Goal: Information Seeking & Learning: Learn about a topic

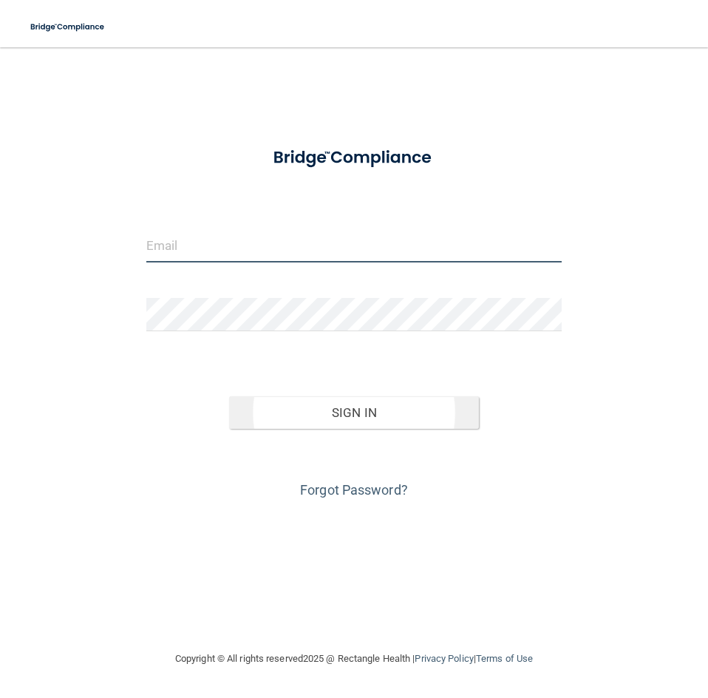
type input "[PERSON_NAME][EMAIL_ADDRESS][PERSON_NAME][DOMAIN_NAME]"
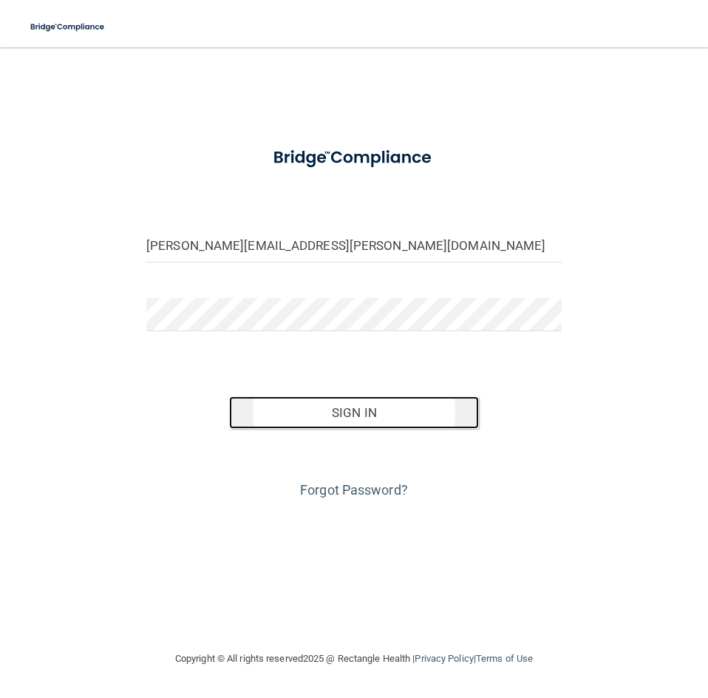
click at [333, 421] on button "Sign In" at bounding box center [353, 412] width 249 height 33
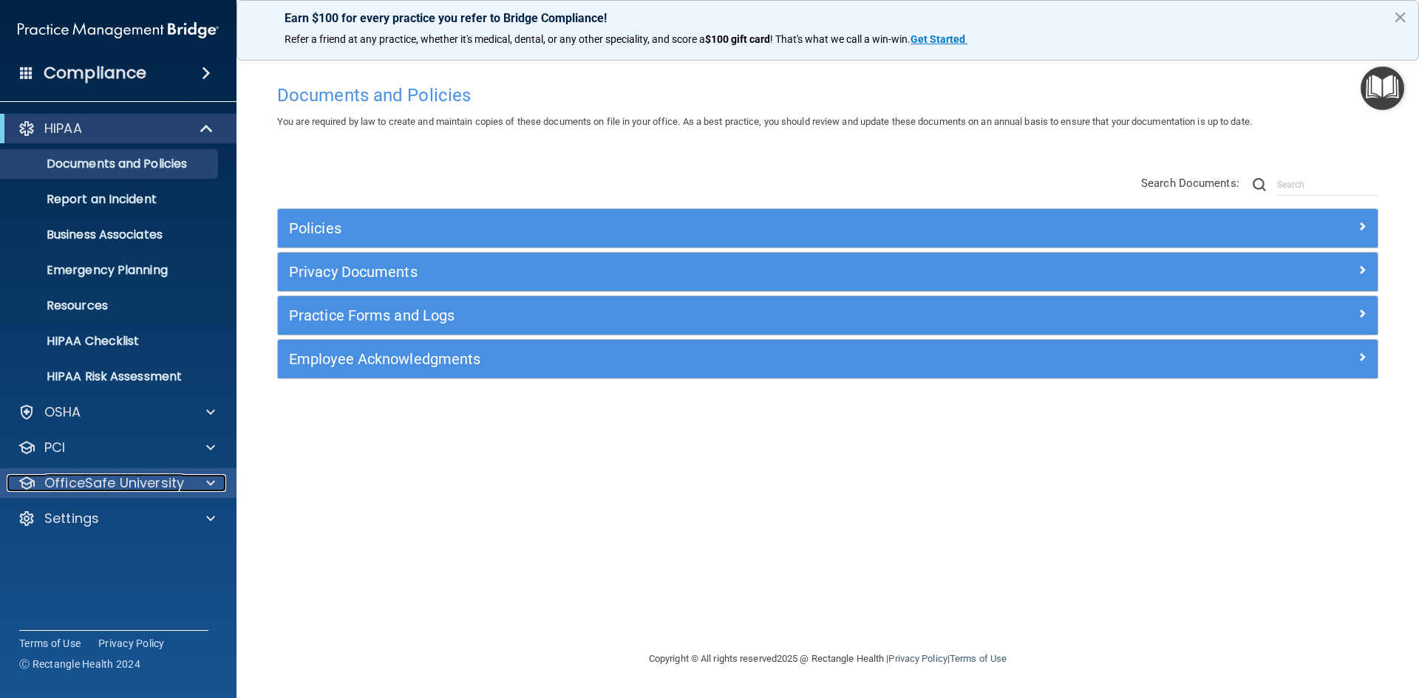
click at [88, 487] on p "OfficeSafe University" at bounding box center [114, 484] width 140 height 18
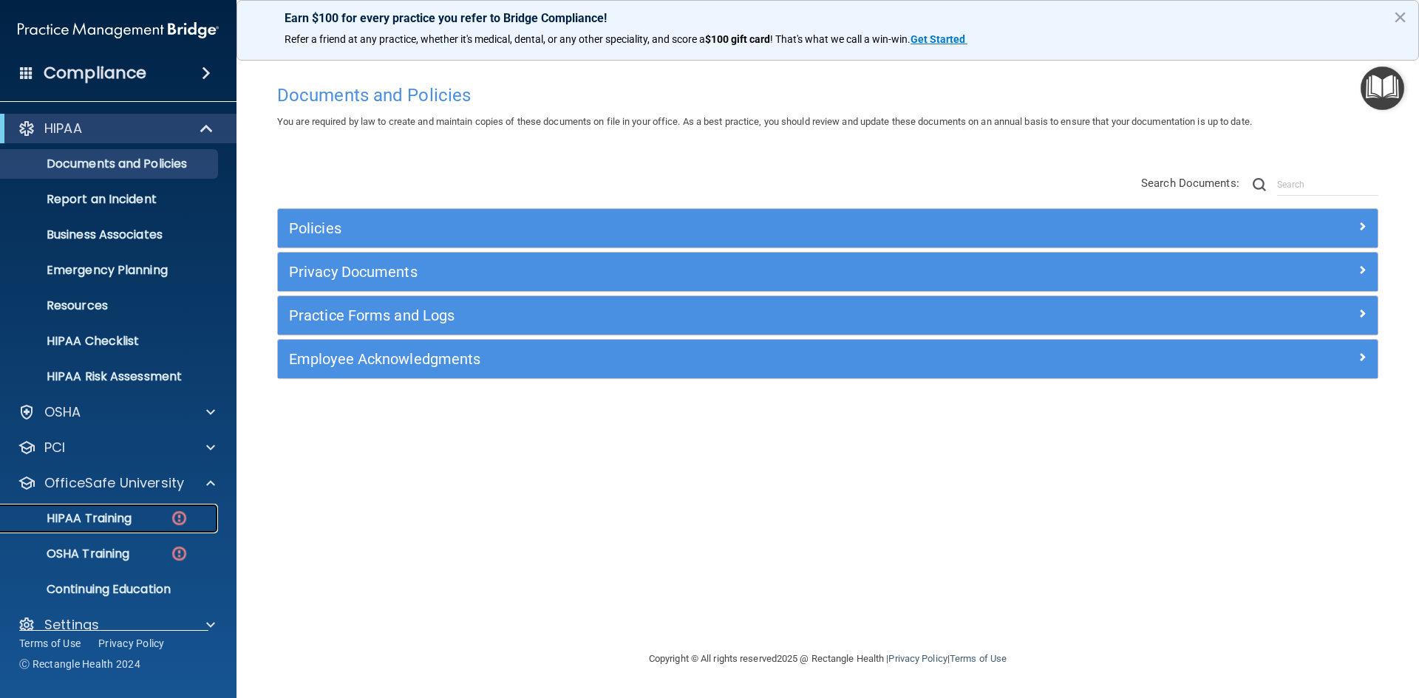
click at [95, 526] on p "HIPAA Training" at bounding box center [71, 518] width 122 height 15
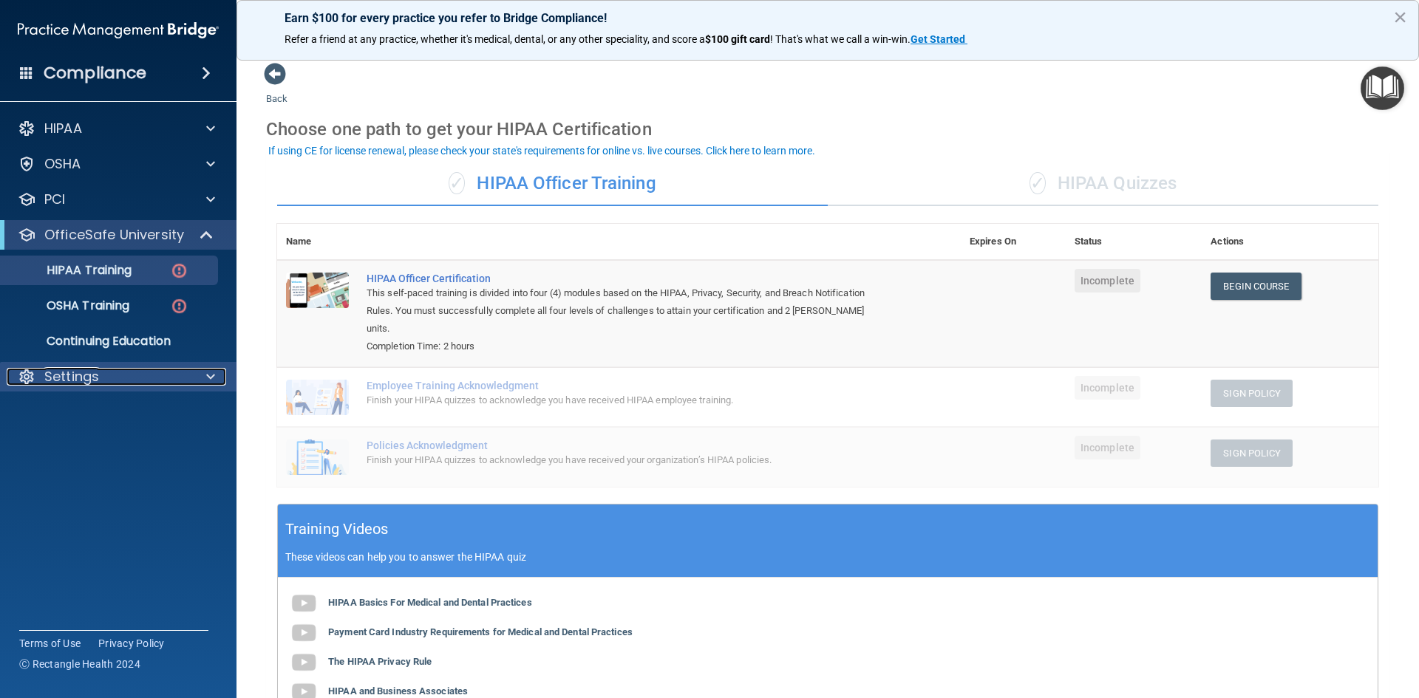
click at [109, 373] on div "Settings" at bounding box center [98, 377] width 183 height 18
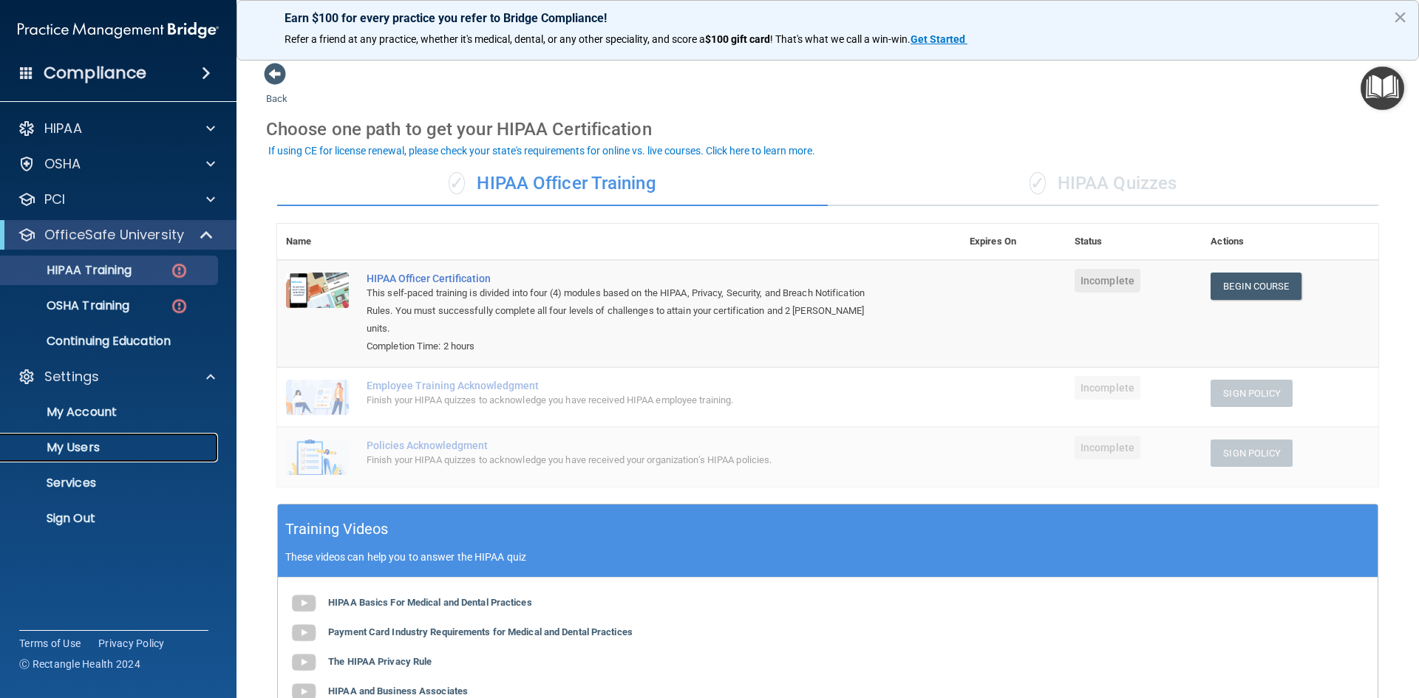
click at [84, 444] on p "My Users" at bounding box center [111, 448] width 202 height 15
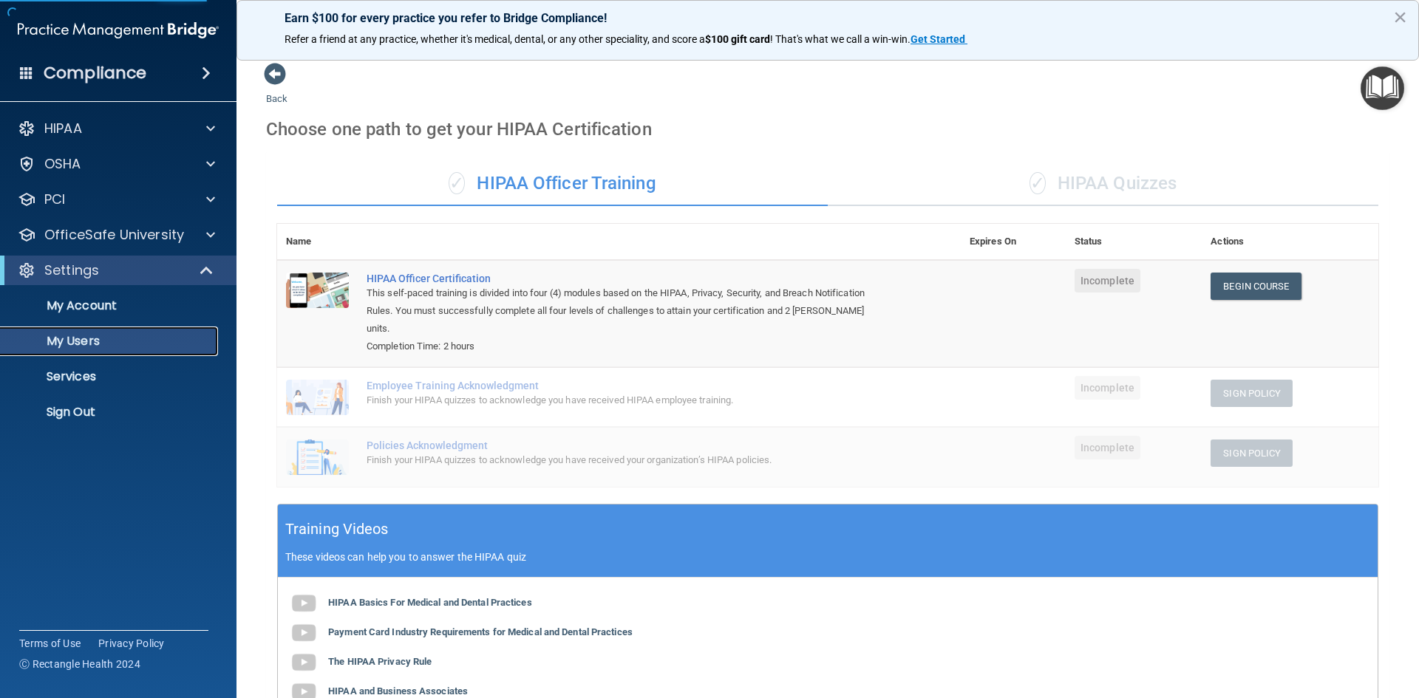
select select "20"
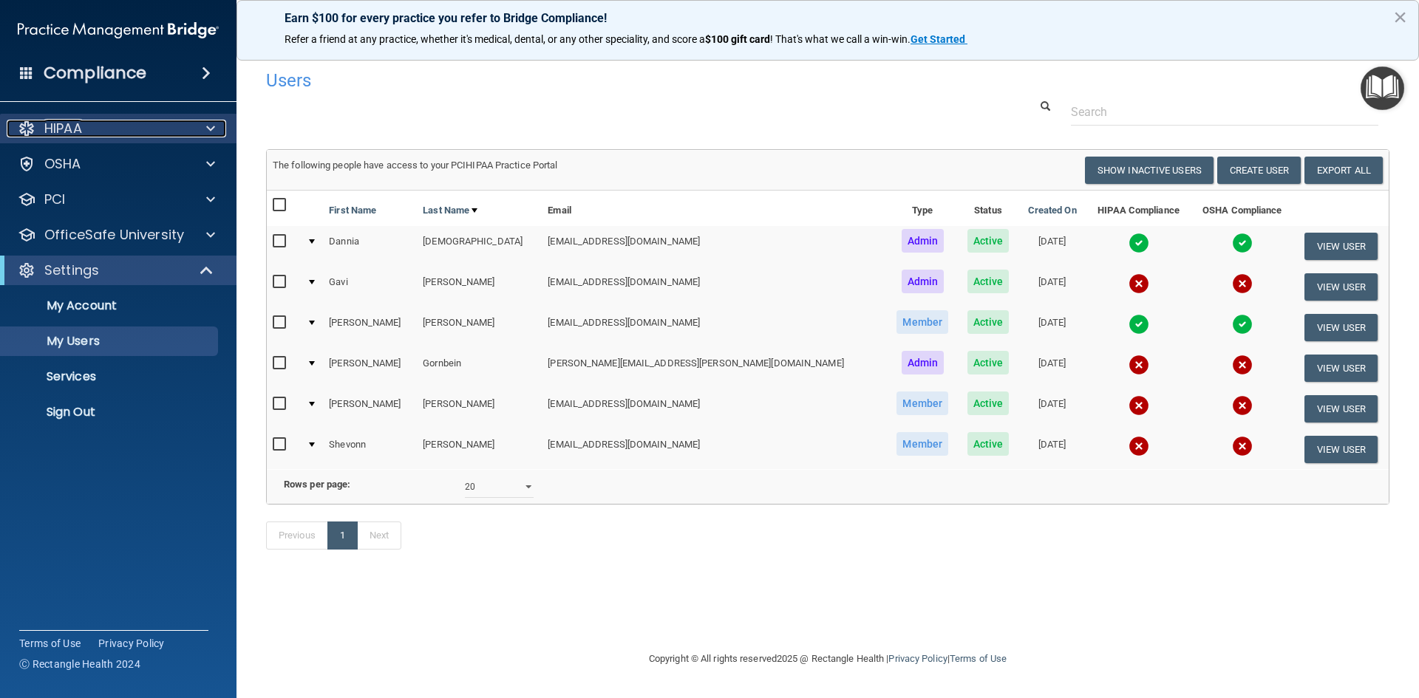
click at [92, 130] on div "HIPAA" at bounding box center [98, 129] width 183 height 18
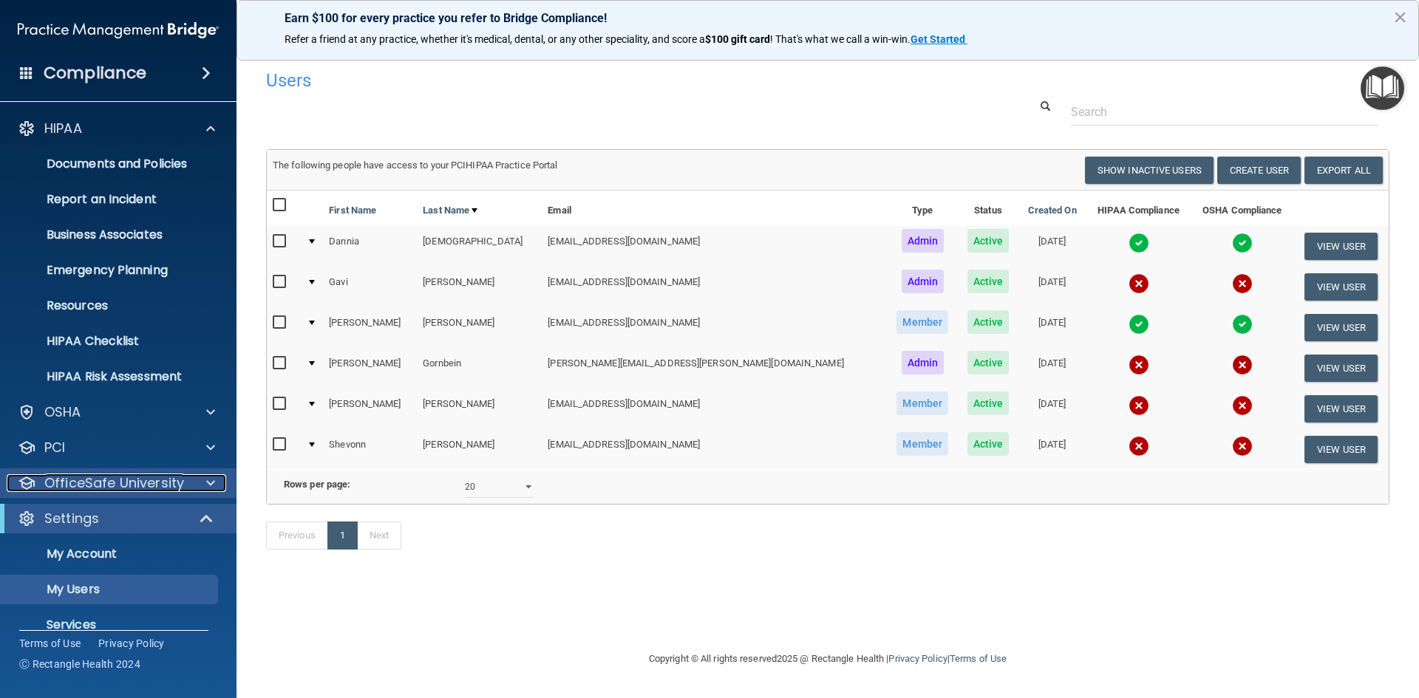
click at [88, 487] on p "OfficeSafe University" at bounding box center [114, 484] width 140 height 18
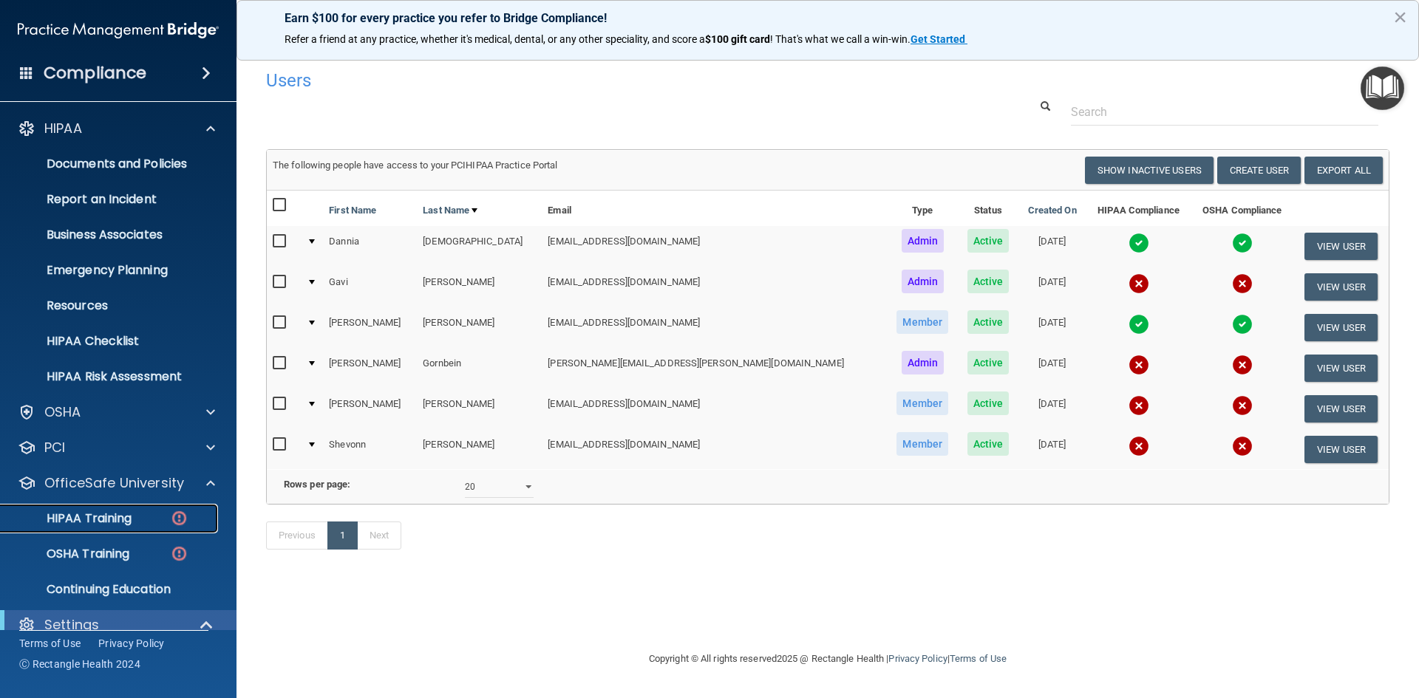
click at [78, 507] on link "HIPAA Training" at bounding box center [101, 519] width 233 height 30
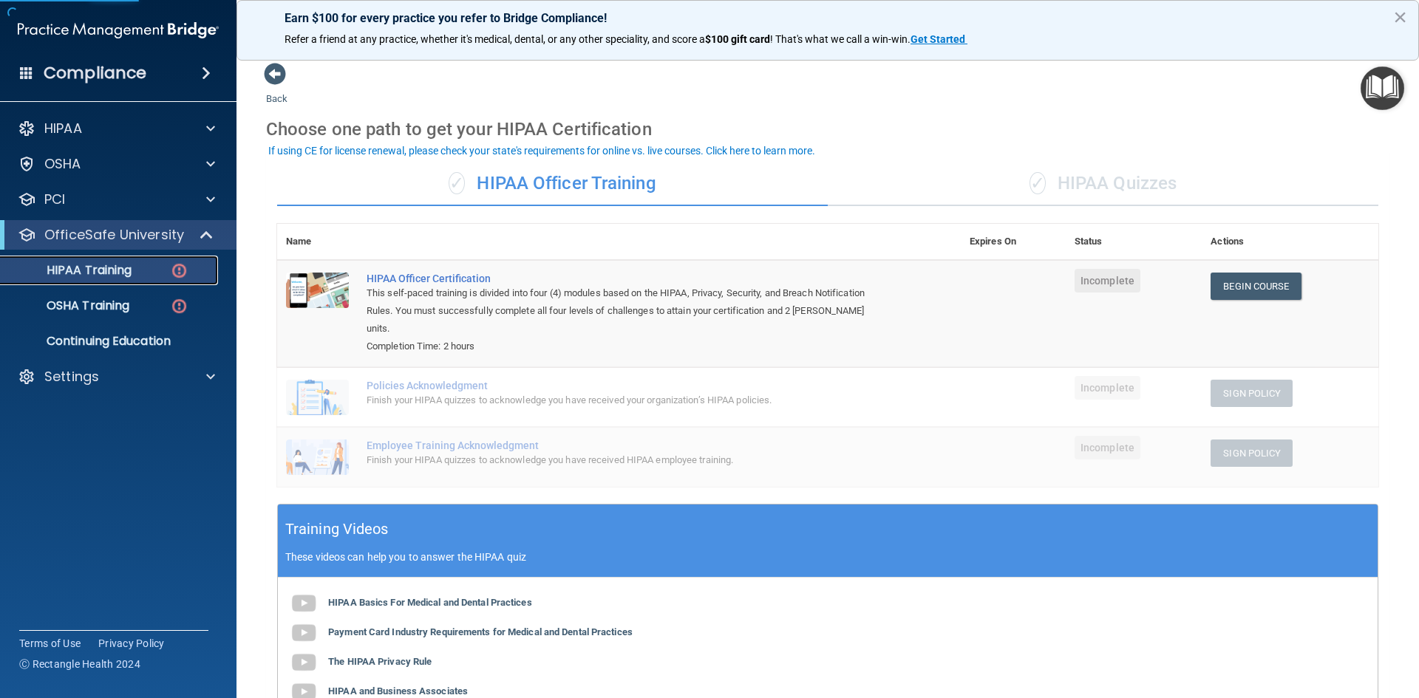
scroll to position [74, 0]
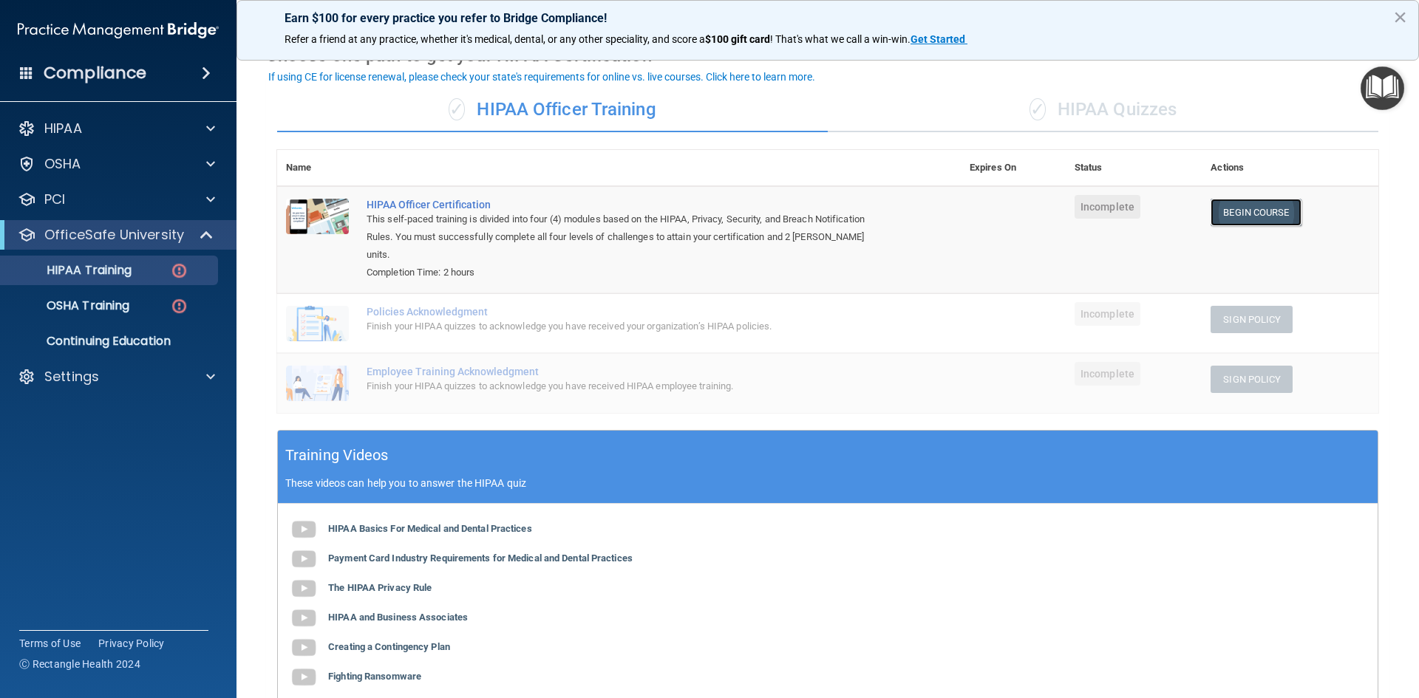
click at [707, 222] on link "Begin Course" at bounding box center [1256, 212] width 90 height 27
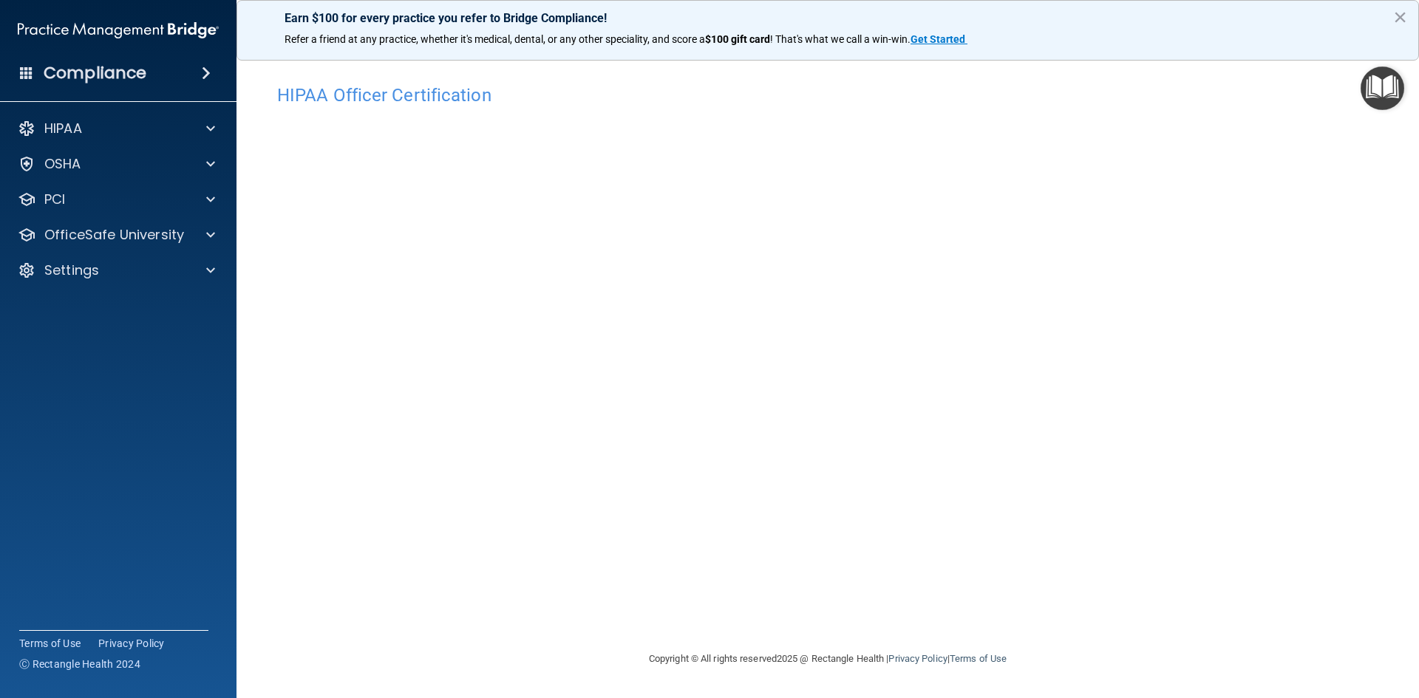
click at [1118, 616] on div "HIPAA Officer Certification This course doesn’t expire until . Are you sure you…" at bounding box center [827, 364] width 1123 height 574
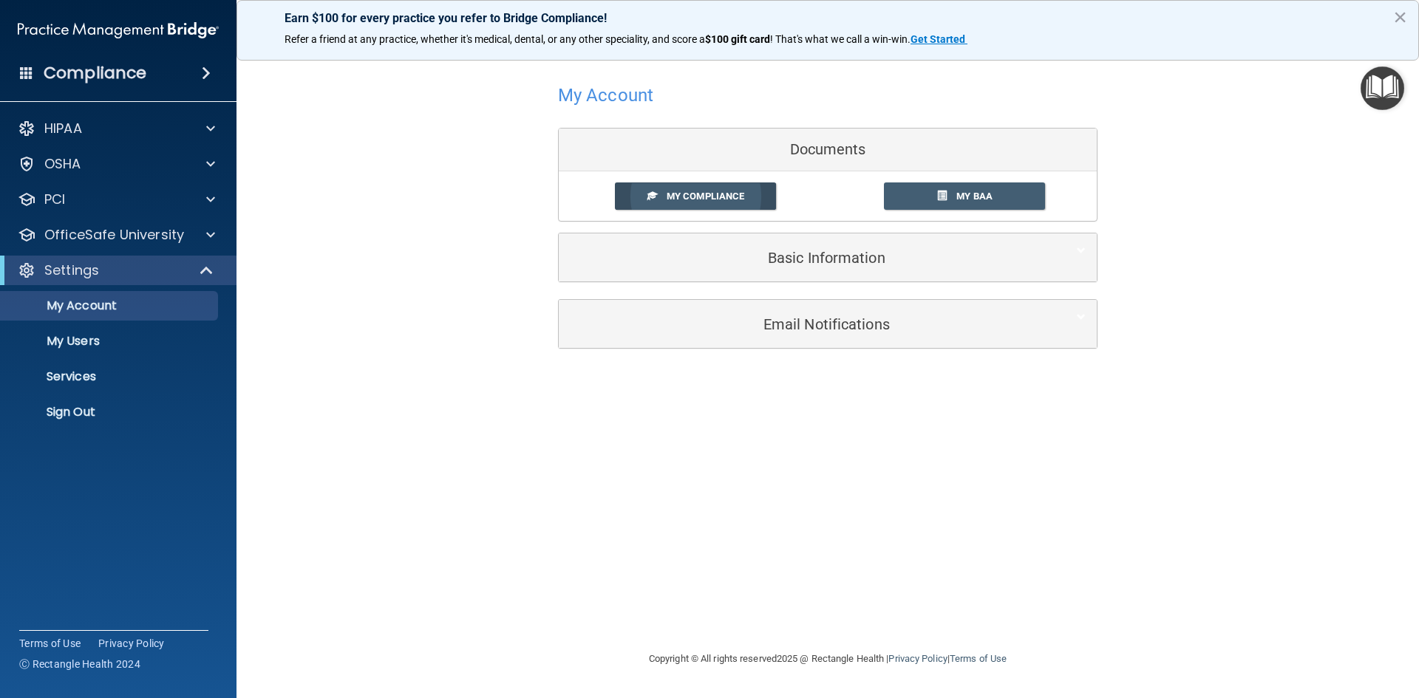
click at [654, 194] on span at bounding box center [652, 196] width 10 height 10
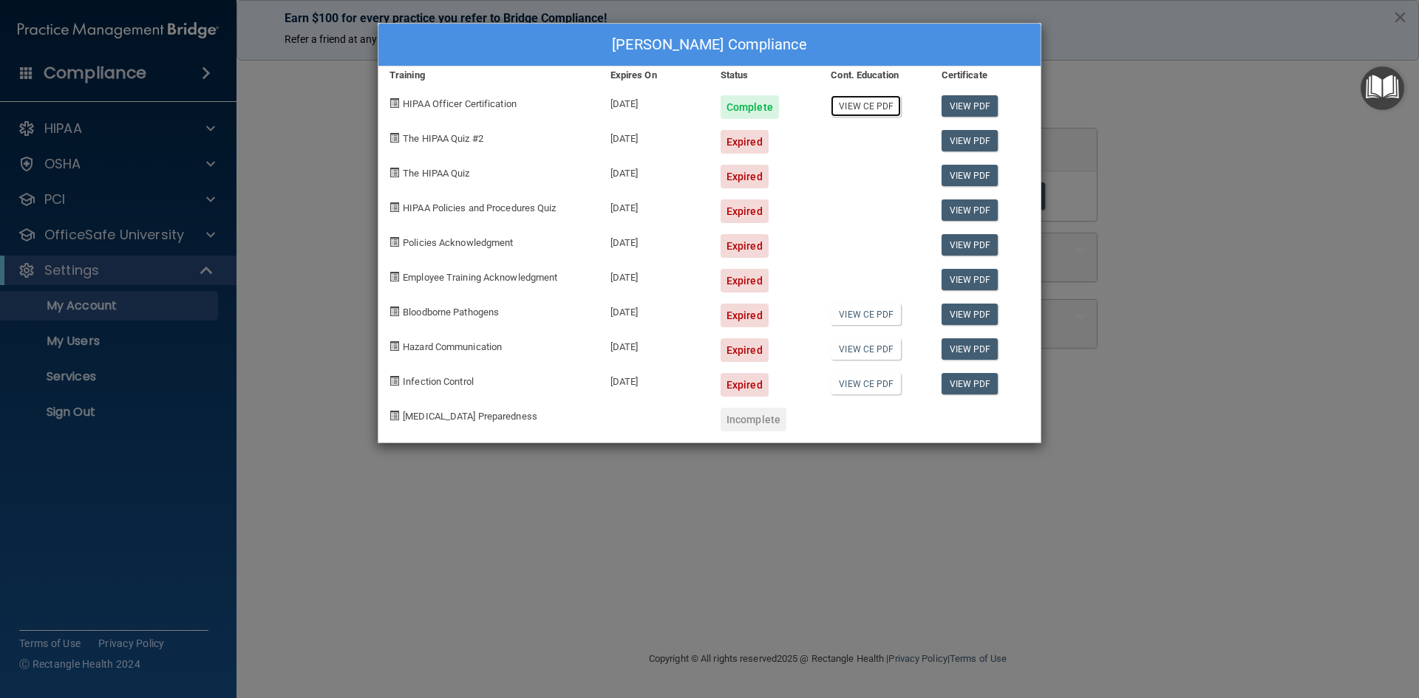
click at [860, 108] on link "View CE PDF" at bounding box center [866, 105] width 70 height 21
click at [1285, 144] on div "Rachel Gornbein's Compliance Training Expires On Status Cont. Education Certifi…" at bounding box center [709, 349] width 1419 height 698
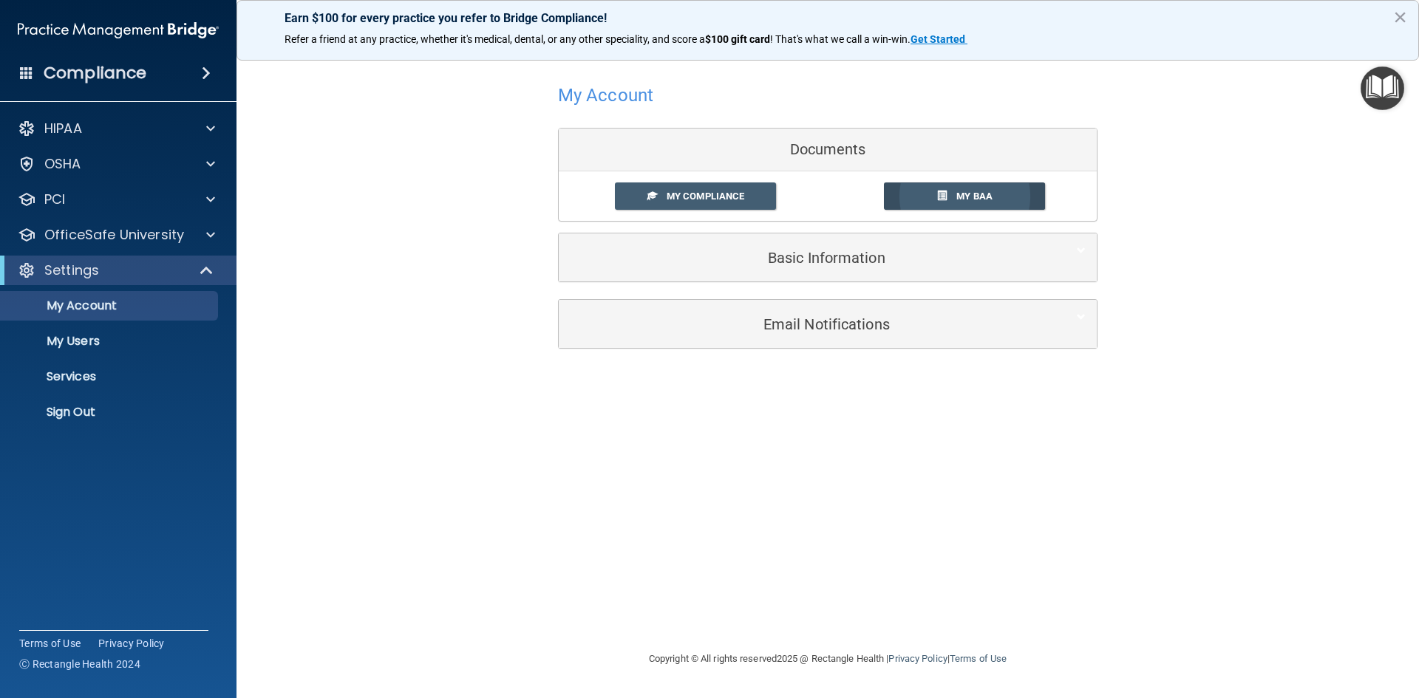
click at [939, 191] on span at bounding box center [942, 196] width 10 height 10
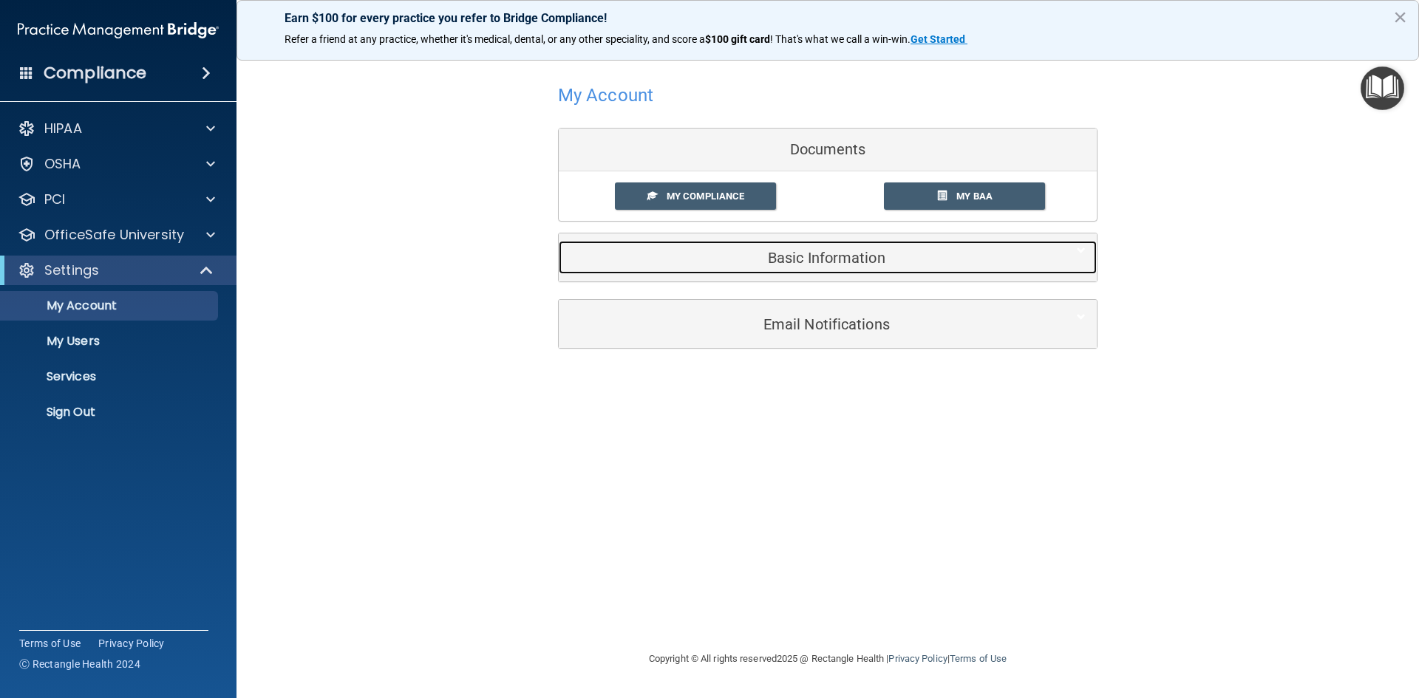
click at [833, 263] on h5 "Basic Information" at bounding box center [805, 258] width 471 height 16
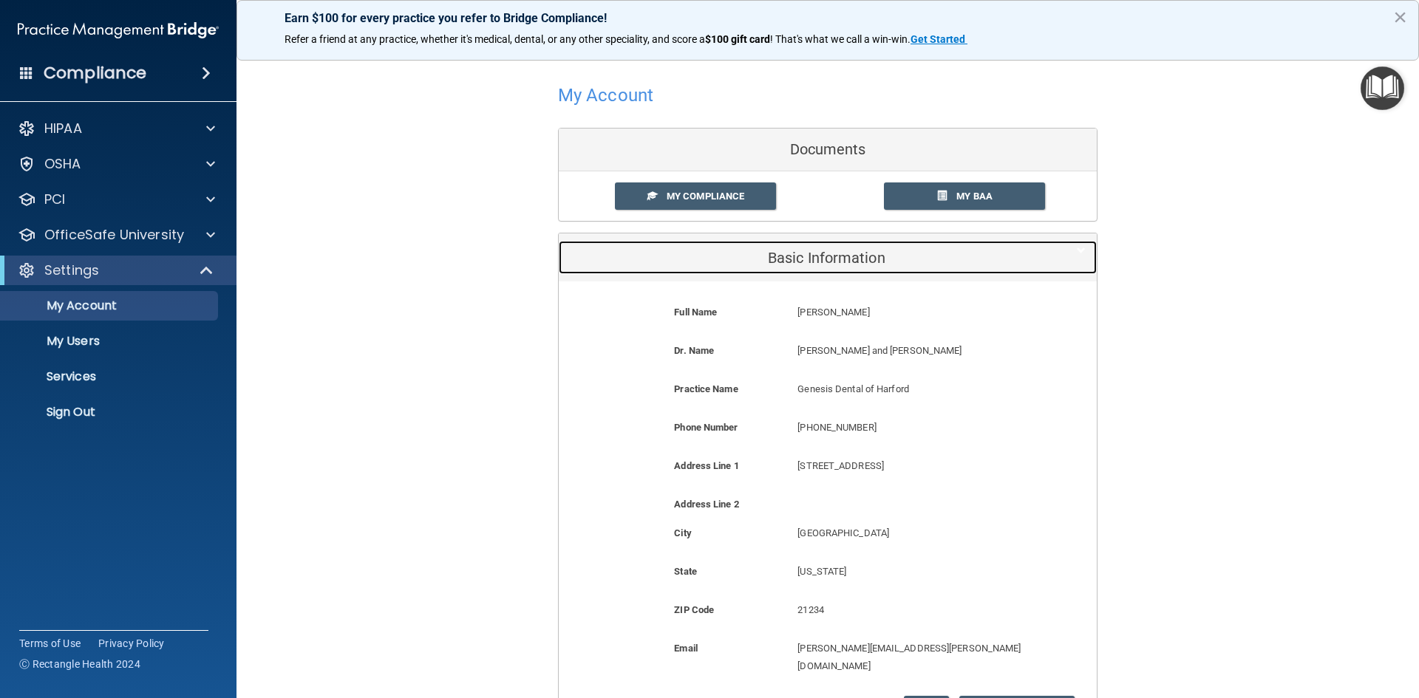
click at [829, 250] on h5 "Basic Information" at bounding box center [805, 258] width 471 height 16
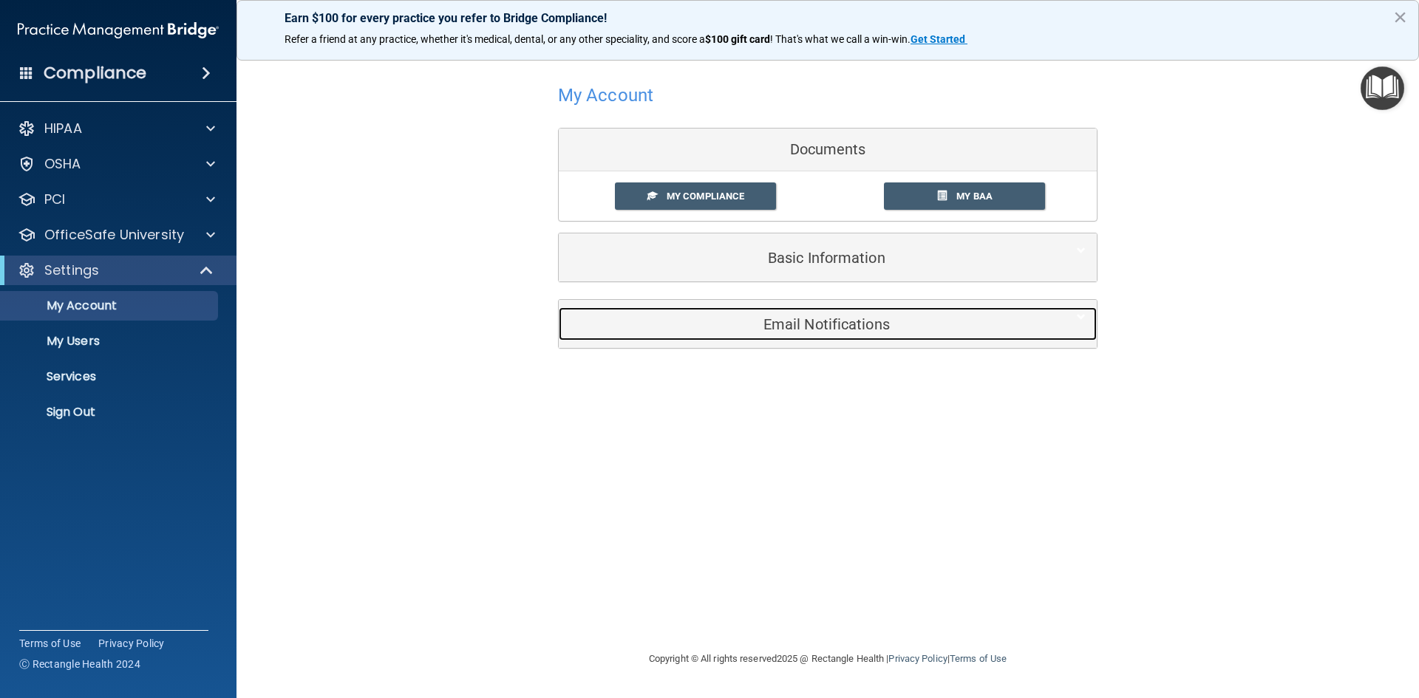
click at [846, 339] on div "Email Notifications" at bounding box center [805, 323] width 493 height 33
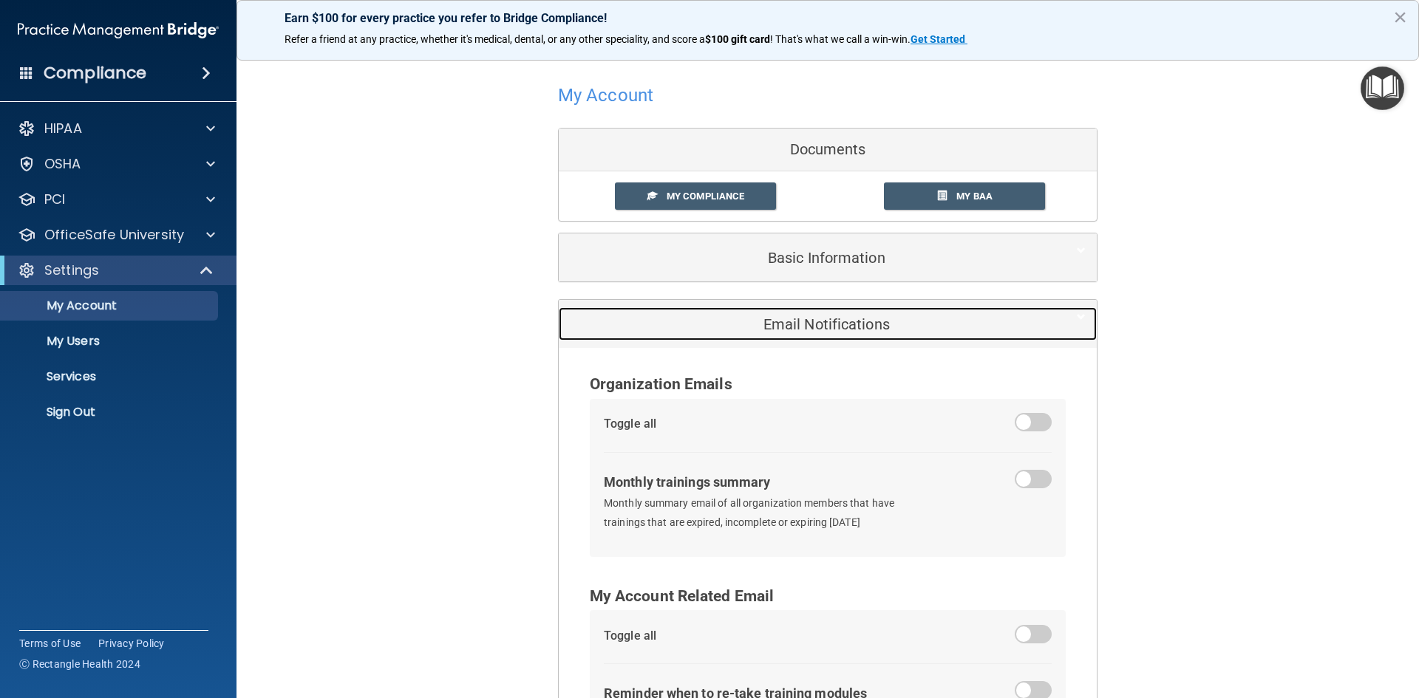
click at [843, 324] on h5 "Email Notifications" at bounding box center [805, 324] width 471 height 16
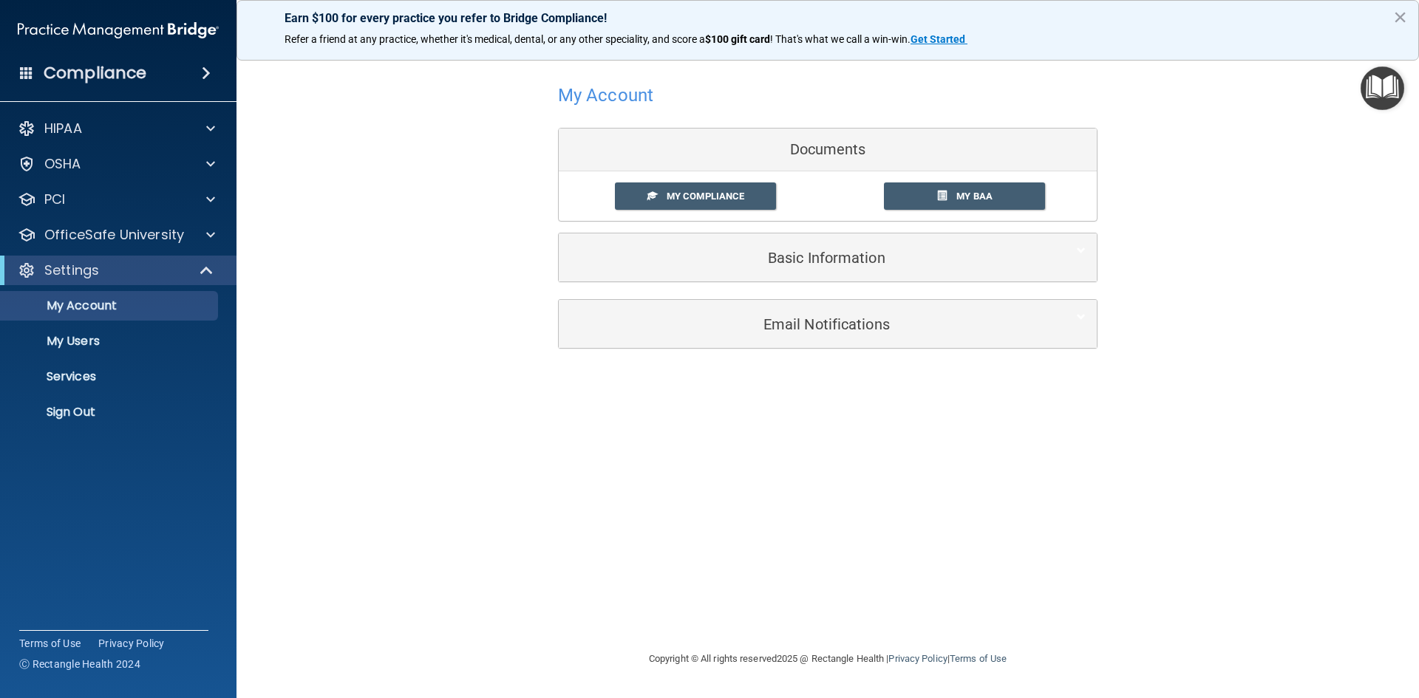
click at [826, 305] on div "Email Notifications" at bounding box center [828, 324] width 538 height 48
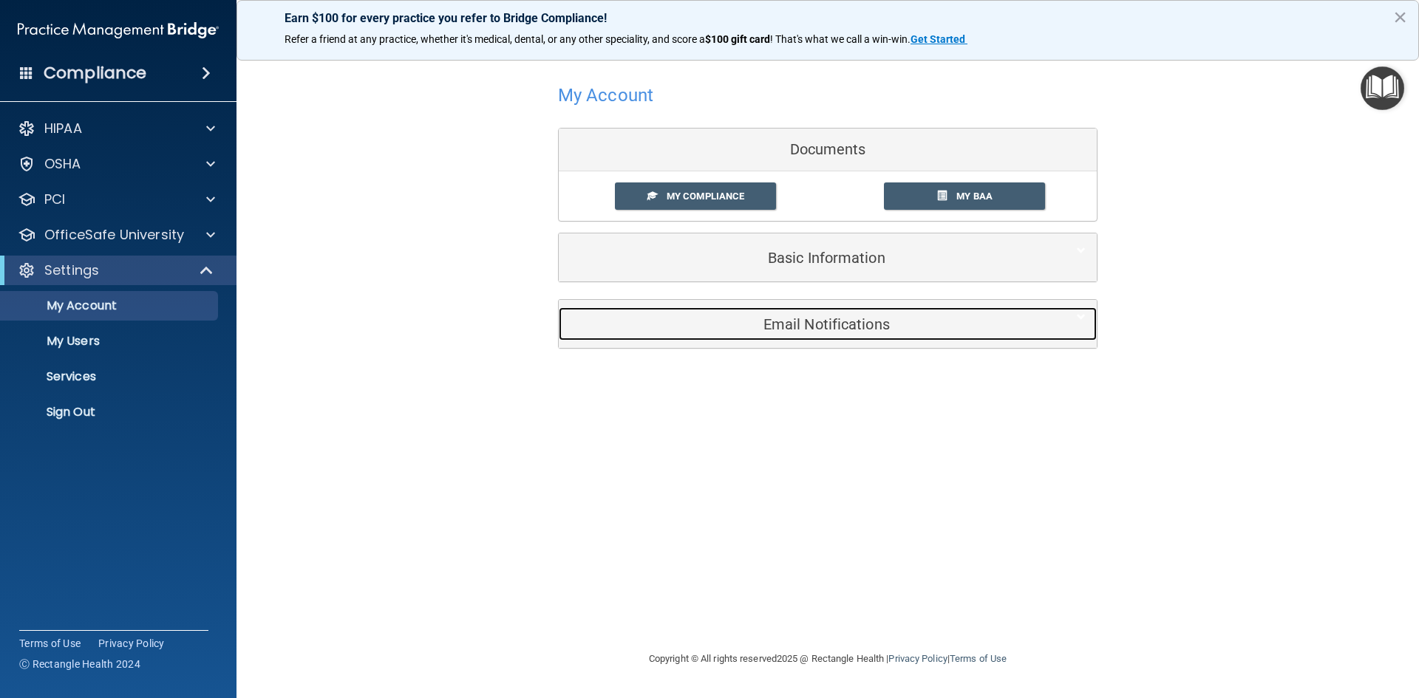
click at [835, 319] on h5 "Email Notifications" at bounding box center [805, 324] width 471 height 16
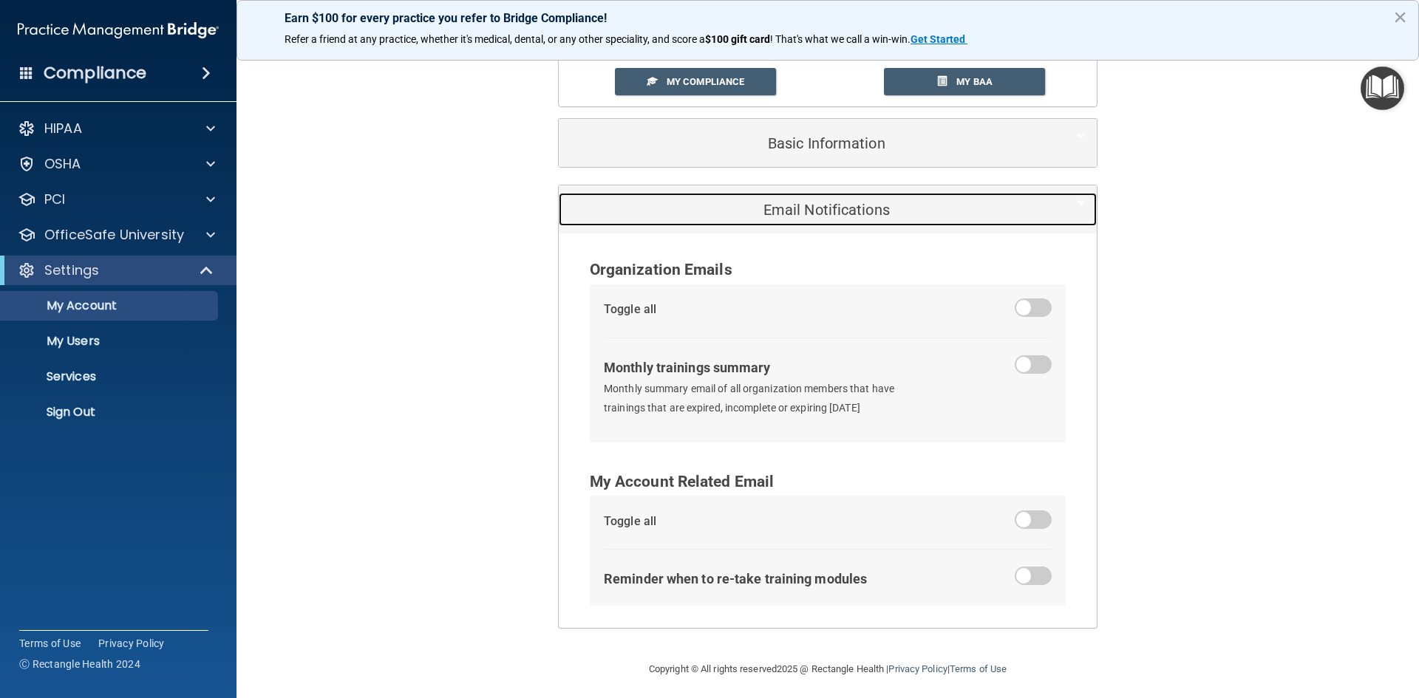
scroll to position [121, 0]
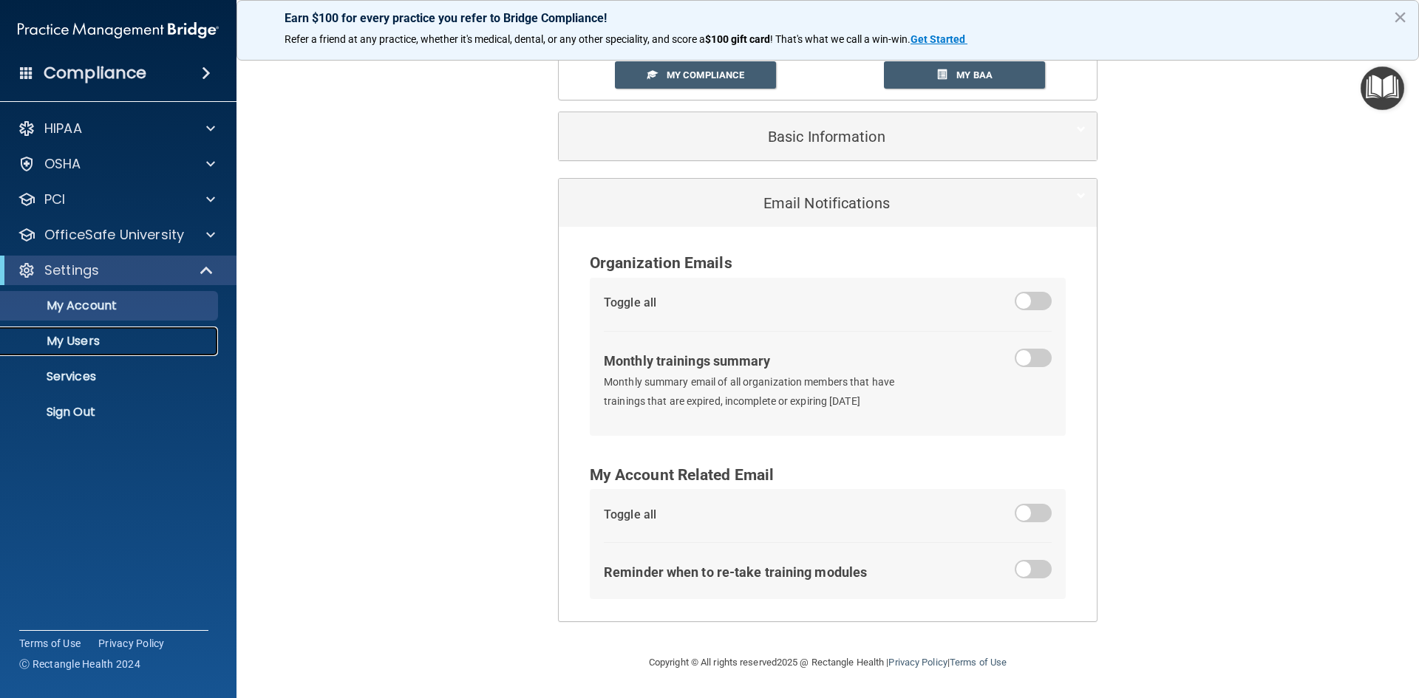
click at [105, 344] on p "My Users" at bounding box center [111, 341] width 202 height 15
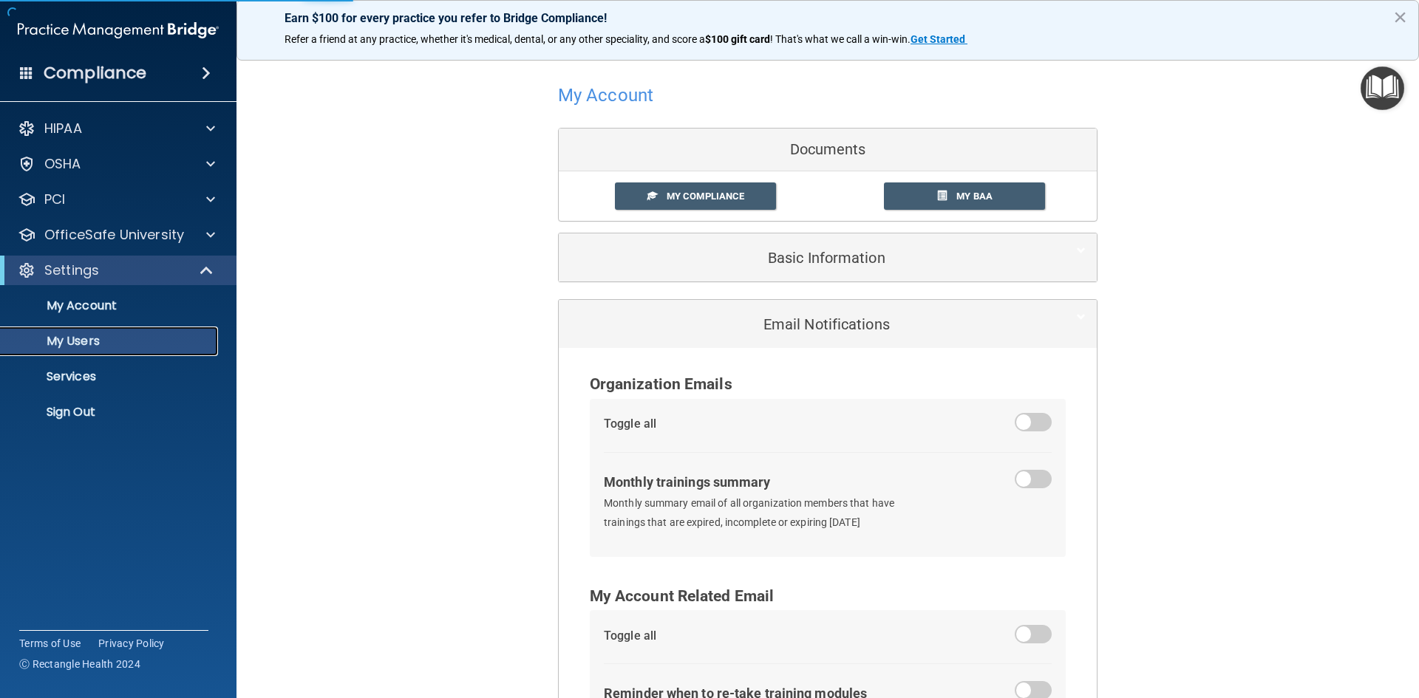
select select "20"
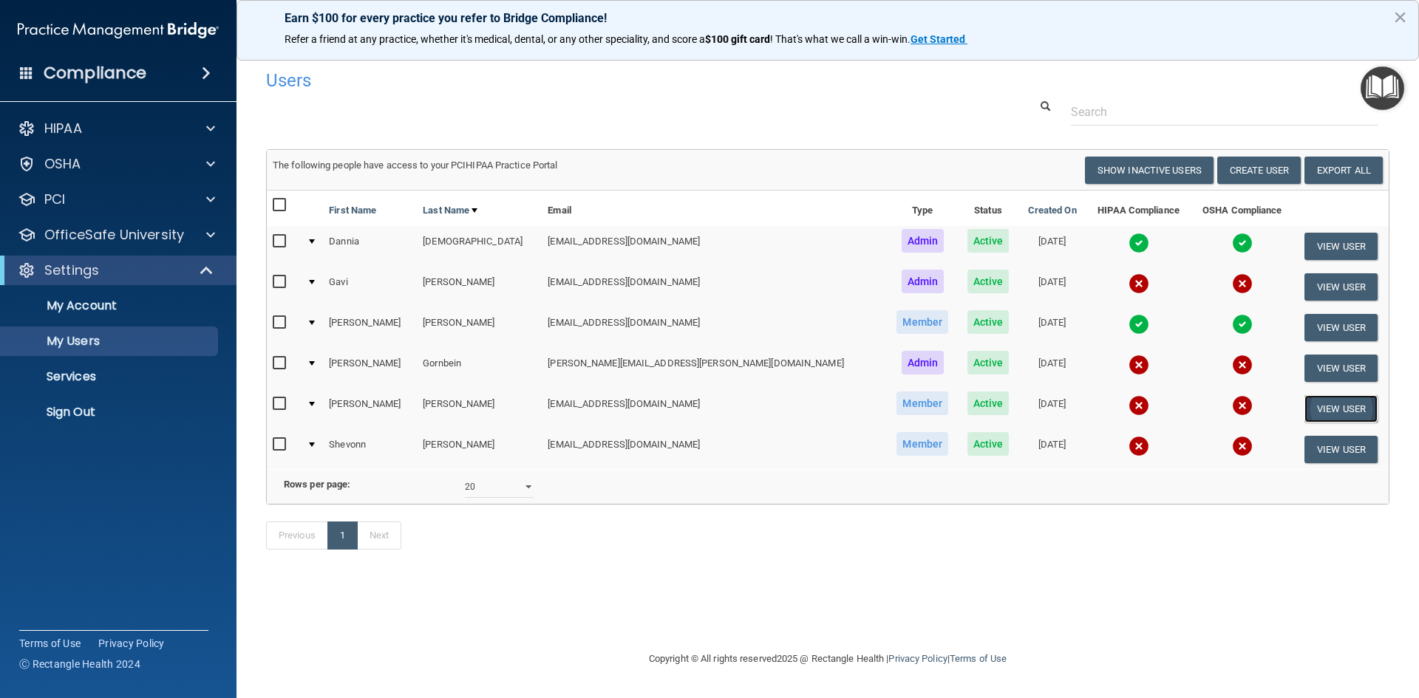
click at [1308, 398] on button "View User" at bounding box center [1341, 408] width 73 height 27
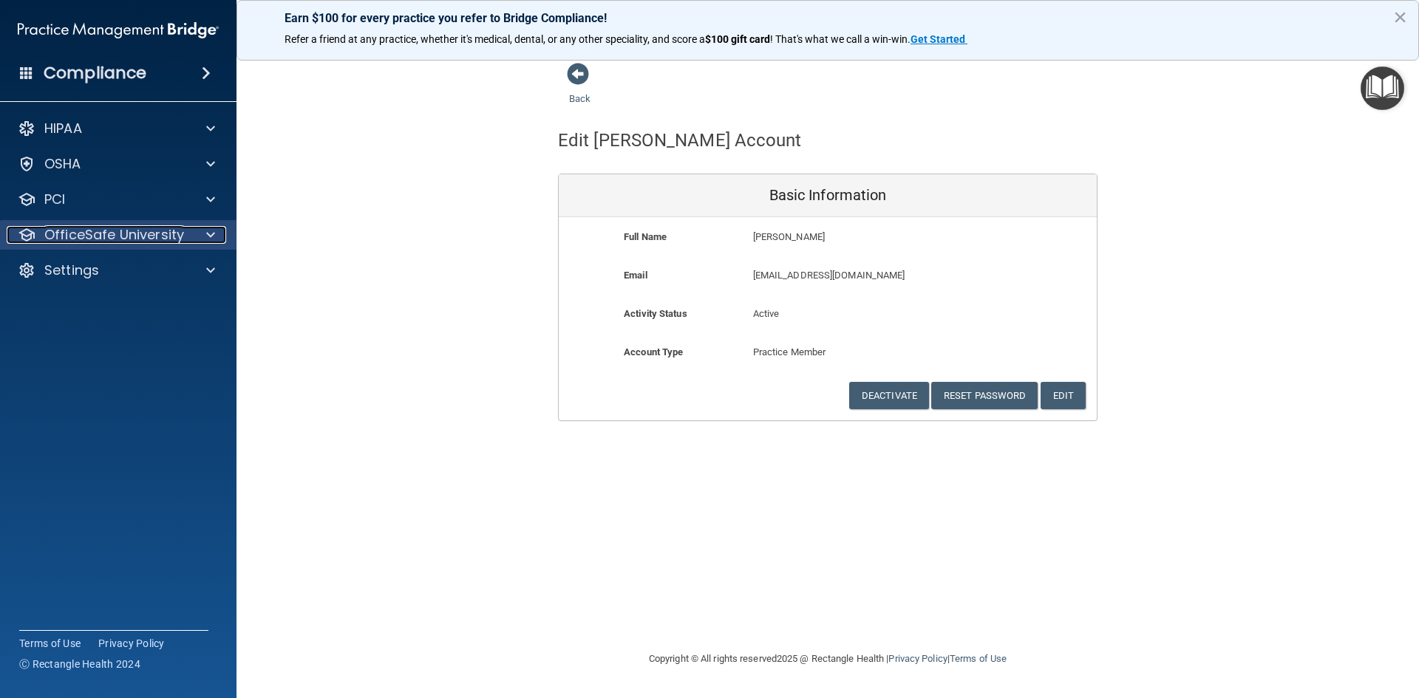
click at [101, 232] on p "OfficeSafe University" at bounding box center [114, 235] width 140 height 18
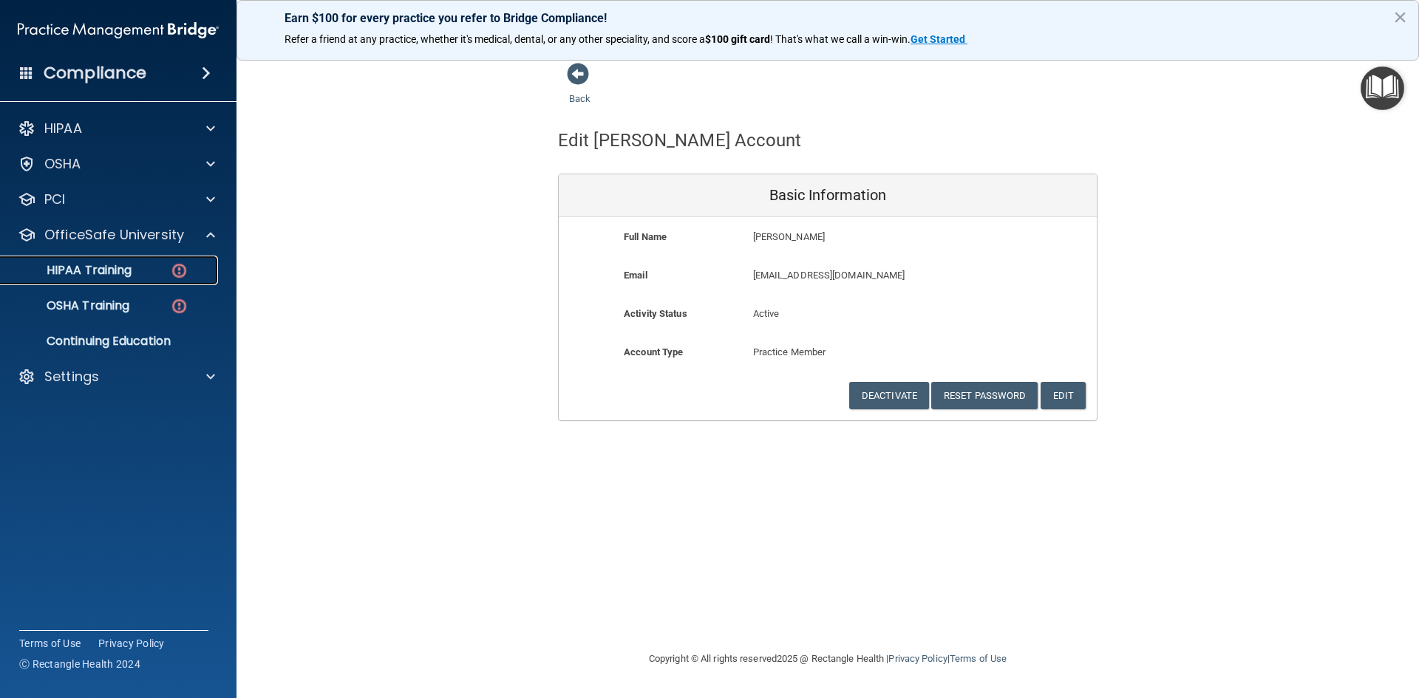
click at [110, 271] on p "HIPAA Training" at bounding box center [71, 270] width 122 height 15
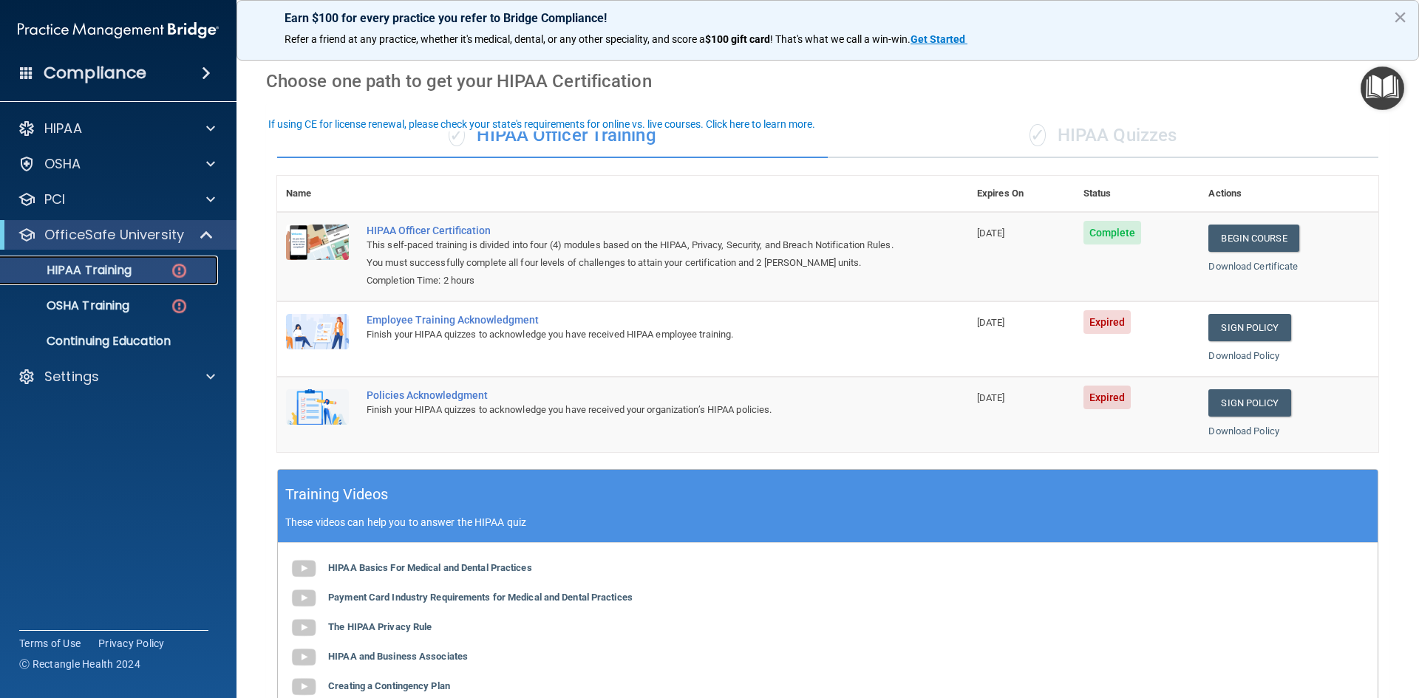
scroll to position [74, 0]
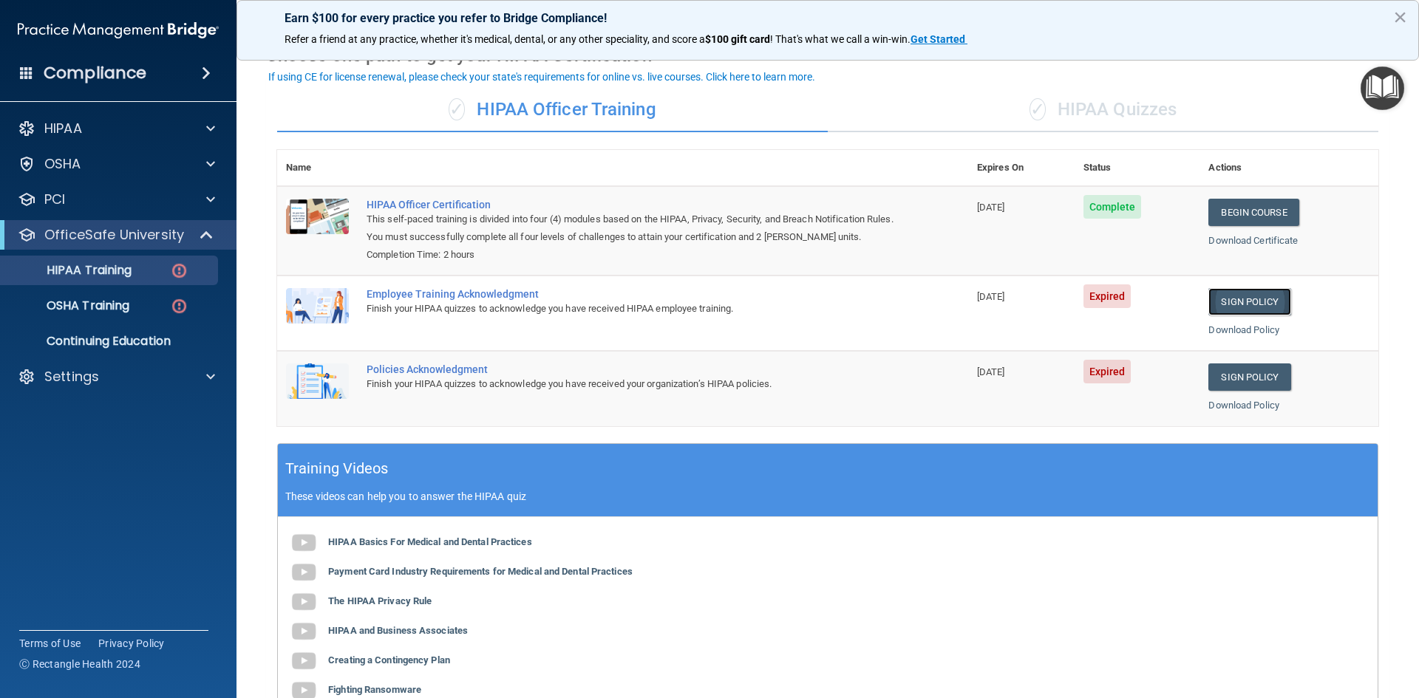
click at [1212, 303] on link "Sign Policy" at bounding box center [1249, 301] width 82 height 27
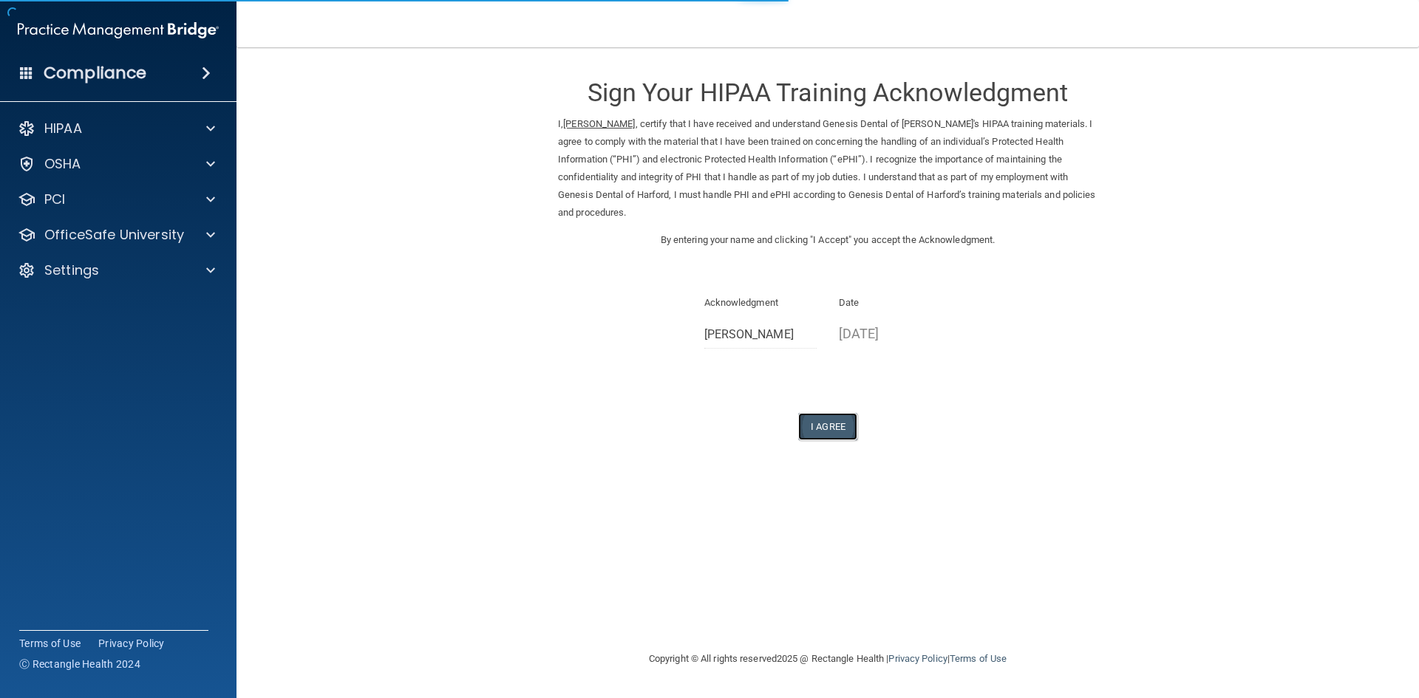
click at [839, 424] on button "I Agree" at bounding box center [827, 426] width 59 height 27
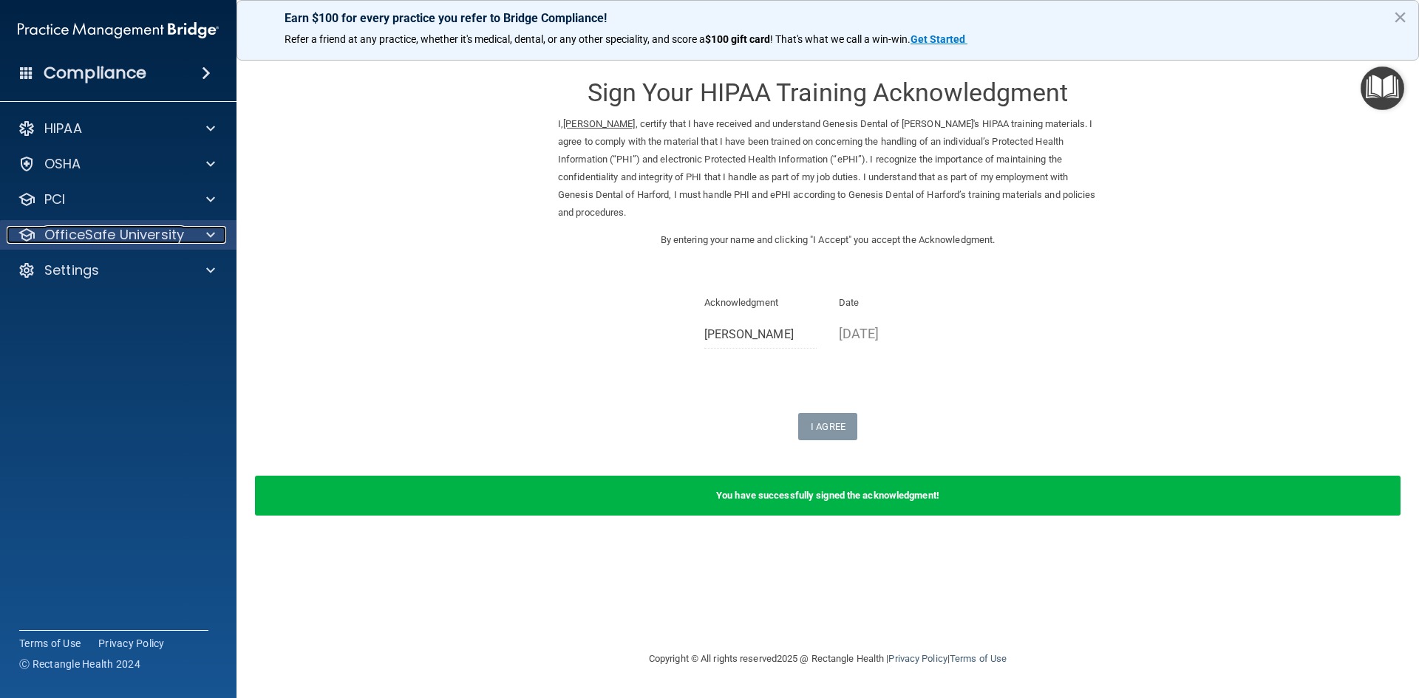
drag, startPoint x: 92, startPoint y: 231, endPoint x: 104, endPoint y: 239, distance: 14.6
click at [92, 231] on p "OfficeSafe University" at bounding box center [114, 235] width 140 height 18
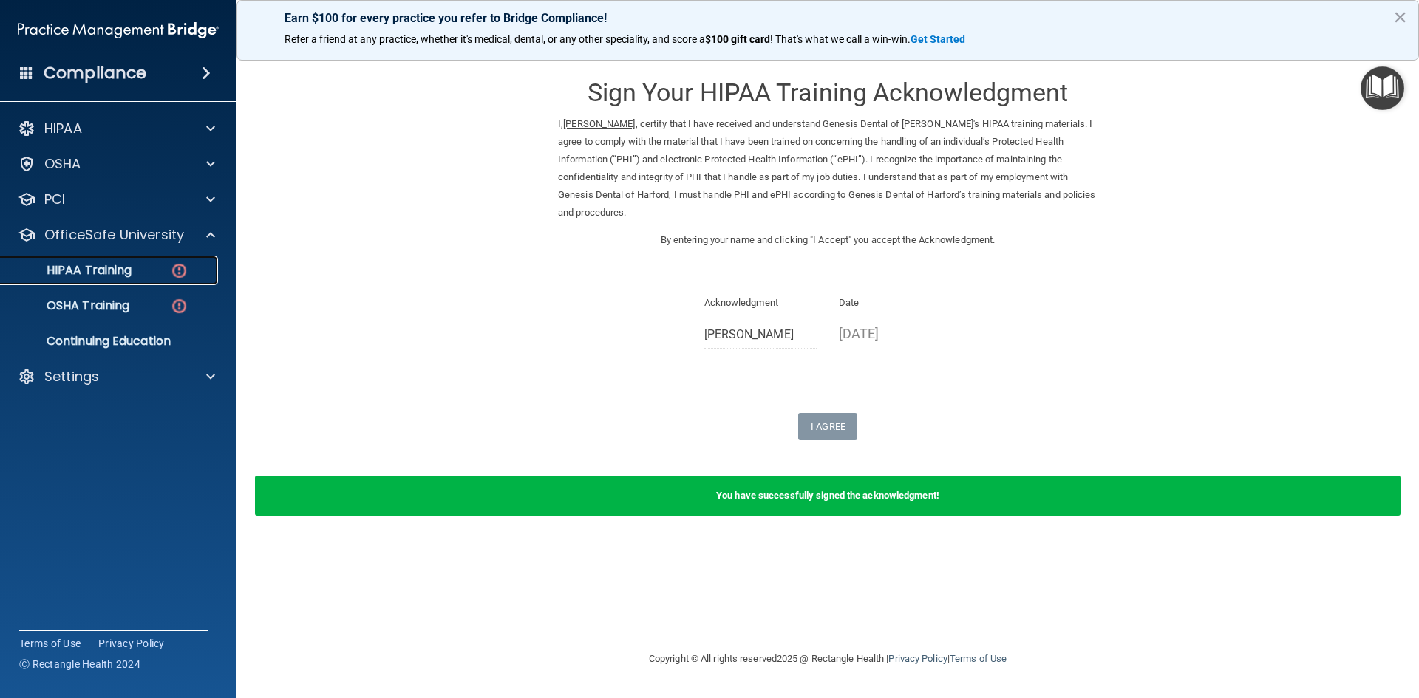
click at [117, 274] on p "HIPAA Training" at bounding box center [71, 270] width 122 height 15
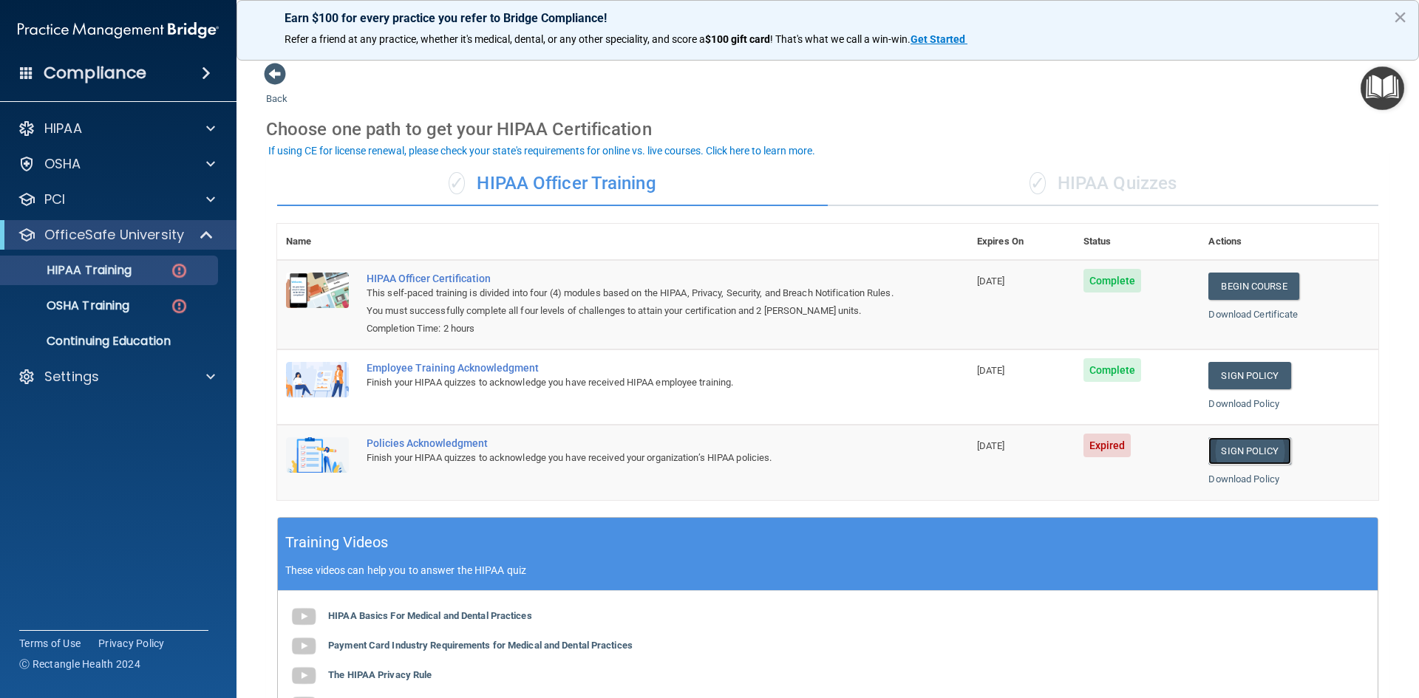
click at [1255, 446] on link "Sign Policy" at bounding box center [1249, 451] width 82 height 27
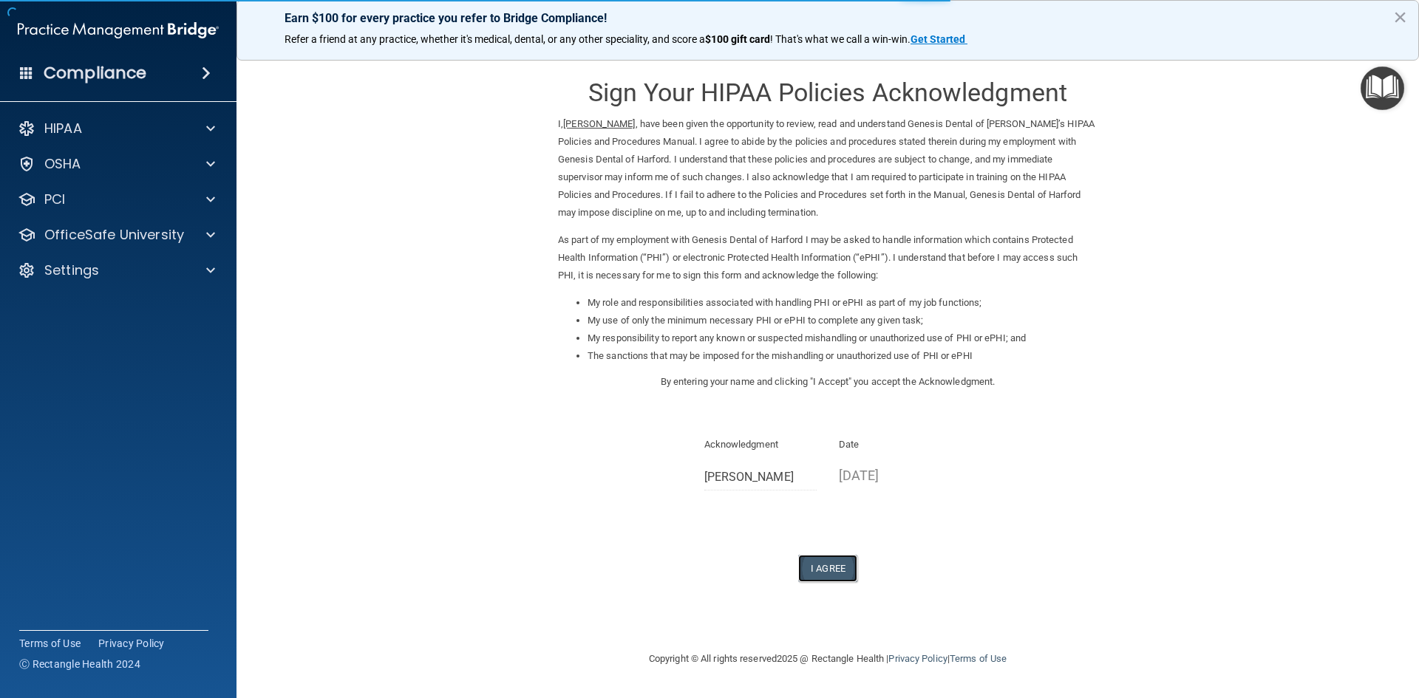
click at [846, 565] on button "I Agree" at bounding box center [827, 568] width 59 height 27
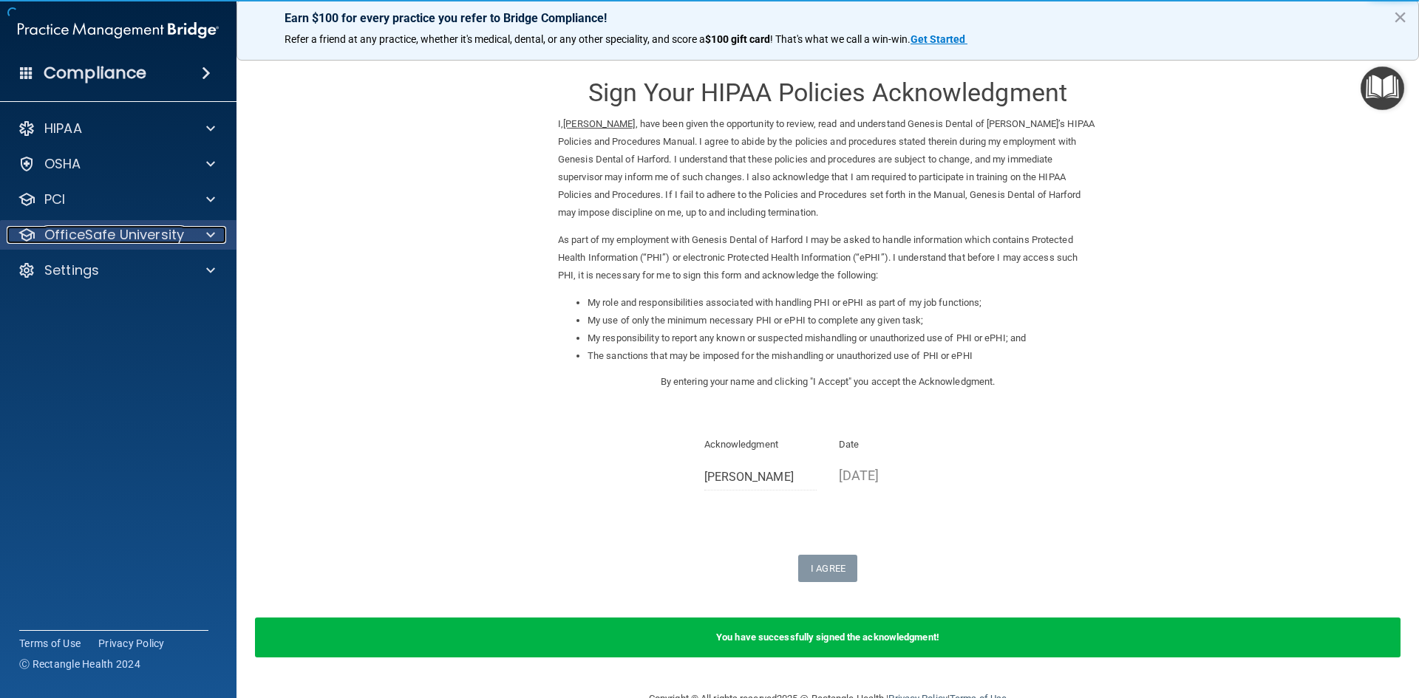
click at [98, 232] on p "OfficeSafe University" at bounding box center [114, 235] width 140 height 18
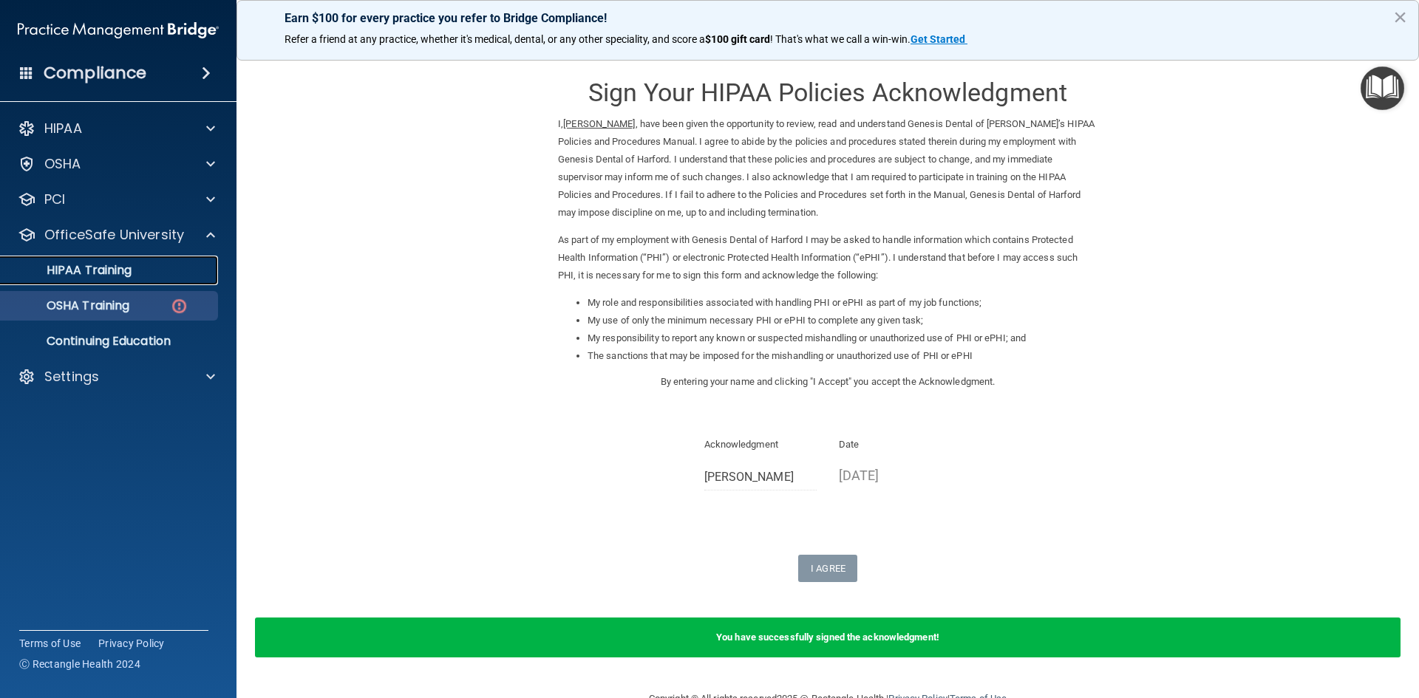
drag, startPoint x: 116, startPoint y: 279, endPoint x: 205, endPoint y: 292, distance: 89.7
click at [116, 279] on link "HIPAA Training" at bounding box center [101, 271] width 233 height 30
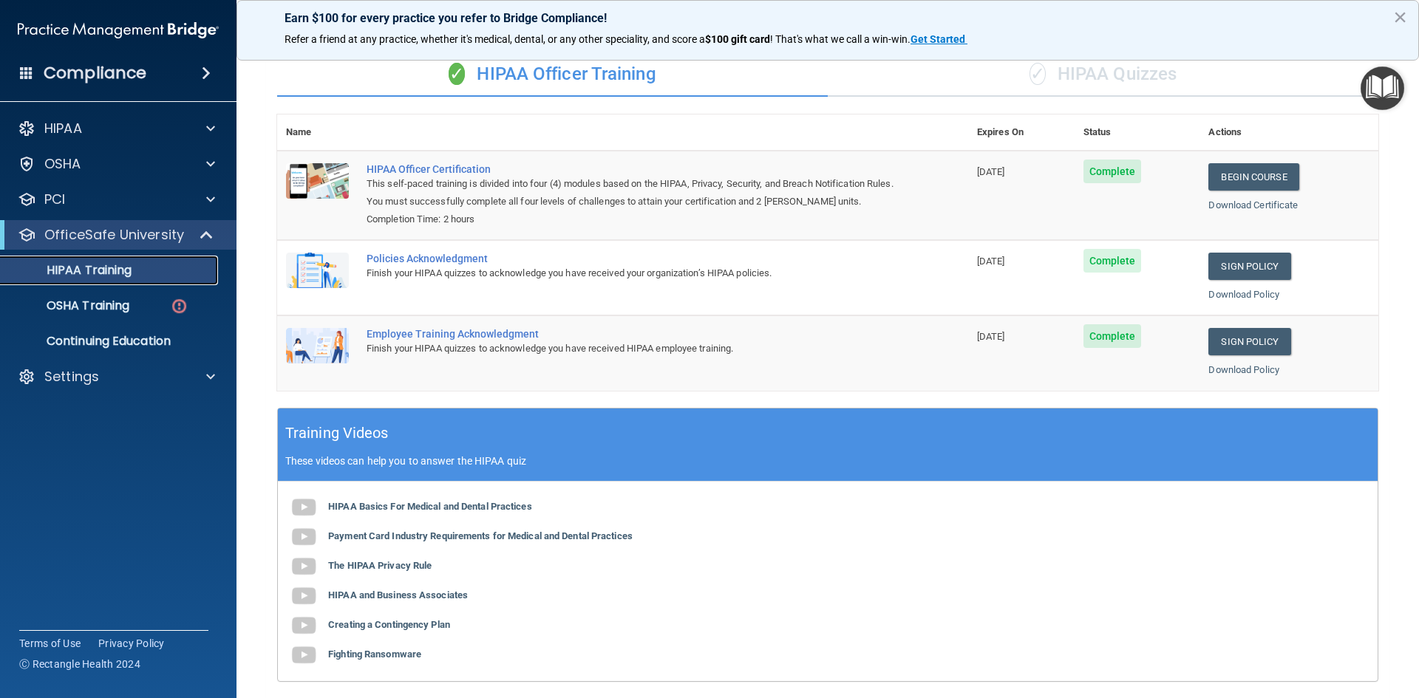
scroll to position [57, 0]
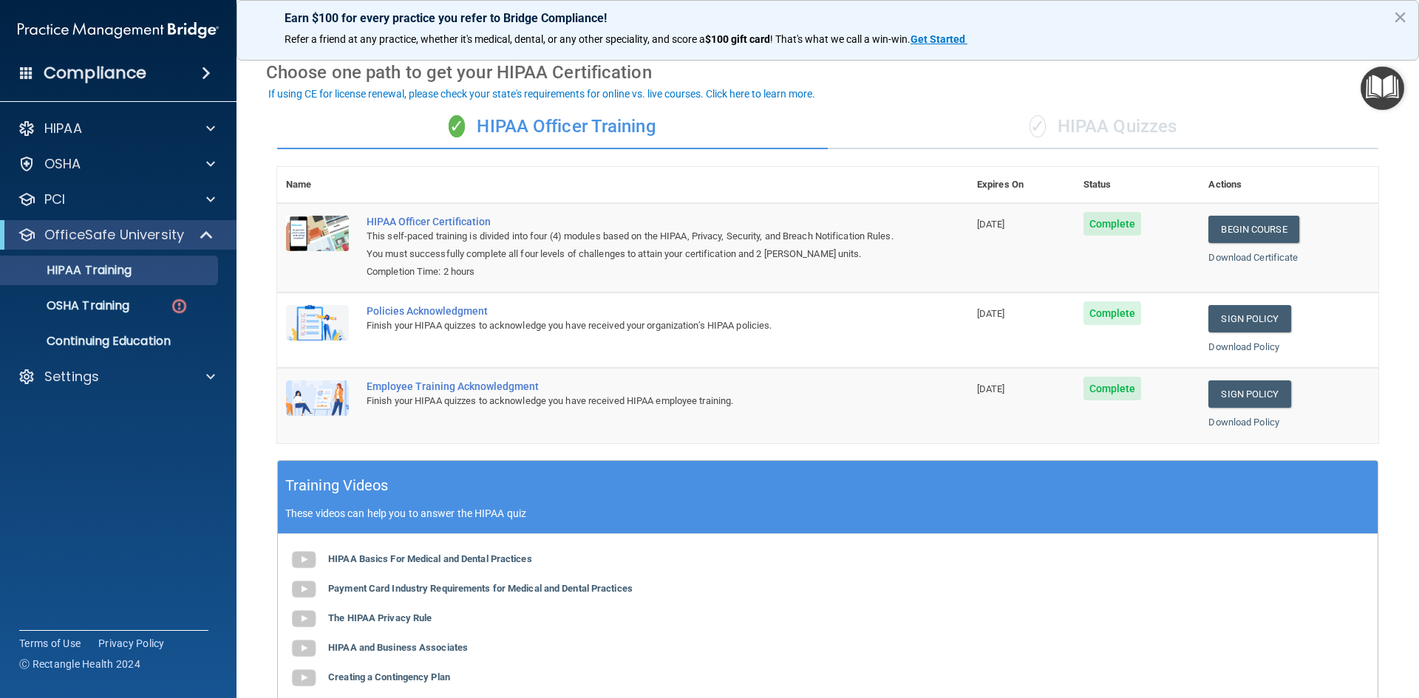
click at [1064, 148] on div "✓ HIPAA Quizzes" at bounding box center [1103, 127] width 551 height 44
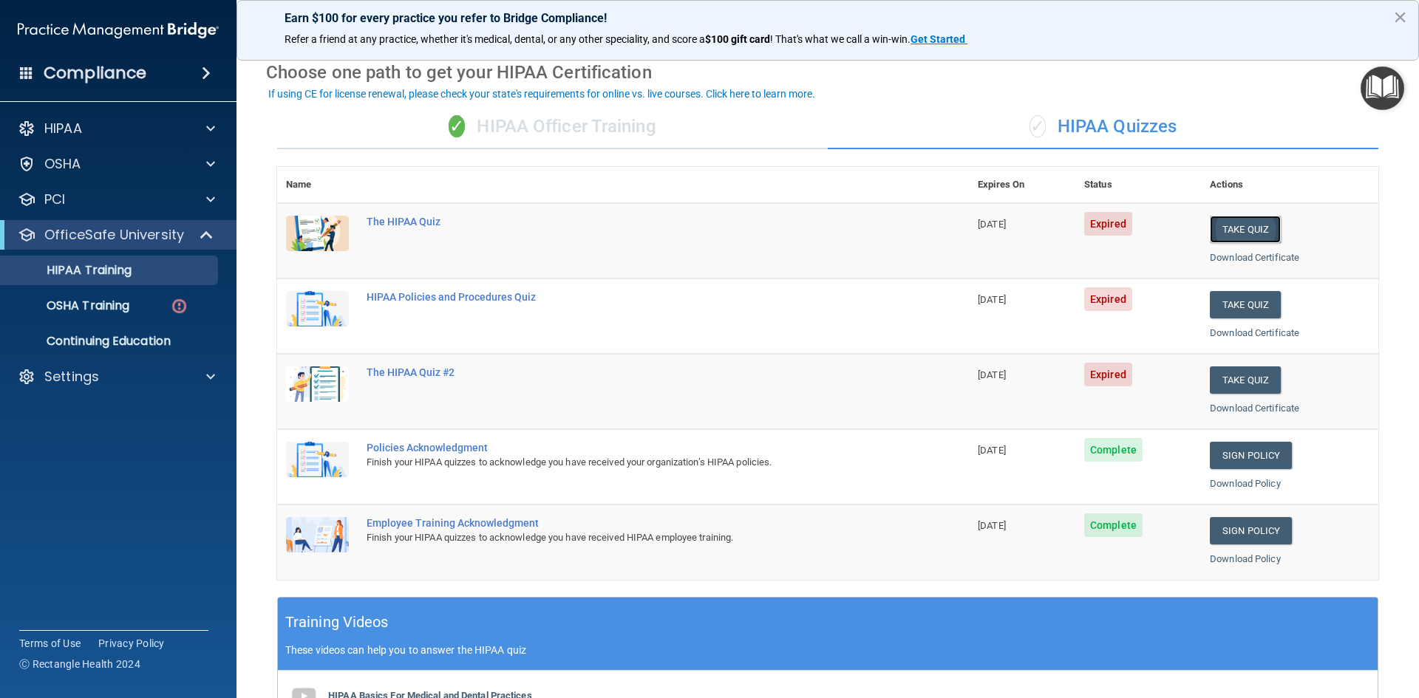
click at [1249, 239] on button "Take Quiz" at bounding box center [1245, 229] width 71 height 27
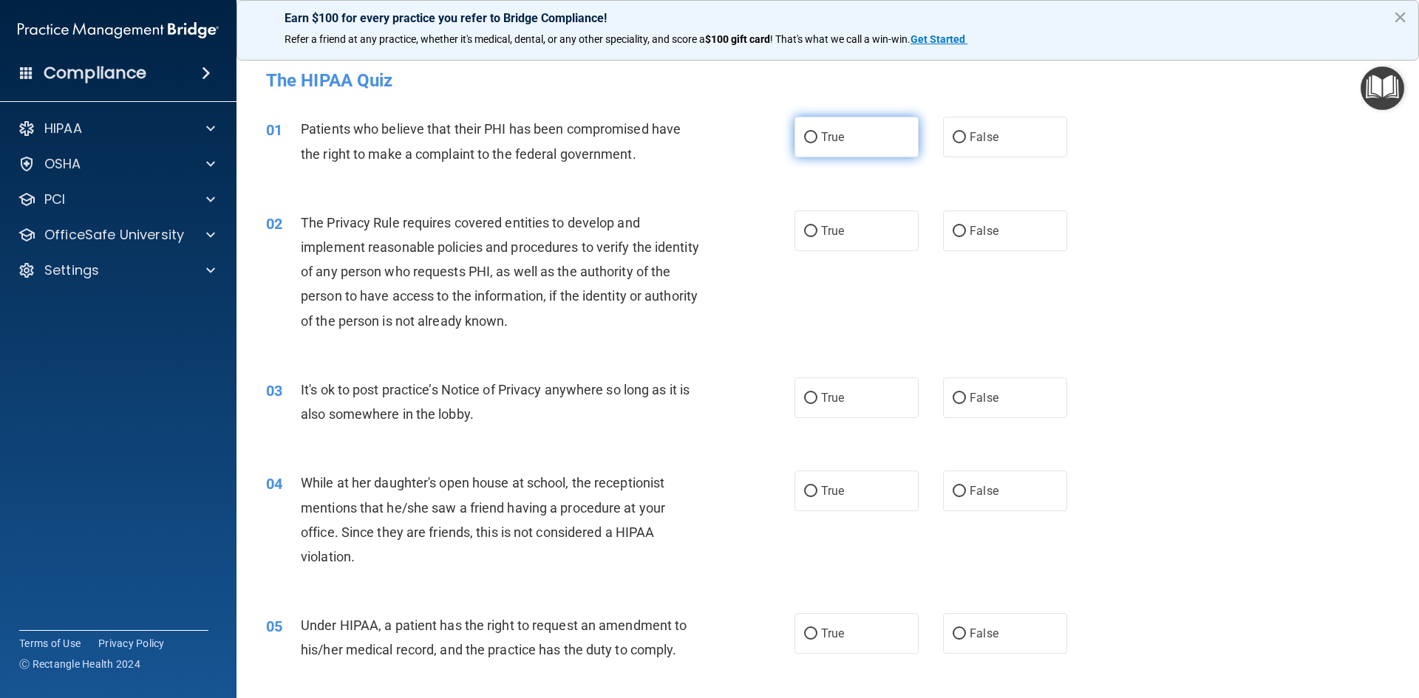
click at [829, 142] on span "True" at bounding box center [832, 137] width 23 height 14
click at [817, 142] on input "True" at bounding box center [810, 137] width 13 height 11
radio input "true"
click at [806, 222] on label "True" at bounding box center [857, 231] width 124 height 41
click at [806, 226] on input "True" at bounding box center [810, 231] width 13 height 11
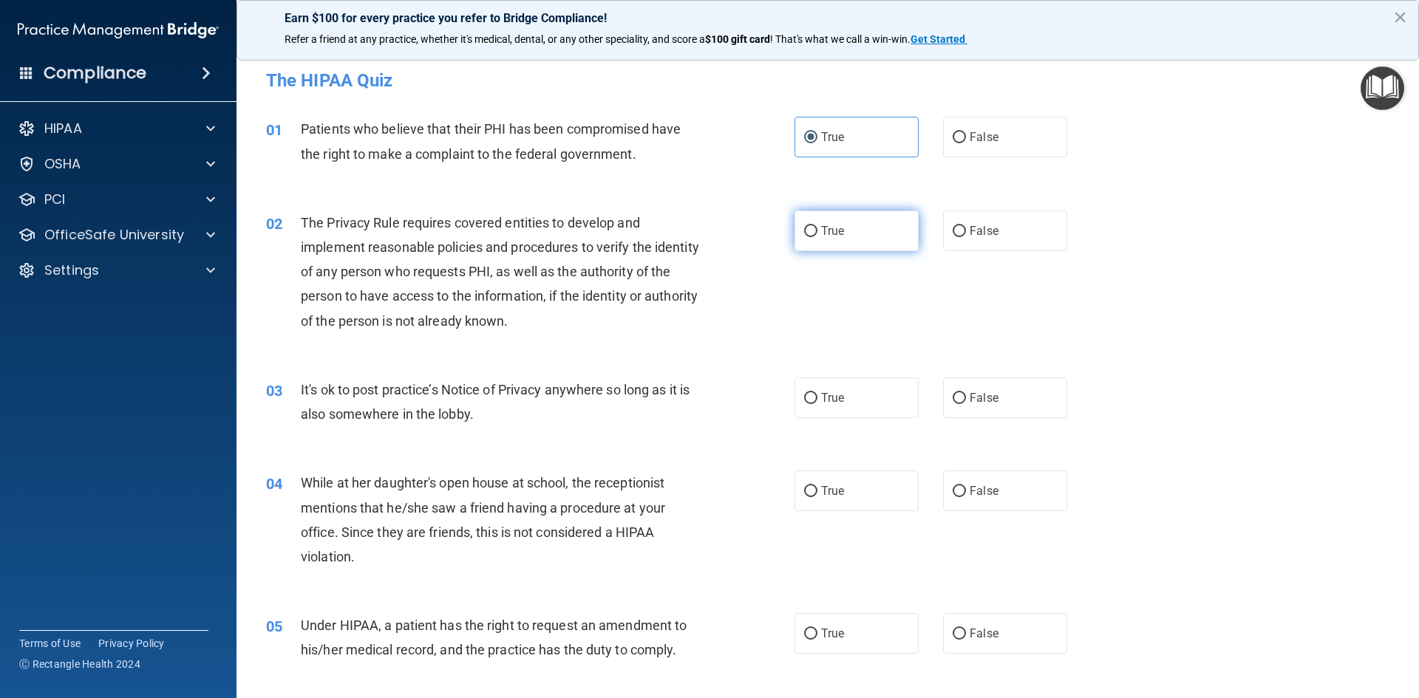
radio input "true"
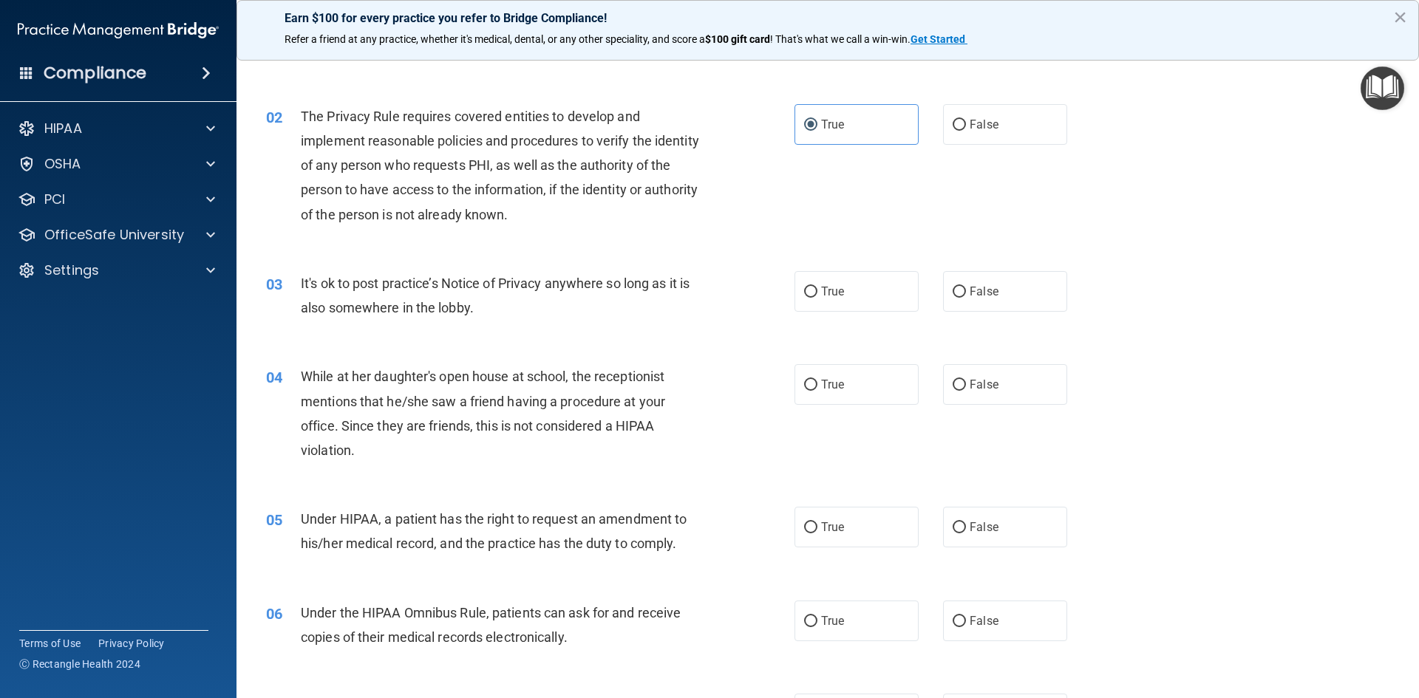
scroll to position [148, 0]
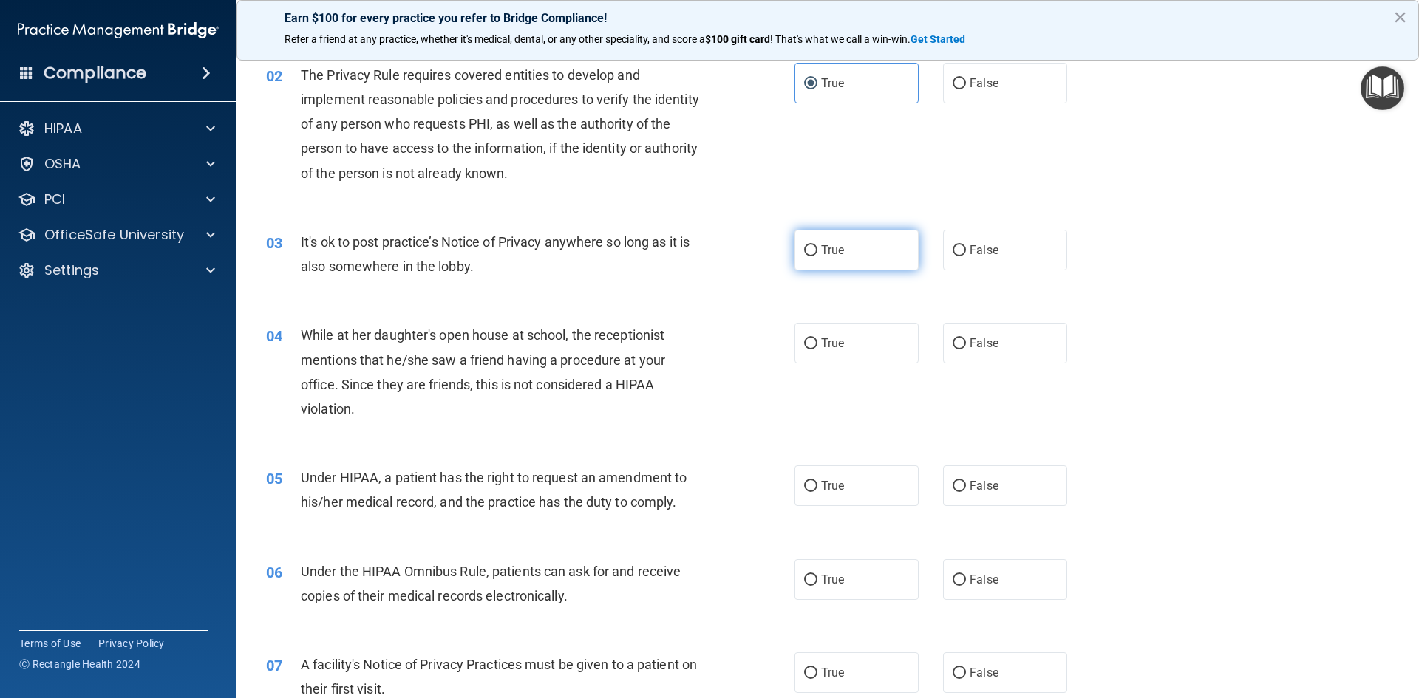
click at [845, 248] on label "True" at bounding box center [857, 250] width 124 height 41
click at [817, 248] on input "True" at bounding box center [810, 250] width 13 height 11
radio input "true"
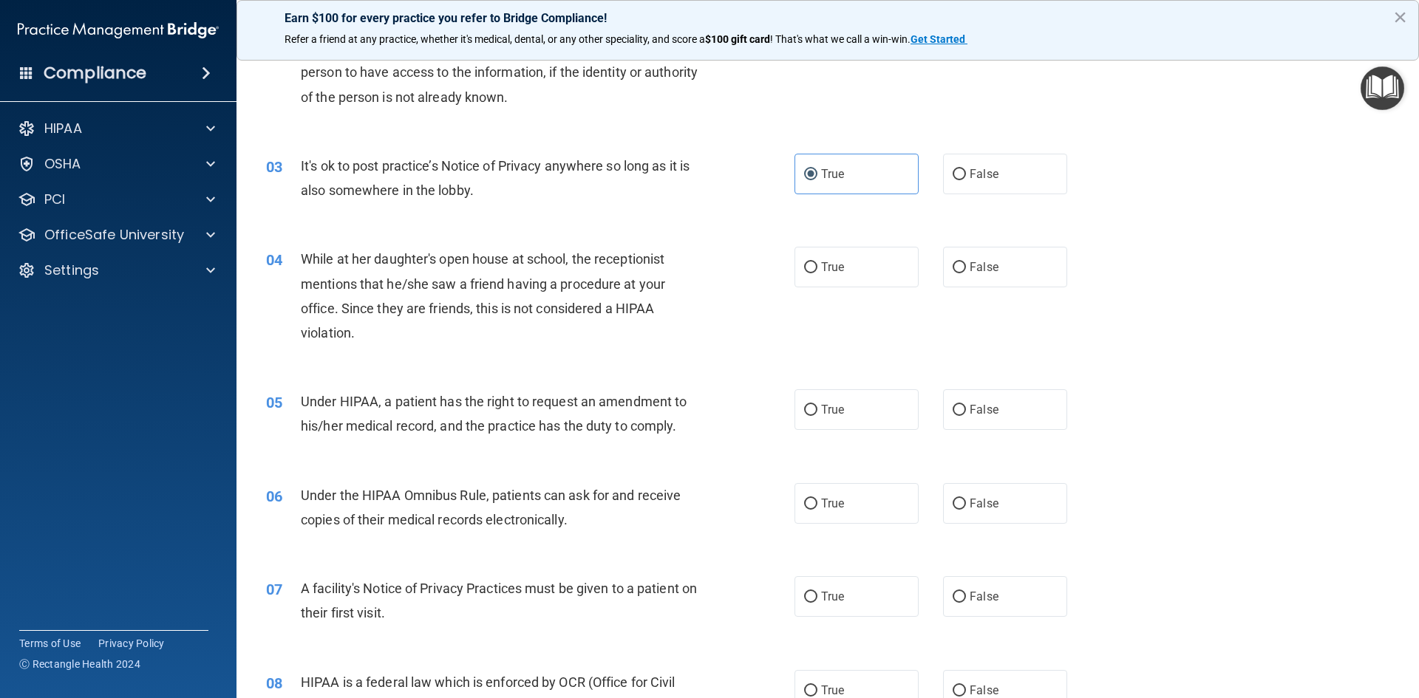
scroll to position [296, 0]
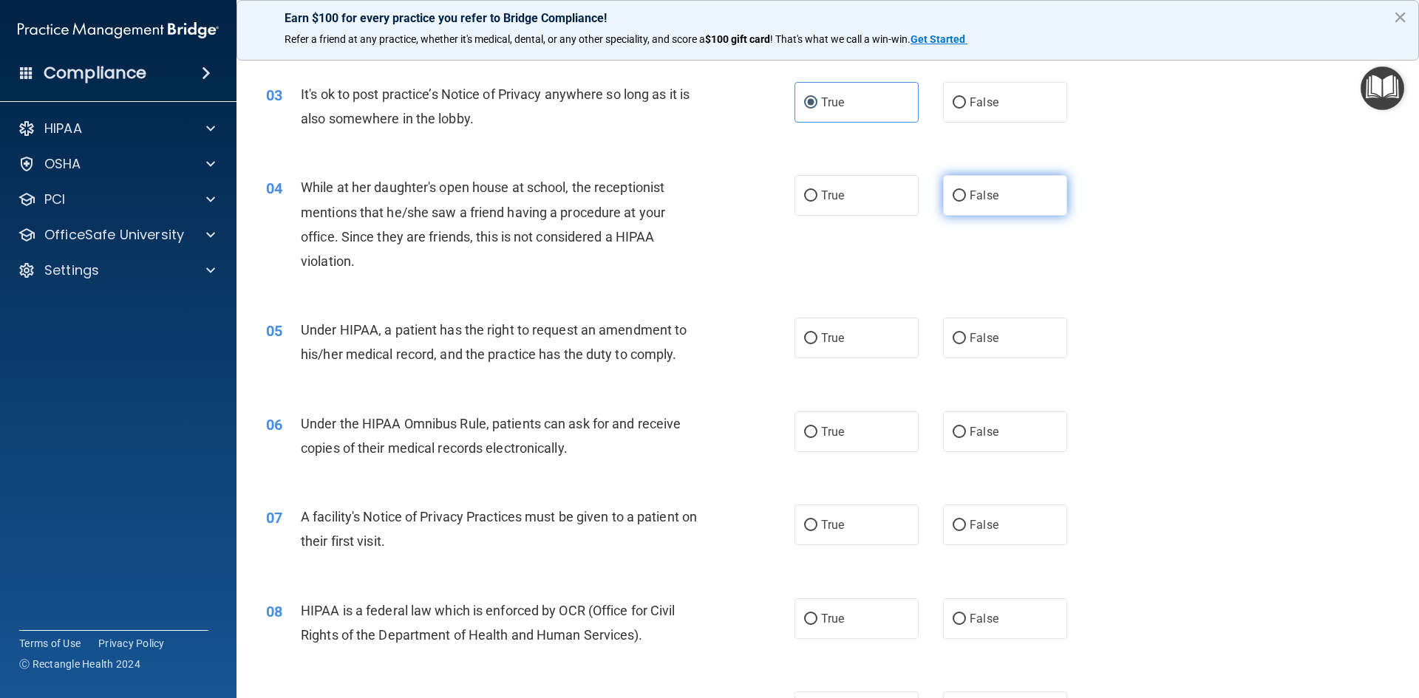
click at [1012, 201] on label "False" at bounding box center [1005, 195] width 124 height 41
click at [966, 201] on input "False" at bounding box center [959, 196] width 13 height 11
radio input "true"
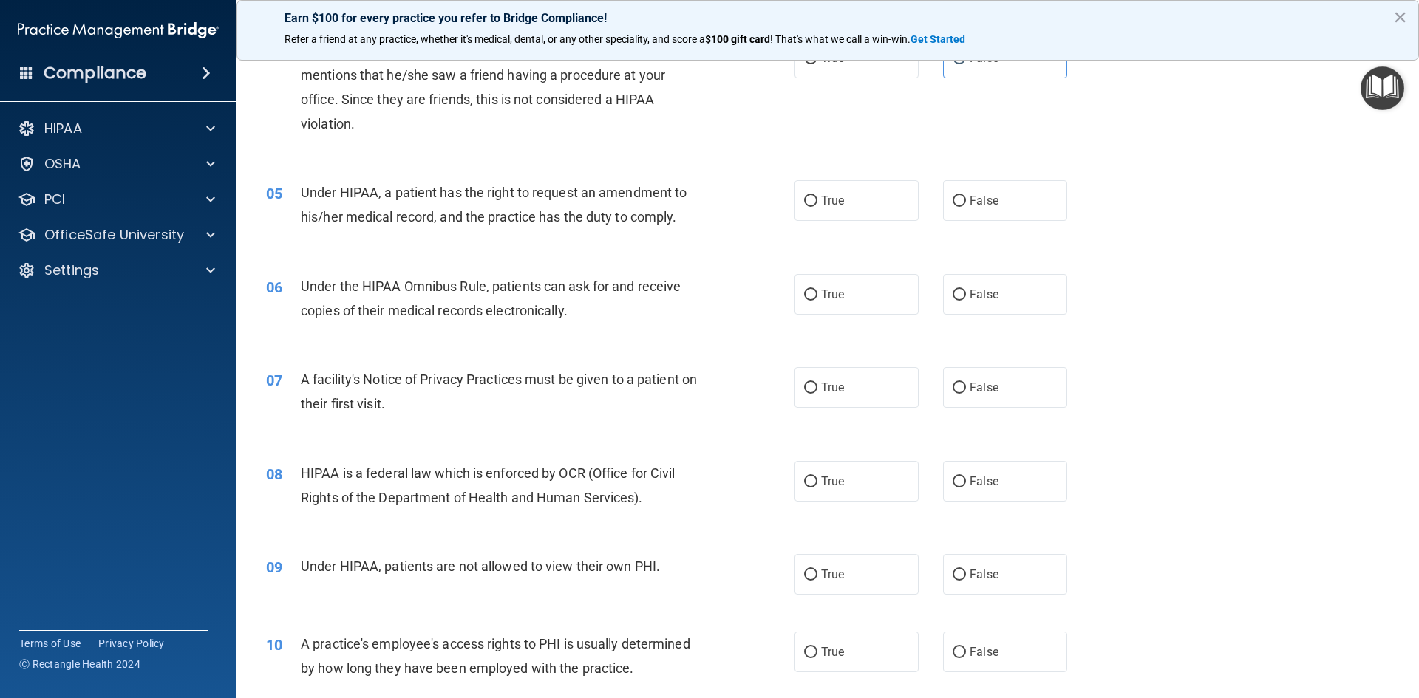
scroll to position [443, 0]
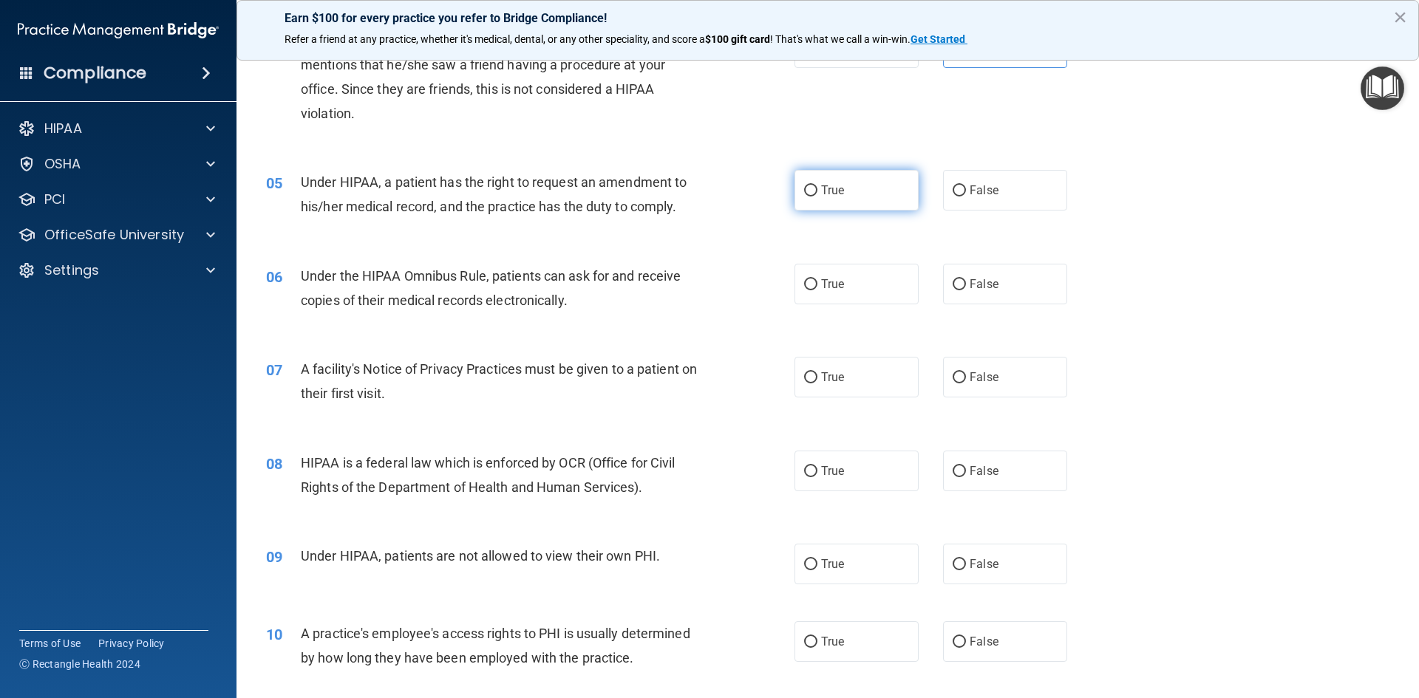
click at [795, 187] on label "True" at bounding box center [857, 190] width 124 height 41
click at [804, 187] on input "True" at bounding box center [810, 191] width 13 height 11
radio input "true"
click at [811, 282] on input "True" at bounding box center [810, 284] width 13 height 11
radio input "true"
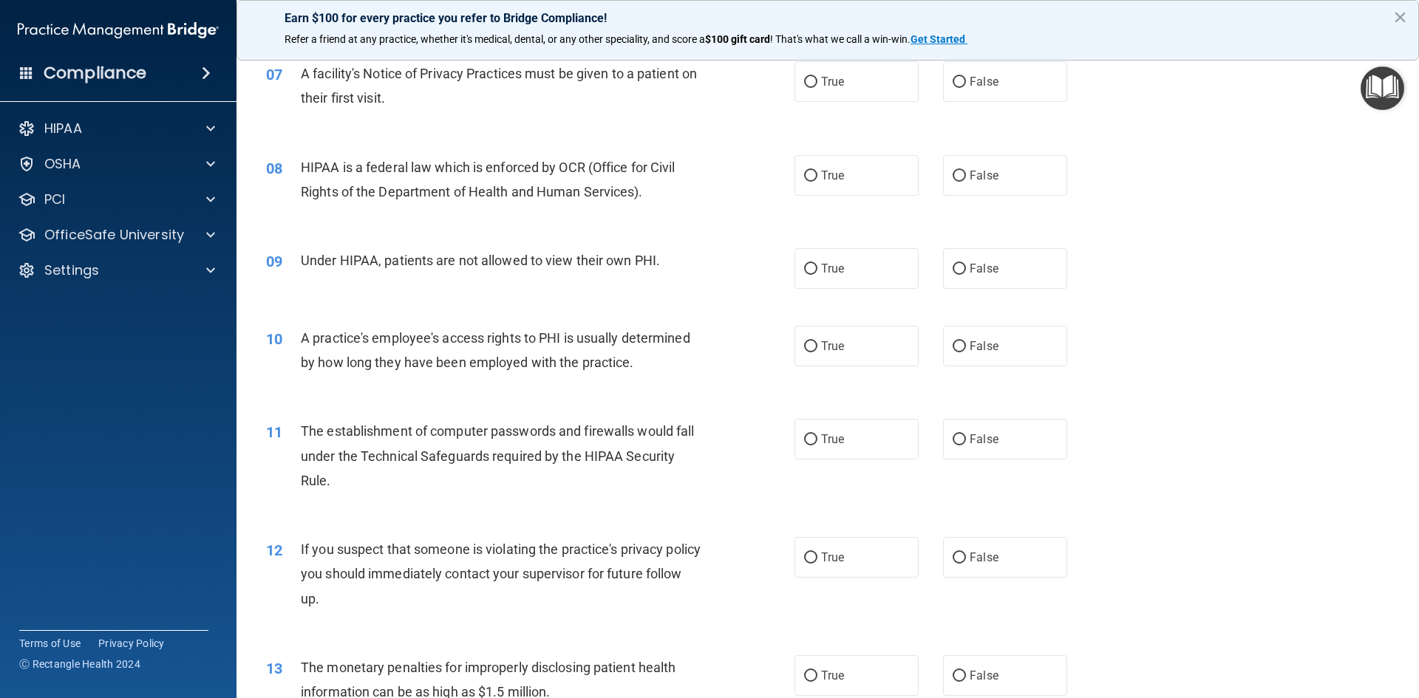
scroll to position [665, 0]
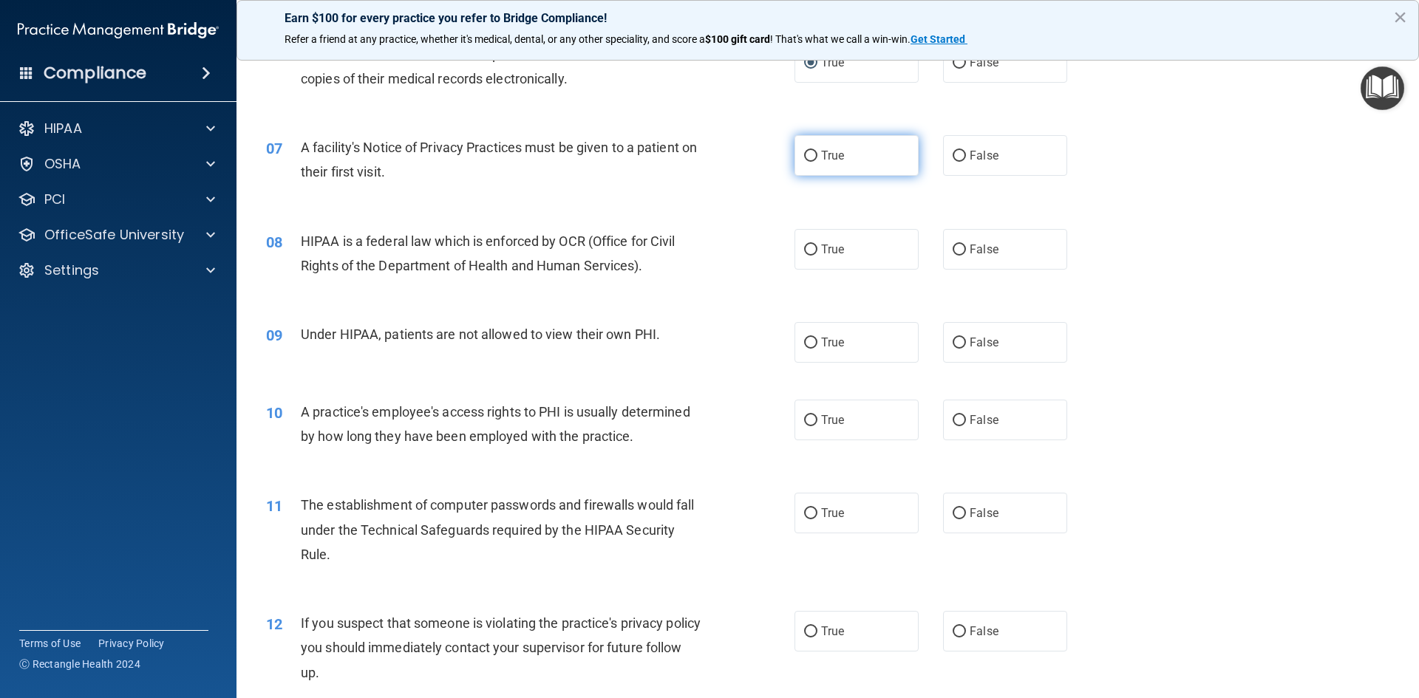
click at [798, 145] on label "True" at bounding box center [857, 155] width 124 height 41
click at [804, 151] on input "True" at bounding box center [810, 156] width 13 height 11
radio input "true"
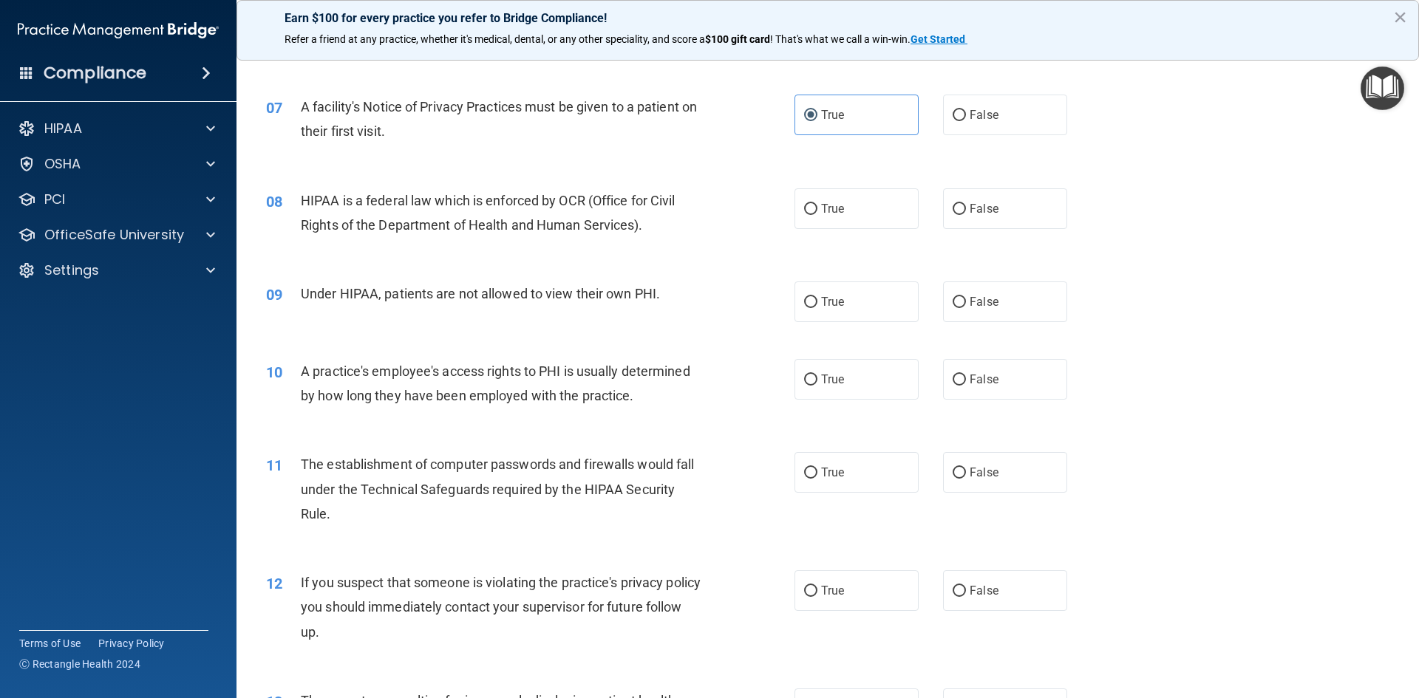
scroll to position [739, 0]
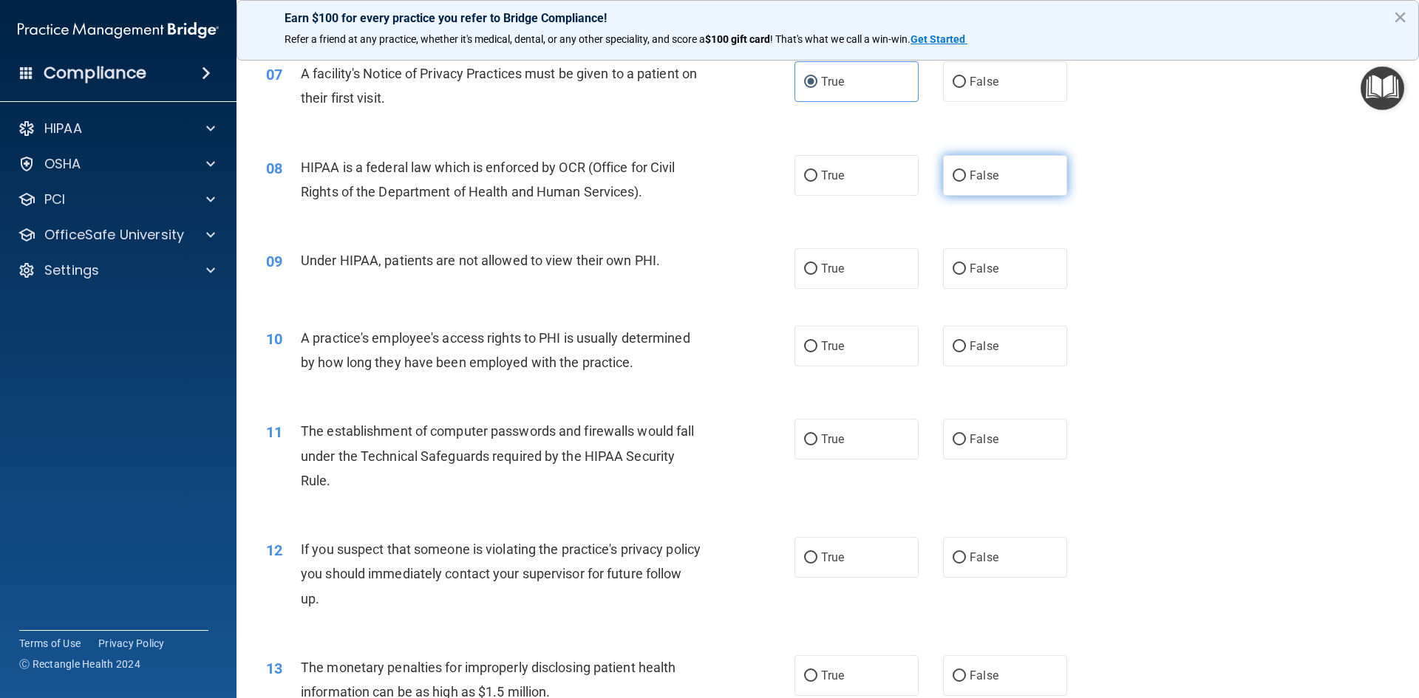
click at [956, 180] on input "False" at bounding box center [959, 176] width 13 height 11
radio input "true"
click at [848, 182] on label "True" at bounding box center [857, 175] width 124 height 41
click at [817, 182] on input "True" at bounding box center [810, 176] width 13 height 11
radio input "true"
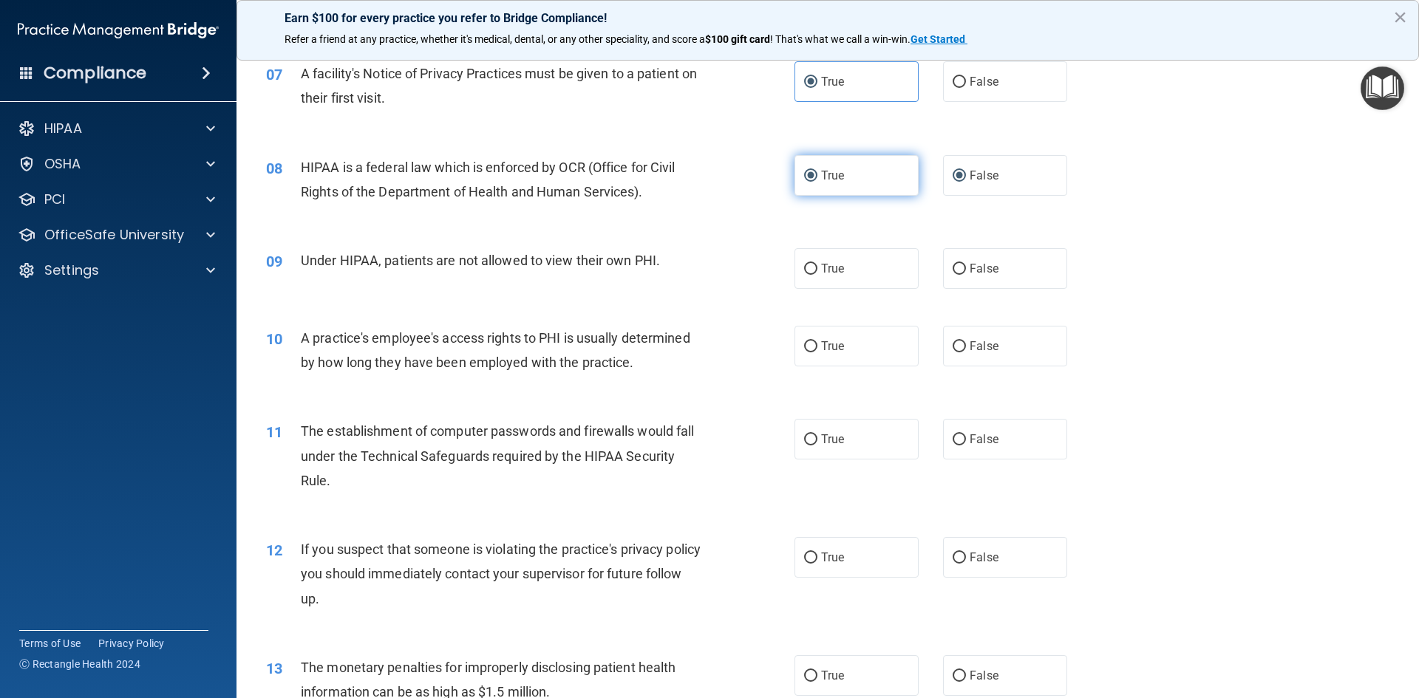
radio input "false"
click at [971, 260] on label "False" at bounding box center [1005, 268] width 124 height 41
click at [966, 264] on input "False" at bounding box center [959, 269] width 13 height 11
radio input "true"
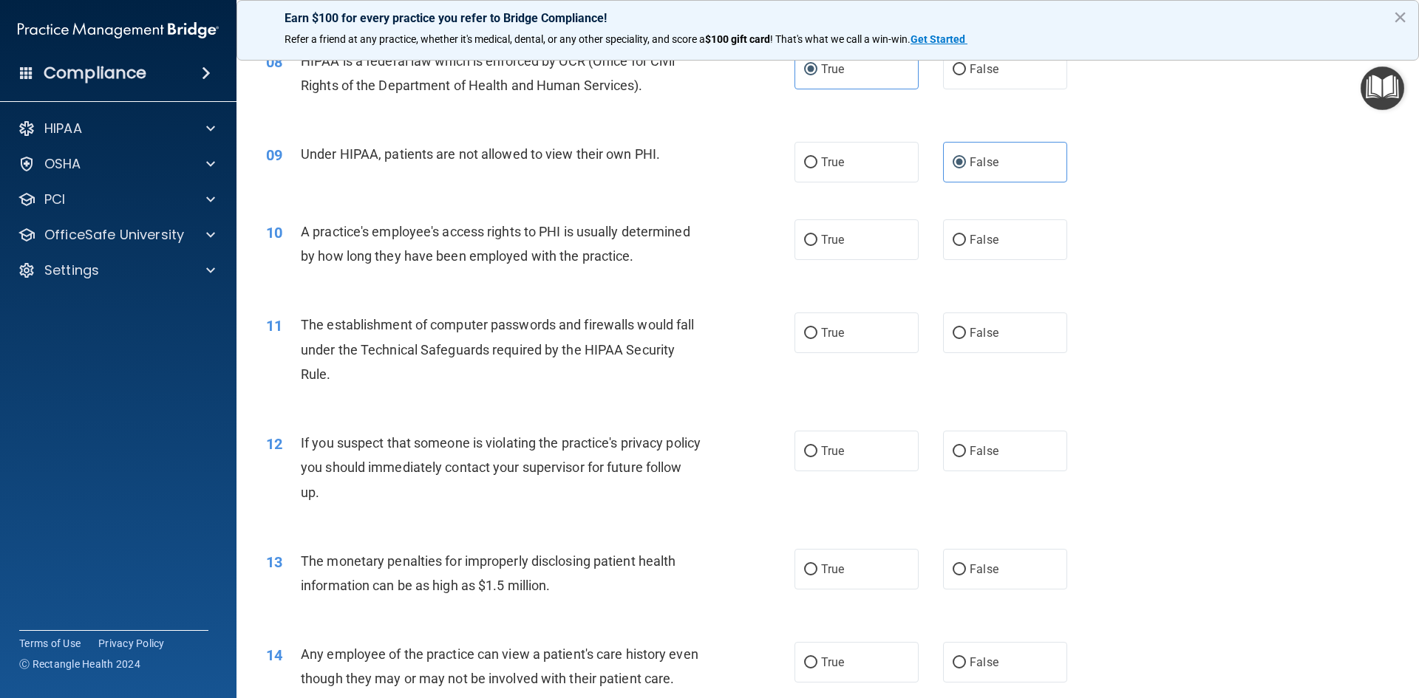
scroll to position [961, 0]
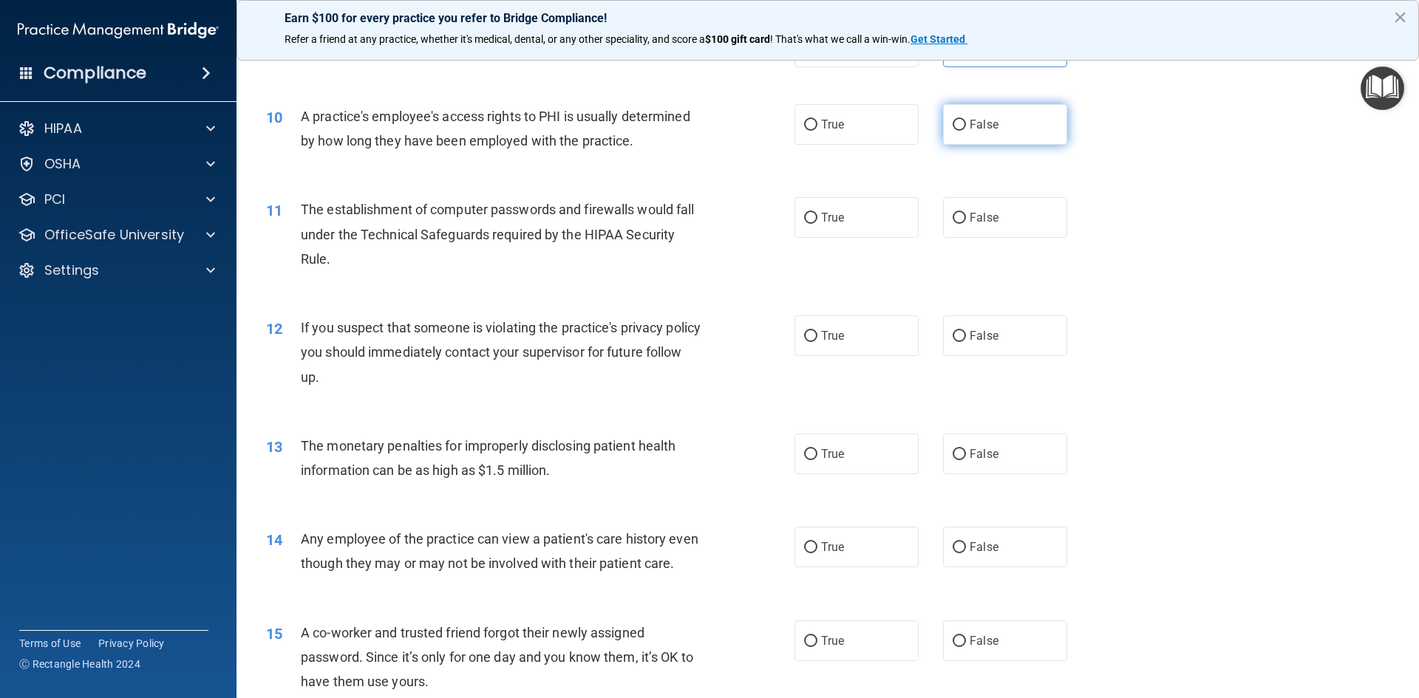
click at [968, 116] on label "False" at bounding box center [1005, 124] width 124 height 41
click at [966, 120] on input "False" at bounding box center [959, 125] width 13 height 11
radio input "true"
click at [810, 217] on input "True" at bounding box center [810, 218] width 13 height 11
radio input "true"
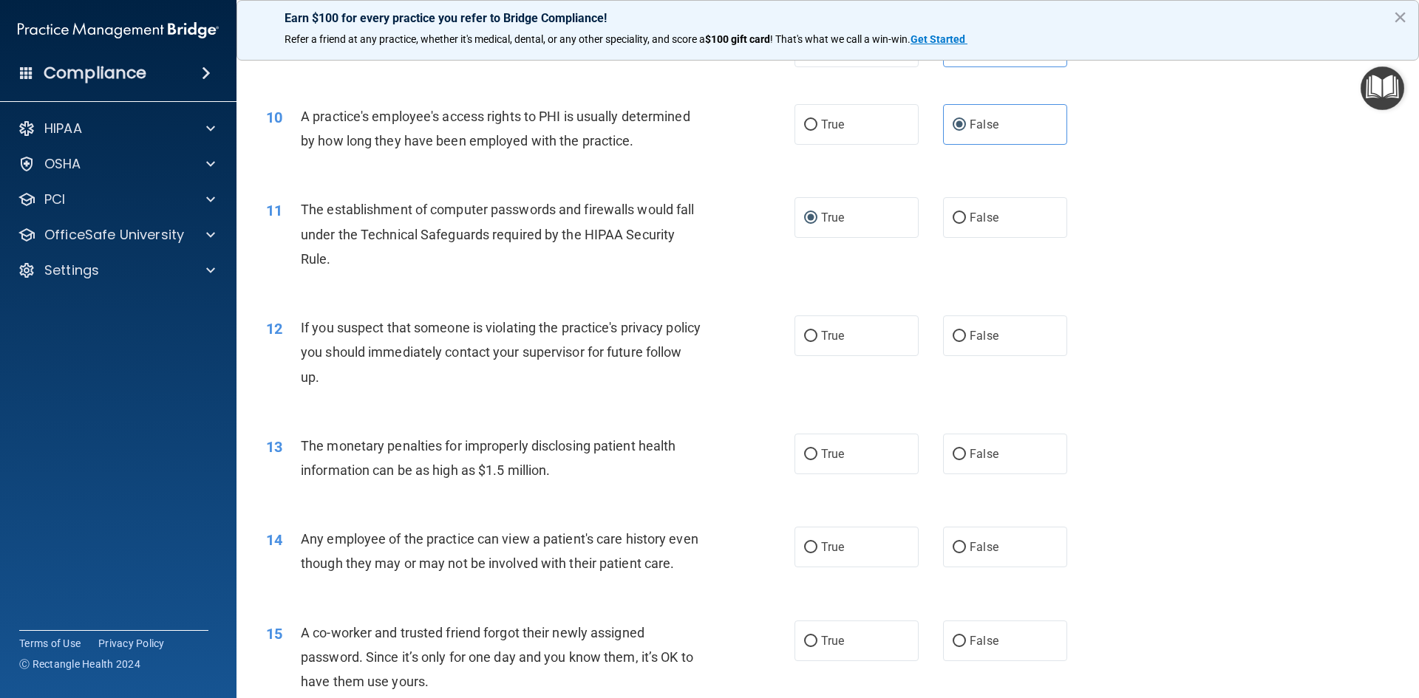
scroll to position [1035, 0]
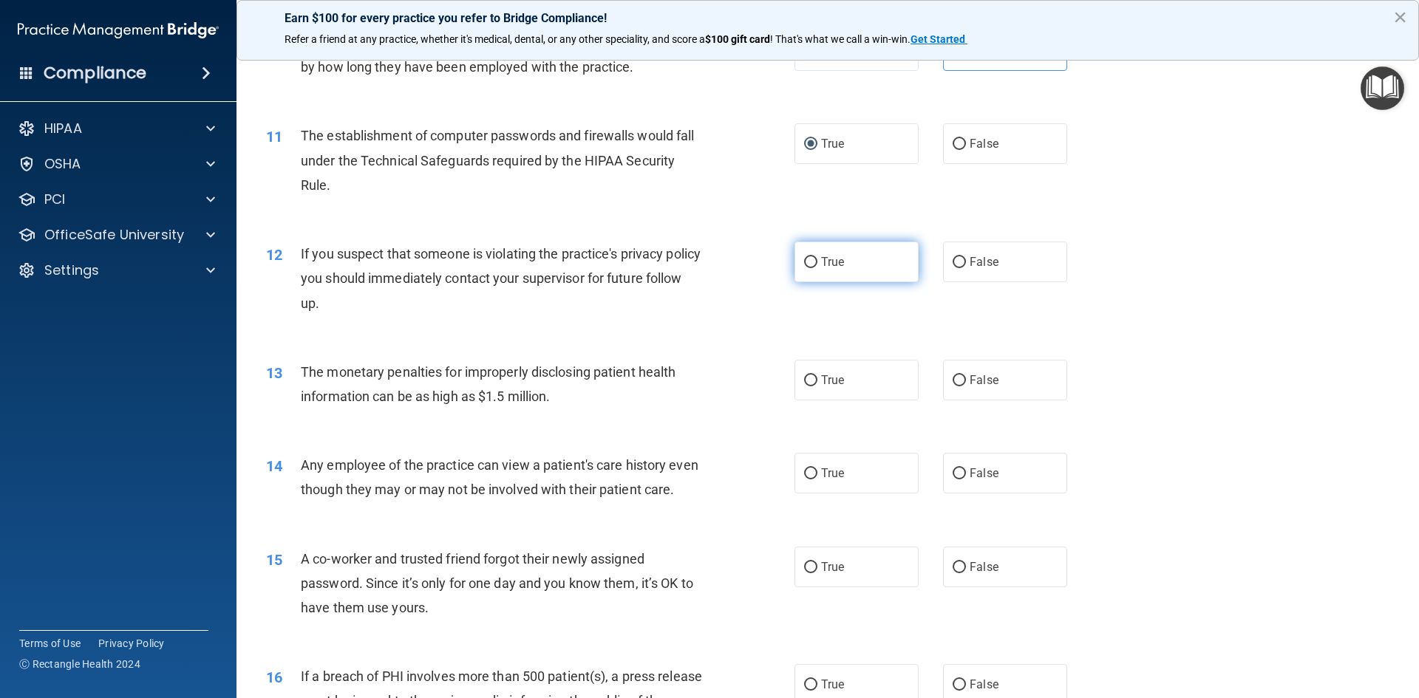
click at [863, 265] on label "True" at bounding box center [857, 262] width 124 height 41
click at [817, 265] on input "True" at bounding box center [810, 262] width 13 height 11
radio input "true"
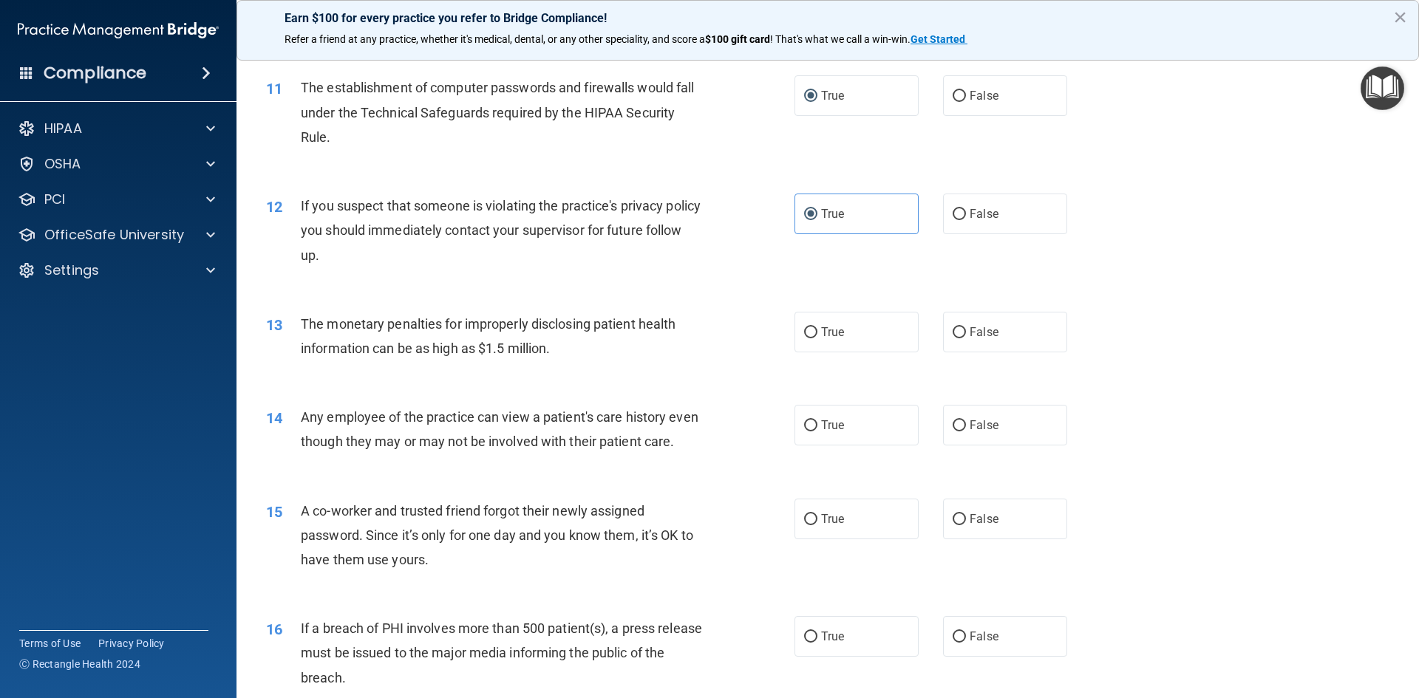
scroll to position [1109, 0]
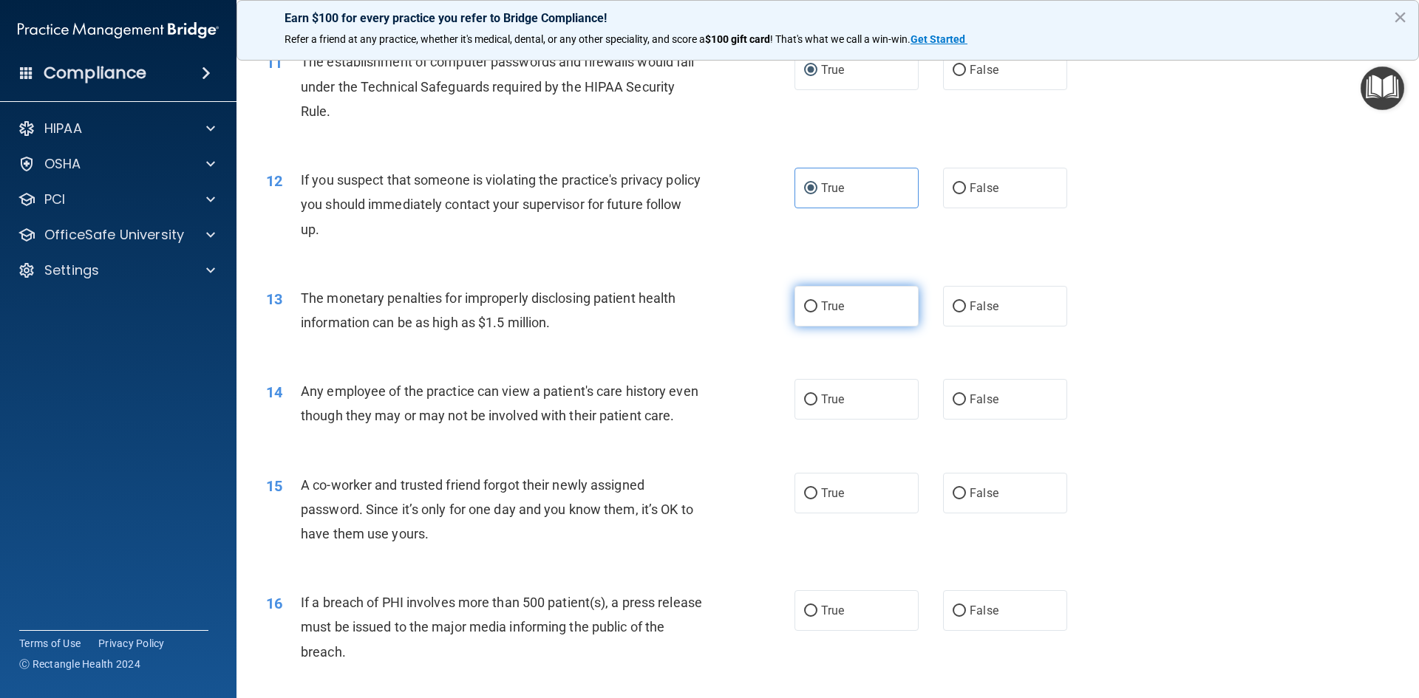
click at [824, 312] on span "True" at bounding box center [832, 306] width 23 height 14
click at [817, 312] on input "True" at bounding box center [810, 307] width 13 height 11
radio input "true"
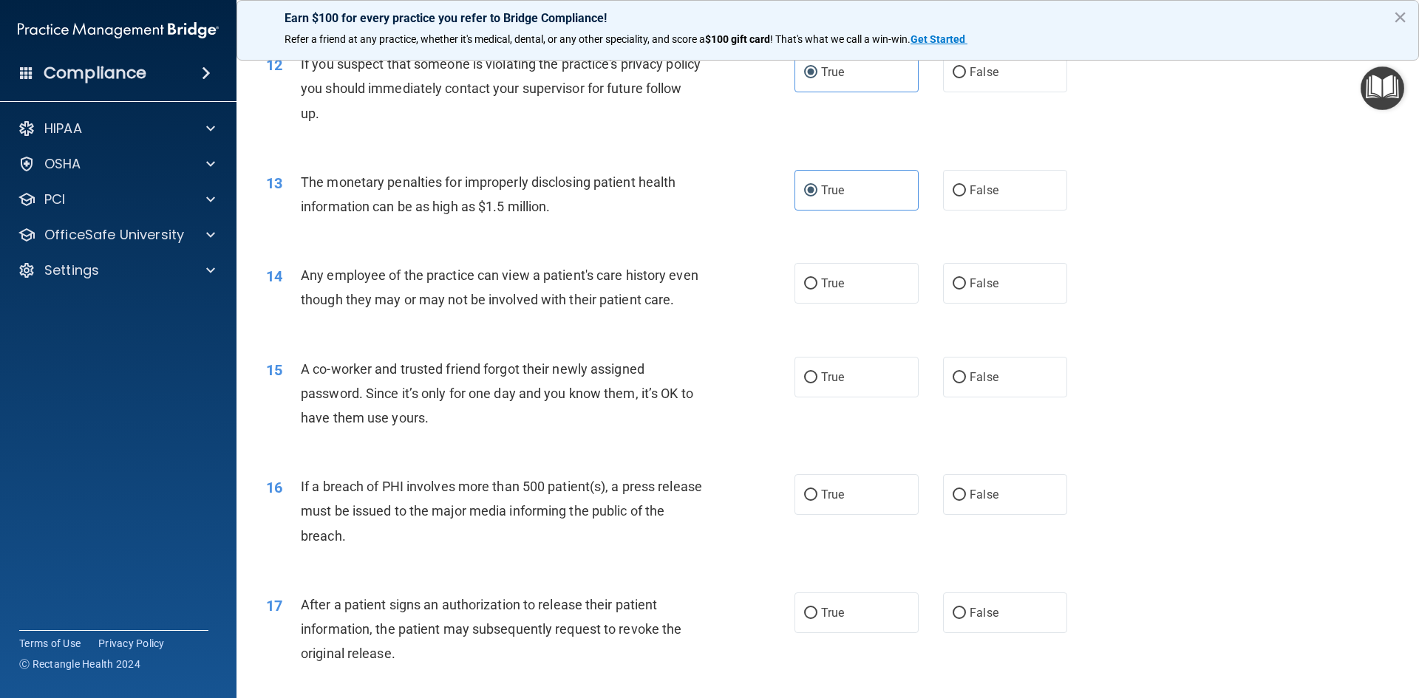
scroll to position [1257, 0]
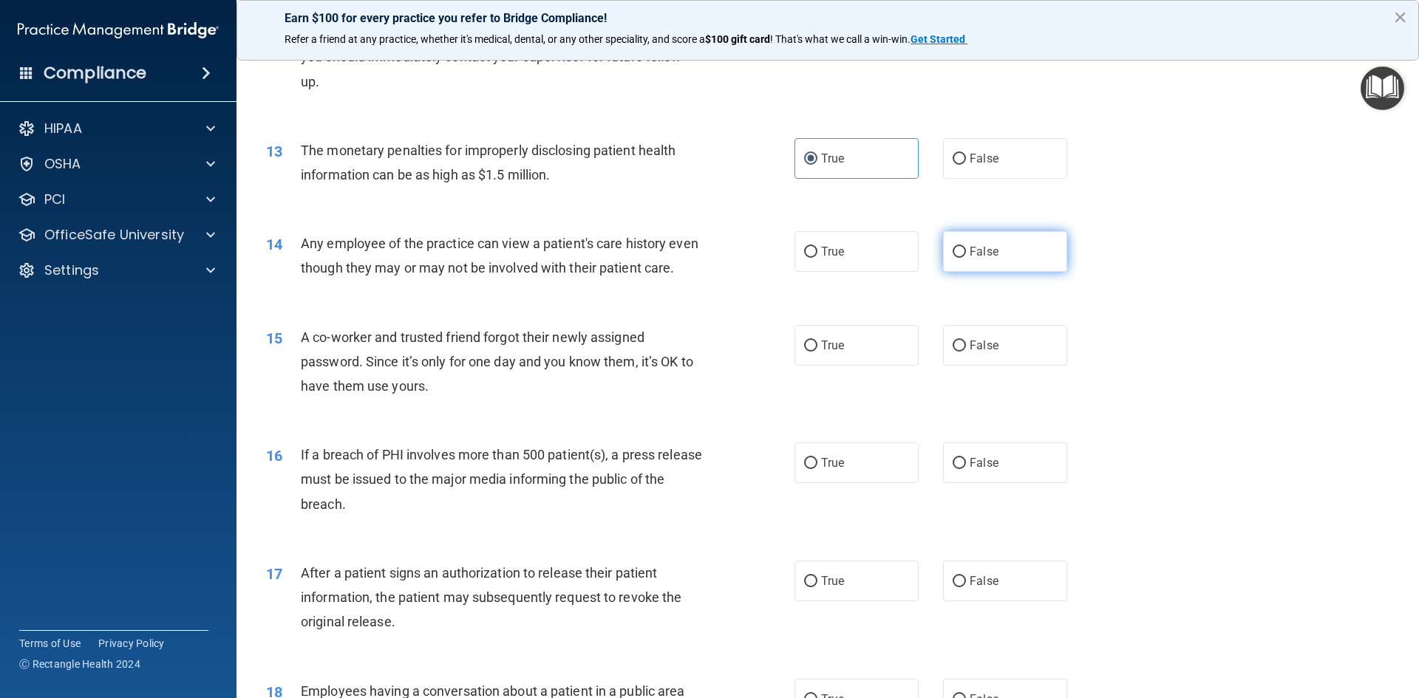
click at [960, 262] on label "False" at bounding box center [1005, 251] width 124 height 41
click at [960, 258] on input "False" at bounding box center [959, 252] width 13 height 11
radio input "true"
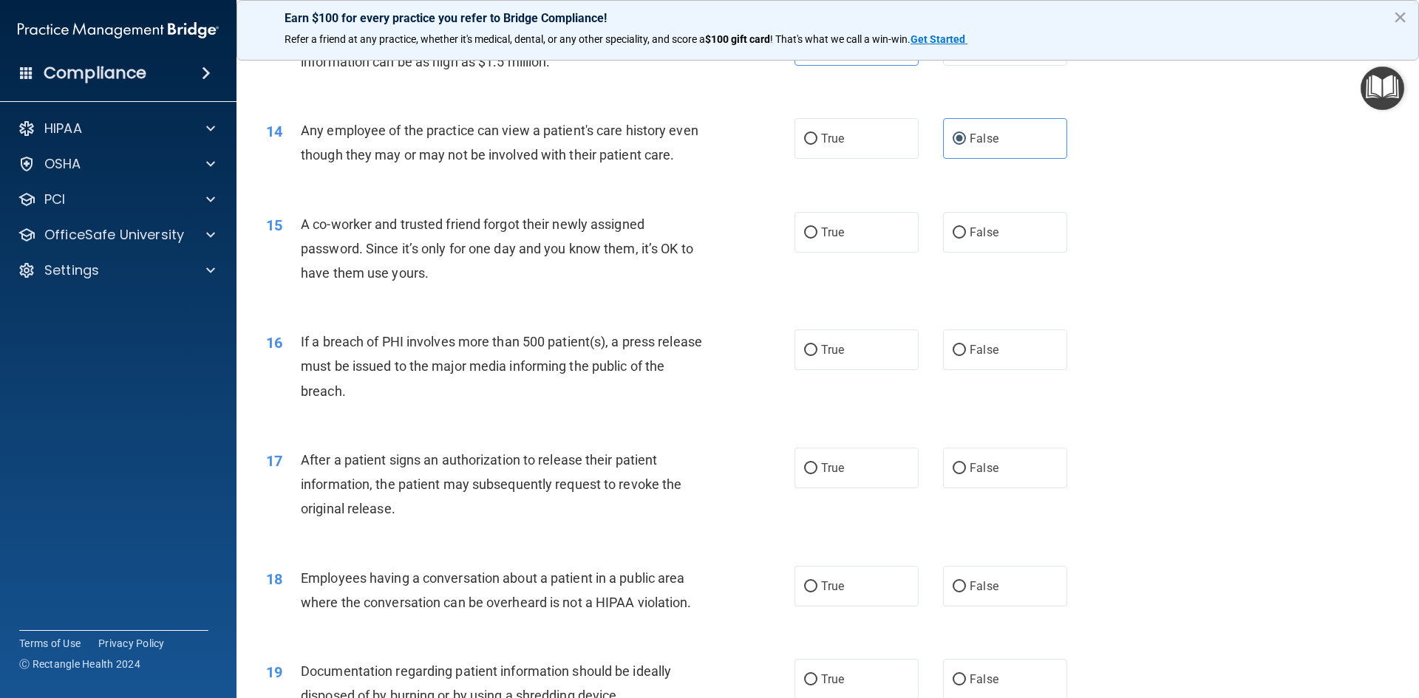
scroll to position [1404, 0]
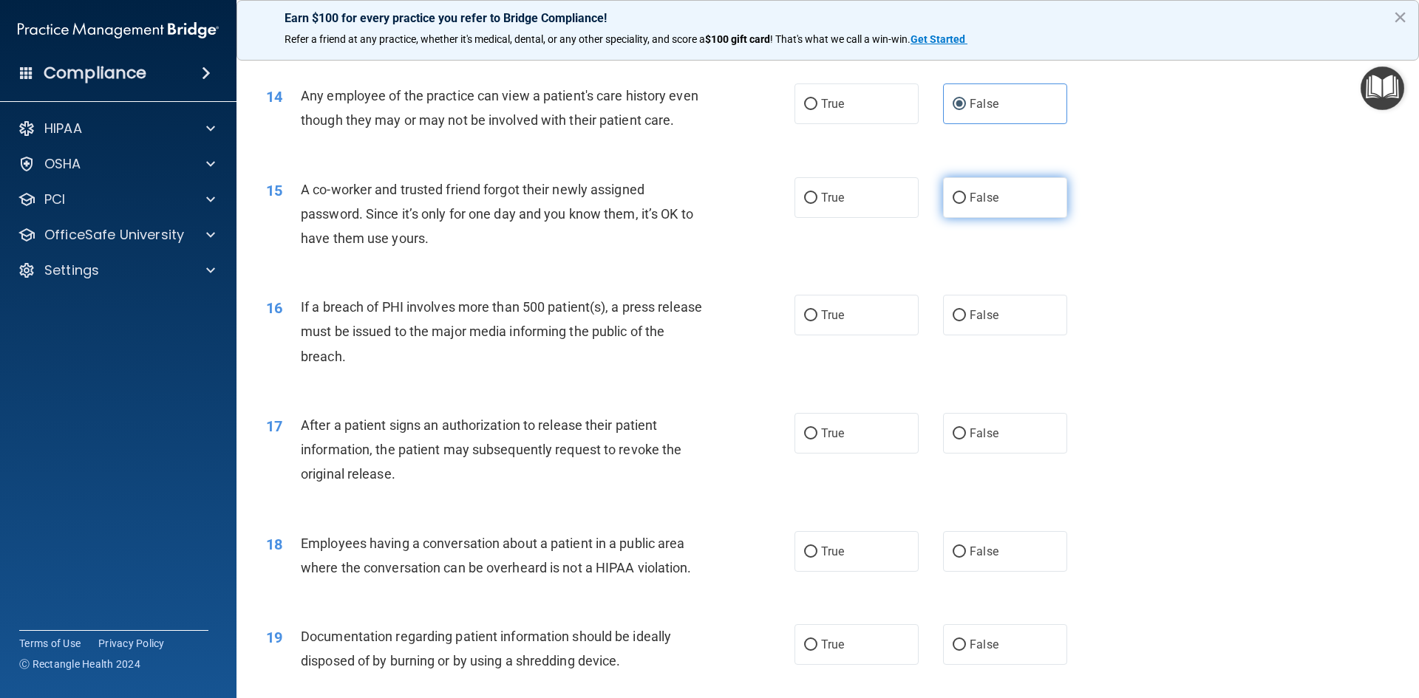
click at [1027, 217] on label "False" at bounding box center [1005, 197] width 124 height 41
click at [966, 204] on input "False" at bounding box center [959, 198] width 13 height 11
radio input "true"
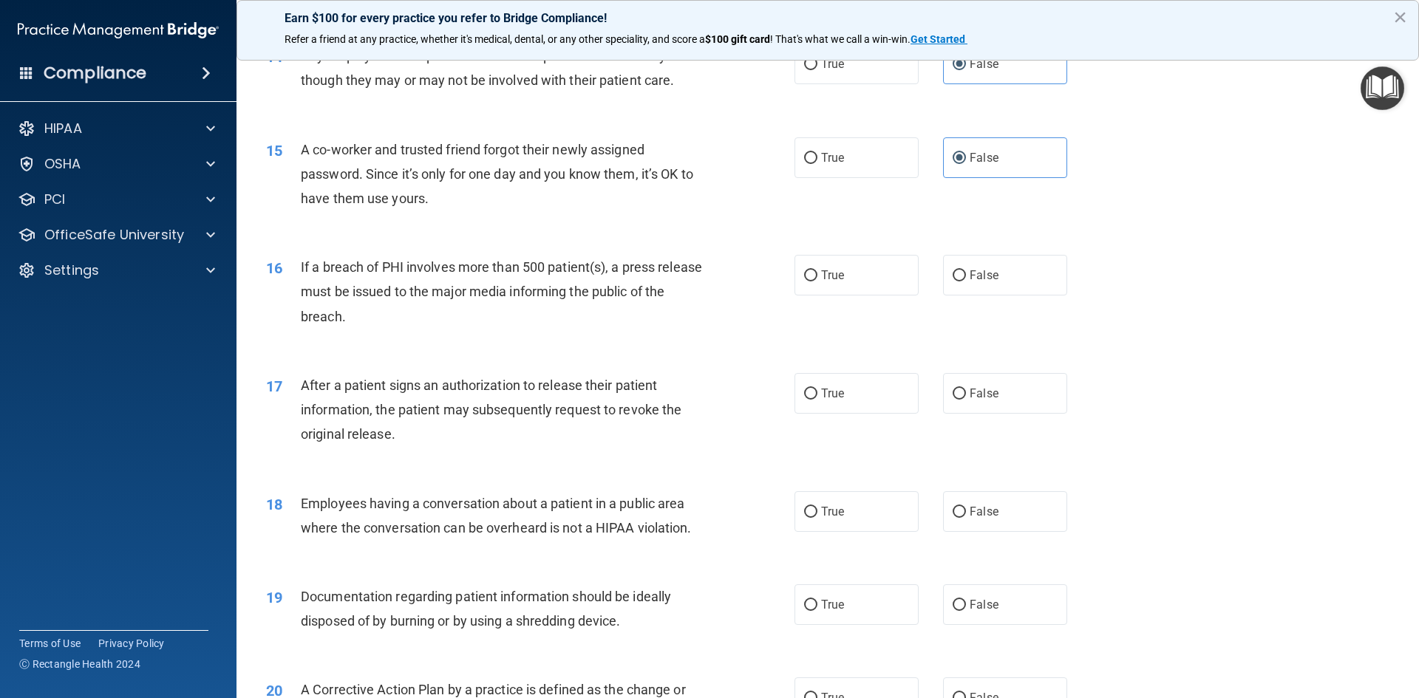
scroll to position [1478, 0]
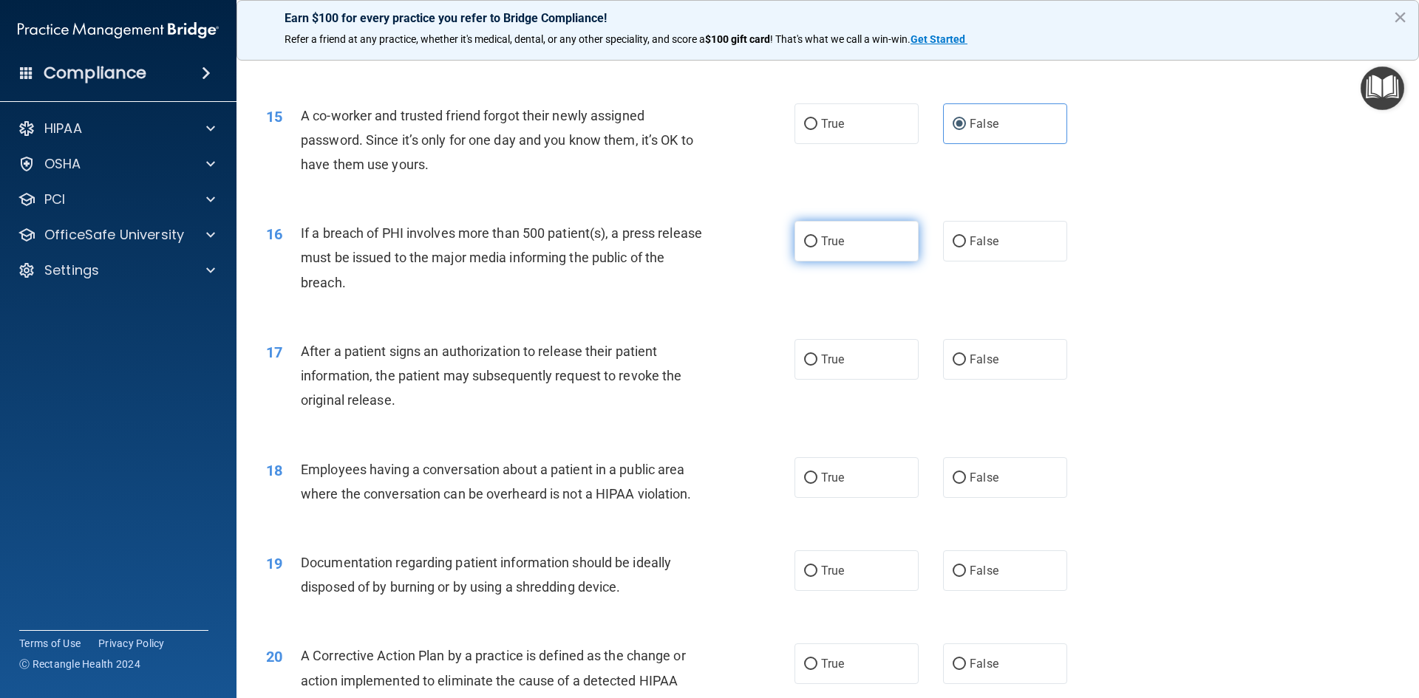
click at [855, 262] on label "True" at bounding box center [857, 241] width 124 height 41
click at [817, 248] on input "True" at bounding box center [810, 242] width 13 height 11
radio input "true"
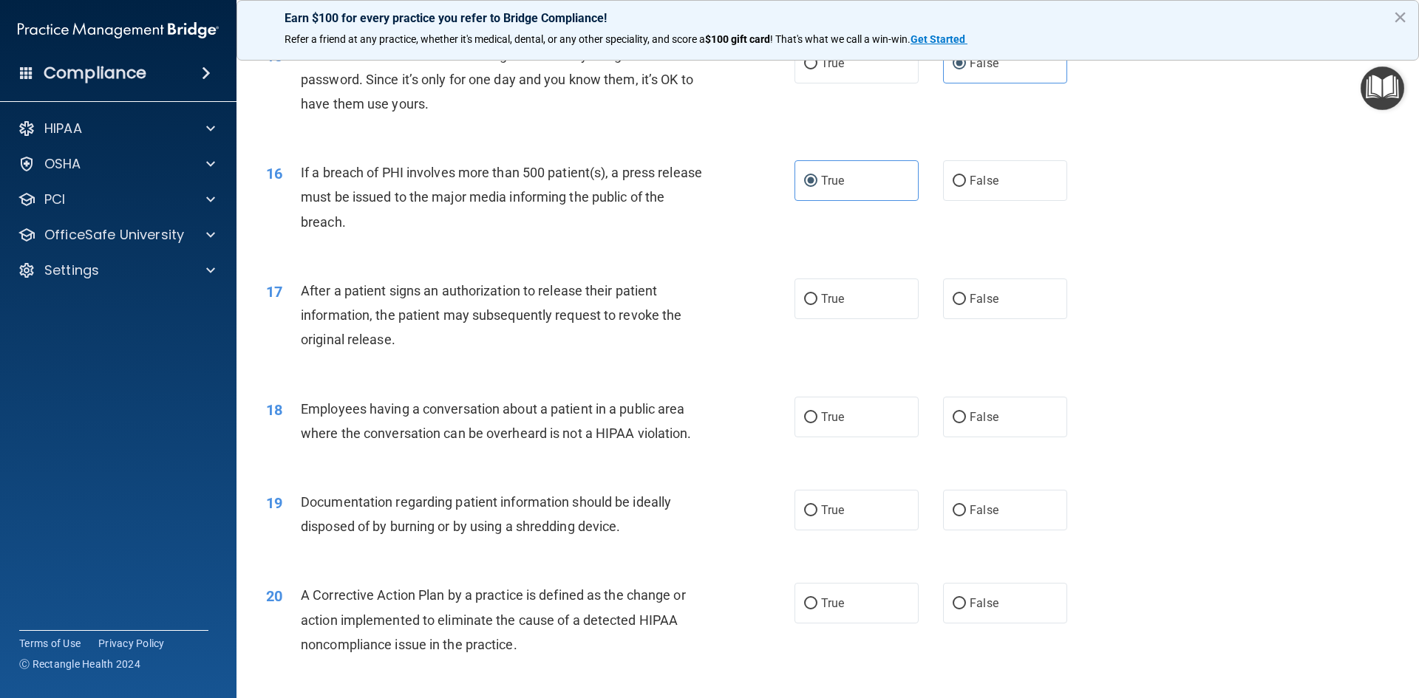
scroll to position [1543, 0]
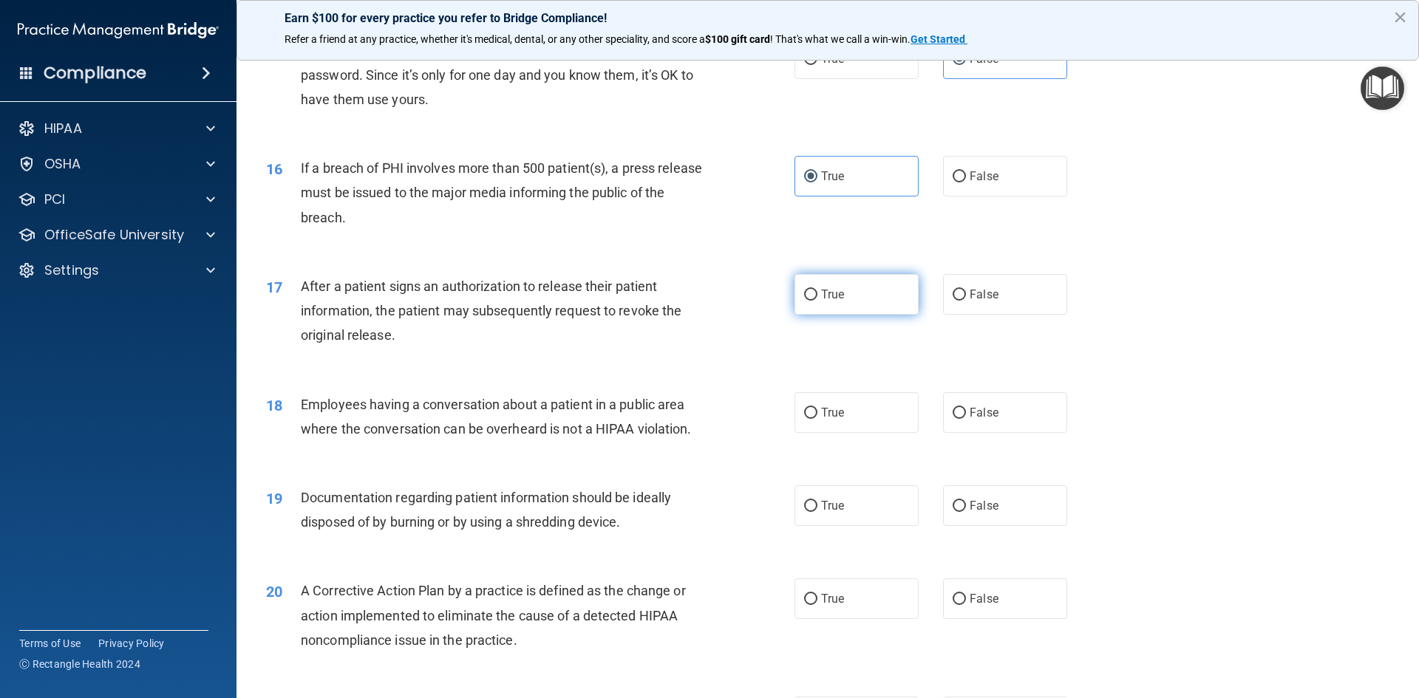
click at [881, 315] on label "True" at bounding box center [857, 294] width 124 height 41
click at [817, 301] on input "True" at bounding box center [810, 295] width 13 height 11
radio input "true"
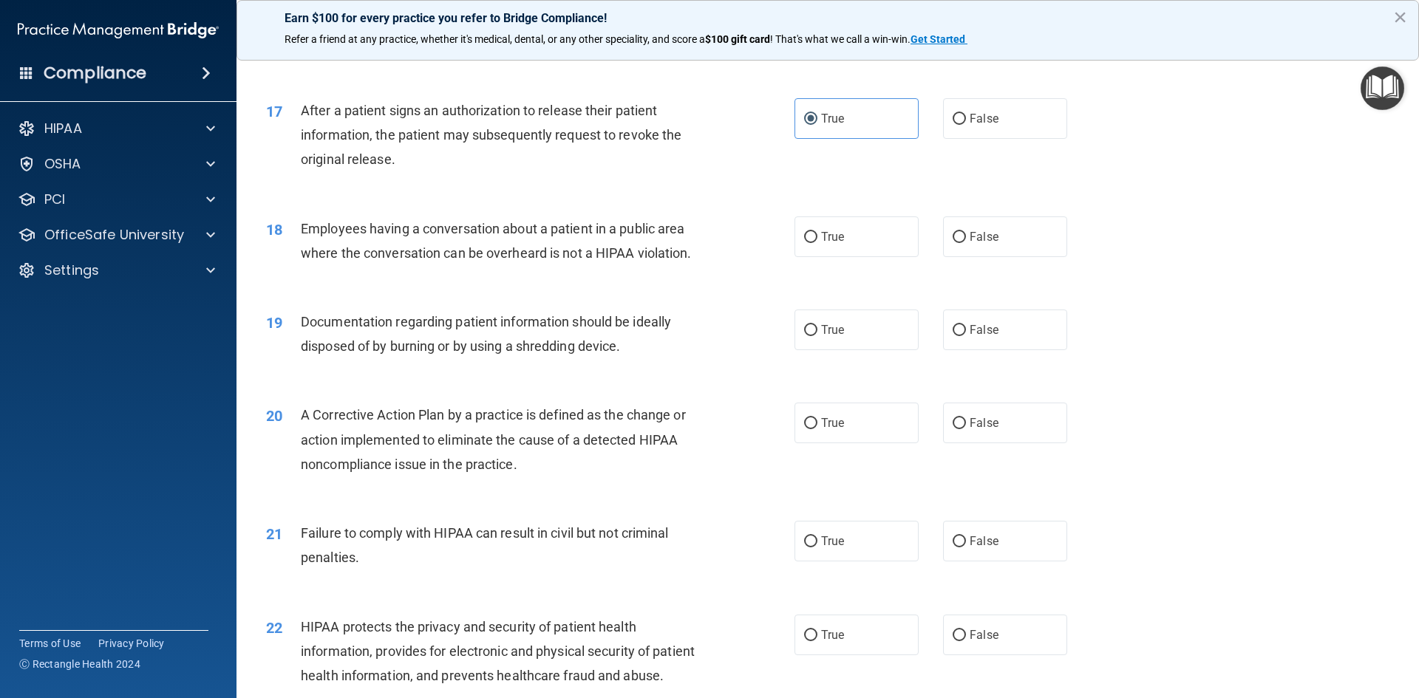
scroll to position [1765, 0]
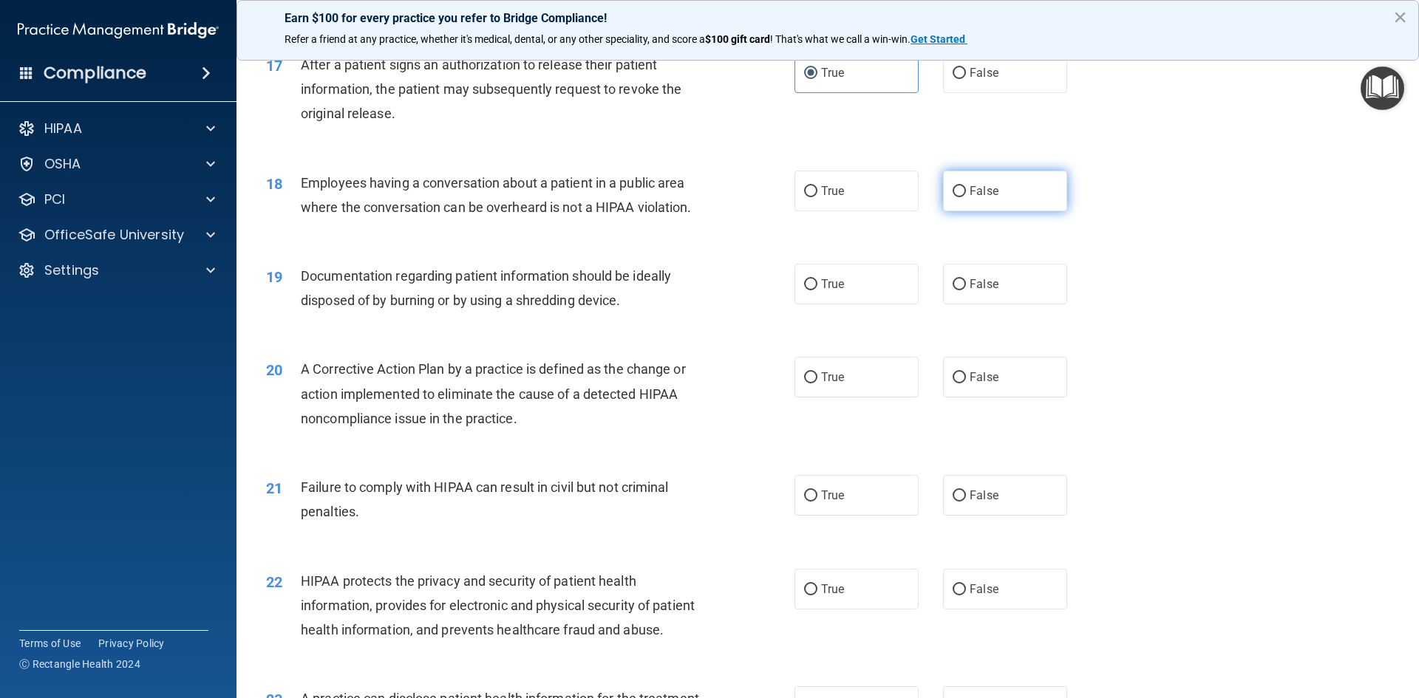
click at [981, 198] on span "False" at bounding box center [984, 191] width 29 height 14
click at [966, 197] on input "False" at bounding box center [959, 191] width 13 height 11
radio input "true"
click at [848, 305] on label "True" at bounding box center [857, 284] width 124 height 41
click at [817, 290] on input "True" at bounding box center [810, 284] width 13 height 11
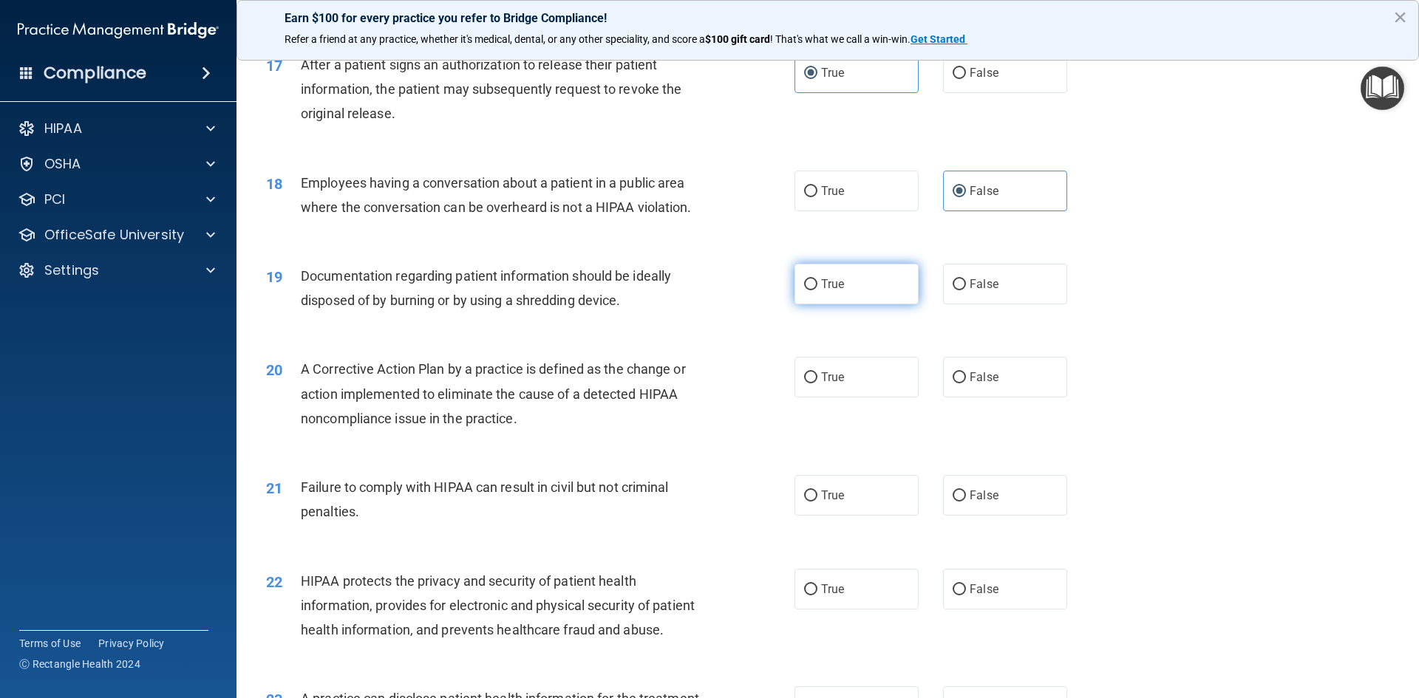
radio input "true"
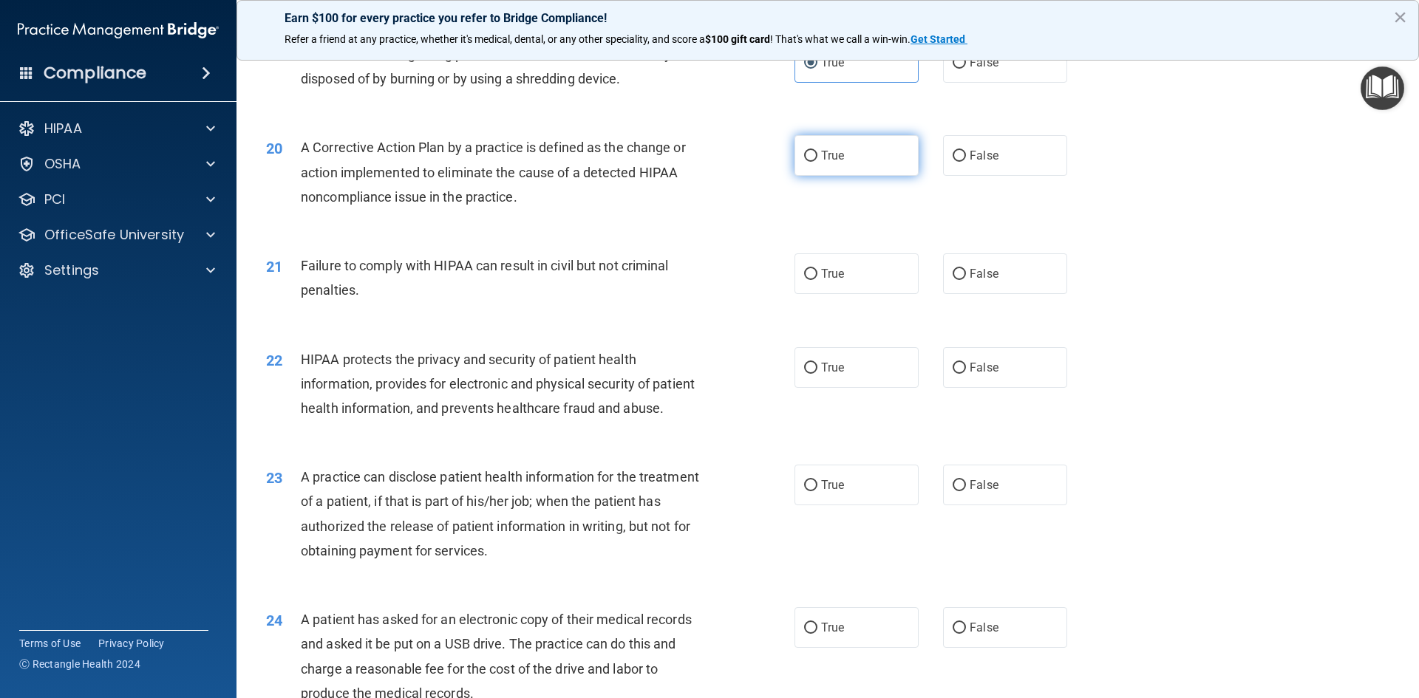
click at [822, 163] on span "True" at bounding box center [832, 156] width 23 height 14
click at [817, 162] on input "True" at bounding box center [810, 156] width 13 height 11
radio input "true"
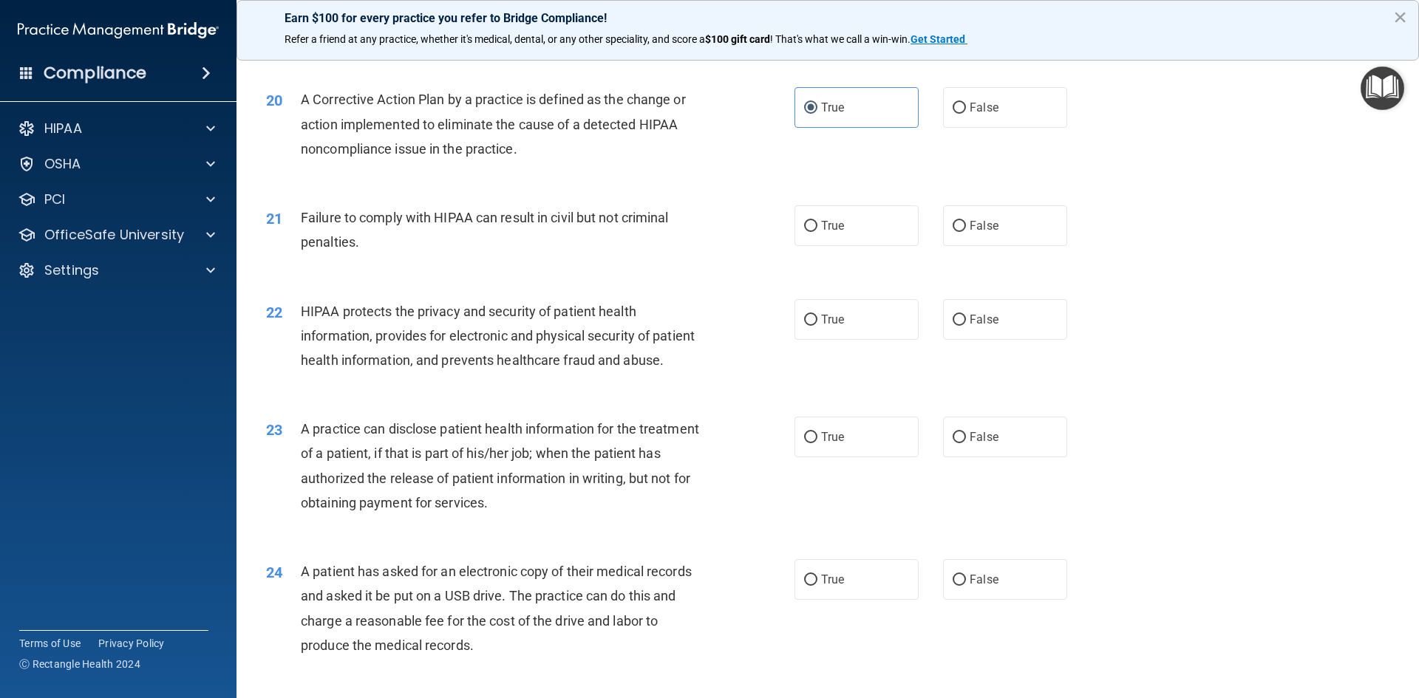
scroll to position [2061, 0]
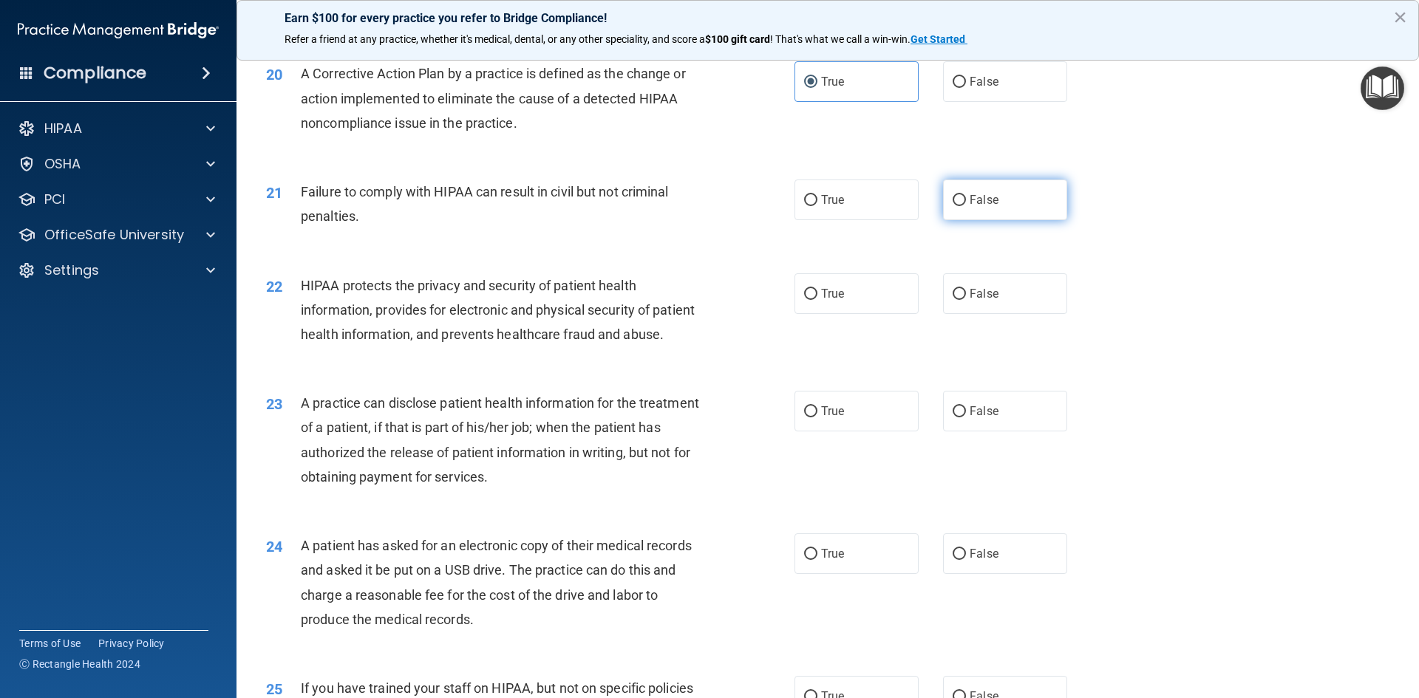
click at [953, 206] on input "False" at bounding box center [959, 200] width 13 height 11
radio input "true"
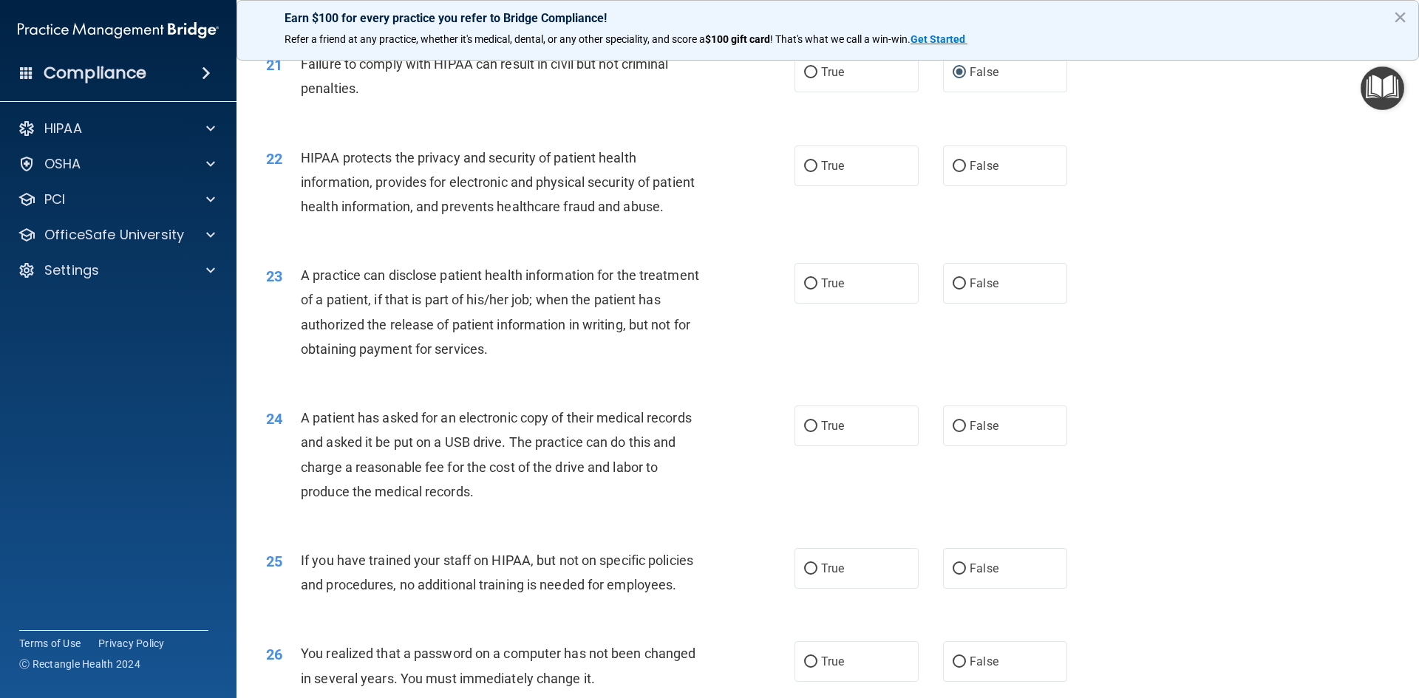
scroll to position [2209, 0]
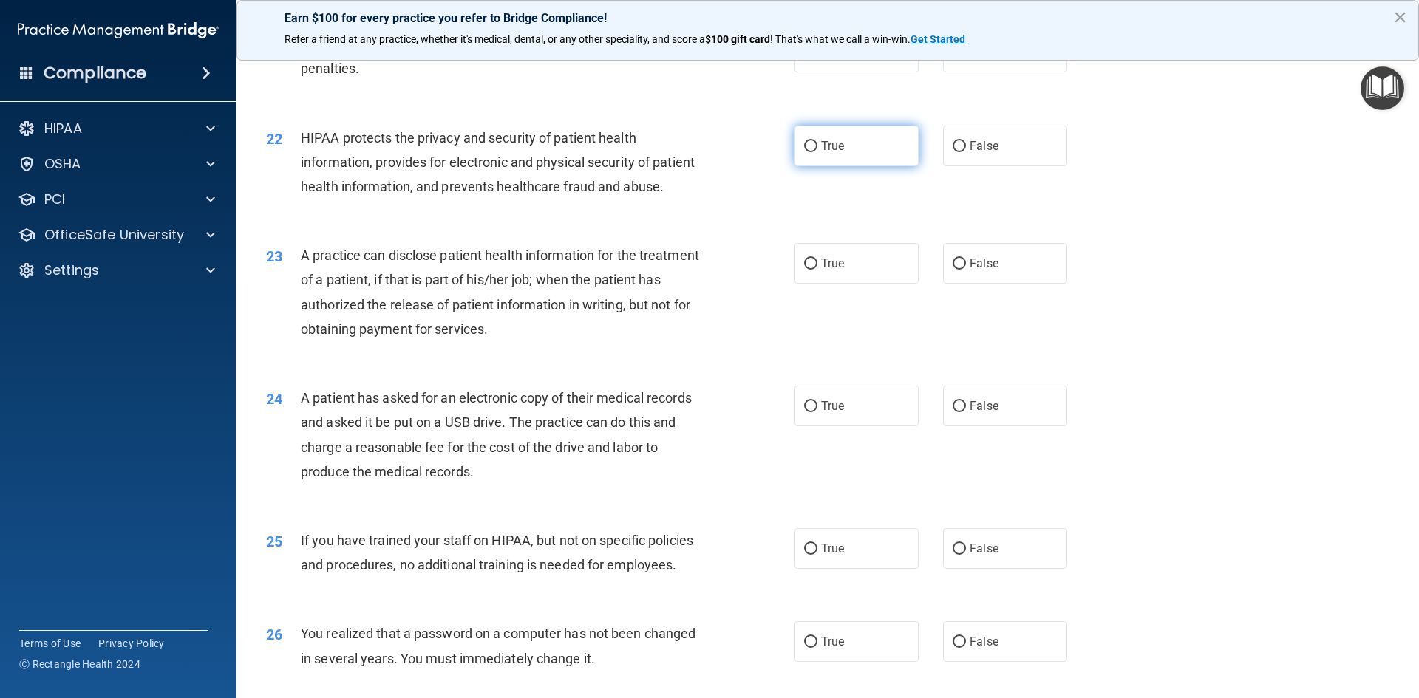
click at [820, 166] on label "True" at bounding box center [857, 146] width 124 height 41
click at [817, 152] on input "True" at bounding box center [810, 146] width 13 height 11
radio input "true"
click at [960, 284] on label "False" at bounding box center [1005, 263] width 124 height 41
click at [960, 270] on input "False" at bounding box center [959, 264] width 13 height 11
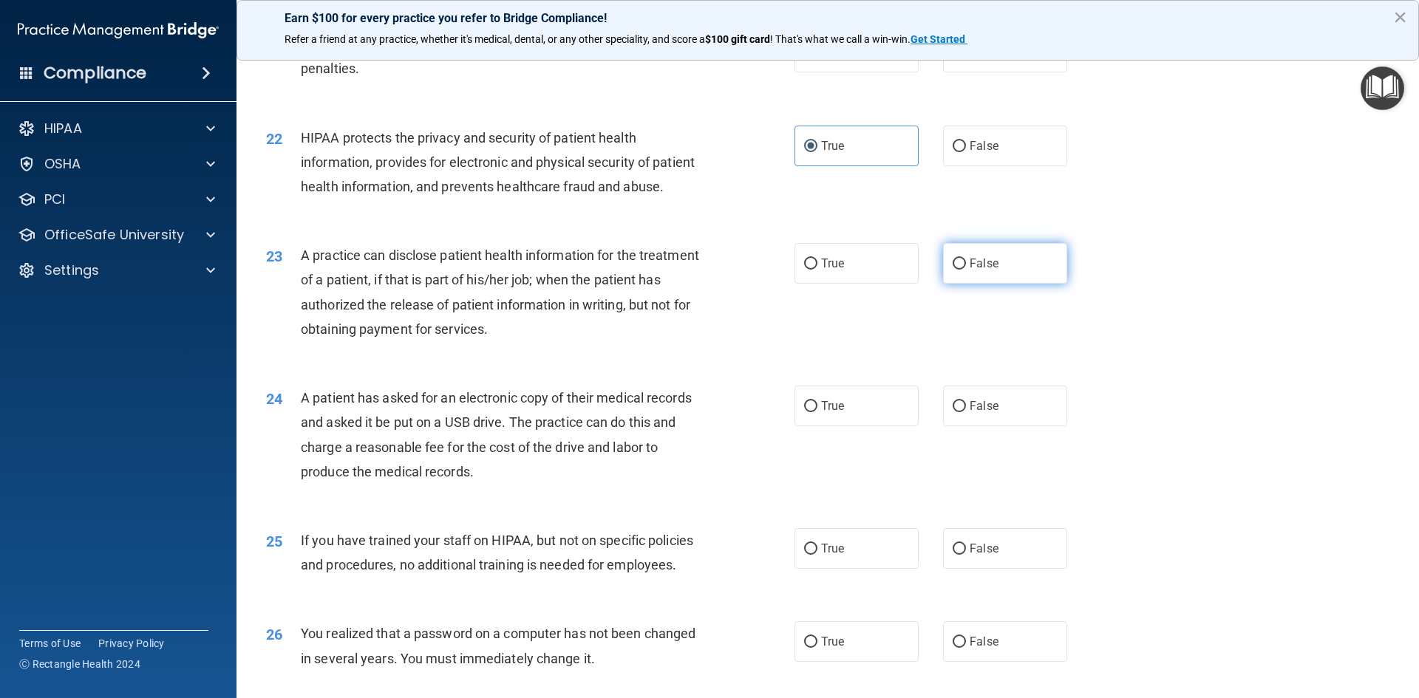
radio input "true"
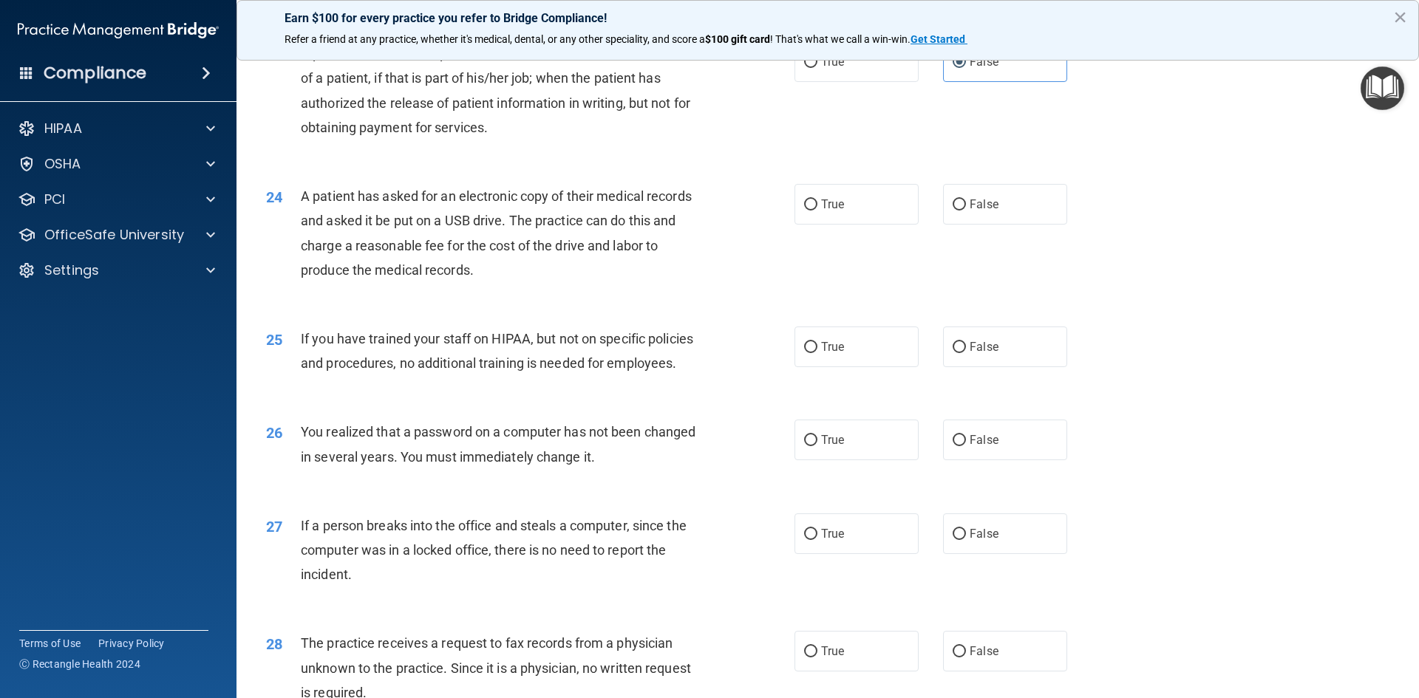
scroll to position [2430, 0]
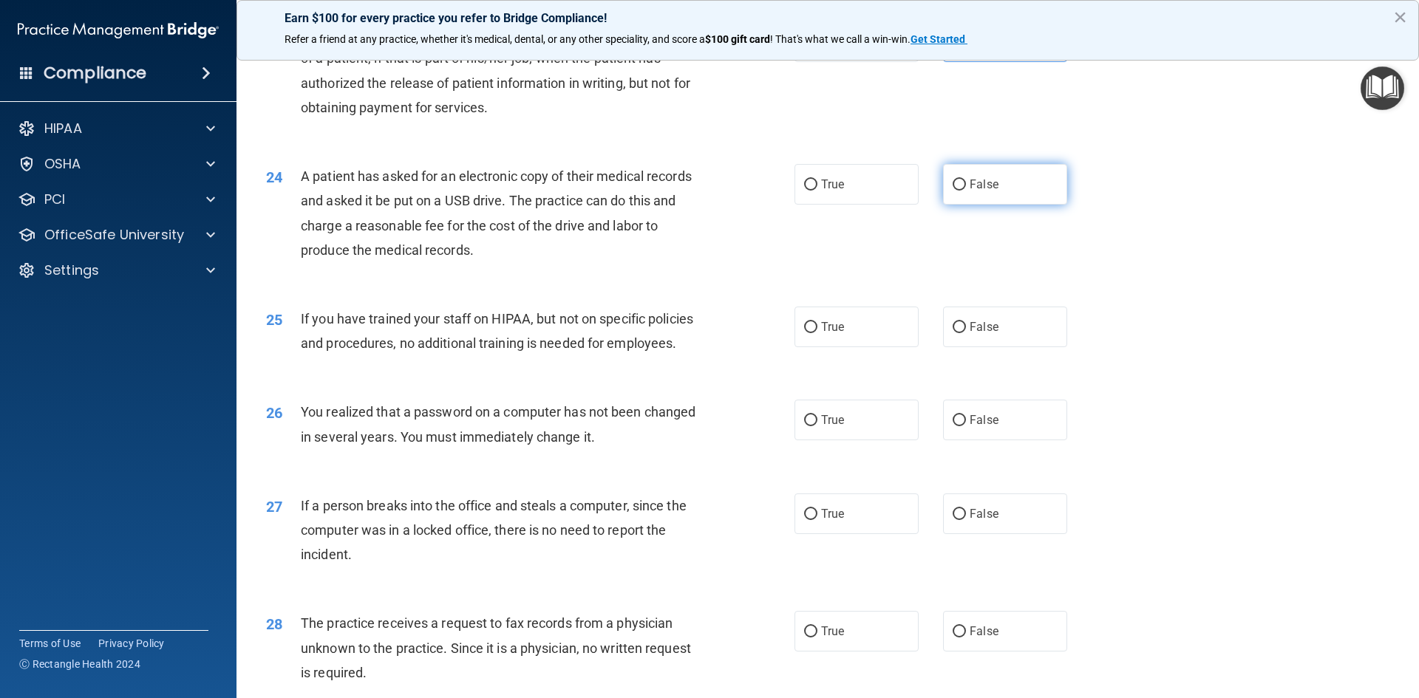
click at [953, 191] on input "False" at bounding box center [959, 185] width 13 height 11
radio input "true"
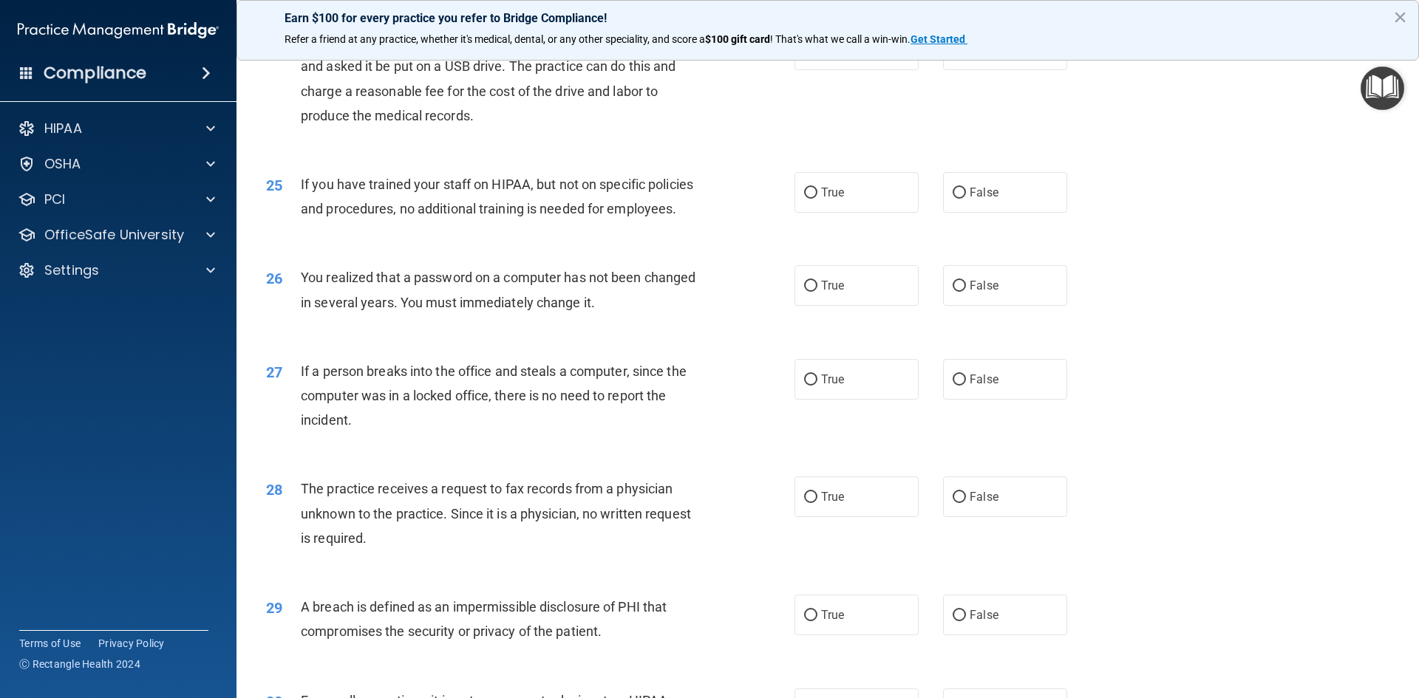
scroll to position [2578, 0]
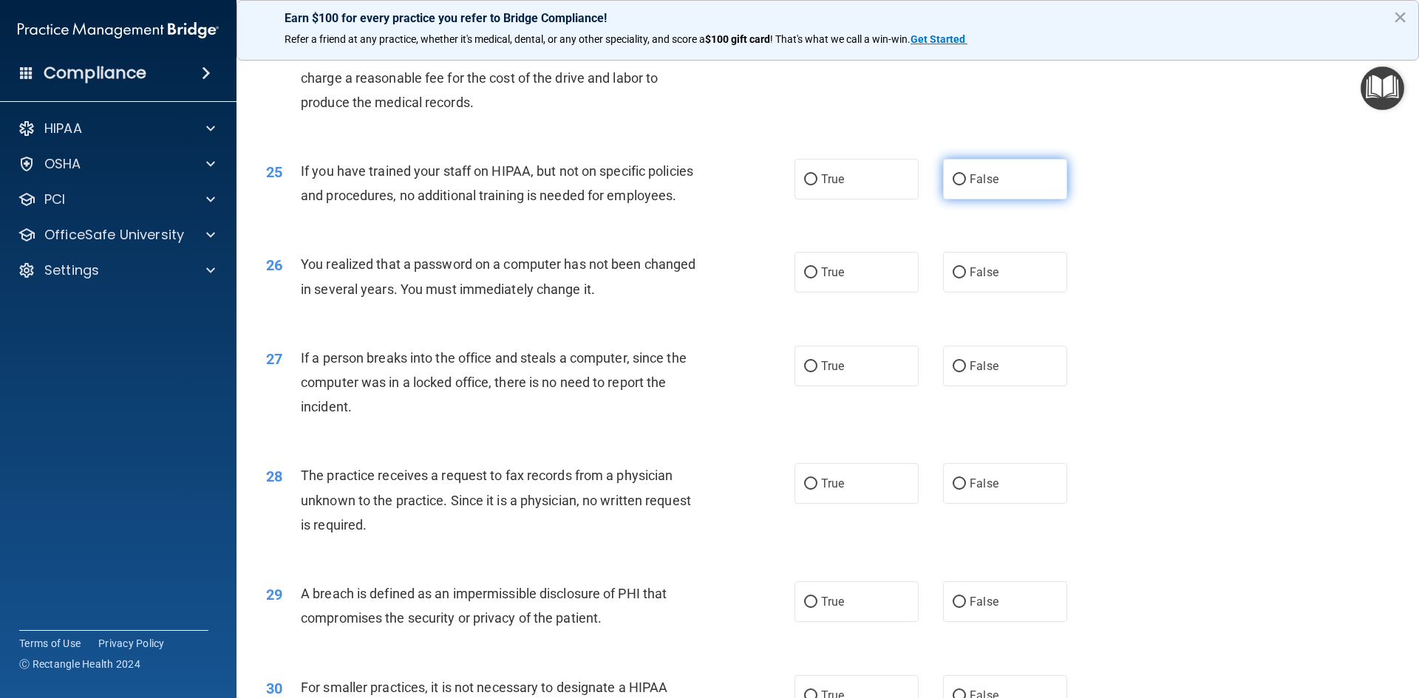
click at [973, 200] on label "False" at bounding box center [1005, 179] width 124 height 41
click at [966, 186] on input "False" at bounding box center [959, 179] width 13 height 11
radio input "true"
click at [849, 293] on label "True" at bounding box center [857, 272] width 124 height 41
click at [817, 279] on input "True" at bounding box center [810, 273] width 13 height 11
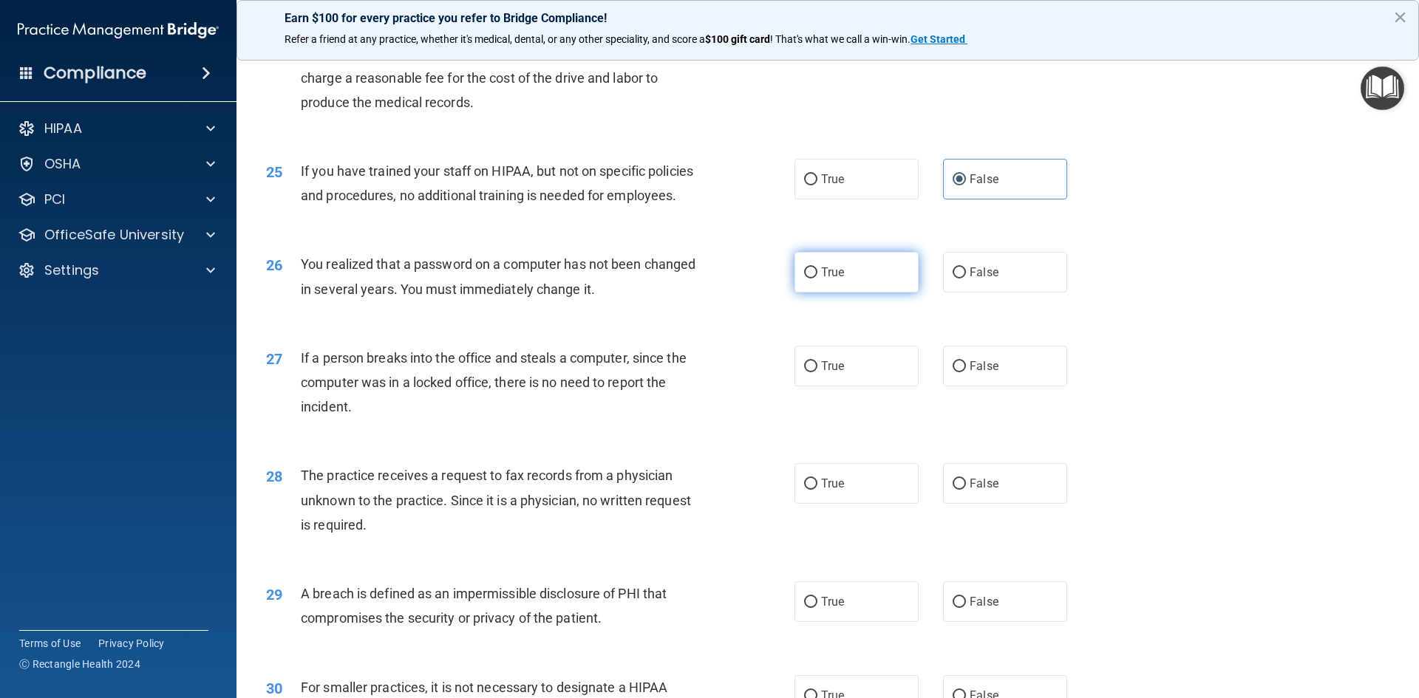
radio input "true"
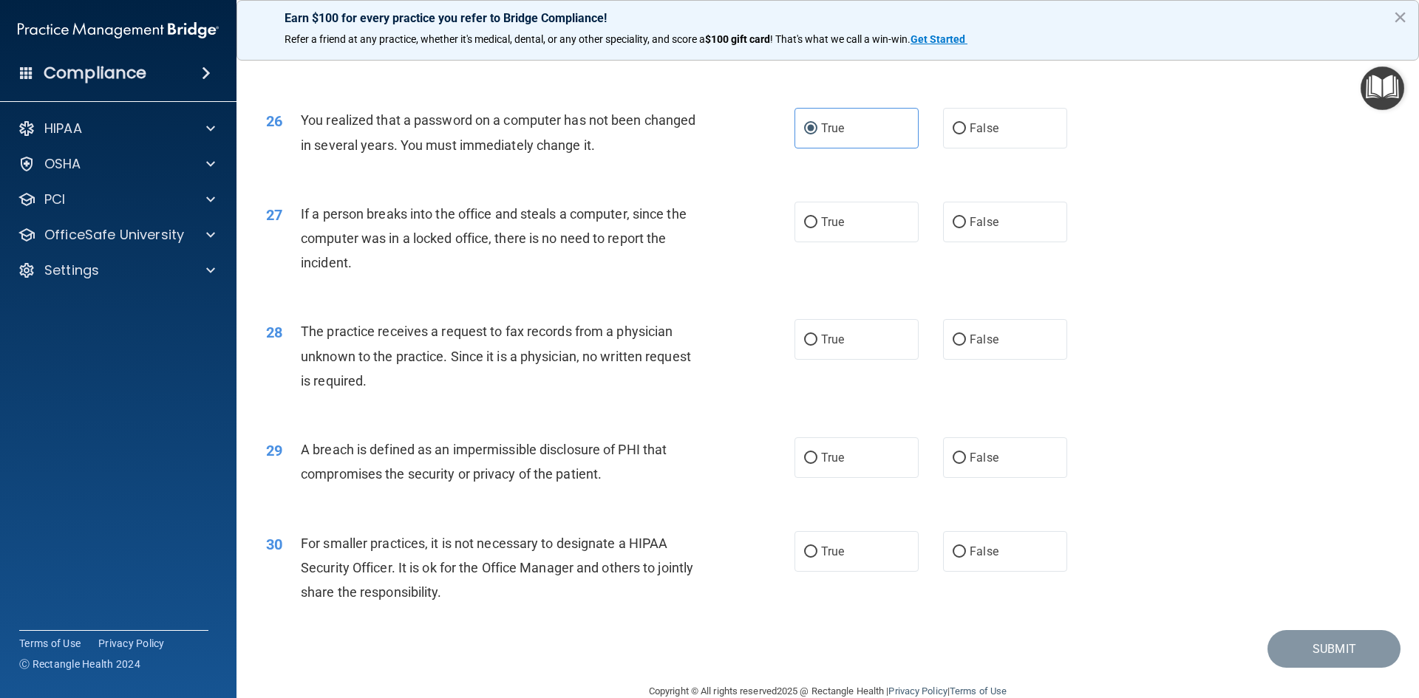
scroll to position [2726, 0]
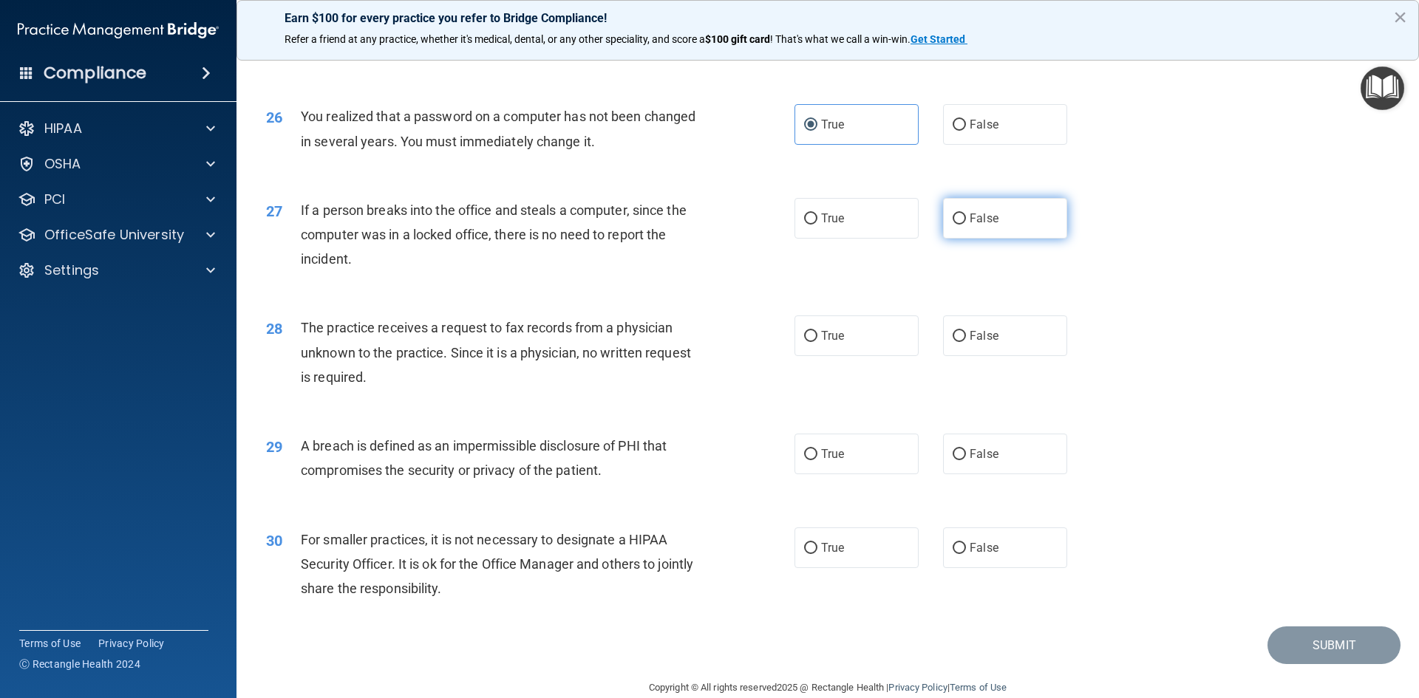
drag, startPoint x: 1050, startPoint y: 266, endPoint x: 1044, endPoint y: 271, distance: 7.9
click at [1050, 239] on label "False" at bounding box center [1005, 218] width 124 height 41
click at [966, 225] on input "False" at bounding box center [959, 219] width 13 height 11
radio input "true"
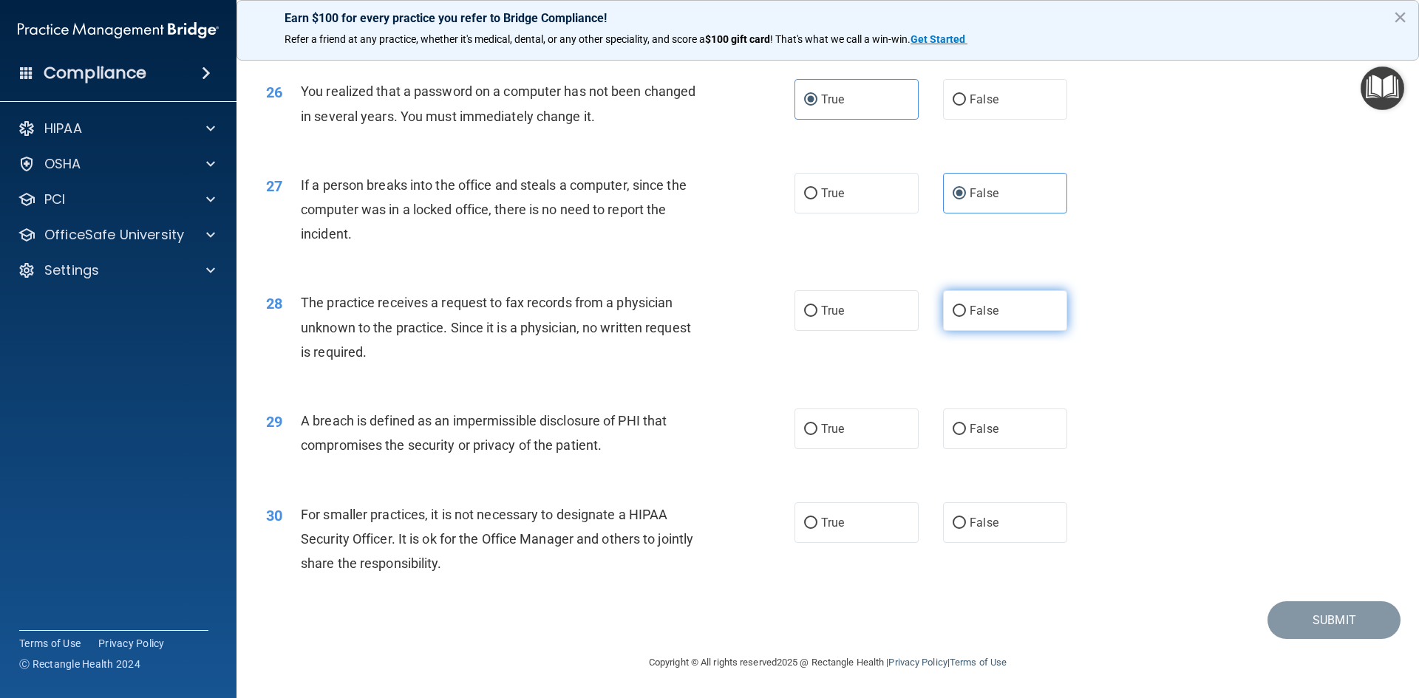
click at [968, 322] on label "False" at bounding box center [1005, 310] width 124 height 41
click at [966, 317] on input "False" at bounding box center [959, 311] width 13 height 11
radio input "true"
click at [866, 438] on label "True" at bounding box center [857, 429] width 124 height 41
click at [817, 435] on input "True" at bounding box center [810, 429] width 13 height 11
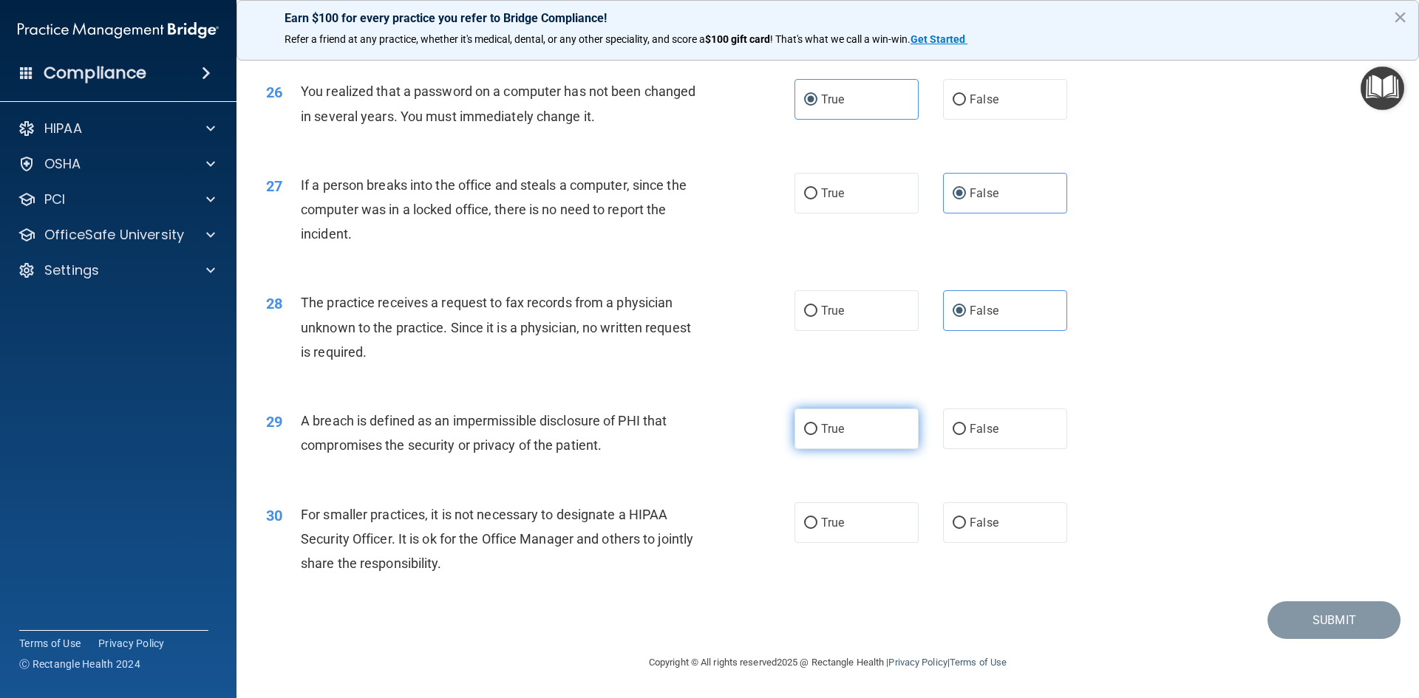
radio input "true"
click at [990, 517] on span "False" at bounding box center [984, 523] width 29 height 14
click at [966, 518] on input "False" at bounding box center [959, 523] width 13 height 11
radio input "true"
click at [1281, 611] on button "Submit" at bounding box center [1334, 621] width 133 height 38
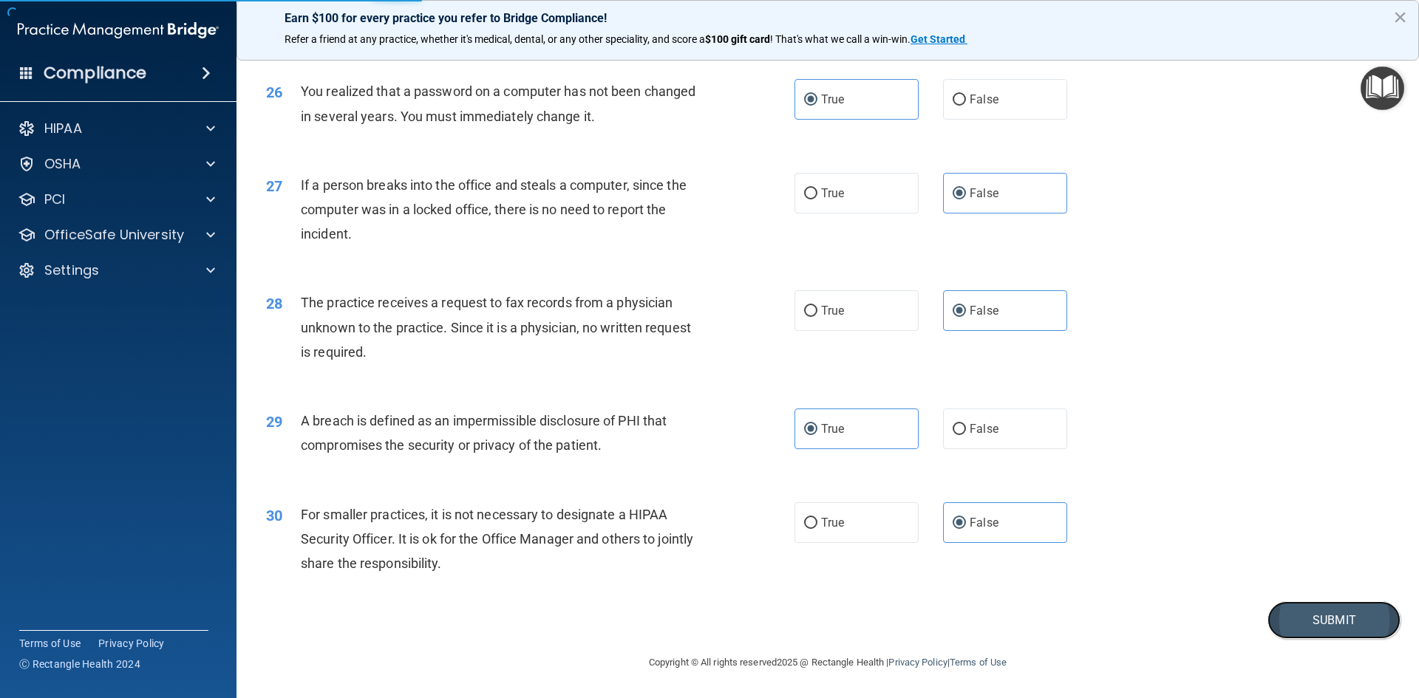
click at [1313, 615] on button "Submit" at bounding box center [1334, 621] width 133 height 38
click at [1328, 623] on button "Submit" at bounding box center [1334, 621] width 133 height 38
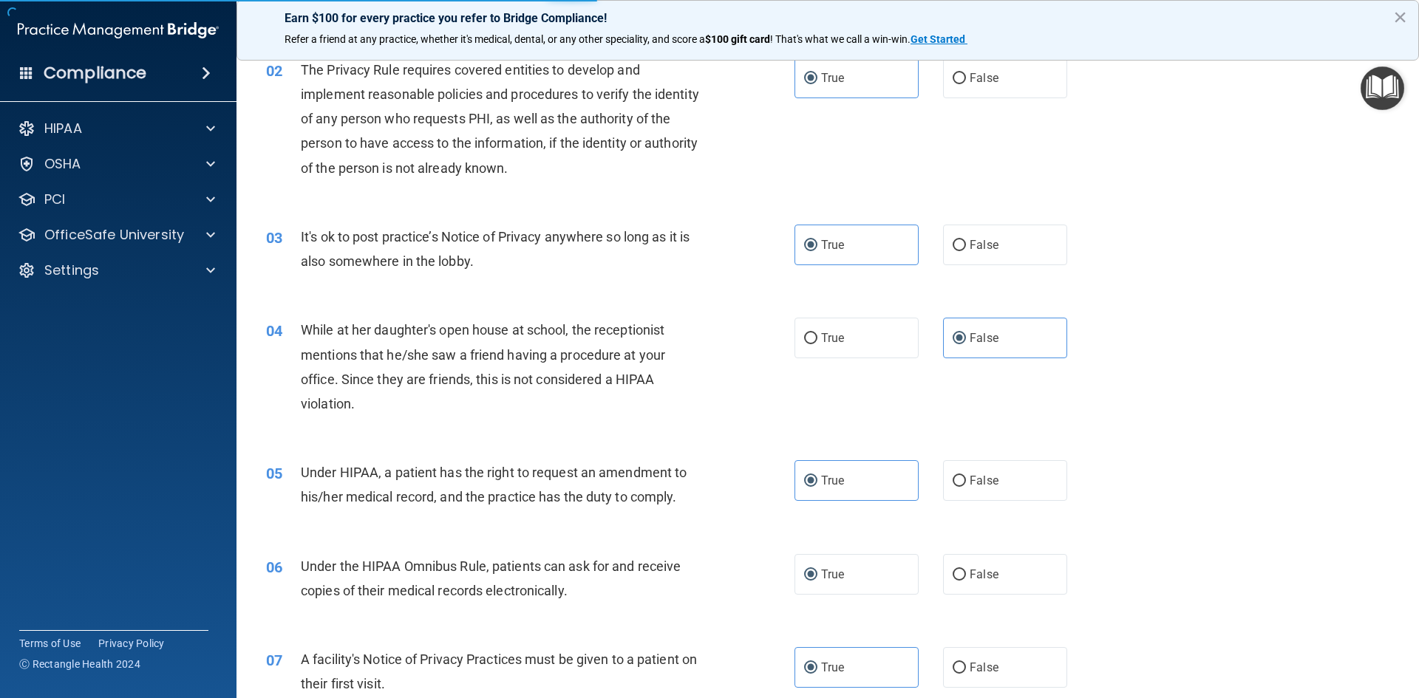
scroll to position [65, 0]
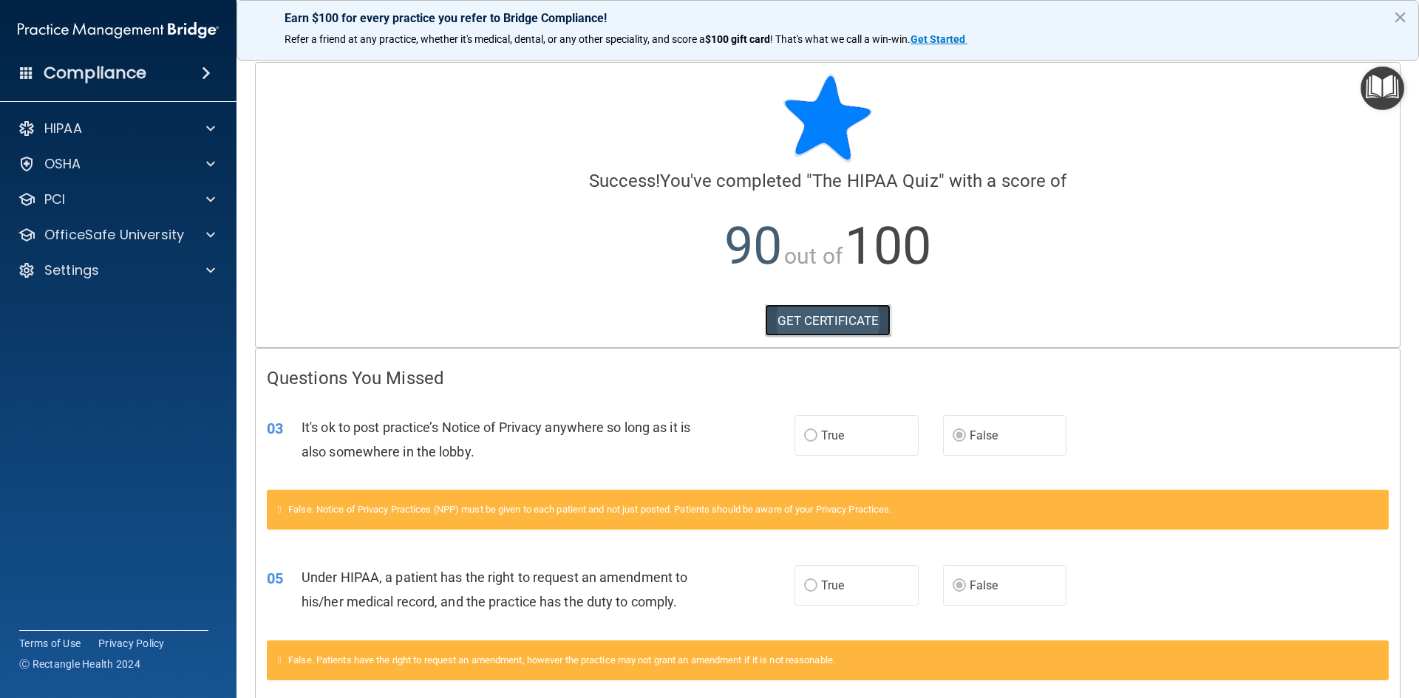
click at [855, 329] on link "GET CERTIFICATE" at bounding box center [828, 321] width 126 height 33
click at [145, 239] on p "OfficeSafe University" at bounding box center [114, 235] width 140 height 18
click at [120, 276] on p "HIPAA Training" at bounding box center [71, 270] width 122 height 15
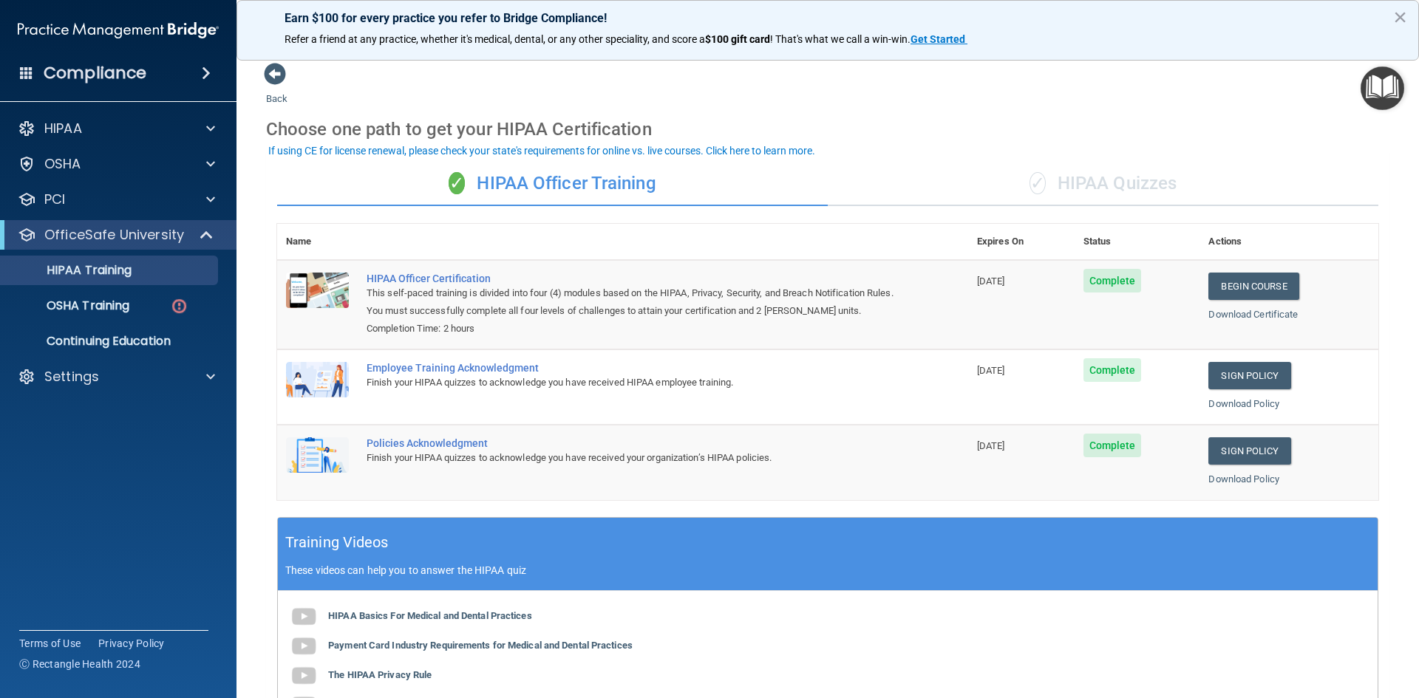
click at [1121, 177] on div "✓ HIPAA Quizzes" at bounding box center [1103, 184] width 551 height 44
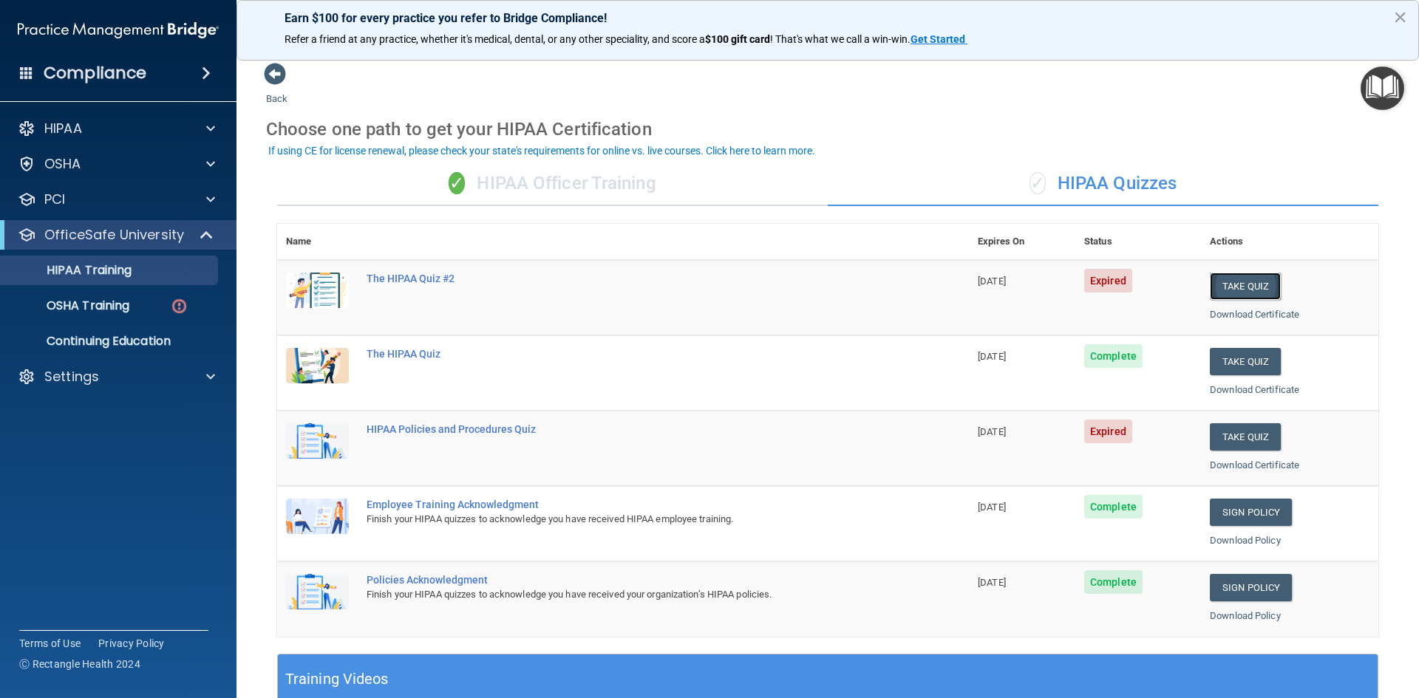
click at [1218, 292] on button "Take Quiz" at bounding box center [1245, 286] width 71 height 27
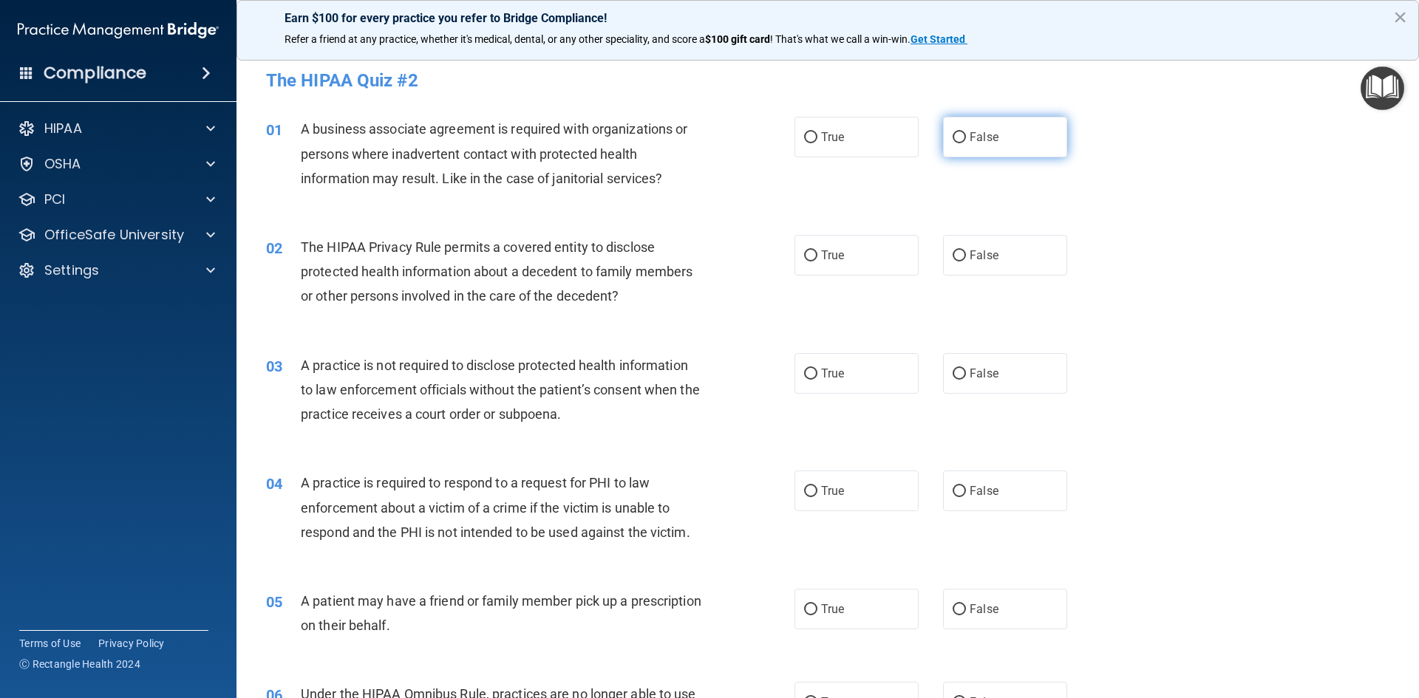
click at [959, 140] on label "False" at bounding box center [1005, 137] width 124 height 41
click at [959, 140] on input "False" at bounding box center [959, 137] width 13 height 11
radio input "true"
click at [953, 262] on input "False" at bounding box center [959, 256] width 13 height 11
radio input "true"
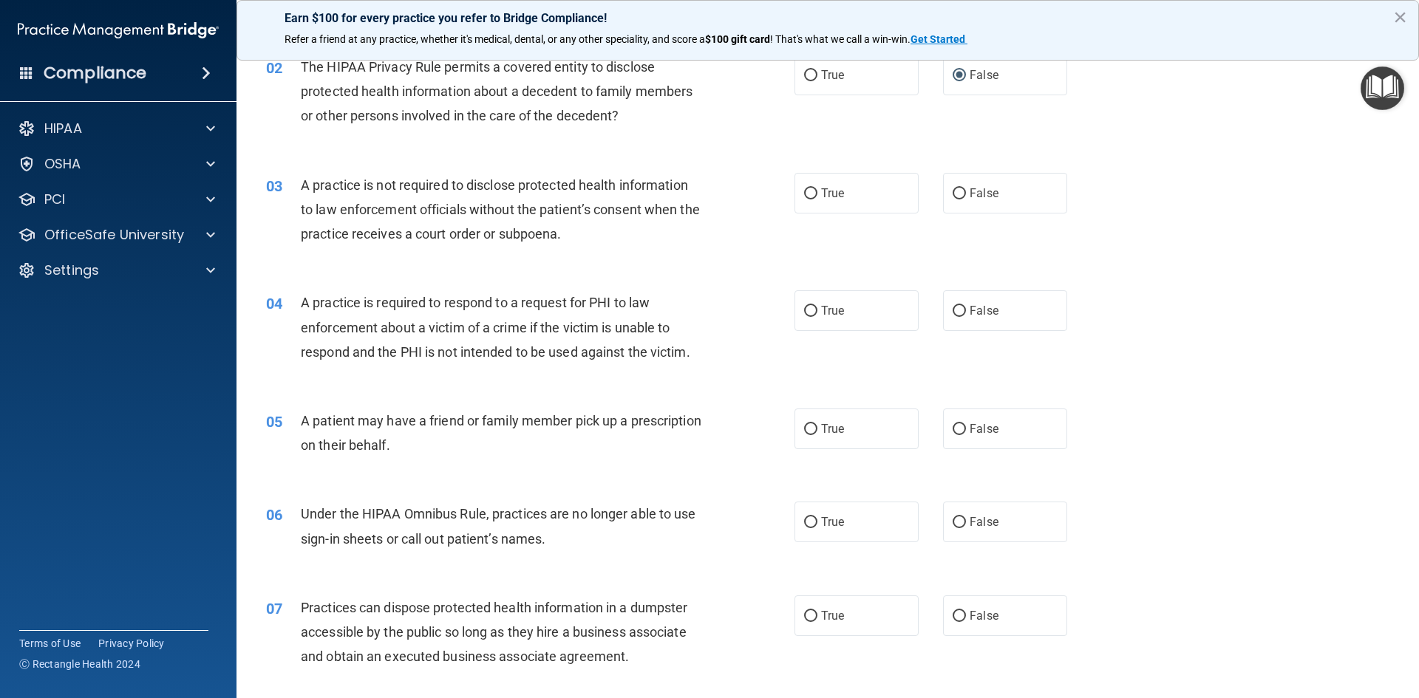
scroll to position [222, 0]
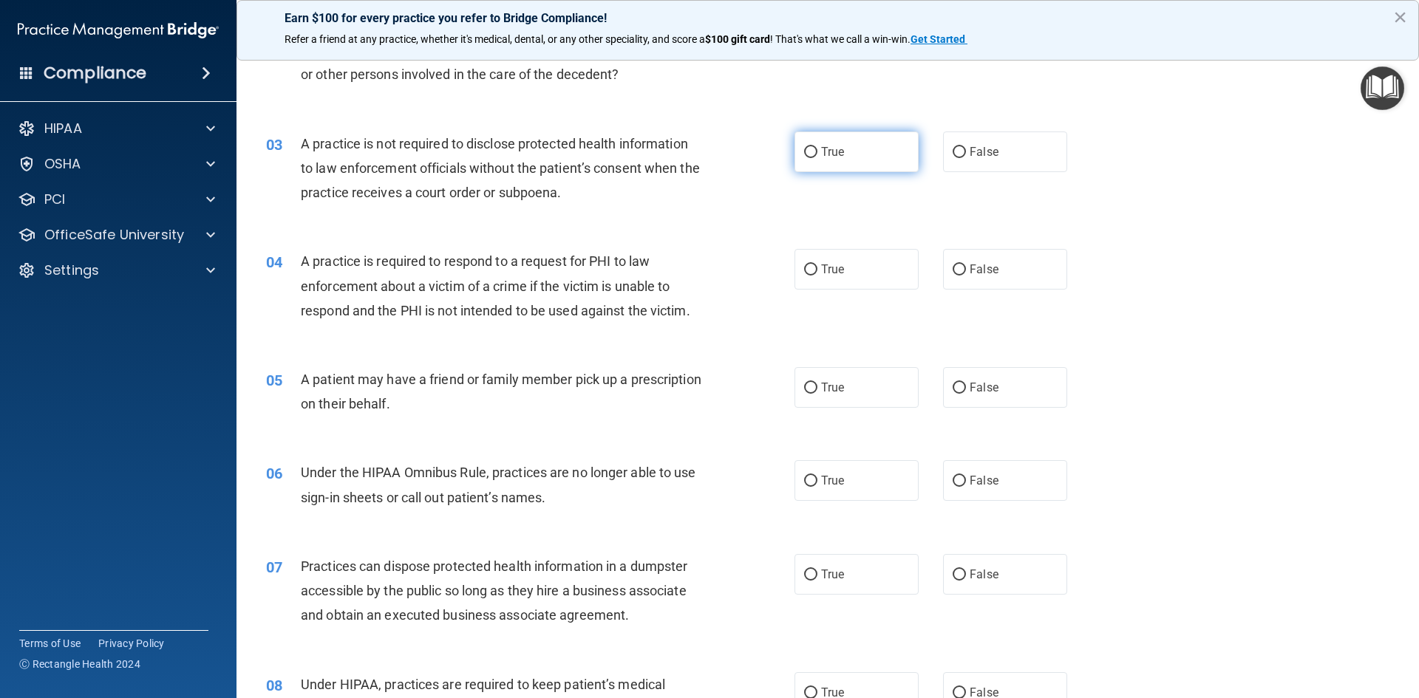
click at [879, 166] on label "True" at bounding box center [857, 152] width 124 height 41
click at [817, 158] on input "True" at bounding box center [810, 152] width 13 height 11
radio input "true"
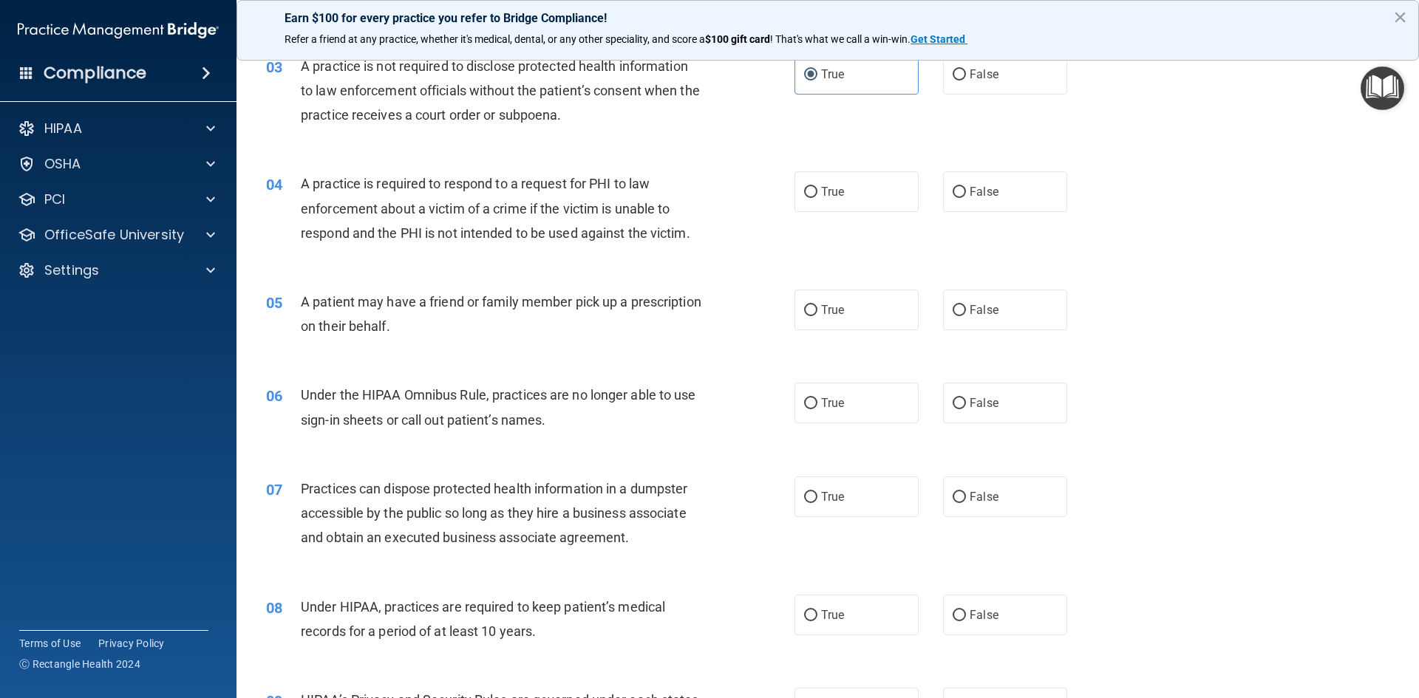
scroll to position [296, 0]
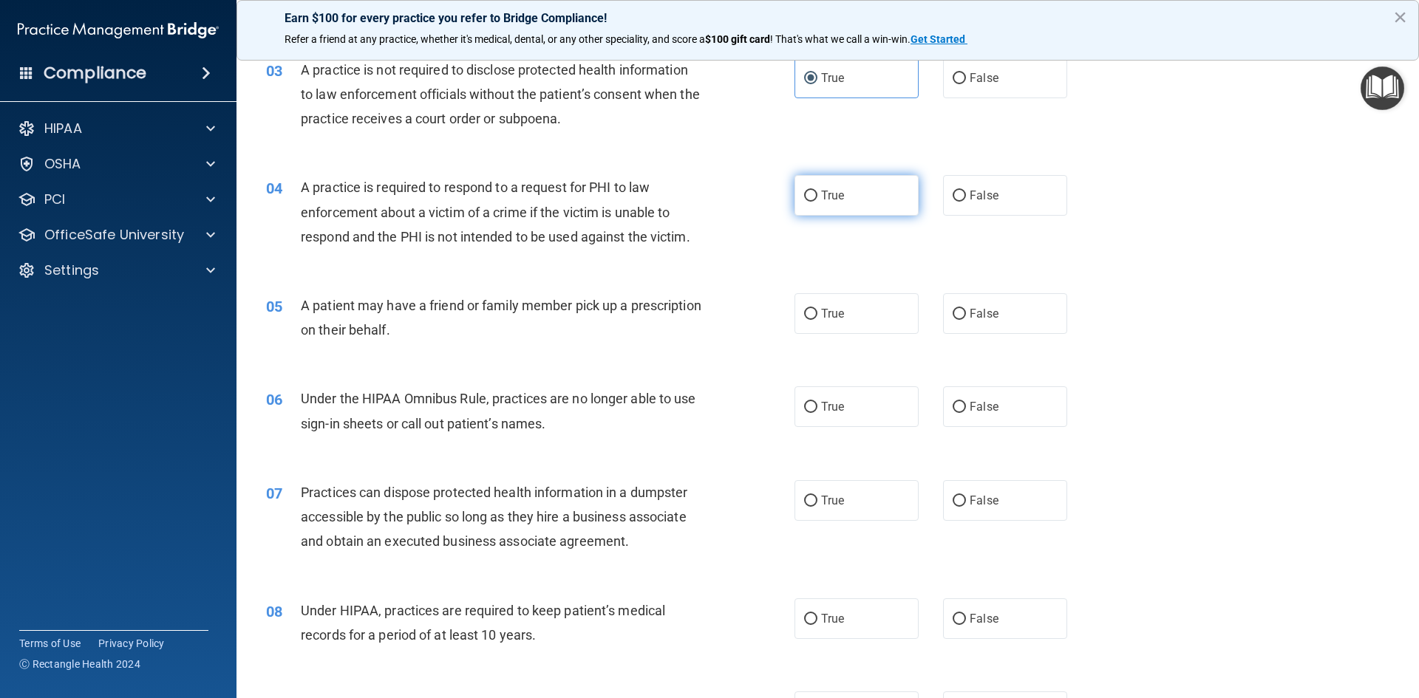
click at [853, 187] on label "True" at bounding box center [857, 195] width 124 height 41
click at [817, 191] on input "True" at bounding box center [810, 196] width 13 height 11
radio input "true"
click at [973, 321] on label "False" at bounding box center [1005, 313] width 124 height 41
click at [966, 320] on input "False" at bounding box center [959, 314] width 13 height 11
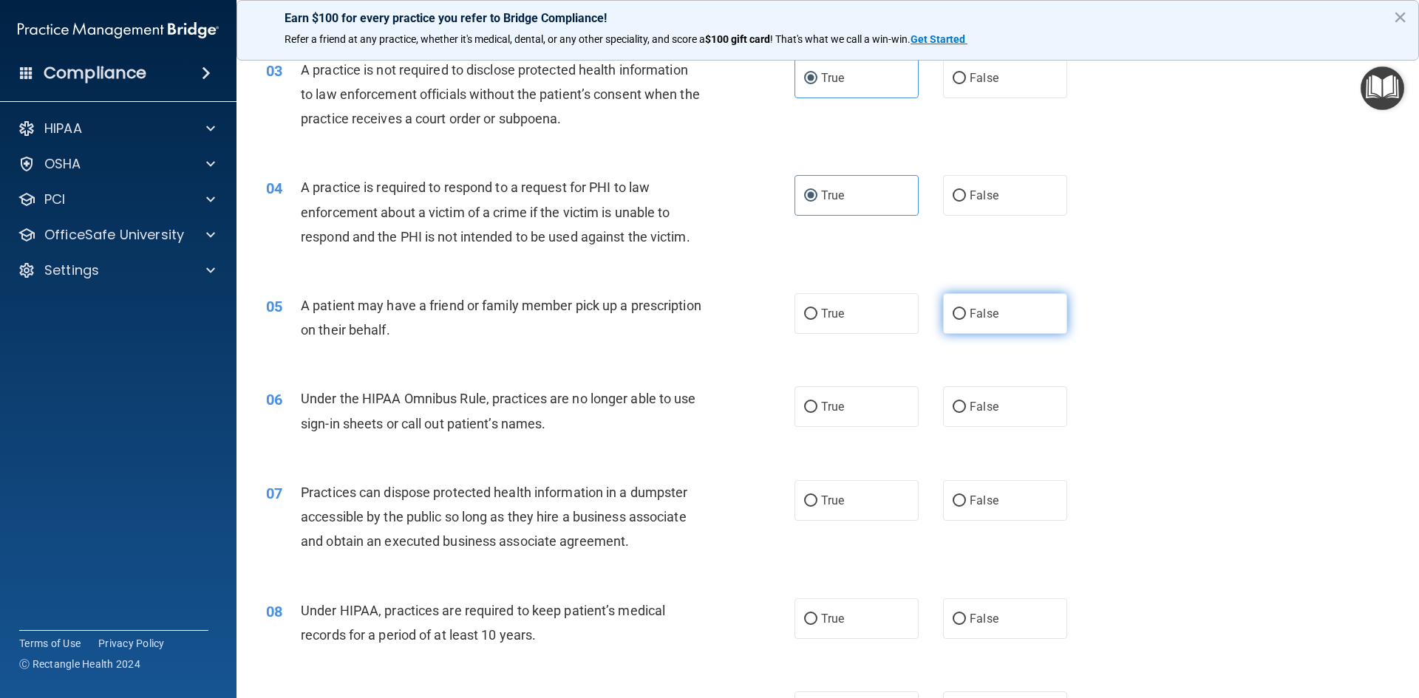
radio input "true"
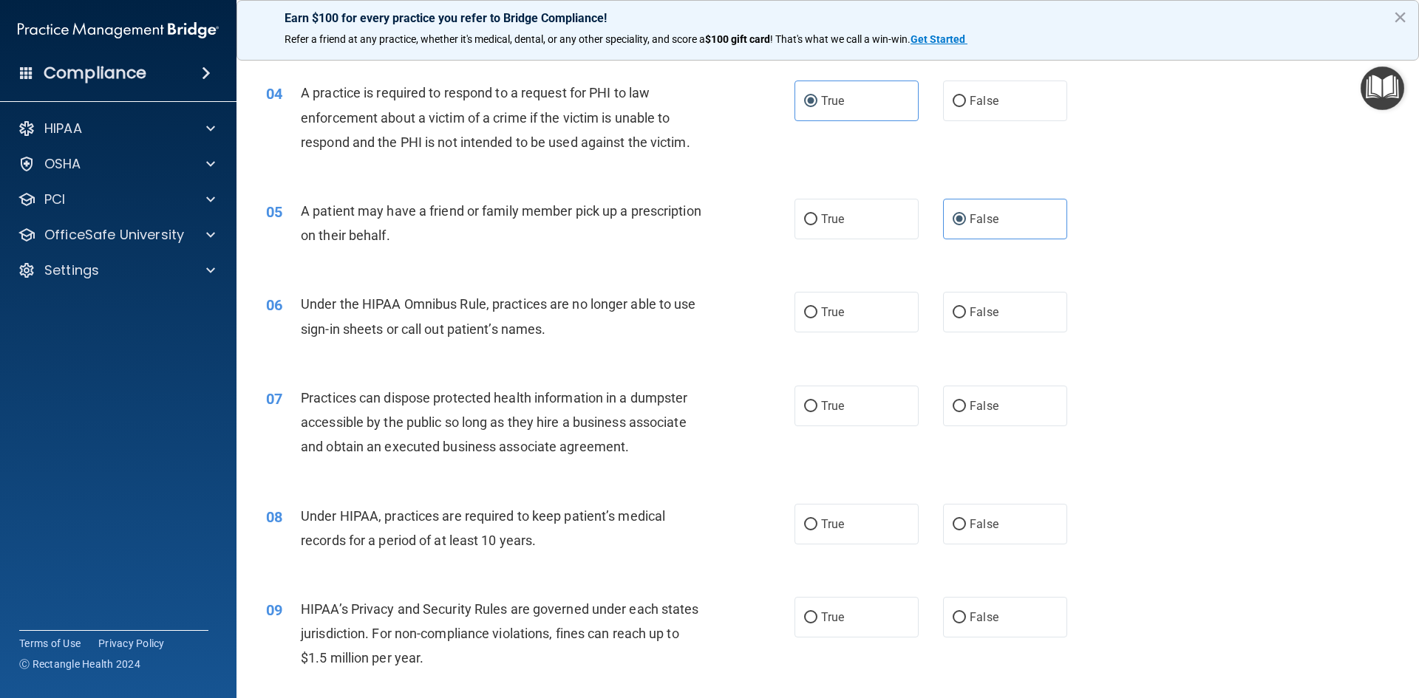
scroll to position [443, 0]
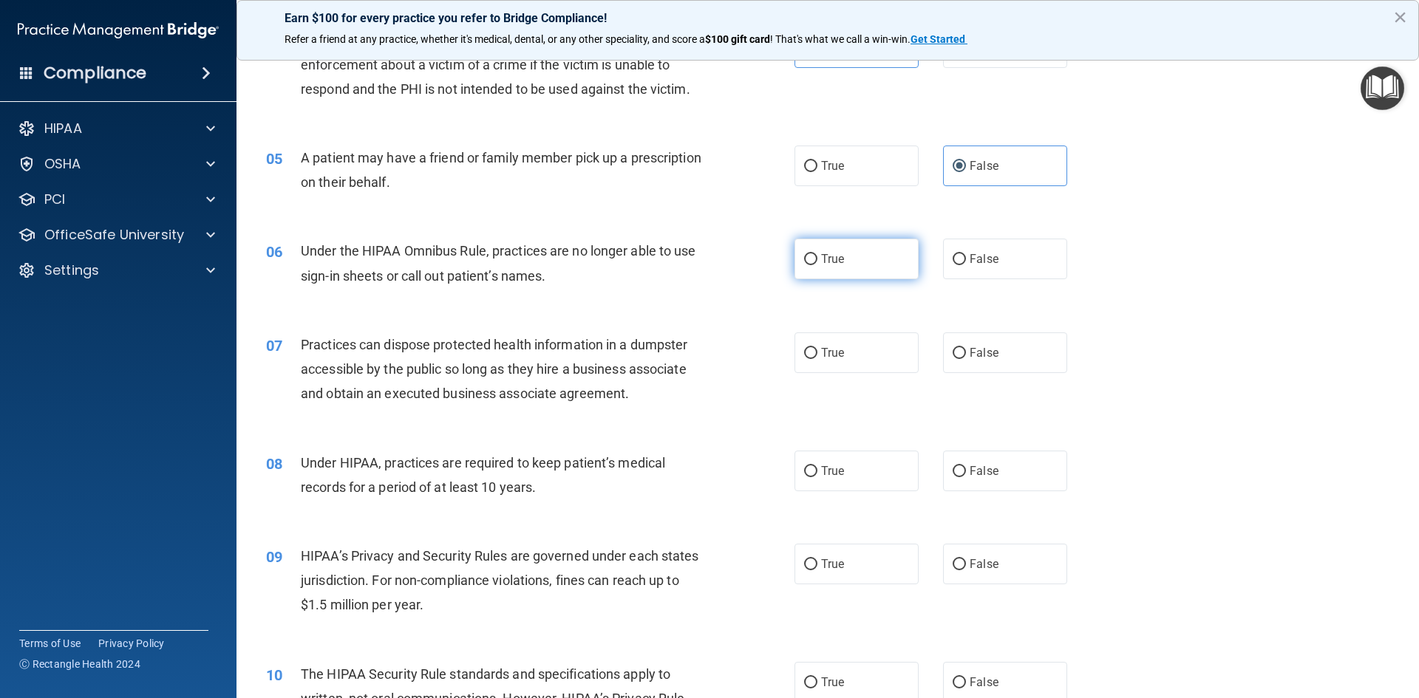
click at [812, 258] on input "True" at bounding box center [810, 259] width 13 height 11
radio input "true"
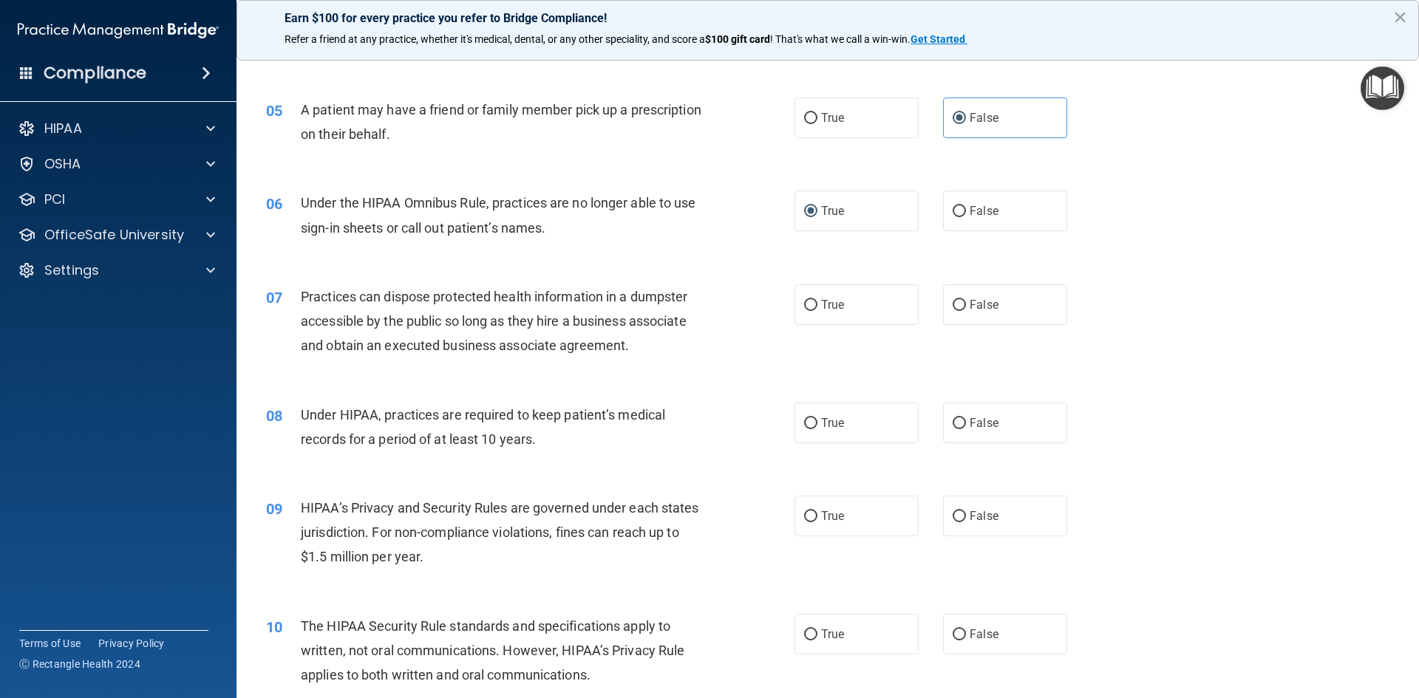
scroll to position [517, 0]
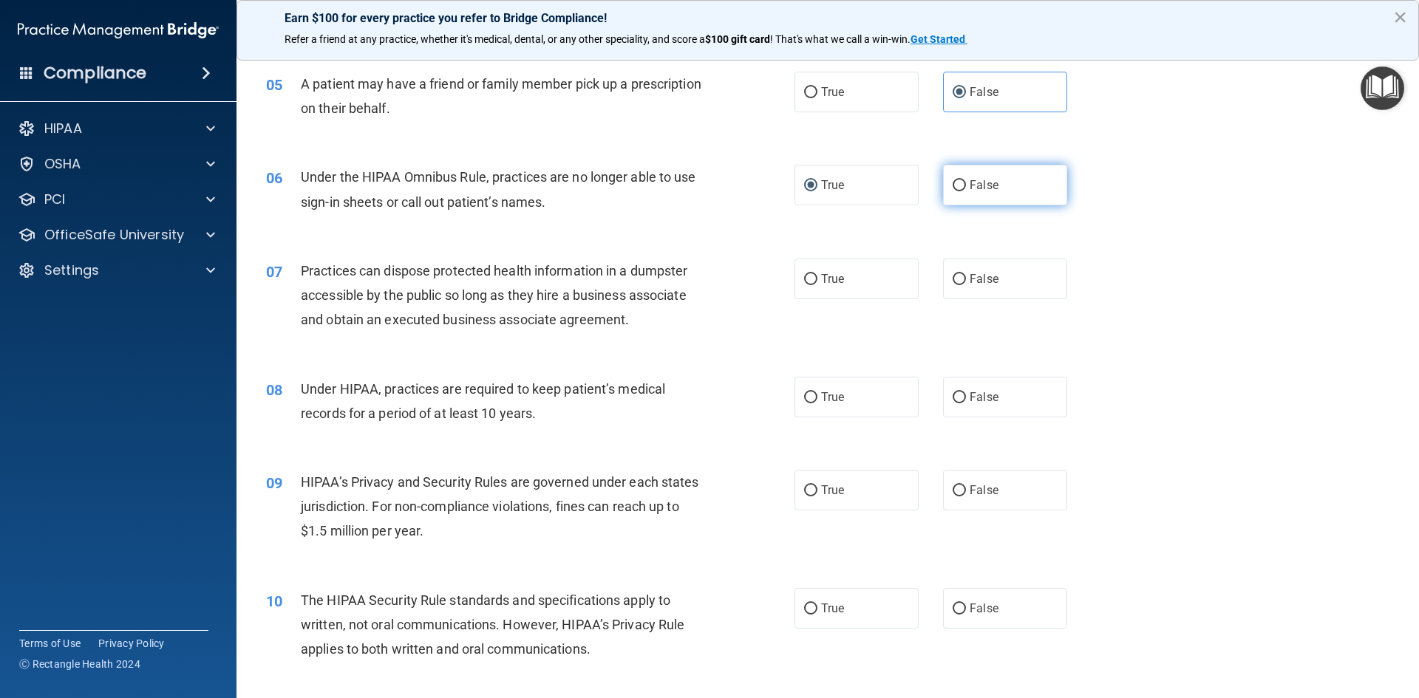
click at [981, 188] on span "False" at bounding box center [984, 185] width 29 height 14
click at [966, 188] on input "False" at bounding box center [959, 185] width 13 height 11
radio input "true"
radio input "false"
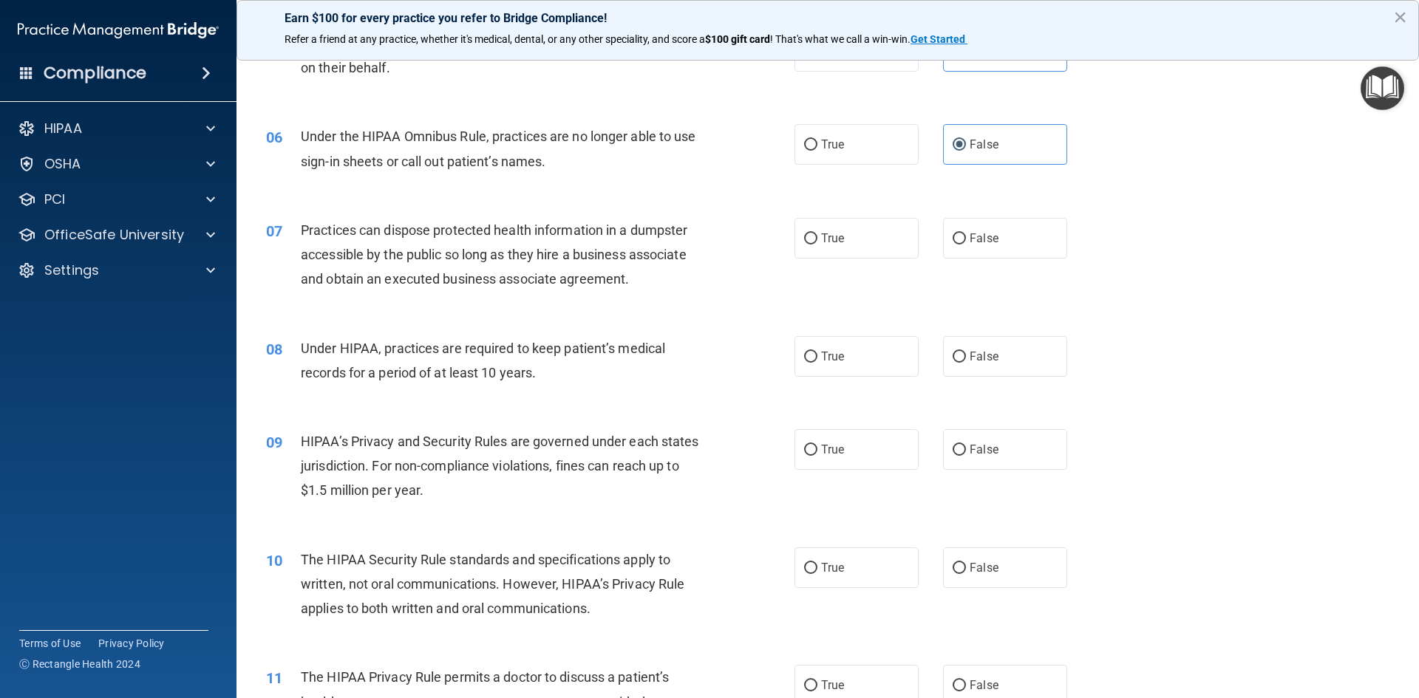
scroll to position [591, 0]
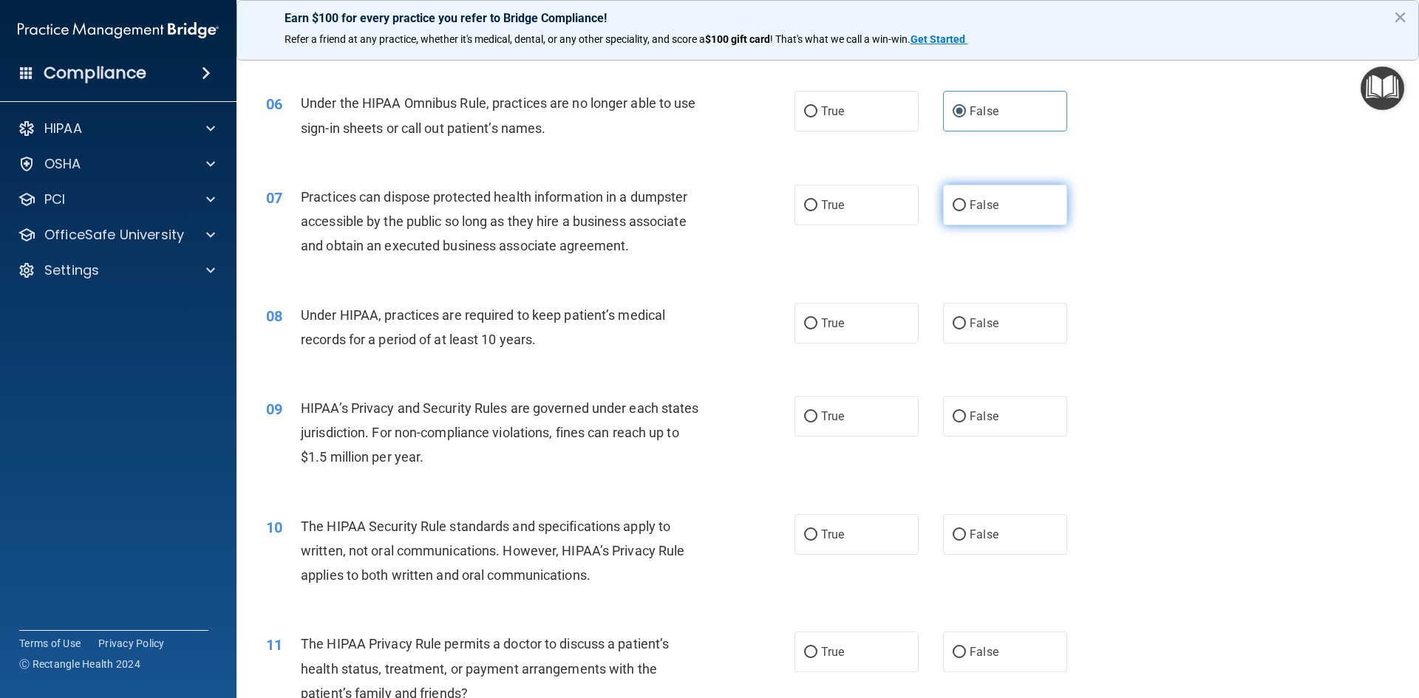
click at [970, 201] on span "False" at bounding box center [984, 205] width 29 height 14
click at [964, 201] on input "False" at bounding box center [959, 205] width 13 height 11
radio input "true"
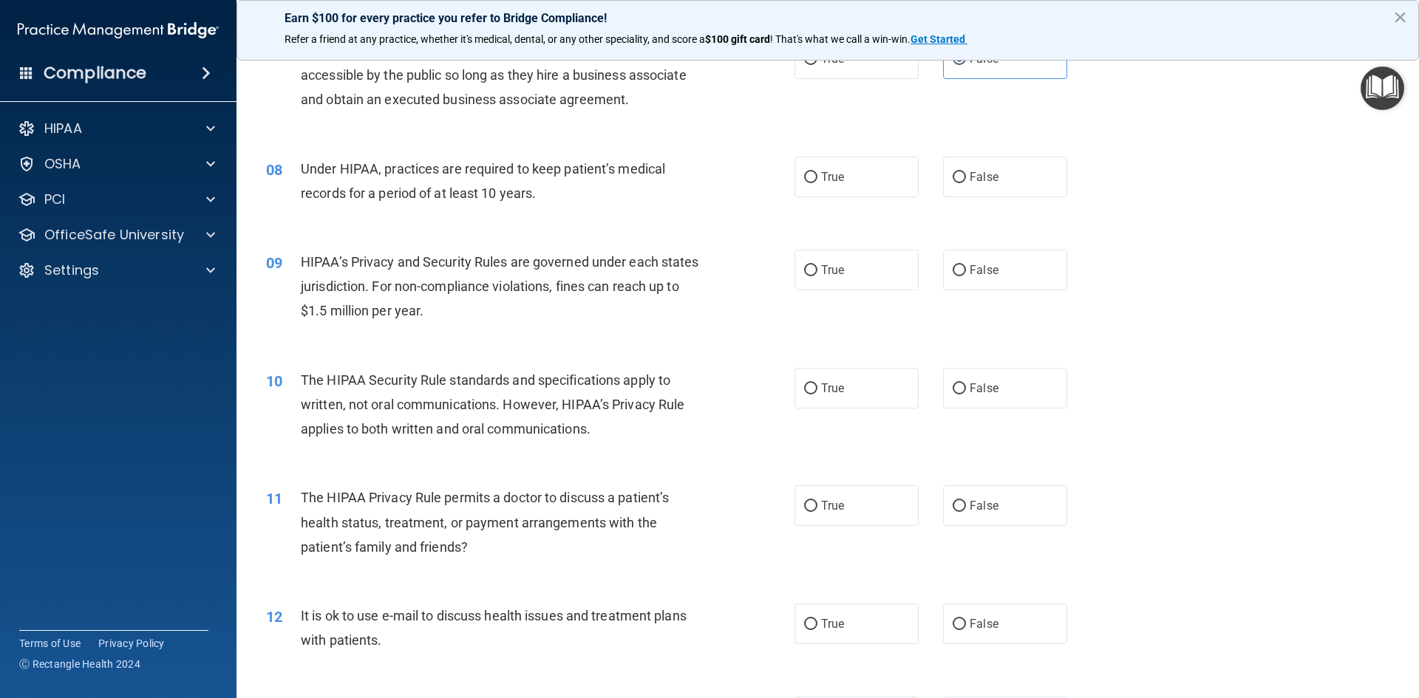
scroll to position [739, 0]
click at [971, 175] on span "False" at bounding box center [984, 176] width 29 height 14
click at [966, 175] on input "False" at bounding box center [959, 176] width 13 height 11
radio input "true"
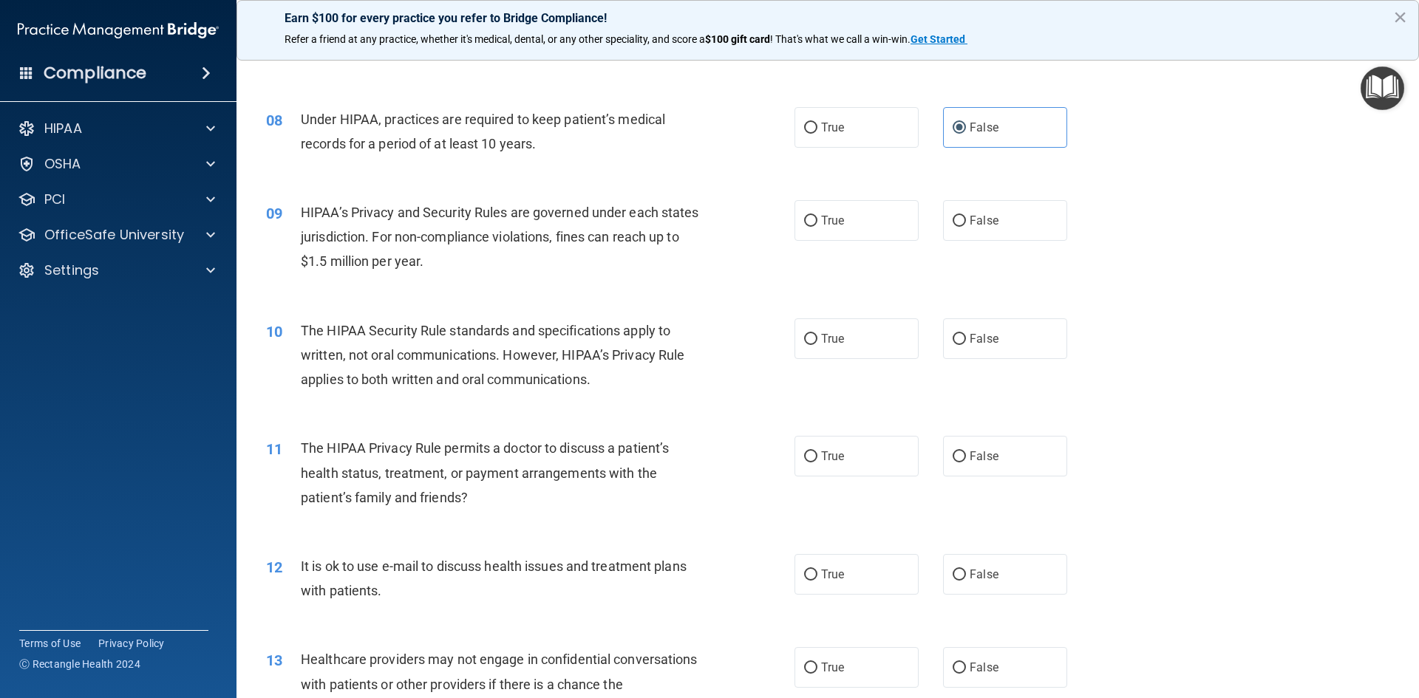
scroll to position [813, 0]
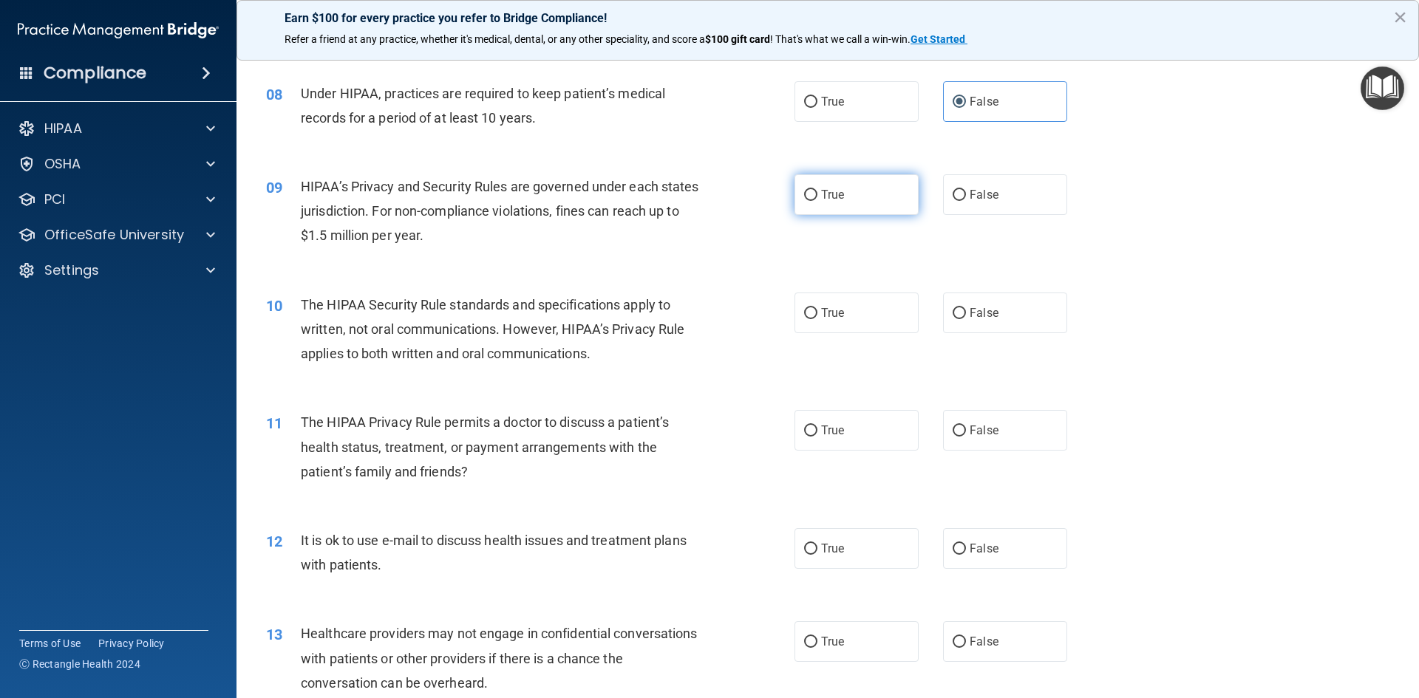
click at [832, 202] on label "True" at bounding box center [857, 194] width 124 height 41
click at [817, 201] on input "True" at bounding box center [810, 195] width 13 height 11
radio input "true"
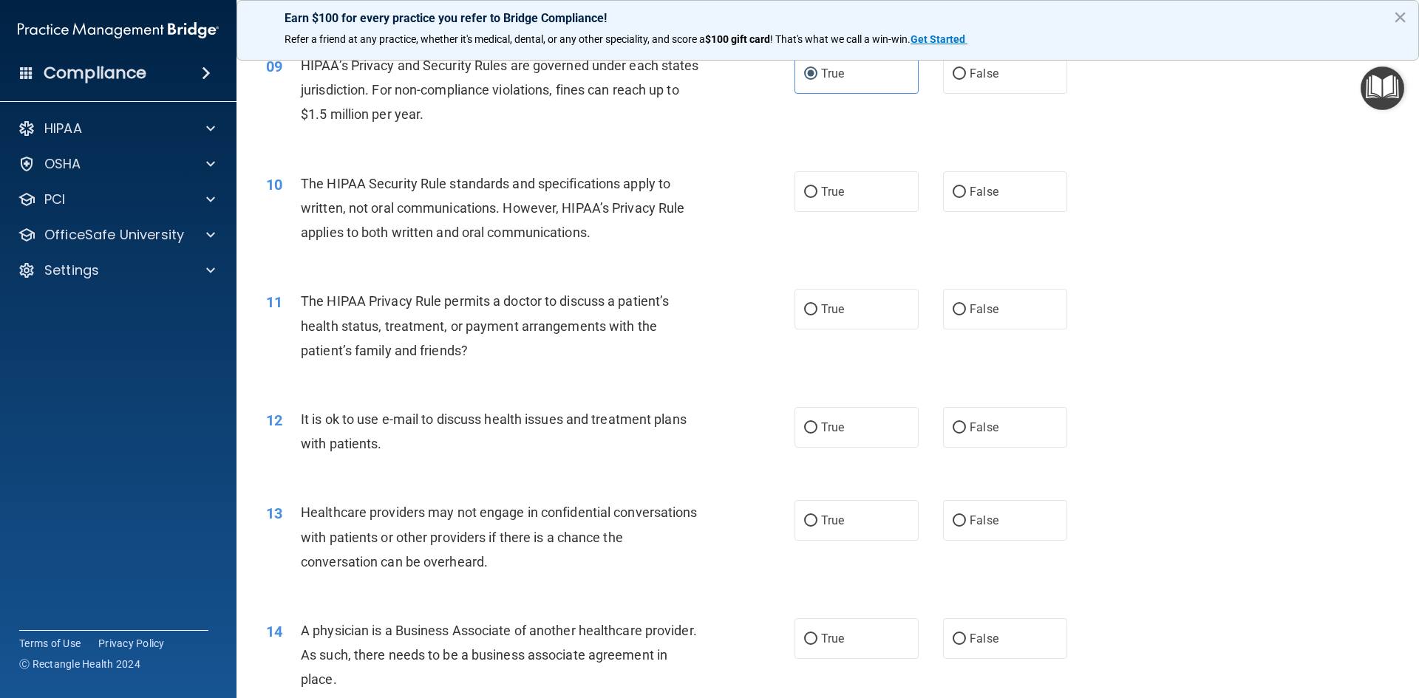
scroll to position [961, 0]
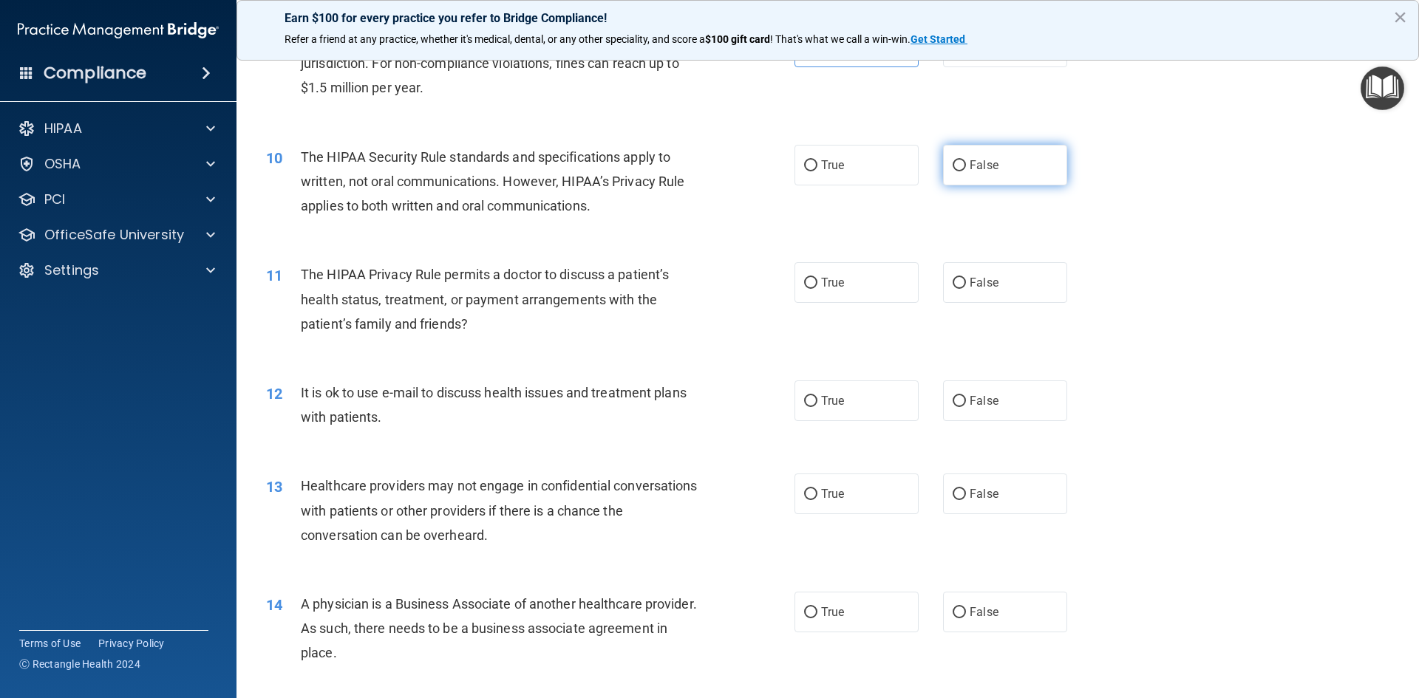
click at [958, 169] on input "False" at bounding box center [959, 165] width 13 height 11
radio input "true"
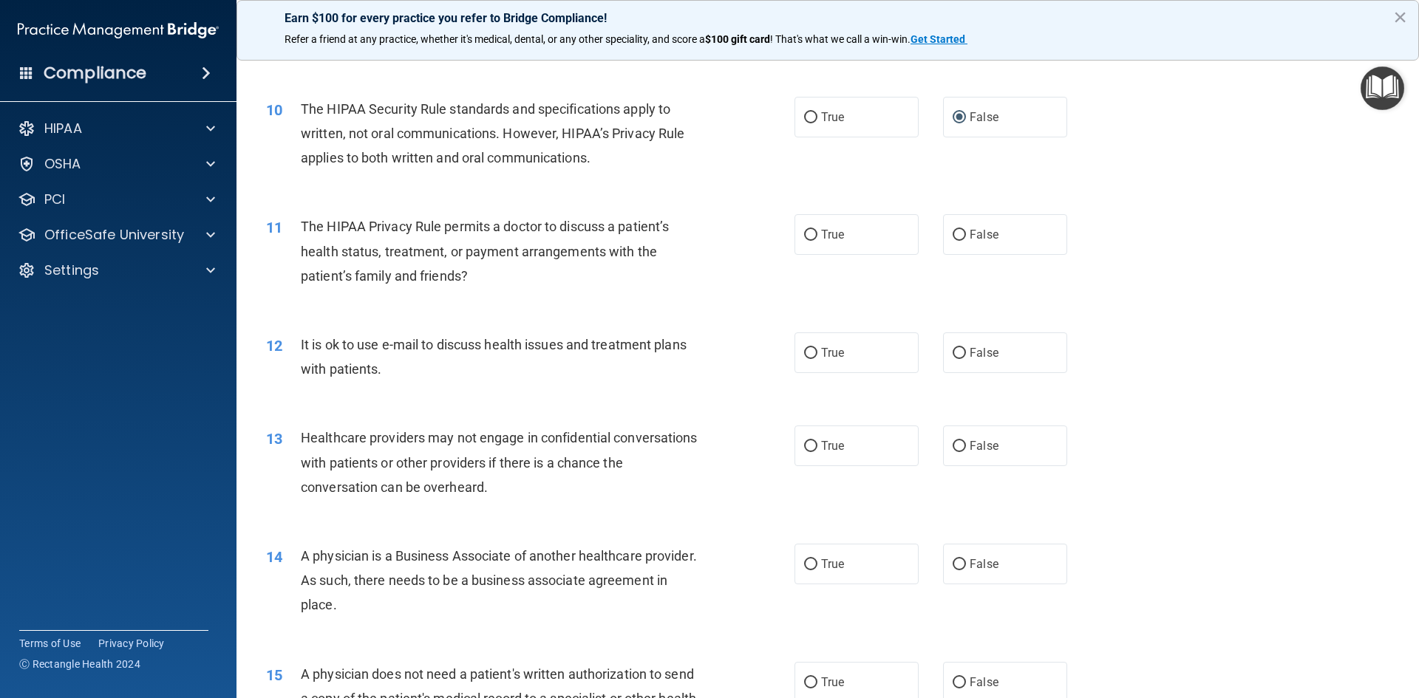
scroll to position [1035, 0]
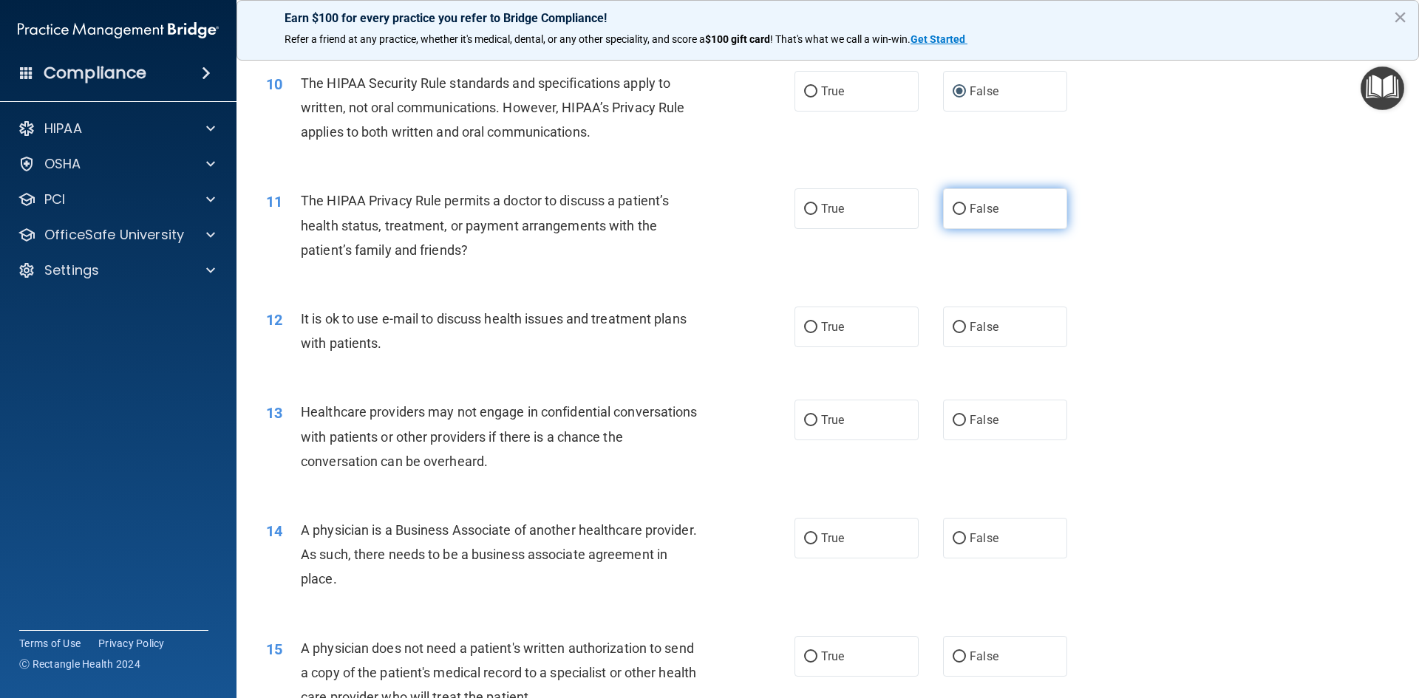
click at [954, 204] on input "False" at bounding box center [959, 209] width 13 height 11
radio input "true"
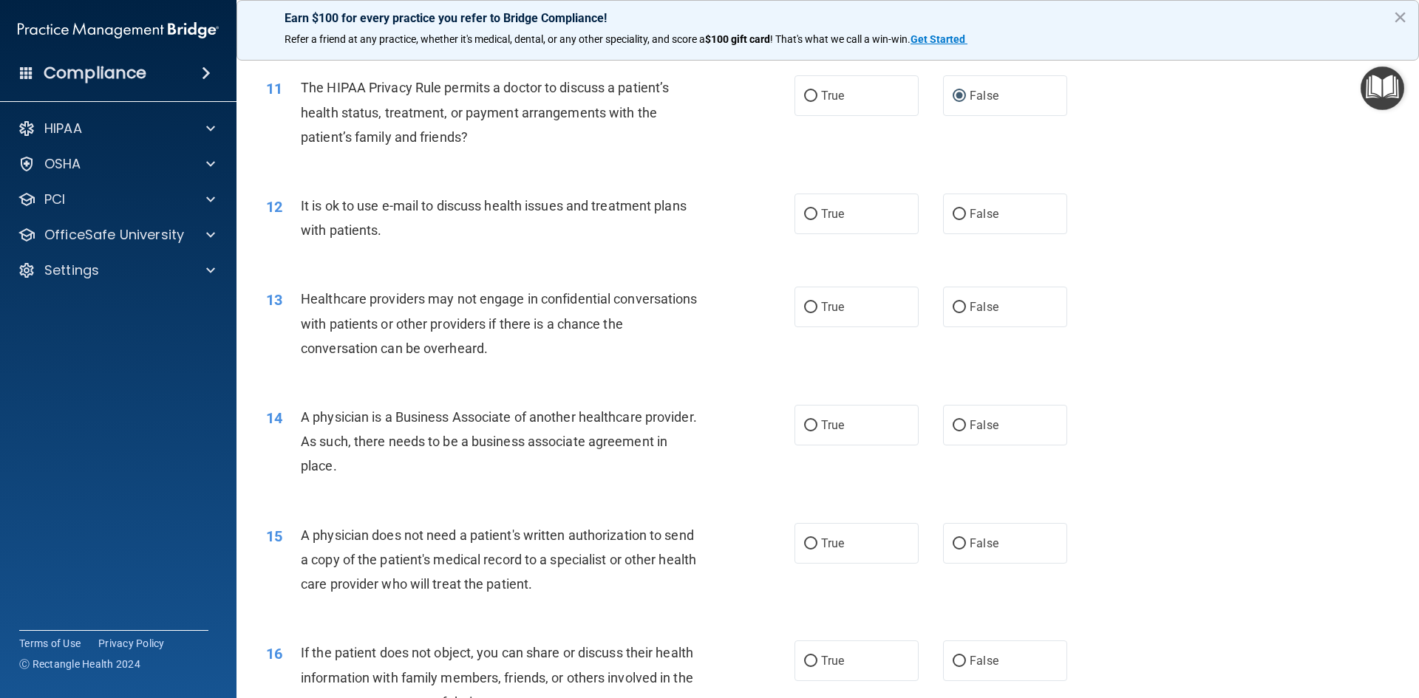
scroll to position [1183, 0]
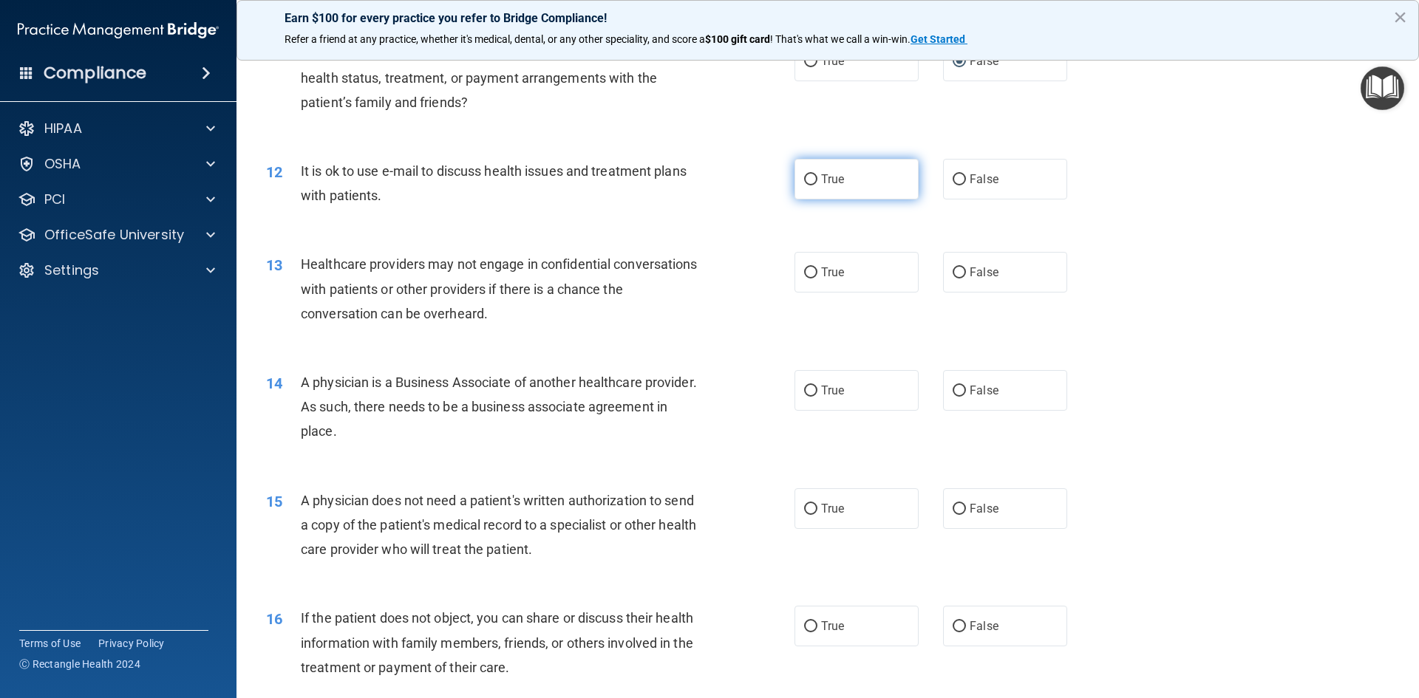
click at [874, 193] on label "True" at bounding box center [857, 179] width 124 height 41
click at [817, 186] on input "True" at bounding box center [810, 179] width 13 height 11
radio input "true"
drag, startPoint x: 463, startPoint y: 221, endPoint x: 449, endPoint y: 212, distance: 16.6
click at [450, 213] on div "12 It is ok to use e-mail to discuss health issues and treatment plans with pat…" at bounding box center [828, 186] width 1146 height 93
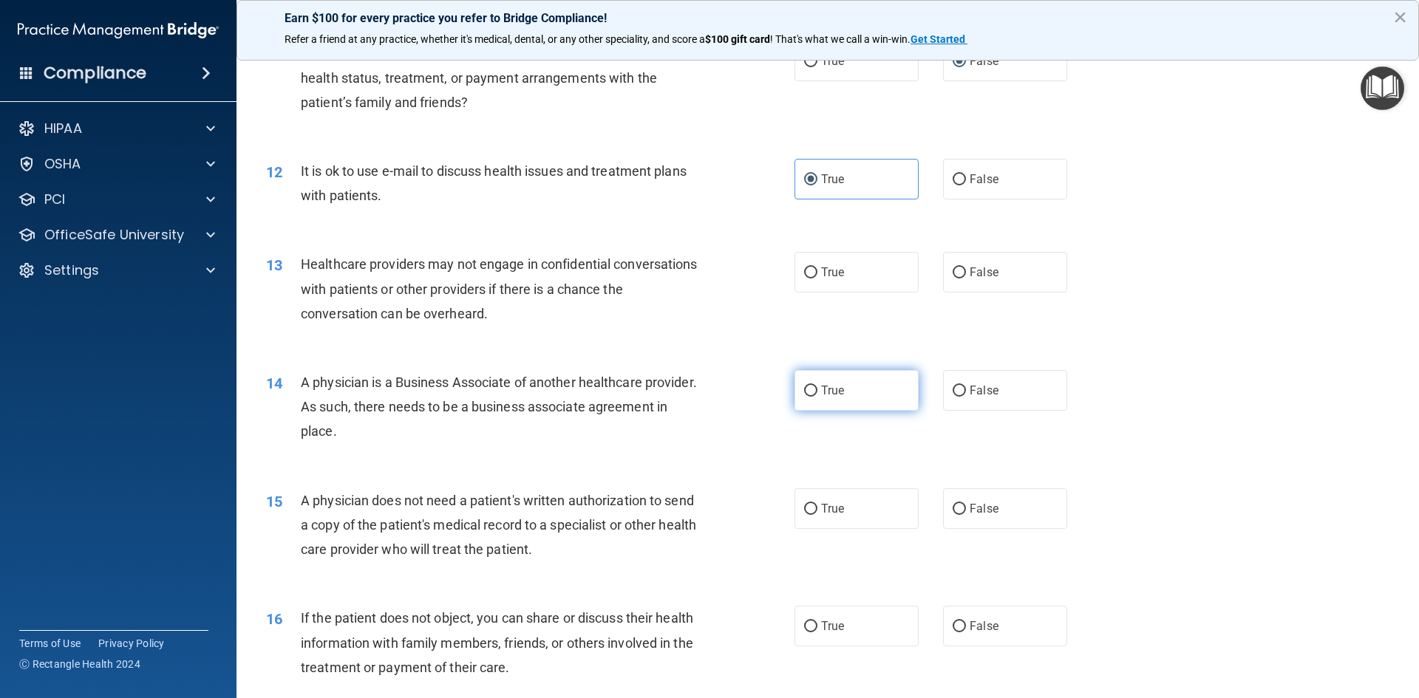
click at [851, 378] on label "True" at bounding box center [857, 390] width 124 height 41
click at [817, 386] on input "True" at bounding box center [810, 391] width 13 height 11
radio input "true"
click at [943, 291] on label "False" at bounding box center [1005, 272] width 124 height 41
click at [953, 279] on input "False" at bounding box center [959, 273] width 13 height 11
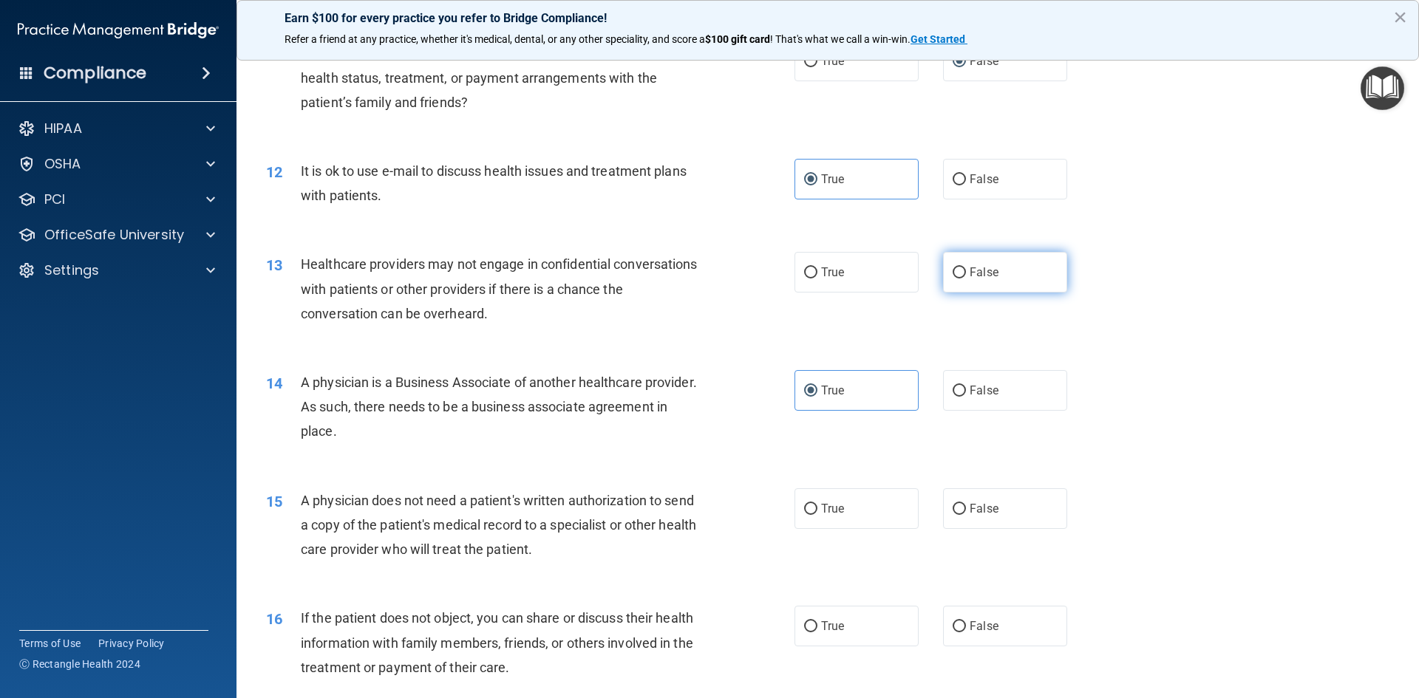
radio input "true"
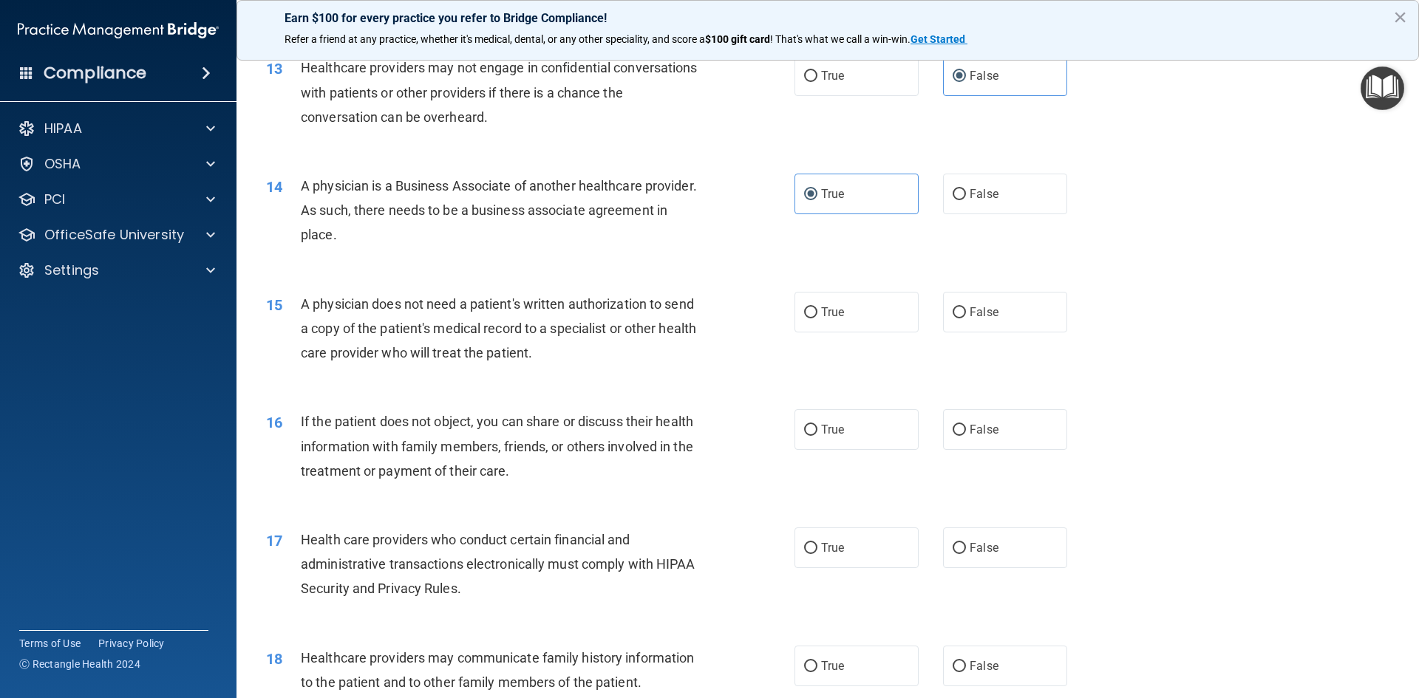
scroll to position [1404, 0]
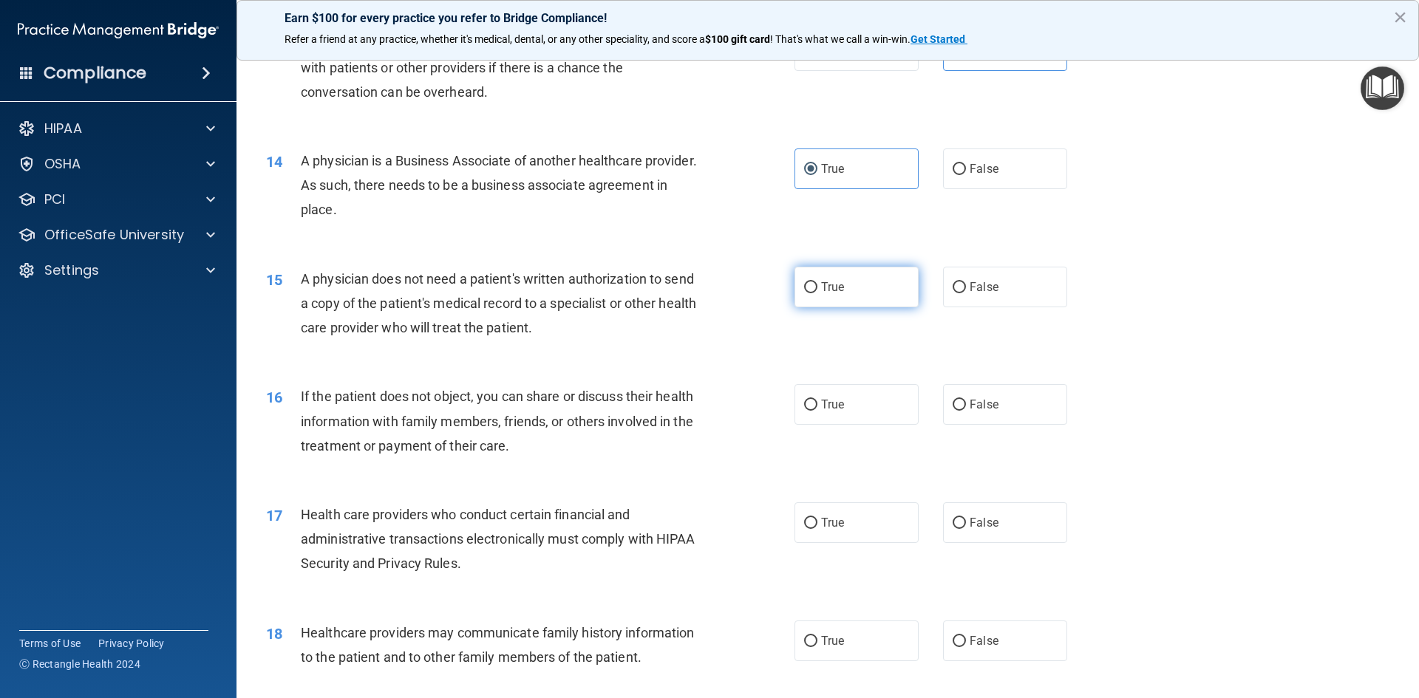
click at [872, 289] on label "True" at bounding box center [857, 287] width 124 height 41
click at [817, 289] on input "True" at bounding box center [810, 287] width 13 height 11
radio input "true"
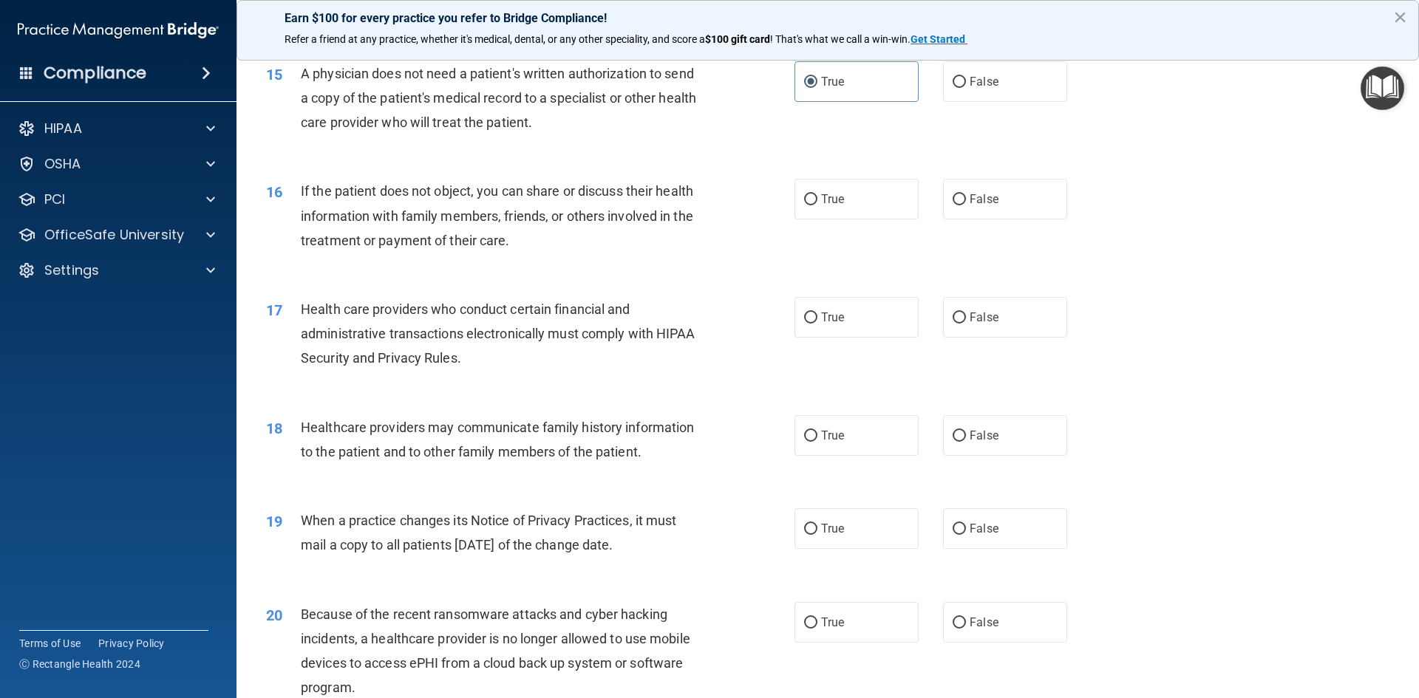
scroll to position [1626, 0]
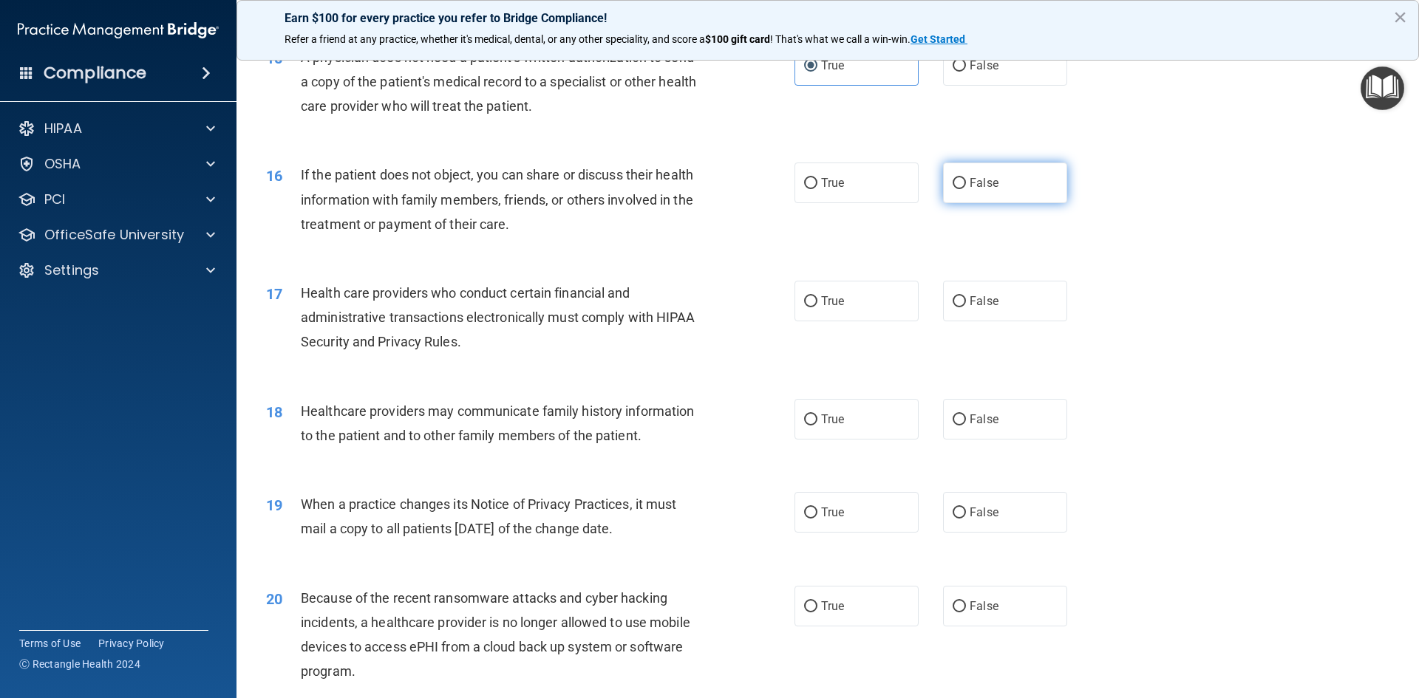
click at [994, 170] on label "False" at bounding box center [1005, 183] width 124 height 41
click at [966, 178] on input "False" at bounding box center [959, 183] width 13 height 11
radio input "true"
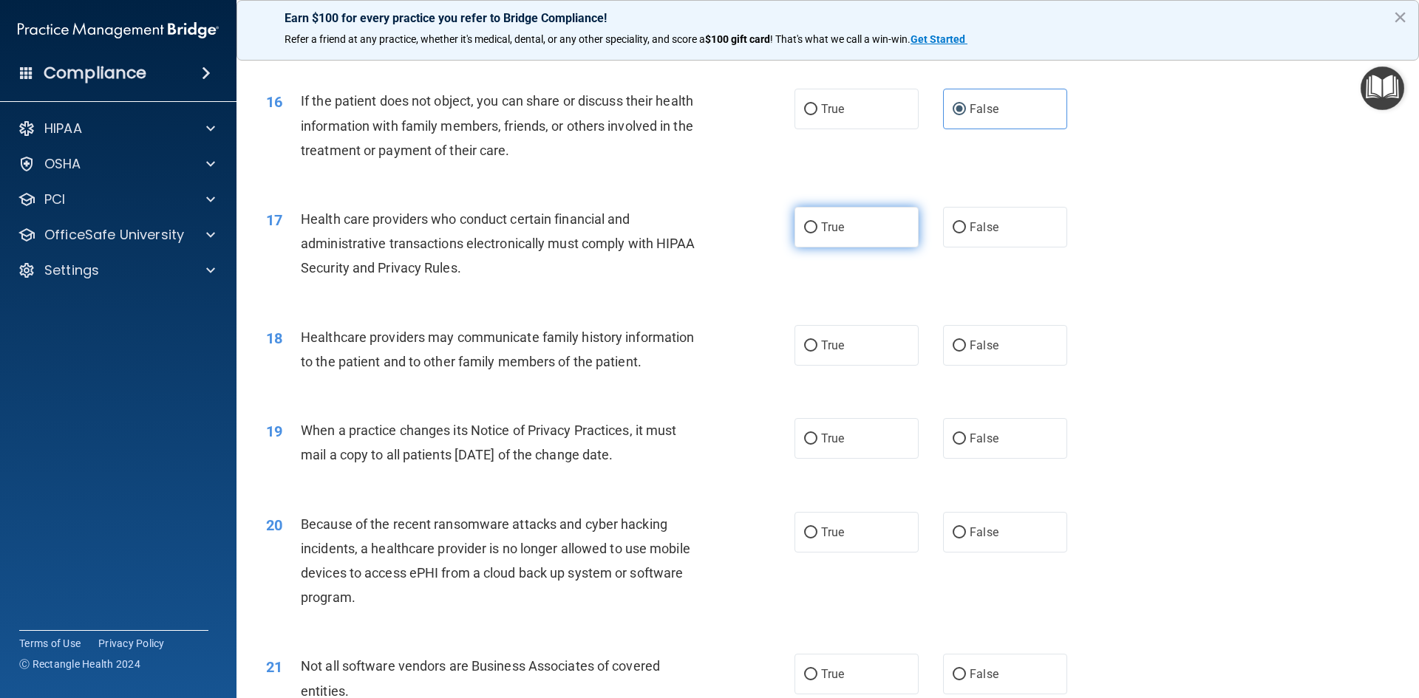
click at [821, 222] on span "True" at bounding box center [832, 227] width 23 height 14
click at [817, 222] on input "True" at bounding box center [810, 227] width 13 height 11
radio input "true"
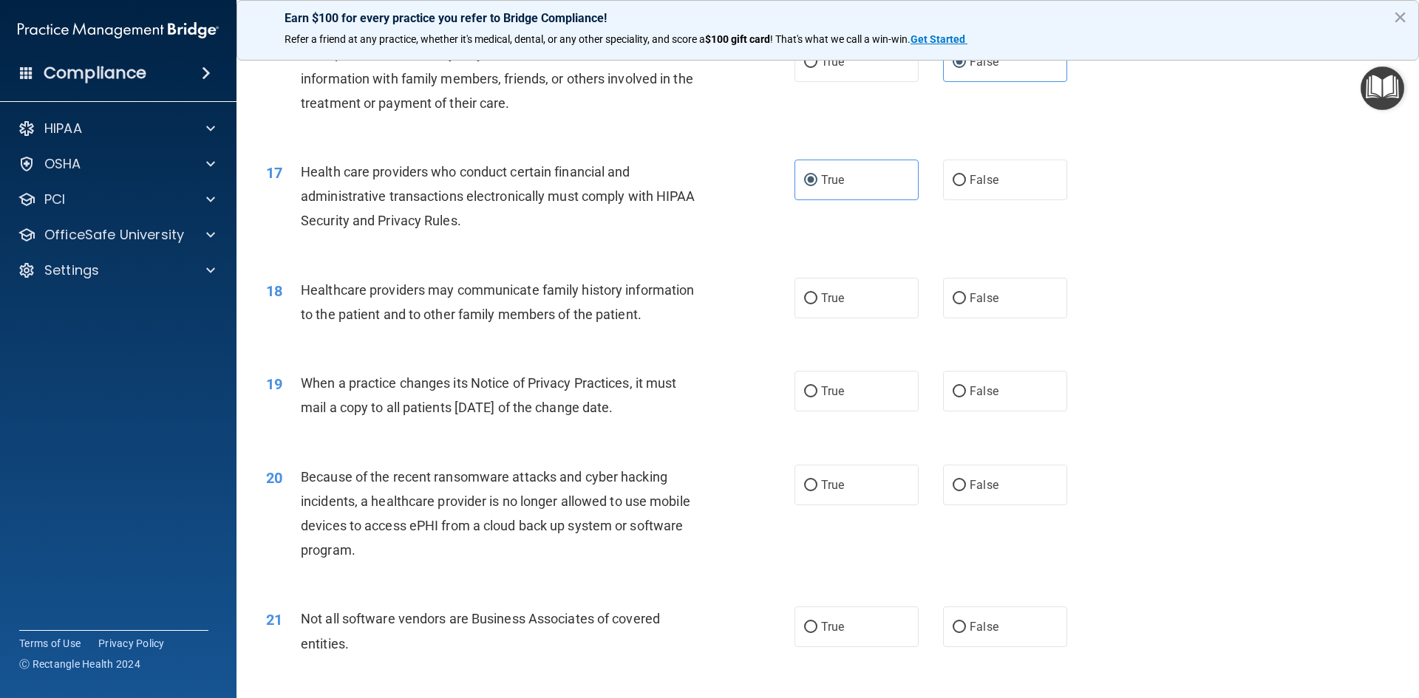
scroll to position [1774, 0]
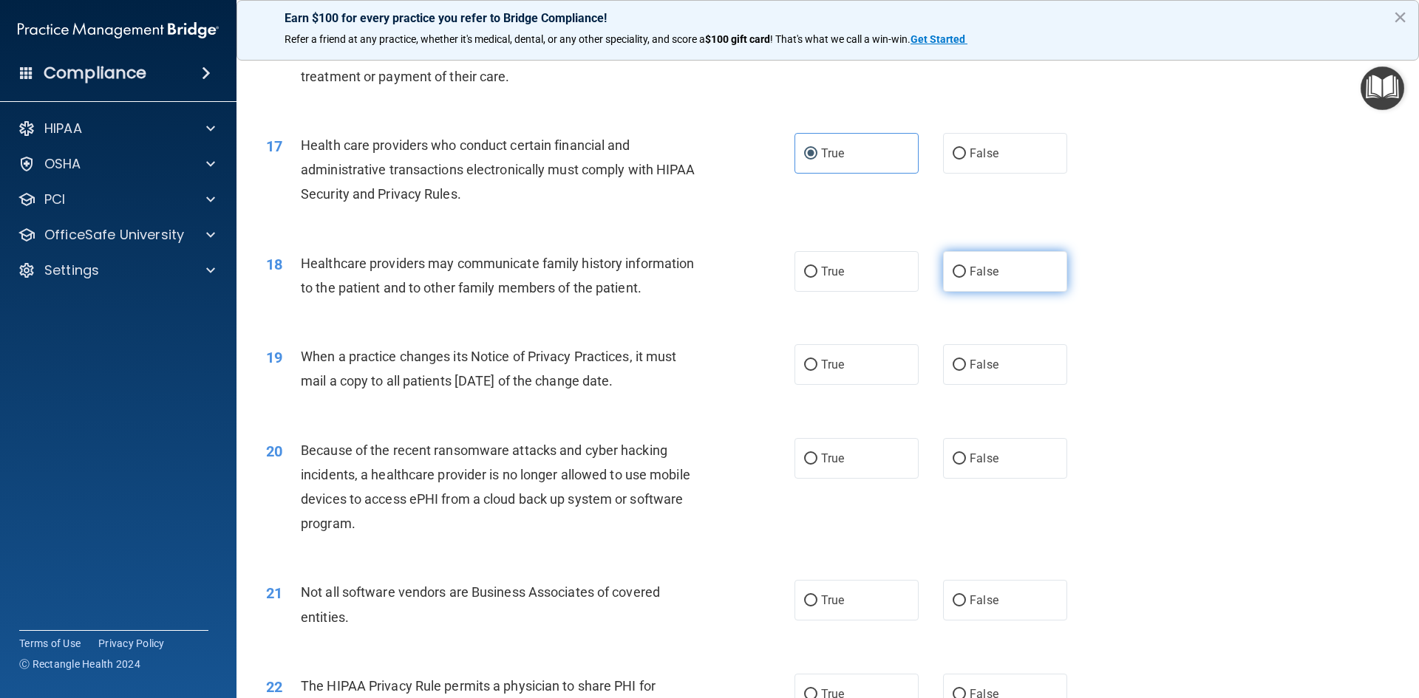
click at [996, 277] on label "False" at bounding box center [1005, 271] width 124 height 41
click at [966, 277] on input "False" at bounding box center [959, 272] width 13 height 11
radio input "true"
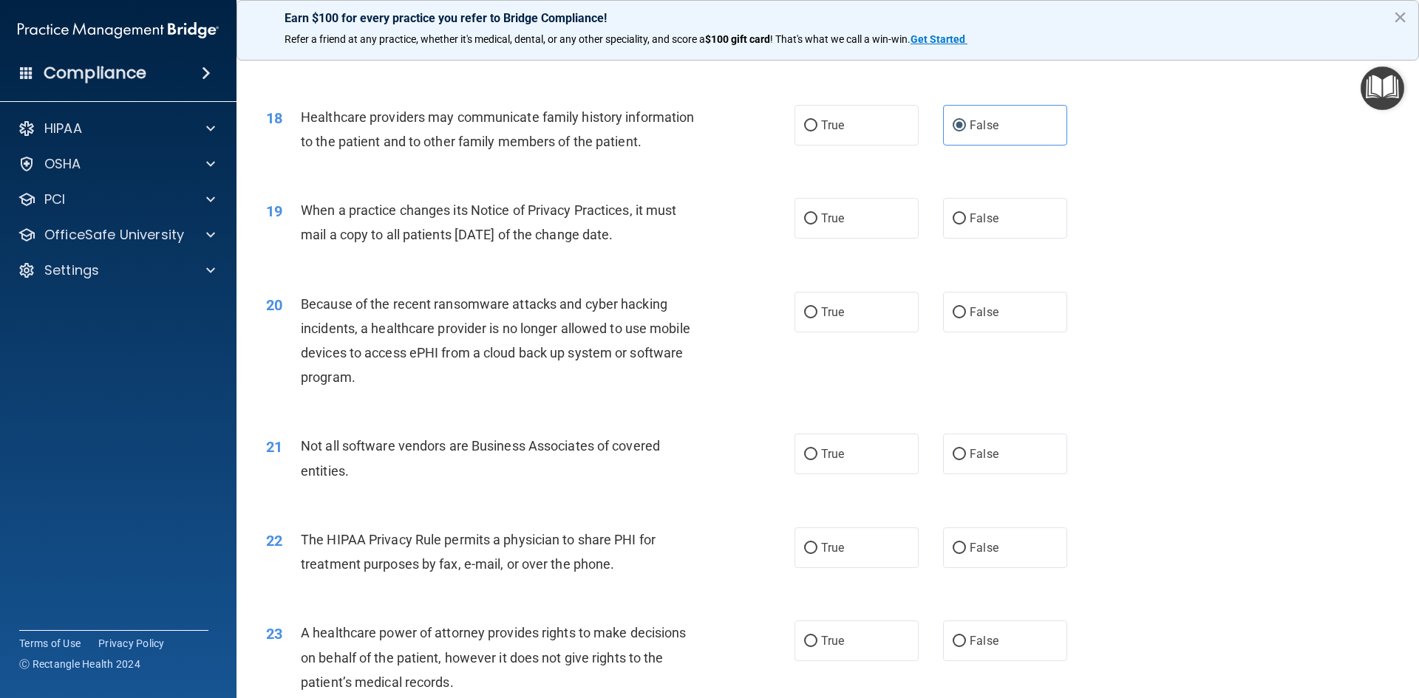
scroll to position [1922, 0]
click at [857, 226] on label "True" at bounding box center [857, 217] width 124 height 41
click at [817, 223] on input "True" at bounding box center [810, 217] width 13 height 11
radio input "true"
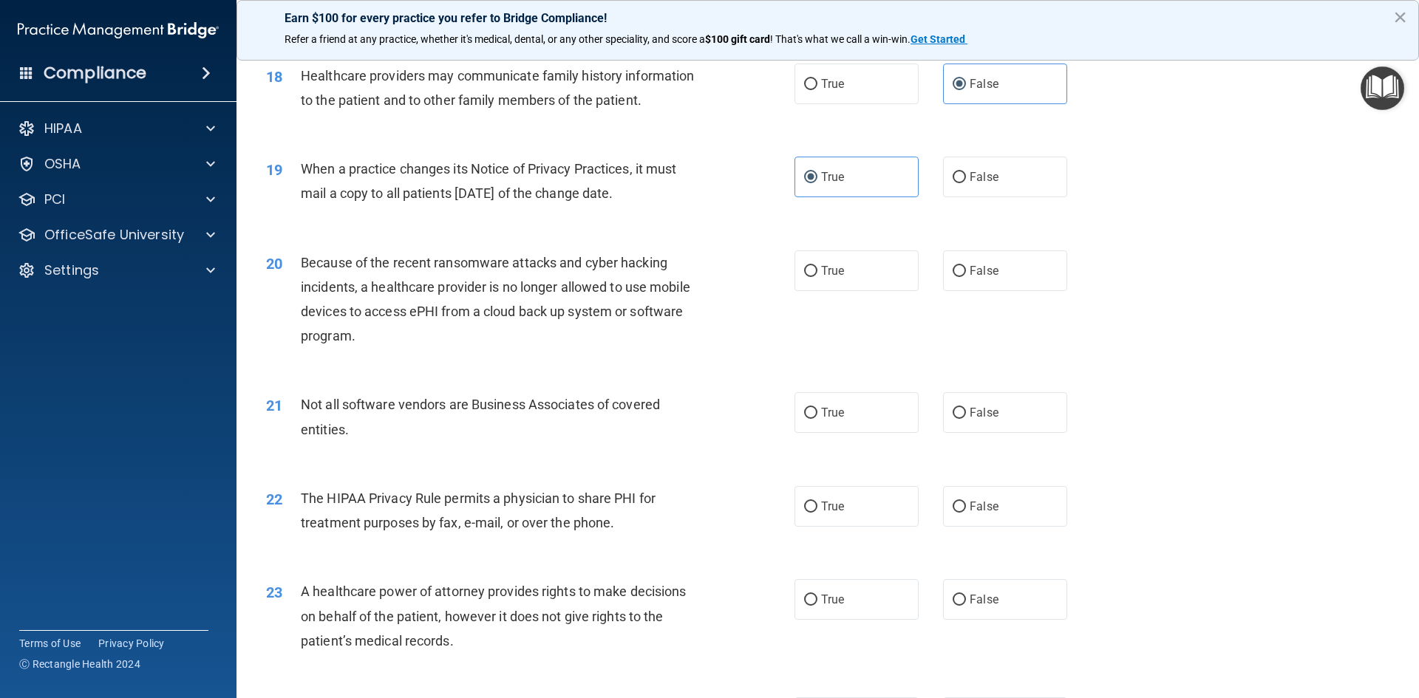
scroll to position [1996, 0]
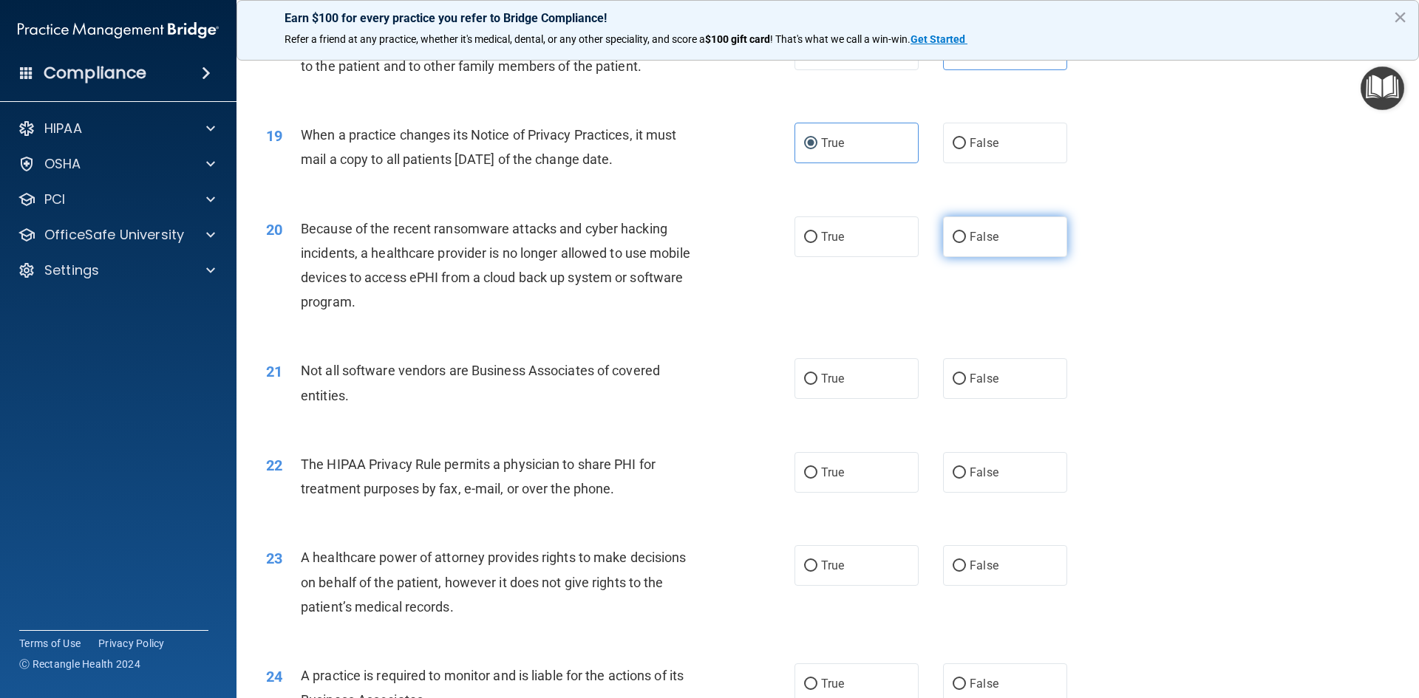
click at [950, 225] on label "False" at bounding box center [1005, 237] width 124 height 41
click at [953, 232] on input "False" at bounding box center [959, 237] width 13 height 11
radio input "true"
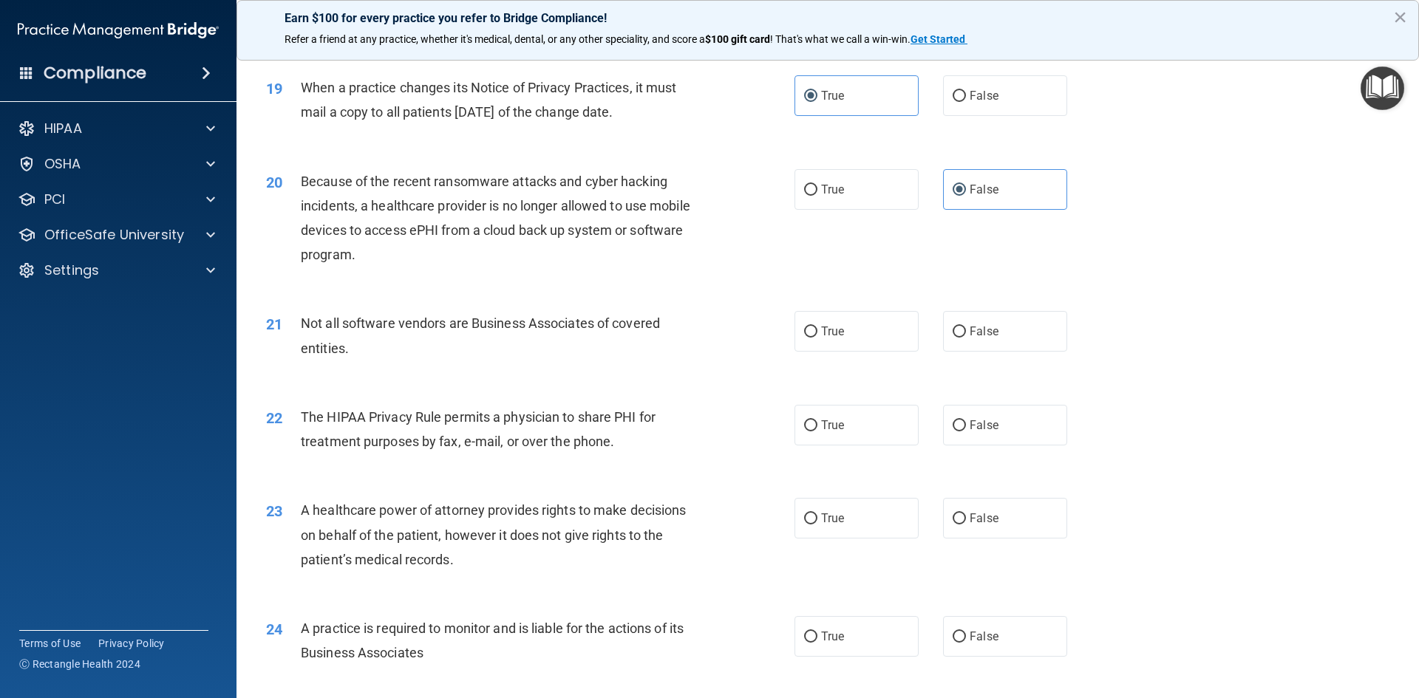
scroll to position [2217, 0]
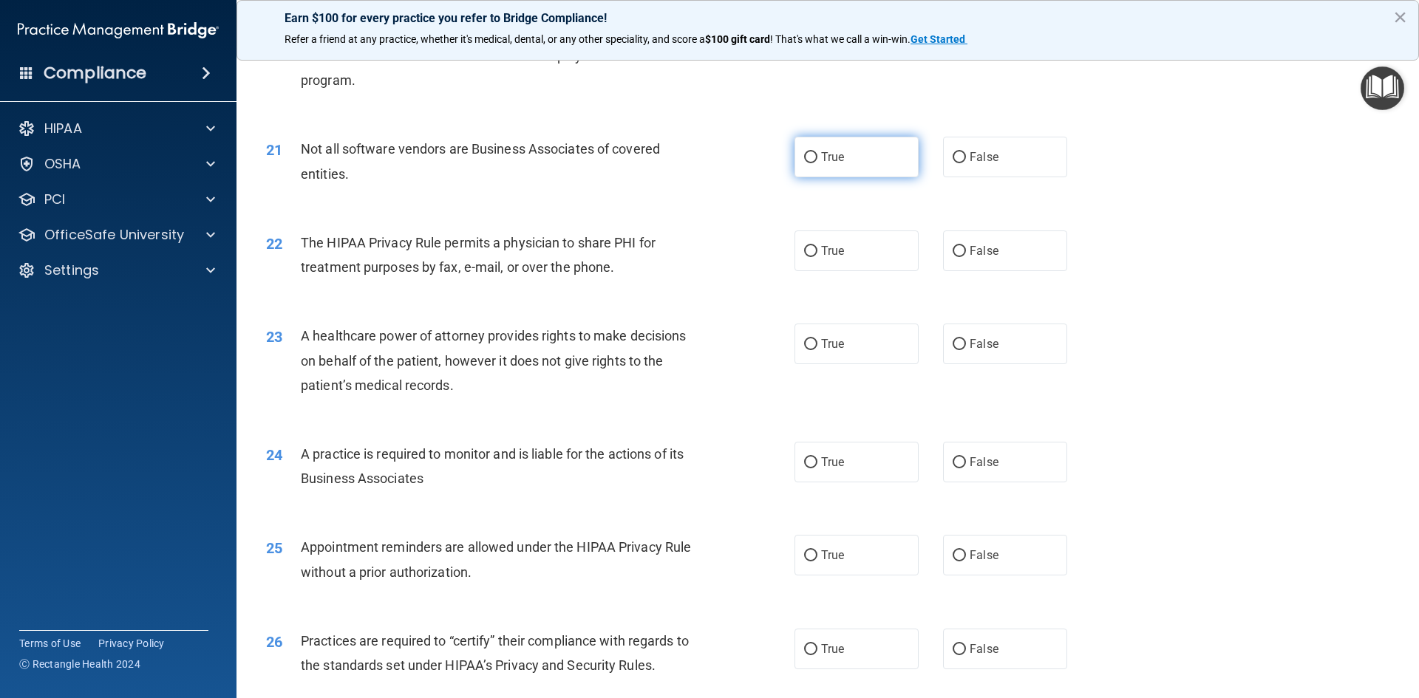
click at [815, 162] on label "True" at bounding box center [857, 157] width 124 height 41
click at [815, 162] on input "True" at bounding box center [810, 157] width 13 height 11
radio input "true"
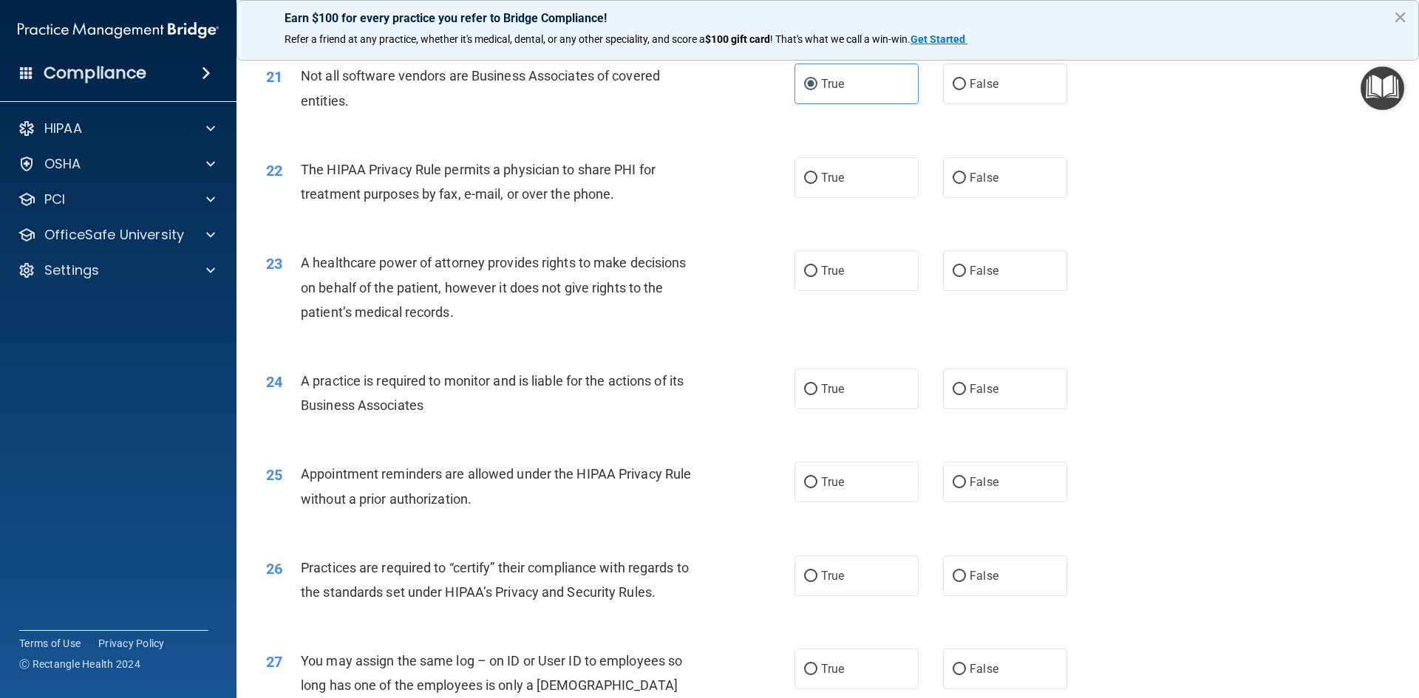
scroll to position [2291, 0]
click at [854, 192] on label "True" at bounding box center [857, 177] width 124 height 41
click at [817, 183] on input "True" at bounding box center [810, 177] width 13 height 11
radio input "true"
click at [1006, 264] on label "False" at bounding box center [1005, 270] width 124 height 41
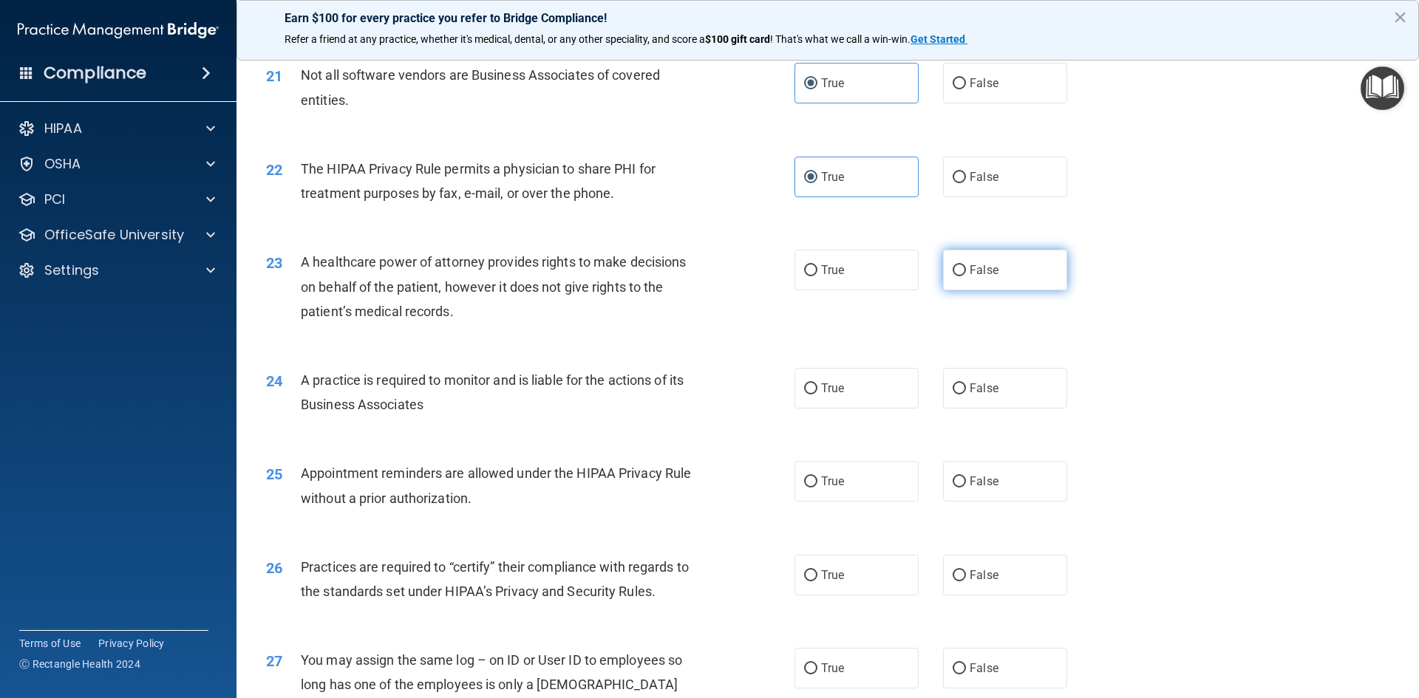
click at [966, 265] on input "False" at bounding box center [959, 270] width 13 height 11
radio input "true"
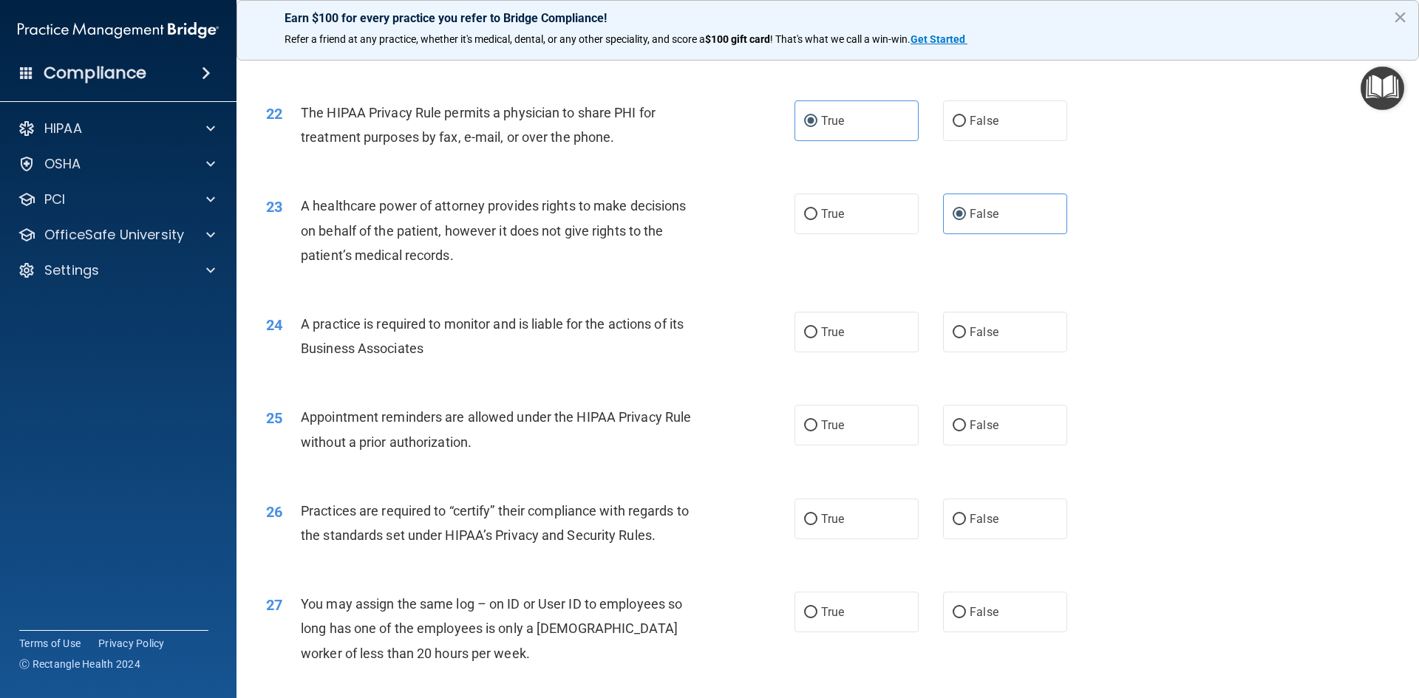
scroll to position [2439, 0]
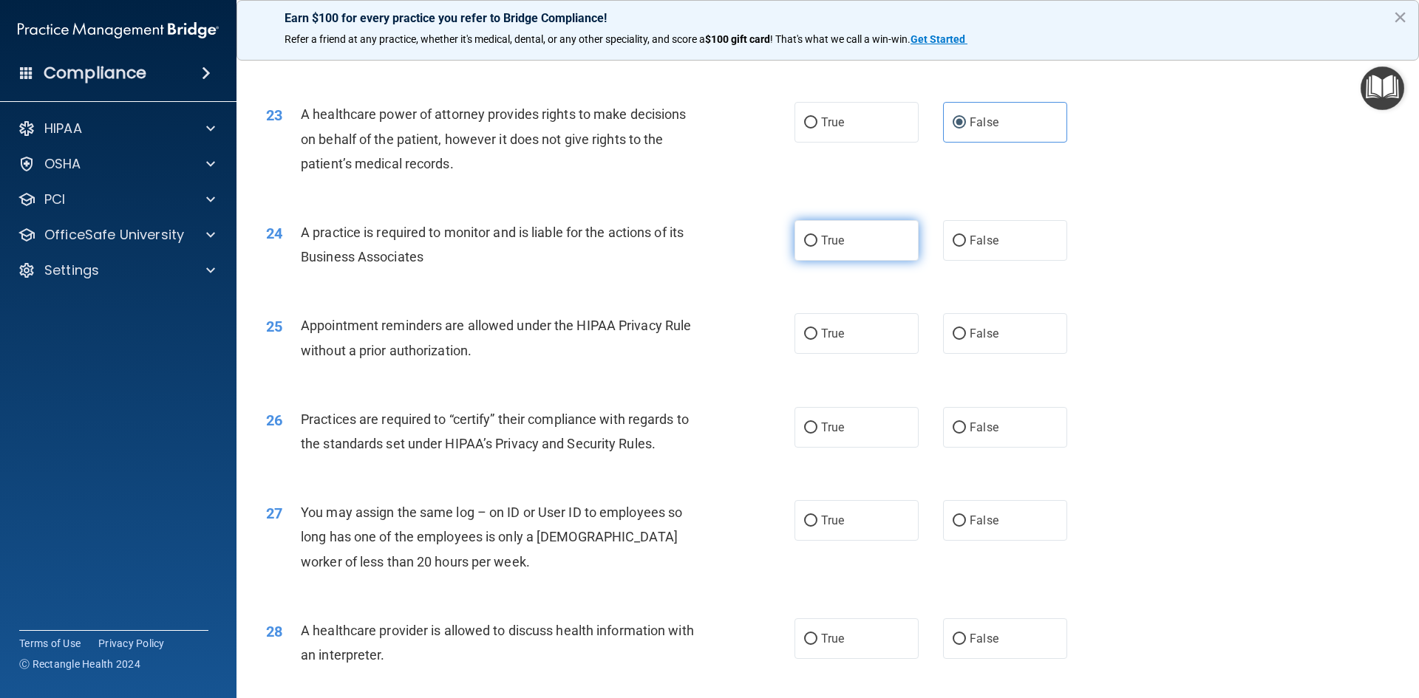
click at [824, 242] on span "True" at bounding box center [832, 241] width 23 height 14
click at [817, 242] on input "True" at bounding box center [810, 241] width 13 height 11
radio input "true"
click at [864, 333] on label "True" at bounding box center [857, 333] width 124 height 41
click at [817, 333] on input "True" at bounding box center [810, 334] width 13 height 11
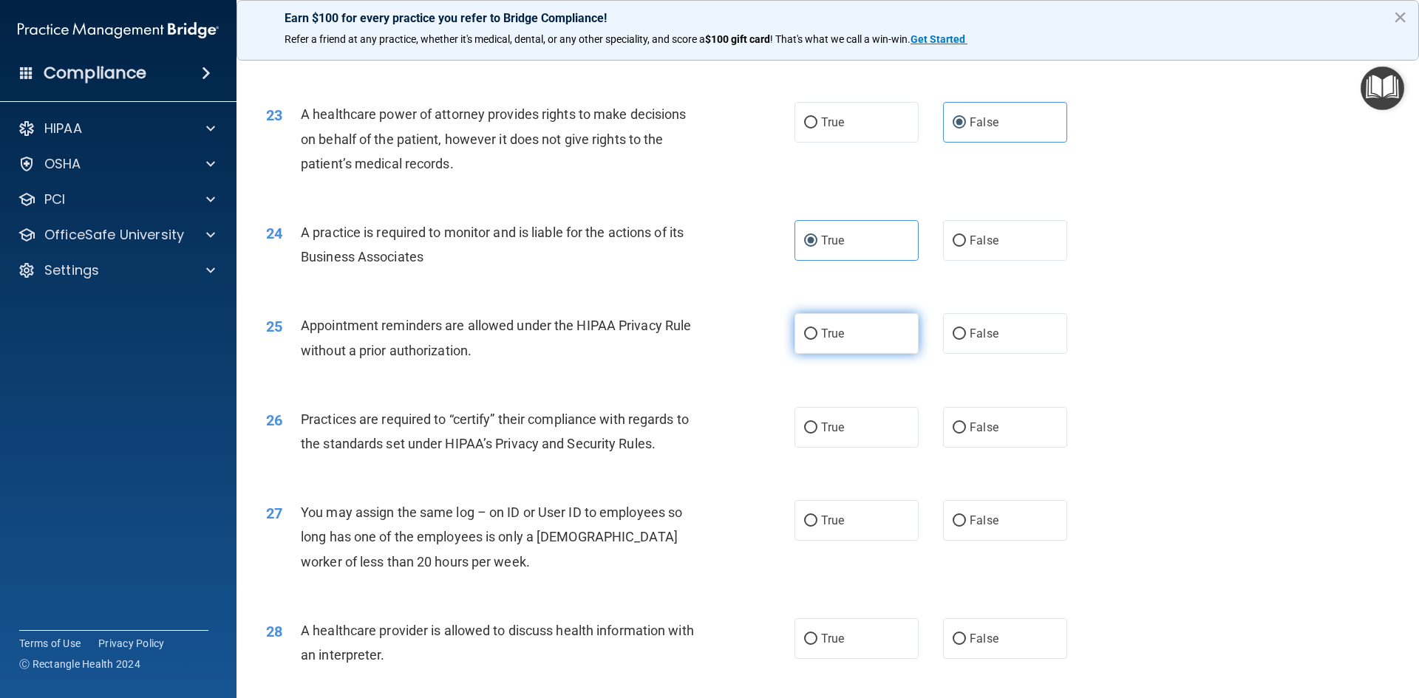
radio input "true"
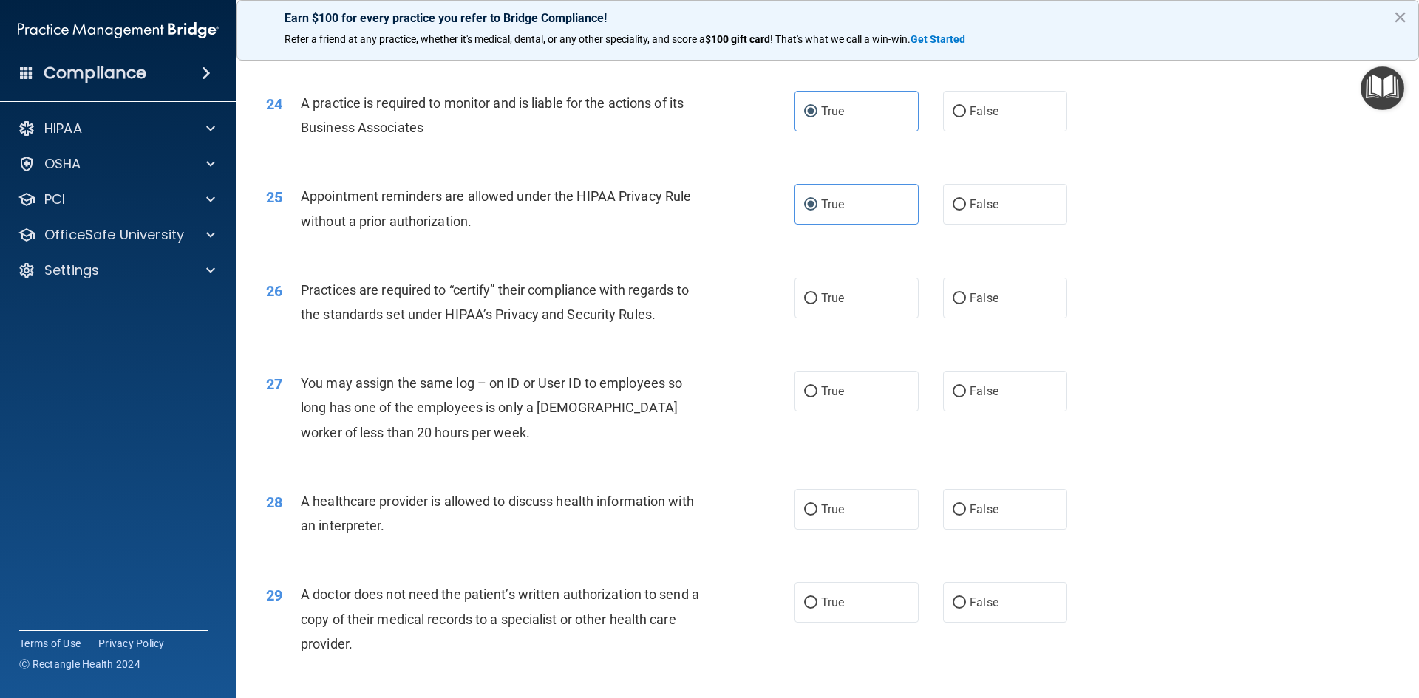
scroll to position [2587, 0]
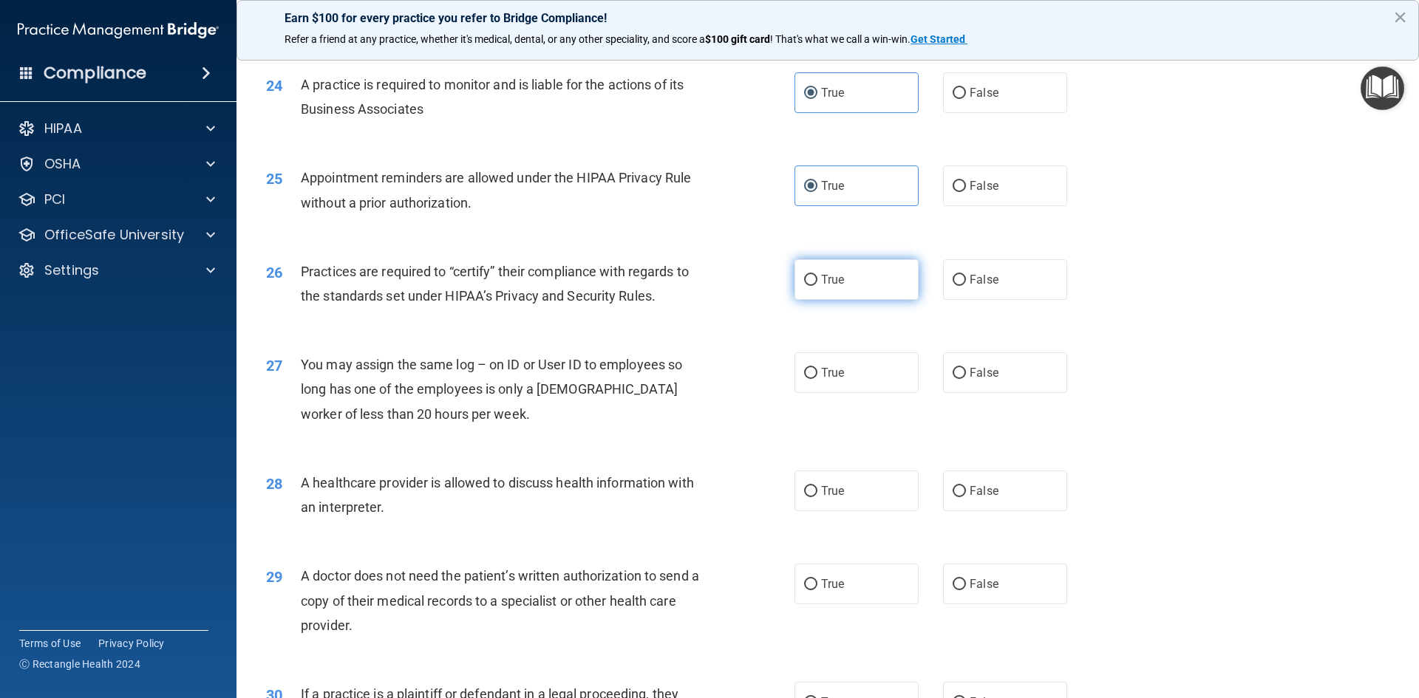
click at [874, 293] on label "True" at bounding box center [857, 279] width 124 height 41
click at [817, 286] on input "True" at bounding box center [810, 280] width 13 height 11
radio input "true"
click at [1013, 378] on label "False" at bounding box center [1005, 373] width 124 height 41
click at [966, 378] on input "False" at bounding box center [959, 373] width 13 height 11
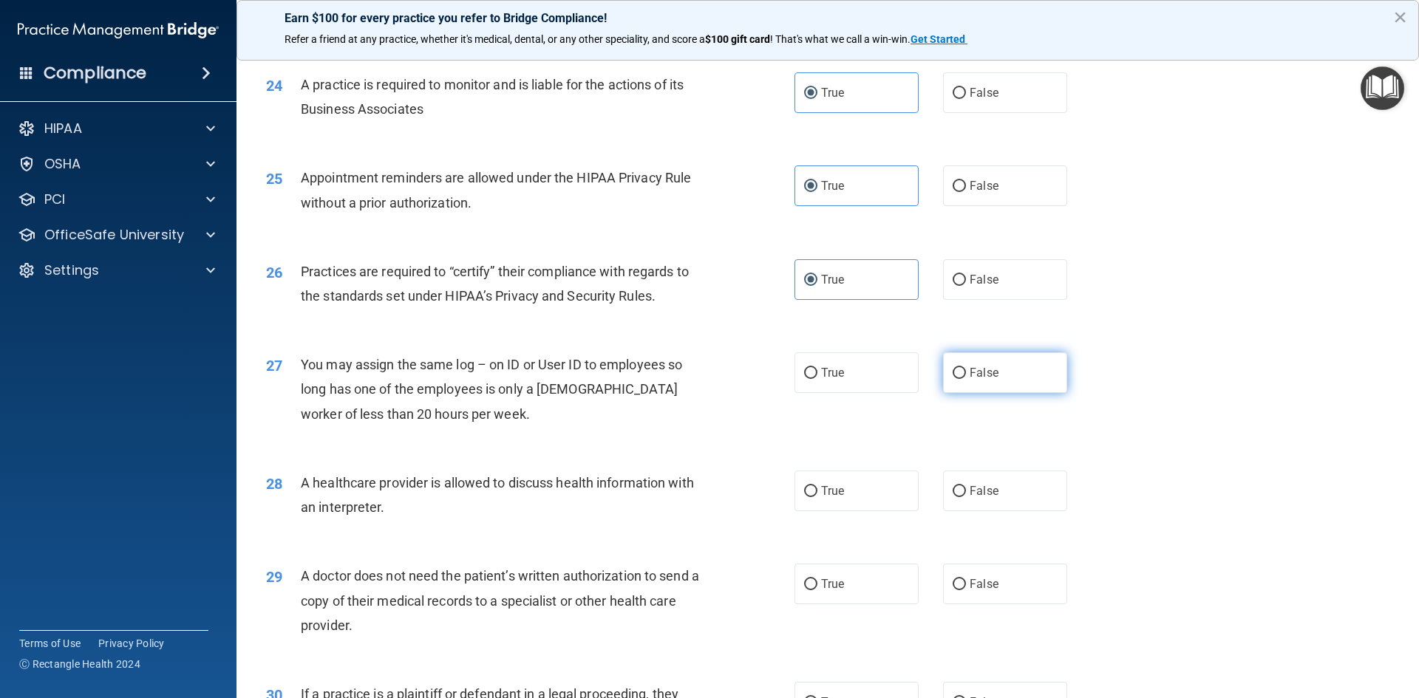
radio input "true"
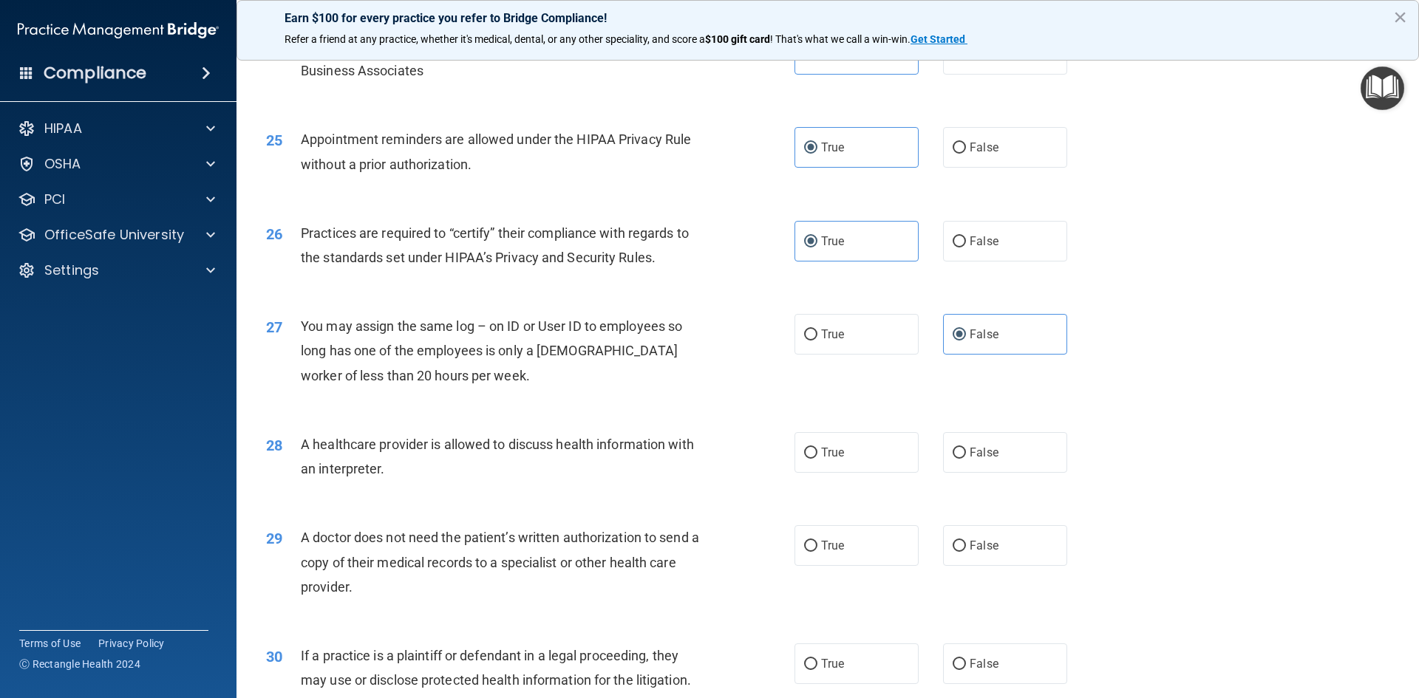
scroll to position [2735, 0]
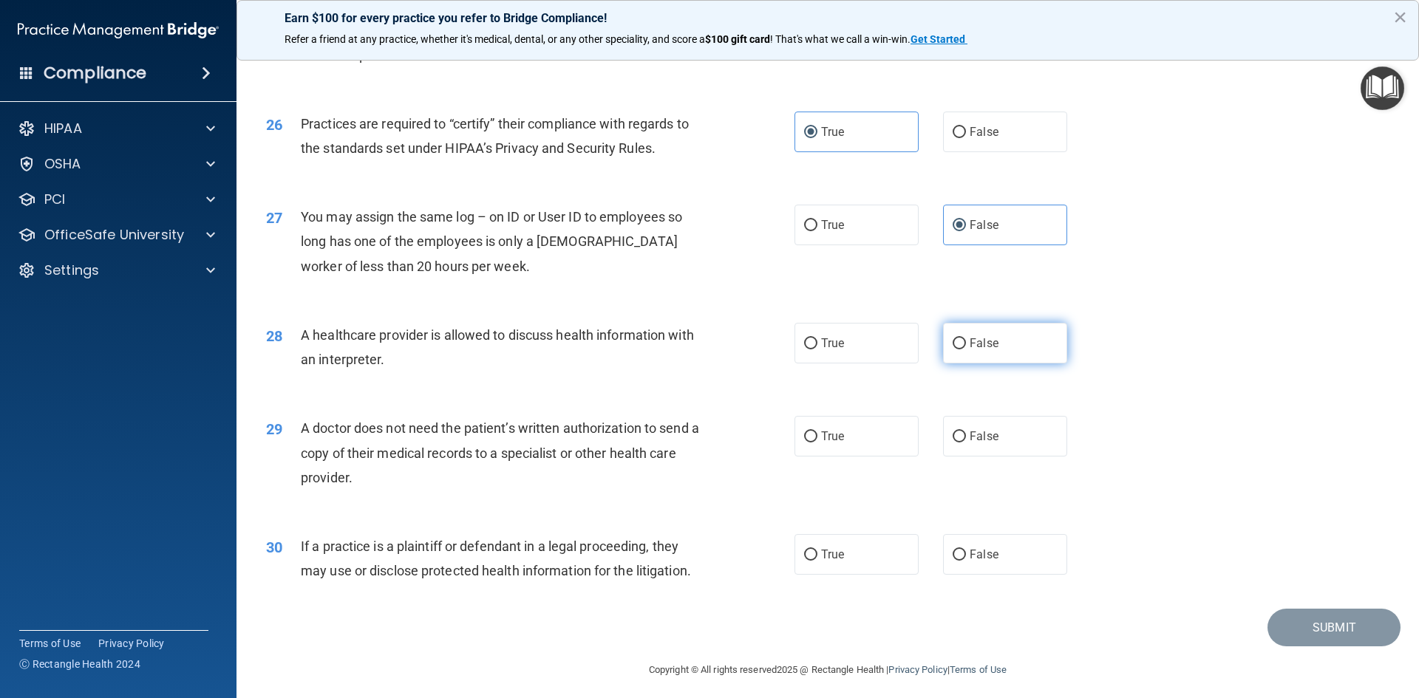
click at [970, 338] on span "False" at bounding box center [984, 343] width 29 height 14
click at [965, 339] on input "False" at bounding box center [959, 344] width 13 height 11
radio input "true"
click at [810, 443] on label "True" at bounding box center [857, 436] width 124 height 41
click at [810, 443] on input "True" at bounding box center [810, 437] width 13 height 11
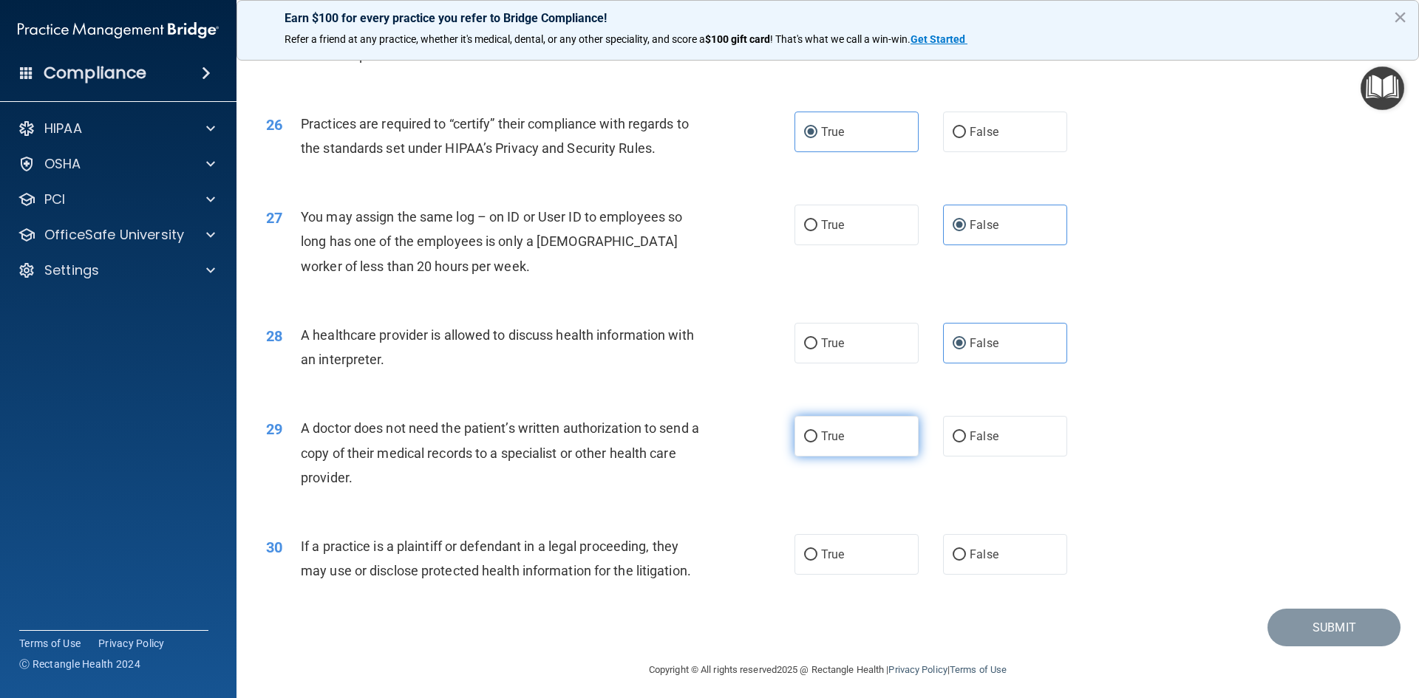
radio input "true"
click at [870, 566] on label "True" at bounding box center [857, 554] width 124 height 41
click at [817, 561] on input "True" at bounding box center [810, 555] width 13 height 11
radio input "true"
click at [1340, 628] on button "Submit" at bounding box center [1334, 628] width 133 height 38
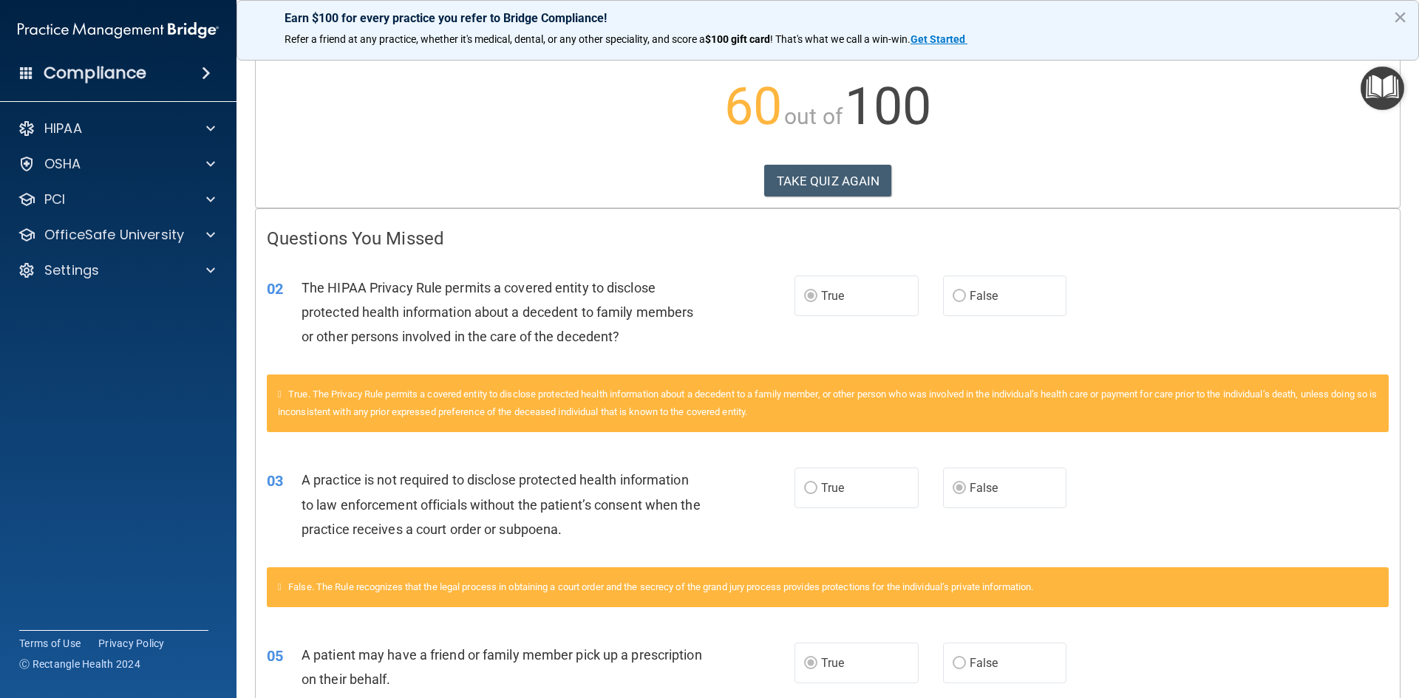
scroll to position [92, 0]
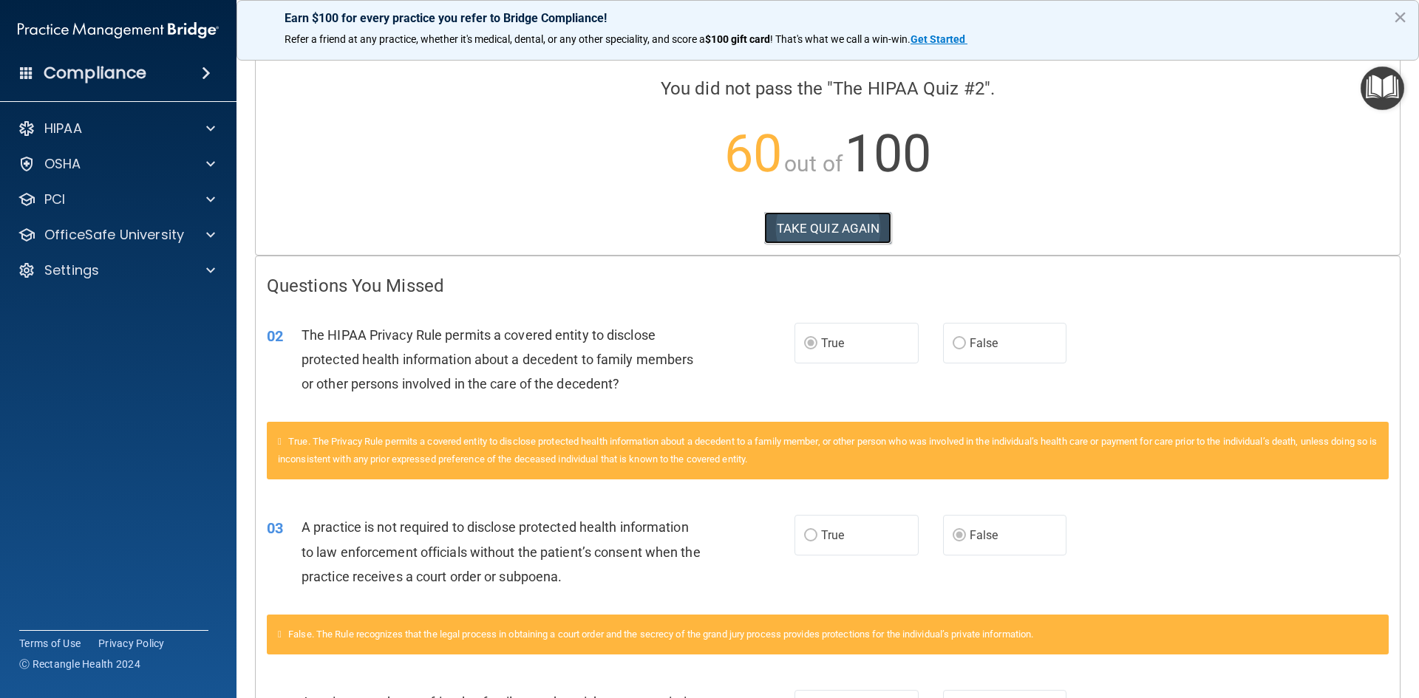
click at [804, 228] on button "TAKE QUIZ AGAIN" at bounding box center [828, 228] width 128 height 33
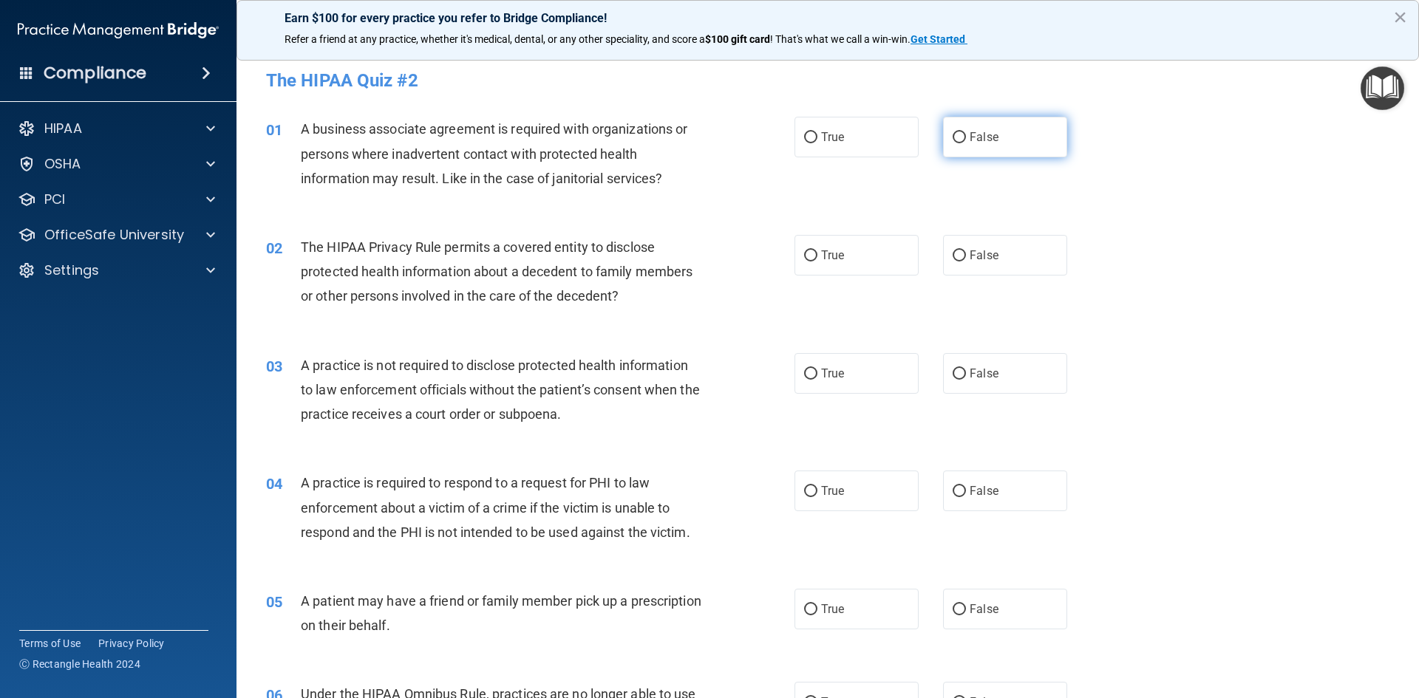
click at [1009, 154] on label "False" at bounding box center [1005, 137] width 124 height 41
click at [966, 143] on input "False" at bounding box center [959, 137] width 13 height 11
radio input "true"
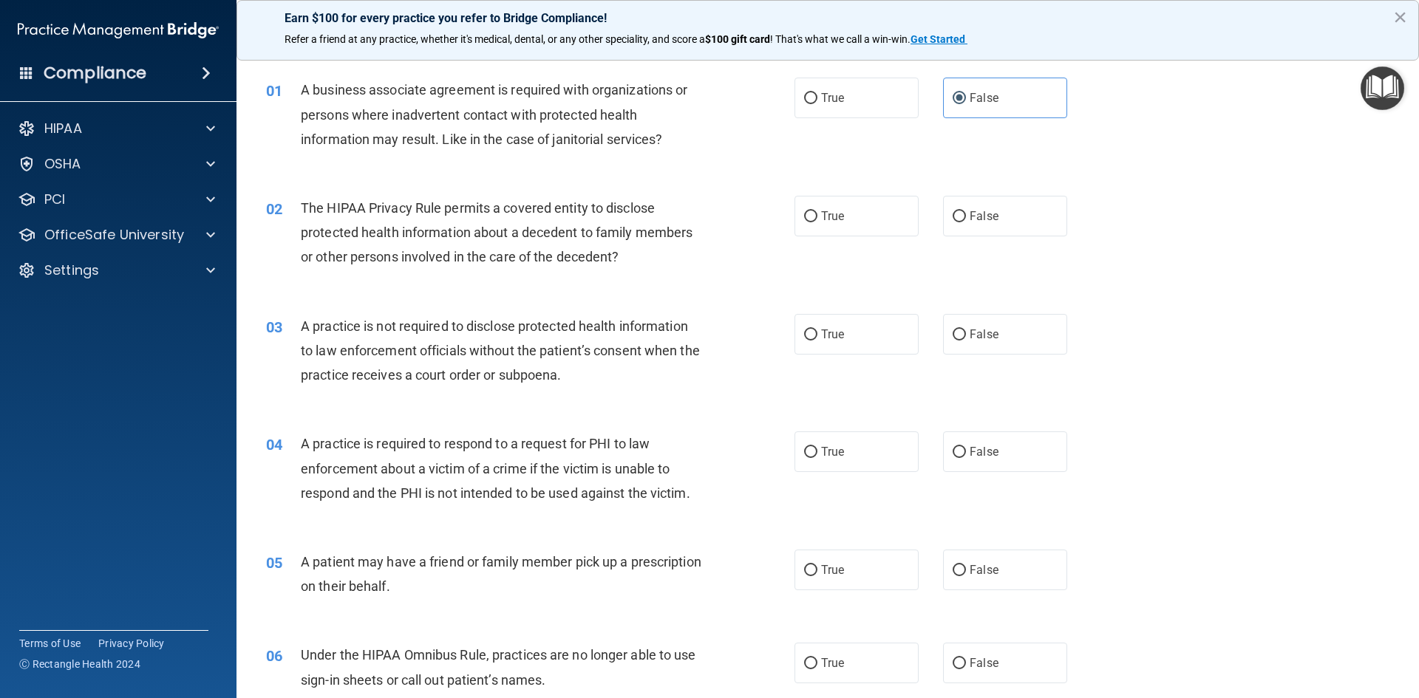
scroll to position [74, 0]
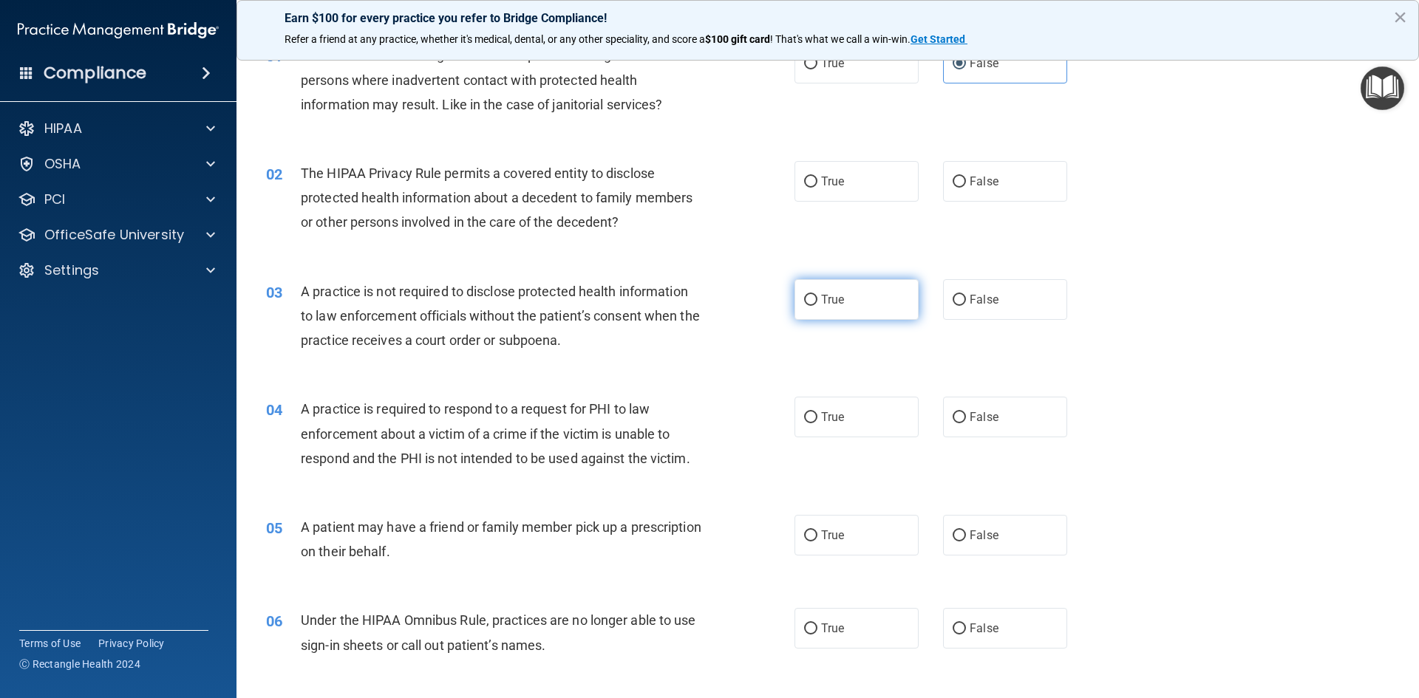
click at [835, 310] on label "True" at bounding box center [857, 299] width 124 height 41
click at [817, 306] on input "True" at bounding box center [810, 300] width 13 height 11
radio input "true"
click at [840, 175] on label "True" at bounding box center [857, 181] width 124 height 41
click at [817, 177] on input "True" at bounding box center [810, 182] width 13 height 11
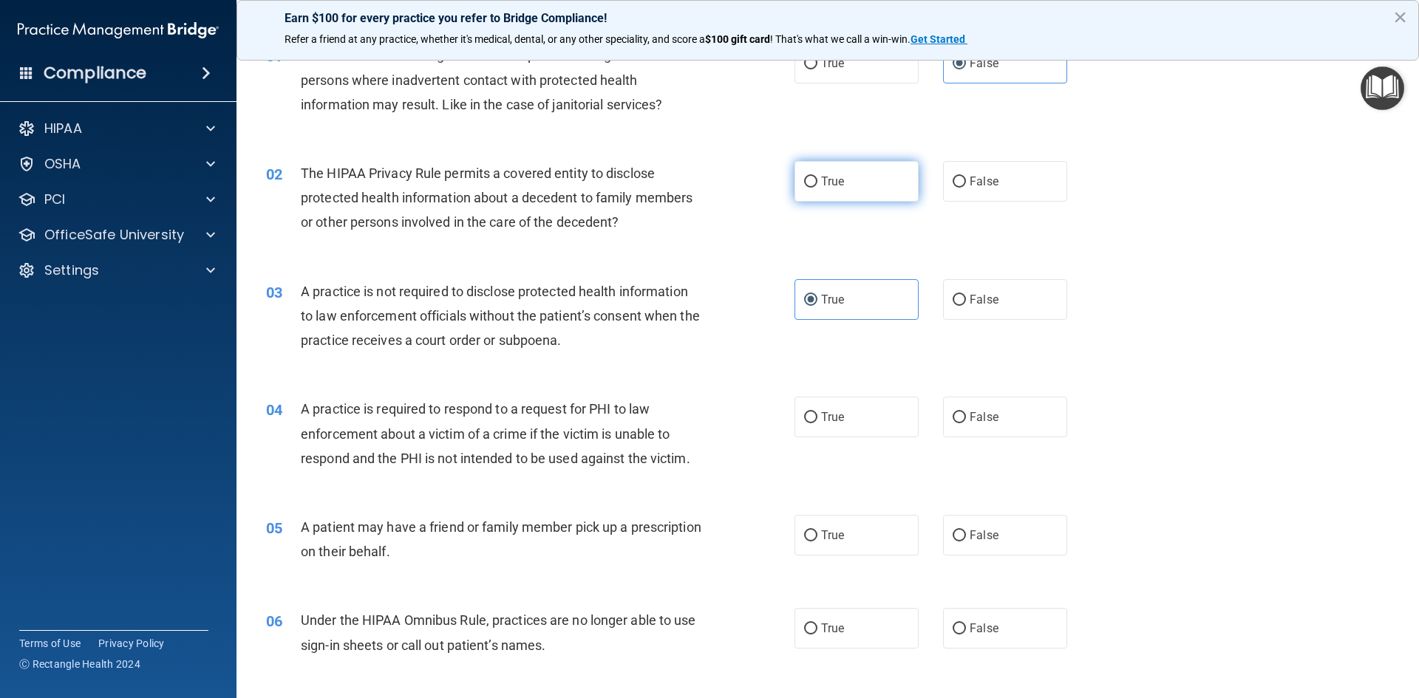
radio input "true"
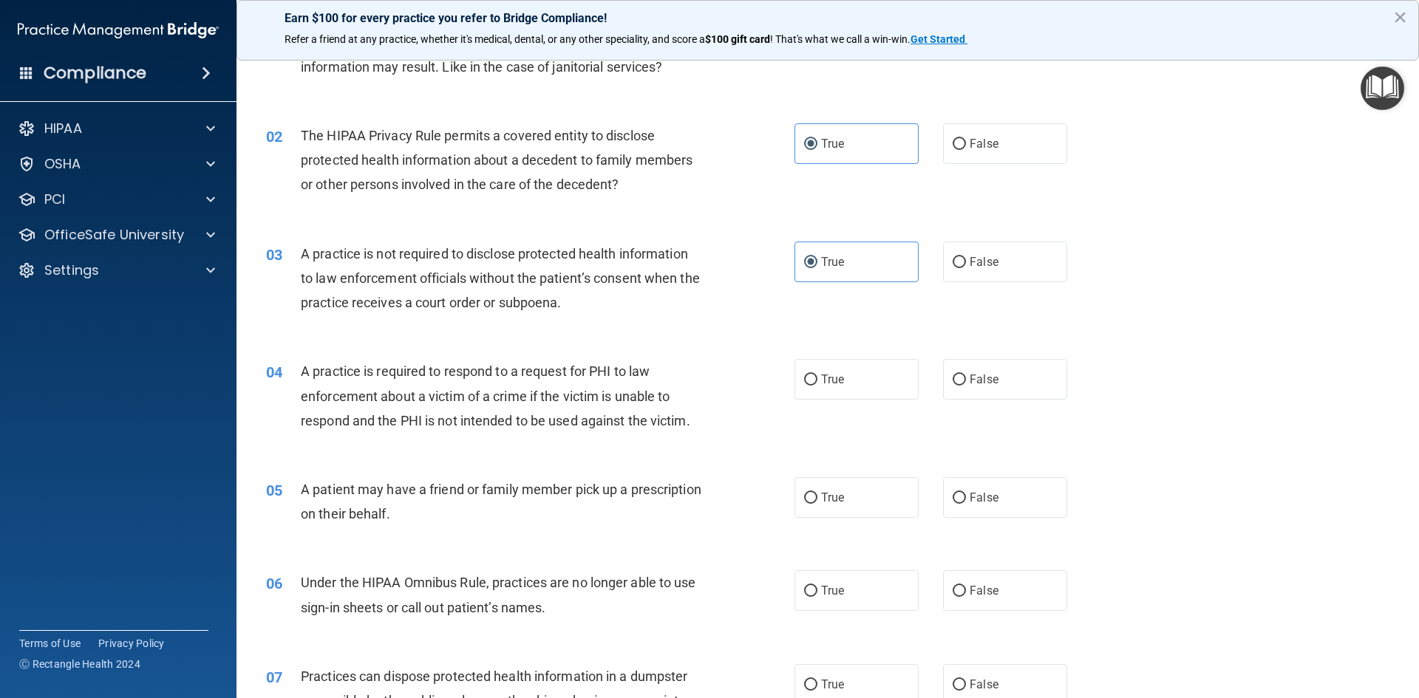
scroll to position [148, 0]
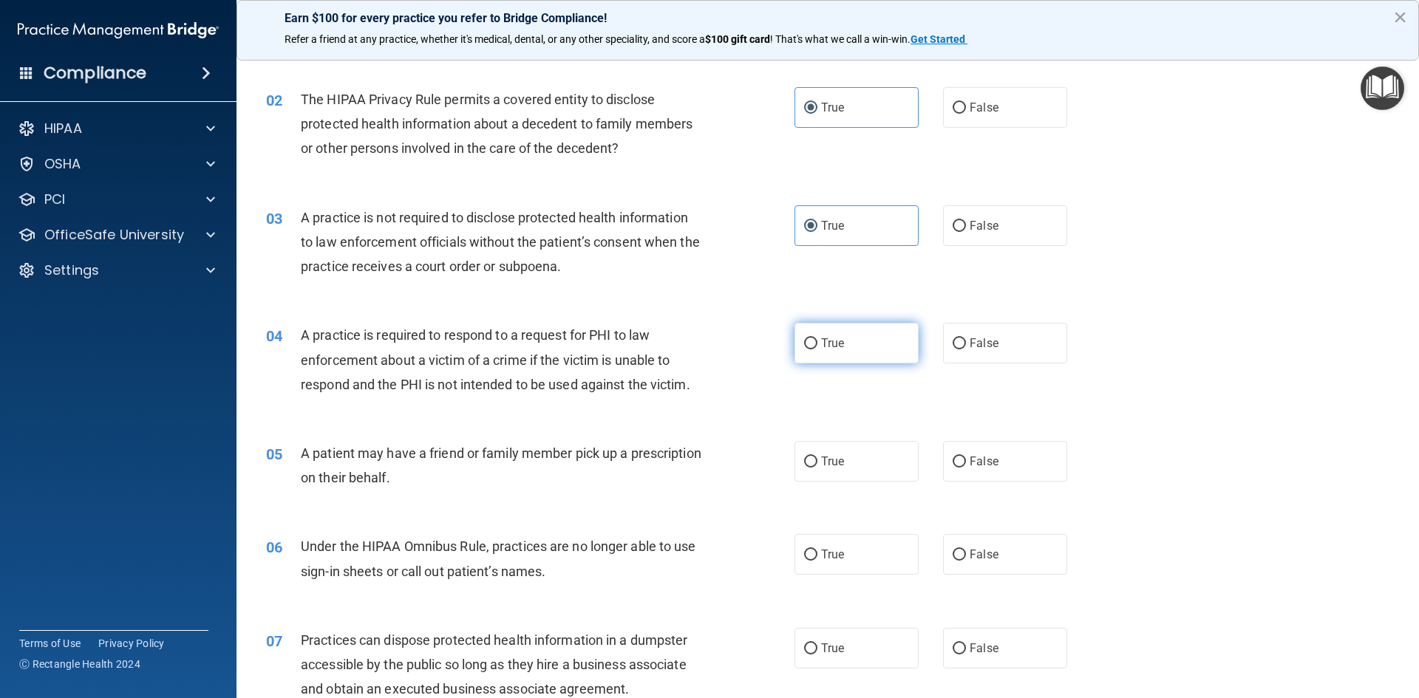
click at [825, 364] on label "True" at bounding box center [857, 343] width 124 height 41
click at [817, 350] on input "True" at bounding box center [810, 344] width 13 height 11
radio input "true"
click at [973, 458] on span "False" at bounding box center [984, 462] width 29 height 14
click at [966, 458] on input "False" at bounding box center [959, 462] width 13 height 11
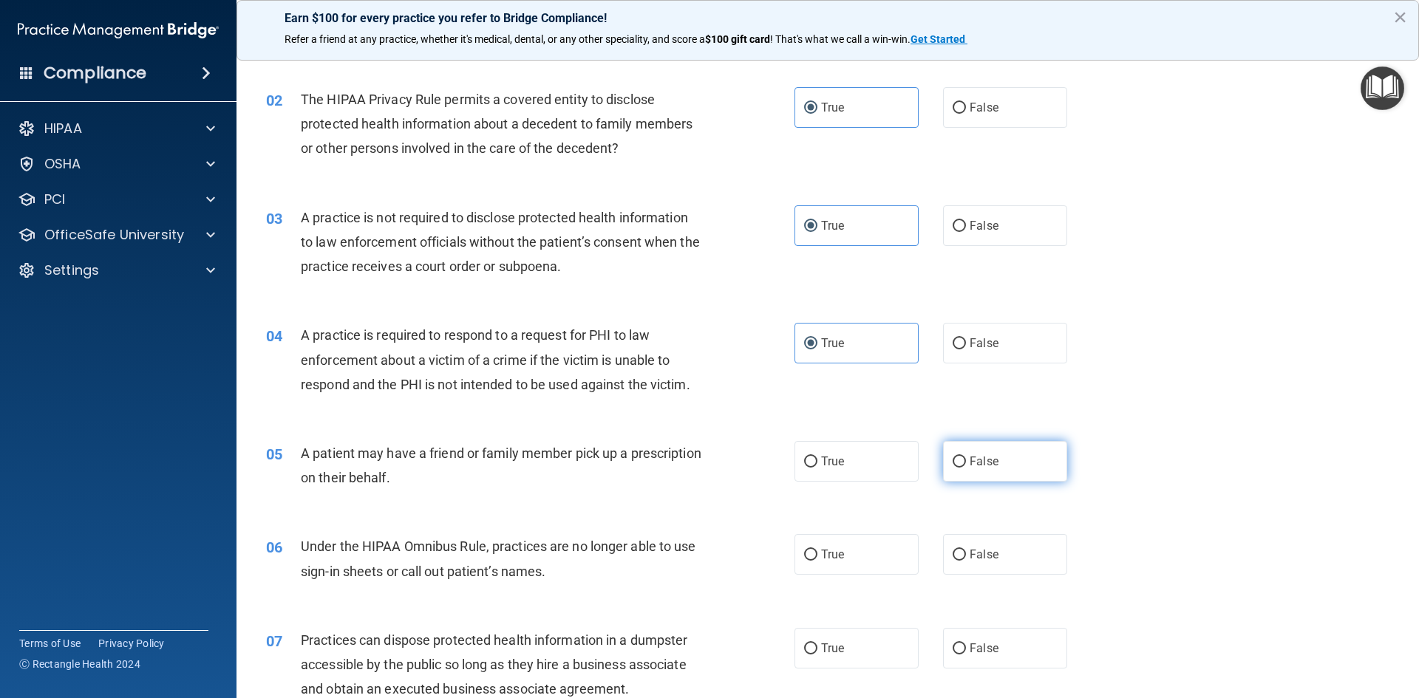
radio input "true"
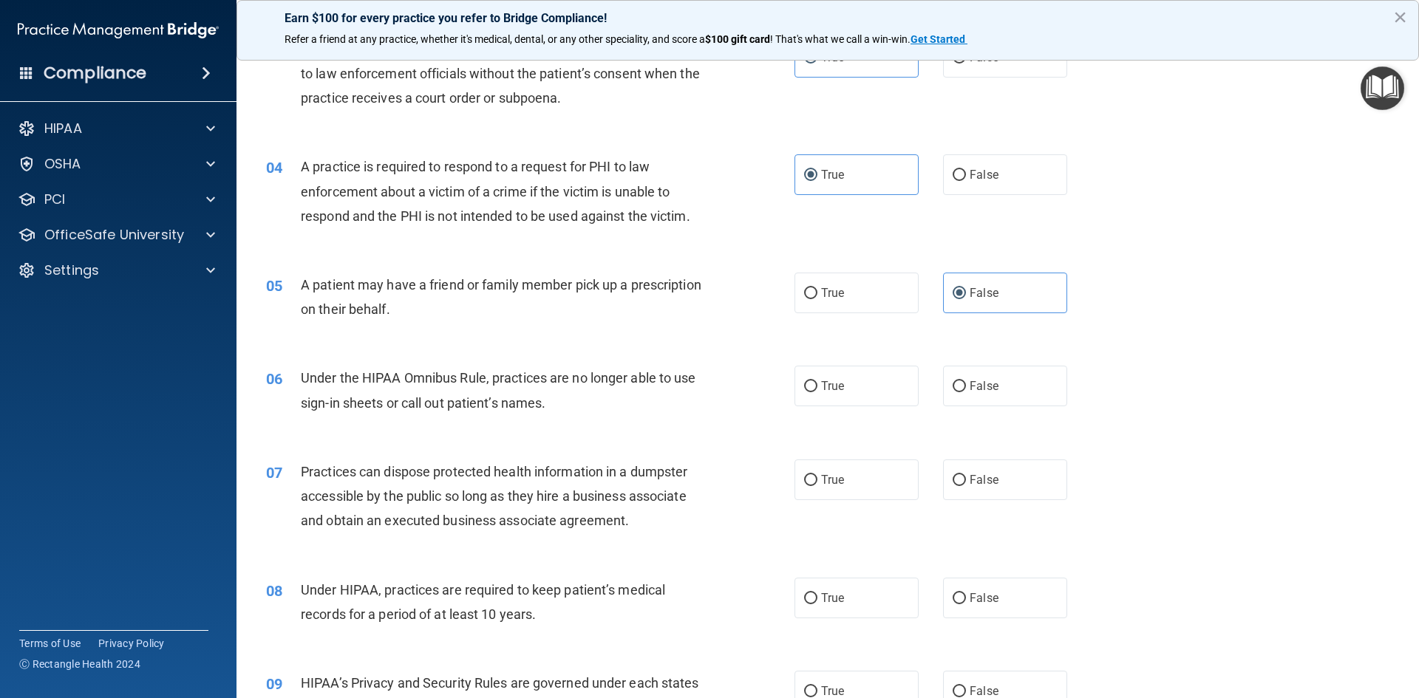
scroll to position [370, 0]
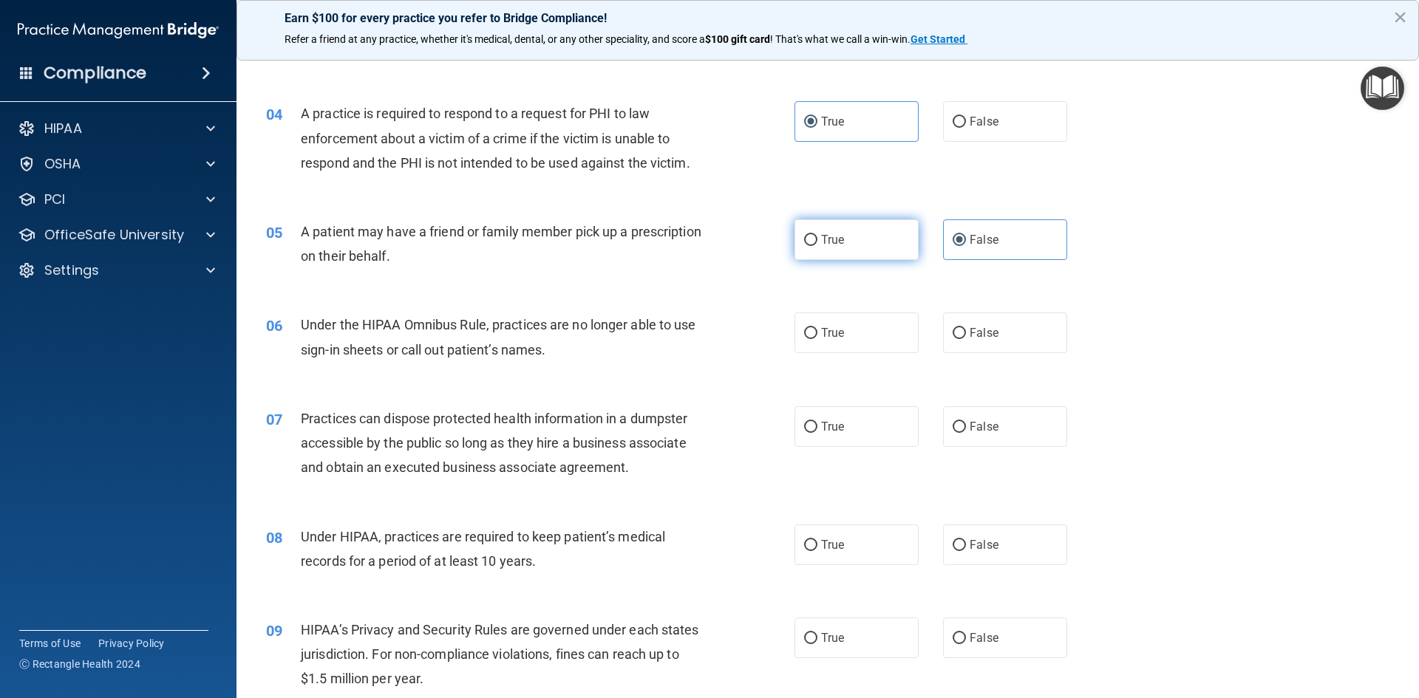
click at [862, 239] on label "True" at bounding box center [857, 240] width 124 height 41
click at [817, 239] on input "True" at bounding box center [810, 240] width 13 height 11
radio input "true"
radio input "false"
click at [1013, 346] on label "False" at bounding box center [1005, 333] width 124 height 41
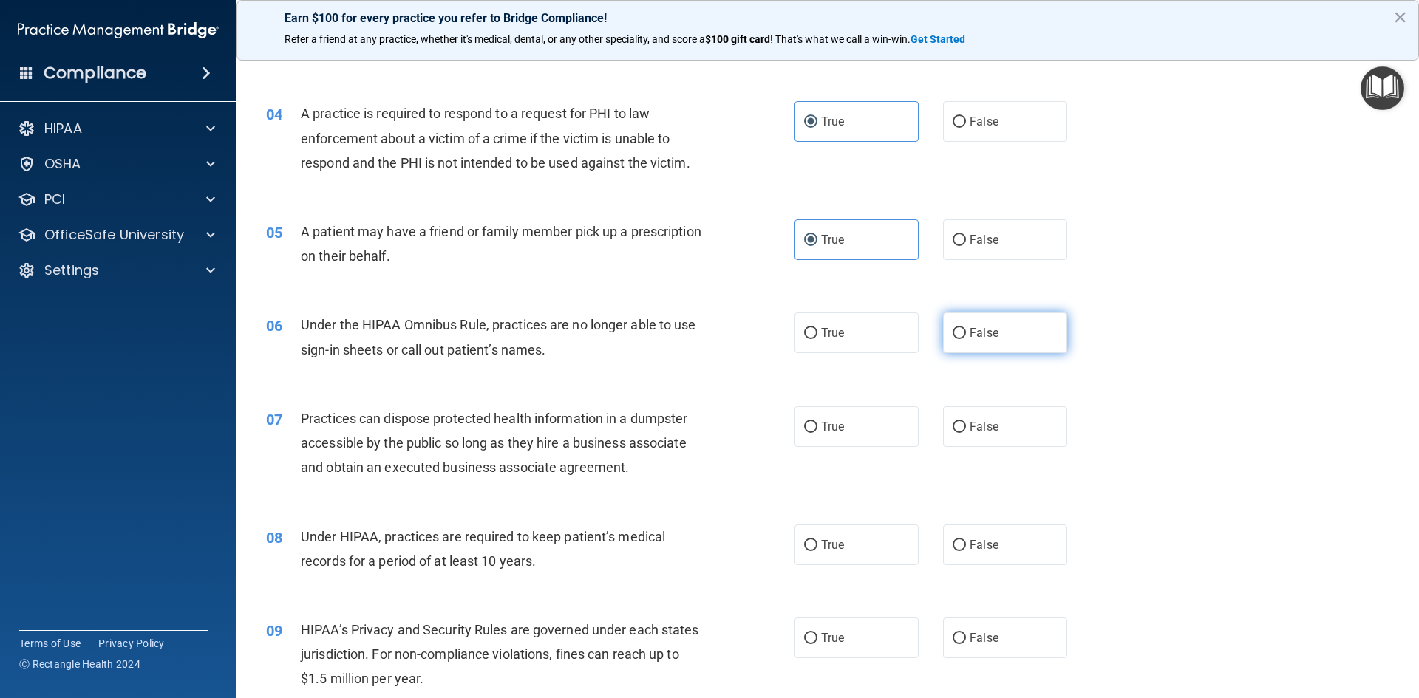
click at [966, 339] on input "False" at bounding box center [959, 333] width 13 height 11
radio input "true"
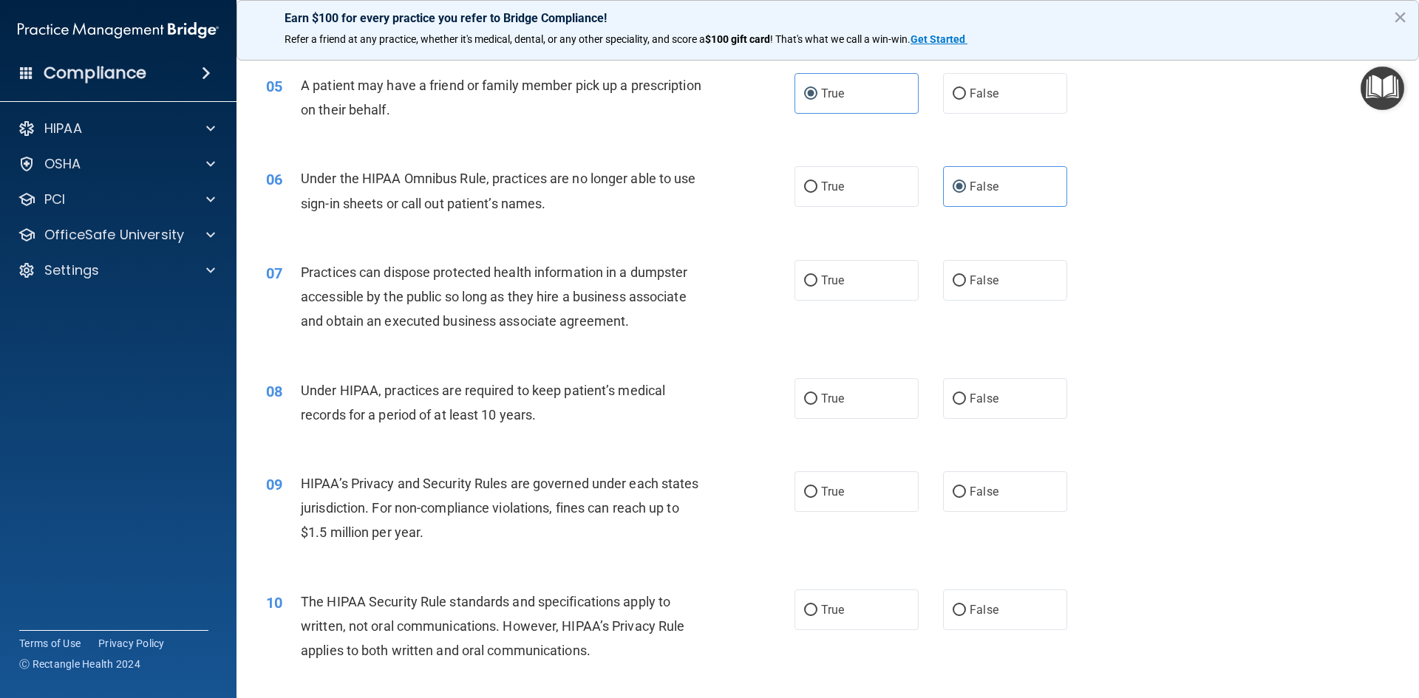
scroll to position [517, 0]
click at [977, 290] on label "False" at bounding box center [1005, 279] width 124 height 41
click at [966, 285] on input "False" at bounding box center [959, 279] width 13 height 11
radio input "true"
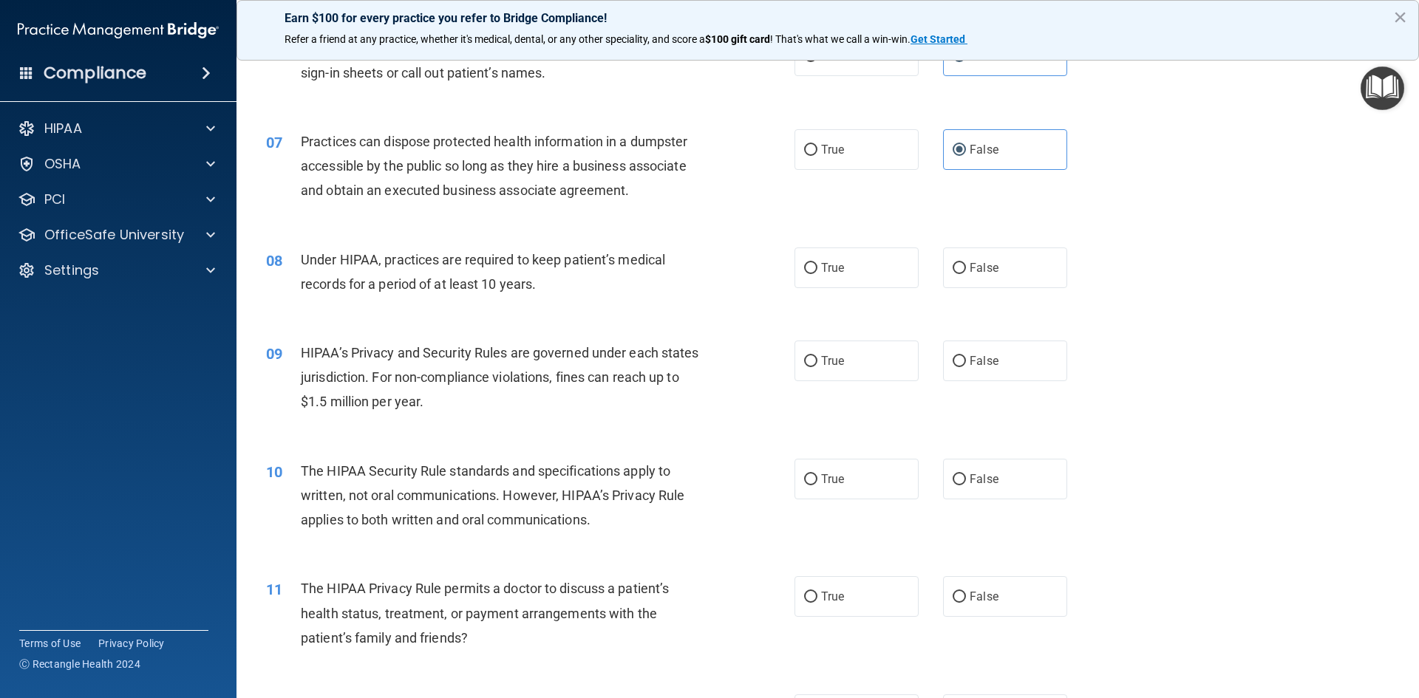
scroll to position [665, 0]
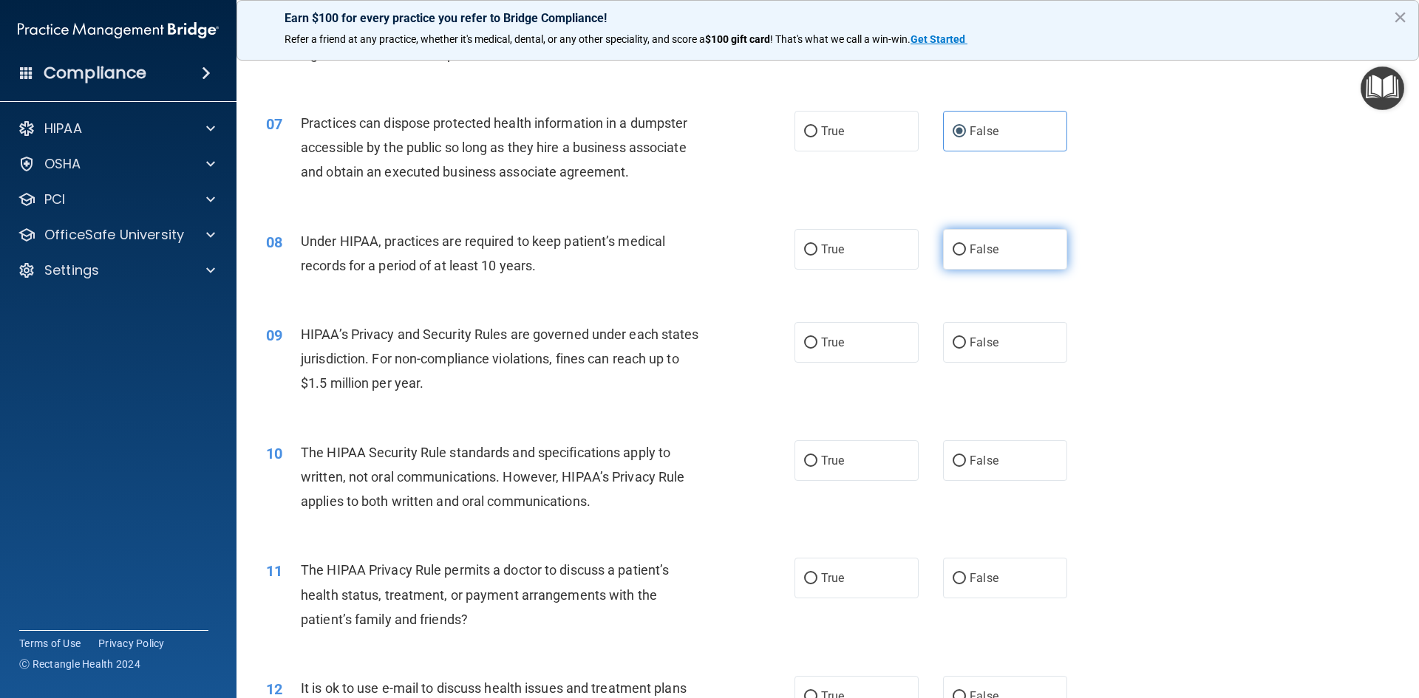
click at [951, 242] on label "False" at bounding box center [1005, 249] width 124 height 41
click at [953, 245] on input "False" at bounding box center [959, 250] width 13 height 11
radio input "true"
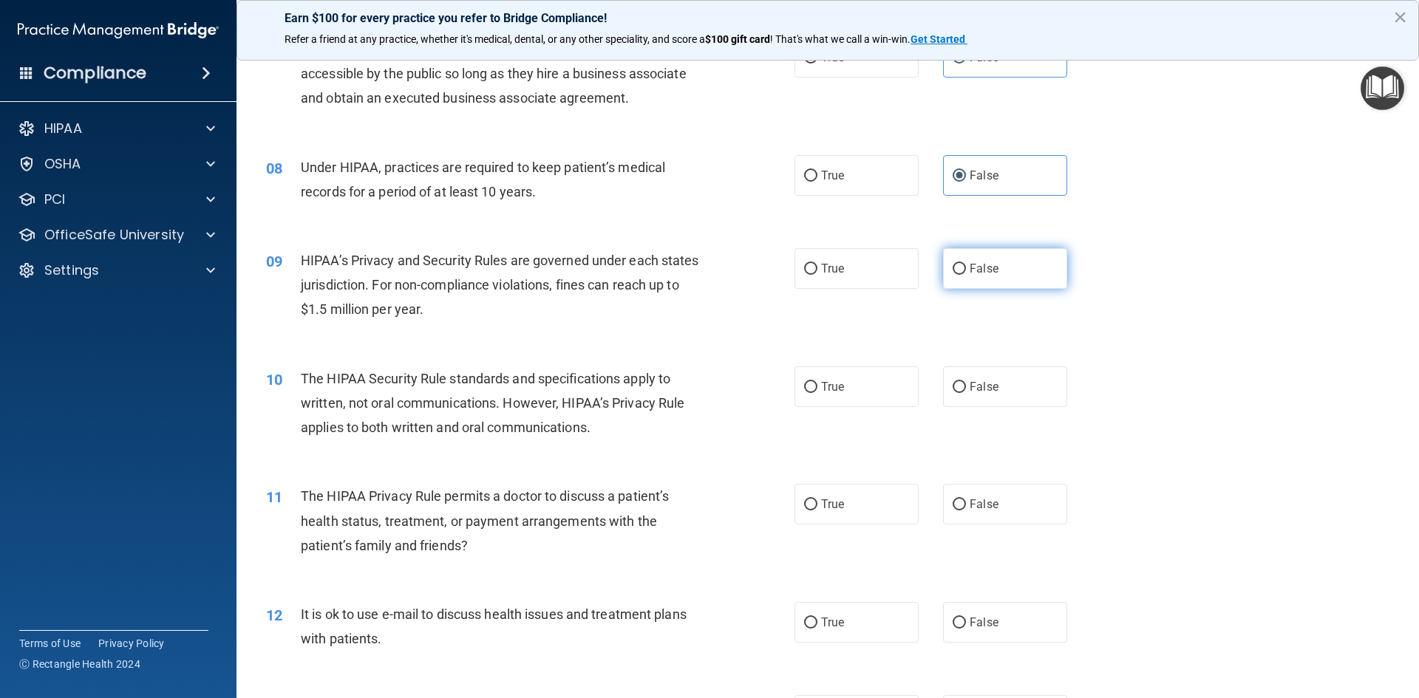
click at [984, 273] on span "False" at bounding box center [984, 269] width 29 height 14
click at [966, 273] on input "False" at bounding box center [959, 269] width 13 height 11
radio input "true"
click at [846, 280] on label "True" at bounding box center [857, 268] width 124 height 41
click at [817, 275] on input "True" at bounding box center [810, 269] width 13 height 11
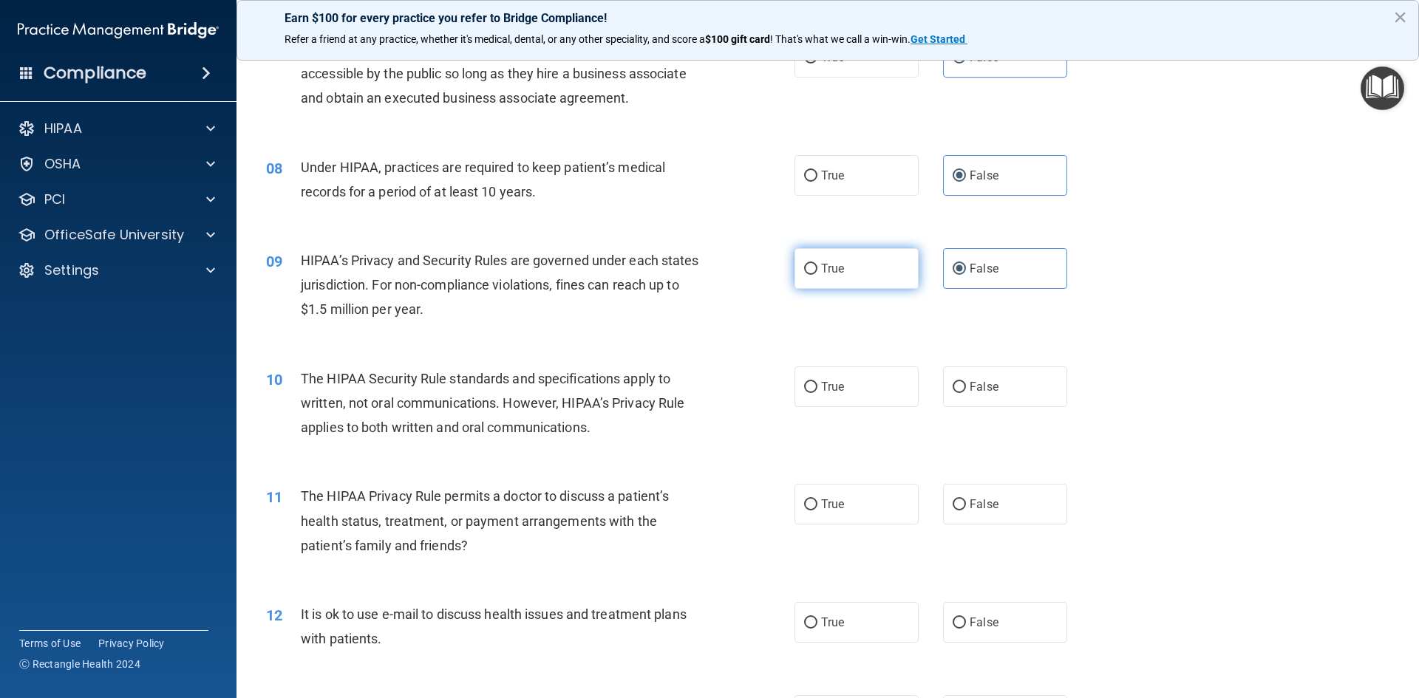
radio input "true"
radio input "false"
click at [964, 395] on label "False" at bounding box center [1005, 387] width 124 height 41
click at [964, 393] on input "False" at bounding box center [959, 387] width 13 height 11
radio input "true"
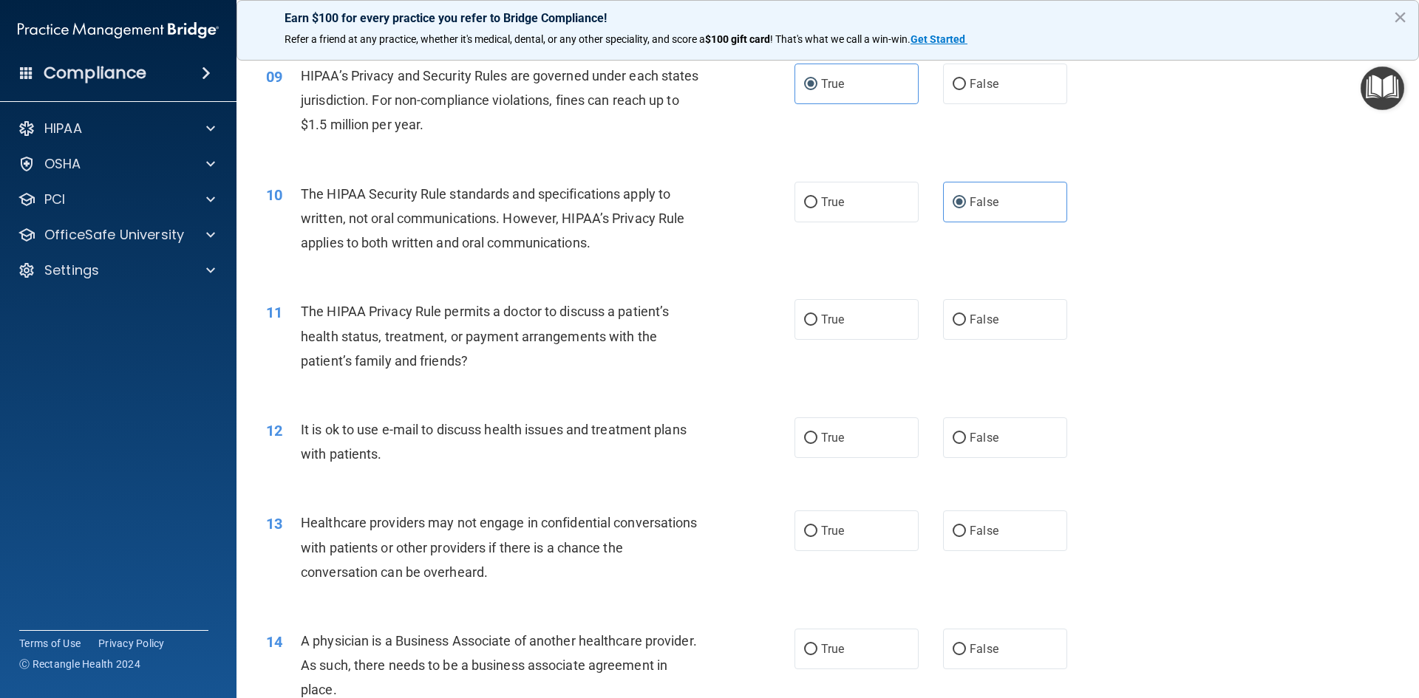
scroll to position [961, 0]
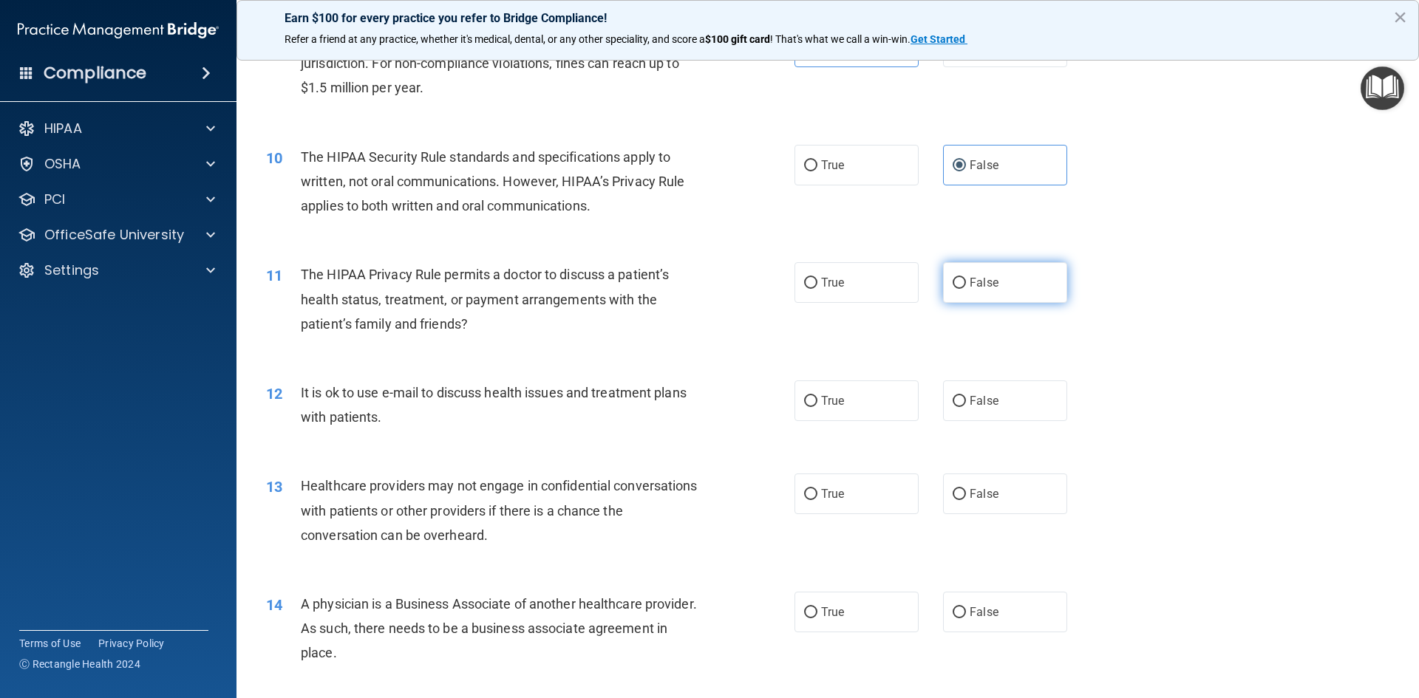
click at [997, 278] on label "False" at bounding box center [1005, 282] width 124 height 41
click at [966, 278] on input "False" at bounding box center [959, 283] width 13 height 11
radio input "true"
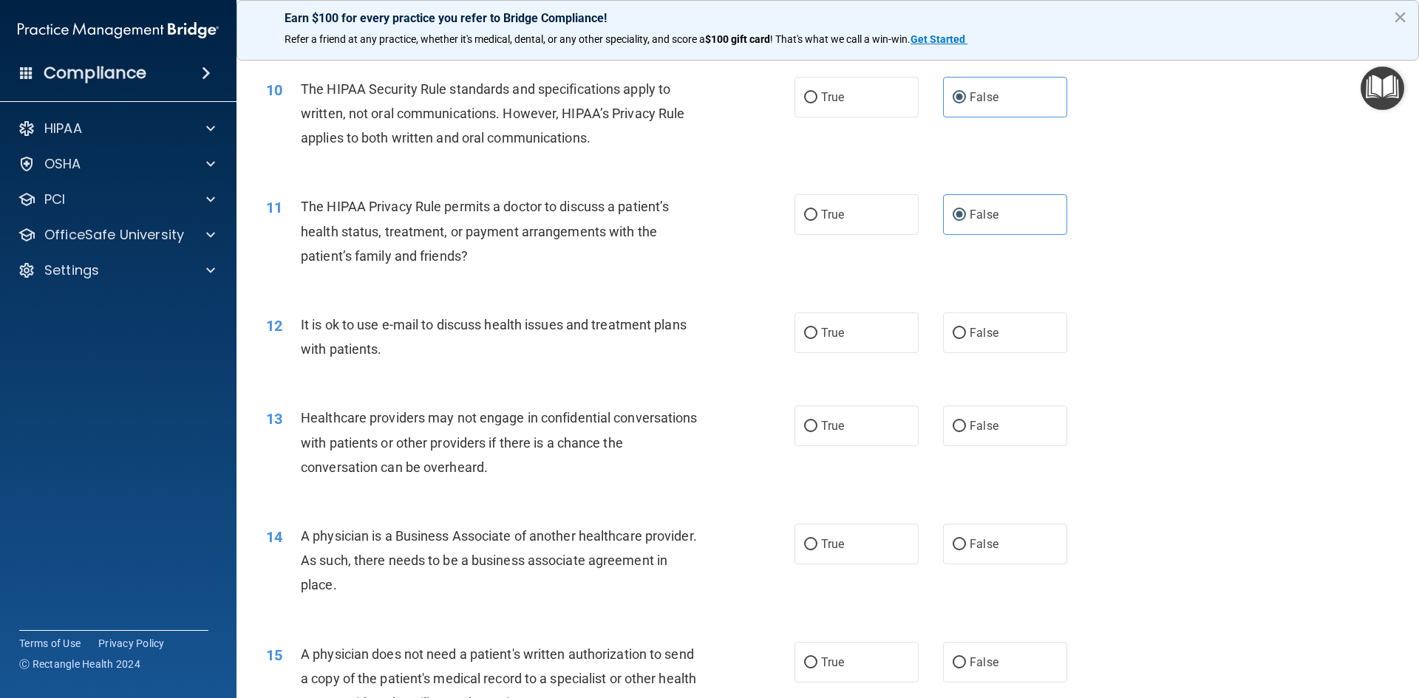
scroll to position [1109, 0]
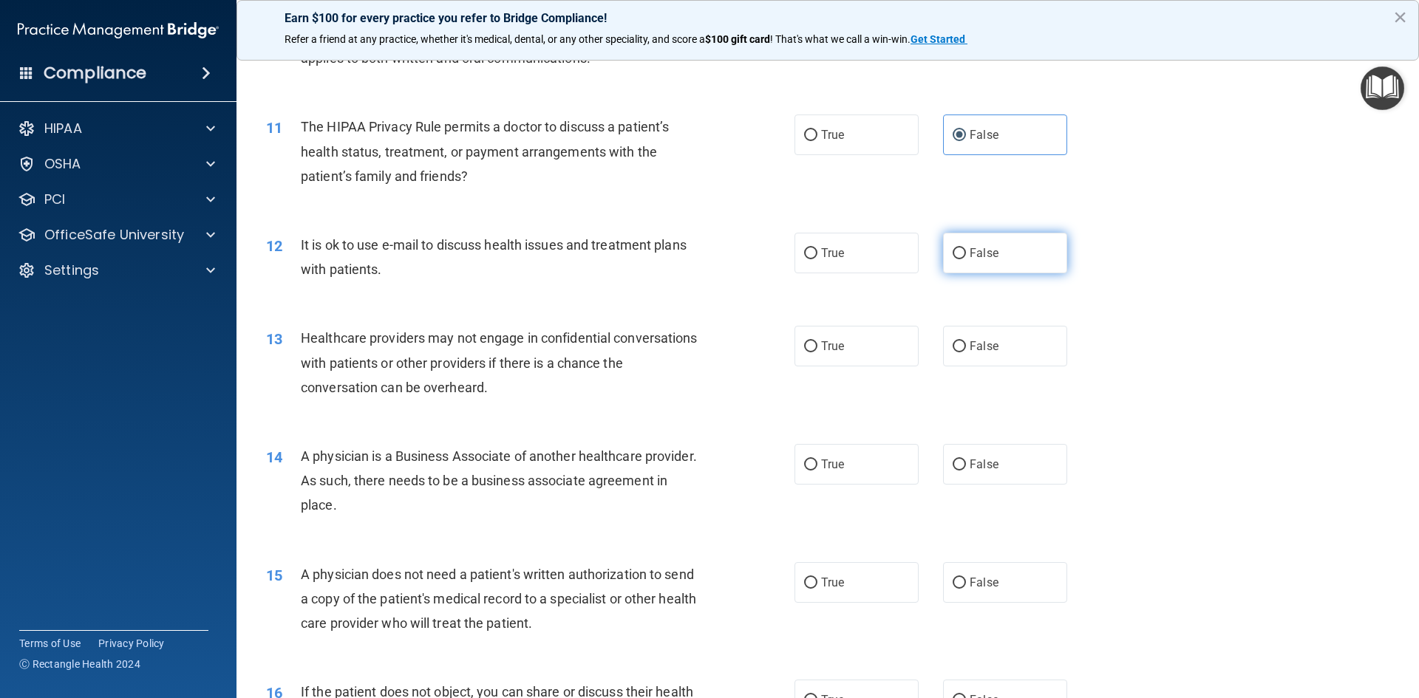
click at [971, 254] on span "False" at bounding box center [984, 253] width 29 height 14
click at [966, 254] on input "False" at bounding box center [959, 253] width 13 height 11
radio input "true"
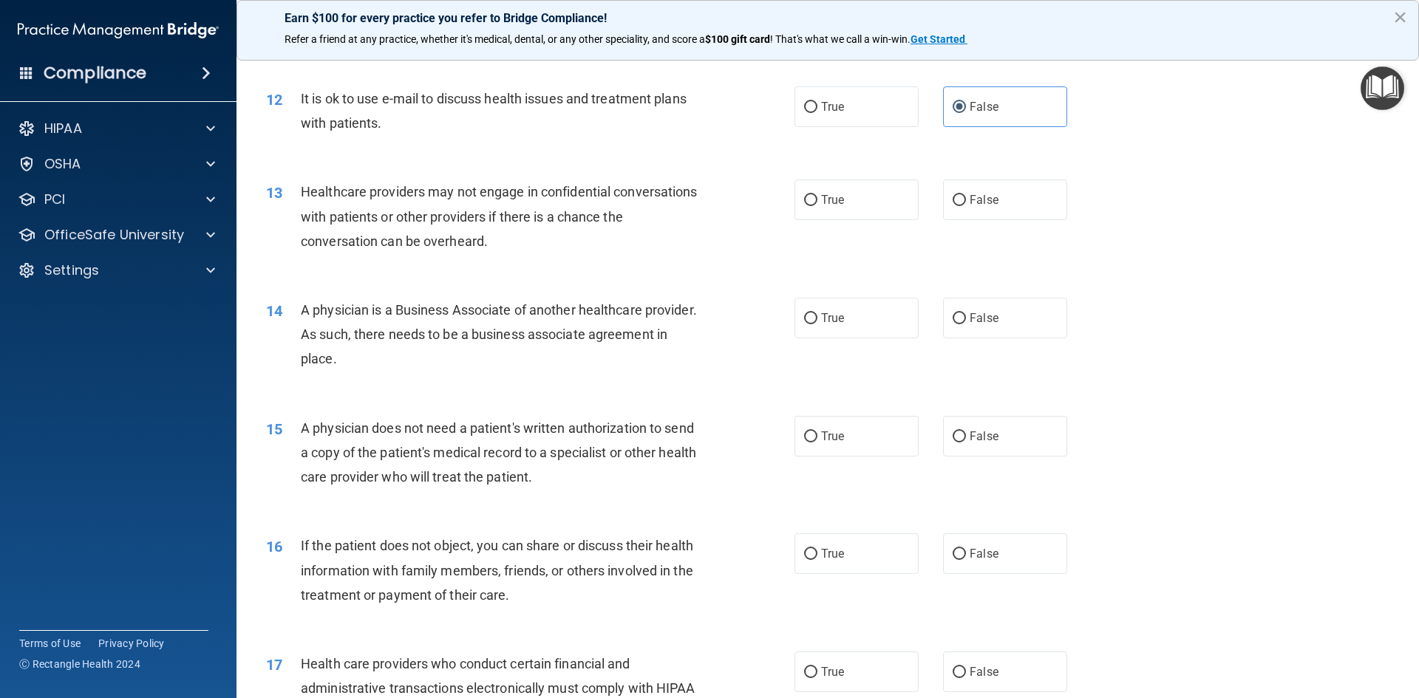
scroll to position [1257, 0]
click at [821, 106] on span "True" at bounding box center [832, 105] width 23 height 14
click at [855, 104] on label "True" at bounding box center [857, 105] width 124 height 41
click at [817, 104] on input "True" at bounding box center [810, 106] width 13 height 11
radio input "true"
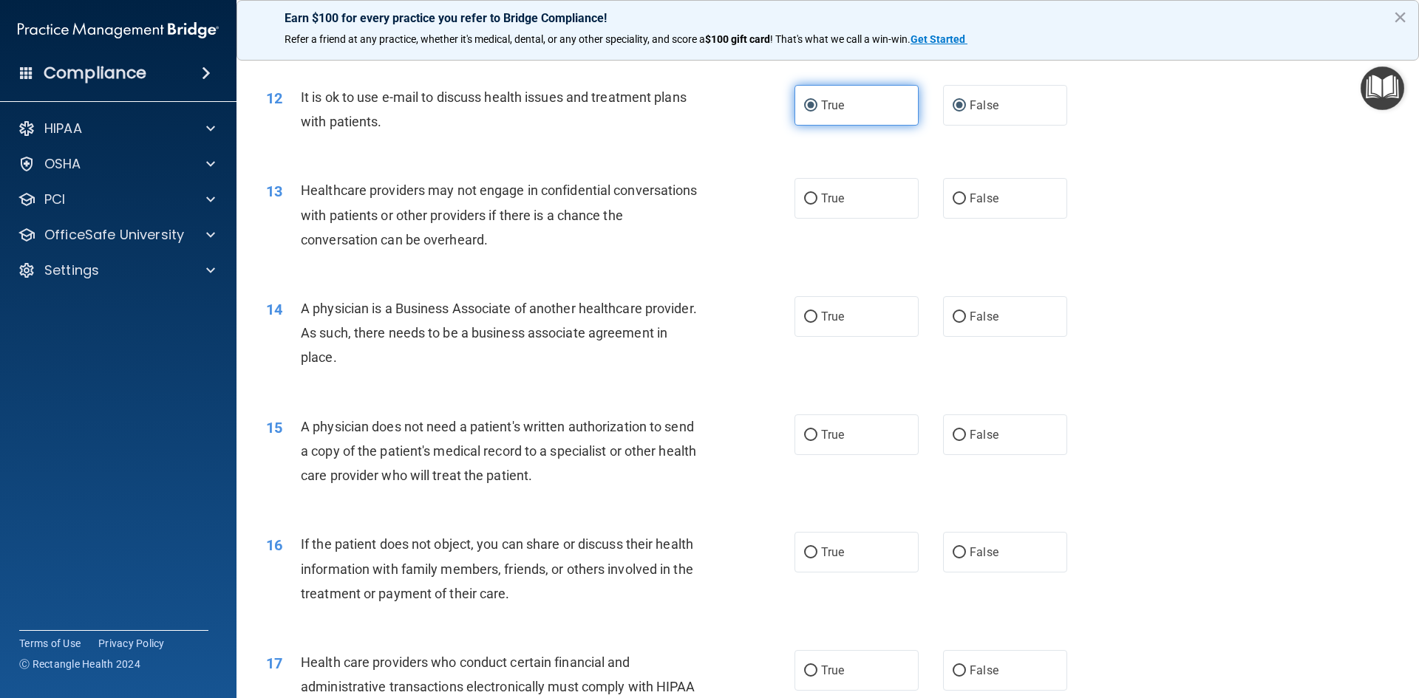
radio input "false"
click at [970, 203] on span "False" at bounding box center [984, 198] width 29 height 14
click at [966, 203] on input "False" at bounding box center [959, 199] width 13 height 11
radio input "true"
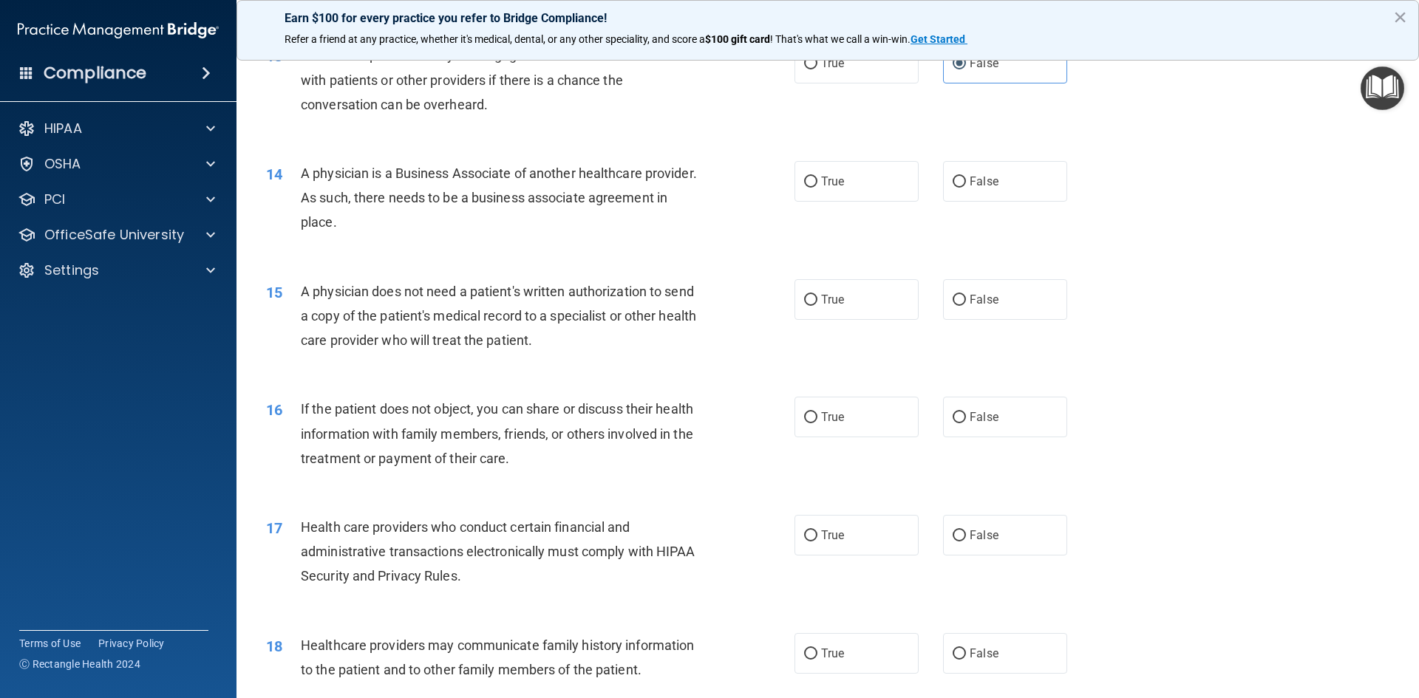
scroll to position [1404, 0]
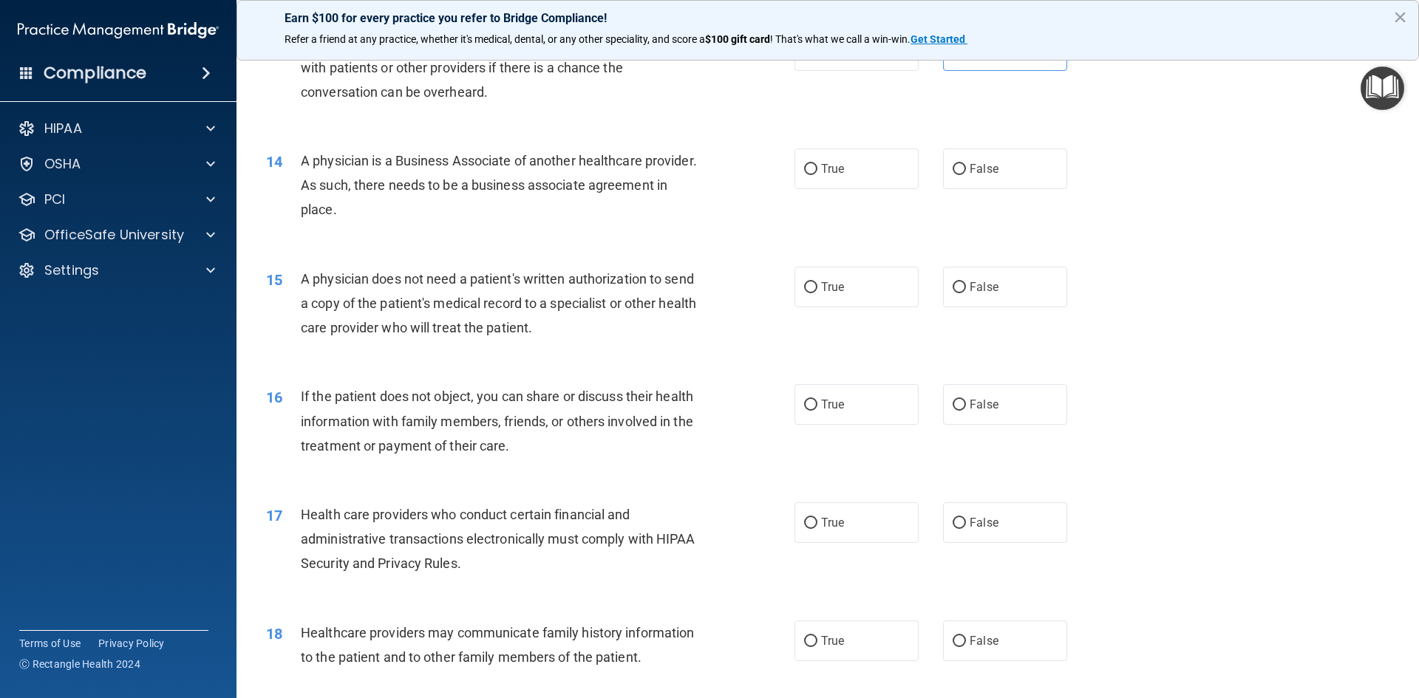
click at [669, 183] on div "A physician is a Business Associate of another healthcare provider. As such, th…" at bounding box center [507, 186] width 413 height 74
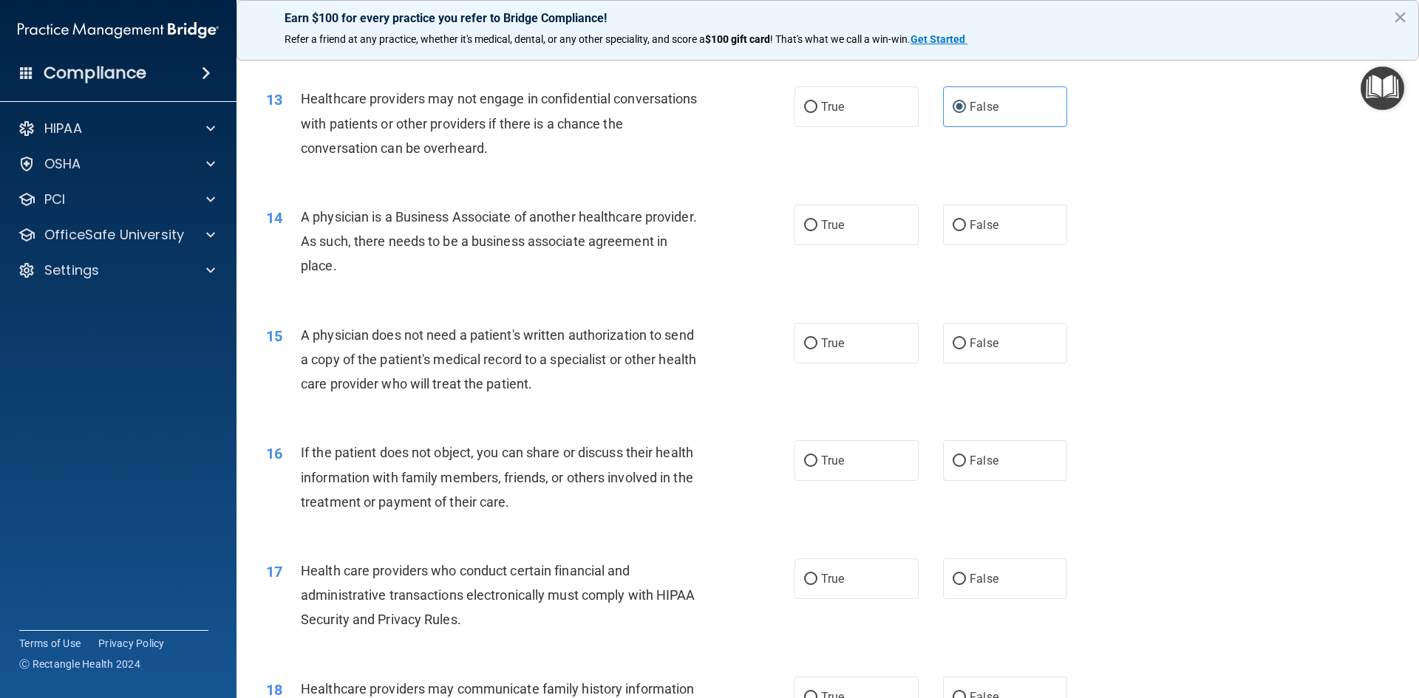
scroll to position [1183, 0]
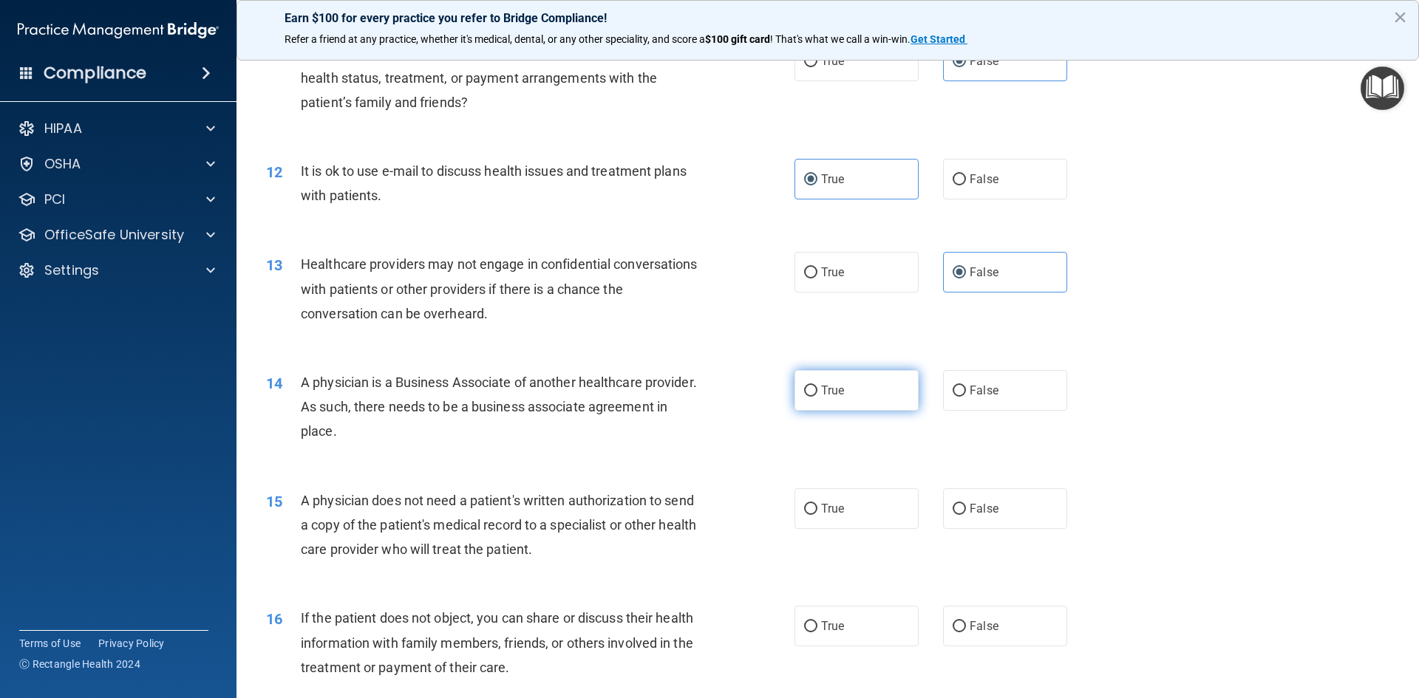
click at [858, 381] on label "True" at bounding box center [857, 390] width 124 height 41
click at [817, 386] on input "True" at bounding box center [810, 391] width 13 height 11
radio input "true"
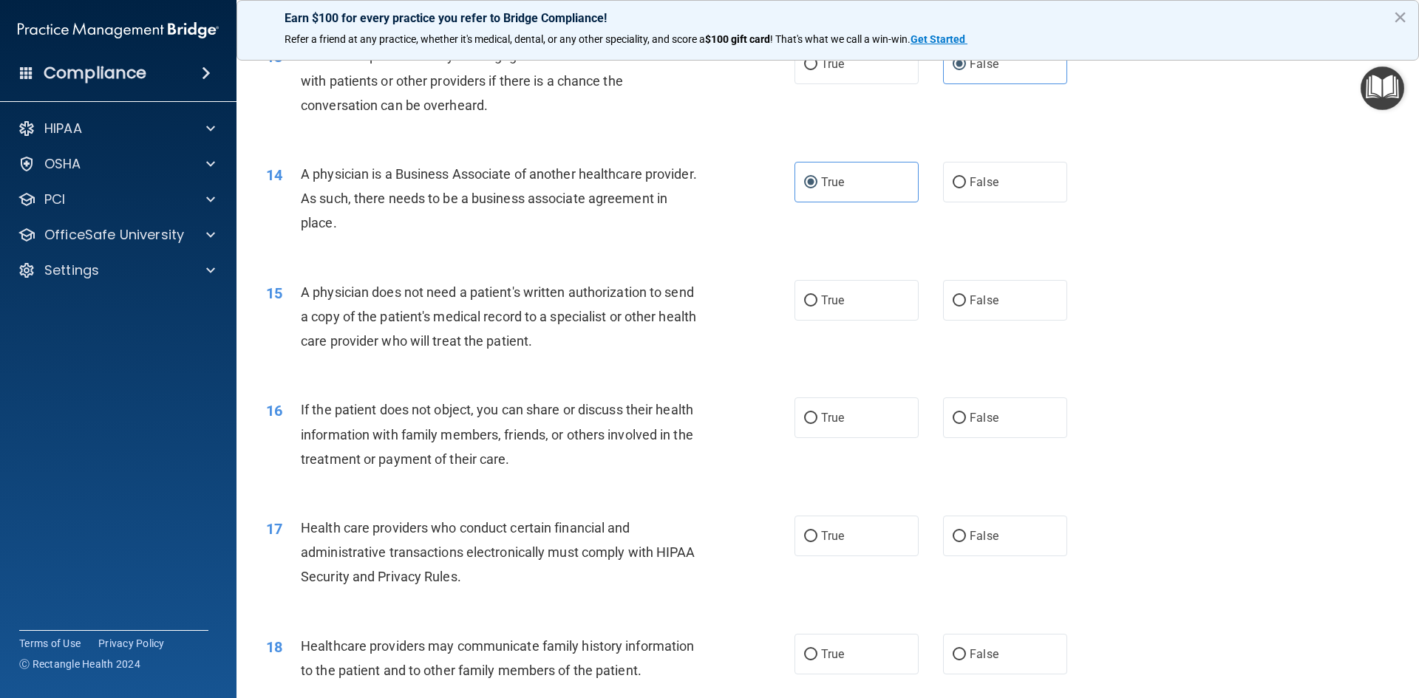
scroll to position [1404, 0]
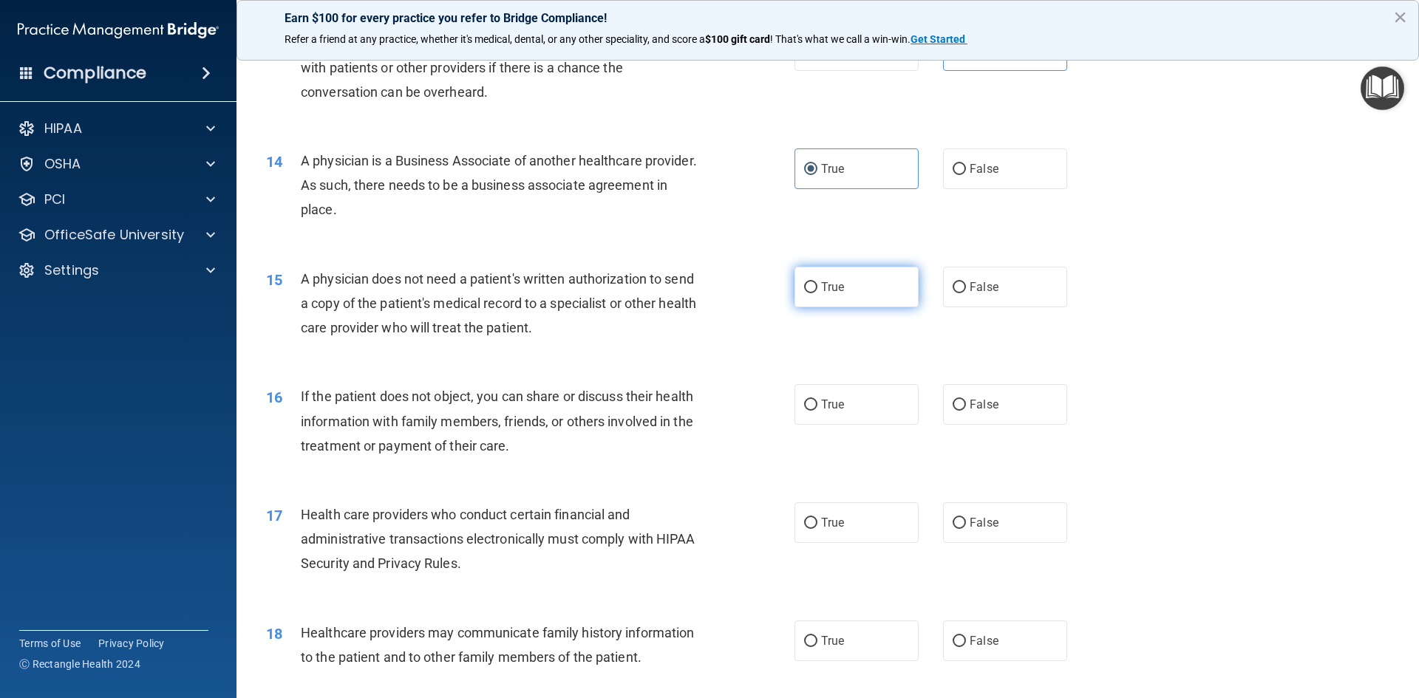
click at [857, 295] on label "True" at bounding box center [857, 287] width 124 height 41
click at [817, 293] on input "True" at bounding box center [810, 287] width 13 height 11
radio input "true"
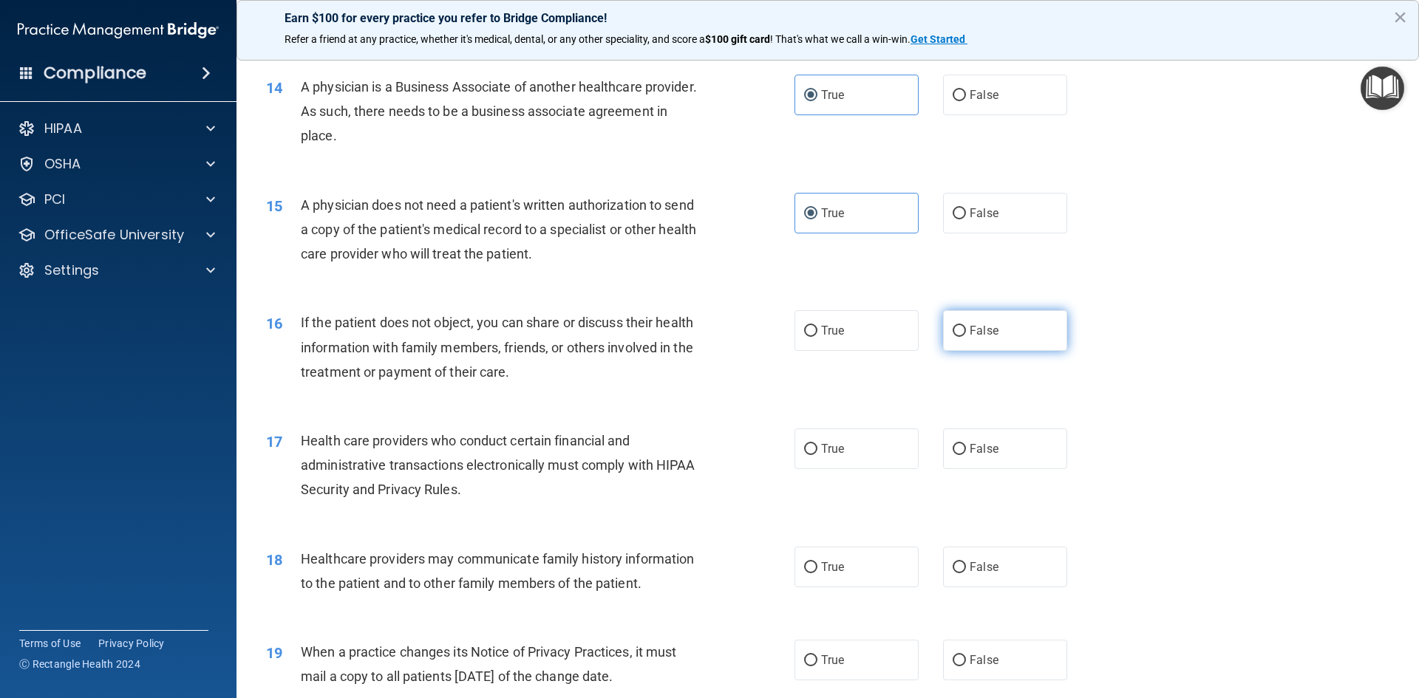
click at [1004, 330] on label "False" at bounding box center [1005, 330] width 124 height 41
click at [966, 330] on input "False" at bounding box center [959, 331] width 13 height 11
radio input "true"
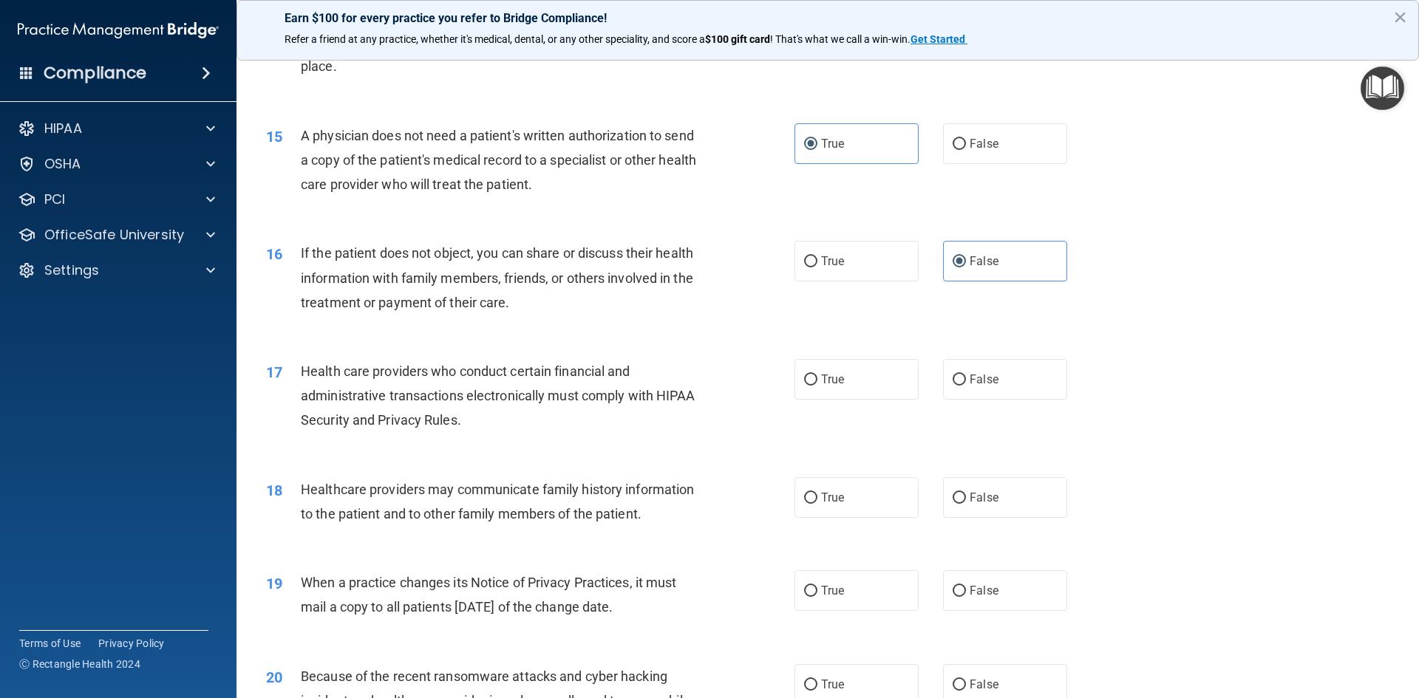
scroll to position [1700, 0]
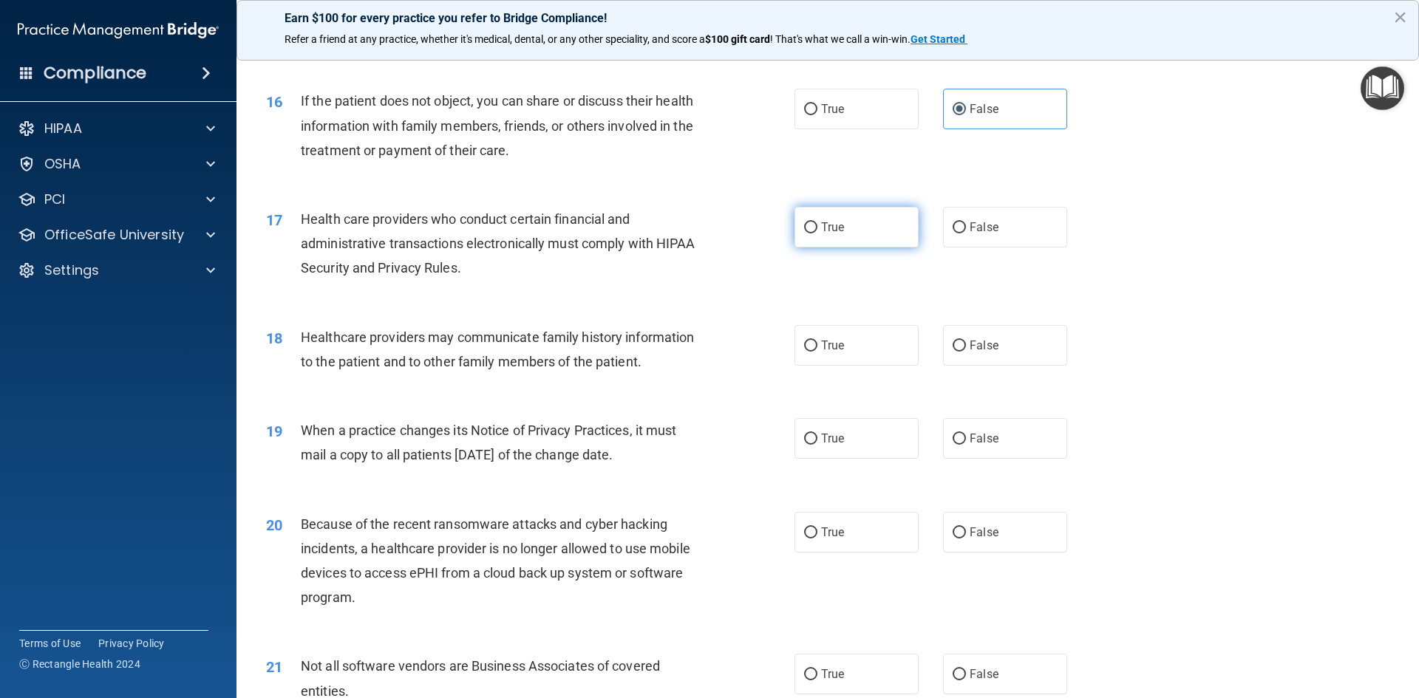
click at [872, 238] on label "True" at bounding box center [857, 227] width 124 height 41
click at [817, 234] on input "True" at bounding box center [810, 227] width 13 height 11
radio input "true"
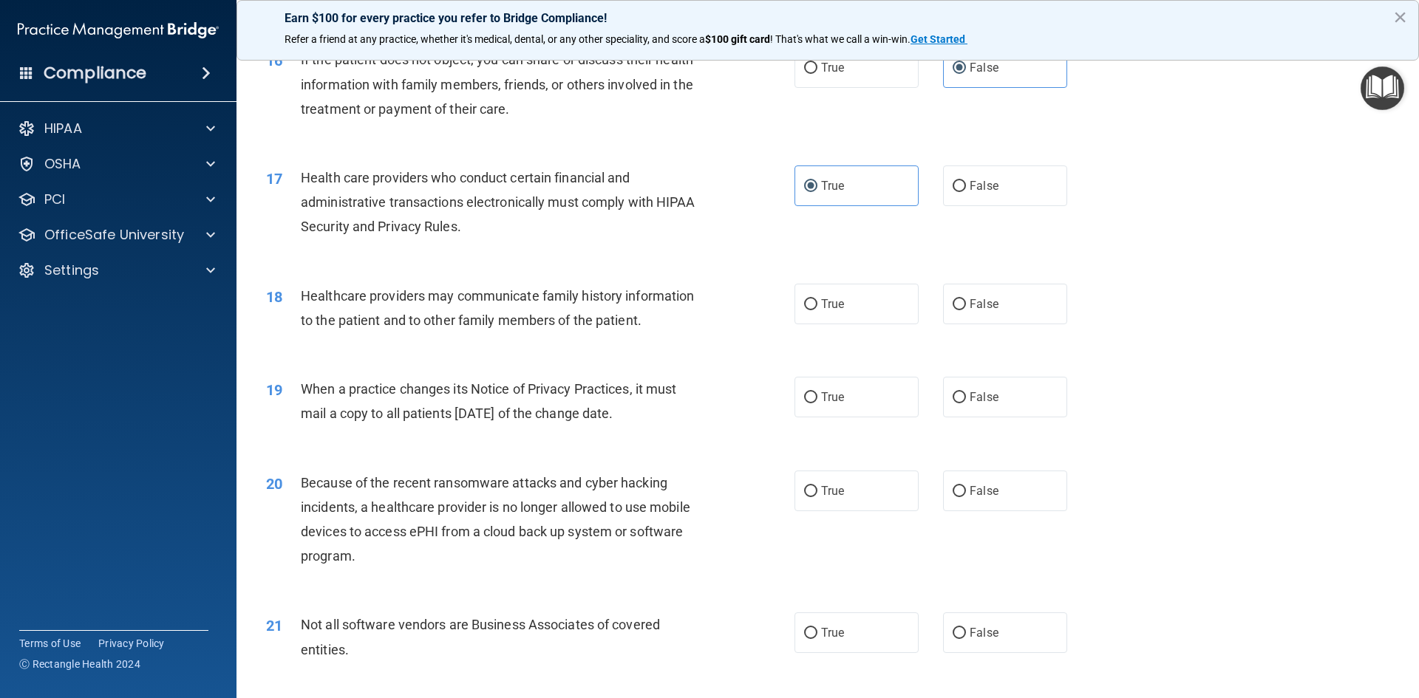
scroll to position [1774, 0]
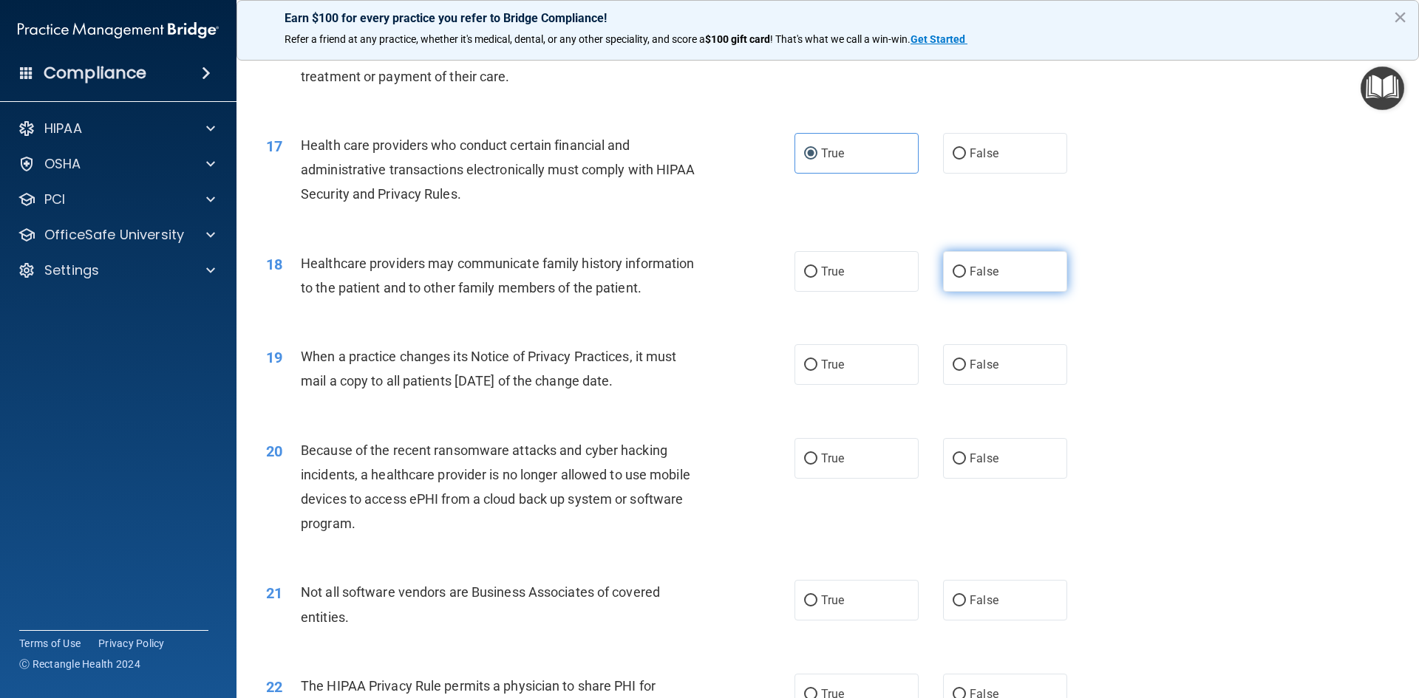
click at [1025, 281] on label "False" at bounding box center [1005, 271] width 124 height 41
click at [966, 278] on input "False" at bounding box center [959, 272] width 13 height 11
radio input "true"
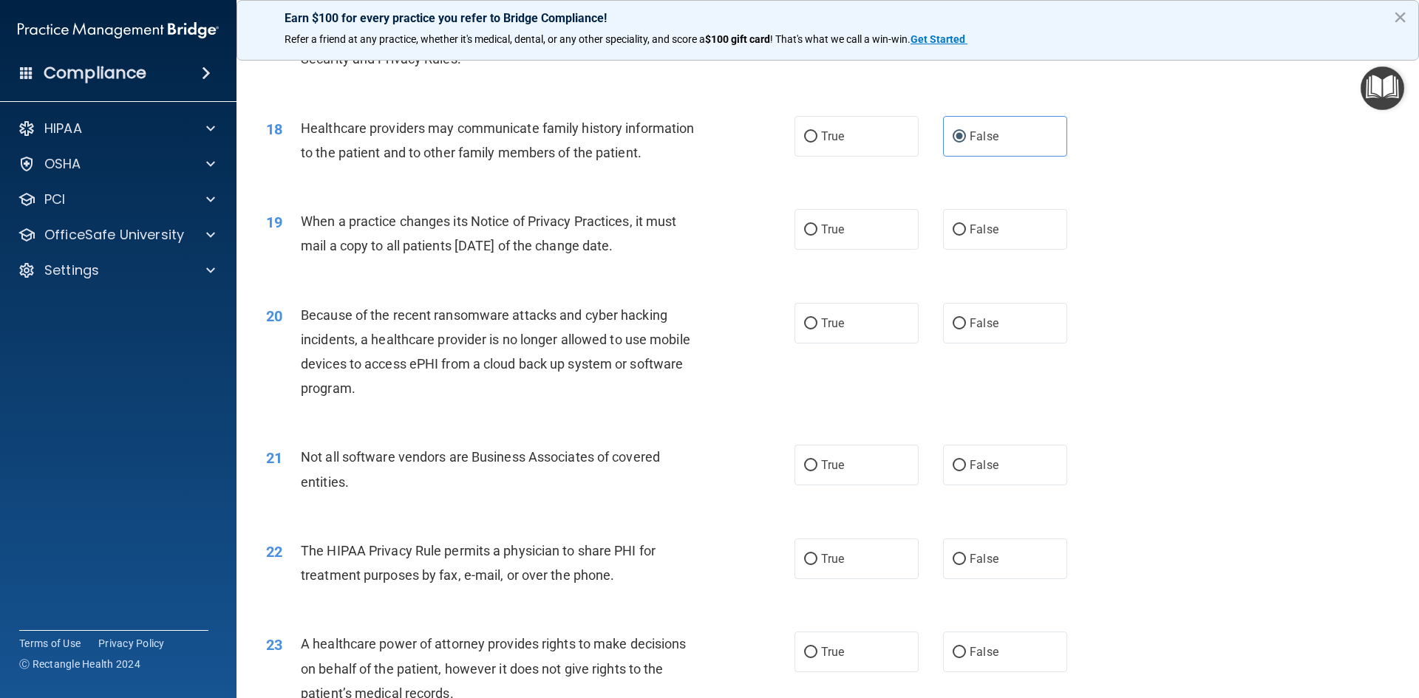
scroll to position [1922, 0]
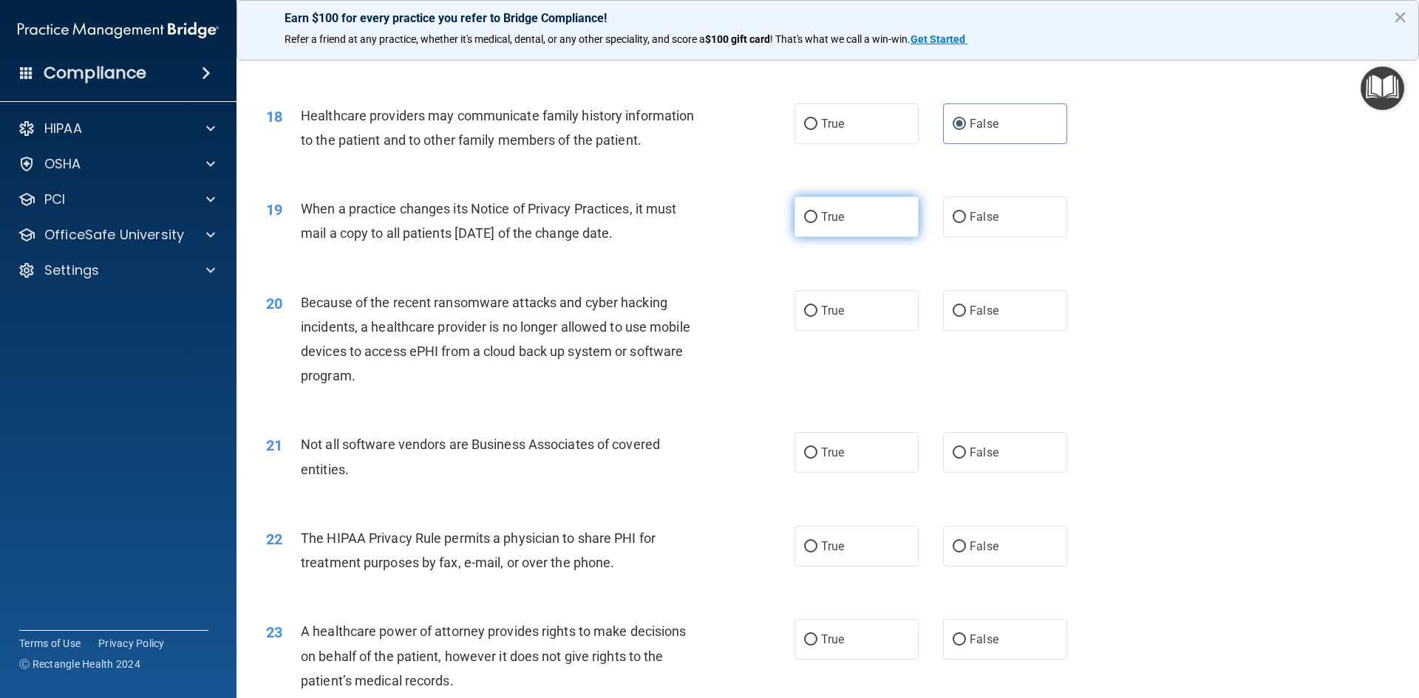
click at [844, 214] on label "True" at bounding box center [857, 217] width 124 height 41
click at [817, 214] on input "True" at bounding box center [810, 217] width 13 height 11
radio input "true"
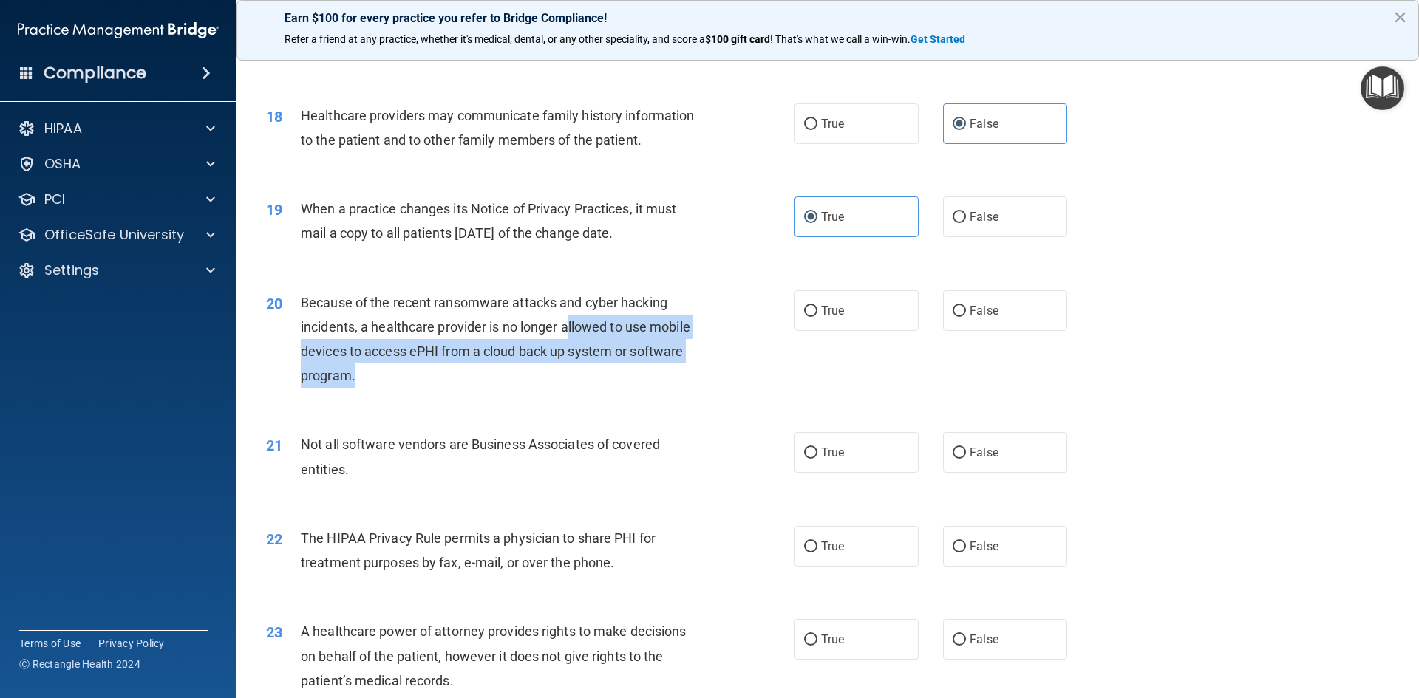
drag, startPoint x: 572, startPoint y: 331, endPoint x: 655, endPoint y: 367, distance: 90.1
click at [655, 367] on div "Because of the recent ransomware attacks and cyber hacking incidents, a healthc…" at bounding box center [507, 339] width 413 height 98
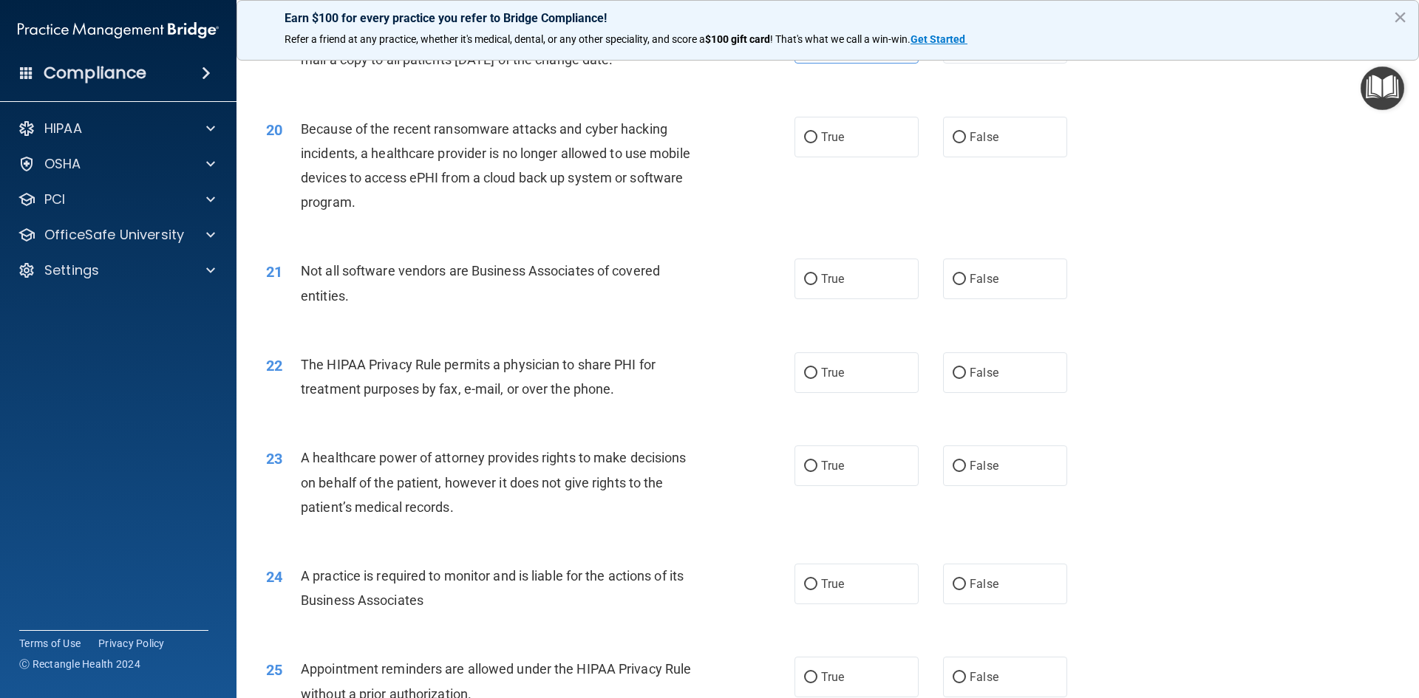
scroll to position [2070, 0]
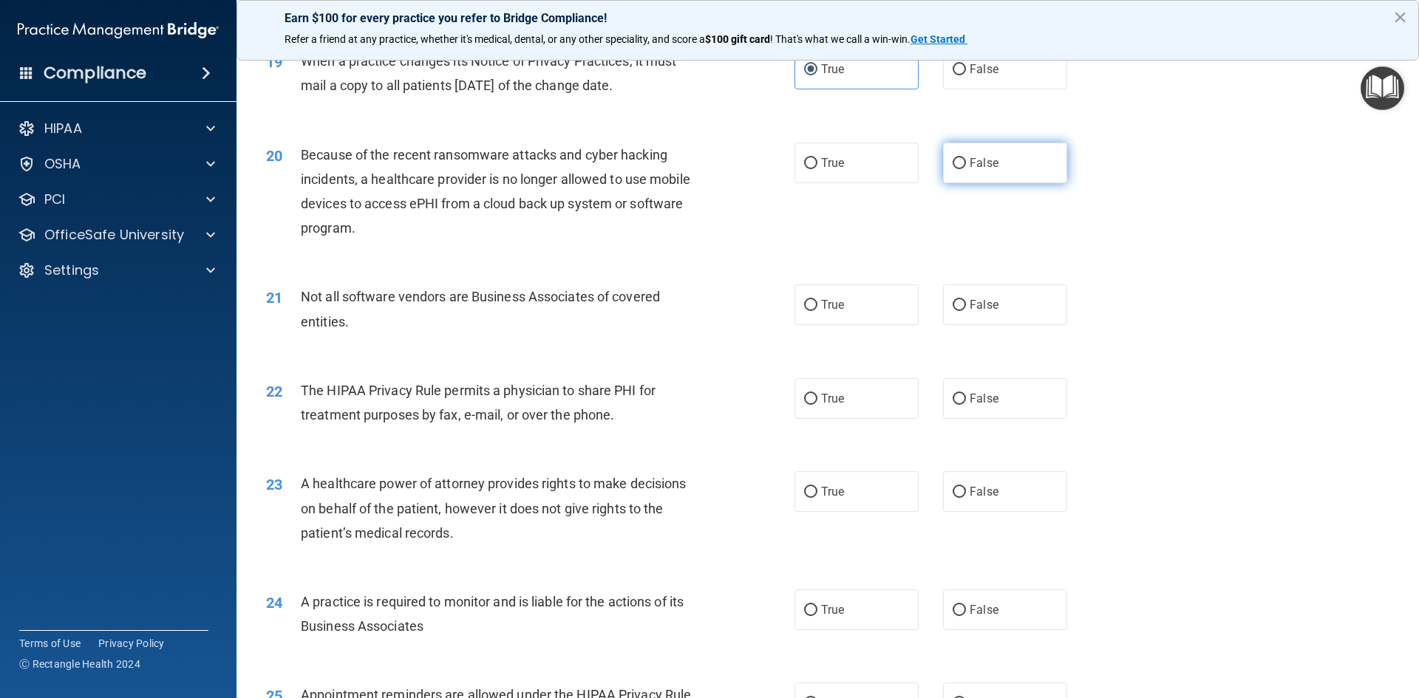
click at [988, 179] on label "False" at bounding box center [1005, 163] width 124 height 41
click at [966, 169] on input "False" at bounding box center [959, 163] width 13 height 11
radio input "true"
click at [895, 309] on label "True" at bounding box center [857, 305] width 124 height 41
click at [817, 309] on input "True" at bounding box center [810, 305] width 13 height 11
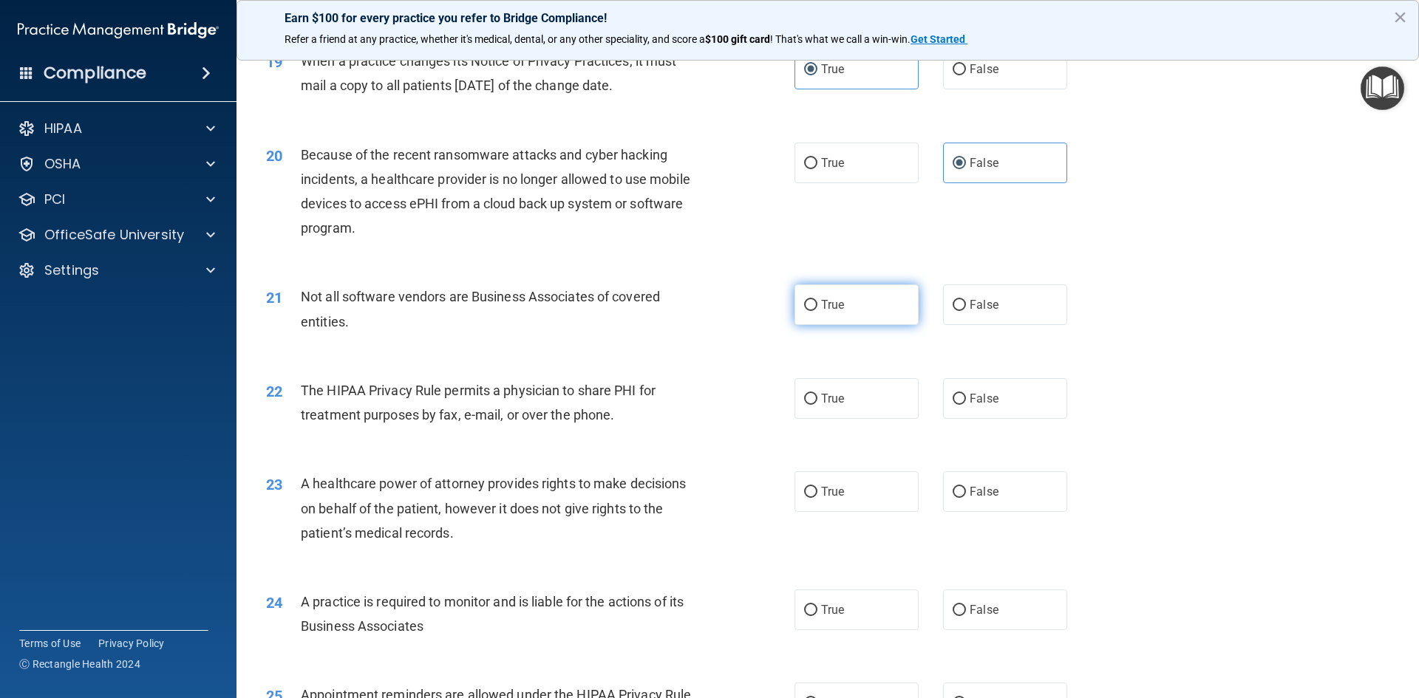
radio input "true"
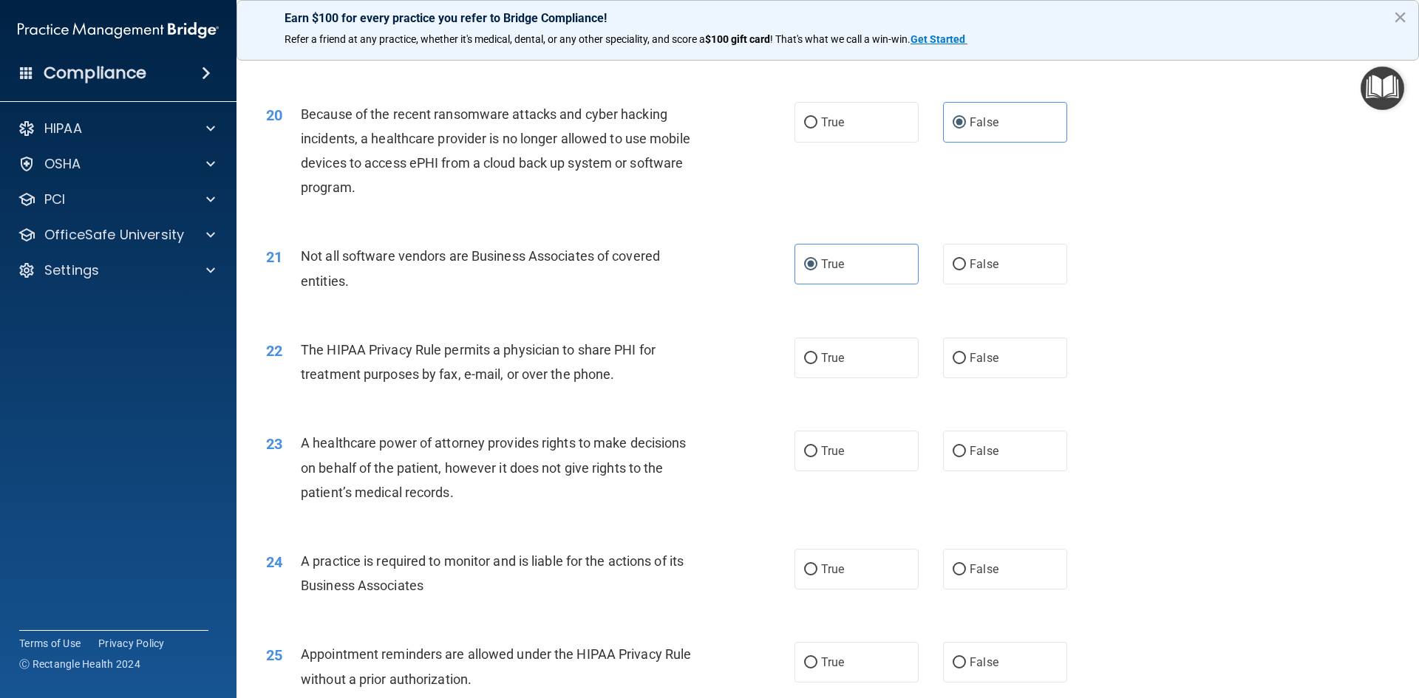
scroll to position [2143, 0]
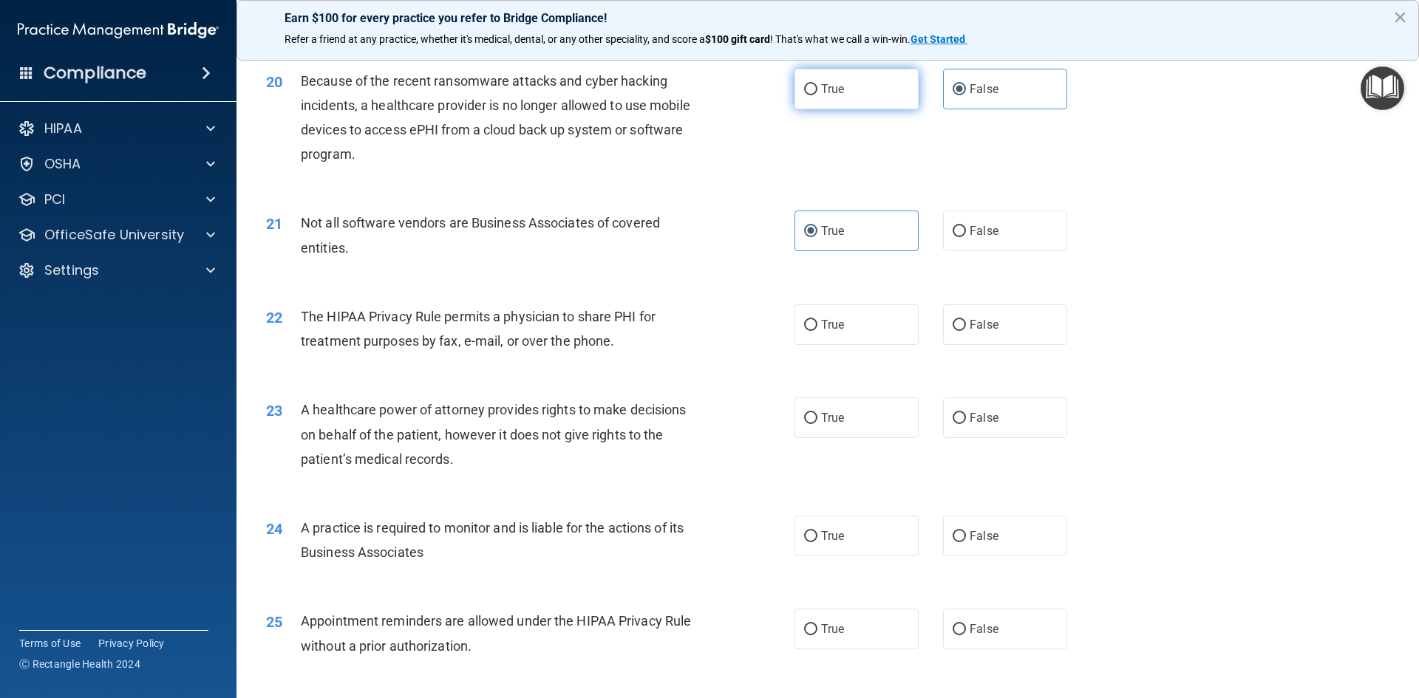
click at [854, 104] on label "True" at bounding box center [857, 89] width 124 height 41
click at [817, 95] on input "True" at bounding box center [810, 89] width 13 height 11
radio input "true"
radio input "false"
click at [859, 334] on label "True" at bounding box center [857, 325] width 124 height 41
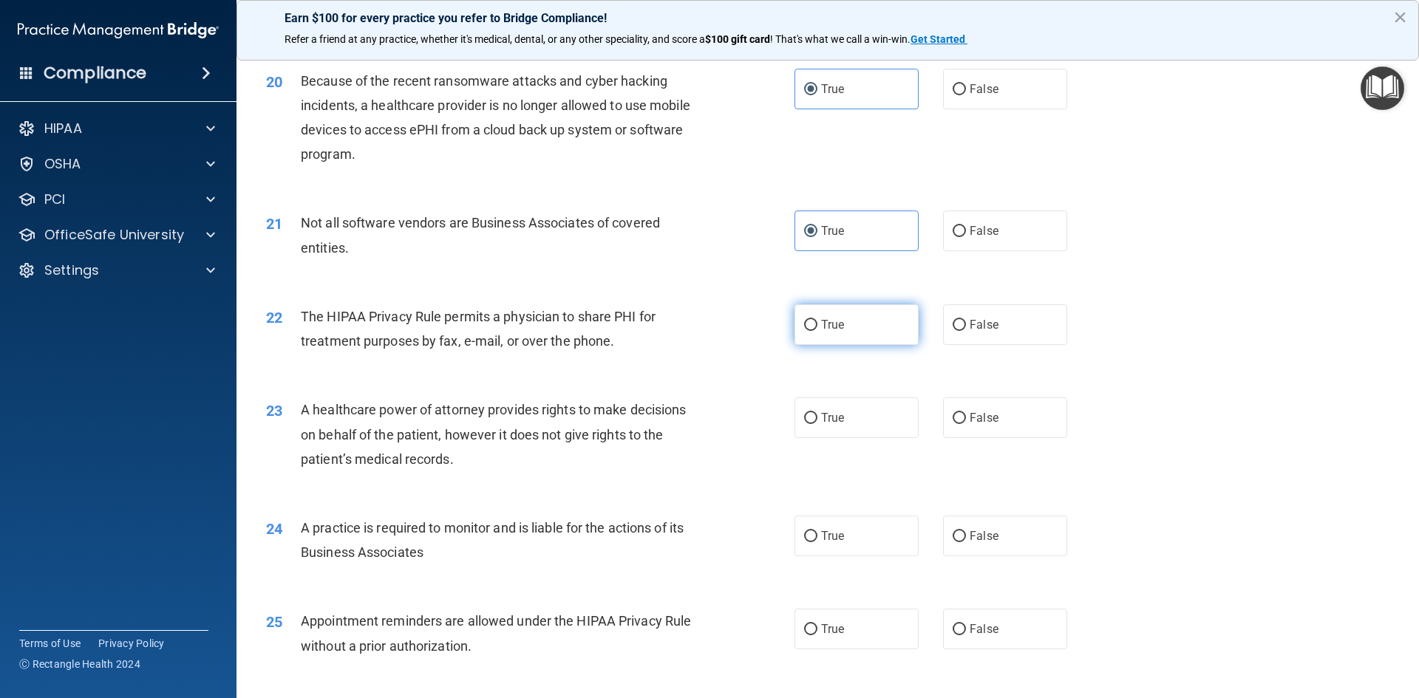
click at [817, 331] on input "True" at bounding box center [810, 325] width 13 height 11
radio input "true"
click at [988, 420] on span "False" at bounding box center [984, 418] width 29 height 14
click at [966, 420] on input "False" at bounding box center [959, 418] width 13 height 11
radio input "true"
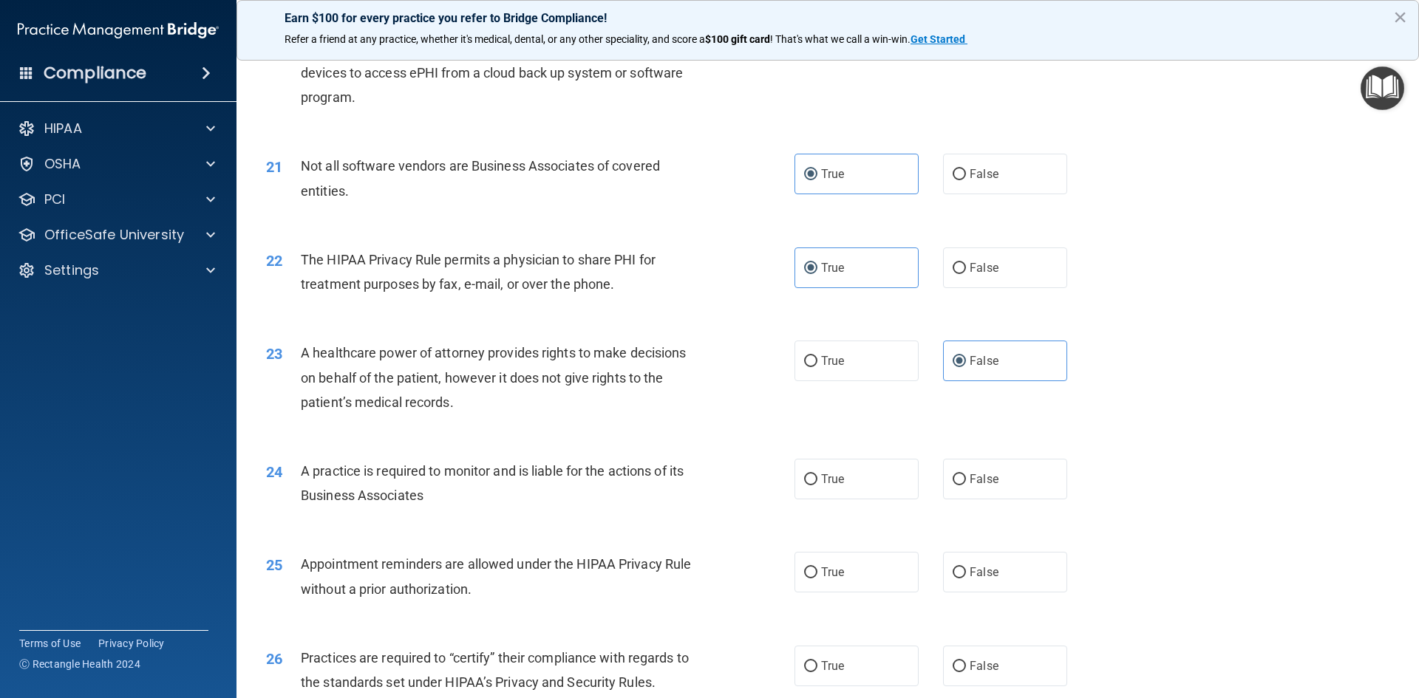
scroll to position [2291, 0]
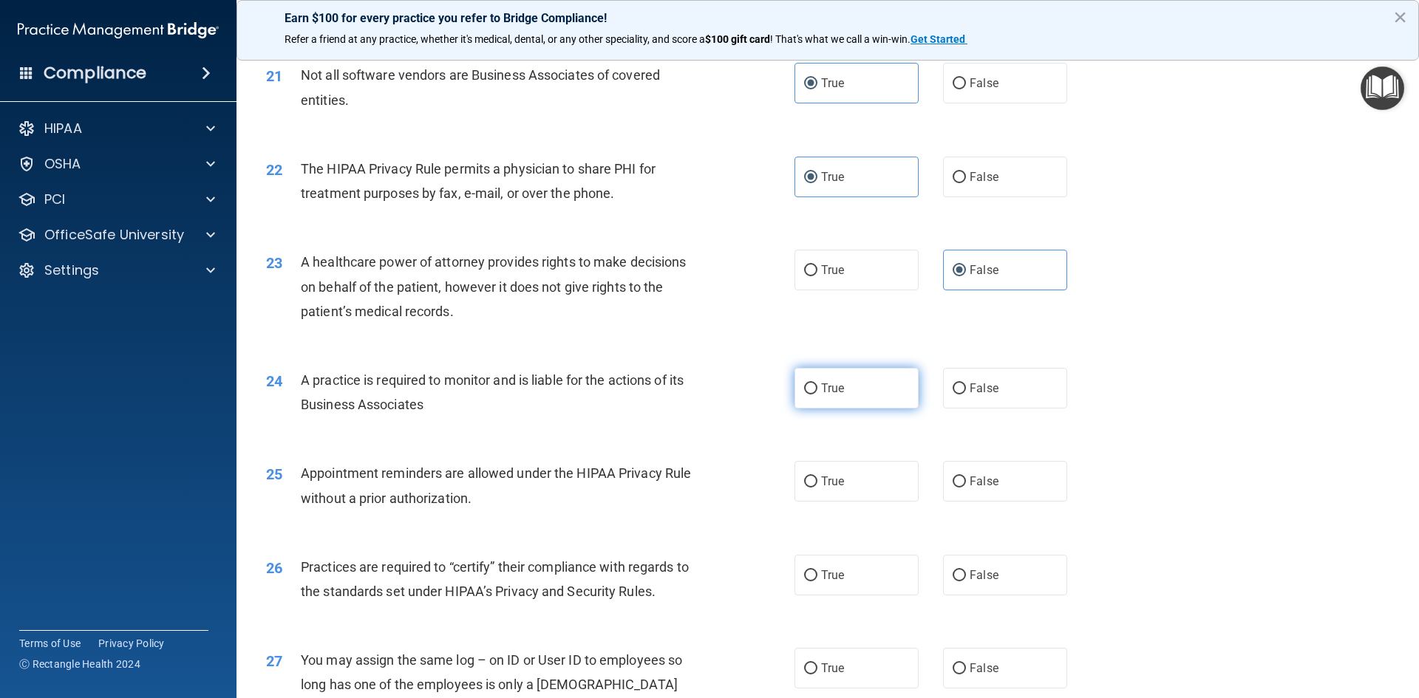
click at [814, 398] on label "True" at bounding box center [857, 388] width 124 height 41
click at [814, 395] on input "True" at bounding box center [810, 389] width 13 height 11
radio input "true"
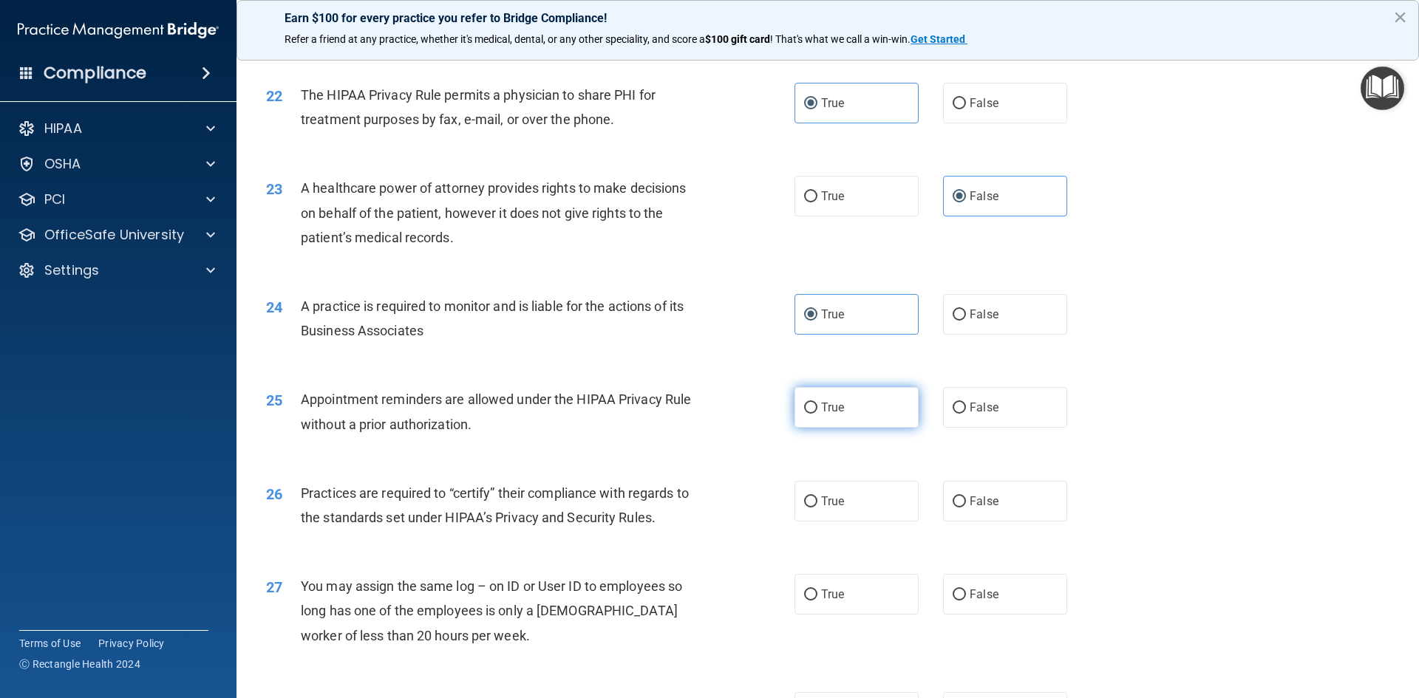
click at [852, 409] on label "True" at bounding box center [857, 407] width 124 height 41
click at [817, 409] on input "True" at bounding box center [810, 408] width 13 height 11
radio input "true"
click at [823, 509] on label "True" at bounding box center [857, 501] width 124 height 41
click at [817, 508] on input "True" at bounding box center [810, 502] width 13 height 11
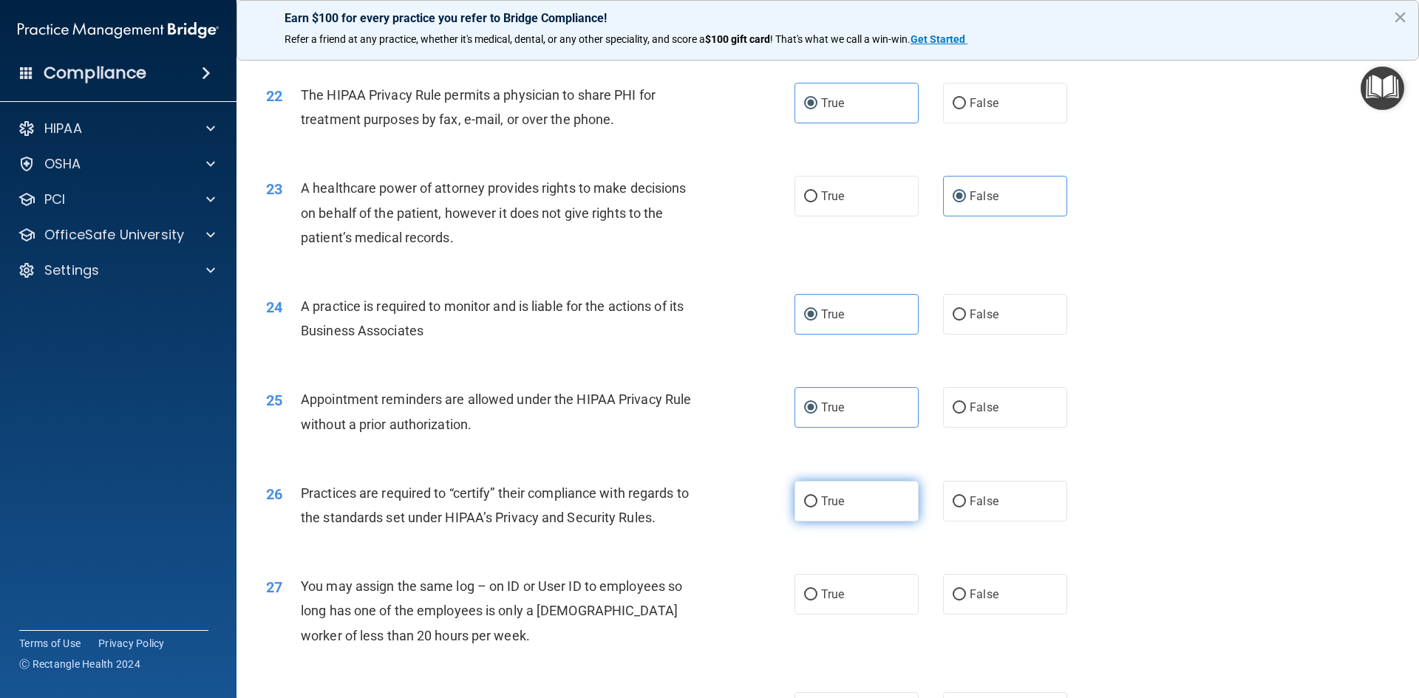
radio input "true"
click at [1016, 588] on label "False" at bounding box center [1005, 594] width 124 height 41
click at [966, 590] on input "False" at bounding box center [959, 595] width 13 height 11
radio input "true"
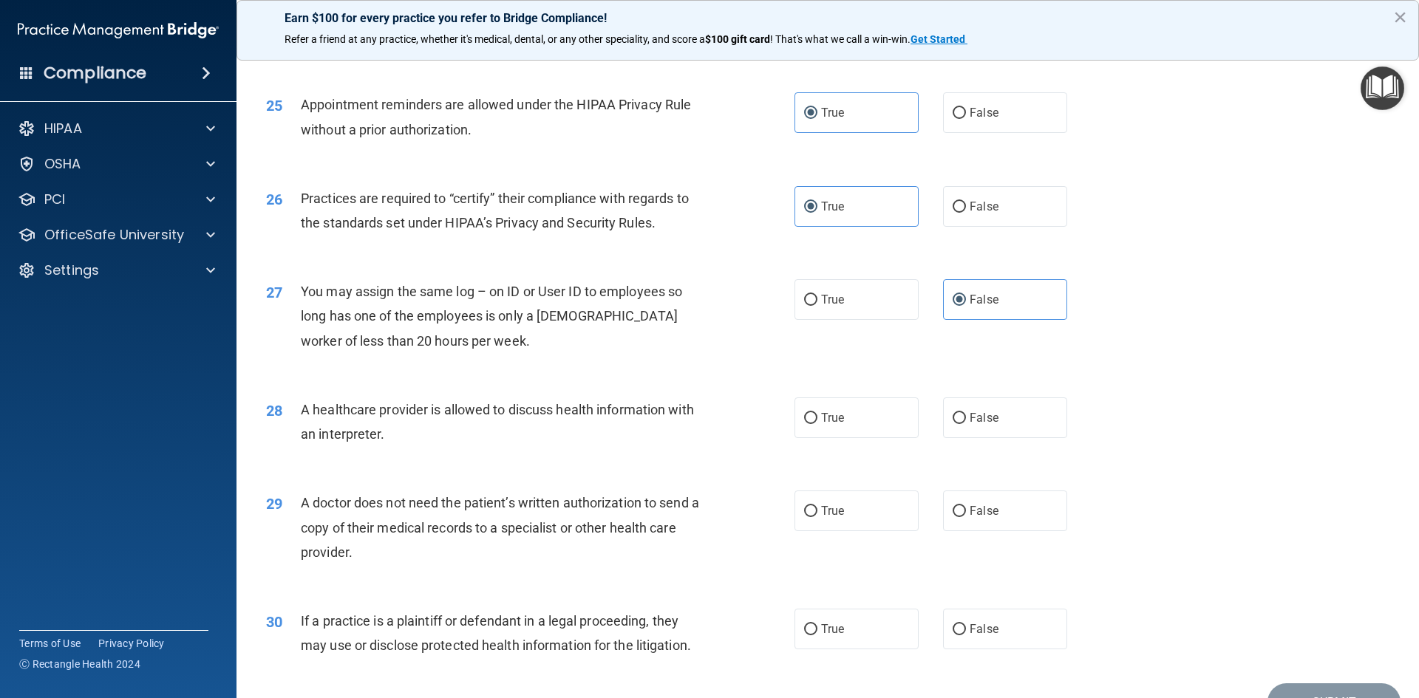
scroll to position [2661, 0]
click at [951, 431] on label "False" at bounding box center [1005, 417] width 124 height 41
click at [953, 424] on input "False" at bounding box center [959, 417] width 13 height 11
radio input "true"
click at [811, 522] on label "True" at bounding box center [857, 510] width 124 height 41
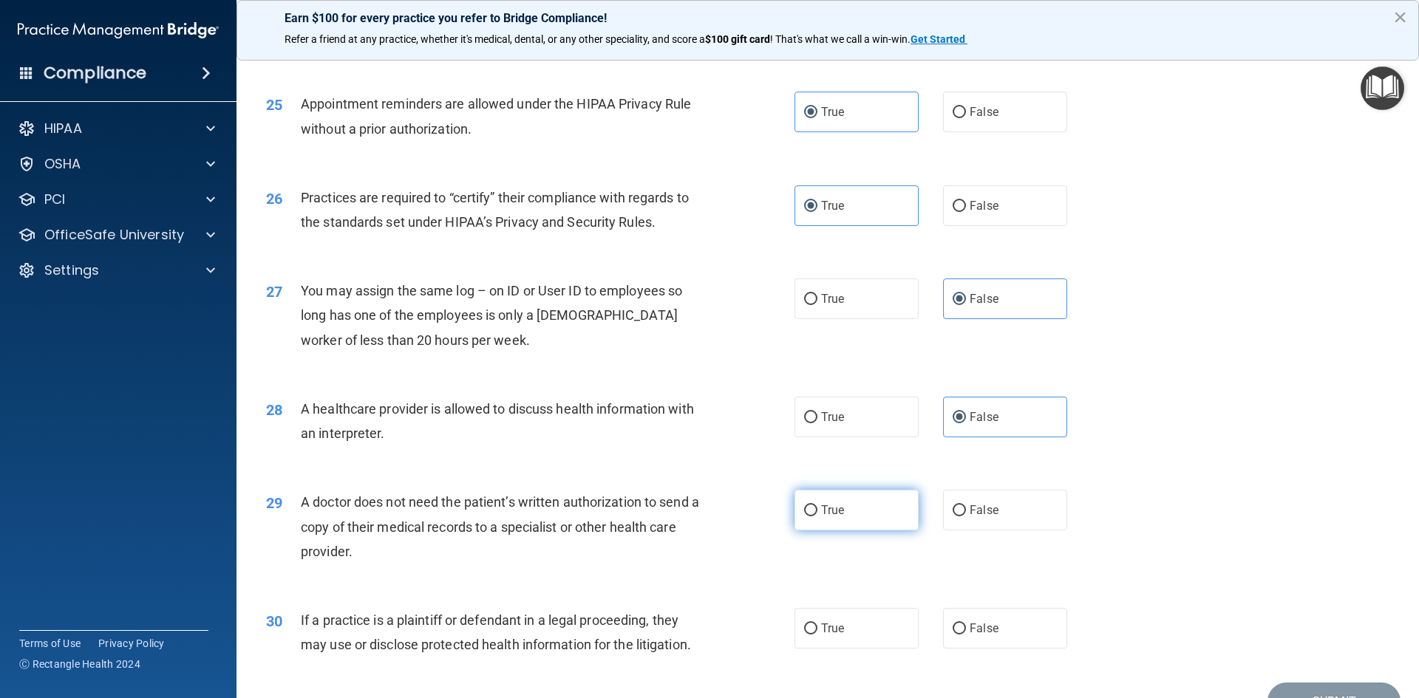
click at [811, 517] on input "True" at bounding box center [810, 511] width 13 height 11
radio input "true"
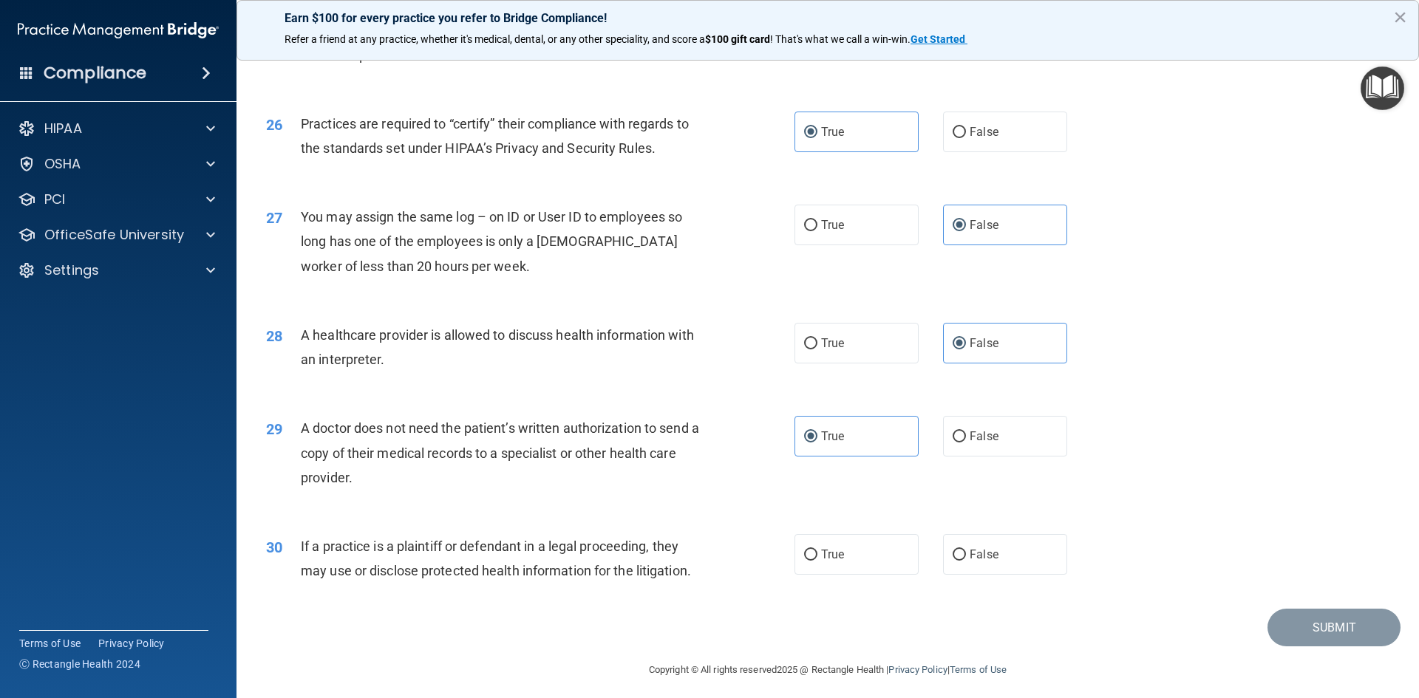
scroll to position [2742, 0]
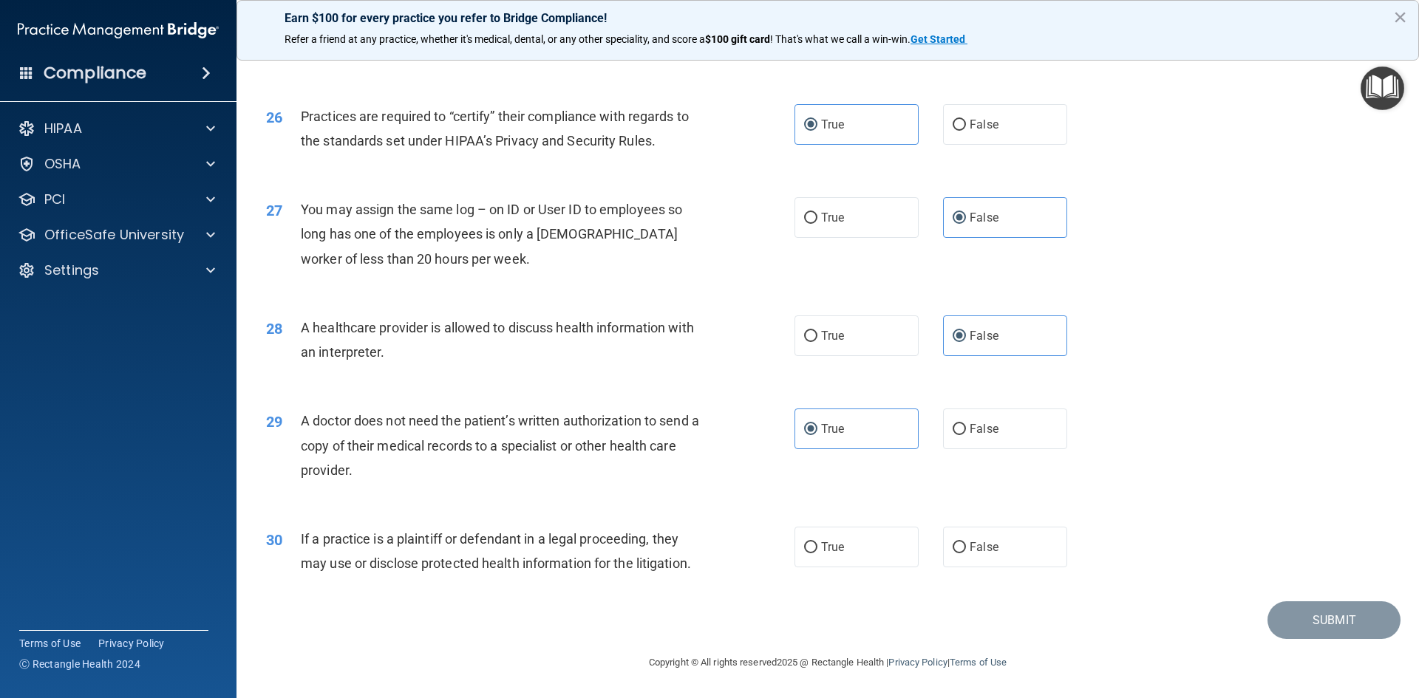
click at [843, 573] on div "30 If a practice is a plaintiff or defendant in a legal proceeding, they may us…" at bounding box center [828, 555] width 1146 height 93
click at [836, 560] on label "True" at bounding box center [857, 547] width 124 height 41
click at [817, 554] on input "True" at bounding box center [810, 548] width 13 height 11
radio input "true"
drag, startPoint x: 1297, startPoint y: 633, endPoint x: 1213, endPoint y: 606, distance: 88.6
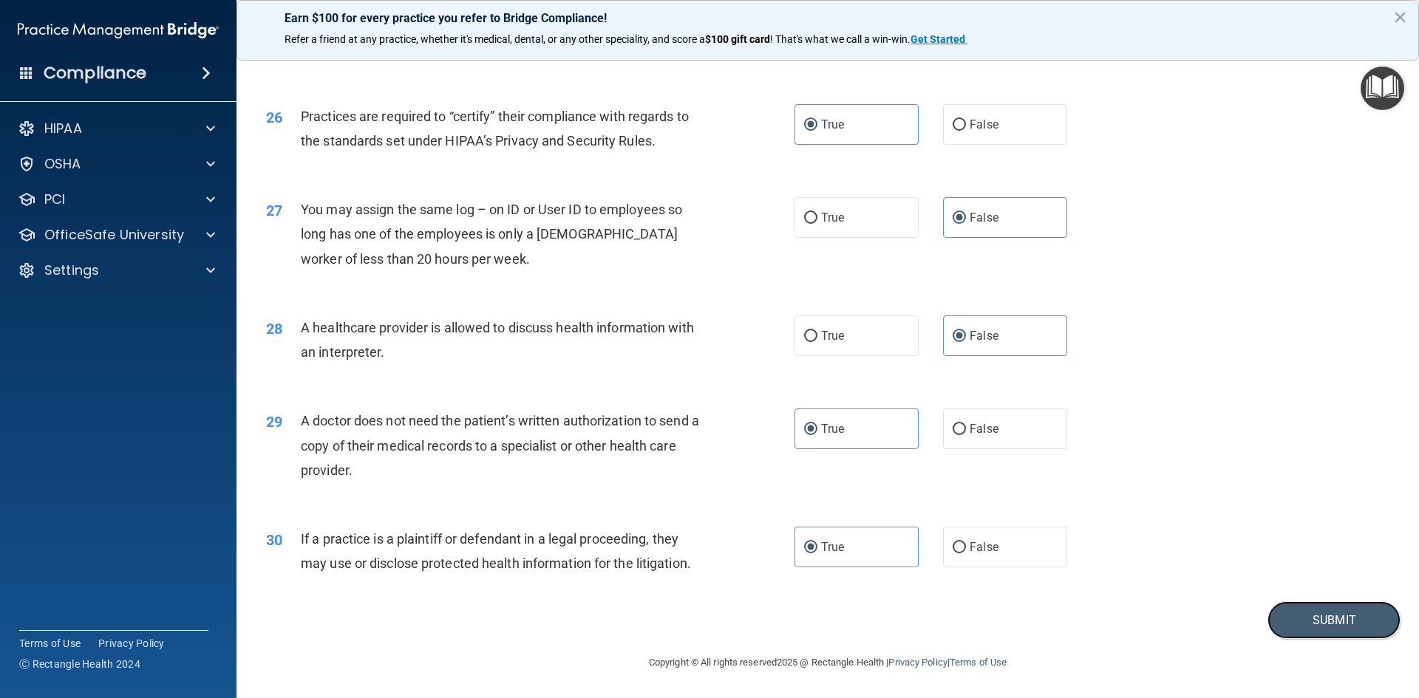
click at [1297, 634] on button "Submit" at bounding box center [1334, 621] width 133 height 38
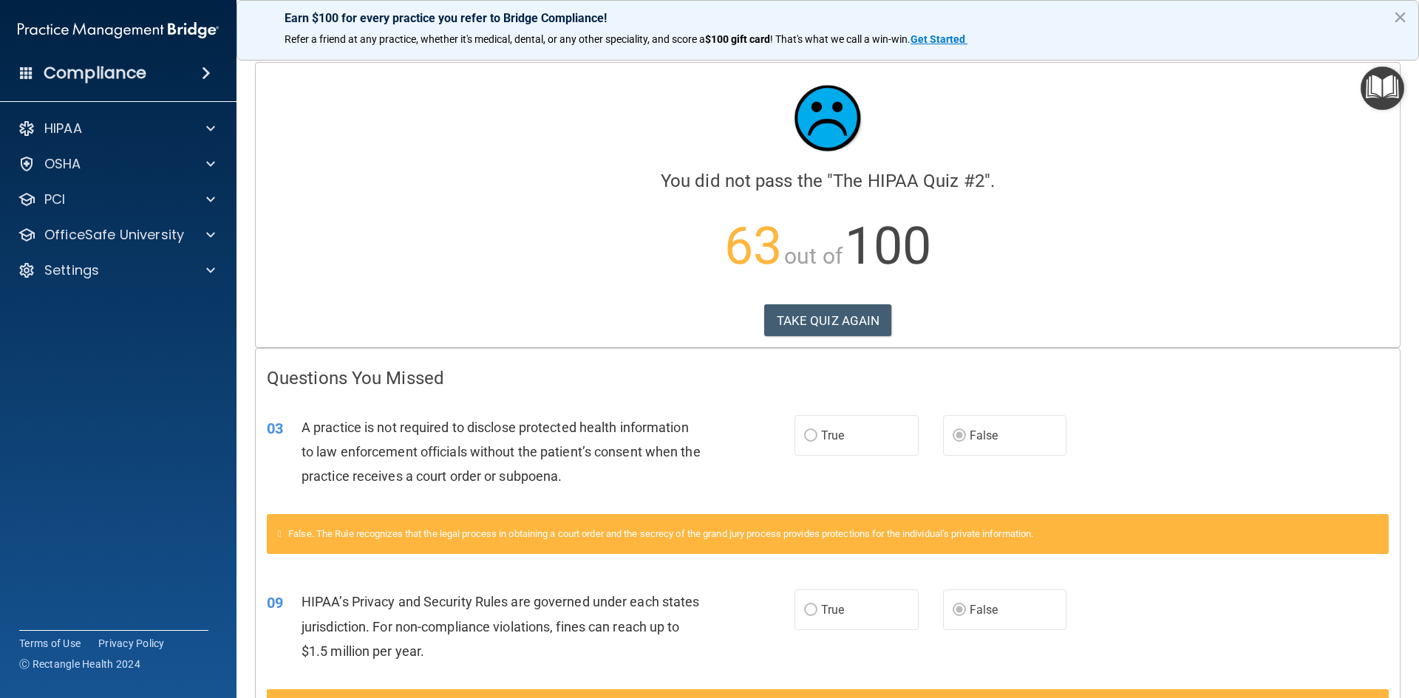
drag, startPoint x: 609, startPoint y: 477, endPoint x: 1240, endPoint y: 367, distance: 640.2
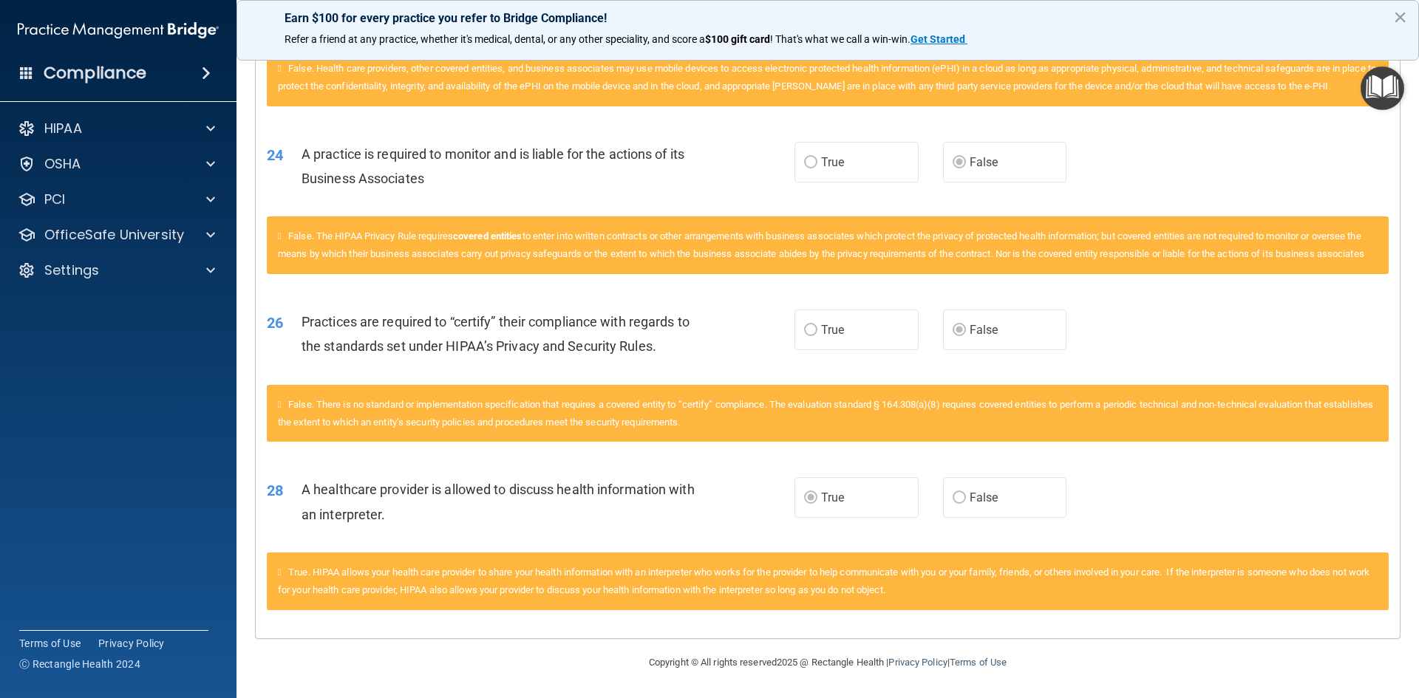
scroll to position [1815, 0]
click at [81, 400] on accordion "HIPAA Documents and Policies Report an Incident Business Associates Emergency P…" at bounding box center [118, 307] width 237 height 399
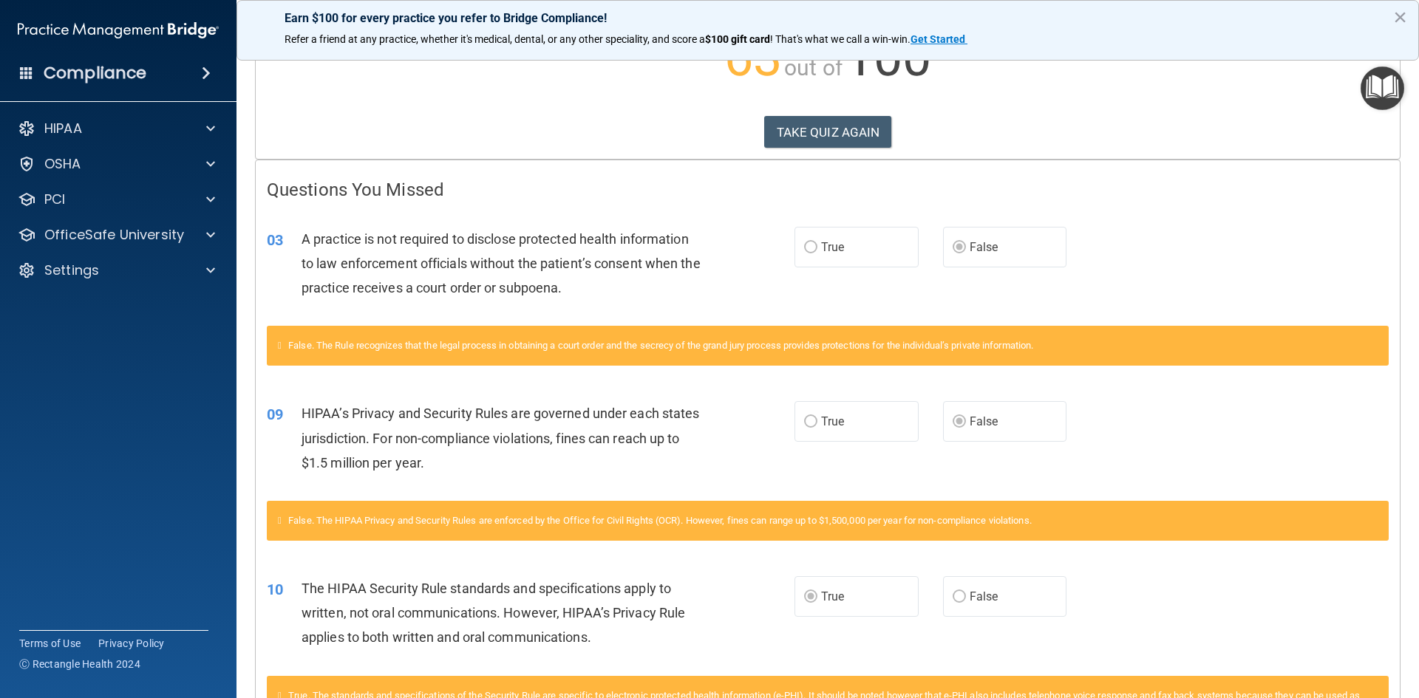
scroll to position [0, 0]
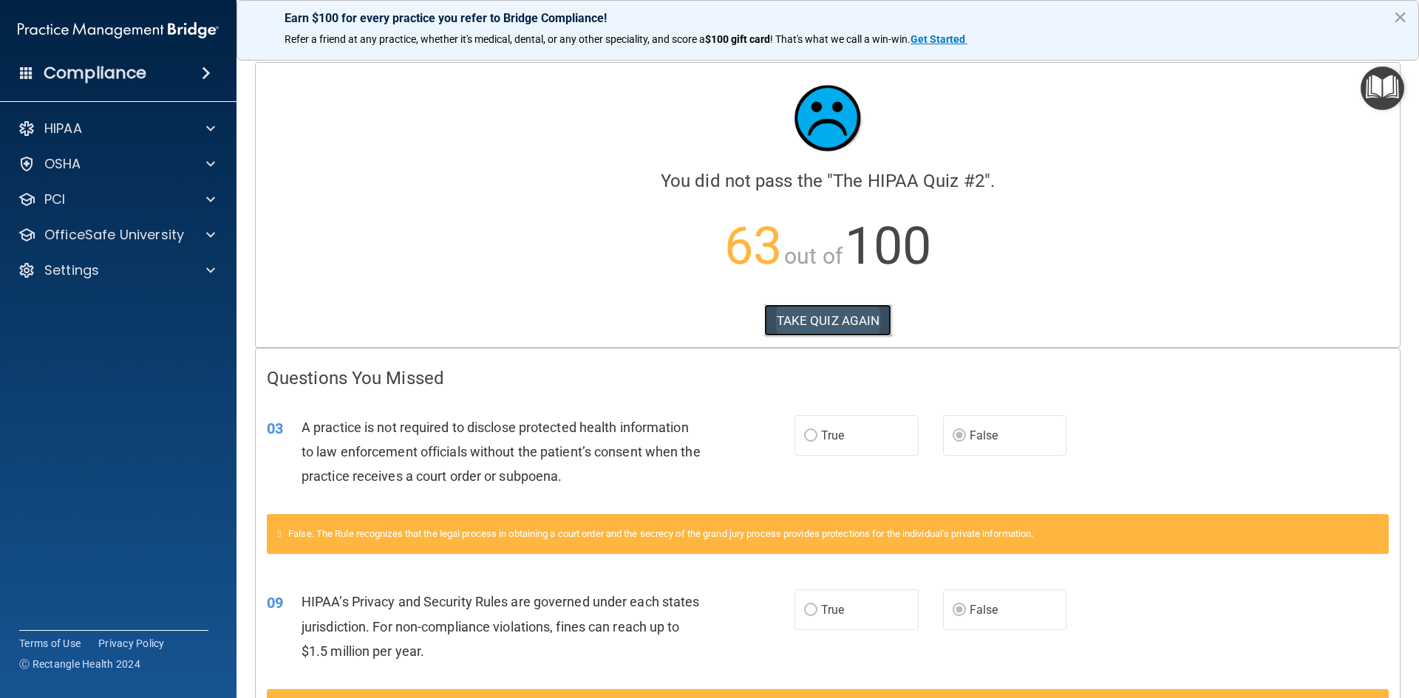
click at [834, 327] on button "TAKE QUIZ AGAIN" at bounding box center [828, 321] width 128 height 33
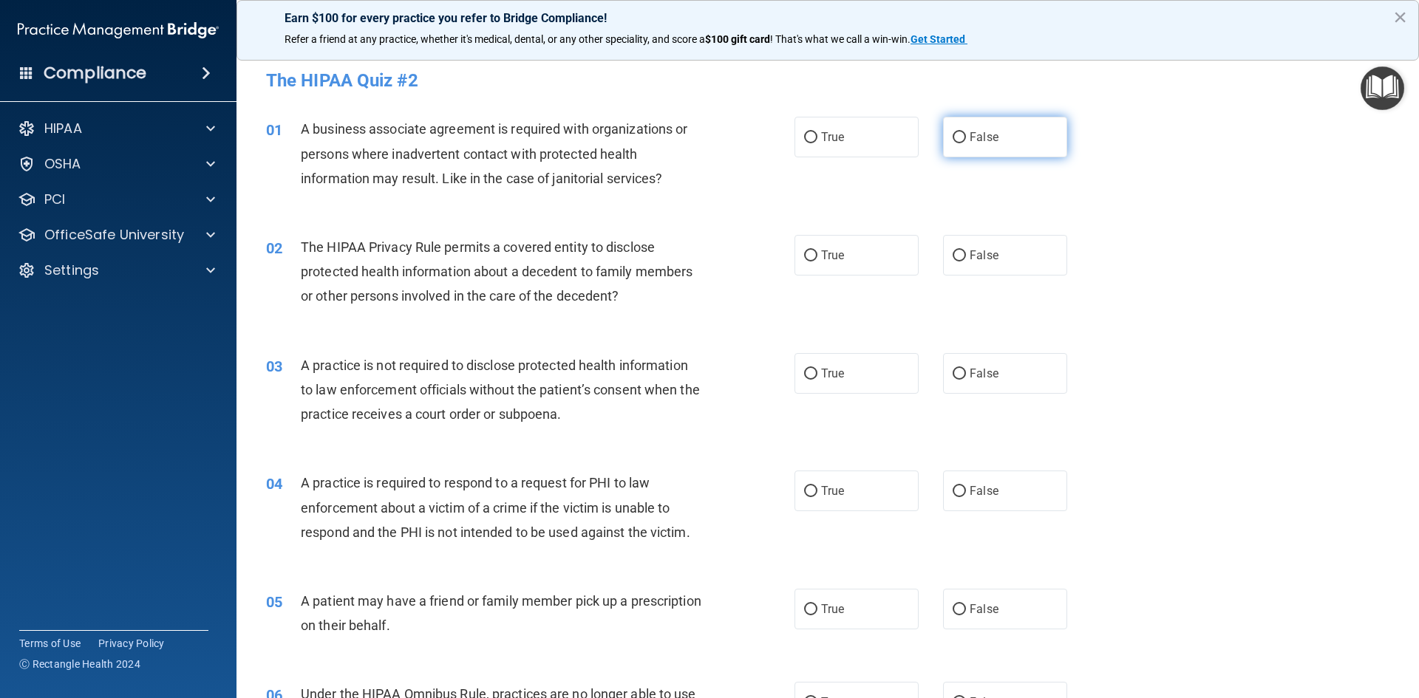
click at [946, 151] on label "False" at bounding box center [1005, 137] width 124 height 41
click at [953, 143] on input "False" at bounding box center [959, 137] width 13 height 11
radio input "true"
click at [813, 247] on label "True" at bounding box center [857, 255] width 124 height 41
click at [813, 251] on input "True" at bounding box center [810, 256] width 13 height 11
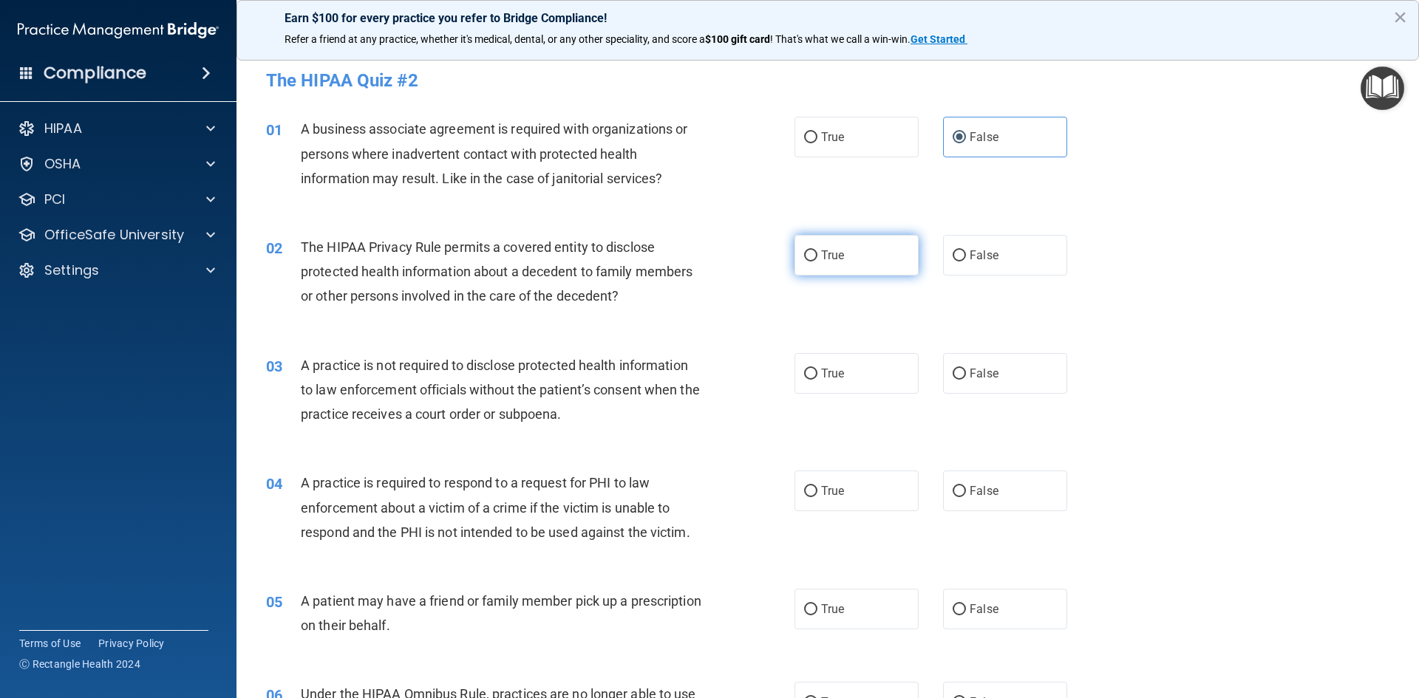
radio input "true"
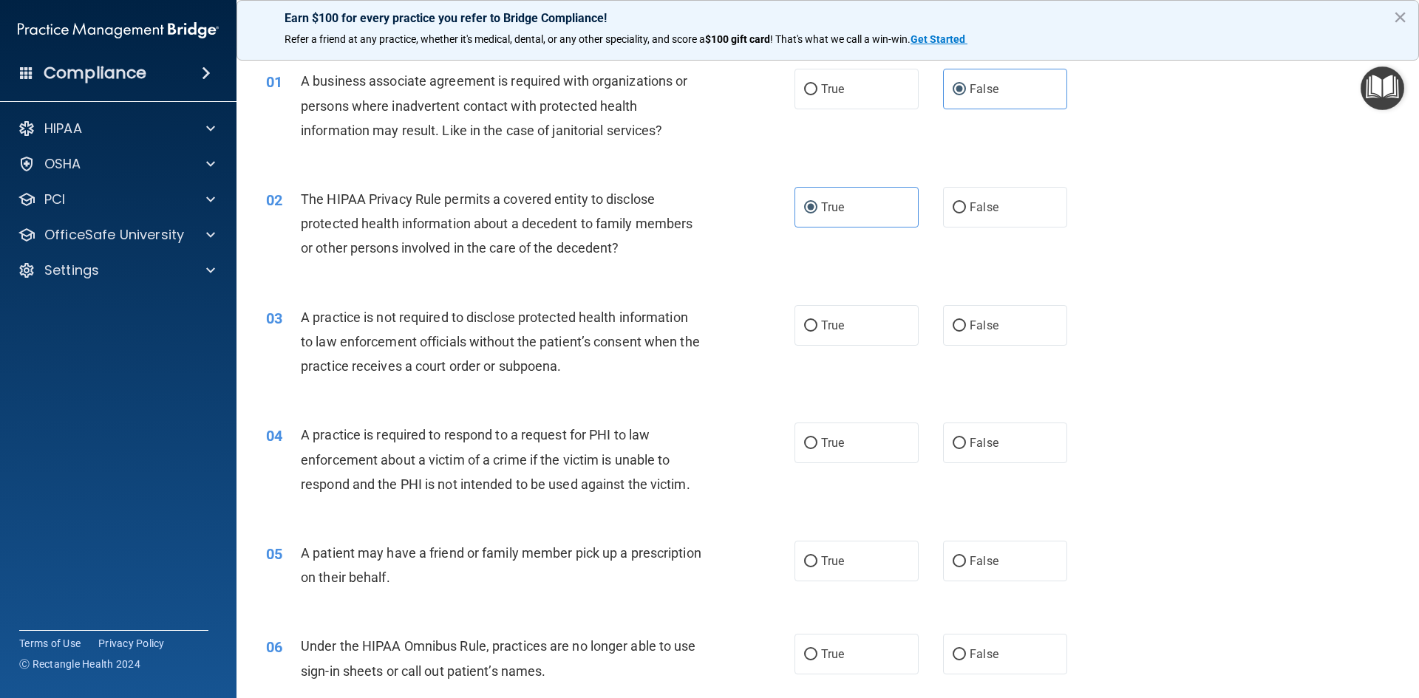
scroll to position [74, 0]
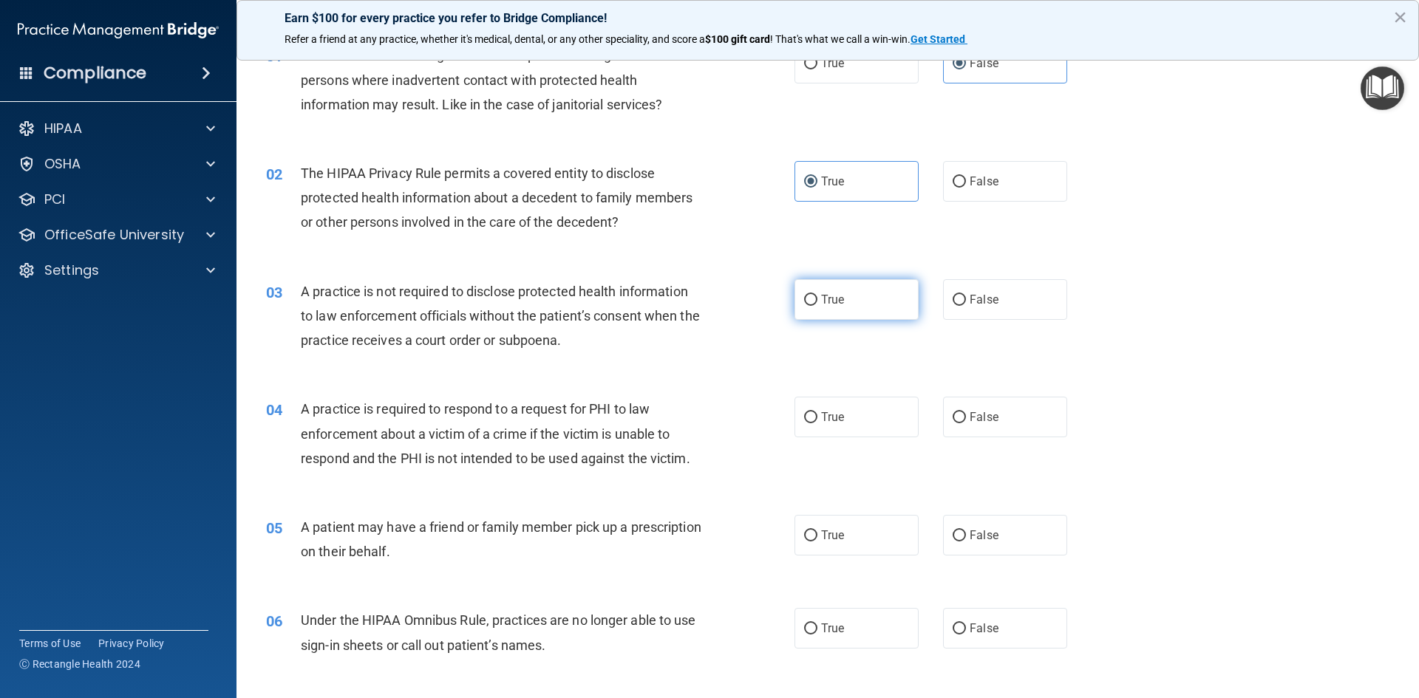
click at [843, 285] on label "True" at bounding box center [857, 299] width 124 height 41
click at [817, 295] on input "True" at bounding box center [810, 300] width 13 height 11
radio input "true"
drag, startPoint x: 843, startPoint y: 286, endPoint x: 837, endPoint y: 297, distance: 12.6
click at [842, 293] on label "True" at bounding box center [857, 299] width 124 height 41
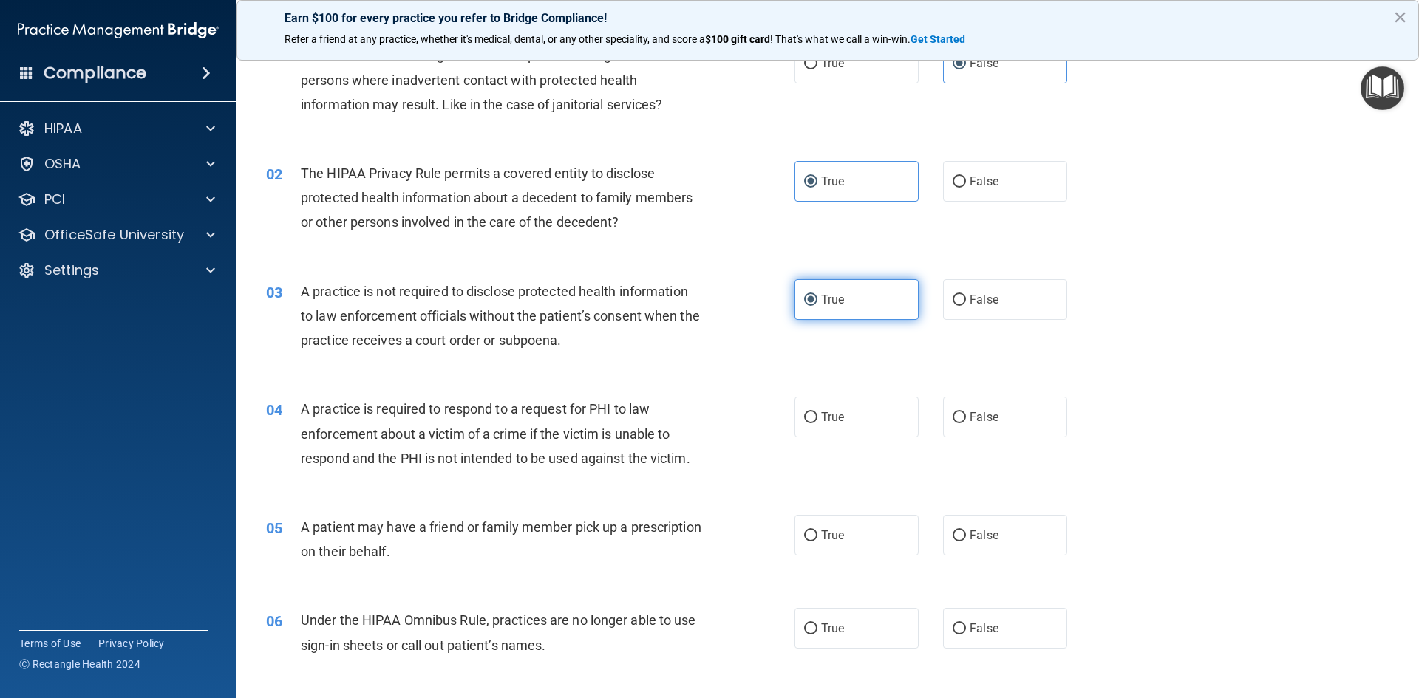
click at [817, 295] on input "True" at bounding box center [810, 300] width 13 height 11
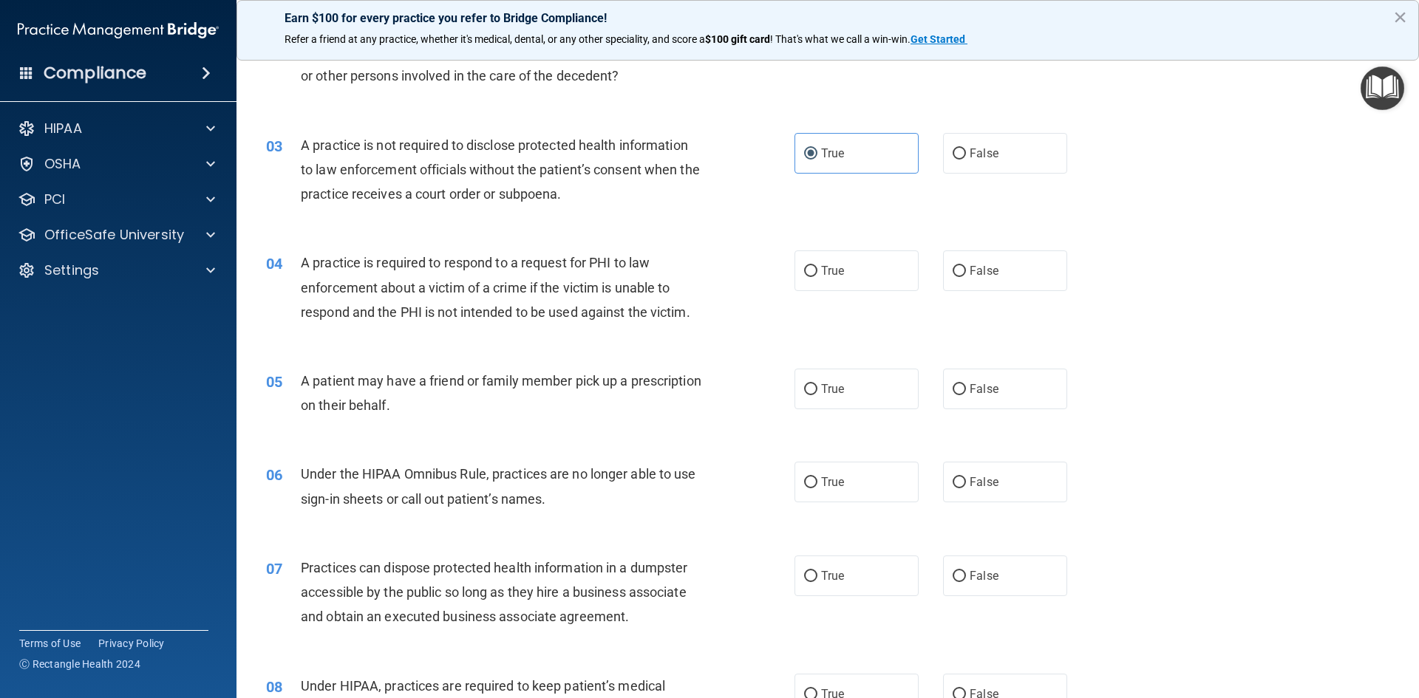
scroll to position [222, 0]
click at [821, 276] on span "True" at bounding box center [832, 269] width 23 height 14
click at [816, 276] on input "True" at bounding box center [810, 270] width 13 height 11
radio input "true"
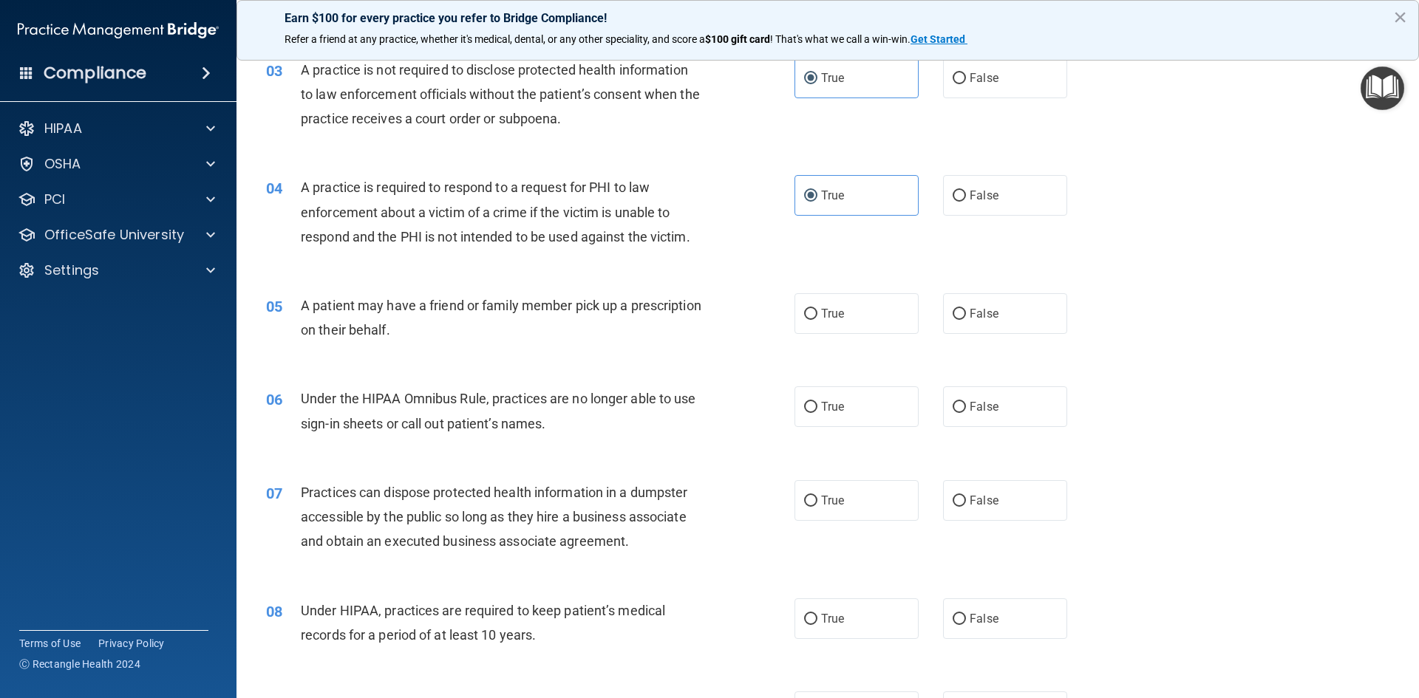
scroll to position [370, 0]
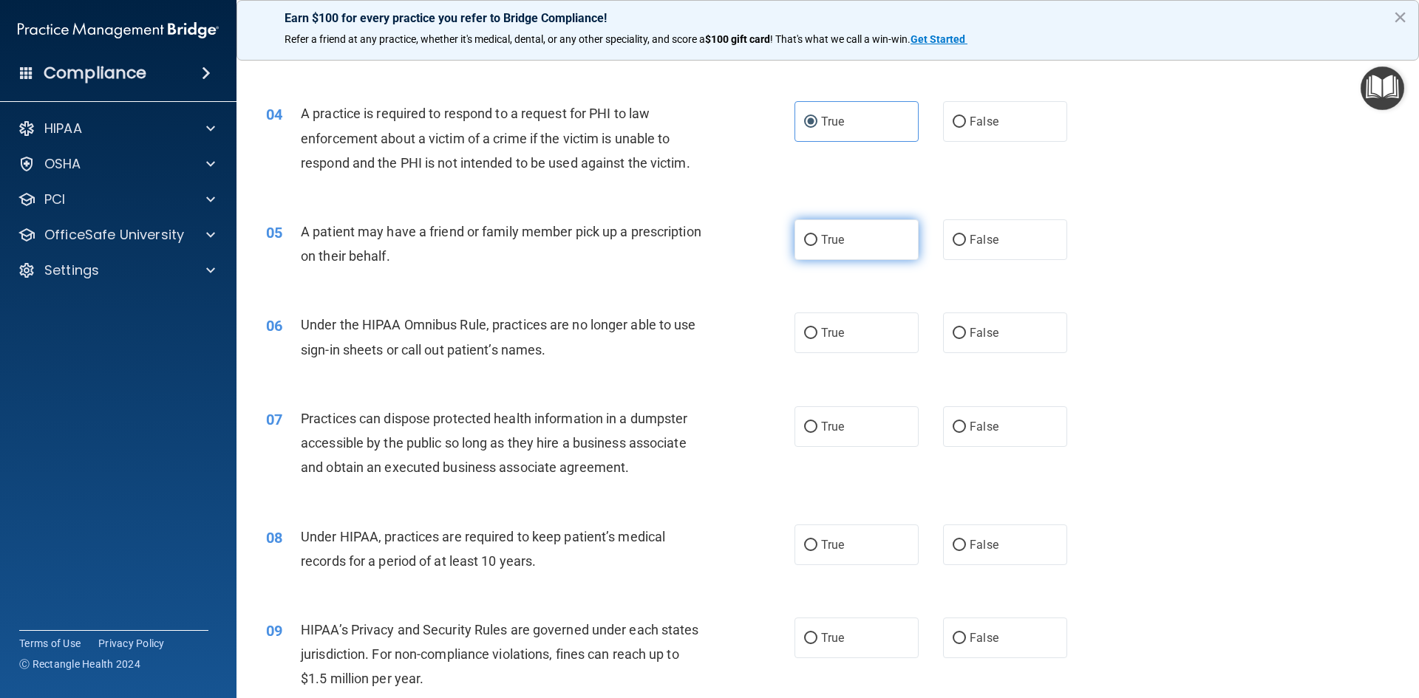
click at [817, 248] on label "True" at bounding box center [857, 240] width 124 height 41
click at [817, 246] on input "True" at bounding box center [810, 240] width 13 height 11
radio input "true"
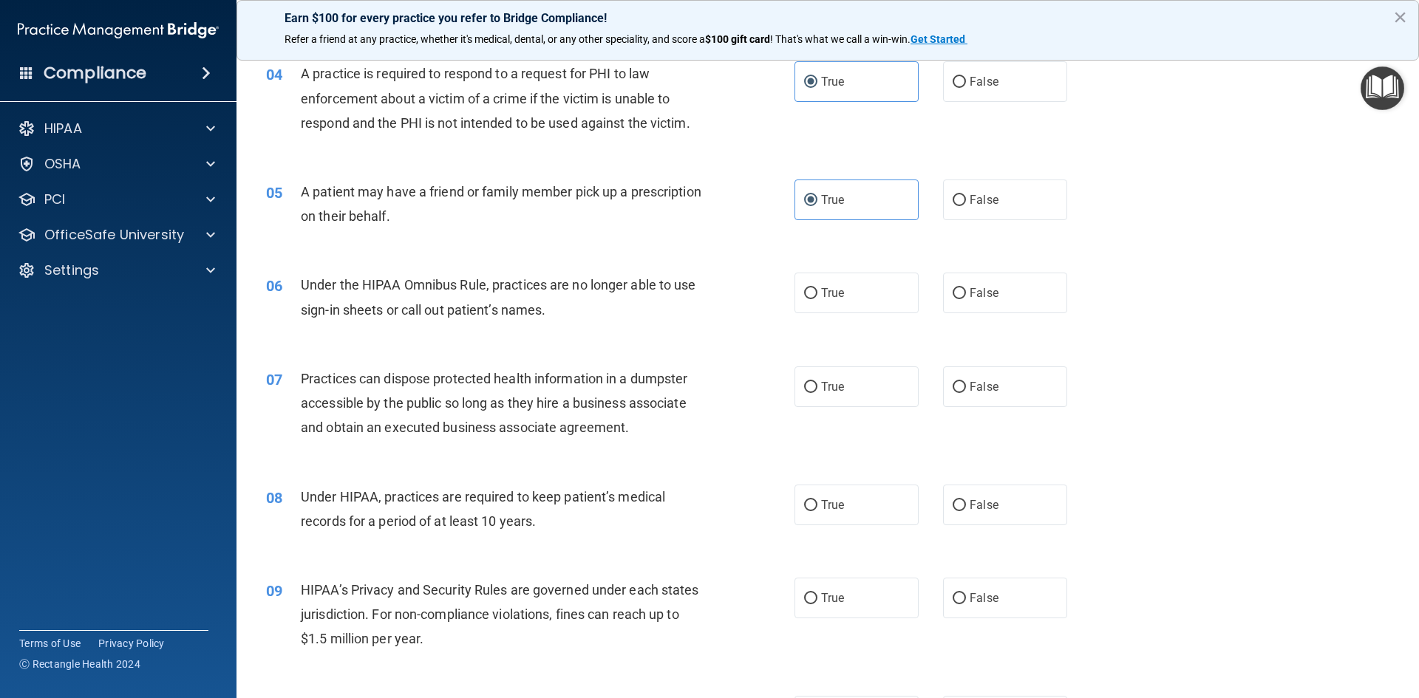
scroll to position [443, 0]
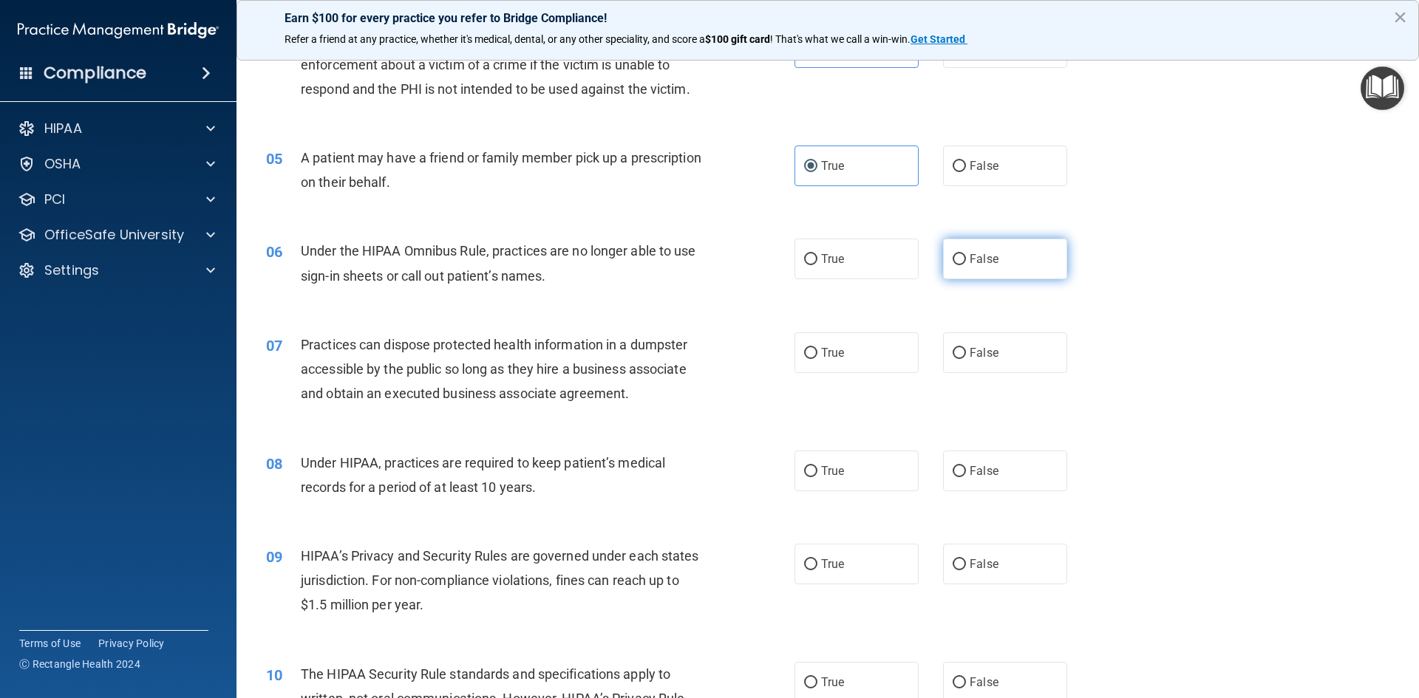
click at [949, 245] on label "False" at bounding box center [1005, 259] width 124 height 41
click at [953, 254] on input "False" at bounding box center [959, 259] width 13 height 11
radio input "true"
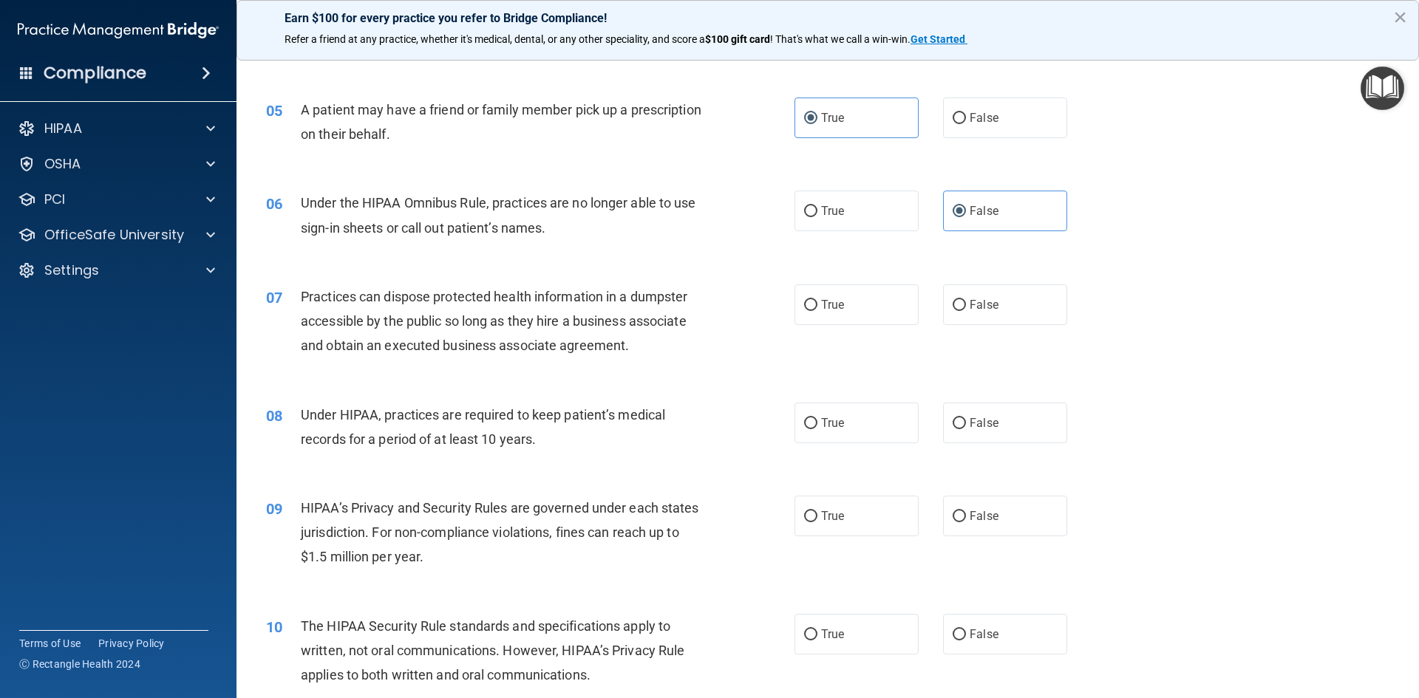
scroll to position [517, 0]
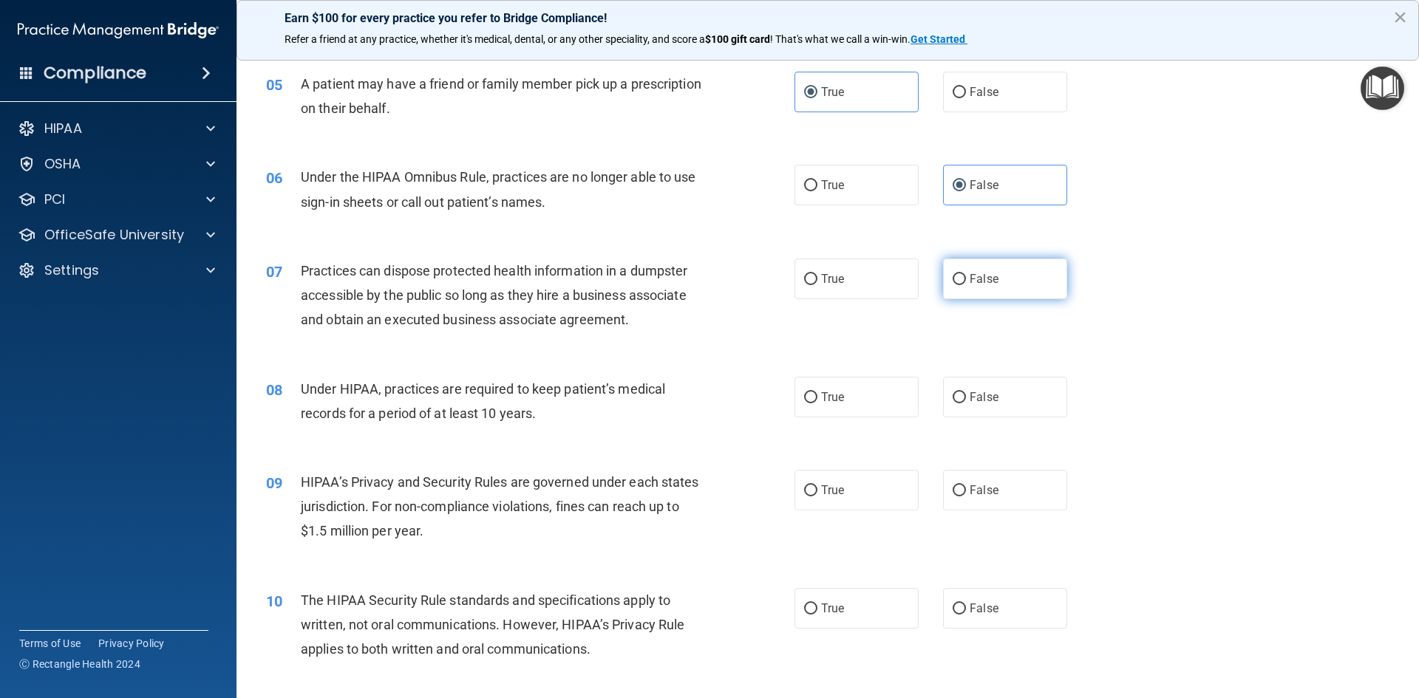
click at [970, 279] on span "False" at bounding box center [984, 279] width 29 height 14
click at [965, 279] on input "False" at bounding box center [959, 279] width 13 height 11
radio input "true"
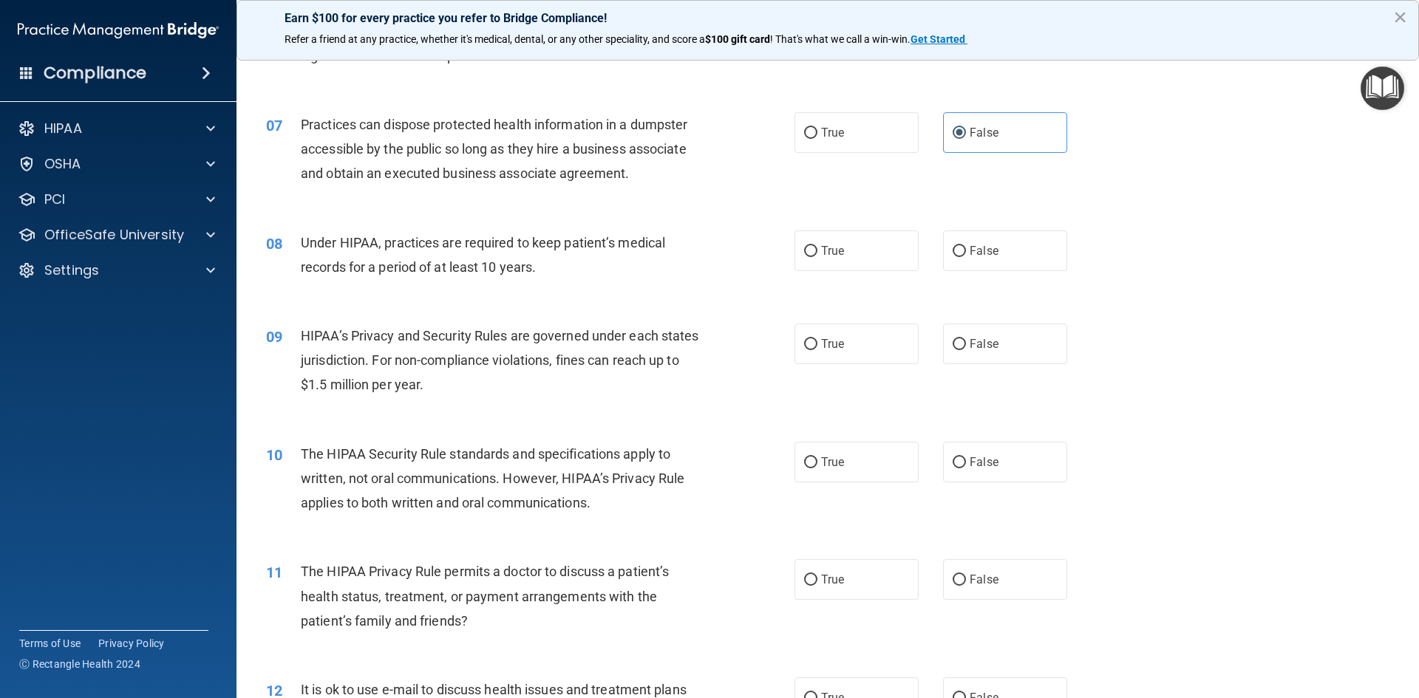
scroll to position [665, 0]
click at [955, 245] on input "False" at bounding box center [959, 250] width 13 height 11
radio input "true"
click at [876, 333] on label "True" at bounding box center [857, 342] width 124 height 41
click at [817, 338] on input "True" at bounding box center [810, 343] width 13 height 11
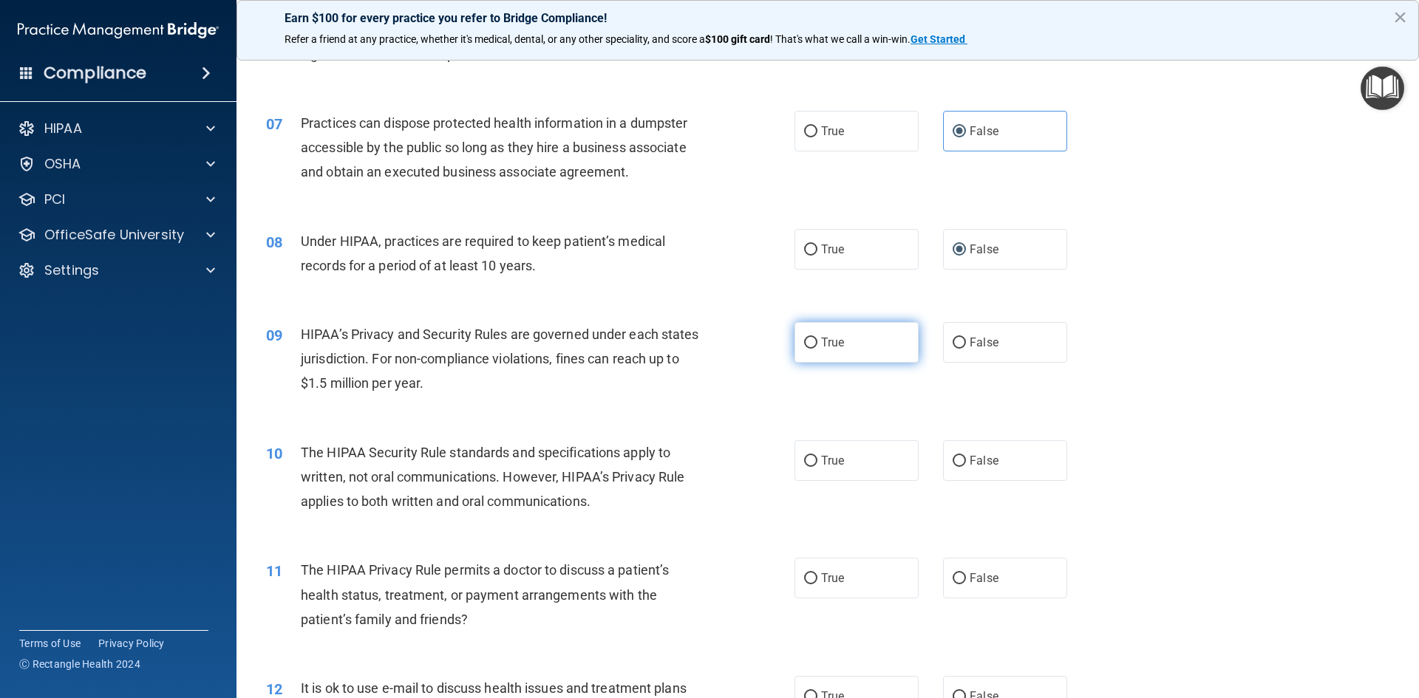
radio input "true"
click at [984, 451] on label "False" at bounding box center [1005, 461] width 124 height 41
click at [966, 456] on input "False" at bounding box center [959, 461] width 13 height 11
radio input "true"
click at [996, 572] on label "False" at bounding box center [1005, 578] width 124 height 41
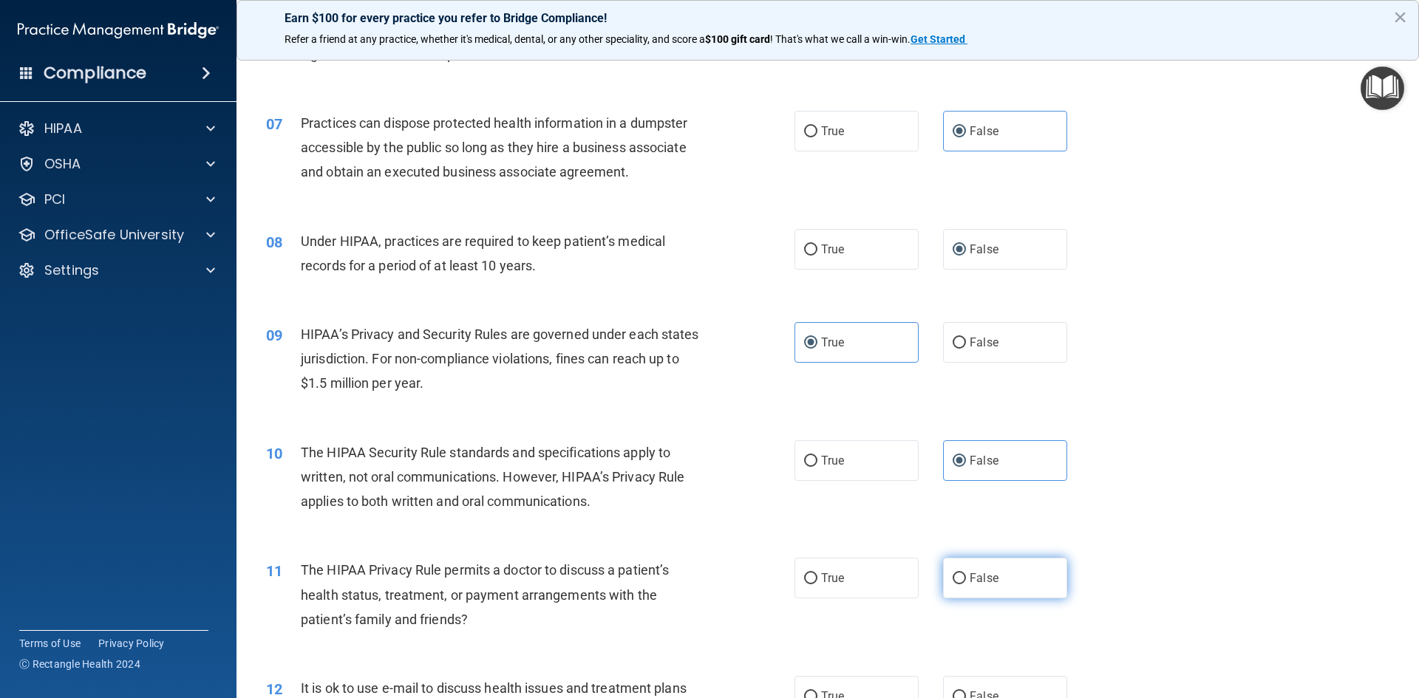
click at [966, 574] on input "False" at bounding box center [959, 579] width 13 height 11
radio input "true"
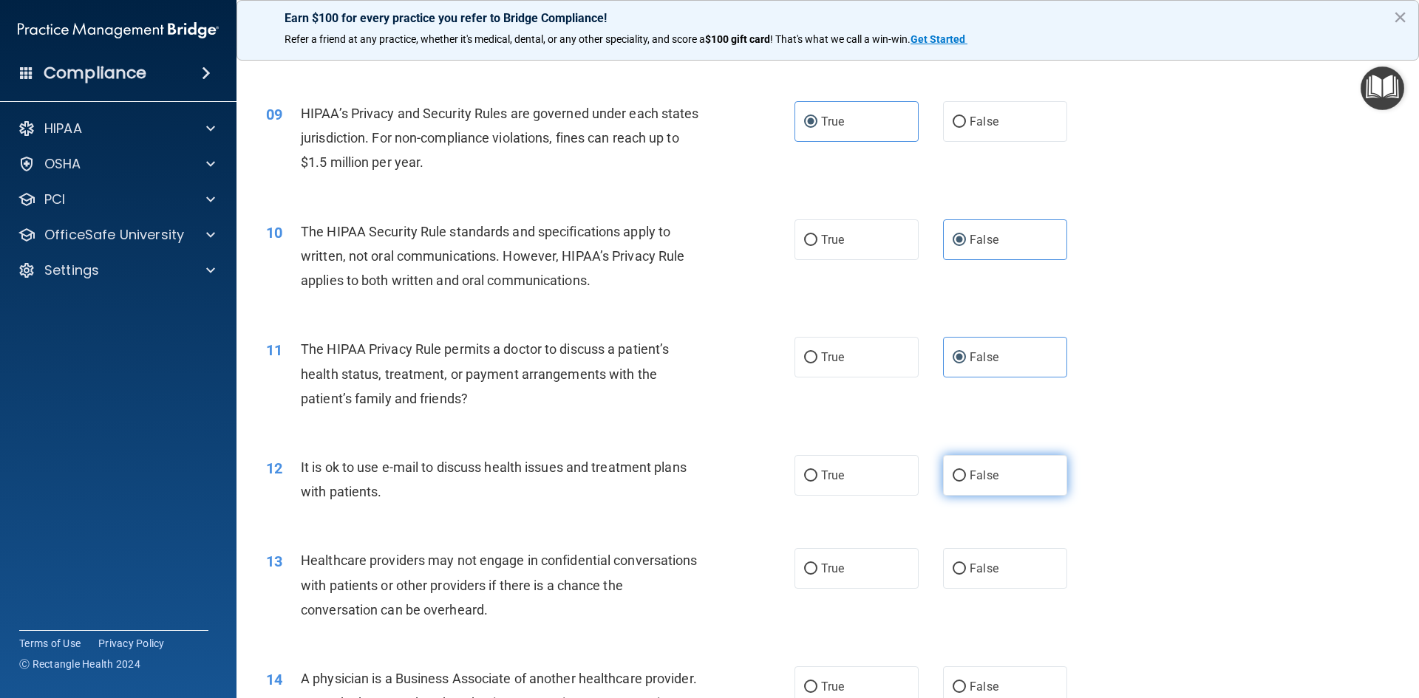
scroll to position [961, 0]
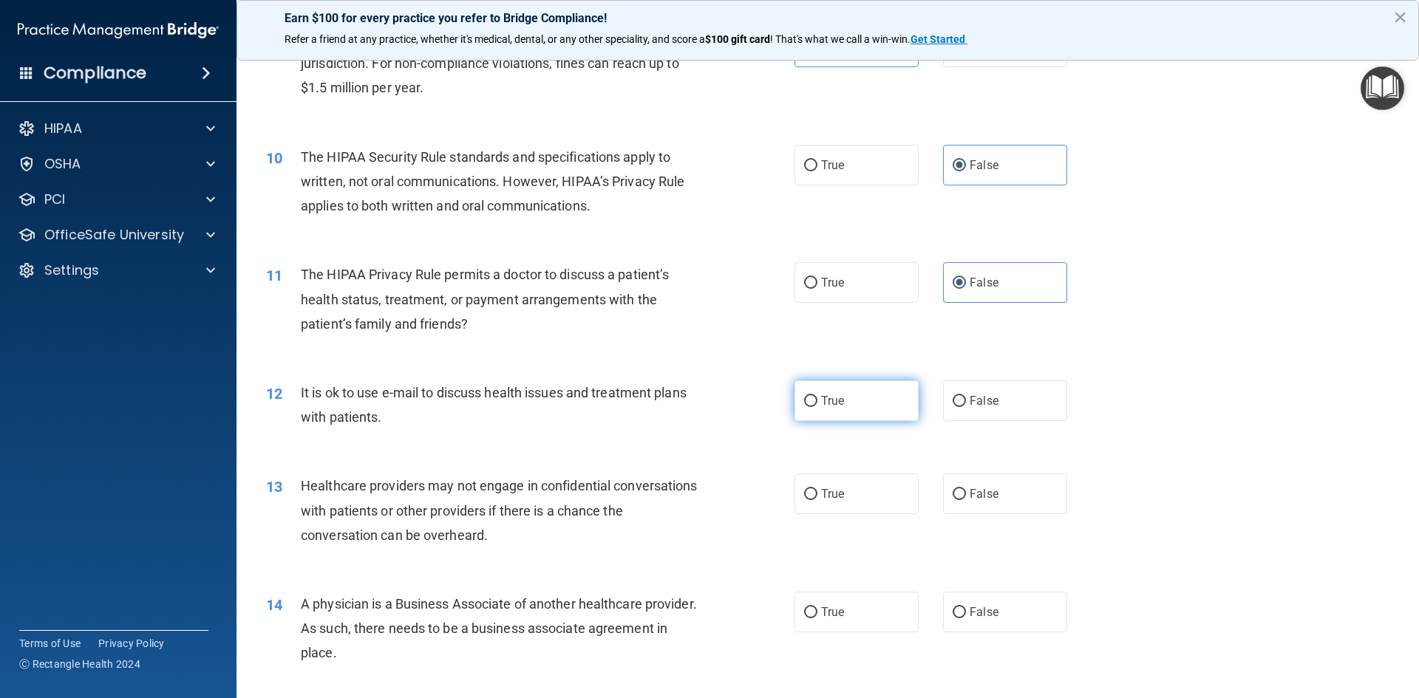
click at [846, 401] on label "True" at bounding box center [857, 401] width 124 height 41
click at [817, 401] on input "True" at bounding box center [810, 401] width 13 height 11
radio input "true"
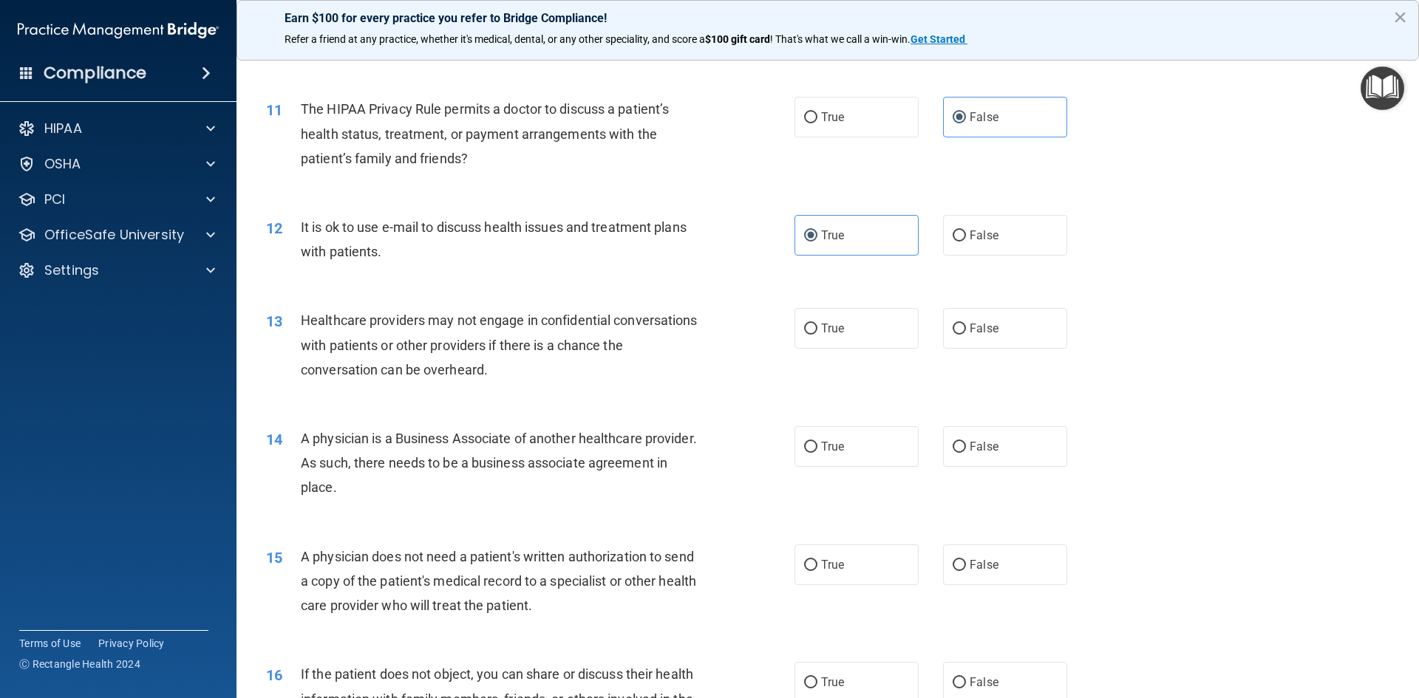
scroll to position [1183, 0]
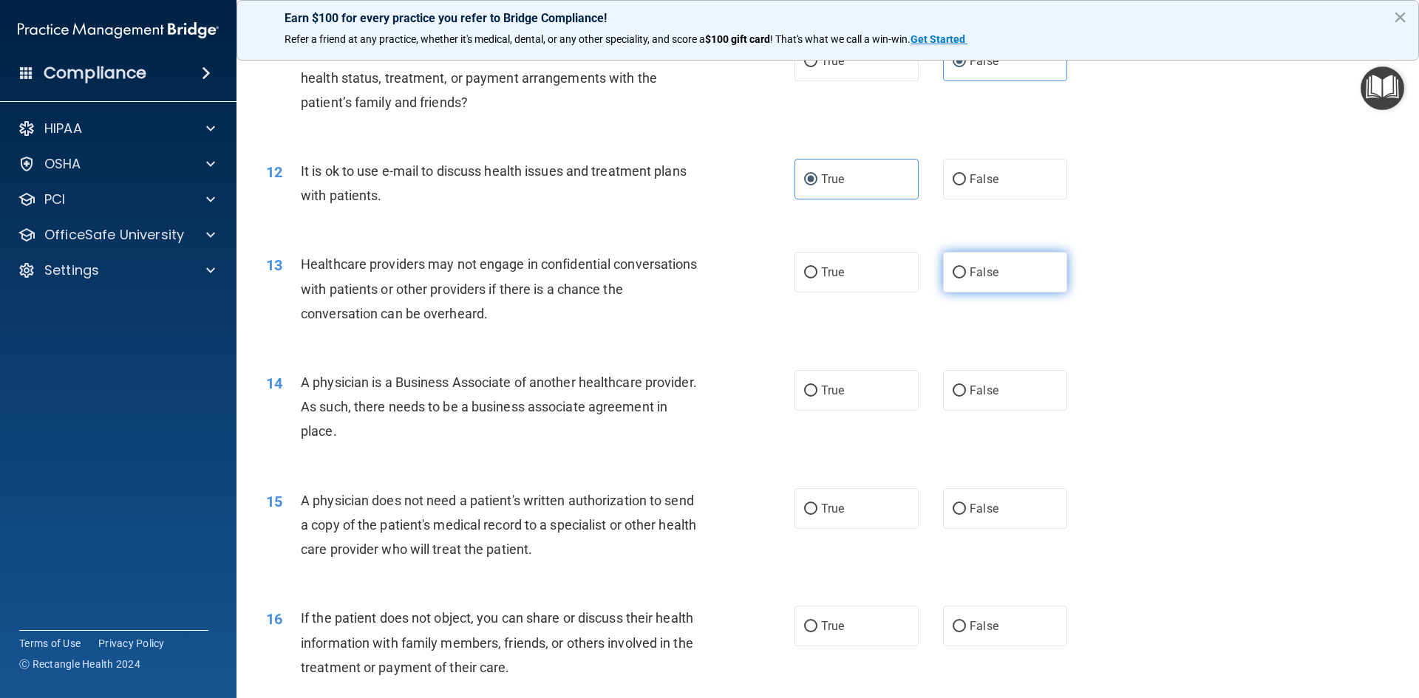
click at [953, 273] on input "False" at bounding box center [959, 273] width 13 height 11
radio input "true"
click at [838, 392] on span "True" at bounding box center [832, 391] width 23 height 14
click at [817, 392] on input "True" at bounding box center [810, 391] width 13 height 11
radio input "true"
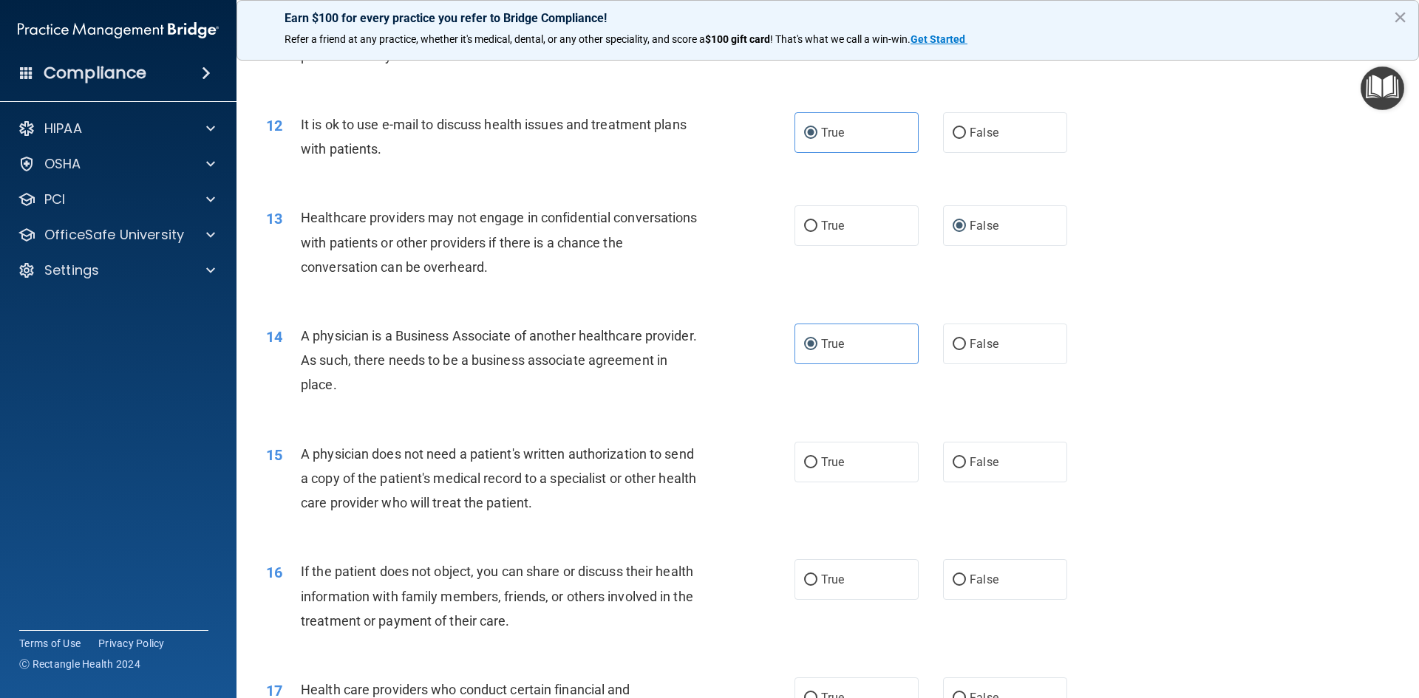
scroll to position [1257, 0]
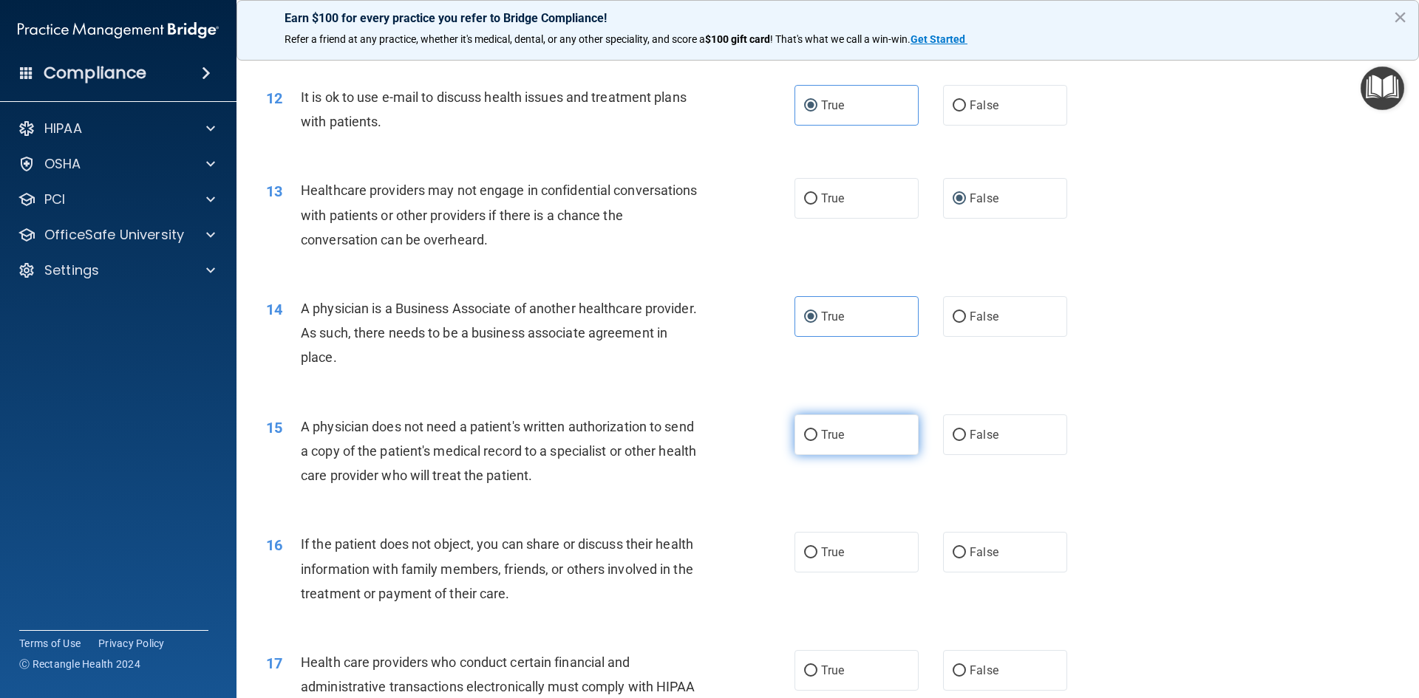
click at [818, 444] on label "True" at bounding box center [857, 435] width 124 height 41
click at [817, 441] on input "True" at bounding box center [810, 435] width 13 height 11
radio input "true"
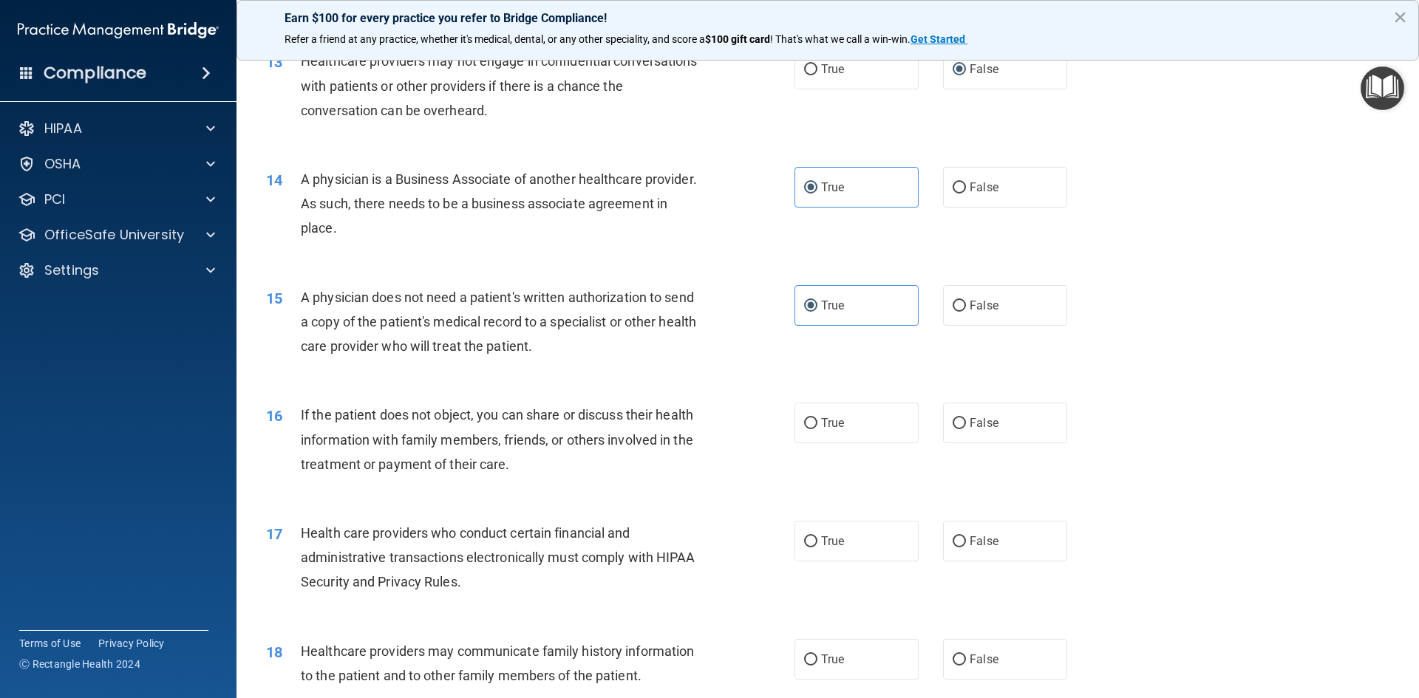
scroll to position [1404, 0]
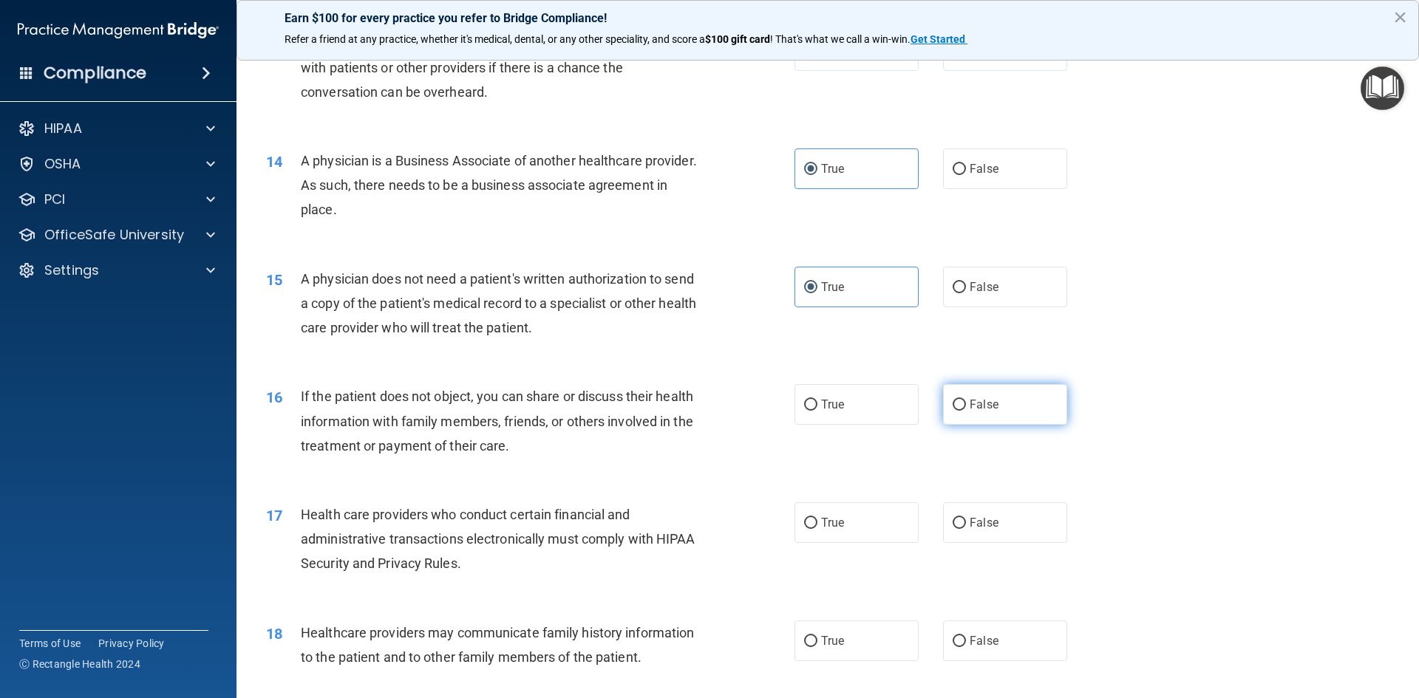
click at [961, 393] on label "False" at bounding box center [1005, 404] width 124 height 41
click at [961, 400] on input "False" at bounding box center [959, 405] width 13 height 11
radio input "true"
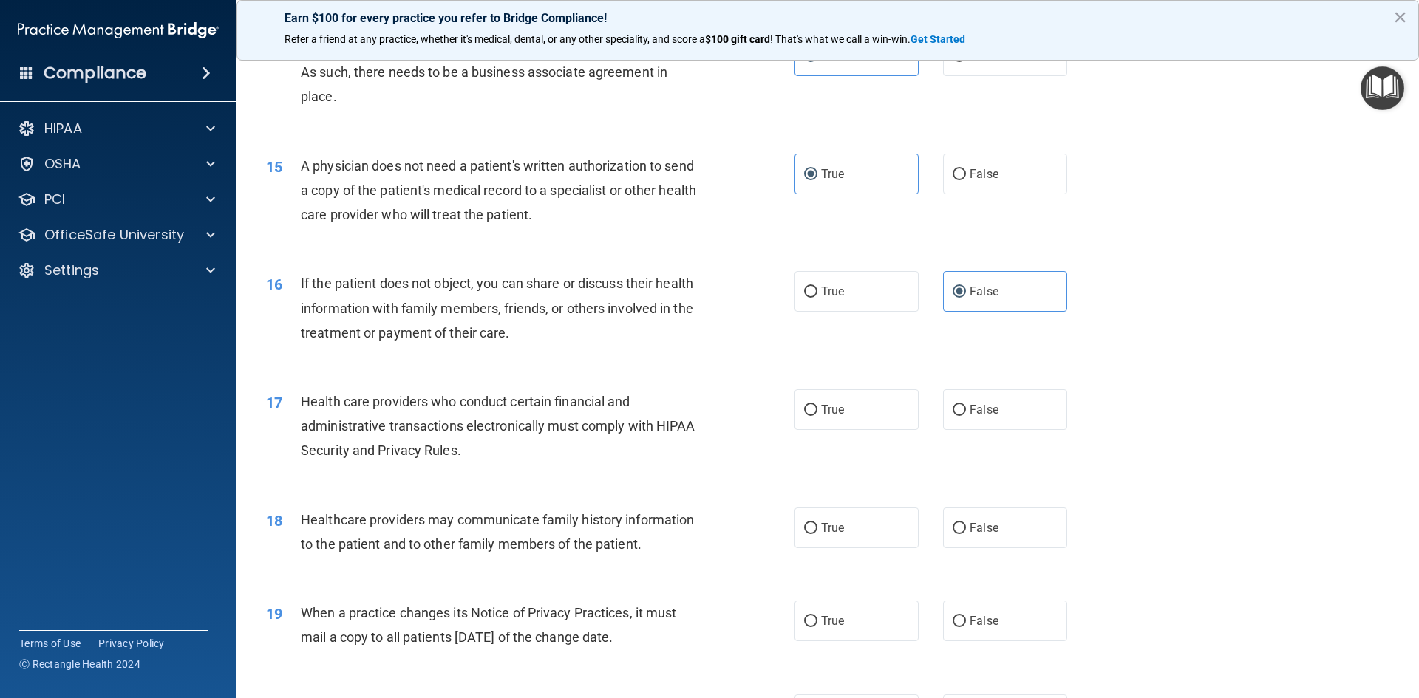
scroll to position [1552, 0]
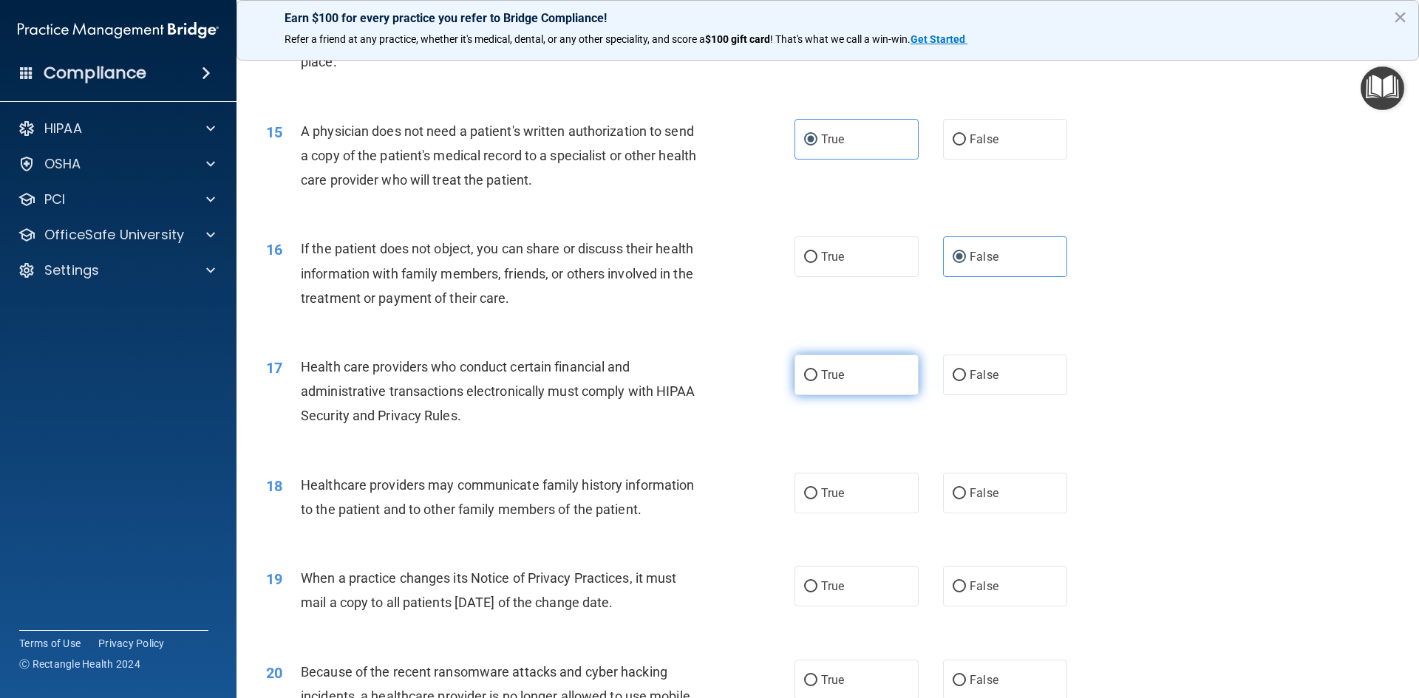
click at [866, 368] on label "True" at bounding box center [857, 375] width 124 height 41
click at [817, 370] on input "True" at bounding box center [810, 375] width 13 height 11
radio input "true"
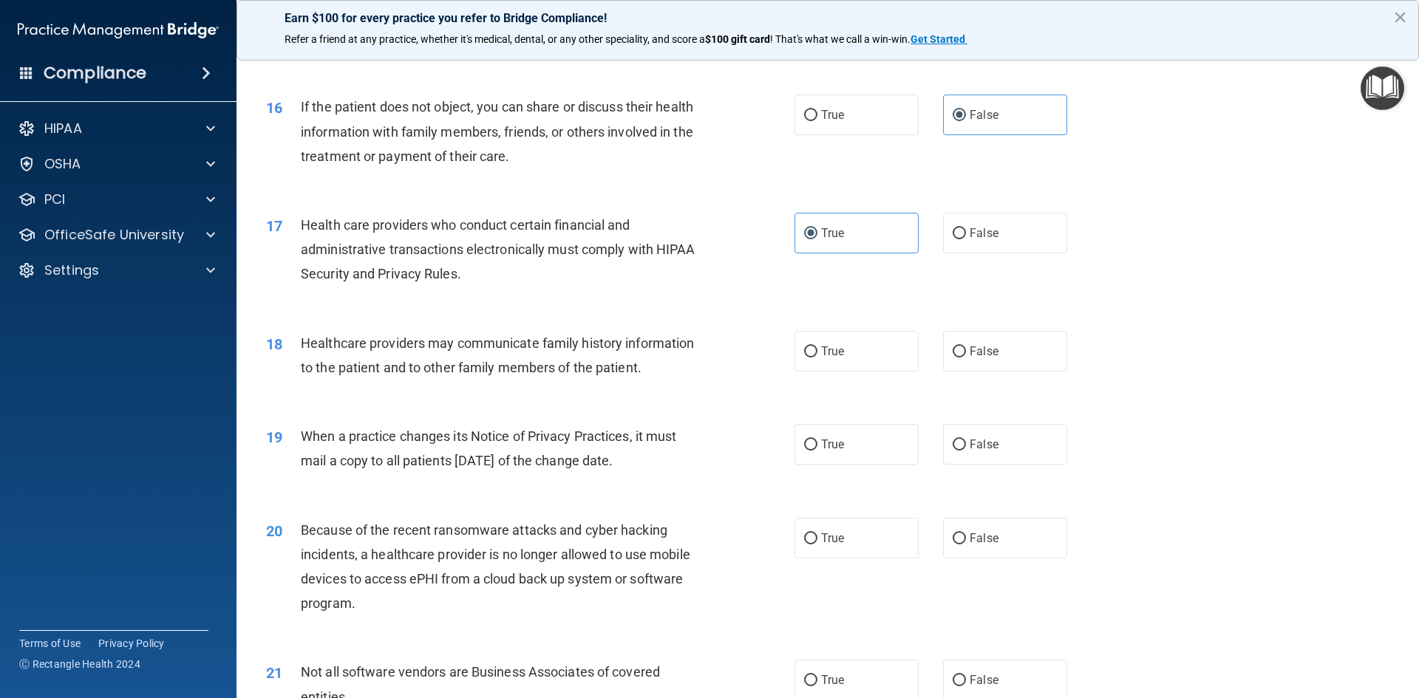
scroll to position [1700, 0]
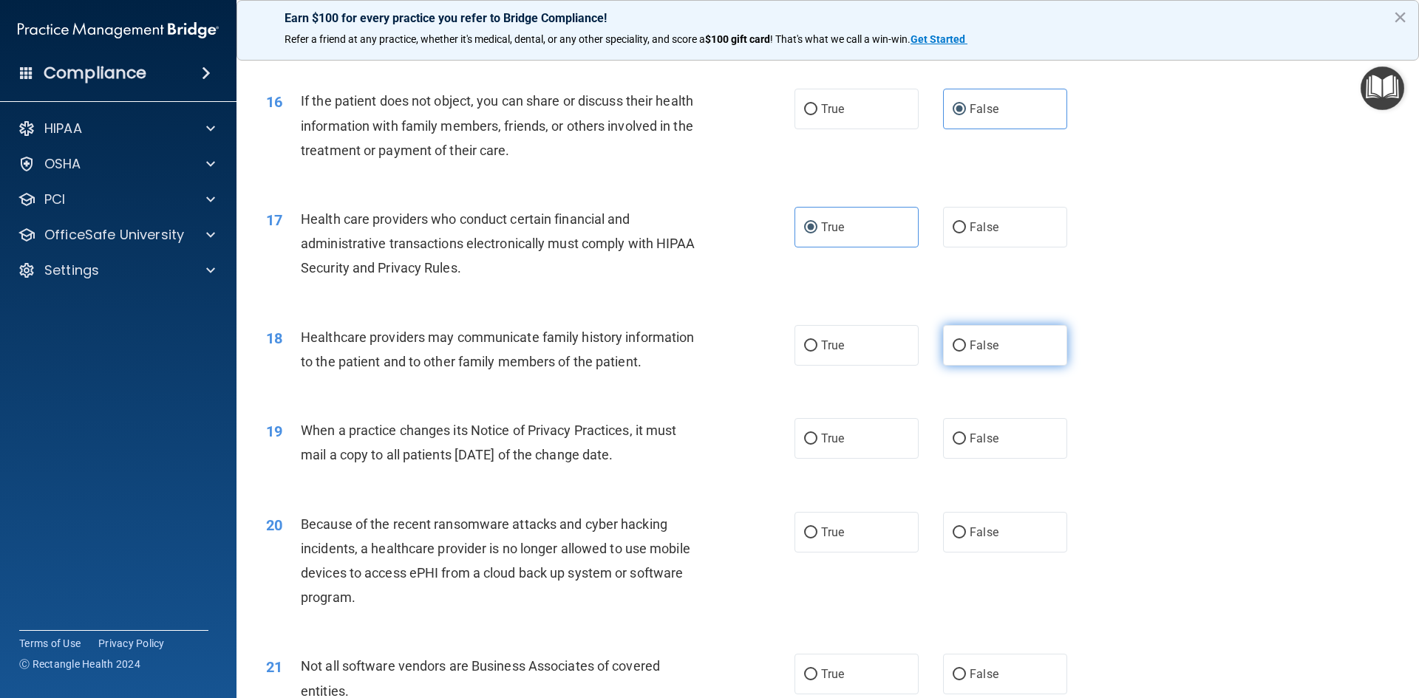
click at [996, 347] on label "False" at bounding box center [1005, 345] width 124 height 41
click at [966, 347] on input "False" at bounding box center [959, 346] width 13 height 11
radio input "true"
click at [845, 432] on label "True" at bounding box center [857, 438] width 124 height 41
click at [817, 434] on input "True" at bounding box center [810, 439] width 13 height 11
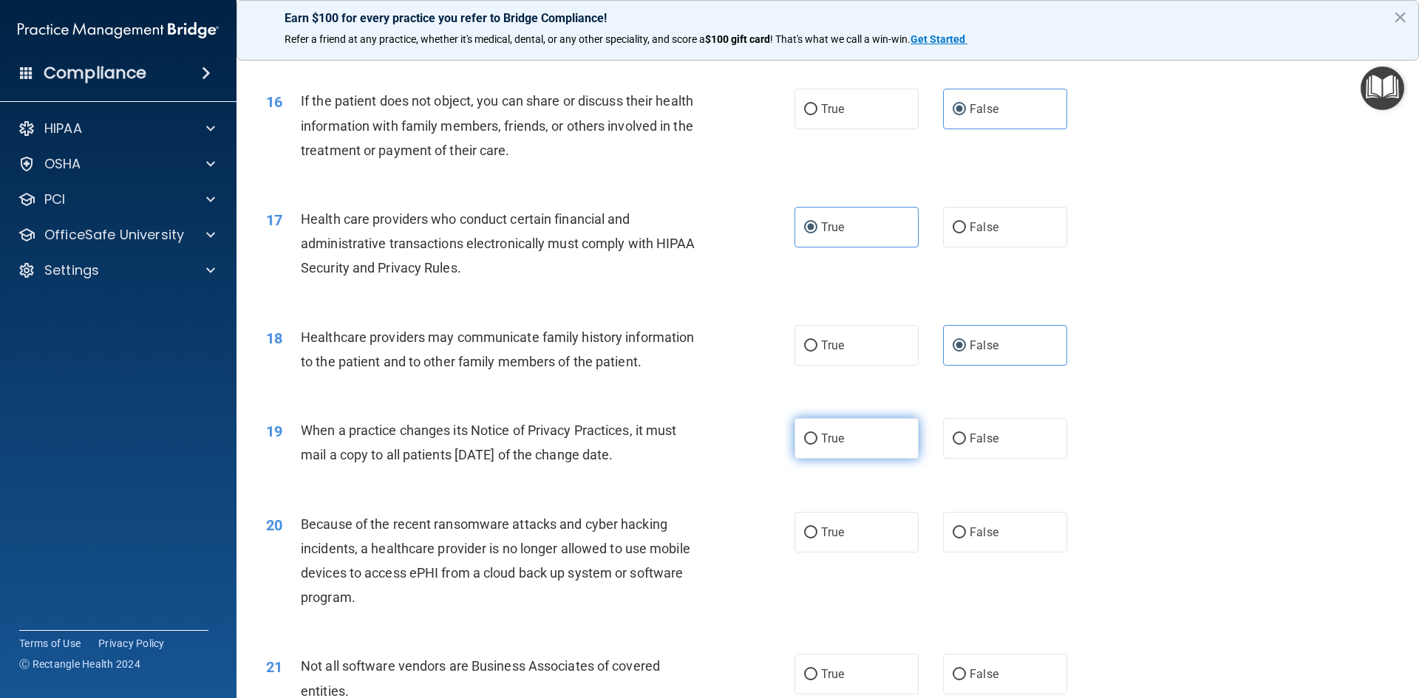
radio input "true"
click at [825, 532] on span "True" at bounding box center [832, 533] width 23 height 14
click at [817, 532] on input "True" at bounding box center [810, 533] width 13 height 11
radio input "true"
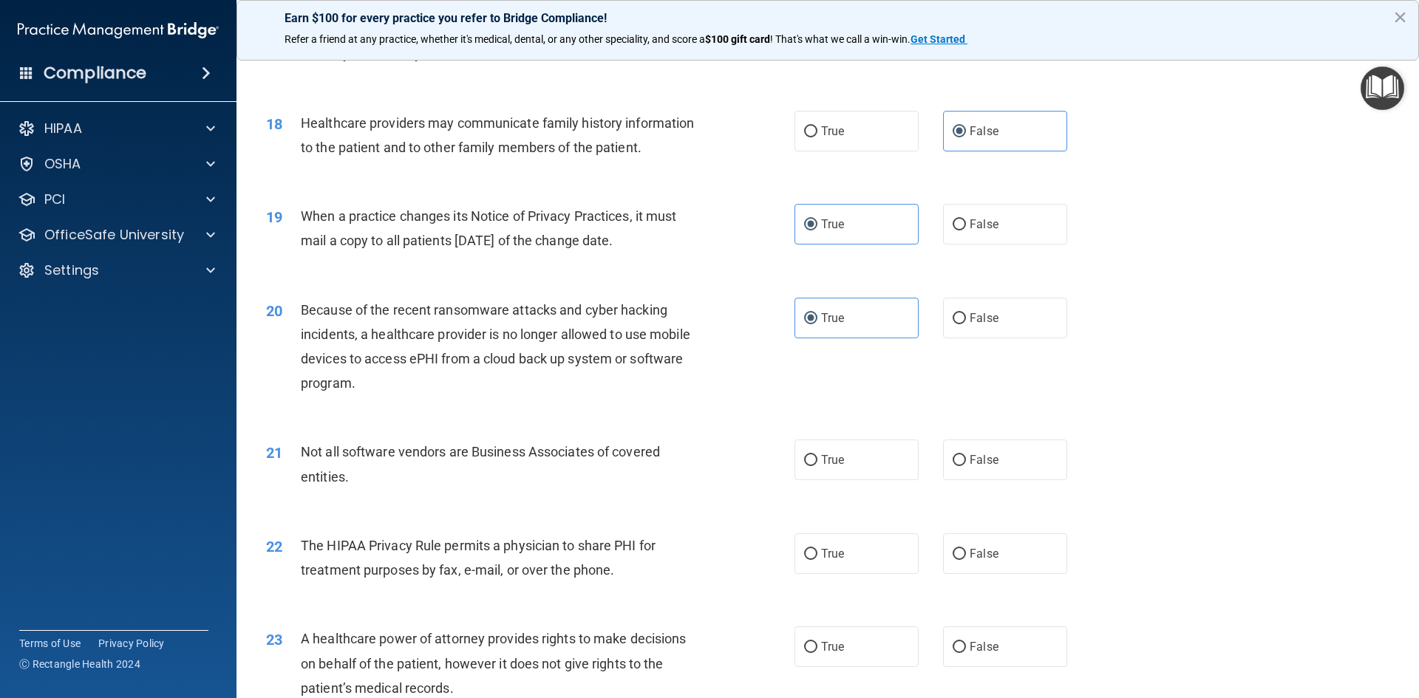
scroll to position [1996, 0]
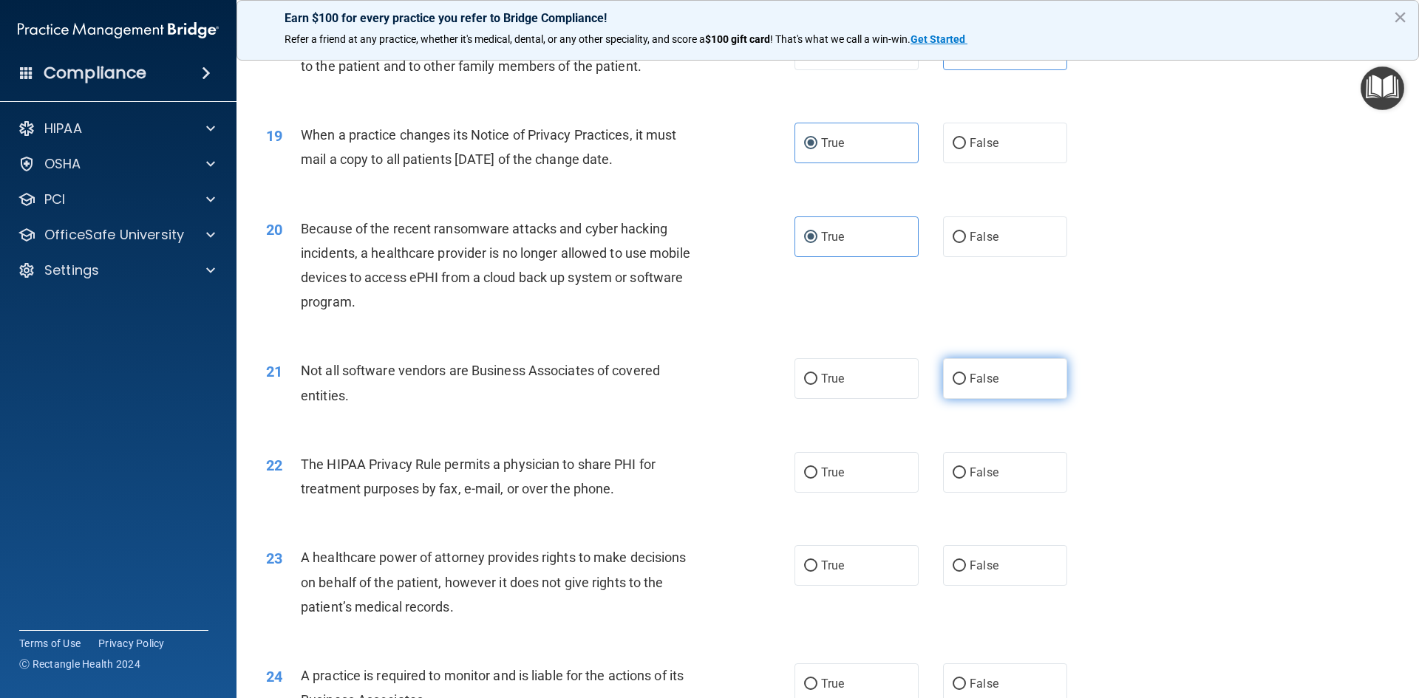
click at [953, 384] on input "False" at bounding box center [959, 379] width 13 height 11
radio input "true"
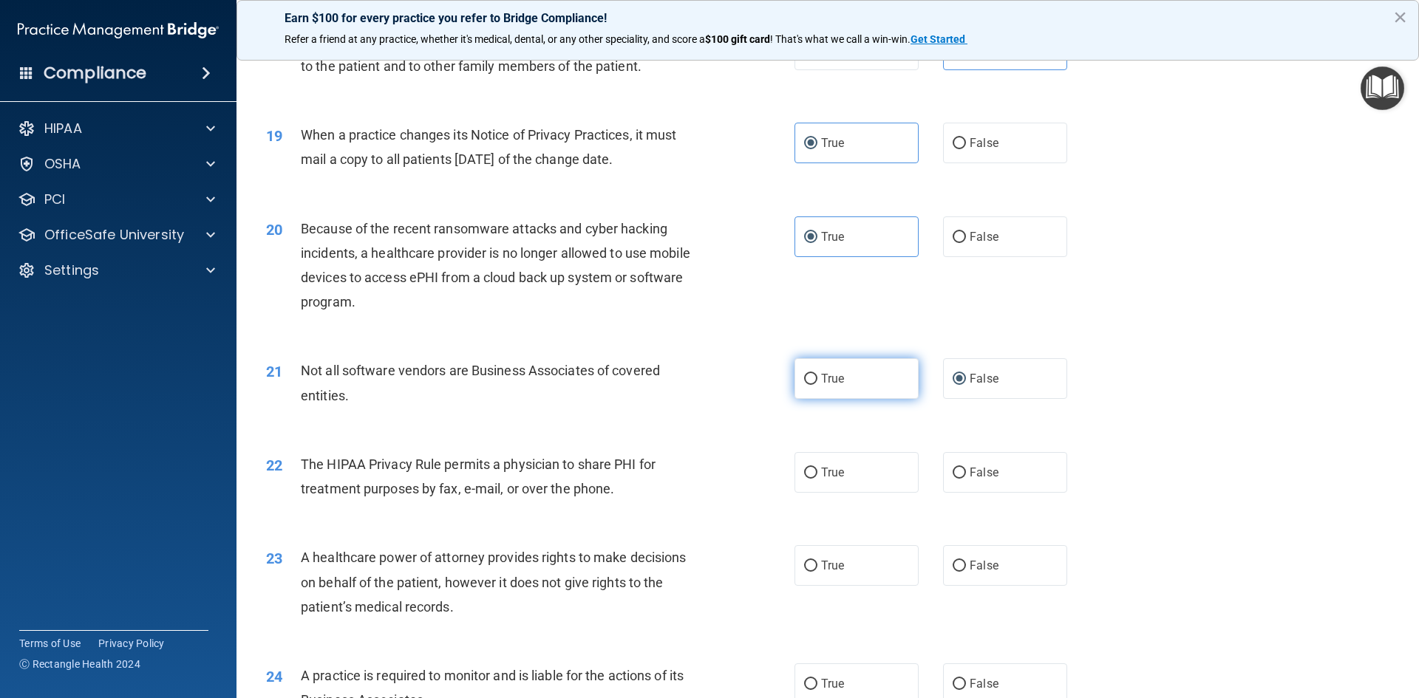
click at [857, 376] on label "True" at bounding box center [857, 378] width 124 height 41
click at [817, 376] on input "True" at bounding box center [810, 379] width 13 height 11
radio input "true"
radio input "false"
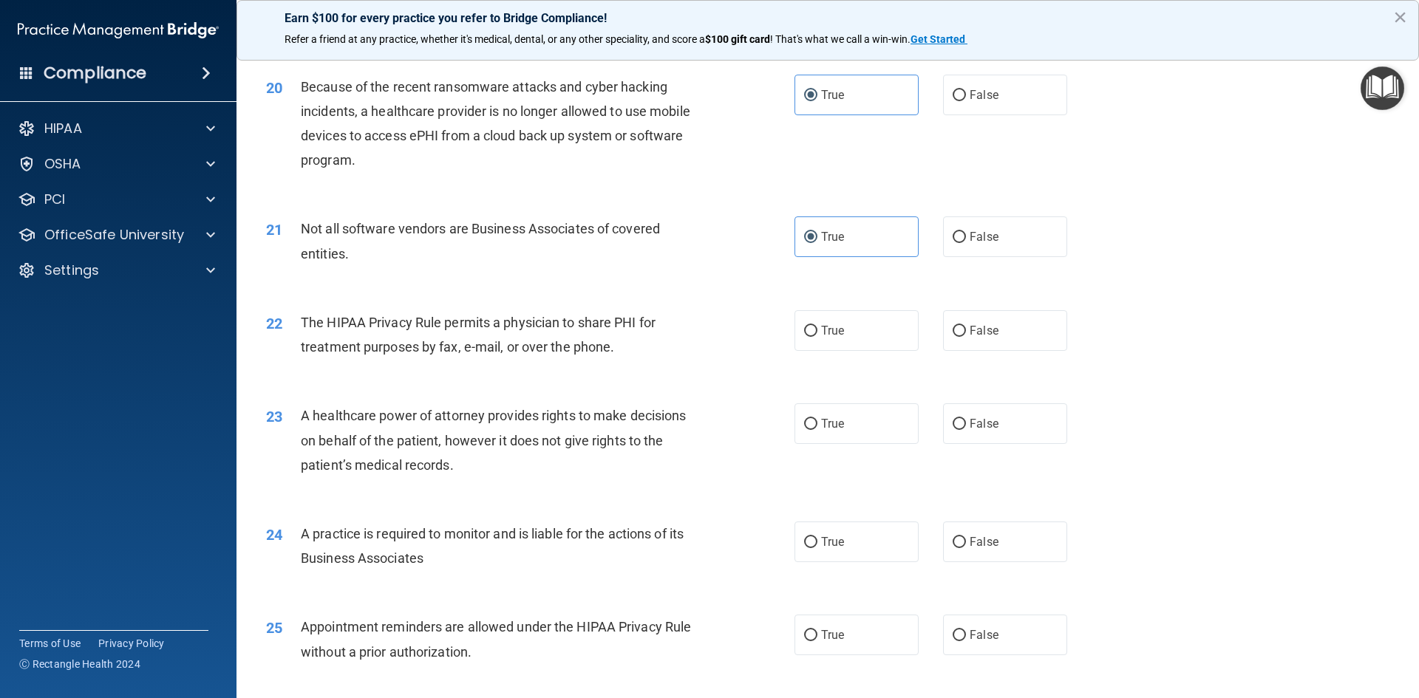
scroll to position [2143, 0]
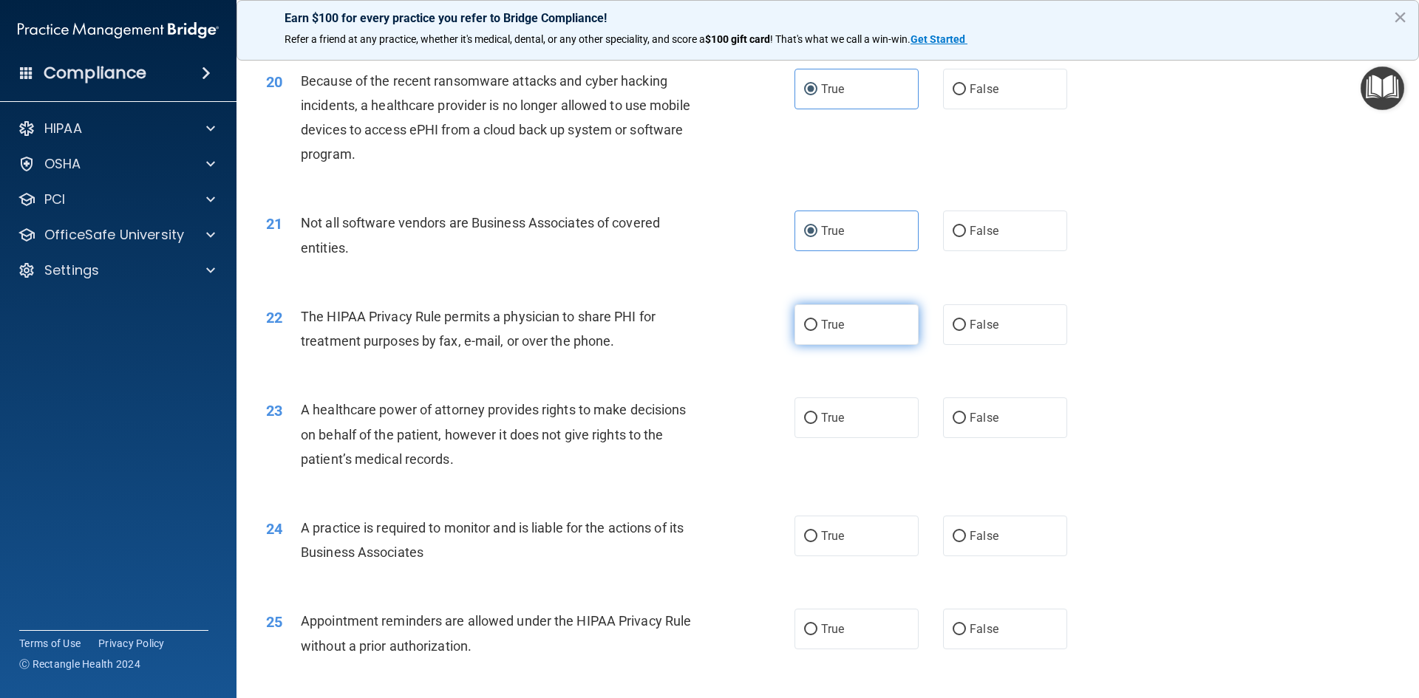
click at [818, 335] on label "True" at bounding box center [857, 325] width 124 height 41
click at [817, 331] on input "True" at bounding box center [810, 325] width 13 height 11
radio input "true"
click at [956, 425] on label "False" at bounding box center [1005, 418] width 124 height 41
click at [956, 424] on input "False" at bounding box center [959, 418] width 13 height 11
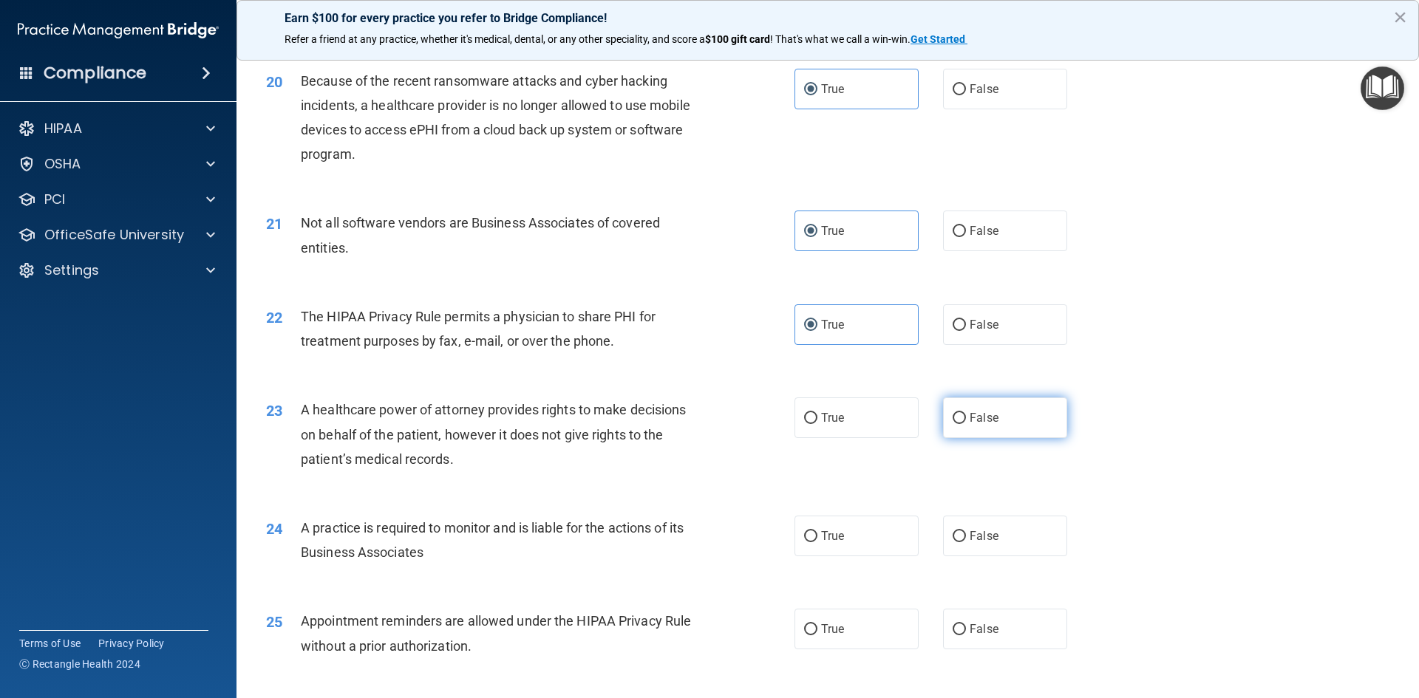
radio input "true"
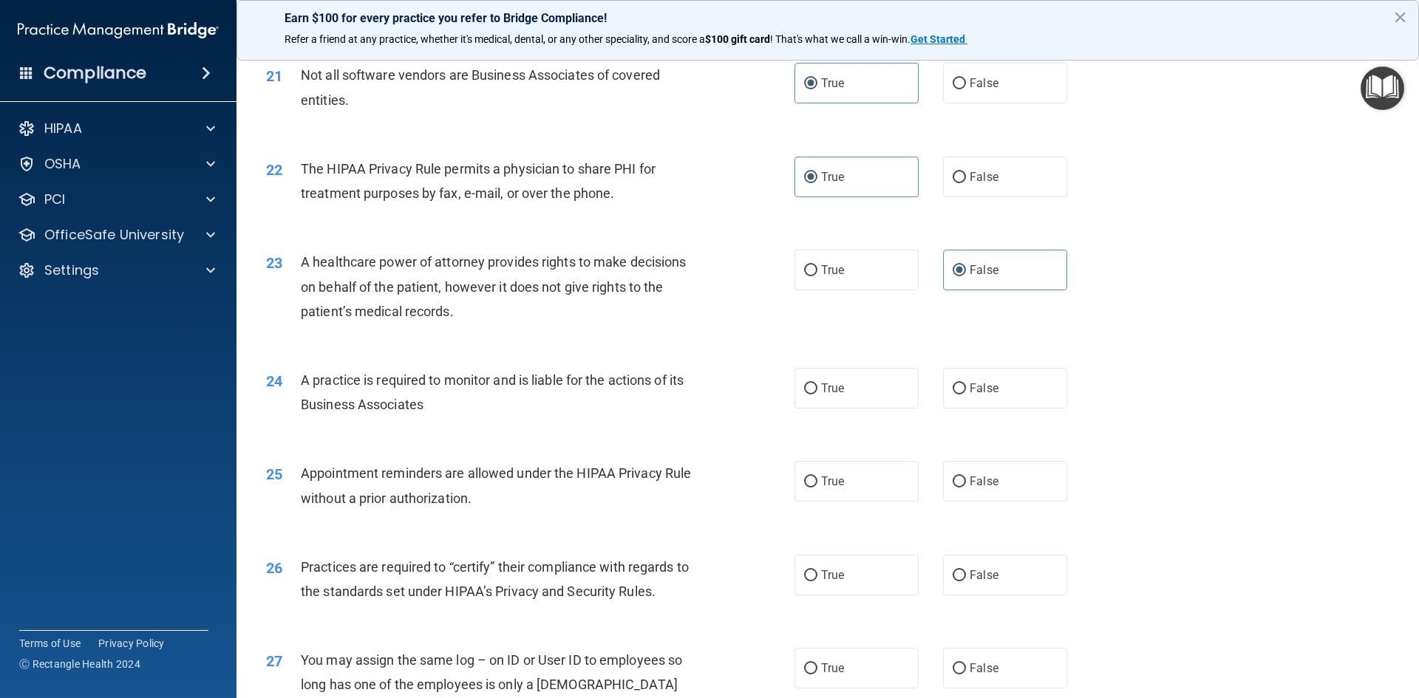
scroll to position [2365, 0]
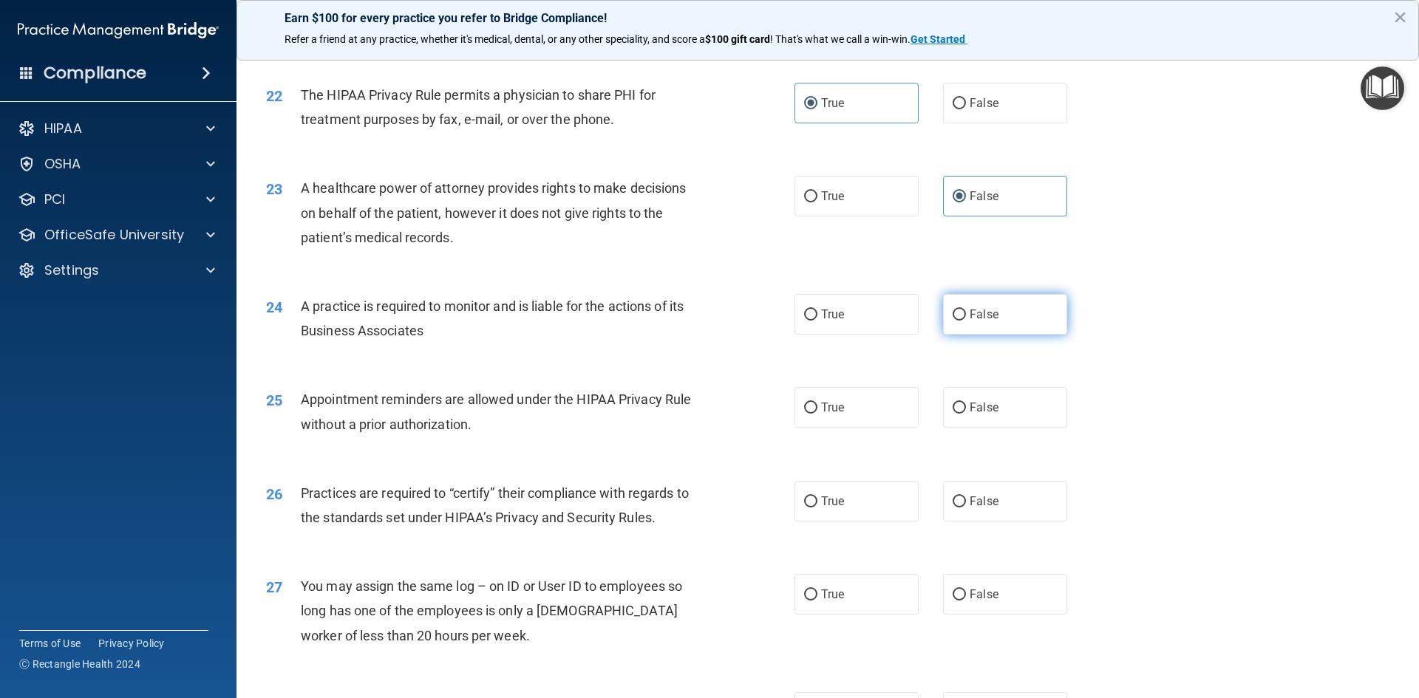
click at [1041, 311] on label "False" at bounding box center [1005, 314] width 124 height 41
click at [966, 311] on input "False" at bounding box center [959, 315] width 13 height 11
radio input "true"
click at [828, 407] on span "True" at bounding box center [832, 408] width 23 height 14
click at [817, 407] on input "True" at bounding box center [810, 408] width 13 height 11
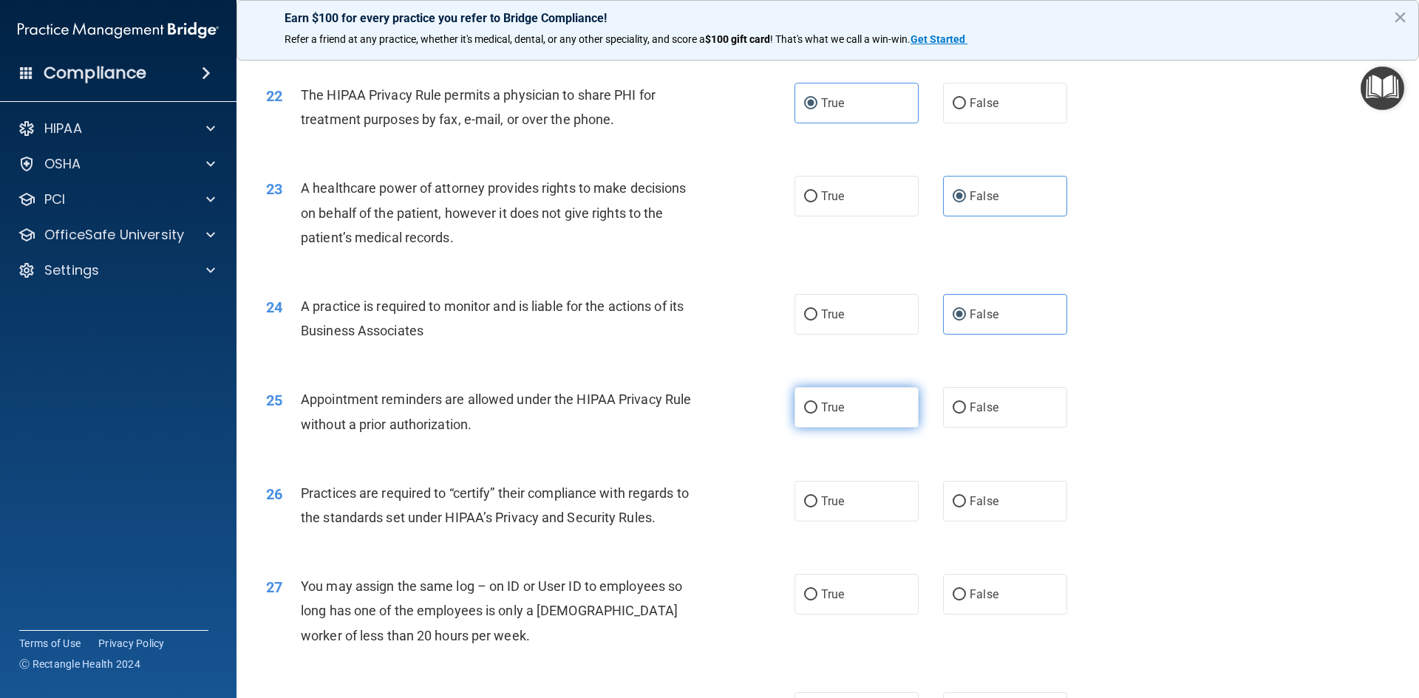
radio input "true"
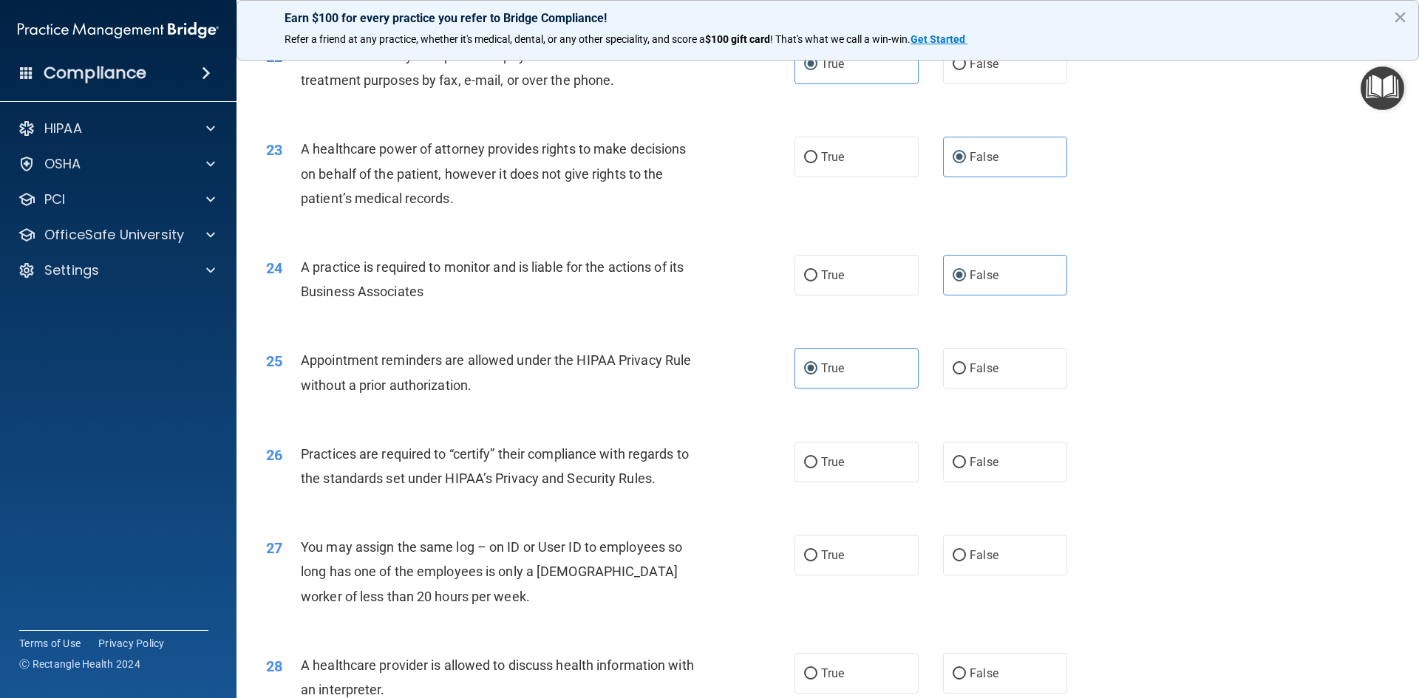
scroll to position [2513, 0]
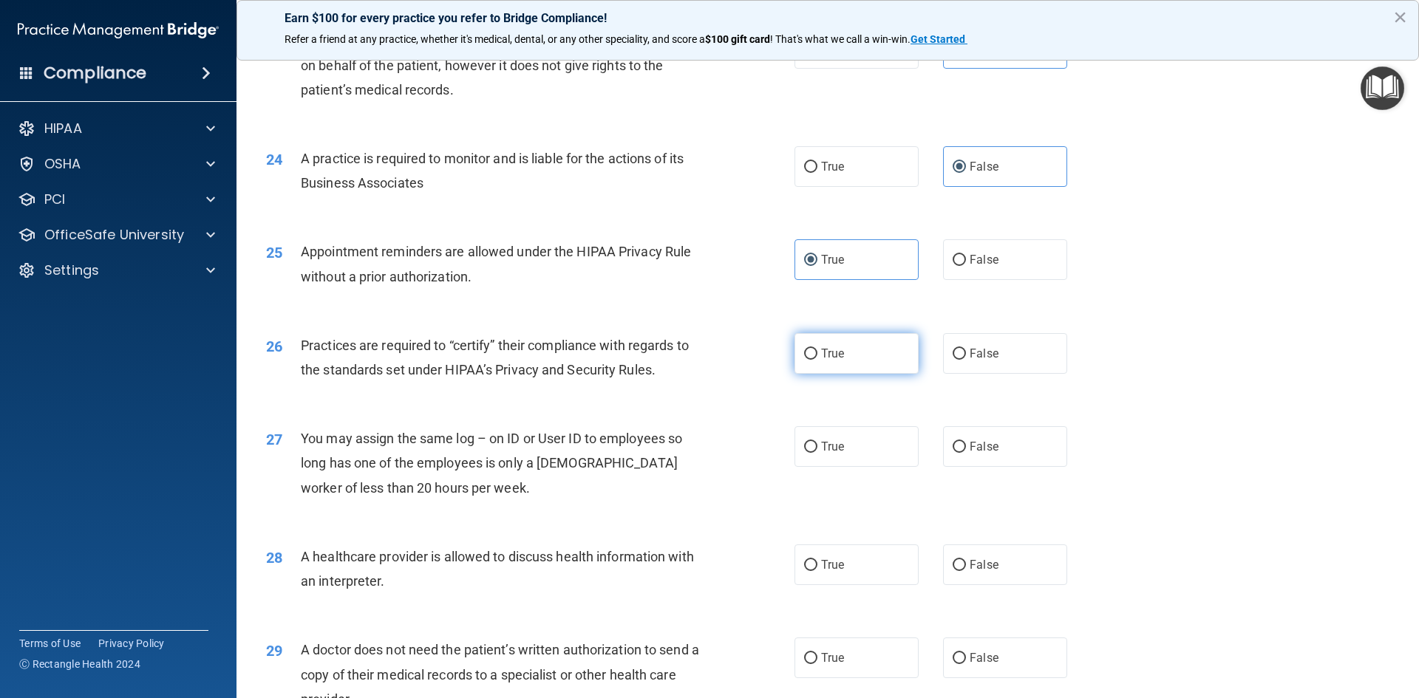
click at [811, 361] on label "True" at bounding box center [857, 353] width 124 height 41
click at [811, 360] on input "True" at bounding box center [810, 354] width 13 height 11
radio input "true"
click at [858, 158] on label "True" at bounding box center [857, 166] width 124 height 41
click at [817, 162] on input "True" at bounding box center [810, 167] width 13 height 11
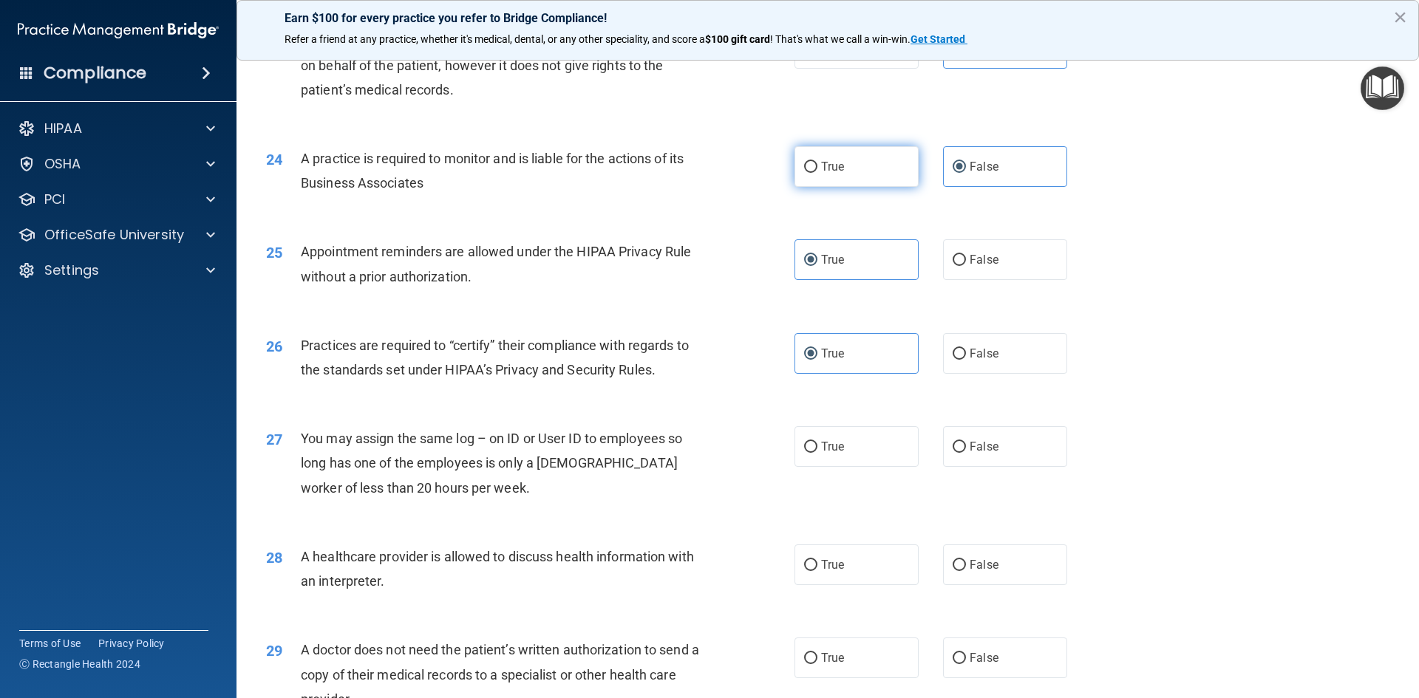
radio input "true"
radio input "false"
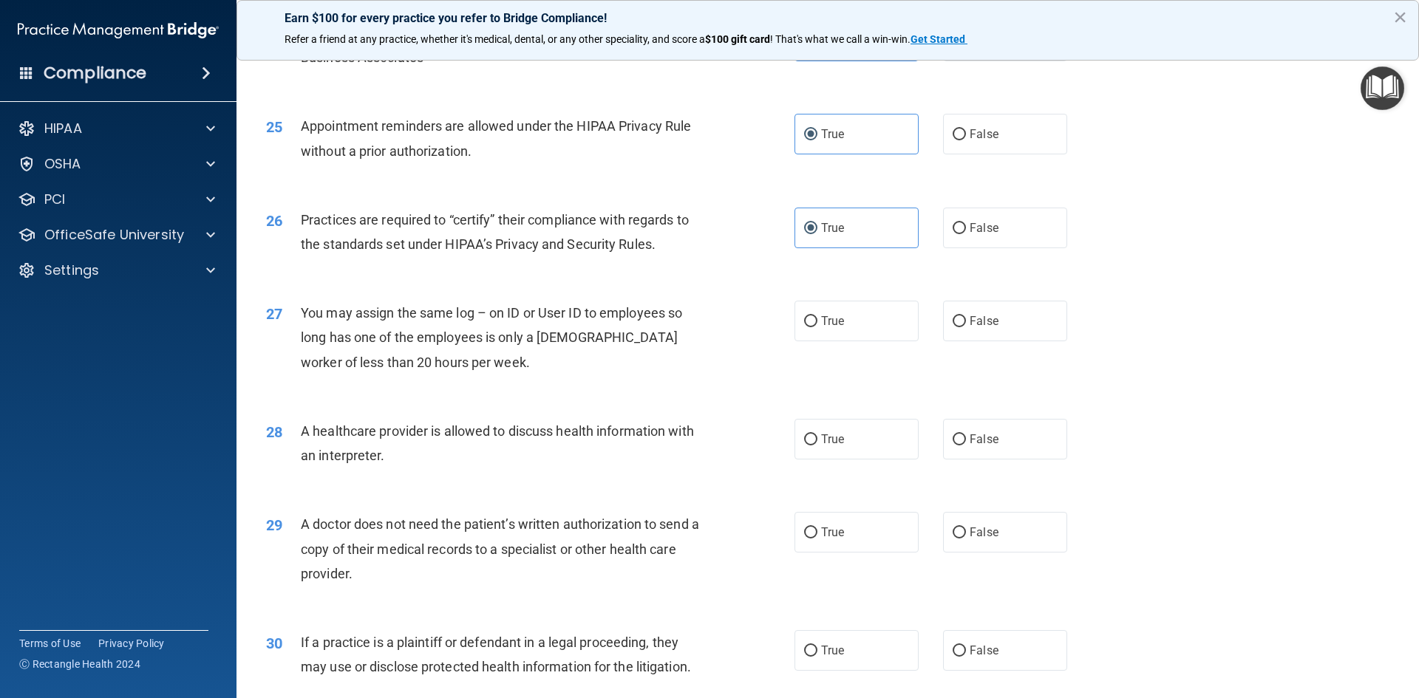
scroll to position [2735, 0]
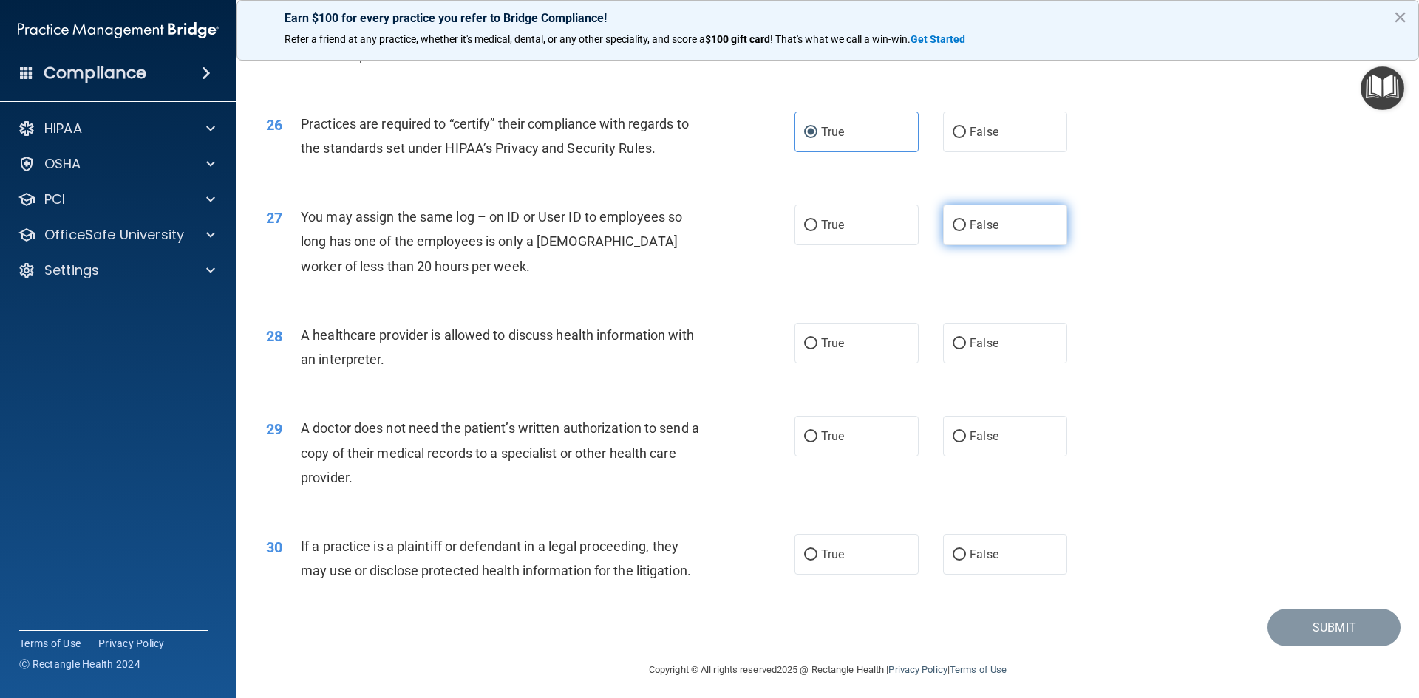
click at [988, 234] on label "False" at bounding box center [1005, 225] width 124 height 41
click at [966, 231] on input "False" at bounding box center [959, 225] width 13 height 11
radio input "true"
click at [977, 320] on div "28 A healthcare provider is allowed to discuss health information with an inter…" at bounding box center [828, 351] width 1146 height 93
click at [980, 326] on label "False" at bounding box center [1005, 343] width 124 height 41
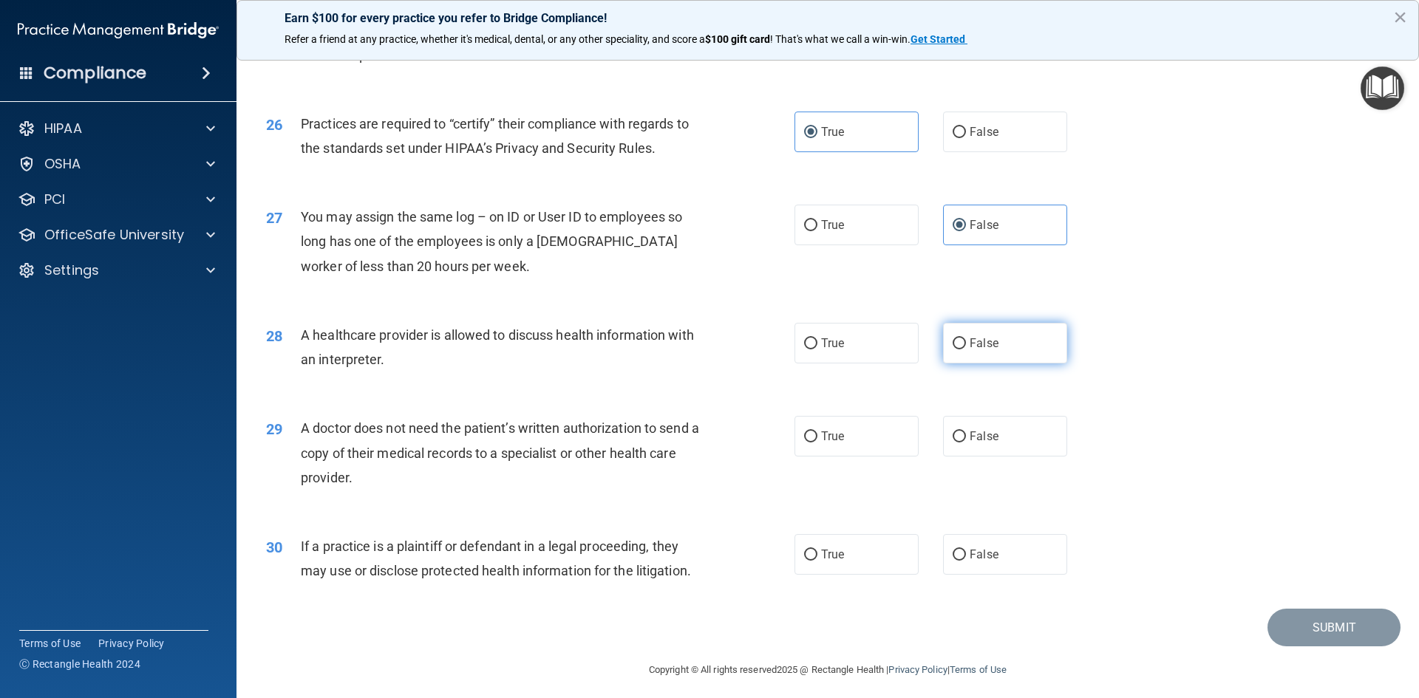
click at [966, 339] on input "False" at bounding box center [959, 344] width 13 height 11
radio input "true"
click at [820, 425] on label "True" at bounding box center [857, 436] width 124 height 41
click at [817, 432] on input "True" at bounding box center [810, 437] width 13 height 11
radio input "true"
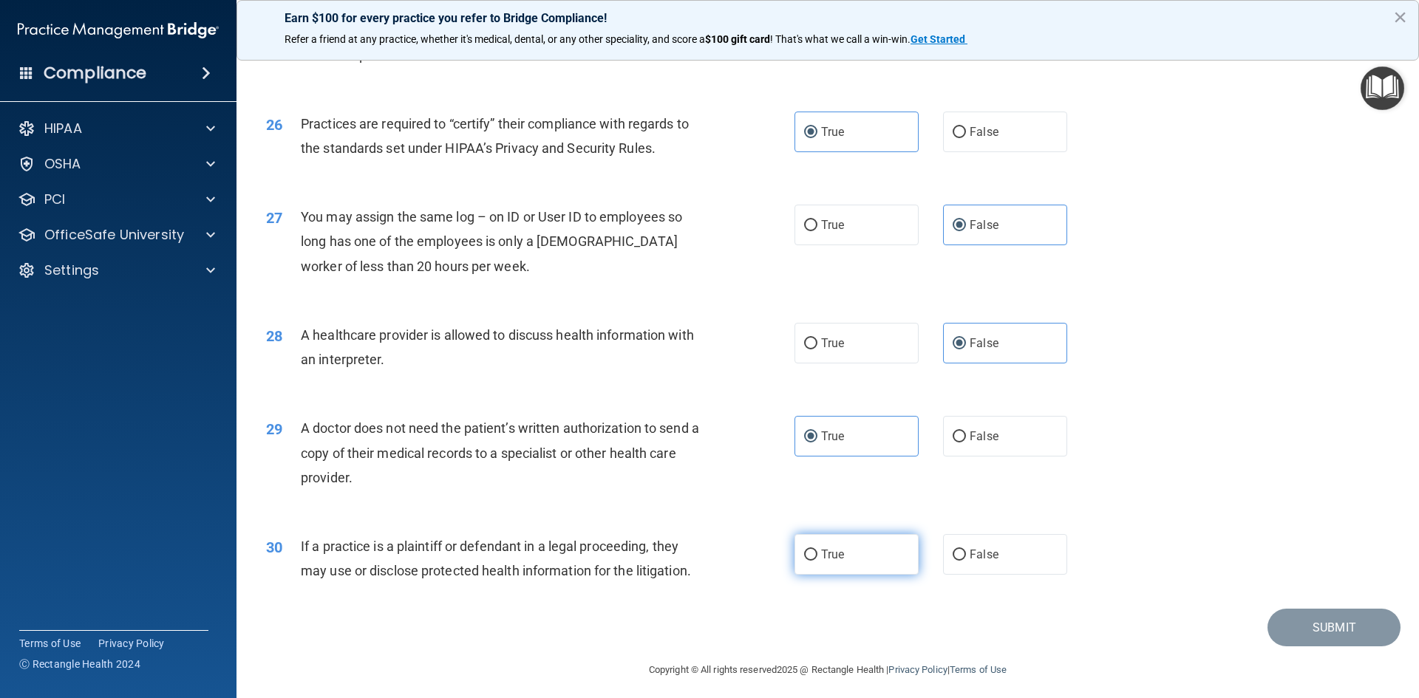
click at [823, 546] on label "True" at bounding box center [857, 554] width 124 height 41
click at [817, 550] on input "True" at bounding box center [810, 555] width 13 height 11
radio input "true"
click at [1322, 642] on button "Submit" at bounding box center [1334, 628] width 133 height 38
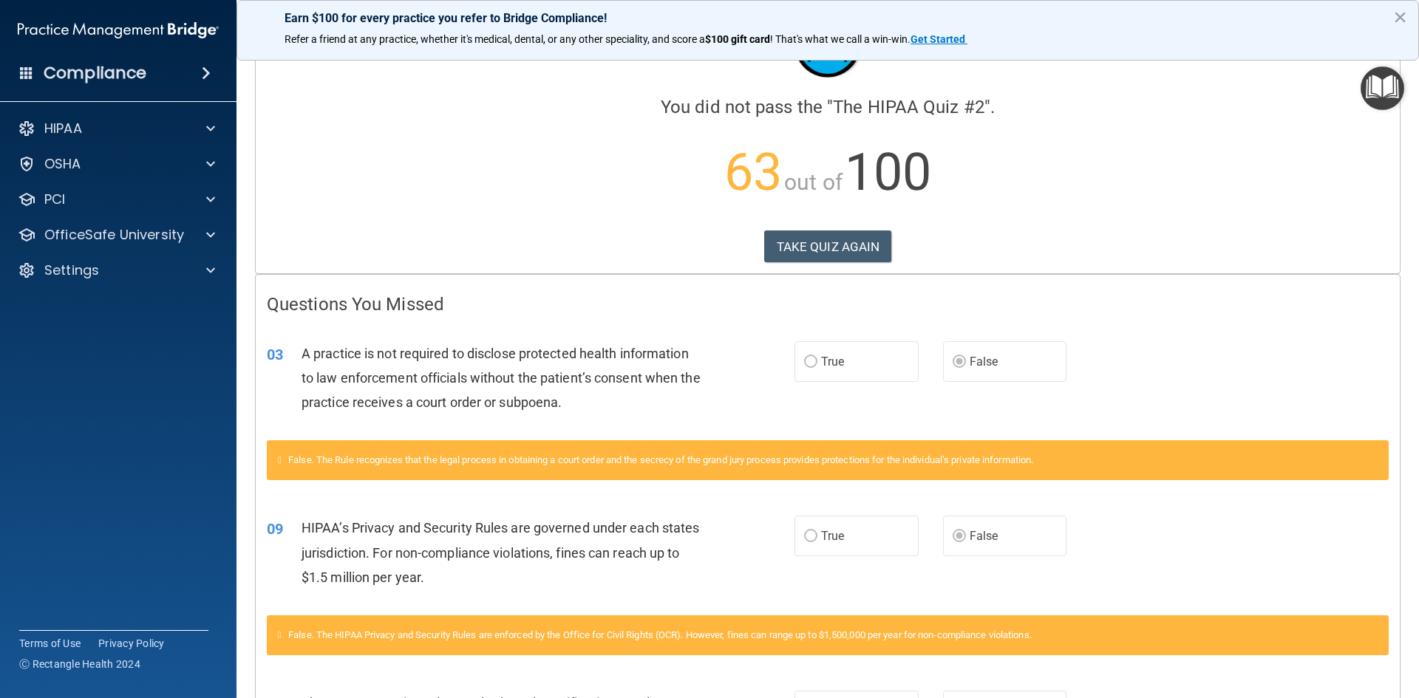
scroll to position [148, 0]
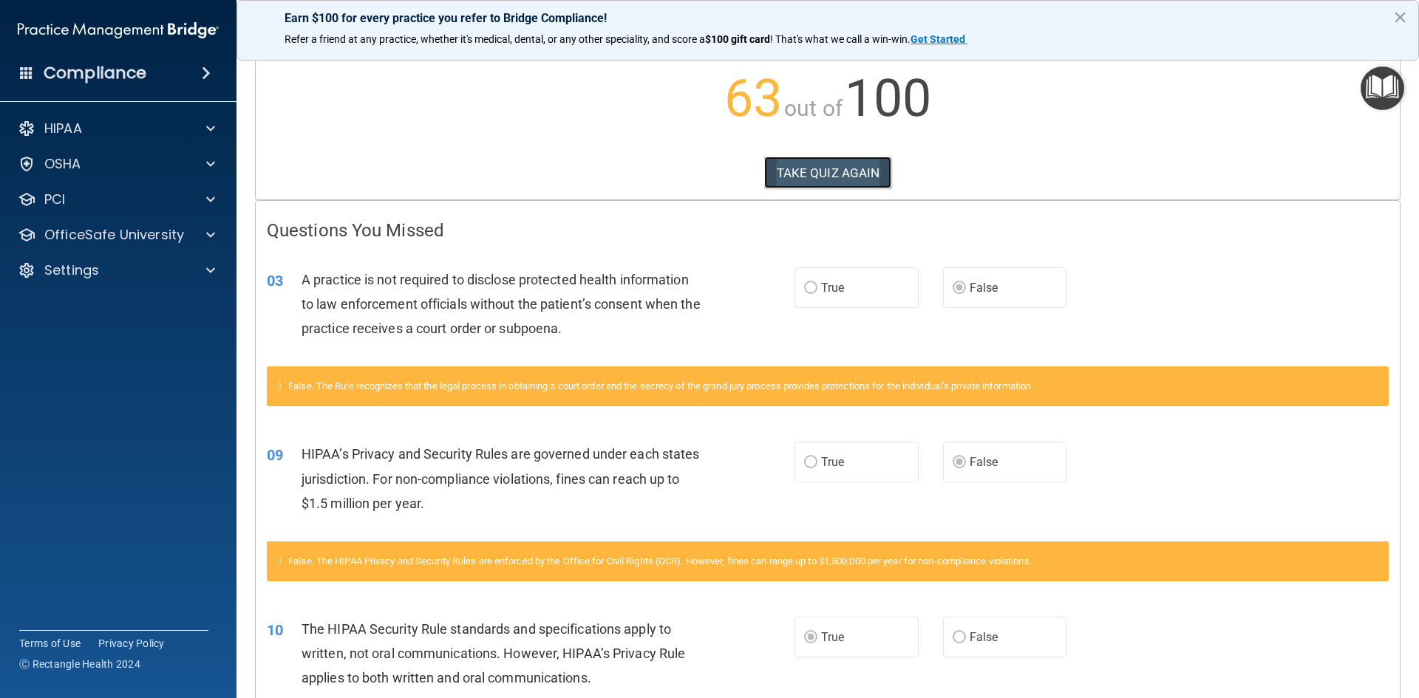
click at [786, 184] on button "TAKE QUIZ AGAIN" at bounding box center [828, 173] width 128 height 33
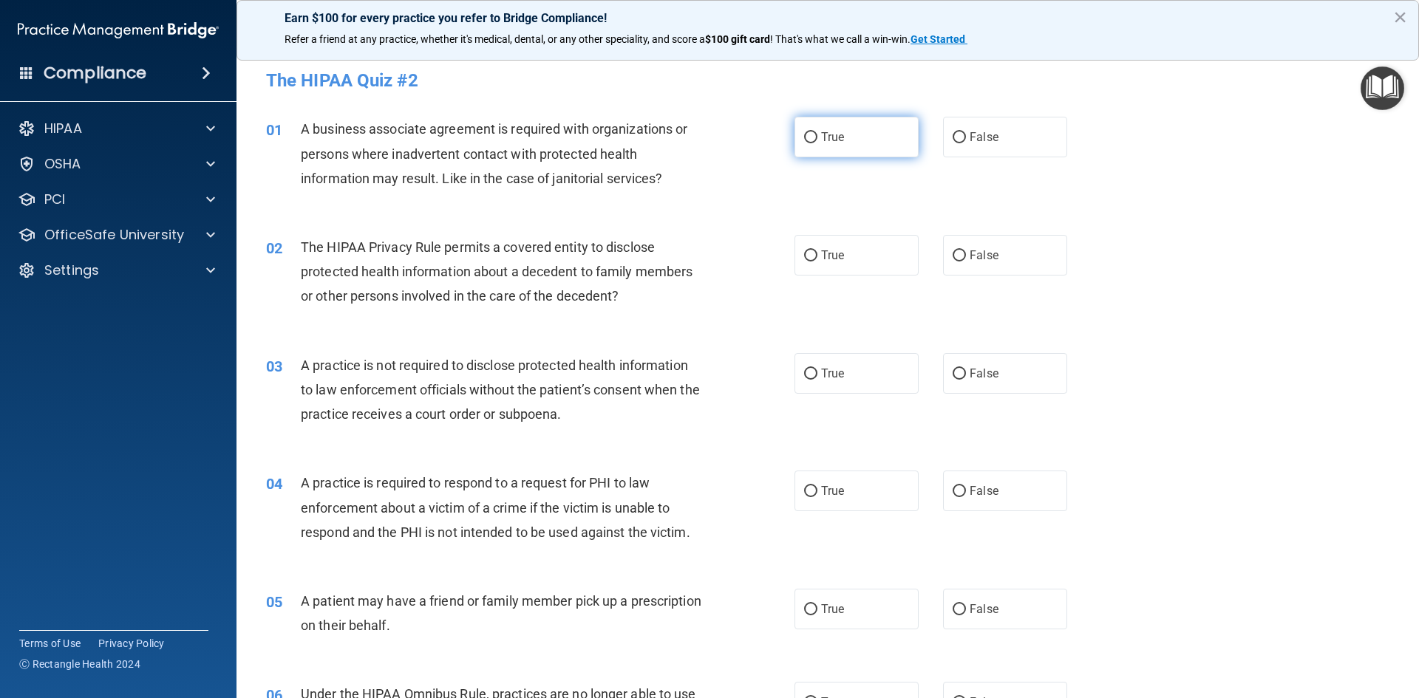
click at [876, 135] on label "True" at bounding box center [857, 137] width 124 height 41
click at [817, 135] on input "True" at bounding box center [810, 137] width 13 height 11
radio input "true"
click at [959, 142] on input "False" at bounding box center [959, 137] width 13 height 11
radio input "true"
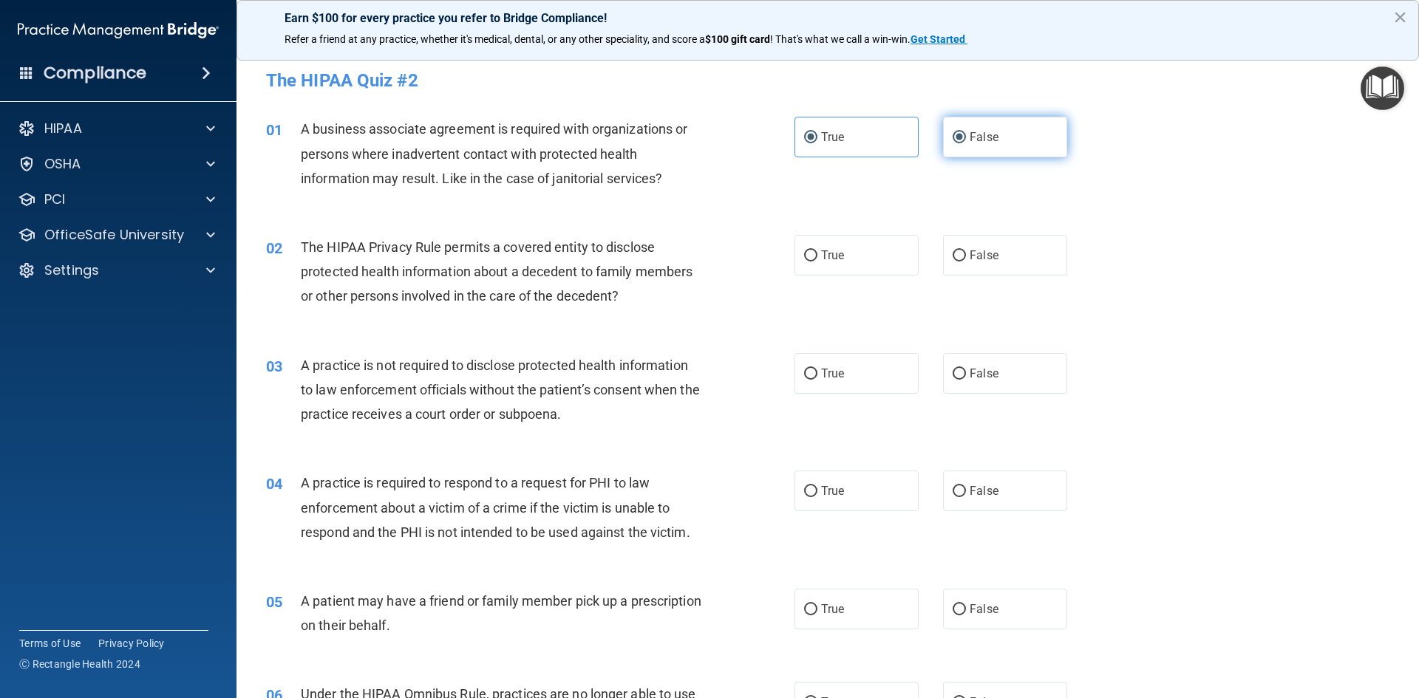
radio input "false"
click at [973, 264] on label "False" at bounding box center [1005, 255] width 124 height 41
click at [943, 260] on label "False" at bounding box center [1005, 255] width 124 height 41
click at [953, 260] on input "False" at bounding box center [959, 256] width 13 height 11
radio input "true"
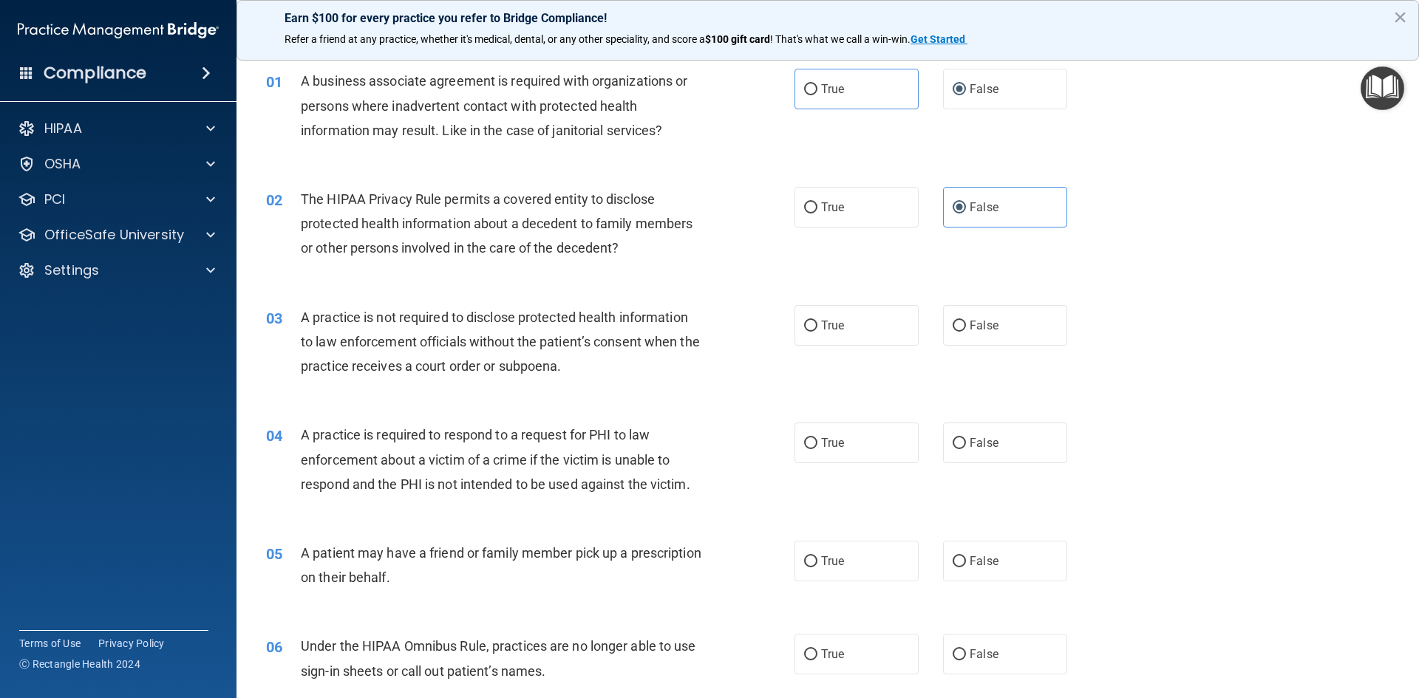
scroll to position [74, 0]
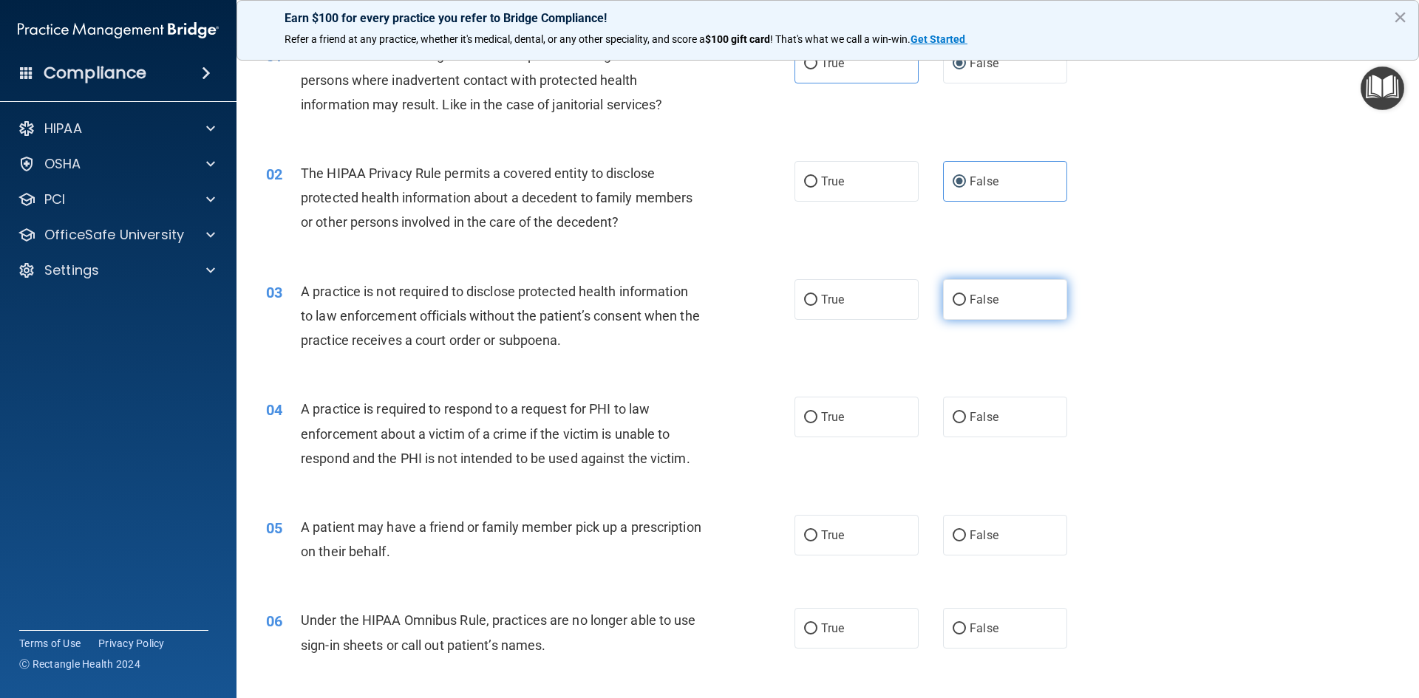
click at [994, 297] on label "False" at bounding box center [1005, 299] width 124 height 41
click at [966, 297] on input "False" at bounding box center [959, 300] width 13 height 11
radio input "true"
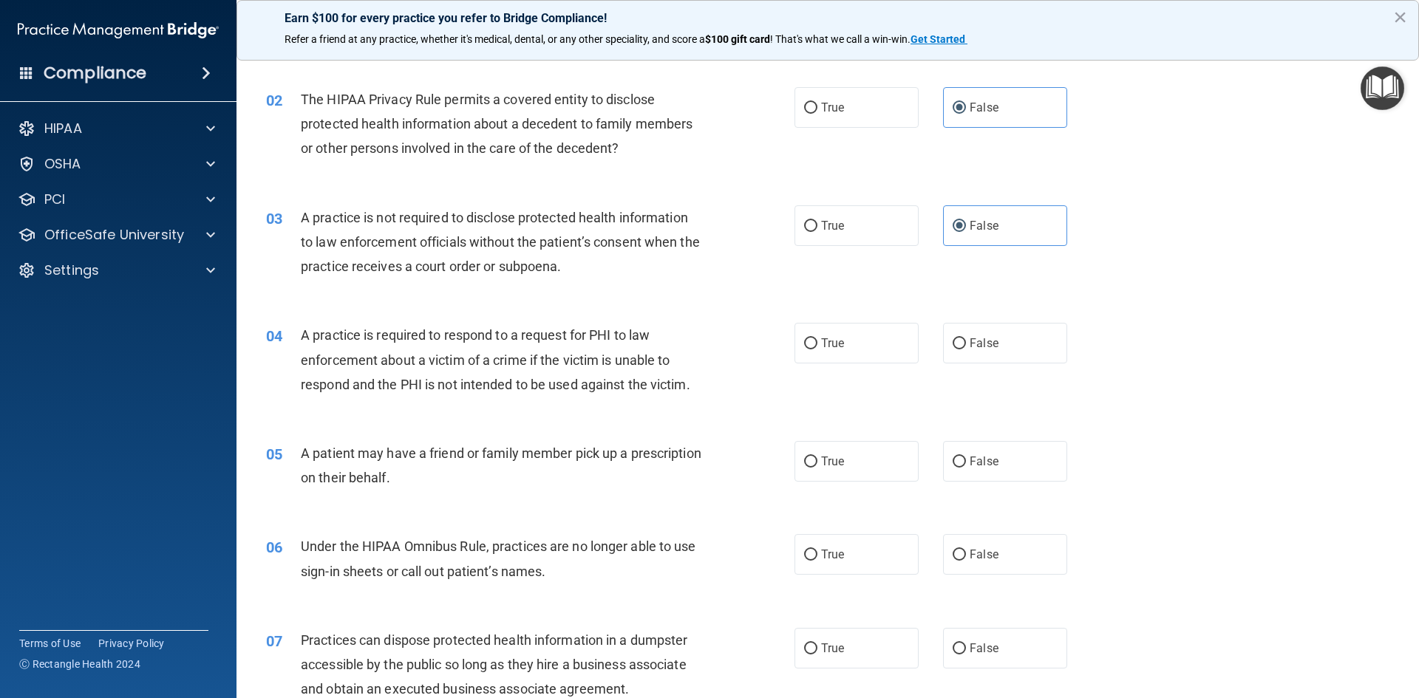
scroll to position [222, 0]
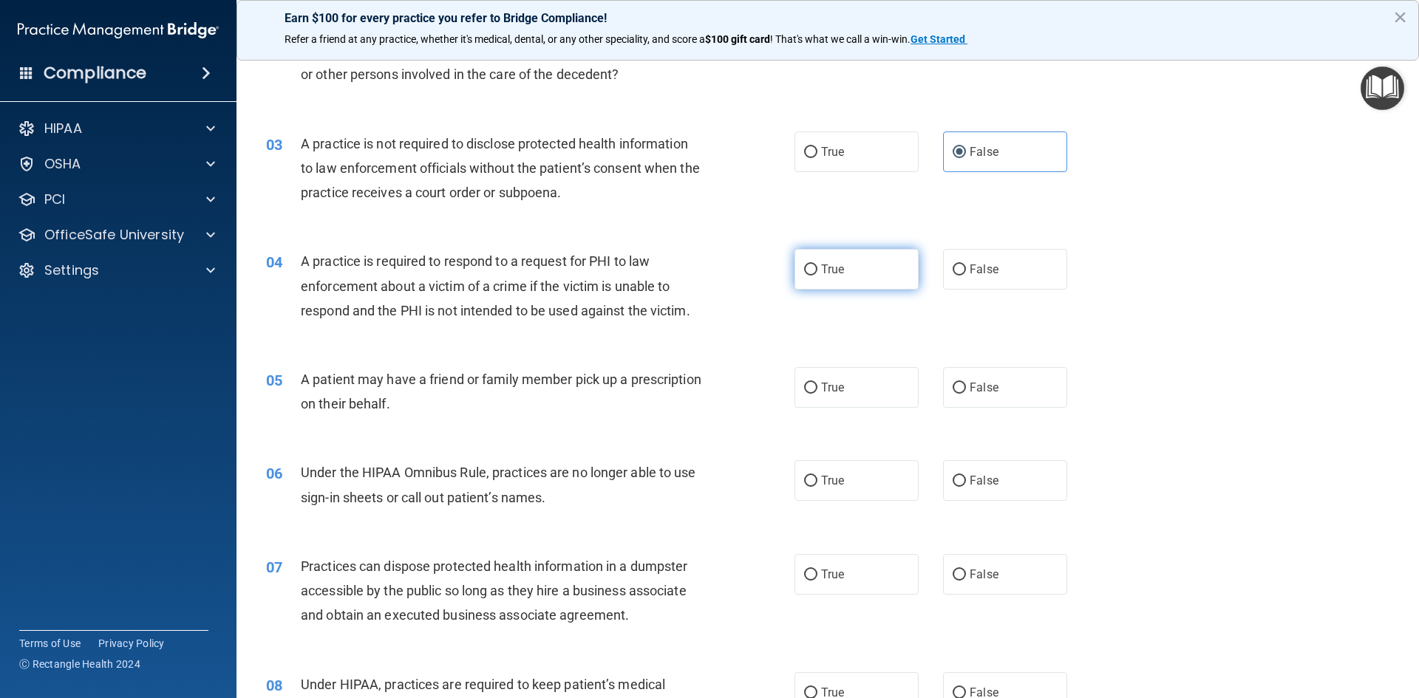
click at [838, 275] on span "True" at bounding box center [832, 269] width 23 height 14
click at [817, 275] on input "True" at bounding box center [810, 270] width 13 height 11
radio input "true"
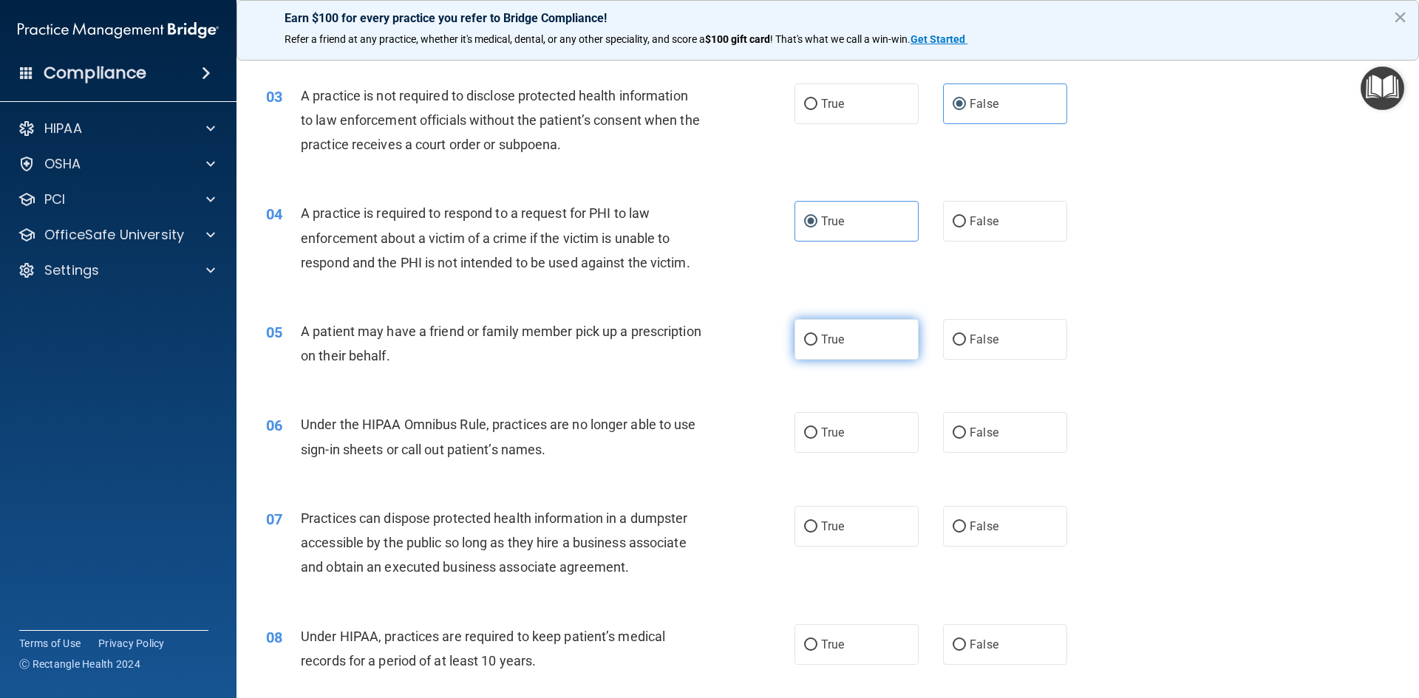
scroll to position [296, 0]
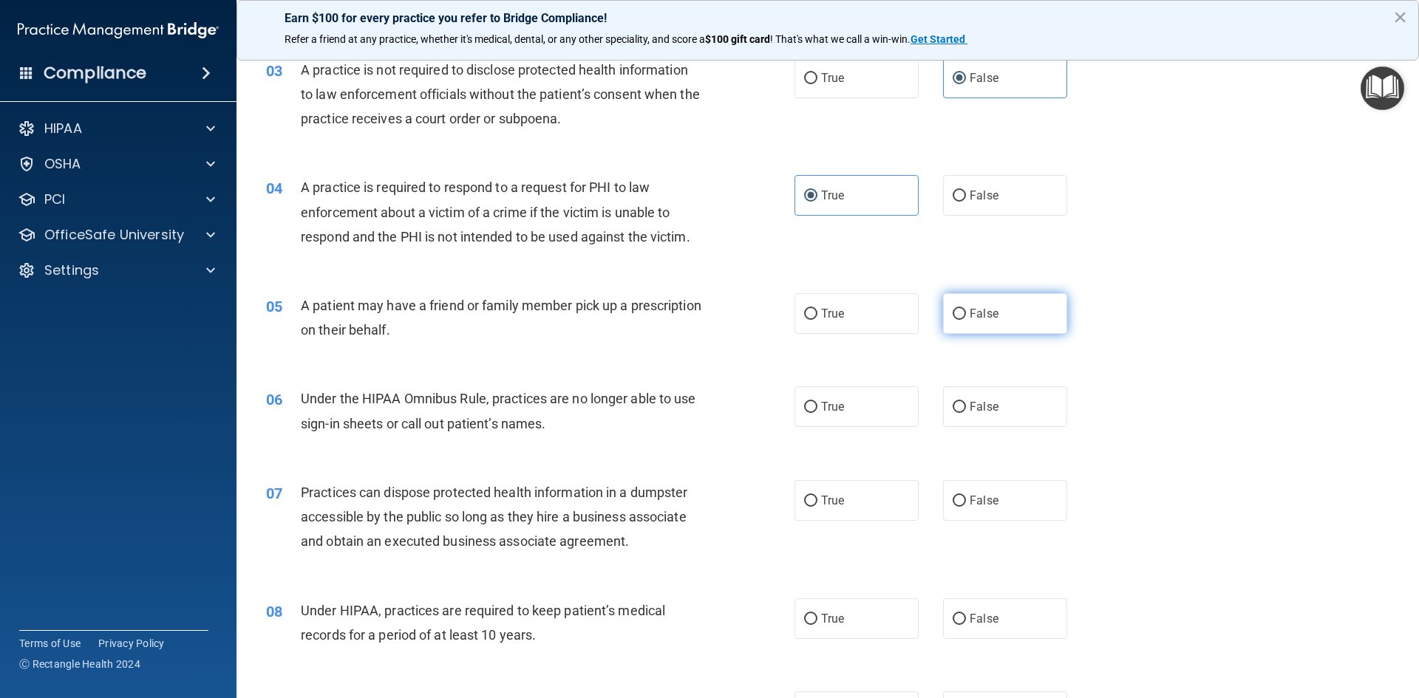
click at [1036, 312] on label "False" at bounding box center [1005, 313] width 124 height 41
click at [966, 312] on input "False" at bounding box center [959, 314] width 13 height 11
radio input "true"
click at [894, 312] on label "True" at bounding box center [857, 313] width 124 height 41
click at [817, 312] on input "True" at bounding box center [810, 314] width 13 height 11
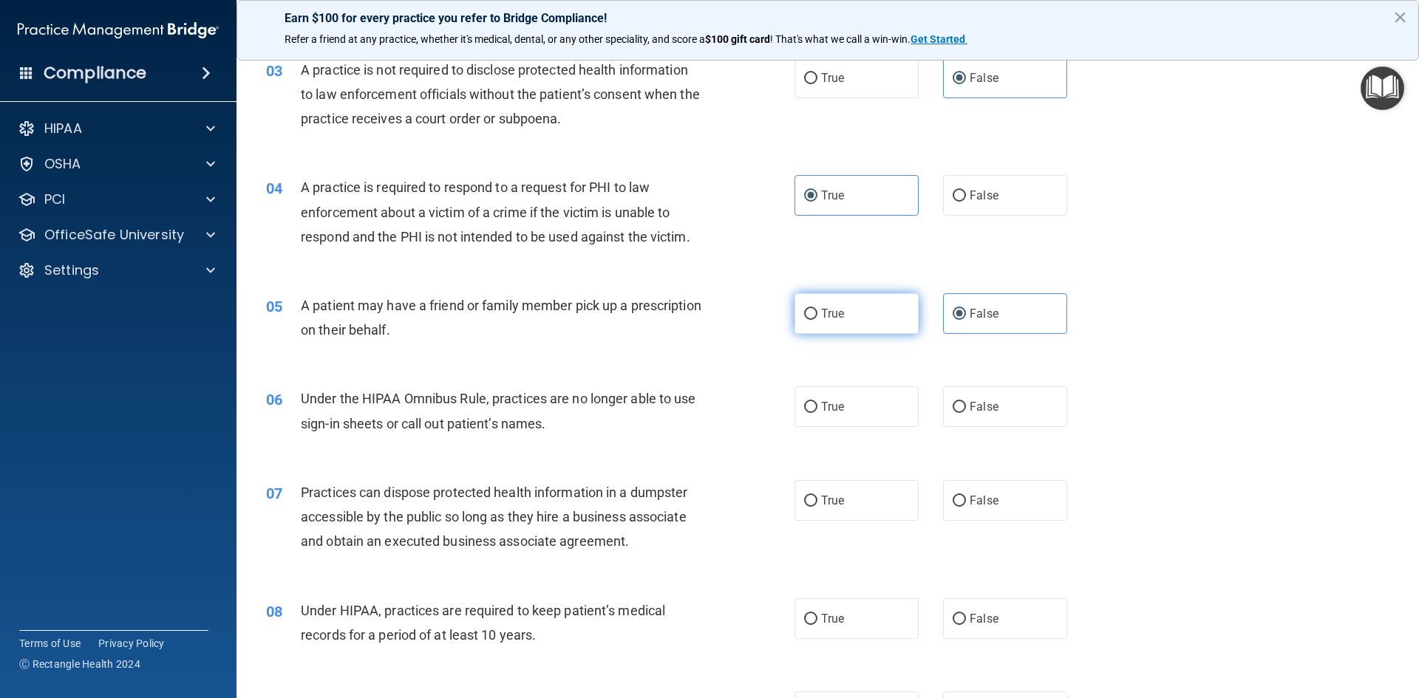
radio input "true"
radio input "false"
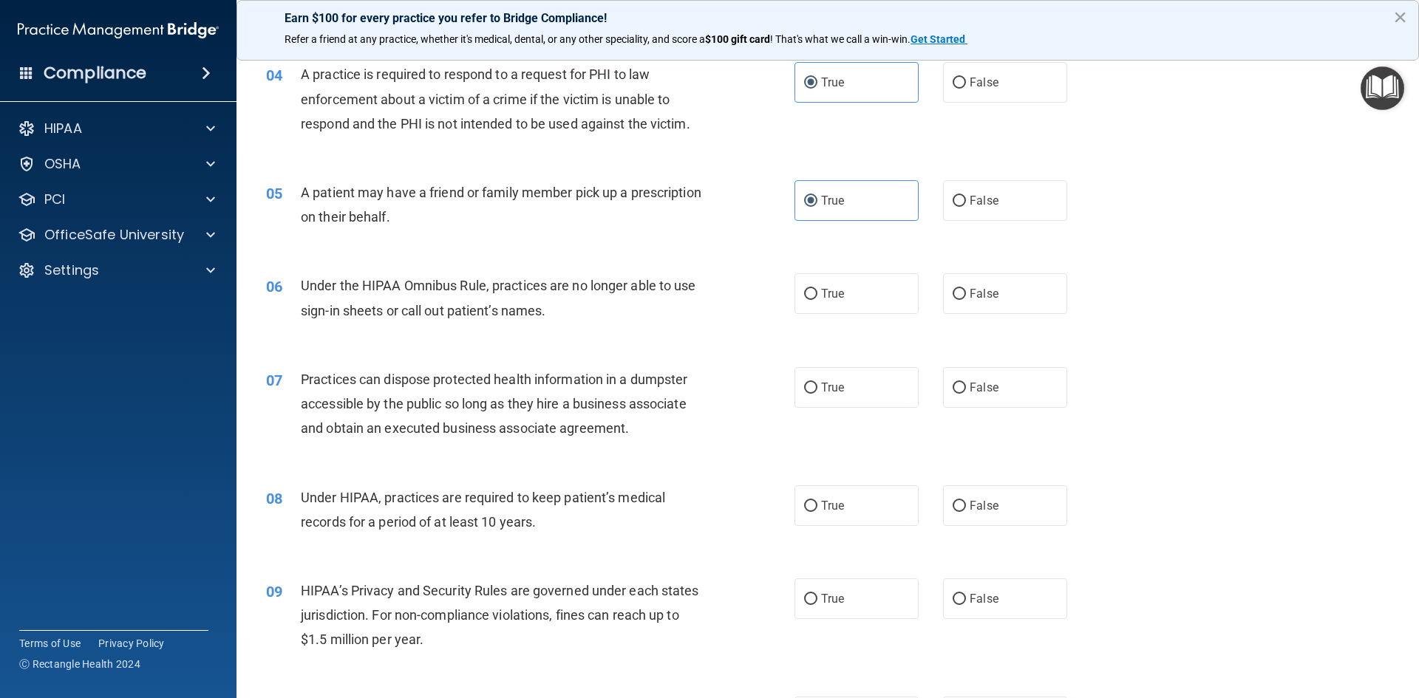
scroll to position [443, 0]
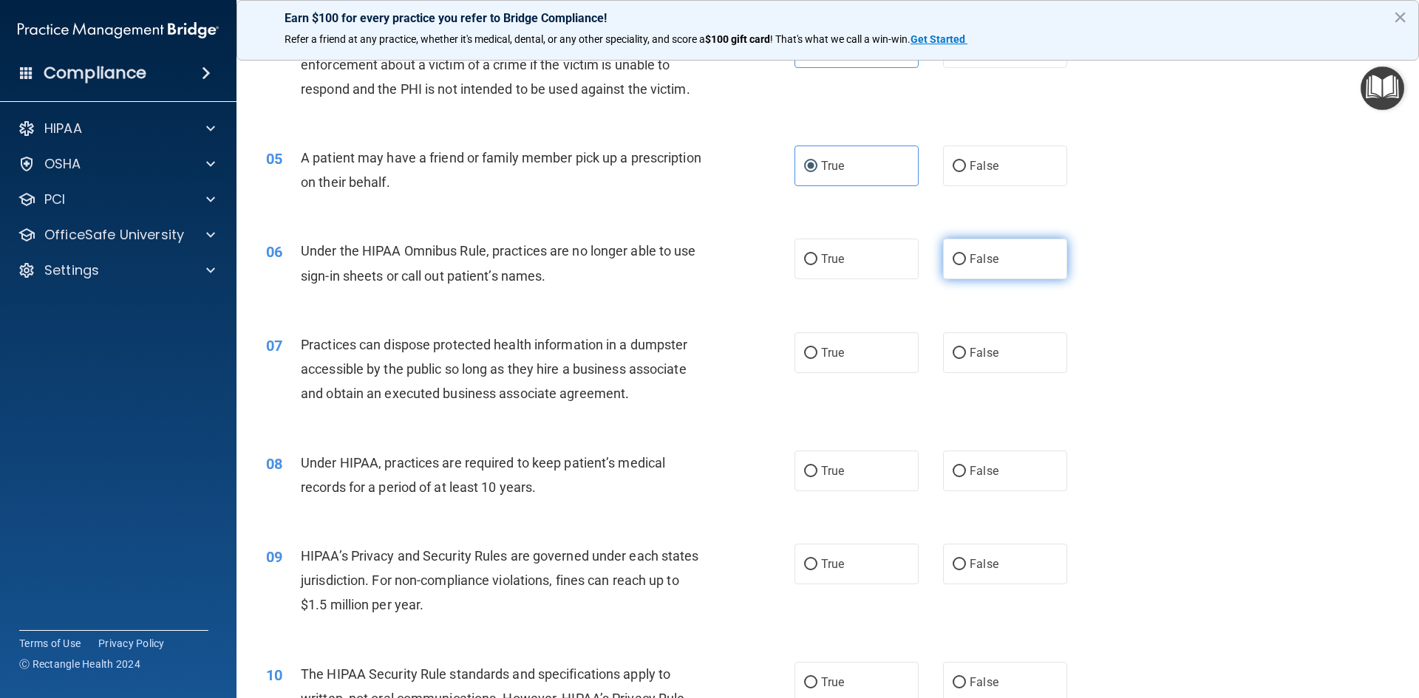
click at [990, 264] on span "False" at bounding box center [984, 259] width 29 height 14
click at [966, 264] on input "False" at bounding box center [959, 259] width 13 height 11
radio input "true"
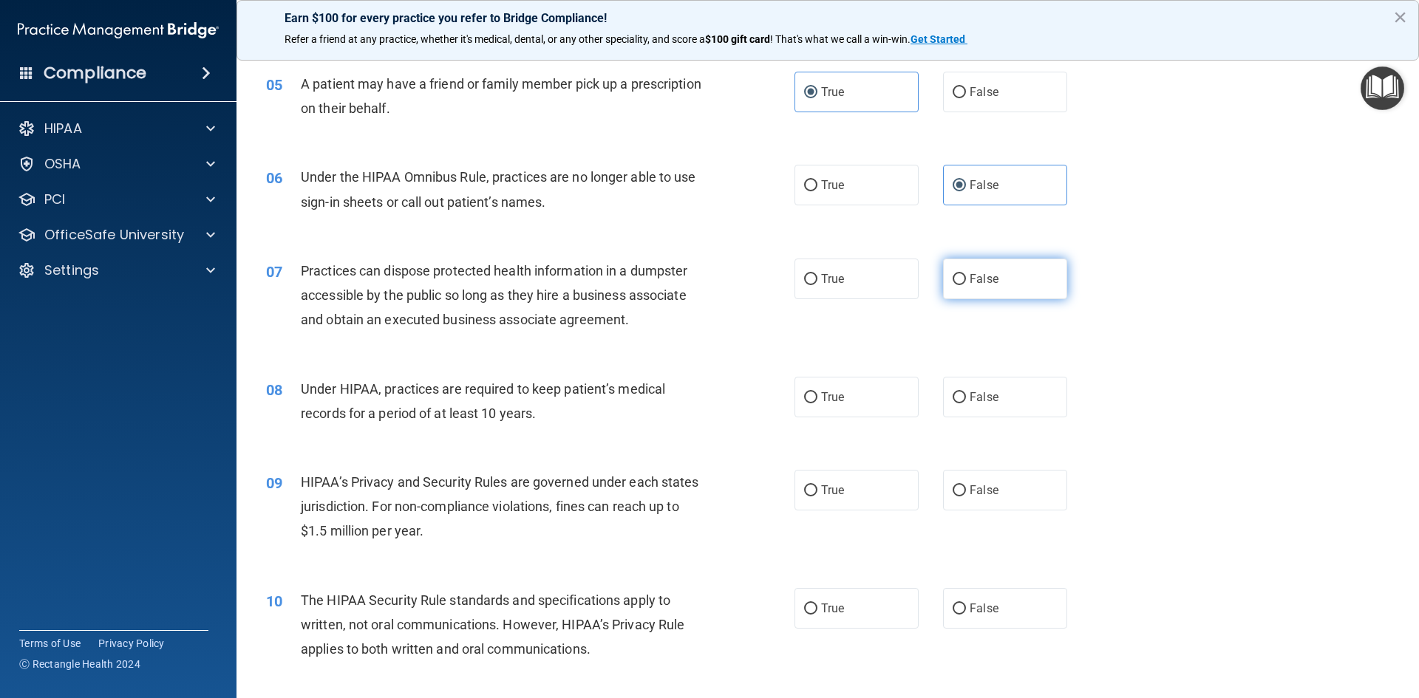
click at [979, 289] on label "False" at bounding box center [1005, 279] width 124 height 41
click at [966, 285] on input "False" at bounding box center [959, 279] width 13 height 11
radio input "true"
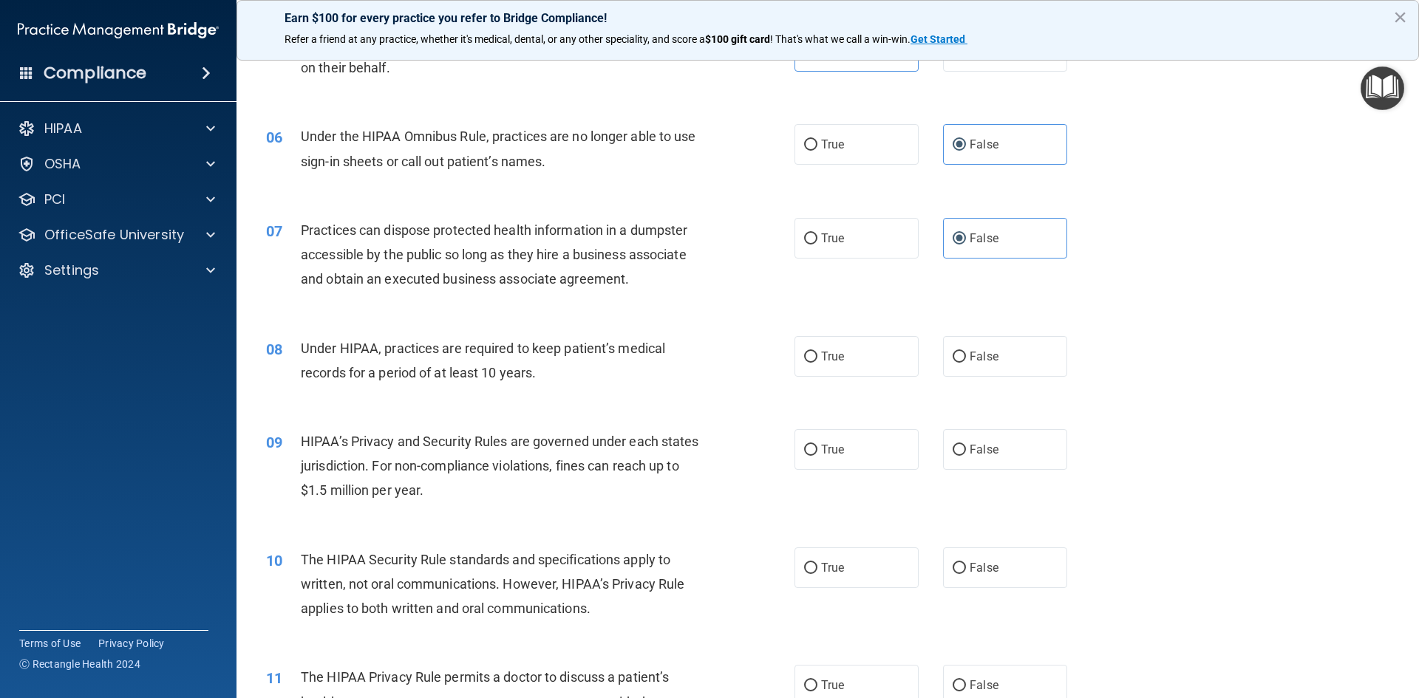
scroll to position [591, 0]
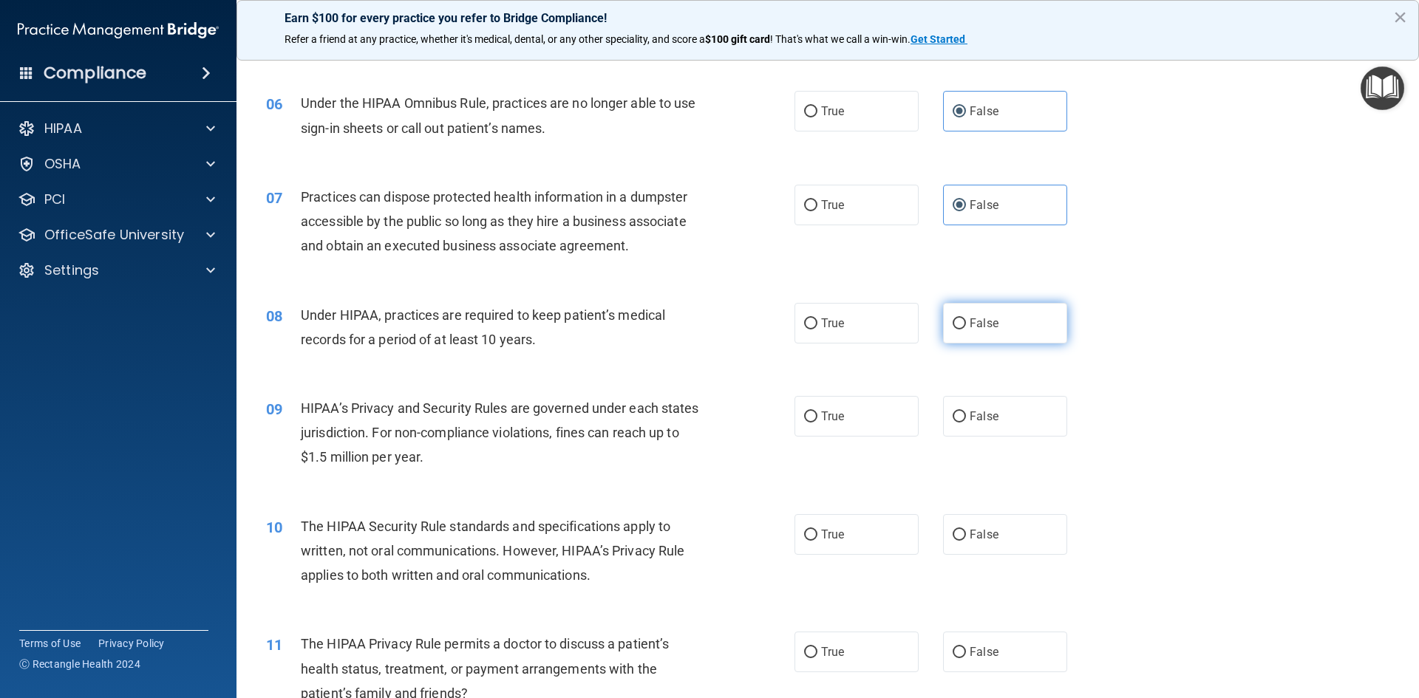
click at [943, 324] on label "False" at bounding box center [1005, 323] width 124 height 41
click at [953, 324] on input "False" at bounding box center [959, 324] width 13 height 11
radio input "true"
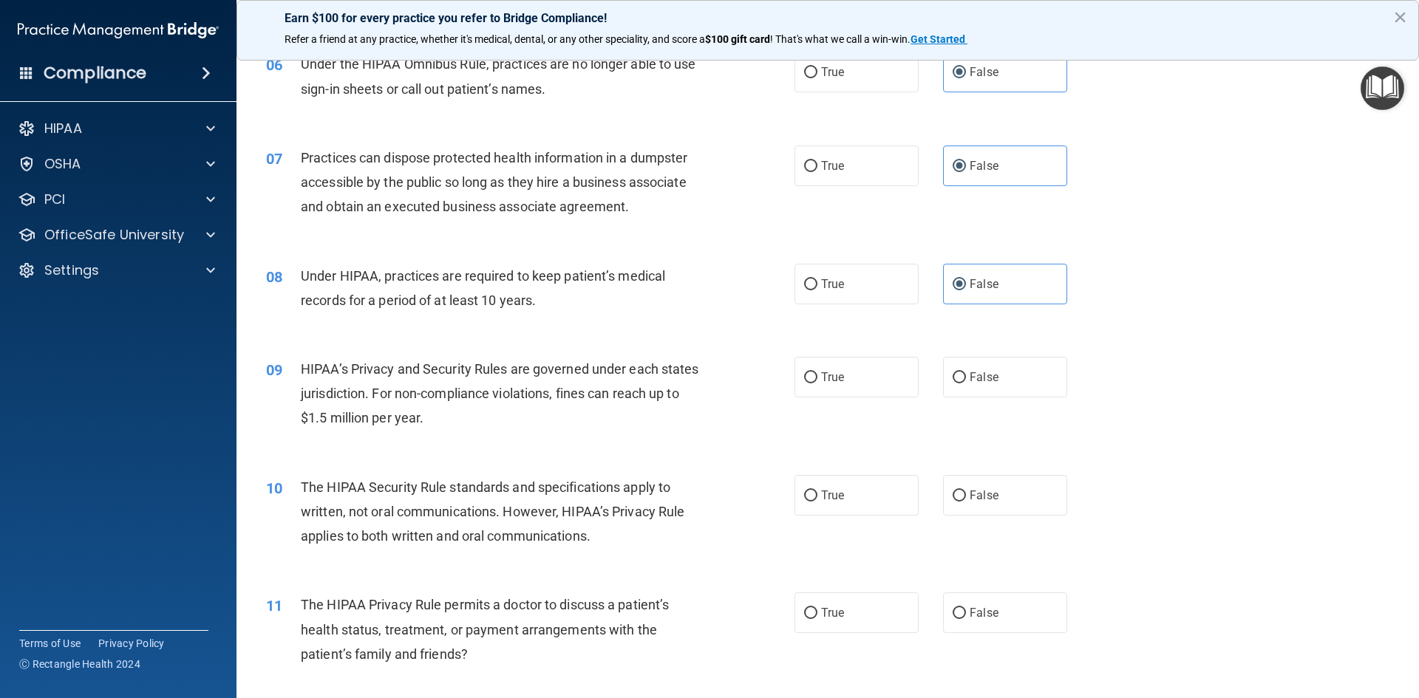
scroll to position [665, 0]
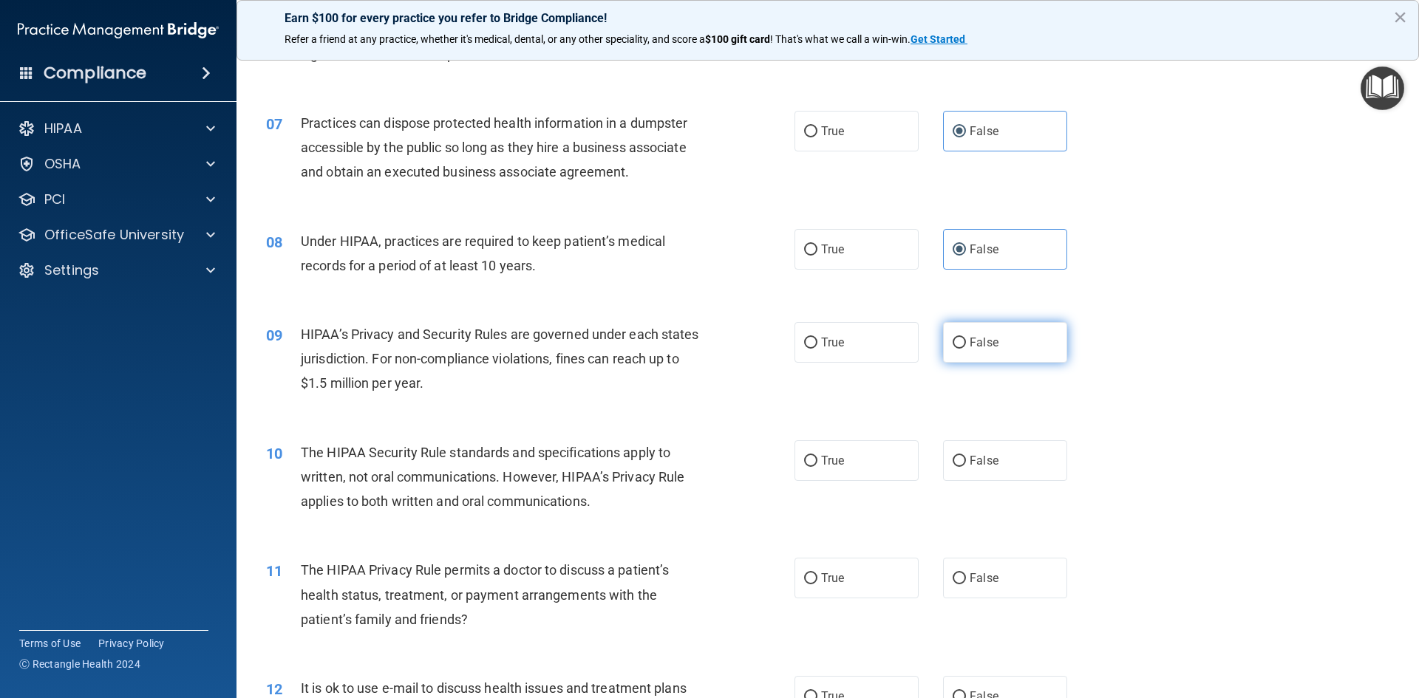
click at [1013, 341] on label "False" at bounding box center [1005, 342] width 124 height 41
click at [966, 341] on input "False" at bounding box center [959, 343] width 13 height 11
radio input "true"
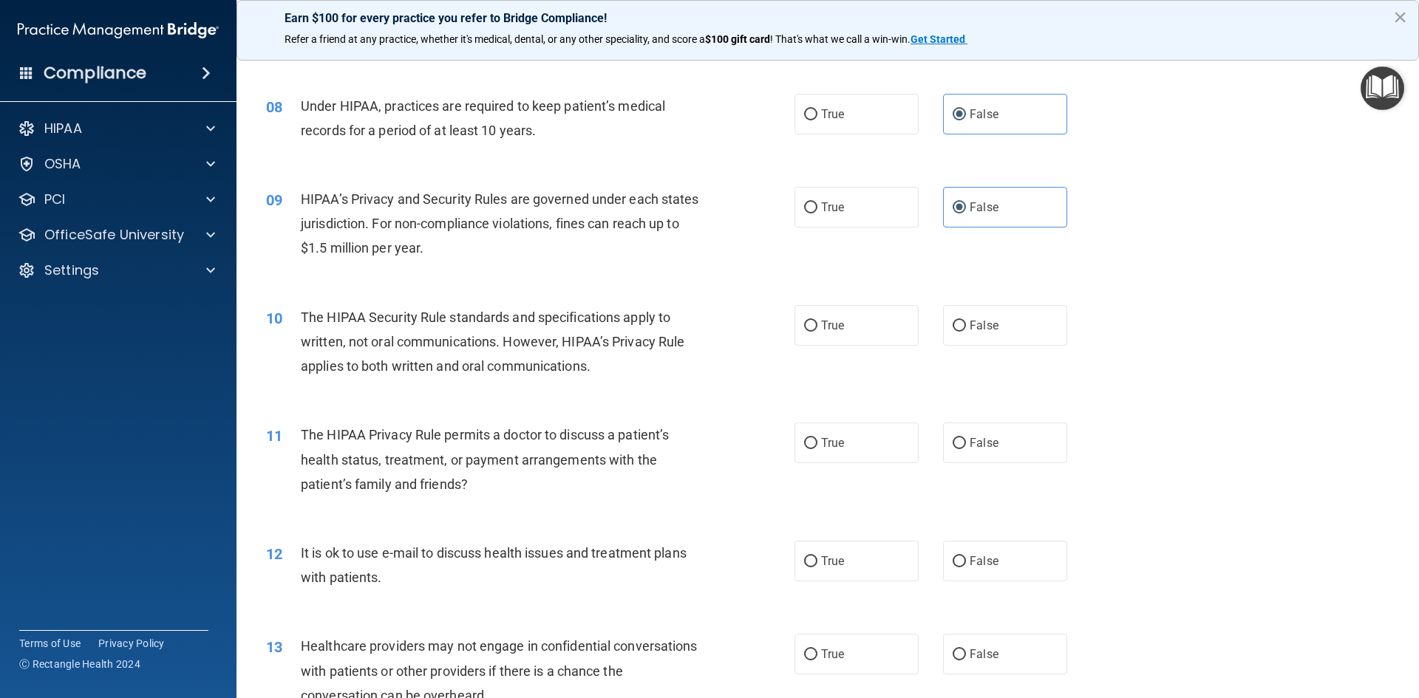
scroll to position [813, 0]
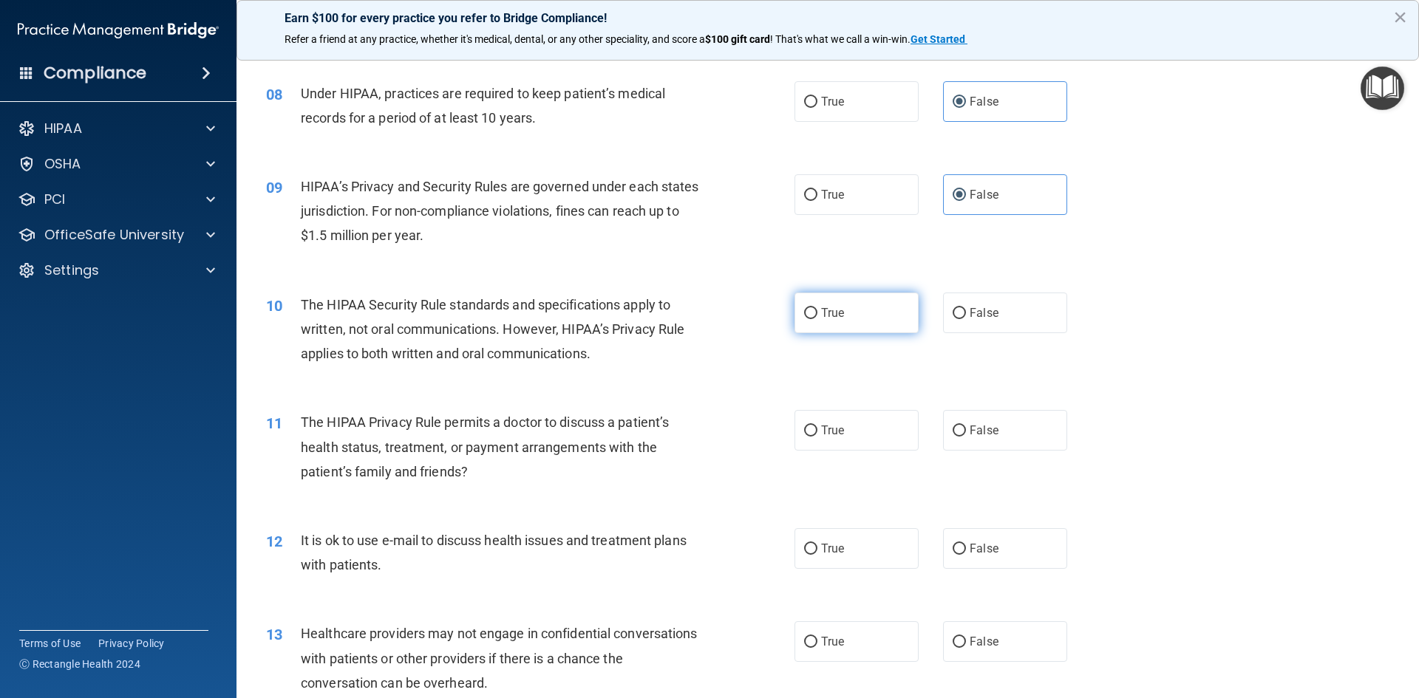
click at [884, 314] on label "True" at bounding box center [857, 313] width 124 height 41
click at [817, 314] on input "True" at bounding box center [810, 313] width 13 height 11
radio input "true"
click at [867, 414] on label "True" at bounding box center [857, 430] width 124 height 41
click at [817, 426] on input "True" at bounding box center [810, 431] width 13 height 11
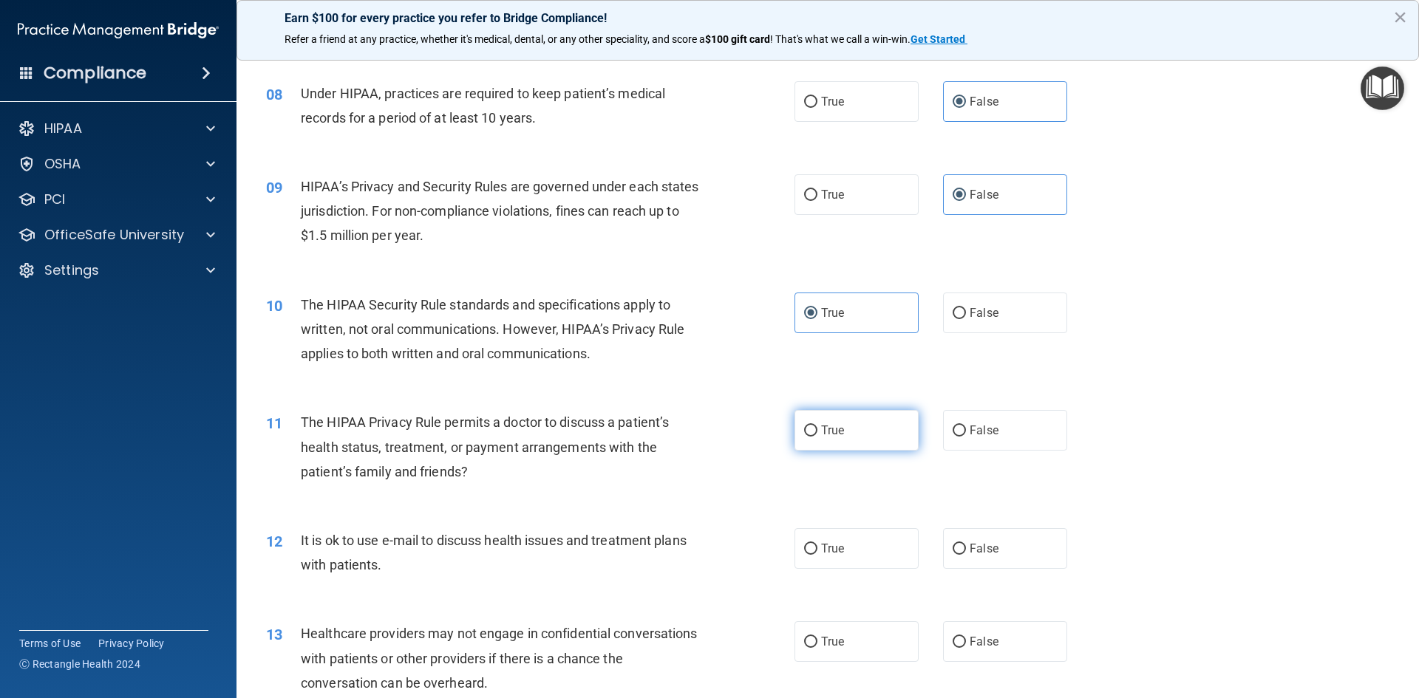
radio input "true"
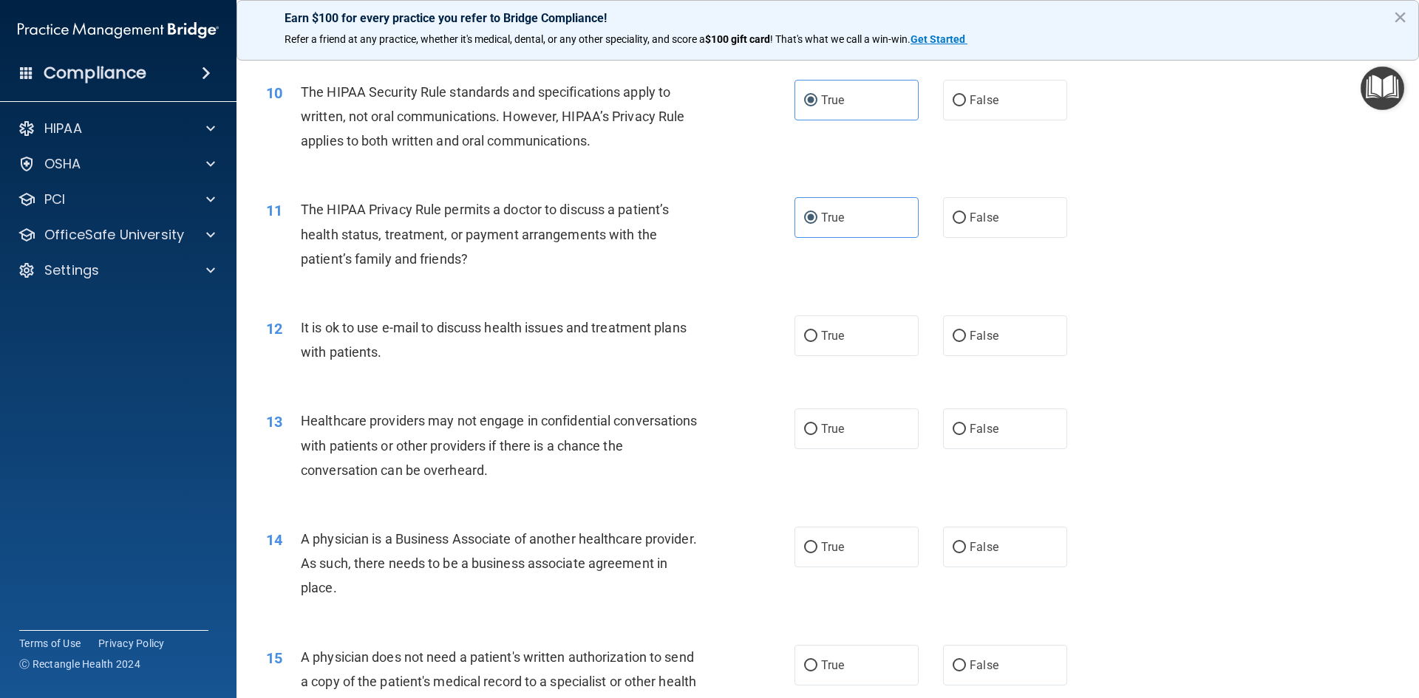
scroll to position [1035, 0]
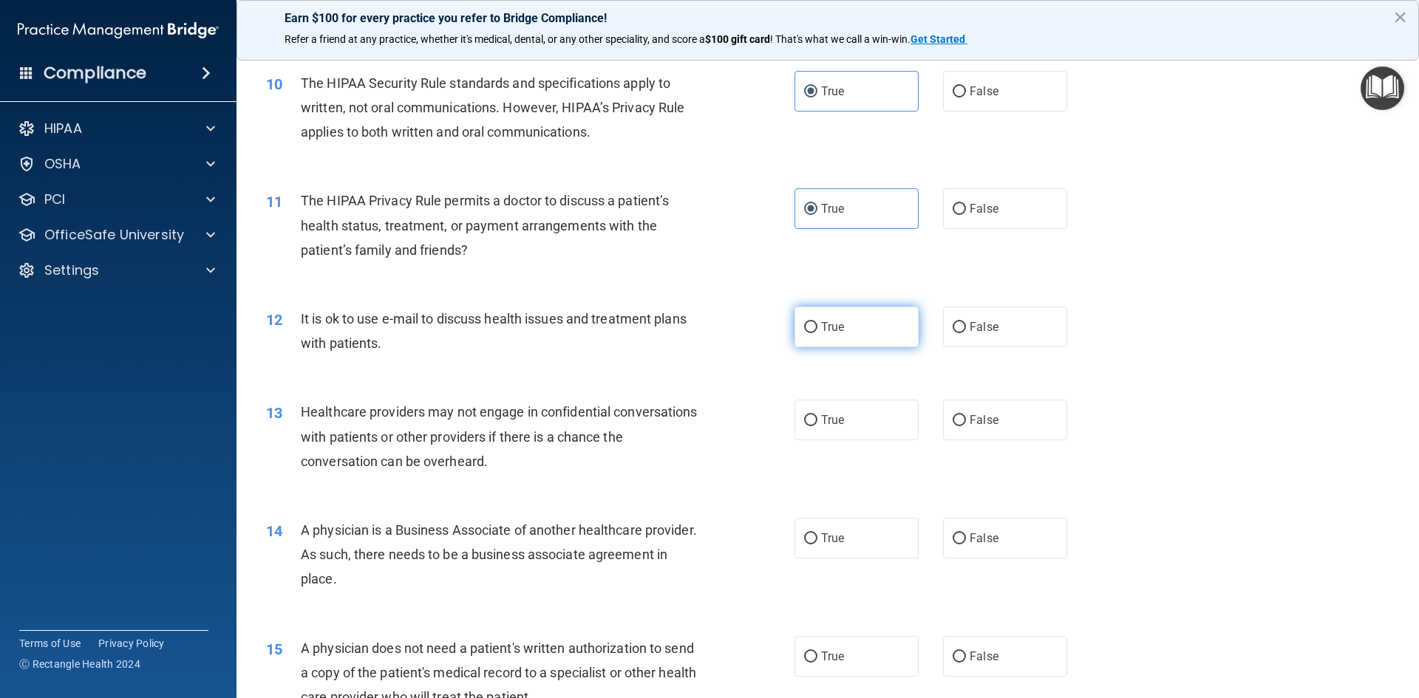
click at [873, 336] on label "True" at bounding box center [857, 327] width 124 height 41
click at [817, 333] on input "True" at bounding box center [810, 327] width 13 height 11
radio input "true"
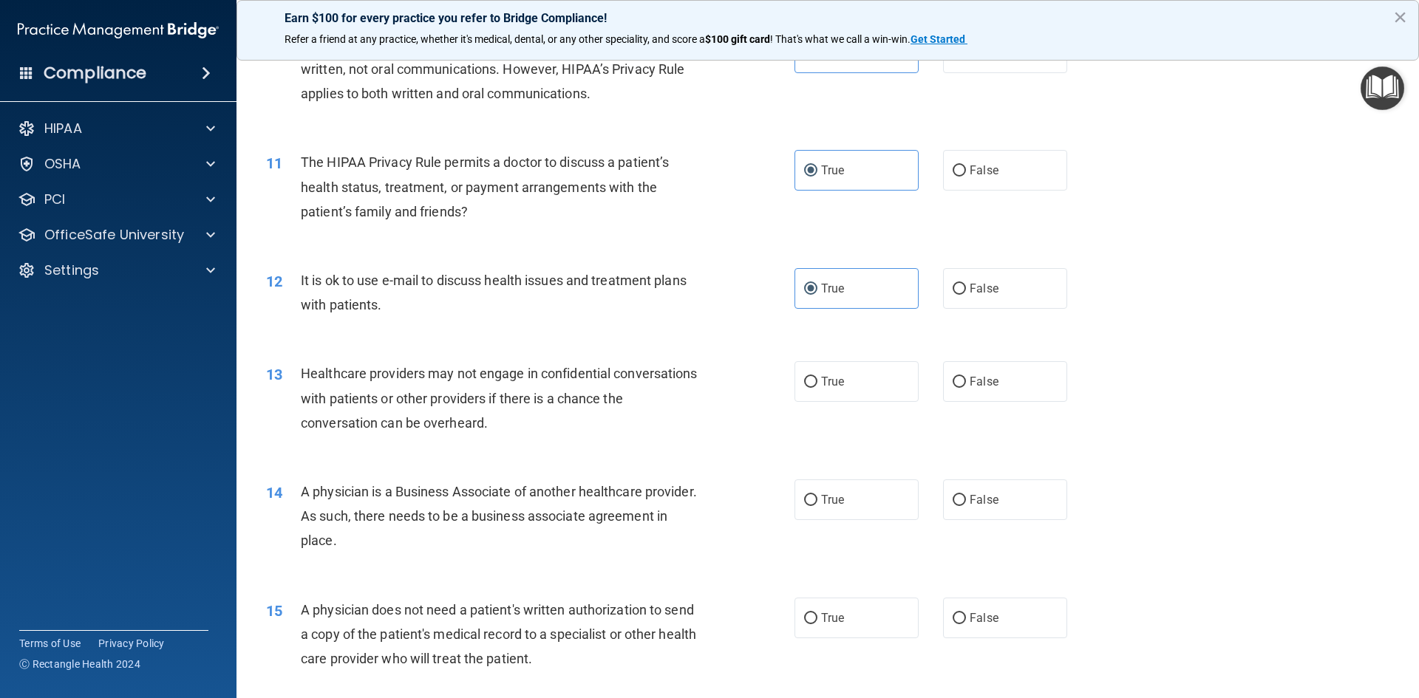
scroll to position [1109, 0]
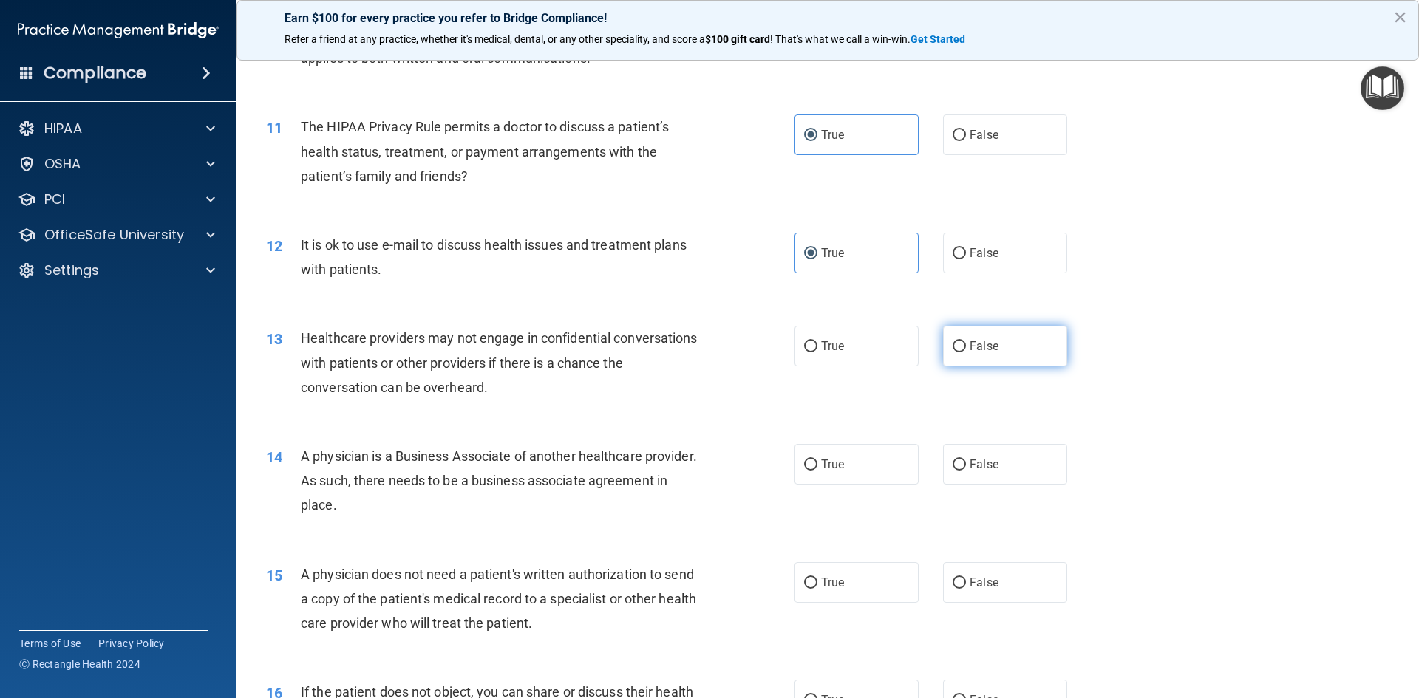
click at [970, 344] on span "False" at bounding box center [984, 346] width 29 height 14
click at [965, 344] on input "False" at bounding box center [959, 346] width 13 height 11
radio input "true"
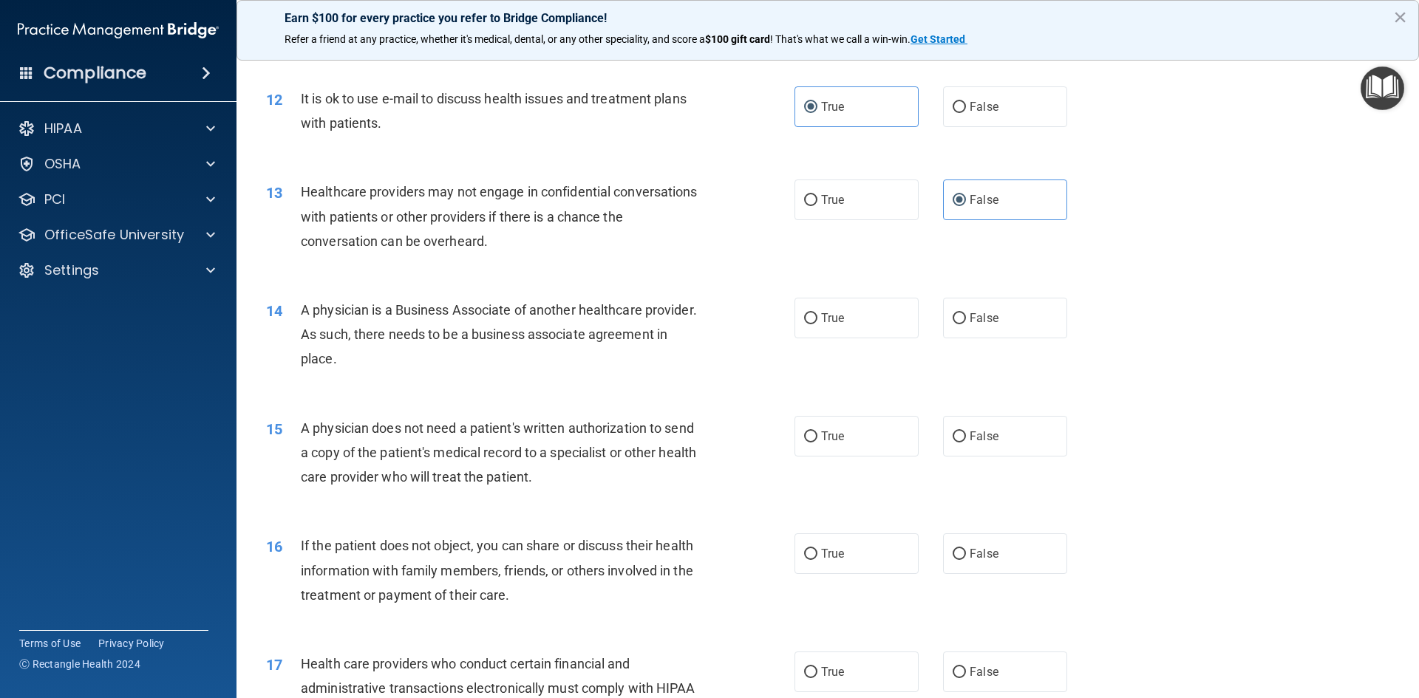
scroll to position [1257, 0]
click at [1039, 318] on label "False" at bounding box center [1005, 316] width 124 height 41
click at [966, 318] on input "False" at bounding box center [959, 317] width 13 height 11
radio input "true"
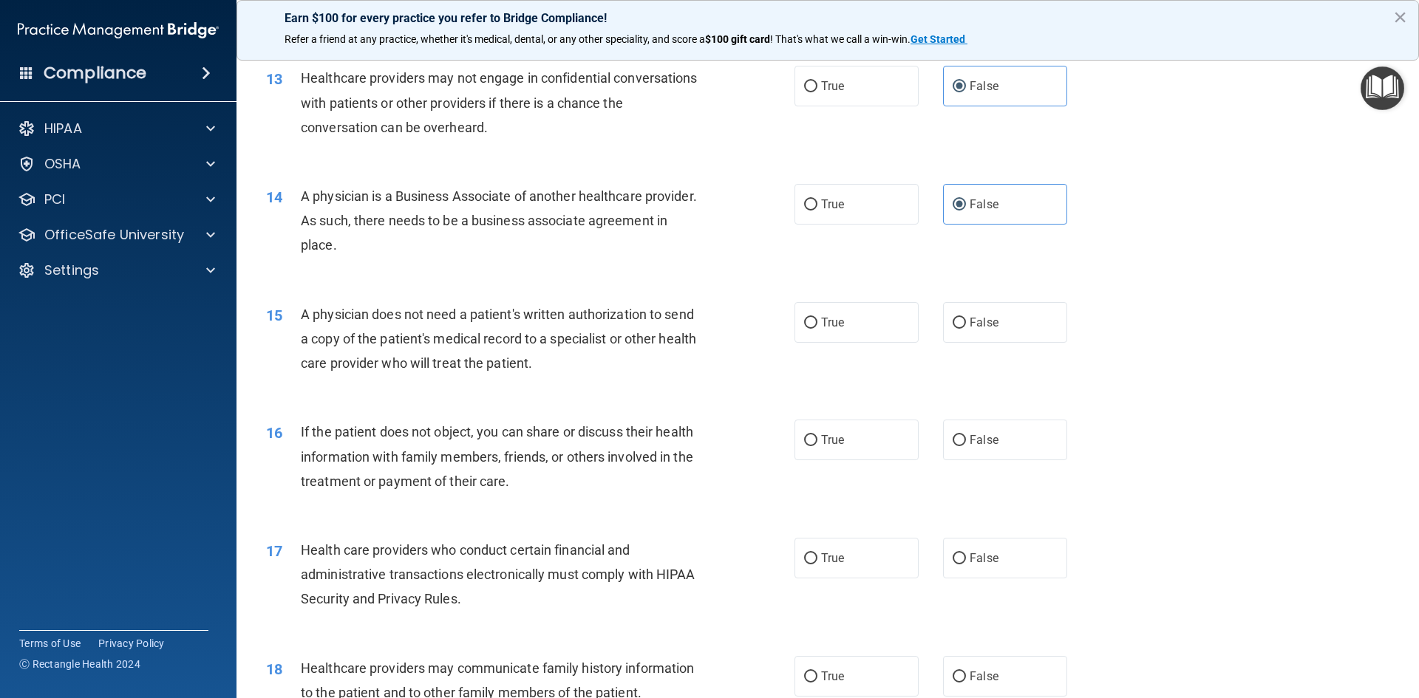
scroll to position [1404, 0]
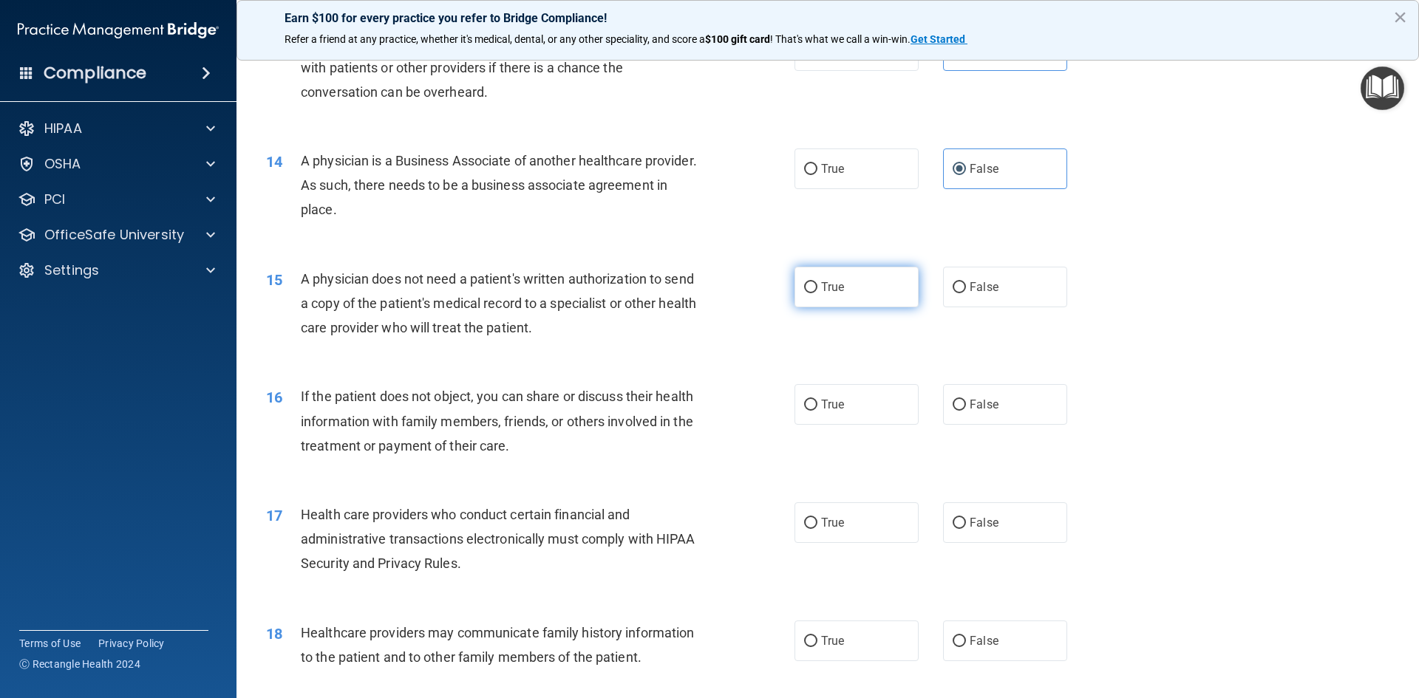
click at [826, 299] on label "True" at bounding box center [857, 287] width 124 height 41
click at [817, 293] on input "True" at bounding box center [810, 287] width 13 height 11
radio input "true"
click at [851, 395] on label "True" at bounding box center [857, 404] width 124 height 41
click at [817, 400] on input "True" at bounding box center [810, 405] width 13 height 11
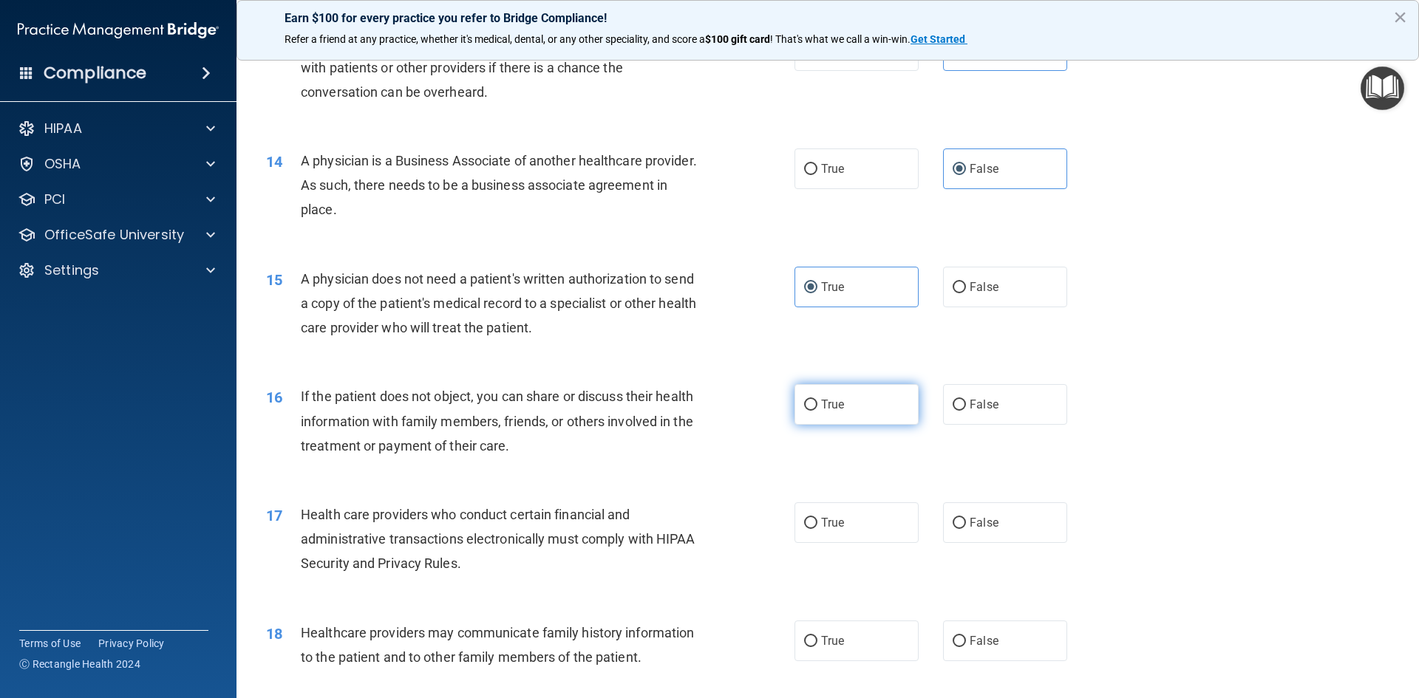
radio input "true"
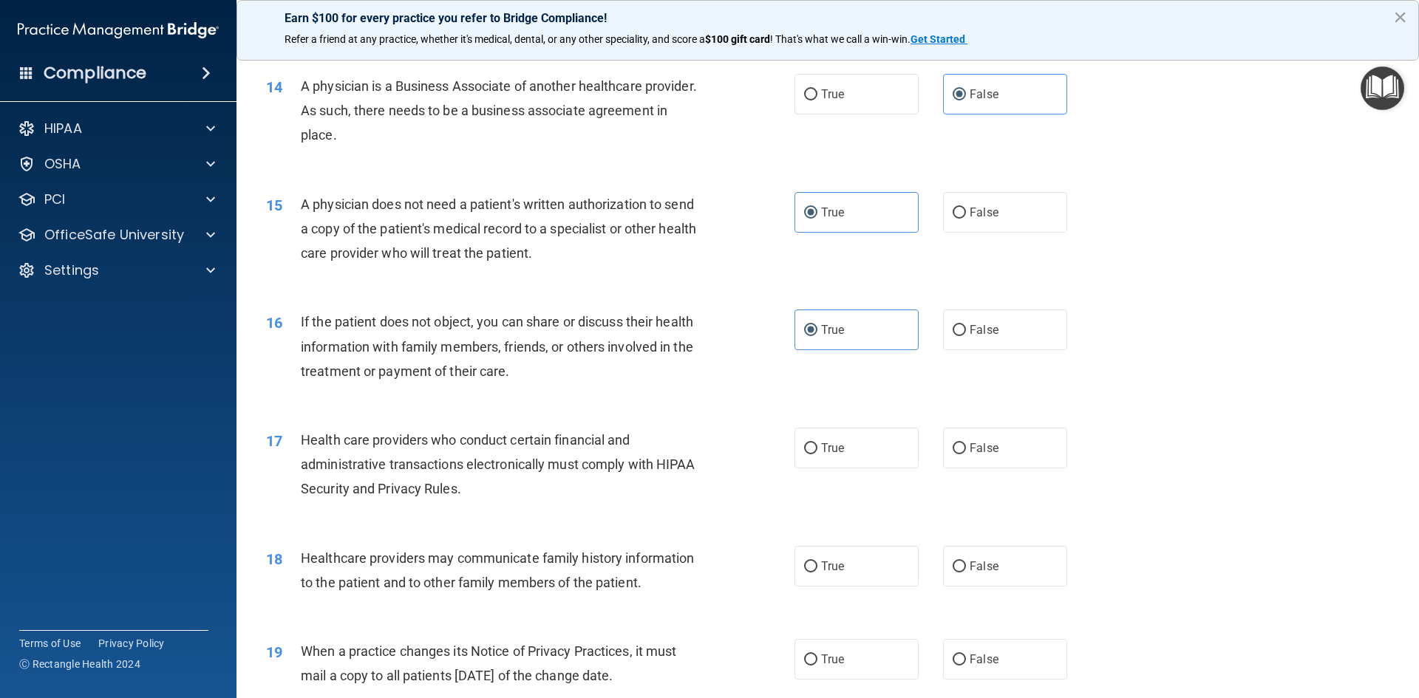
scroll to position [1552, 0]
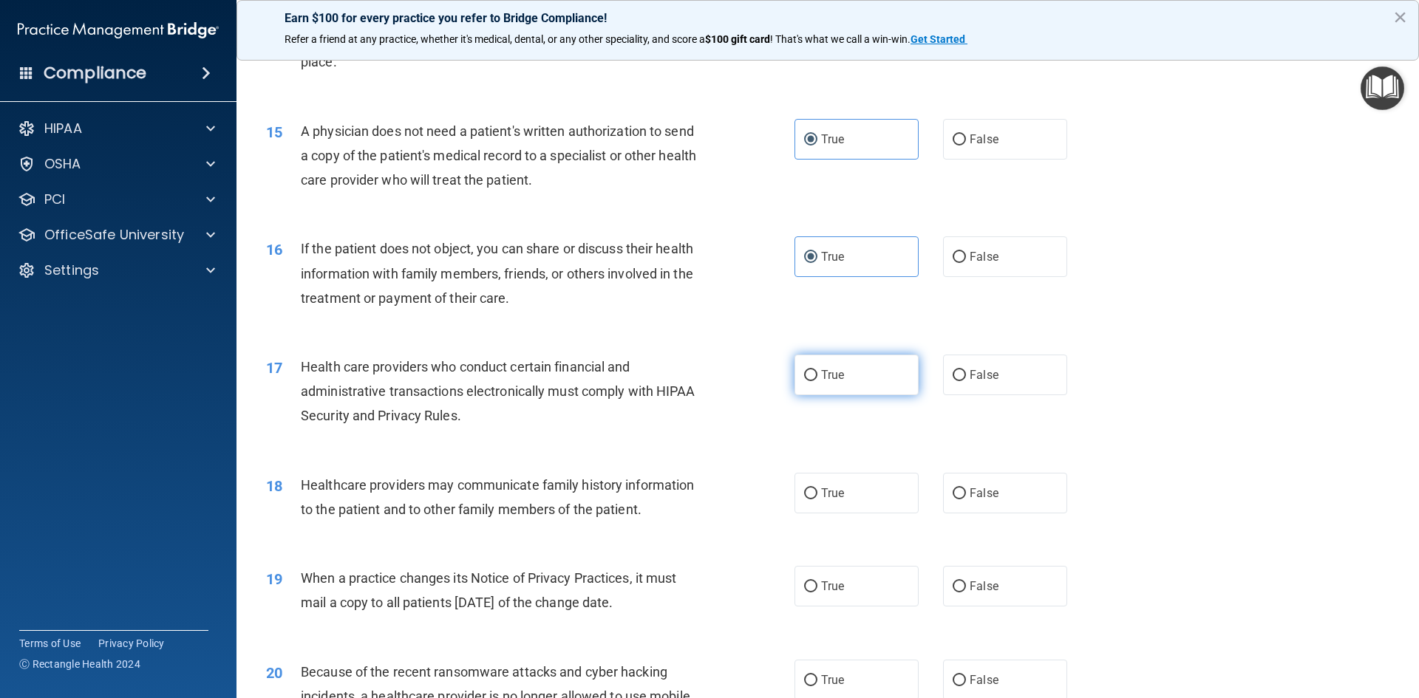
click at [857, 384] on label "True" at bounding box center [857, 375] width 124 height 41
click at [817, 381] on input "True" at bounding box center [810, 375] width 13 height 11
radio input "true"
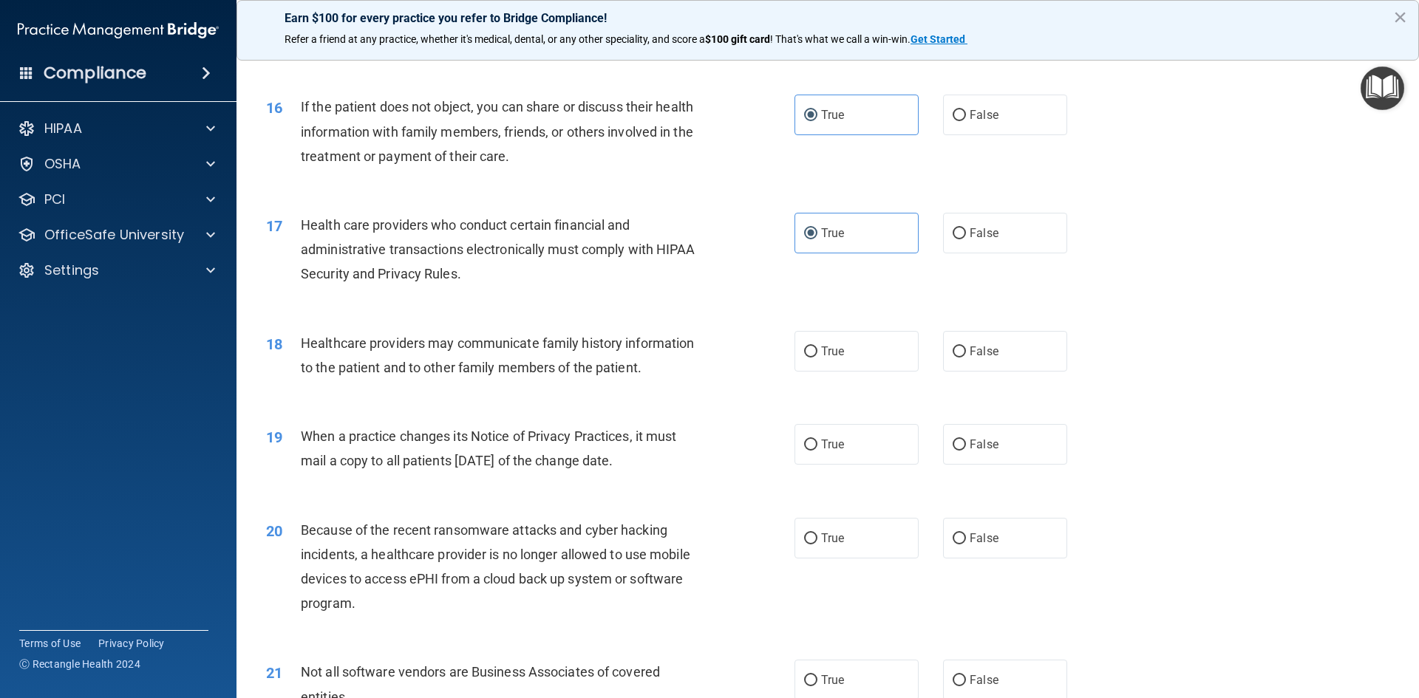
scroll to position [1700, 0]
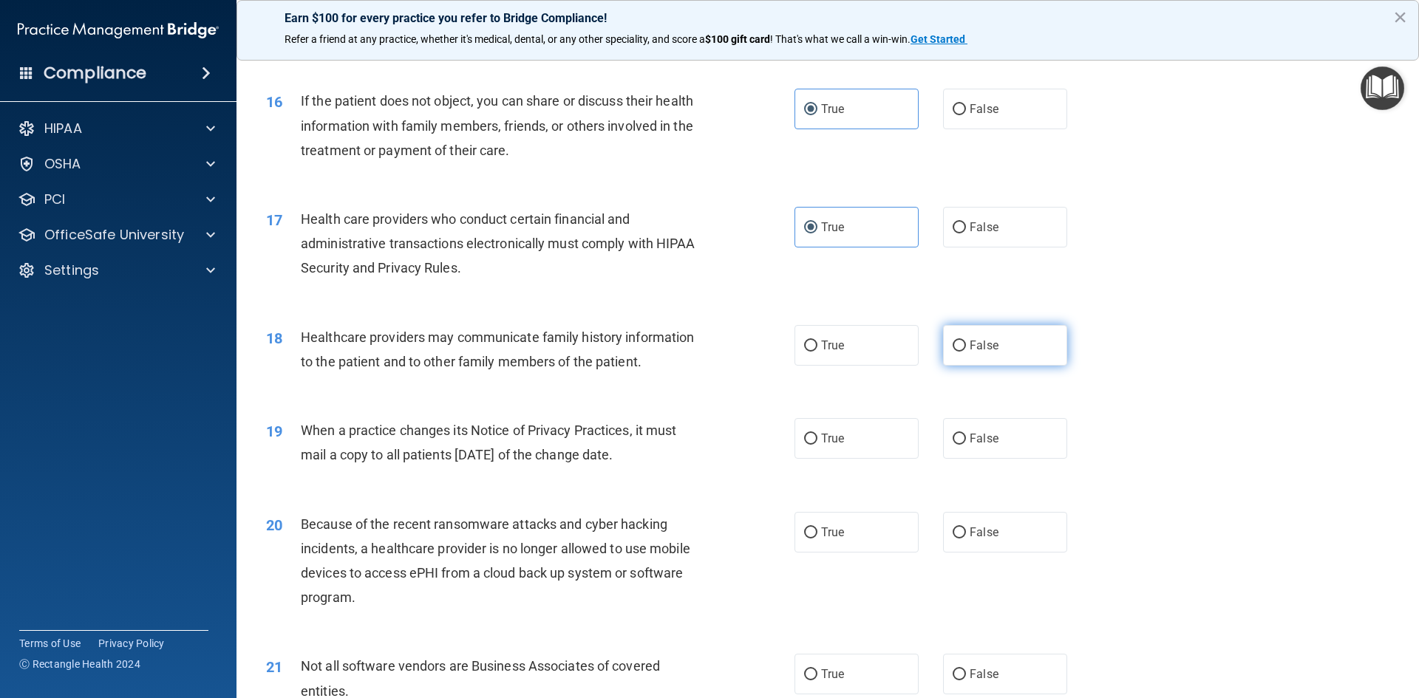
click at [983, 350] on span "False" at bounding box center [984, 346] width 29 height 14
click at [966, 350] on input "False" at bounding box center [959, 346] width 13 height 11
radio input "true"
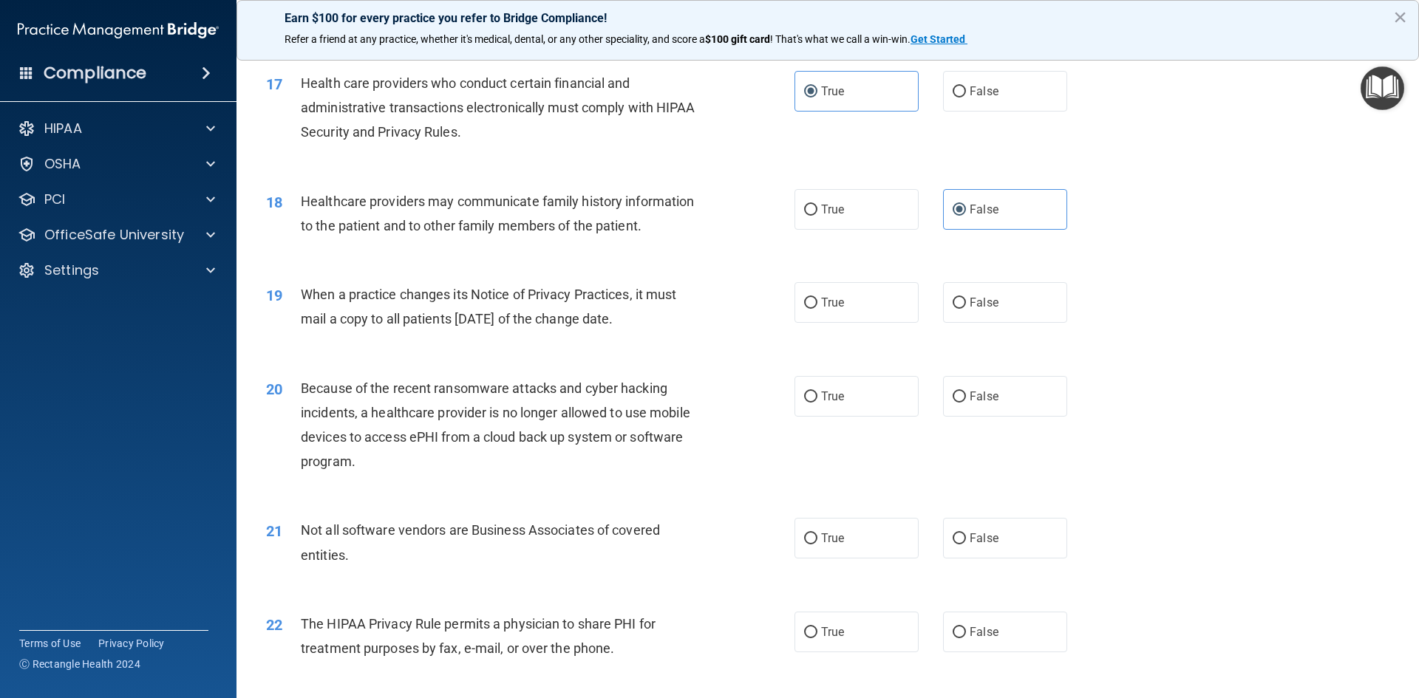
scroll to position [1848, 0]
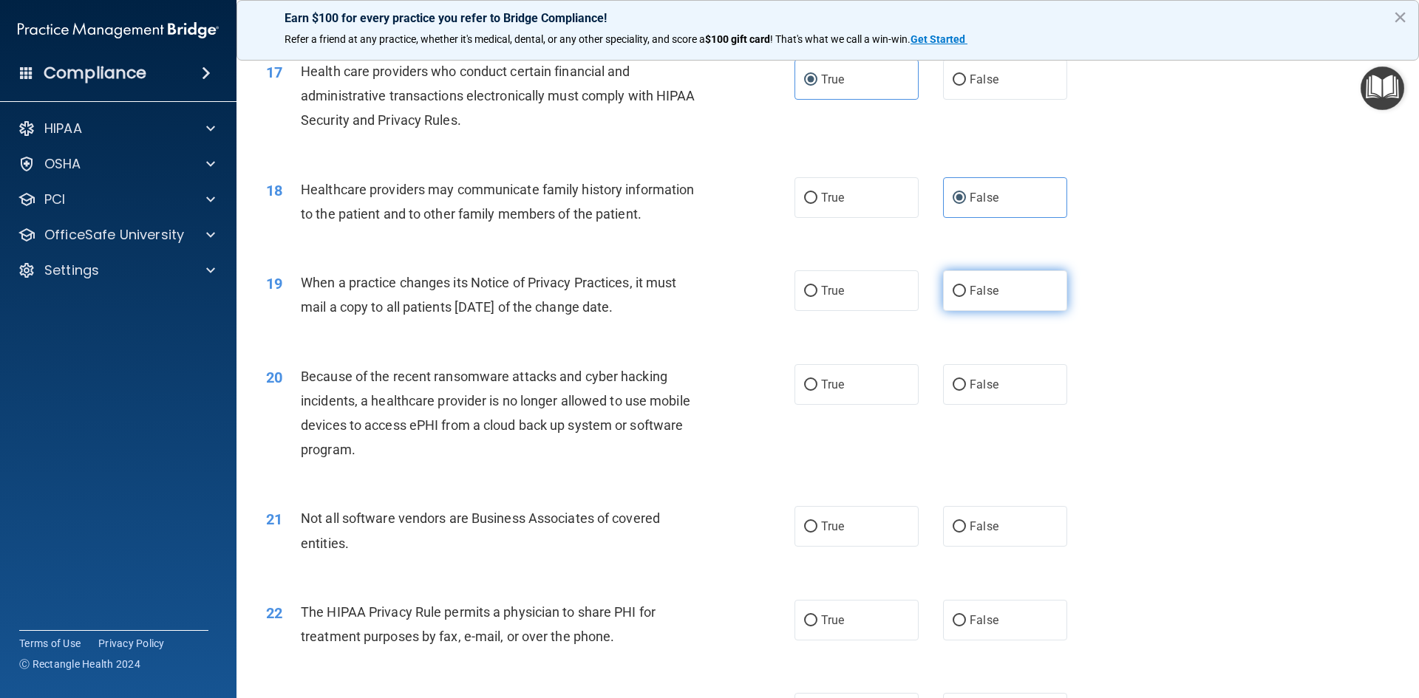
click at [988, 295] on span "False" at bounding box center [984, 291] width 29 height 14
click at [966, 295] on input "False" at bounding box center [959, 291] width 13 height 11
radio input "true"
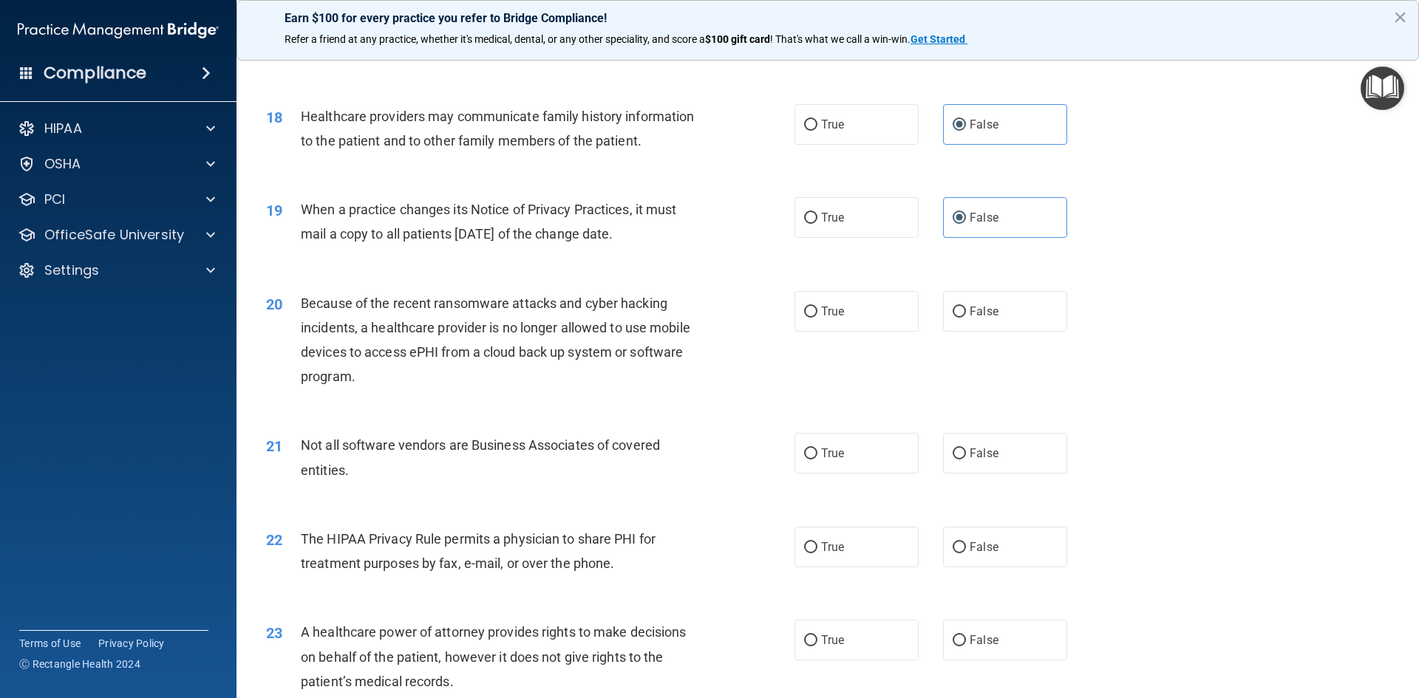
scroll to position [1922, 0]
click at [989, 308] on span "False" at bounding box center [984, 311] width 29 height 14
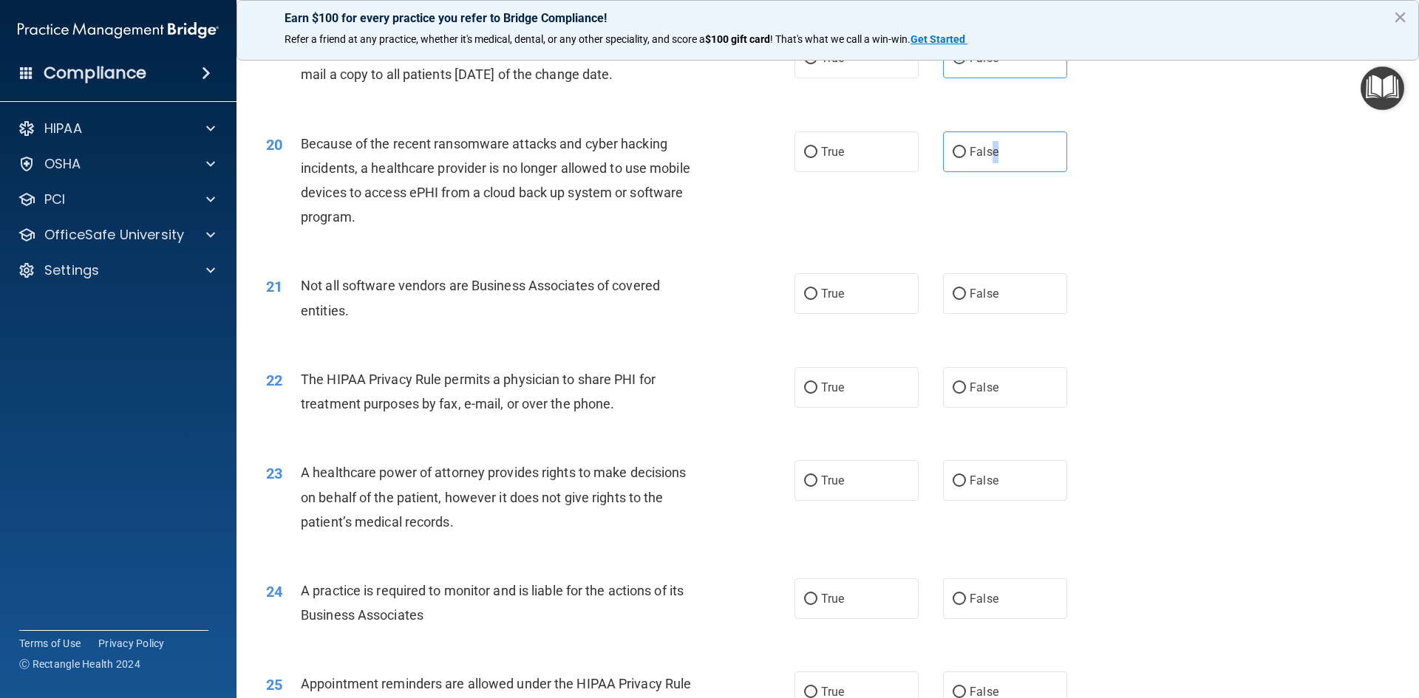
scroll to position [2143, 0]
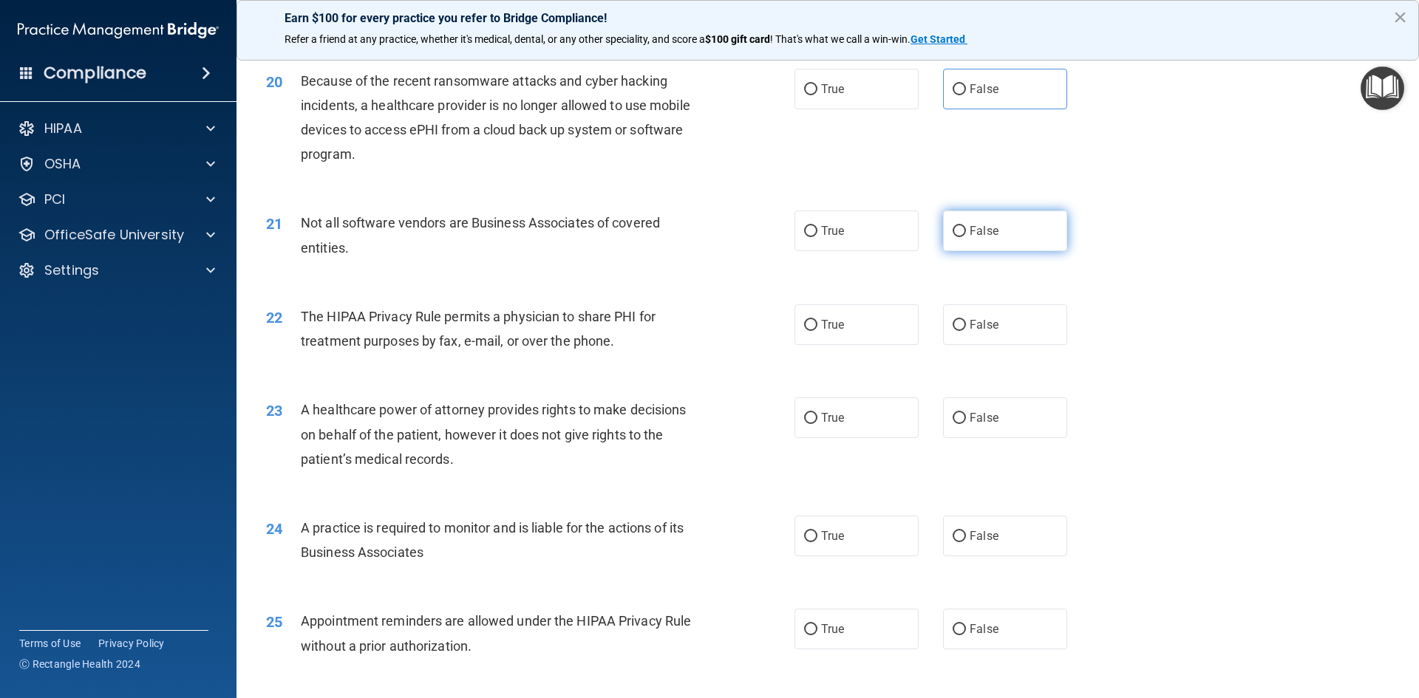
click at [977, 229] on span "False" at bounding box center [984, 231] width 29 height 14
click at [966, 229] on input "False" at bounding box center [959, 231] width 13 height 11
radio input "true"
click at [863, 242] on label "True" at bounding box center [857, 231] width 124 height 41
click at [817, 237] on input "True" at bounding box center [810, 231] width 13 height 11
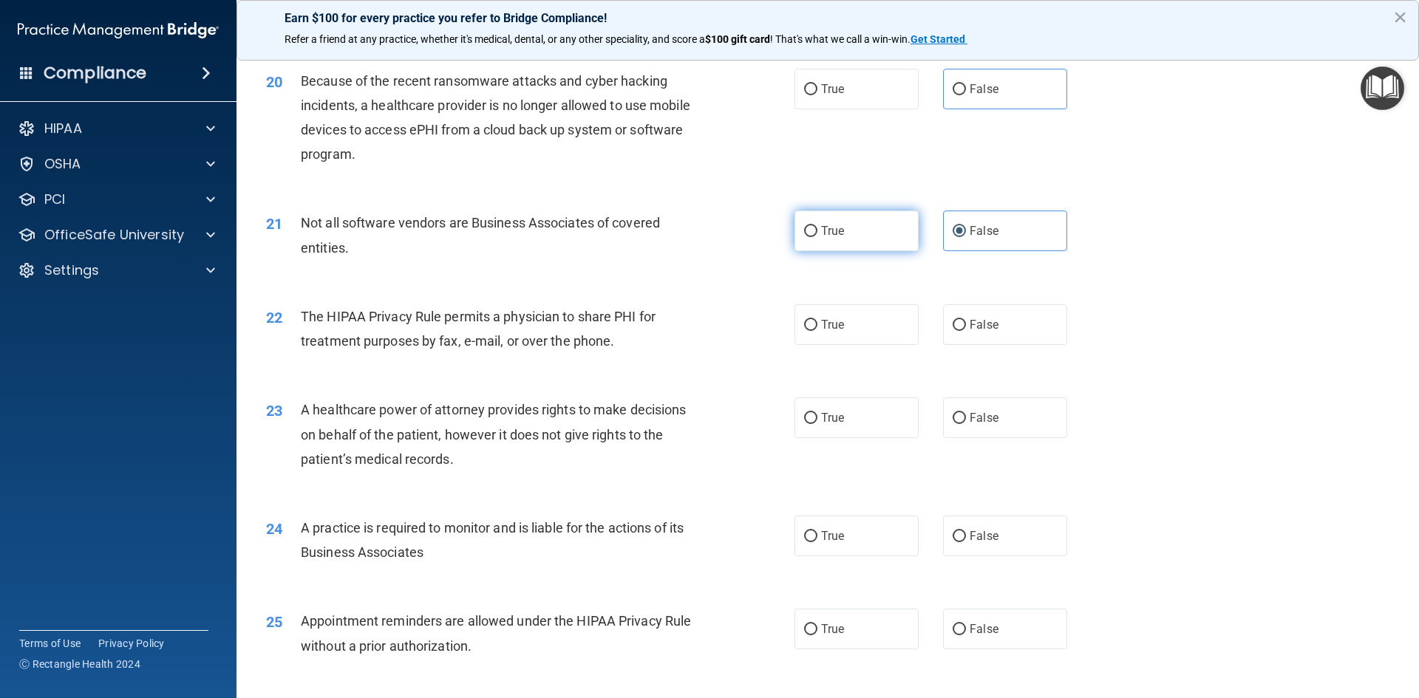
radio input "true"
radio input "false"
click at [843, 321] on label "True" at bounding box center [857, 325] width 124 height 41
click at [817, 321] on input "True" at bounding box center [810, 325] width 13 height 11
radio input "true"
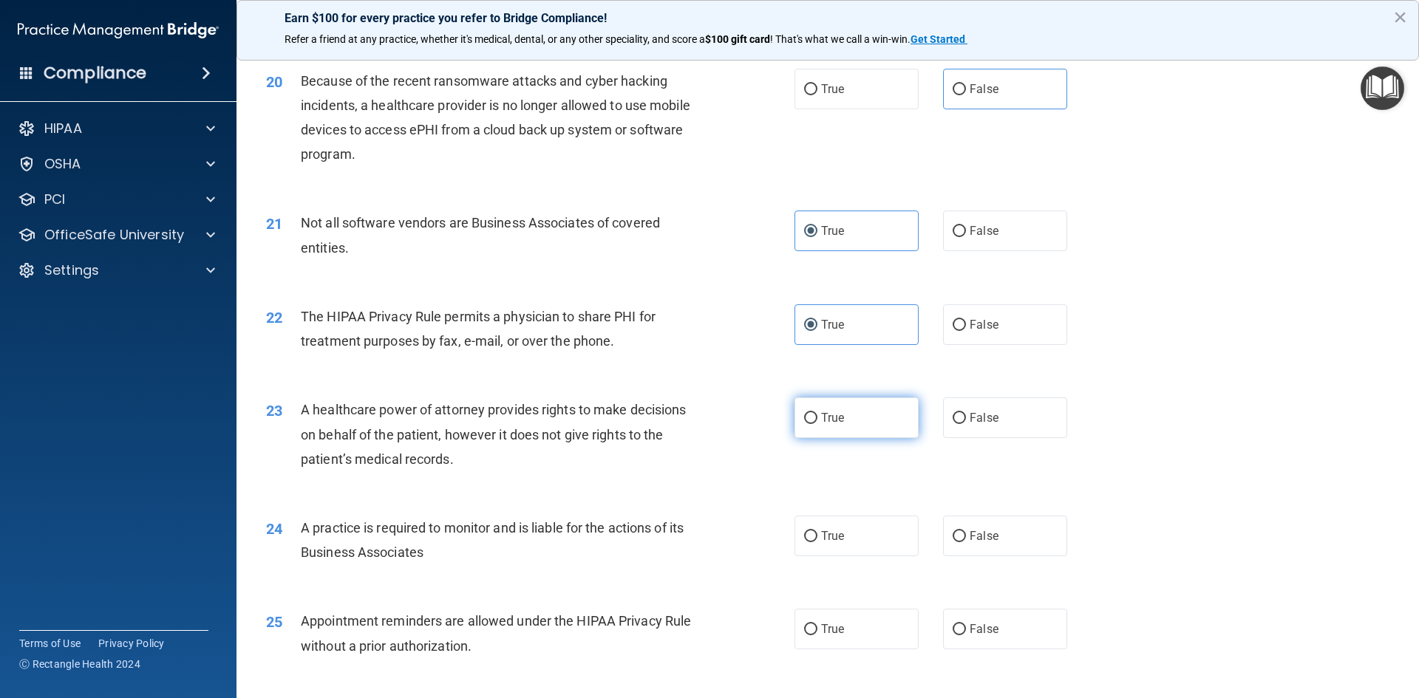
click at [862, 411] on label "True" at bounding box center [857, 418] width 124 height 41
click at [817, 413] on input "True" at bounding box center [810, 418] width 13 height 11
radio input "true"
click at [962, 411] on label "False" at bounding box center [1005, 418] width 124 height 41
click at [962, 413] on input "False" at bounding box center [959, 418] width 13 height 11
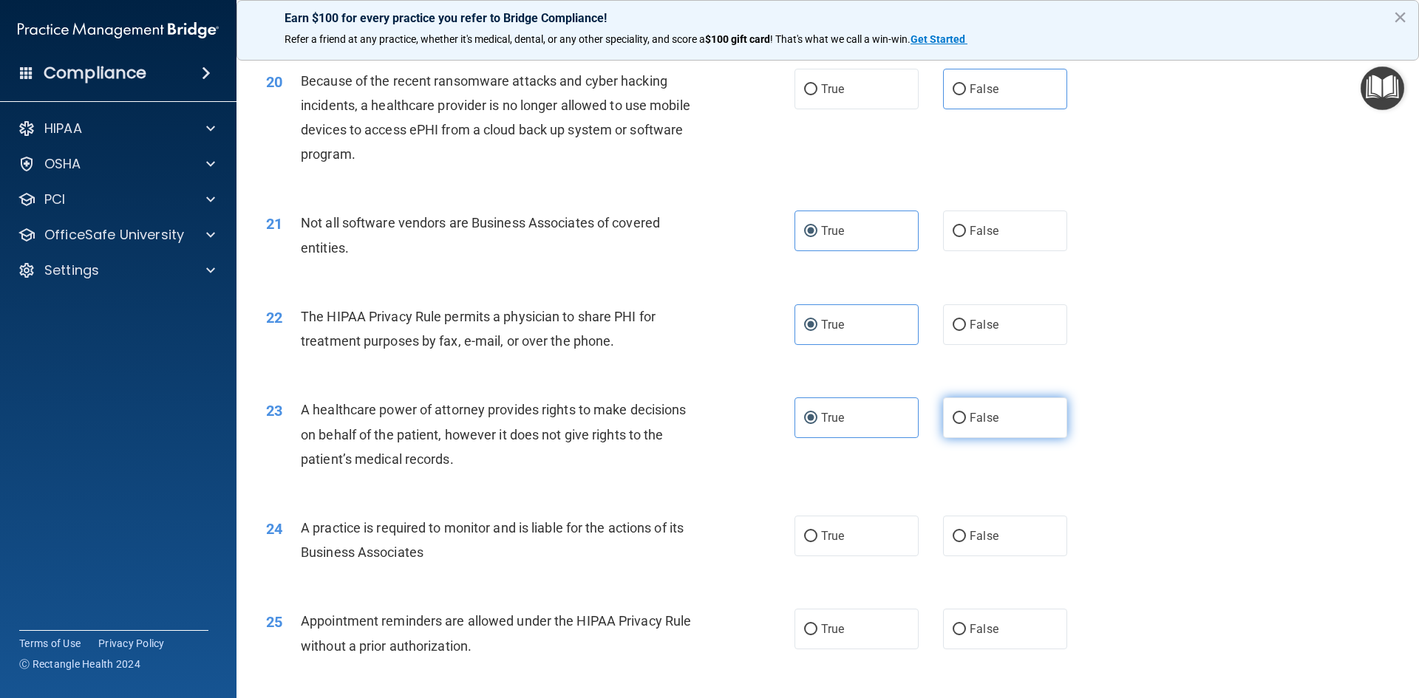
radio input "true"
radio input "false"
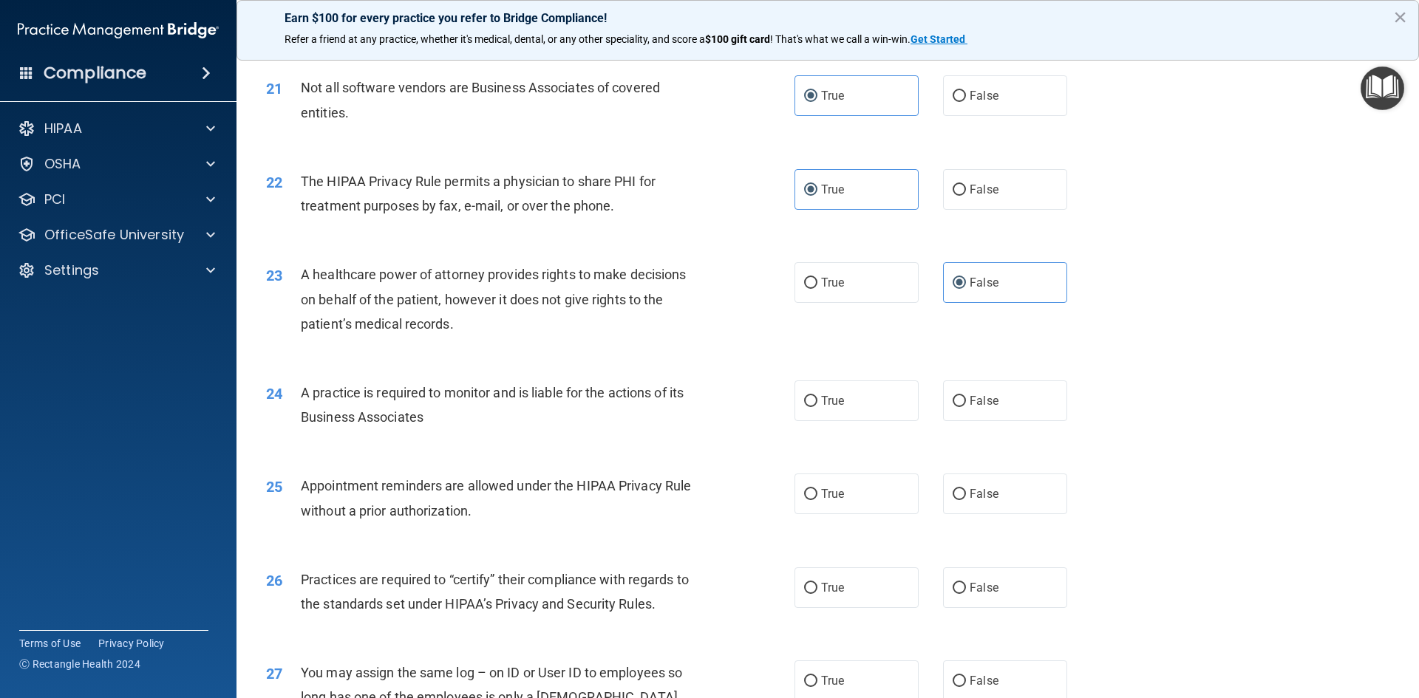
scroll to position [2291, 0]
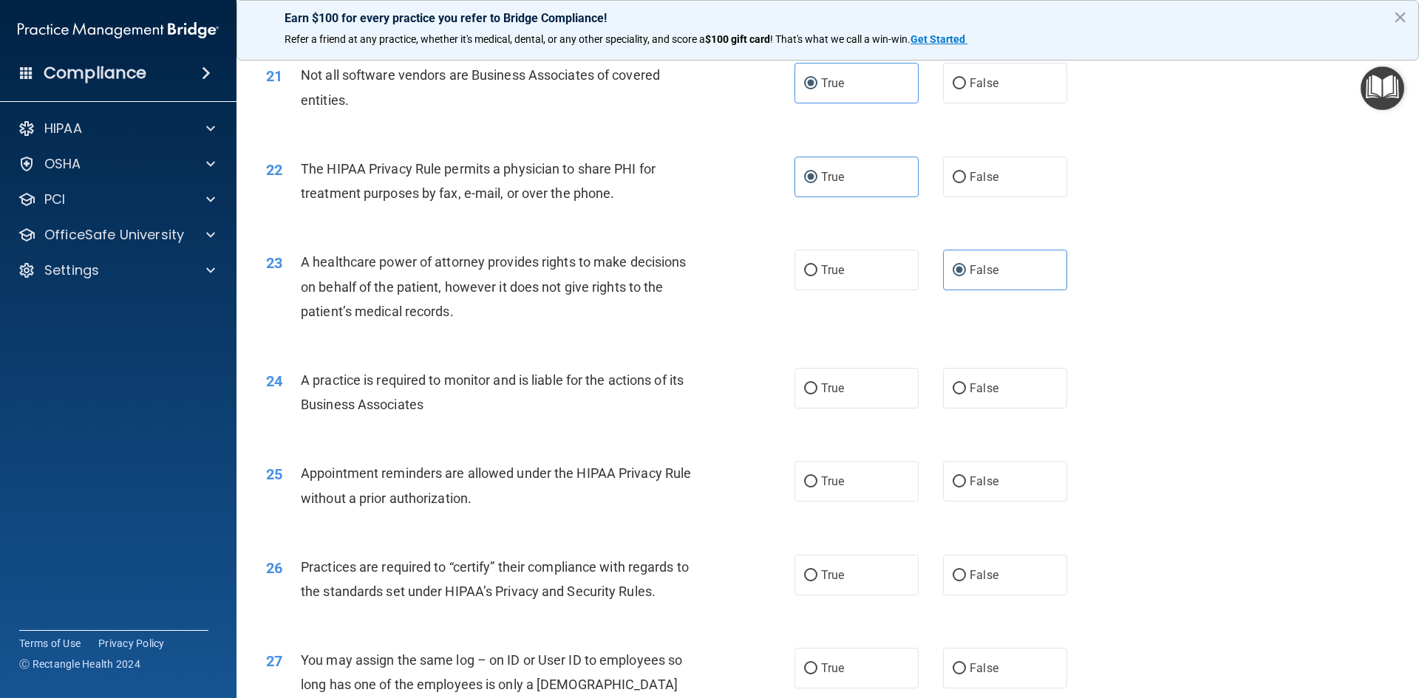
click at [922, 391] on div "True False" at bounding box center [944, 388] width 298 height 41
click at [1031, 383] on label "False" at bounding box center [1005, 388] width 124 height 41
click at [966, 384] on input "False" at bounding box center [959, 389] width 13 height 11
radio input "true"
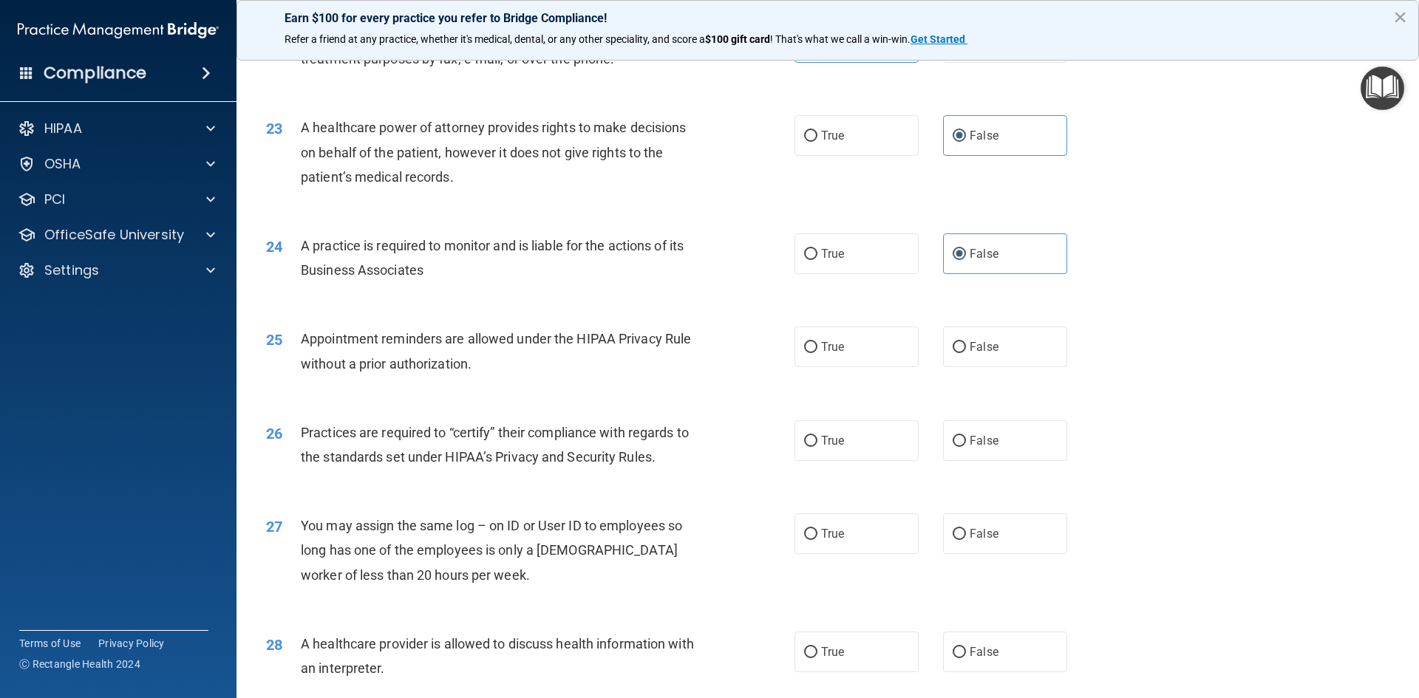
scroll to position [2439, 0]
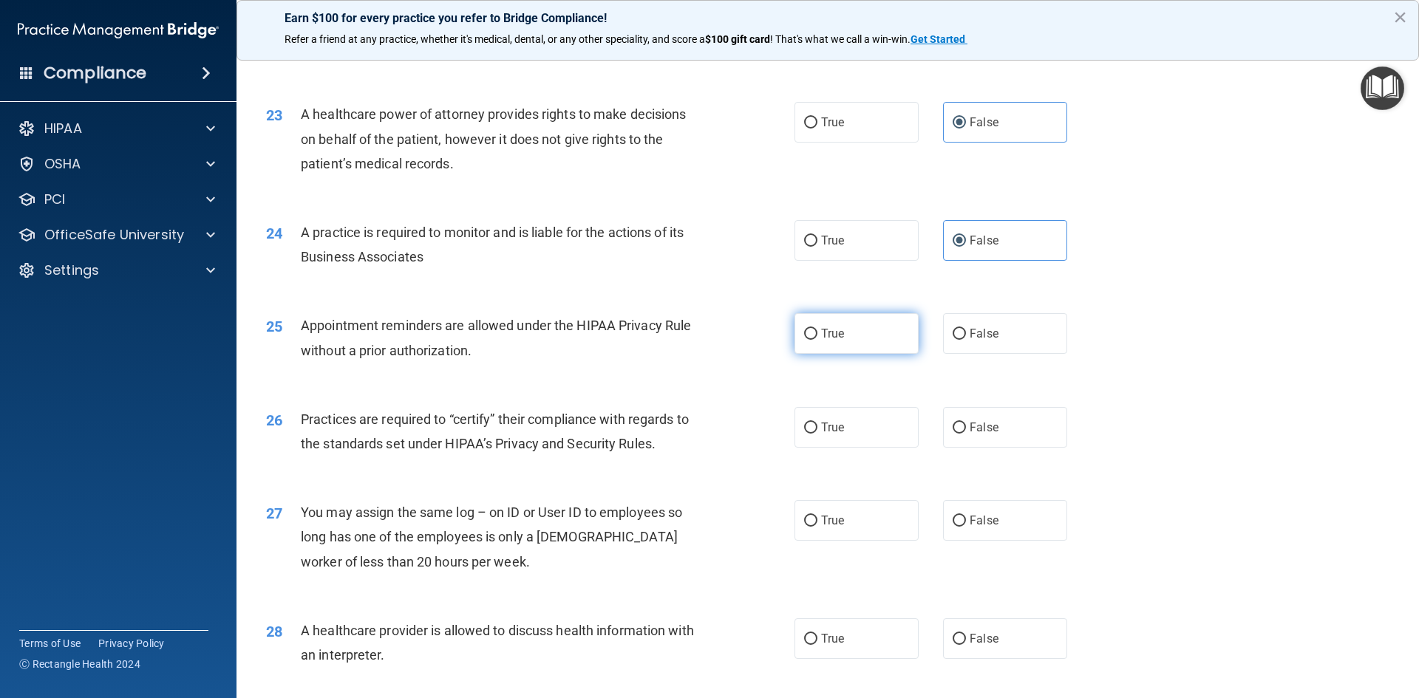
click at [892, 339] on label "True" at bounding box center [857, 333] width 124 height 41
click at [817, 339] on input "True" at bounding box center [810, 334] width 13 height 11
radio input "true"
click at [863, 429] on label "True" at bounding box center [857, 427] width 124 height 41
click at [817, 429] on input "True" at bounding box center [810, 428] width 13 height 11
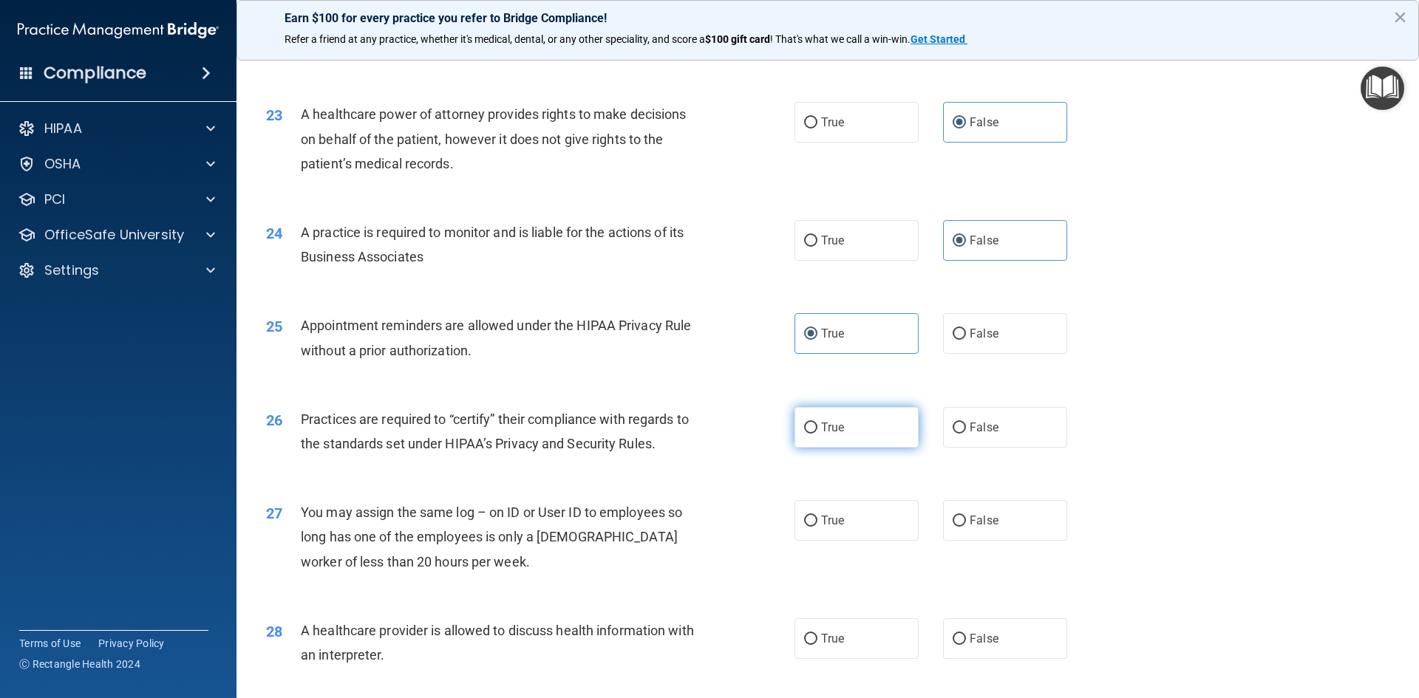
radio input "true"
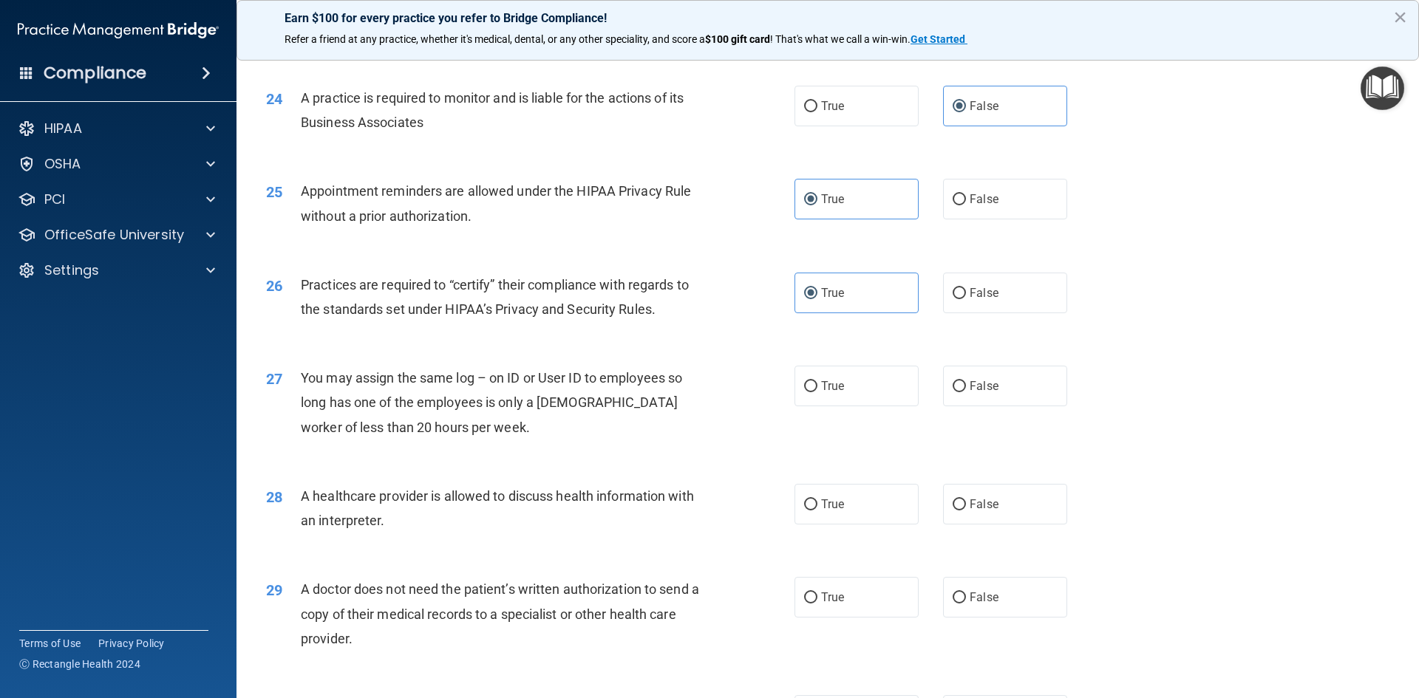
scroll to position [2587, 0]
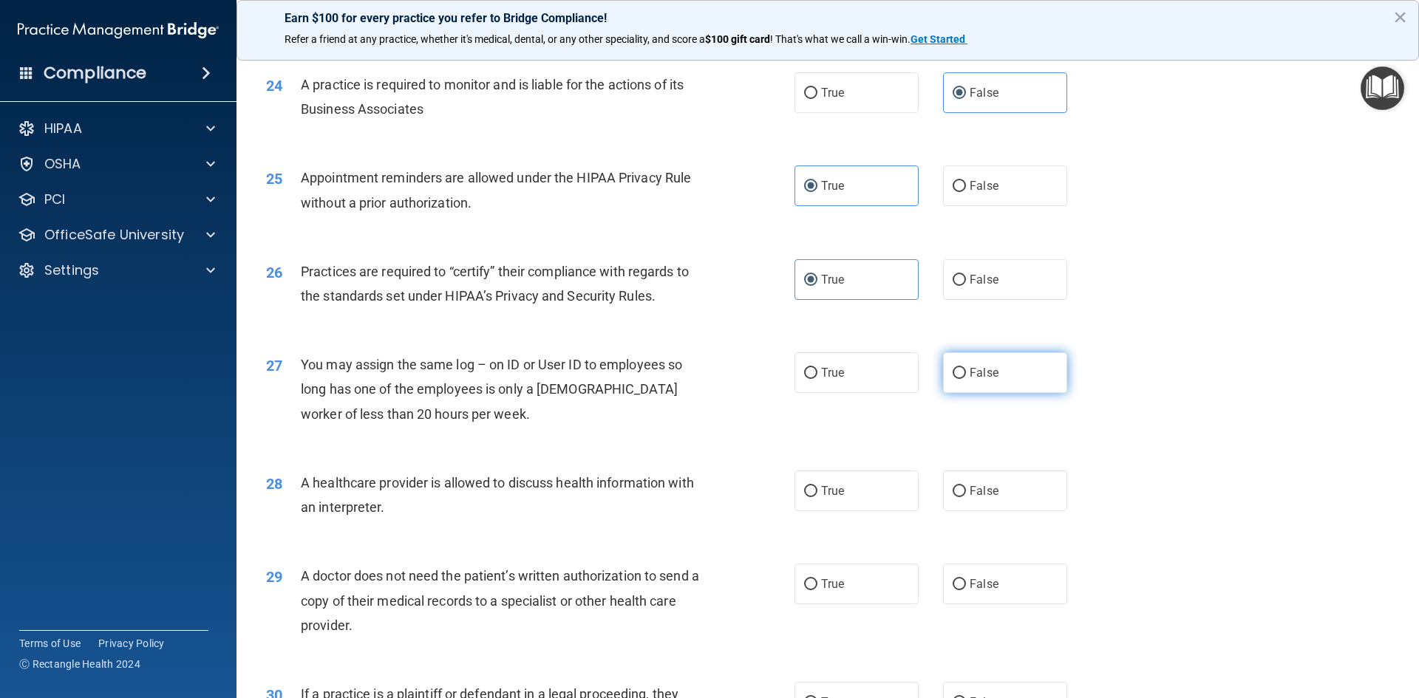
click at [1026, 387] on label "False" at bounding box center [1005, 373] width 124 height 41
click at [966, 379] on input "False" at bounding box center [959, 373] width 13 height 11
radio input "true"
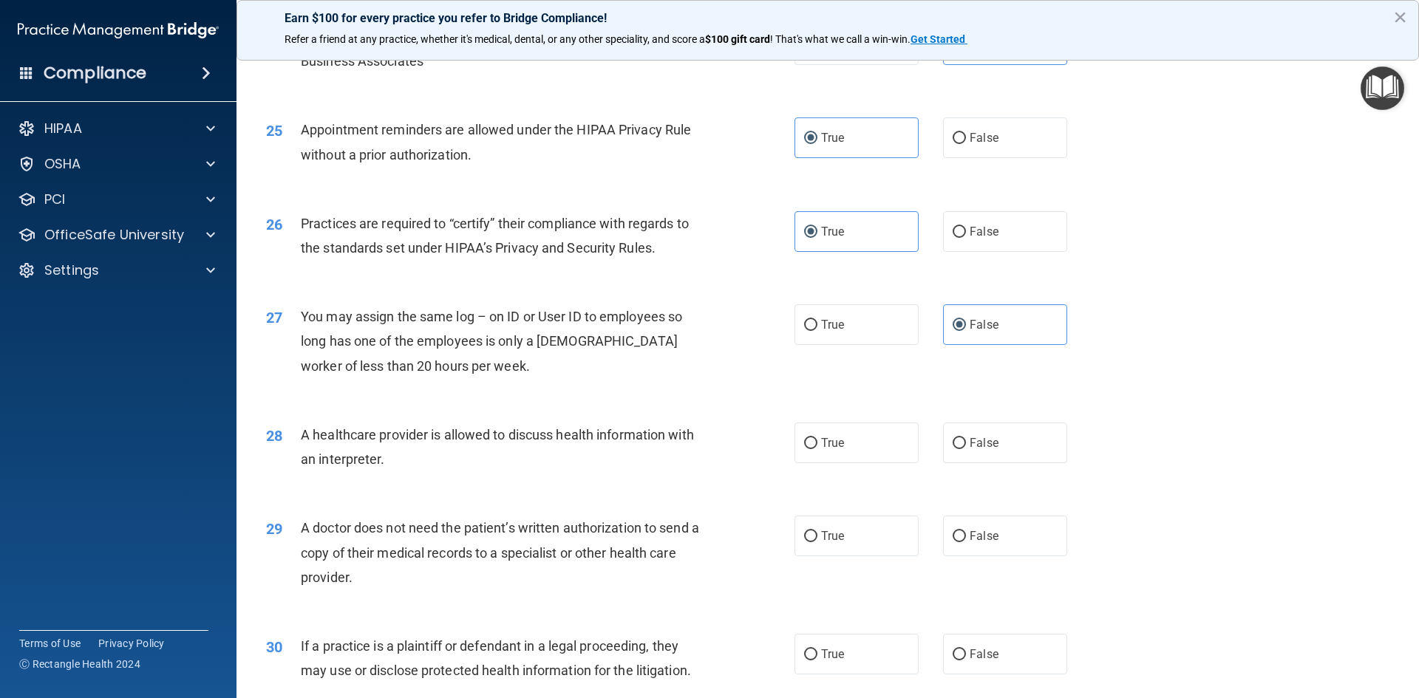
scroll to position [2661, 0]
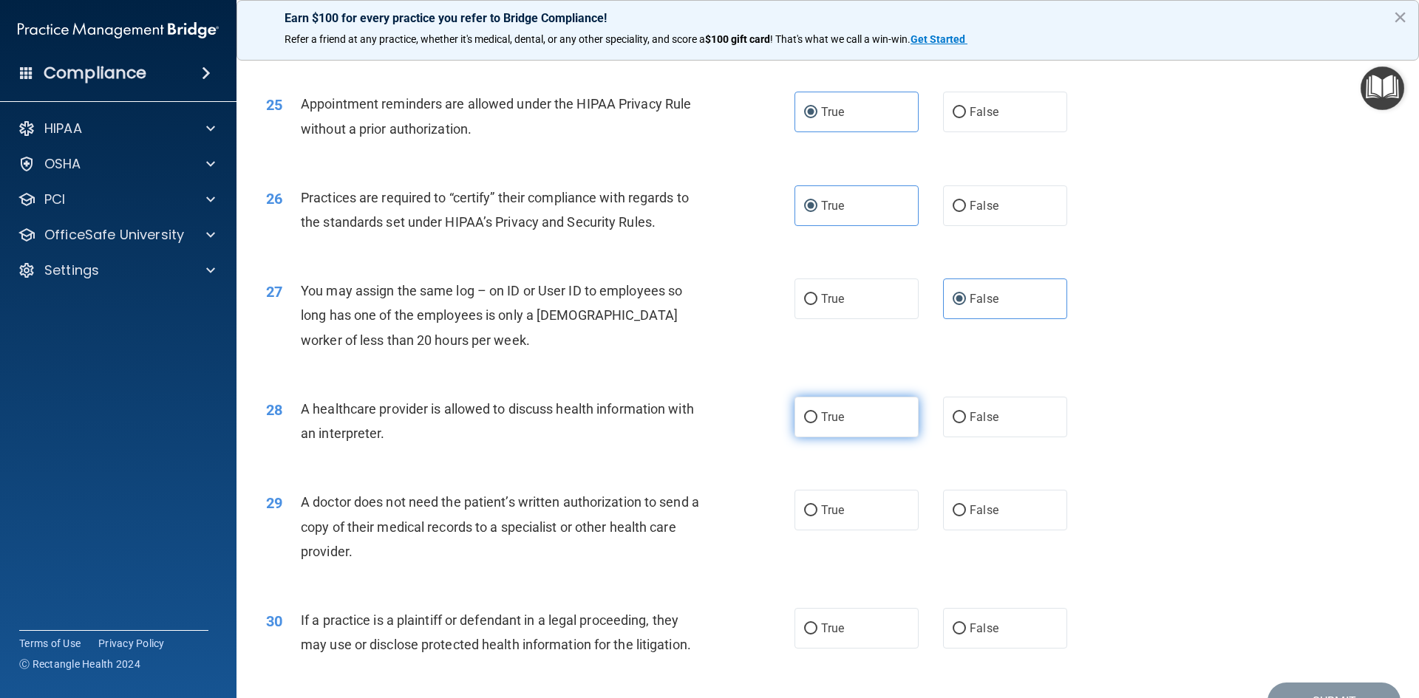
click at [829, 409] on label "True" at bounding box center [857, 417] width 124 height 41
click at [817, 412] on input "True" at bounding box center [810, 417] width 13 height 11
radio input "true"
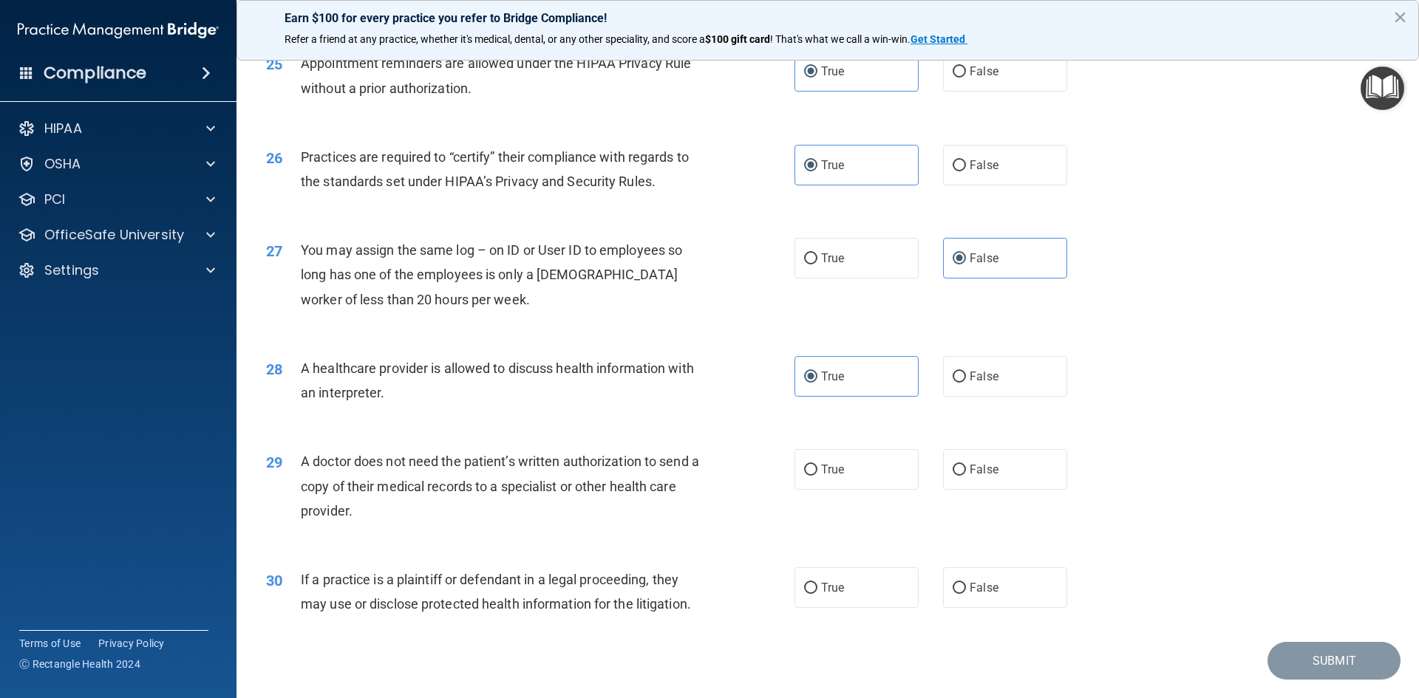
scroll to position [2742, 0]
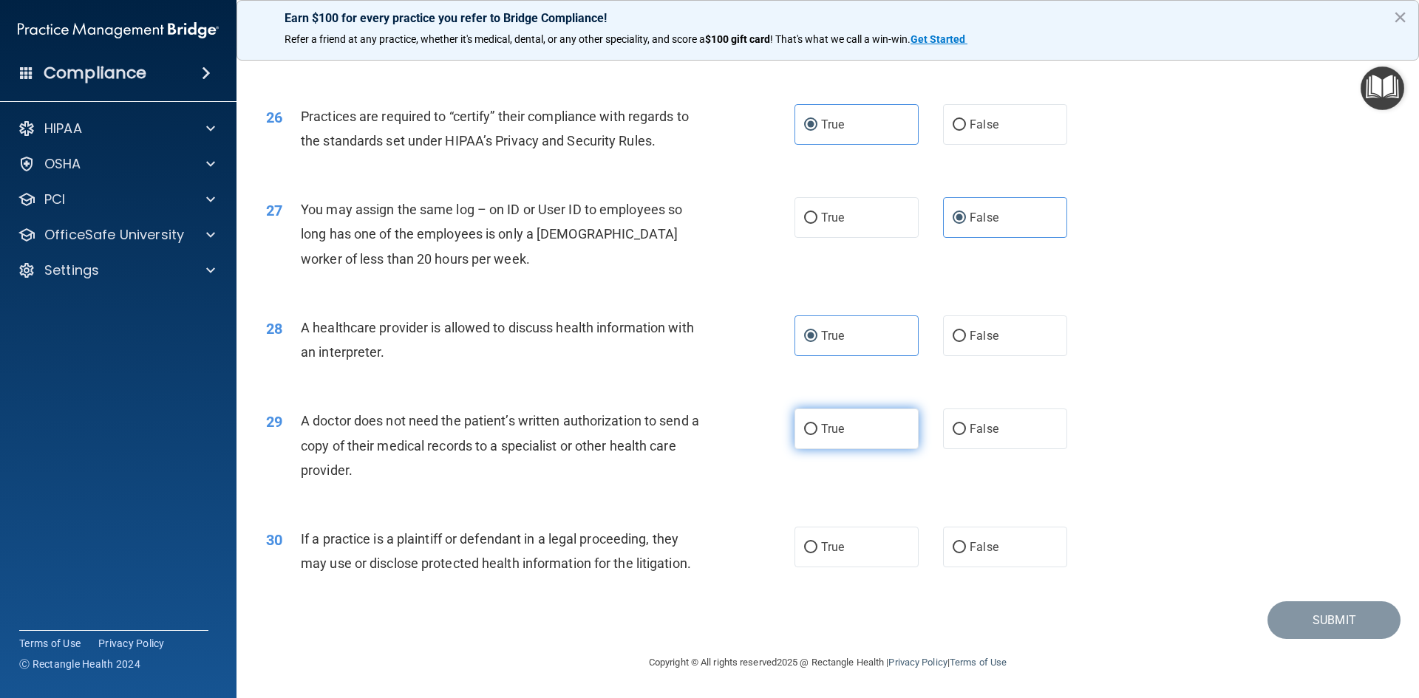
click at [851, 435] on label "True" at bounding box center [857, 429] width 124 height 41
click at [817, 435] on input "True" at bounding box center [810, 429] width 13 height 11
radio input "true"
click at [842, 560] on label "True" at bounding box center [857, 547] width 124 height 41
click at [817, 554] on input "True" at bounding box center [810, 548] width 13 height 11
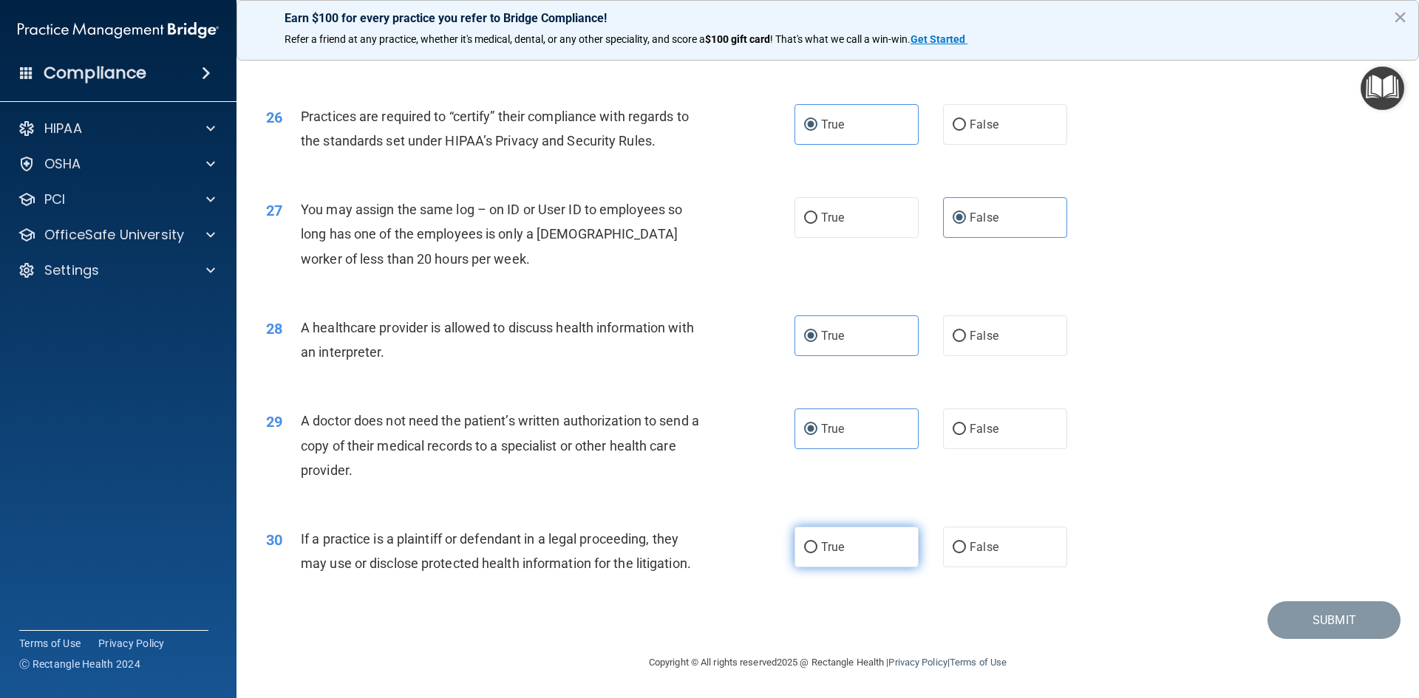
radio input "true"
click at [843, 543] on label "True" at bounding box center [857, 547] width 124 height 41
click at [817, 543] on input "True" at bounding box center [810, 548] width 13 height 11
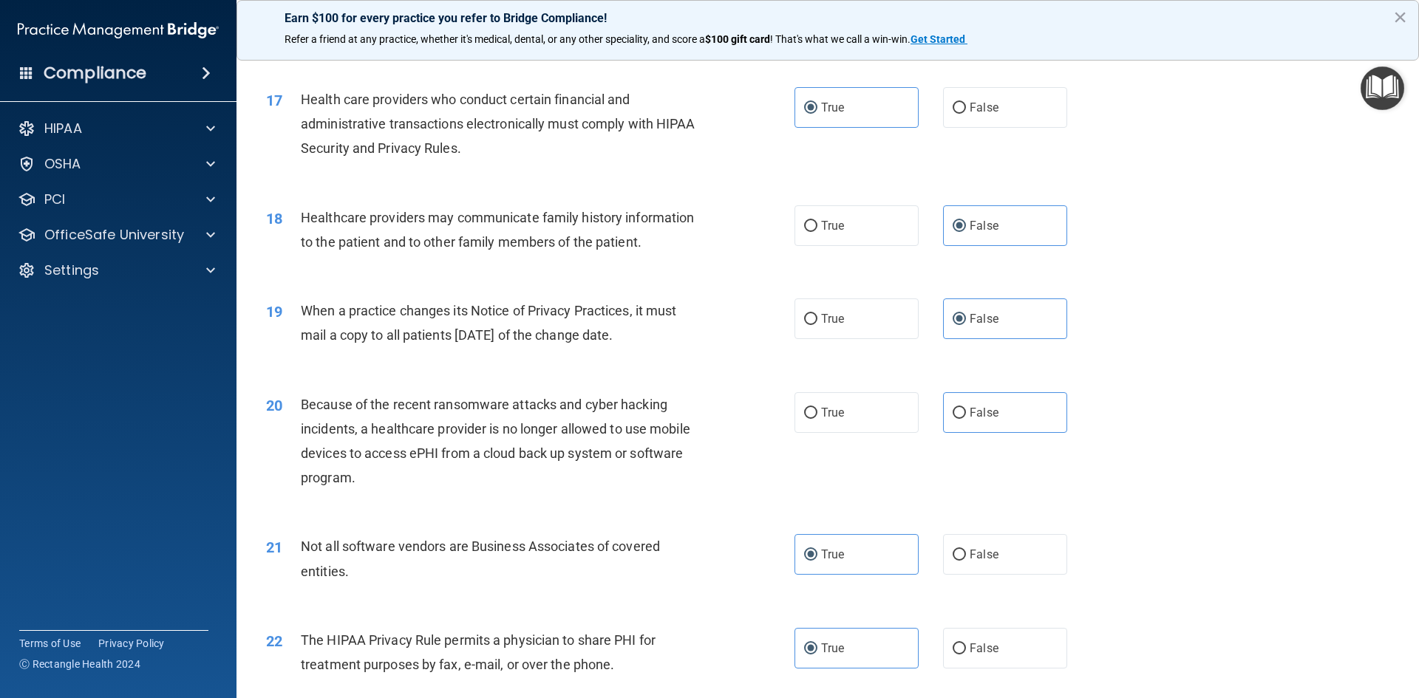
scroll to position [1707, 0]
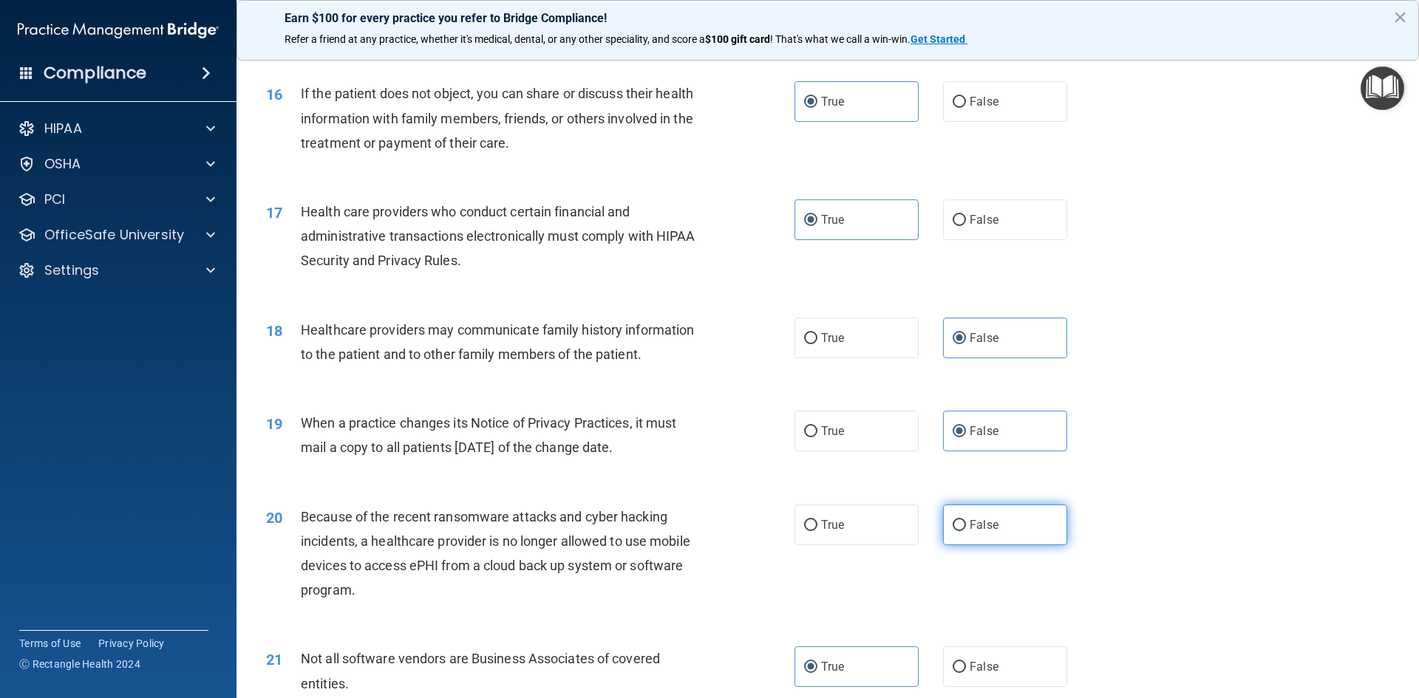
click at [959, 532] on label "False" at bounding box center [1005, 525] width 124 height 41
click at [959, 531] on input "False" at bounding box center [959, 525] width 13 height 11
radio input "true"
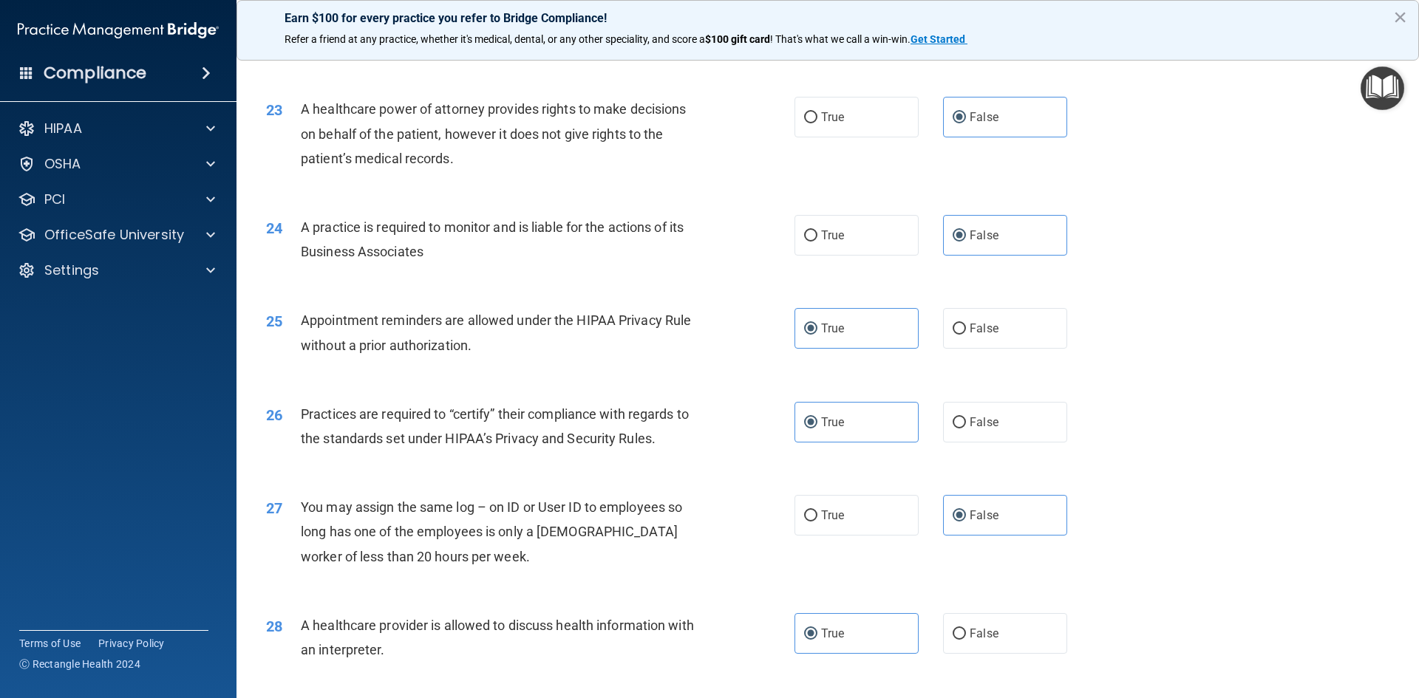
scroll to position [2742, 0]
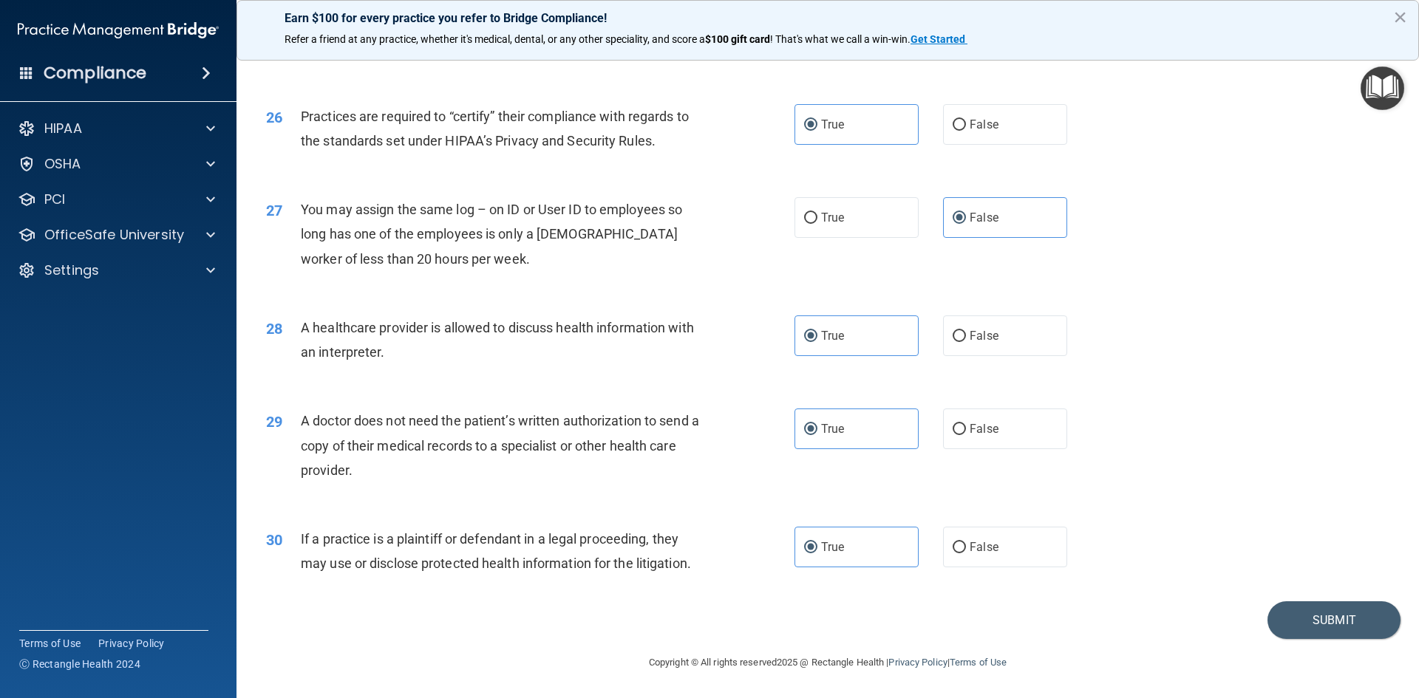
click at [1330, 646] on footer "Copyright © All rights reserved 2025 @ Rectangle Health | Privacy Policy | Term…" at bounding box center [827, 661] width 1123 height 44
click at [1331, 631] on button "Submit" at bounding box center [1334, 621] width 133 height 38
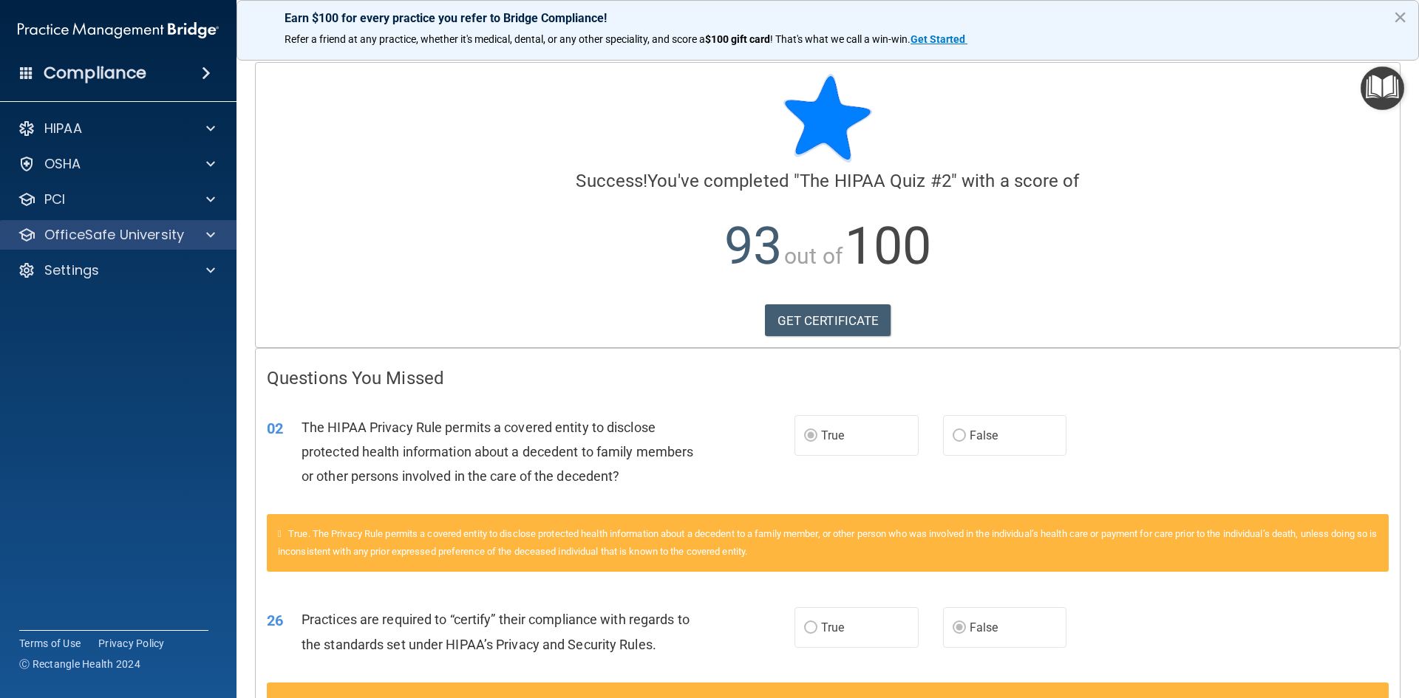
click at [154, 227] on div "OfficeSafe University" at bounding box center [118, 235] width 237 height 30
click at [145, 237] on p "OfficeSafe University" at bounding box center [114, 235] width 140 height 18
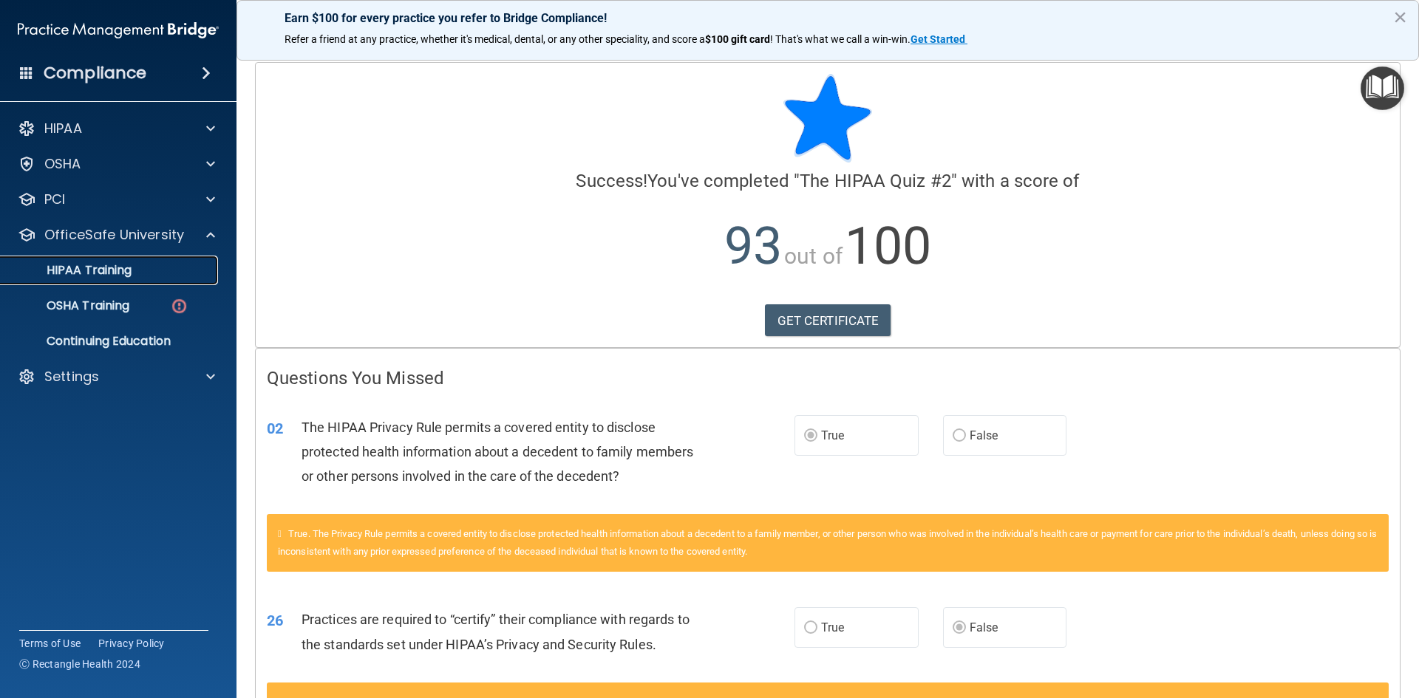
drag, startPoint x: 135, startPoint y: 279, endPoint x: 157, endPoint y: 275, distance: 22.6
click at [135, 279] on link "HIPAA Training" at bounding box center [101, 271] width 233 height 30
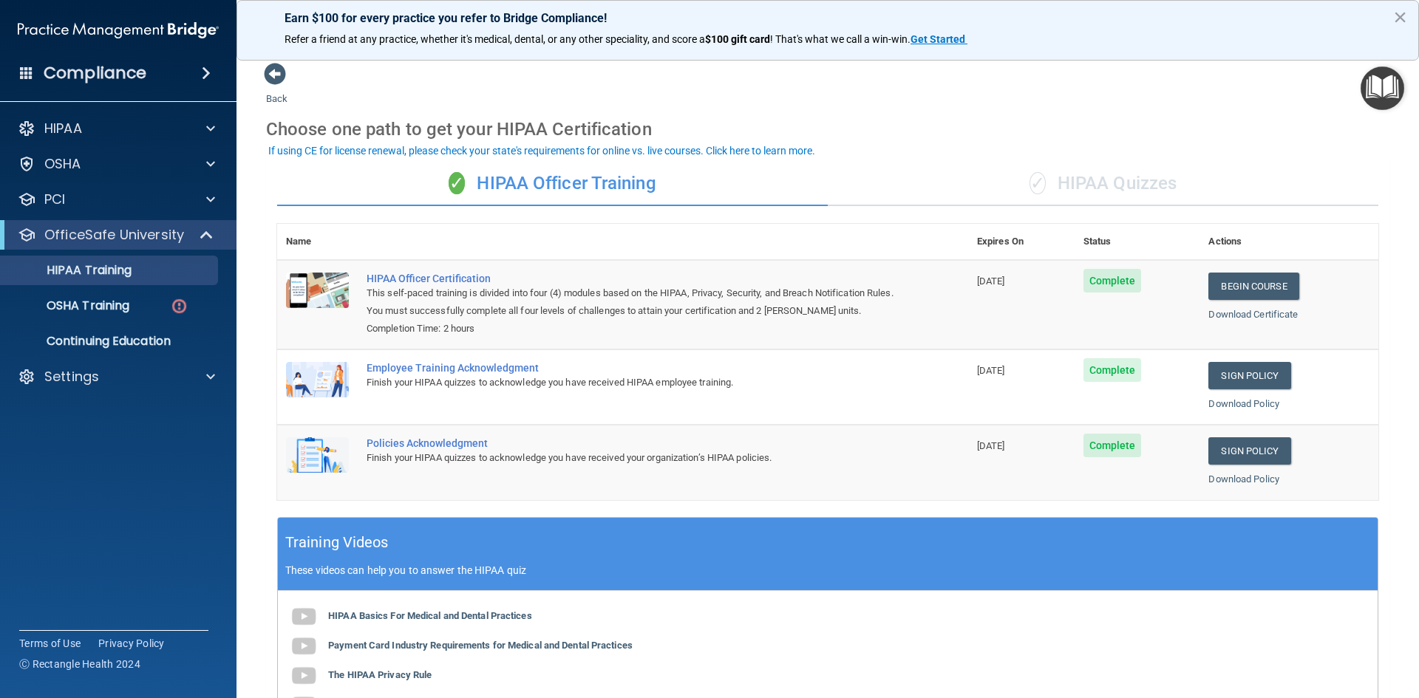
click at [1141, 191] on div "✓ HIPAA Quizzes" at bounding box center [1103, 184] width 551 height 44
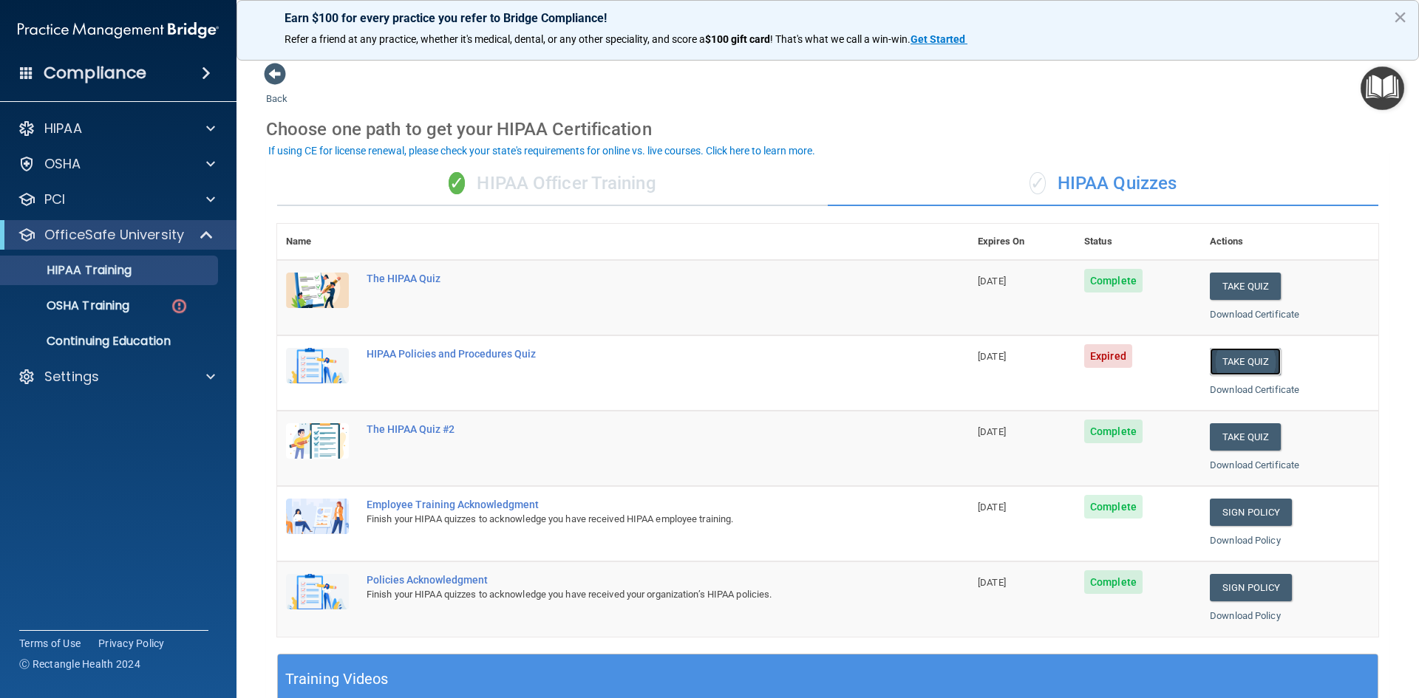
click at [1262, 364] on button "Take Quiz" at bounding box center [1245, 361] width 71 height 27
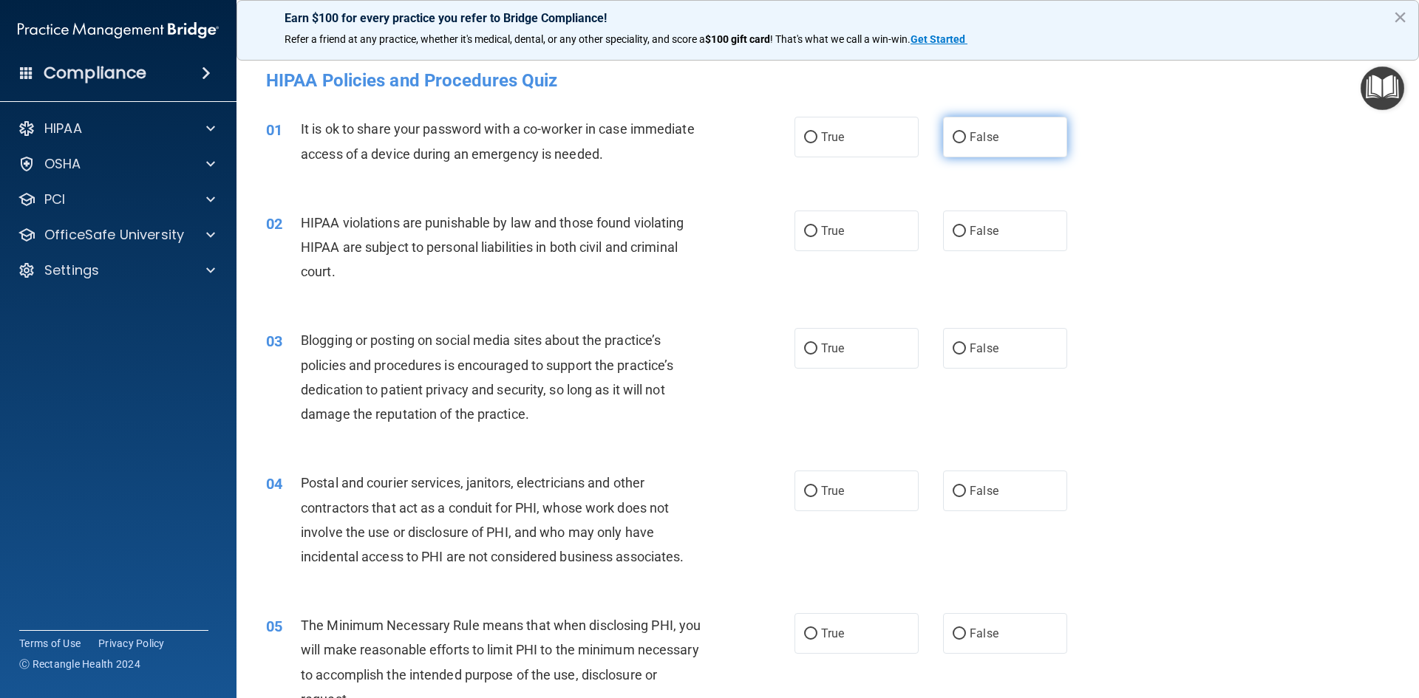
click at [951, 147] on label "False" at bounding box center [1005, 137] width 124 height 41
click at [953, 143] on input "False" at bounding box center [959, 137] width 13 height 11
radio input "true"
click at [873, 236] on label "True" at bounding box center [857, 231] width 124 height 41
click at [817, 236] on input "True" at bounding box center [810, 231] width 13 height 11
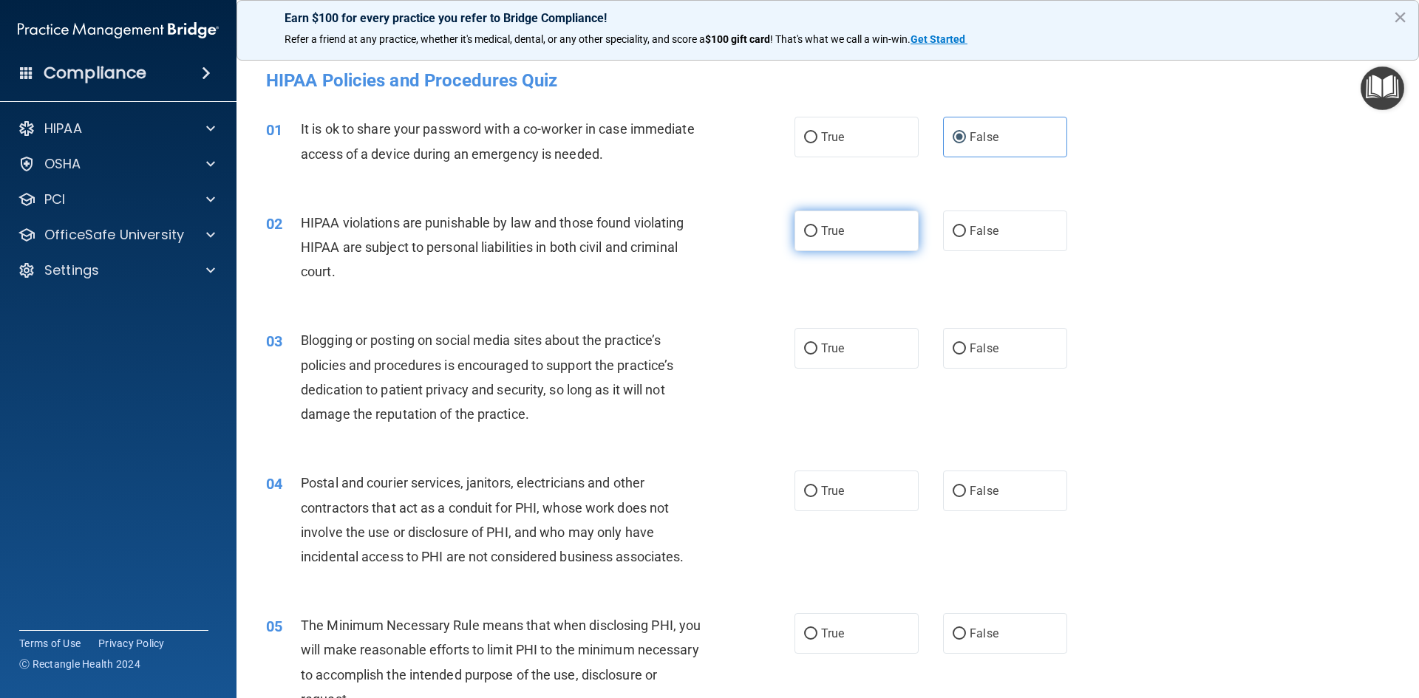
radio input "true"
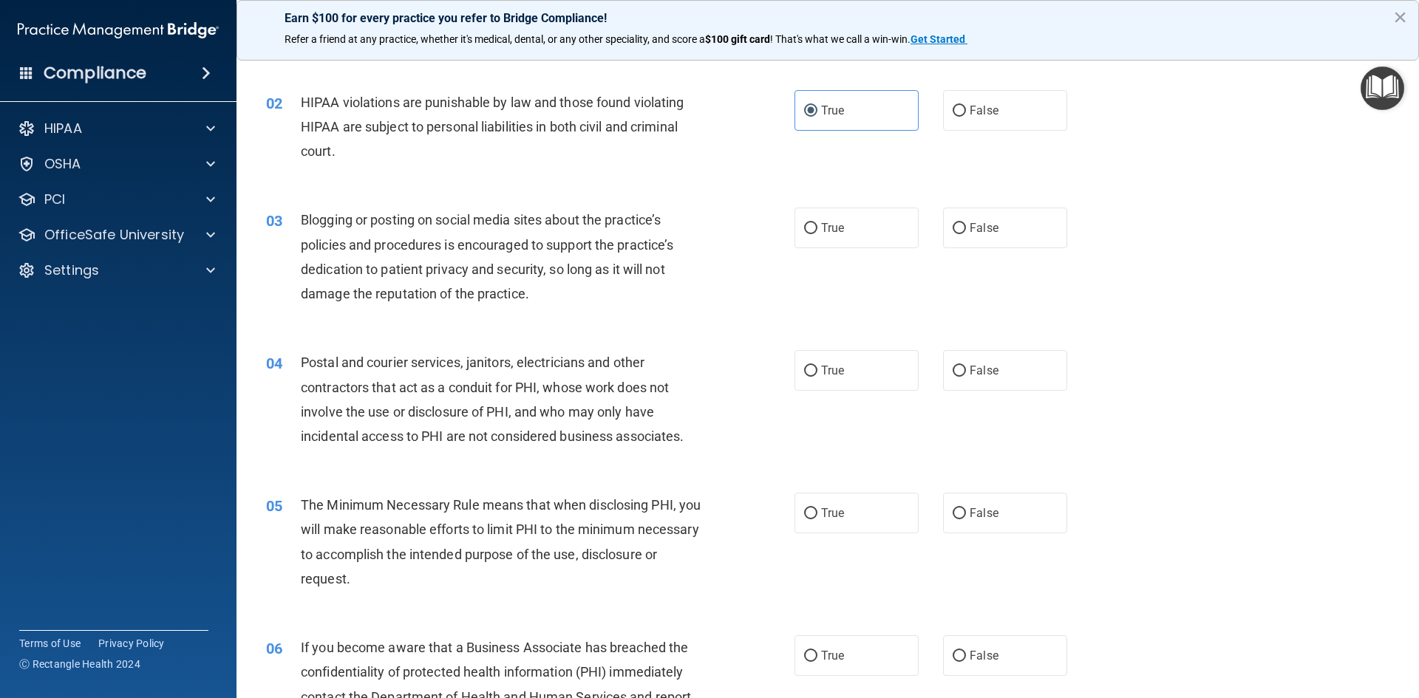
scroll to position [148, 0]
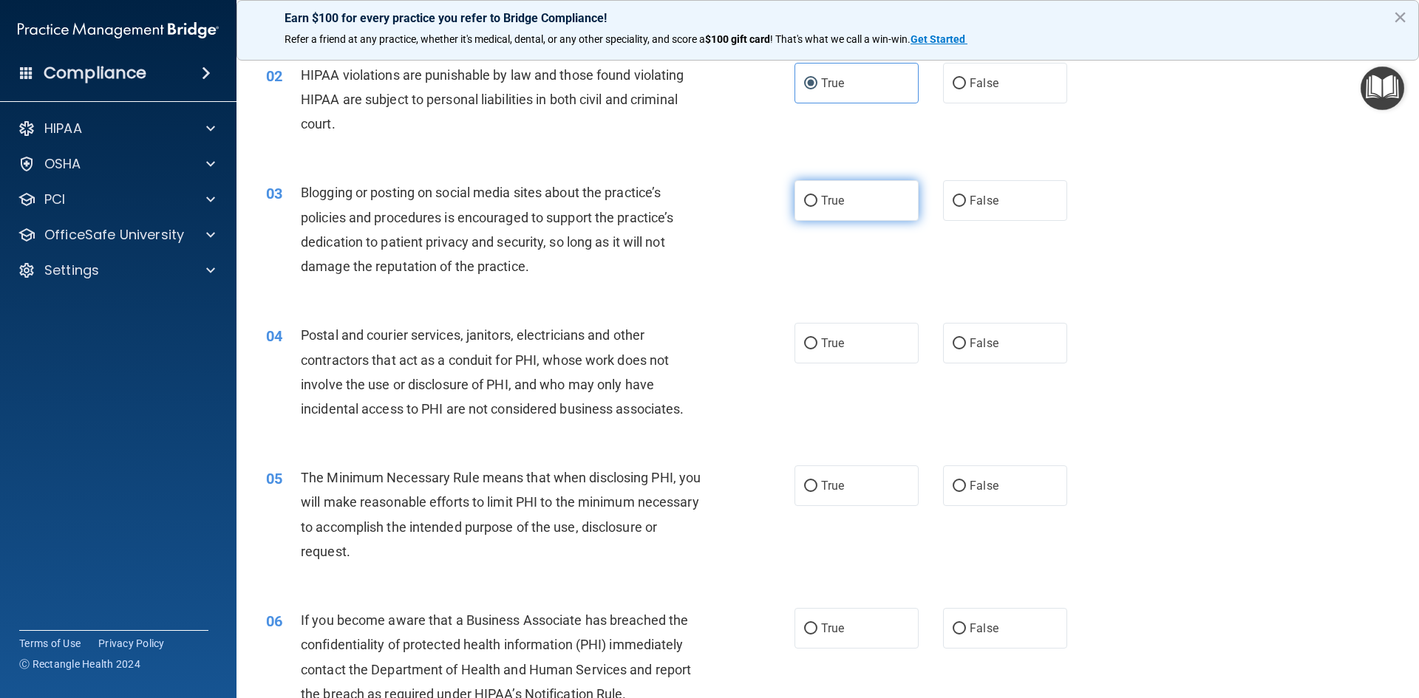
click at [825, 217] on label "True" at bounding box center [857, 200] width 124 height 41
click at [817, 207] on input "True" at bounding box center [810, 201] width 13 height 11
radio input "true"
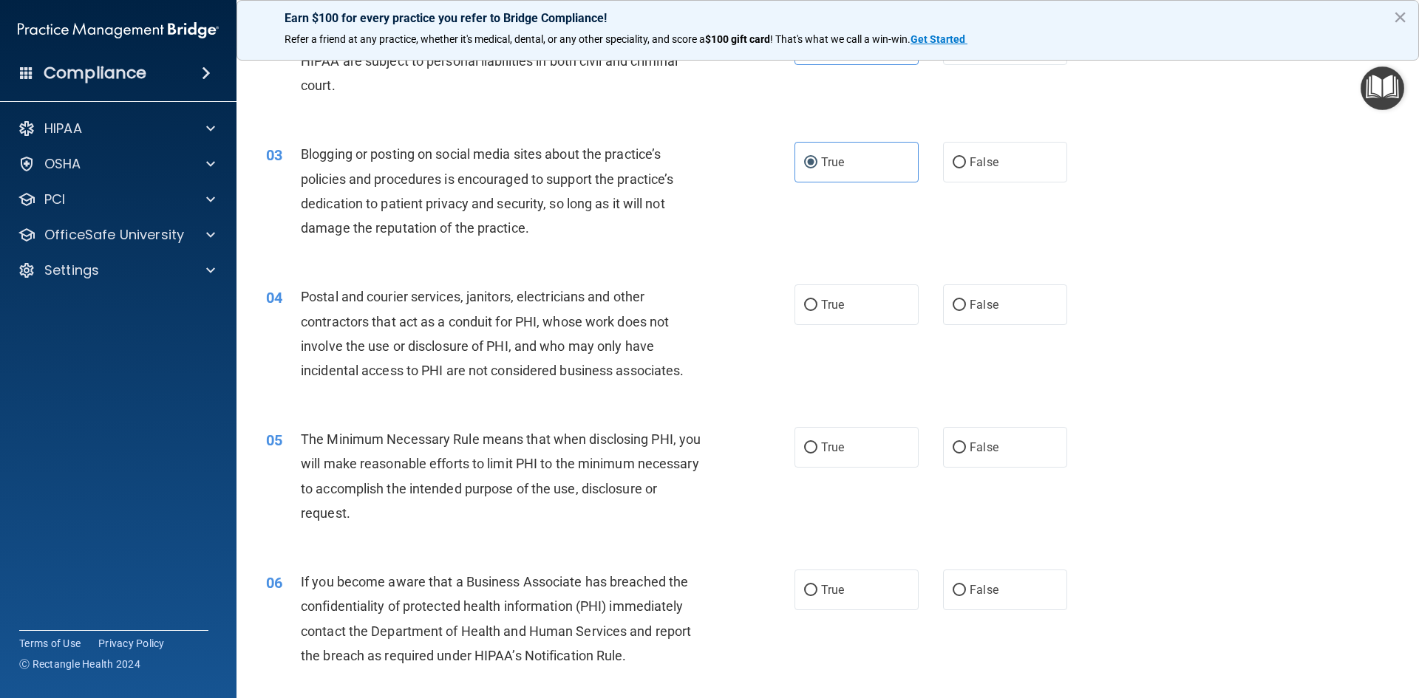
scroll to position [296, 0]
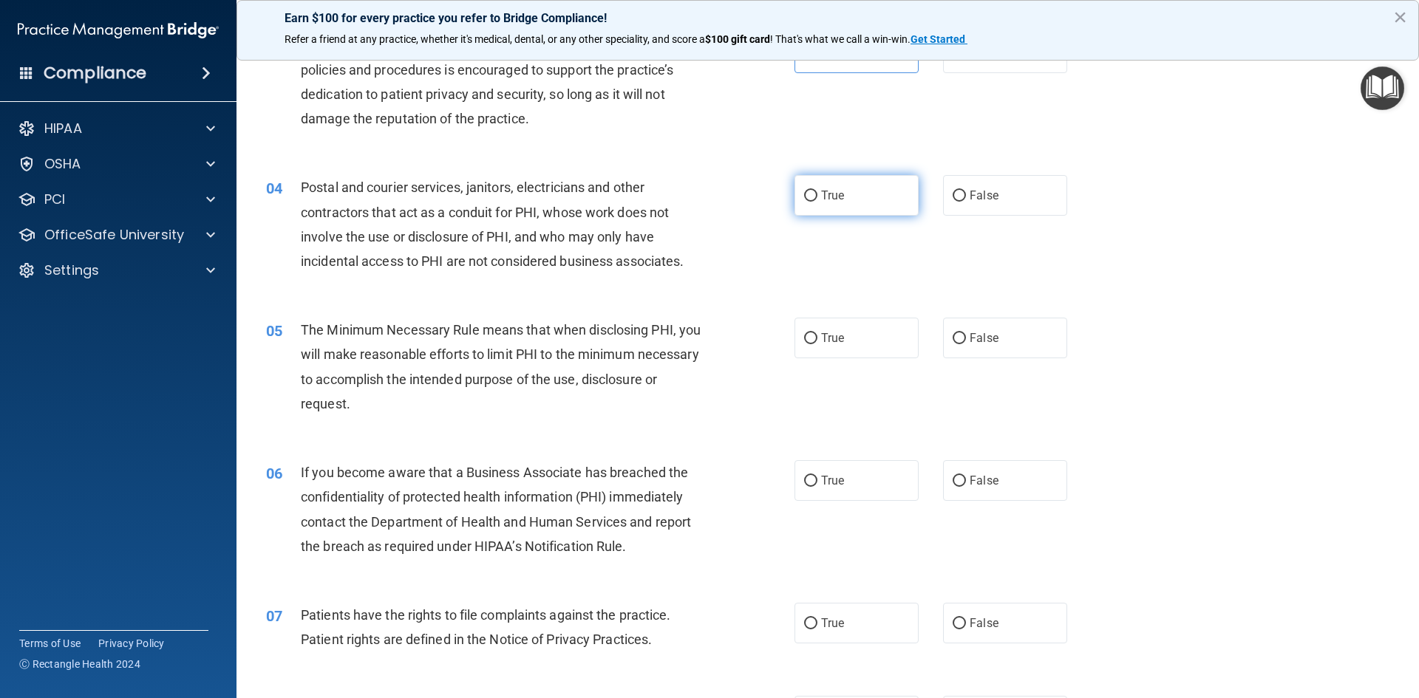
click at [801, 210] on label "True" at bounding box center [857, 195] width 124 height 41
click at [804, 202] on input "True" at bounding box center [810, 196] width 13 height 11
radio input "true"
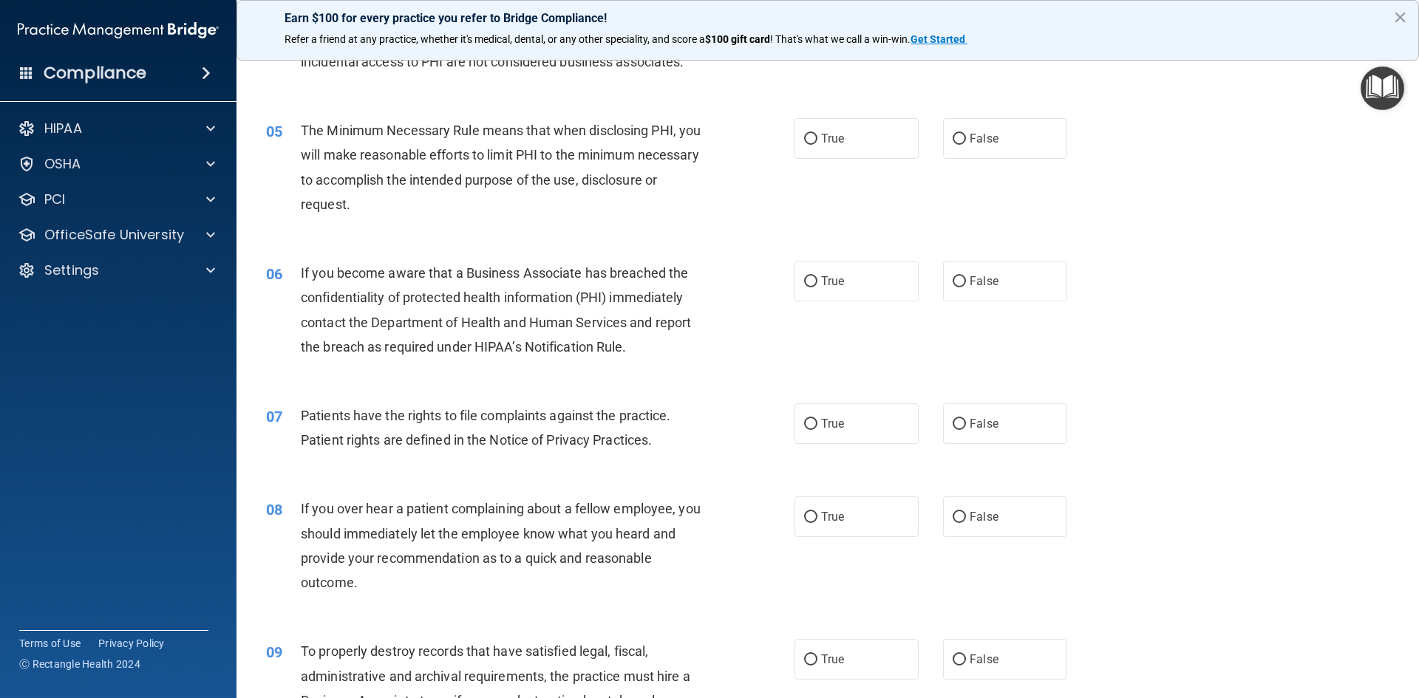
scroll to position [517, 0]
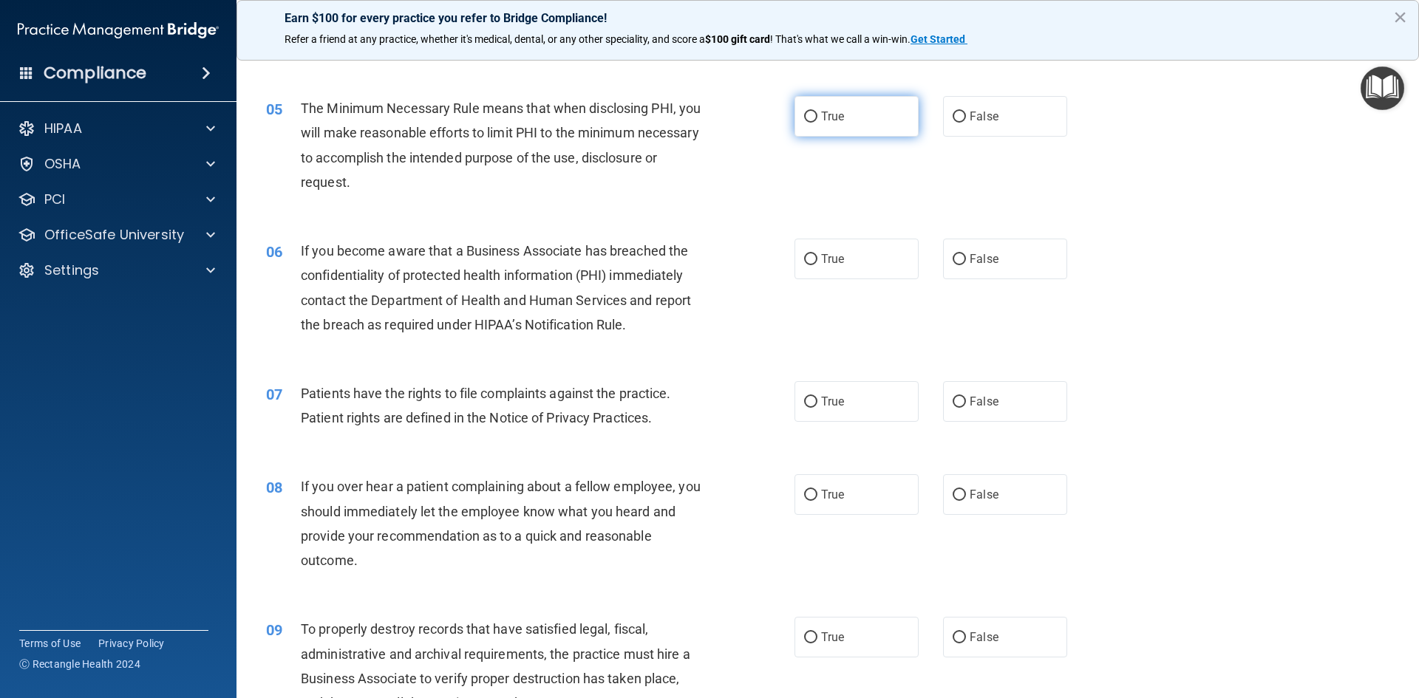
click at [825, 134] on label "True" at bounding box center [857, 116] width 124 height 41
click at [817, 123] on input "True" at bounding box center [810, 117] width 13 height 11
radio input "true"
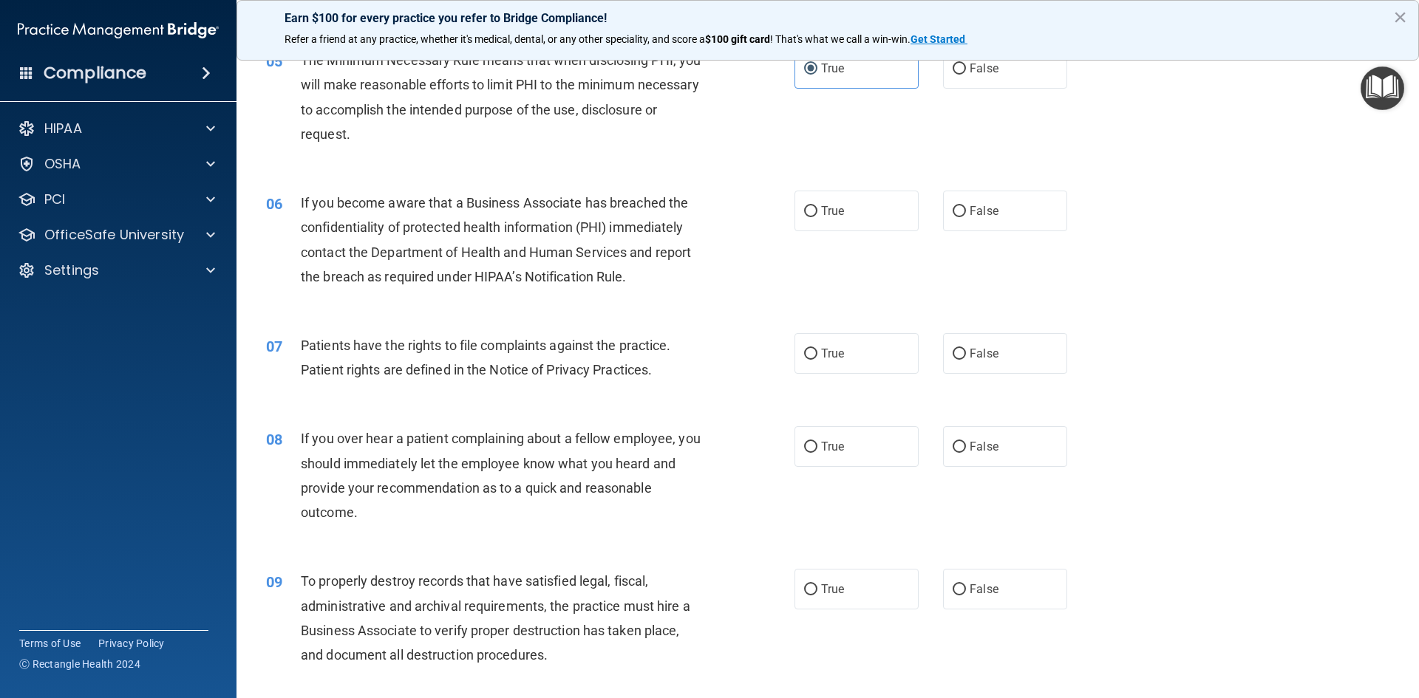
scroll to position [591, 0]
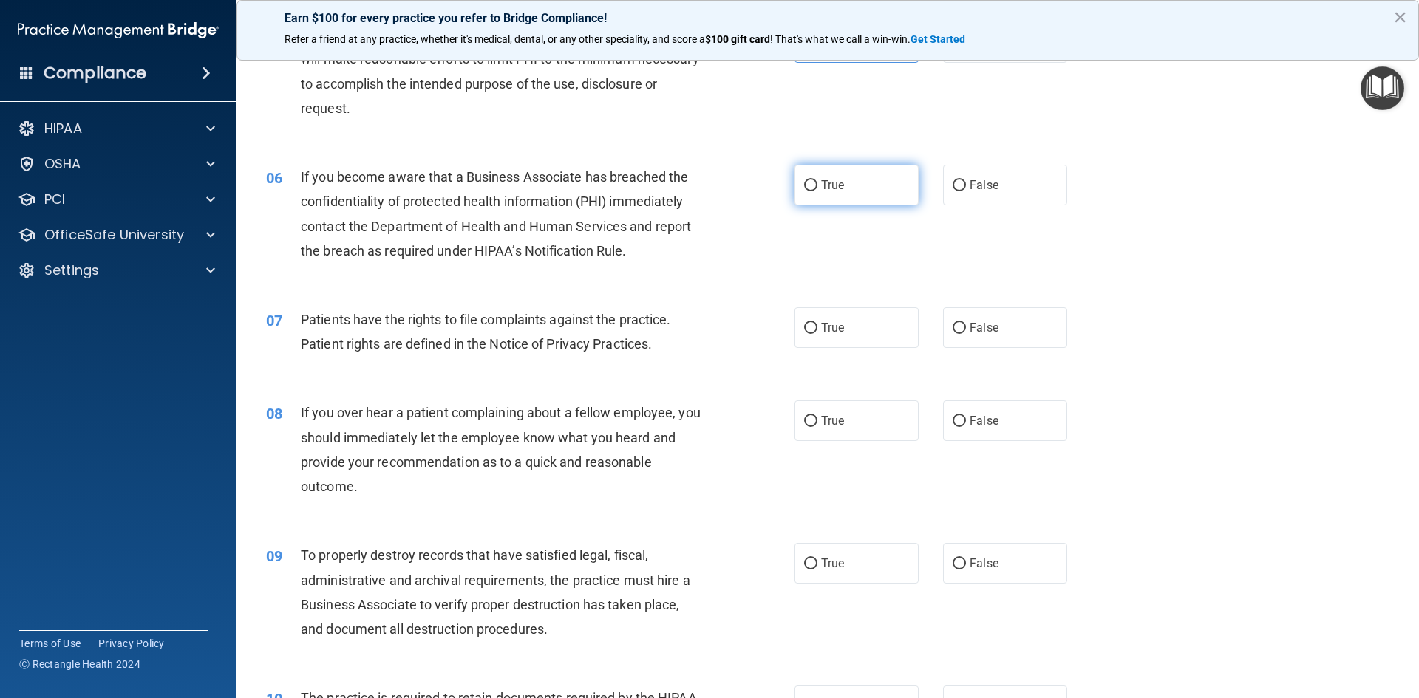
click at [878, 188] on label "True" at bounding box center [857, 185] width 124 height 41
click at [817, 188] on input "True" at bounding box center [810, 185] width 13 height 11
radio input "true"
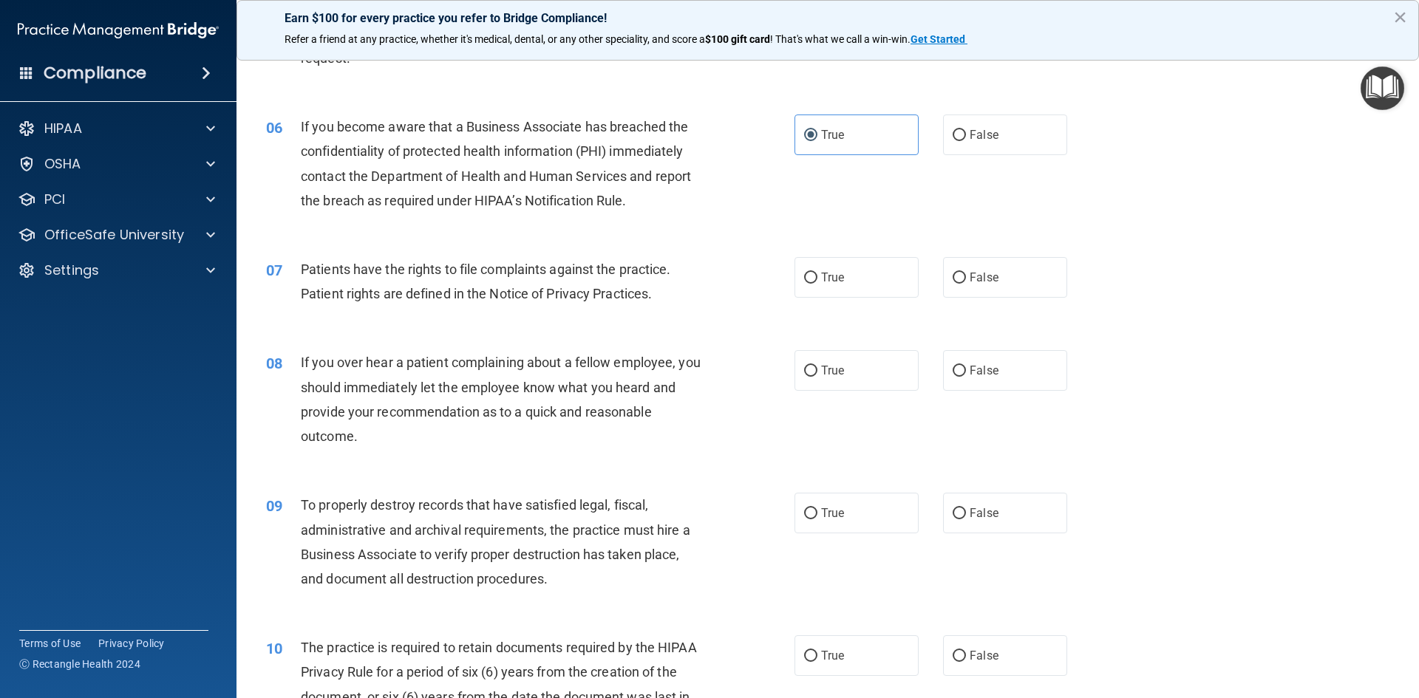
scroll to position [665, 0]
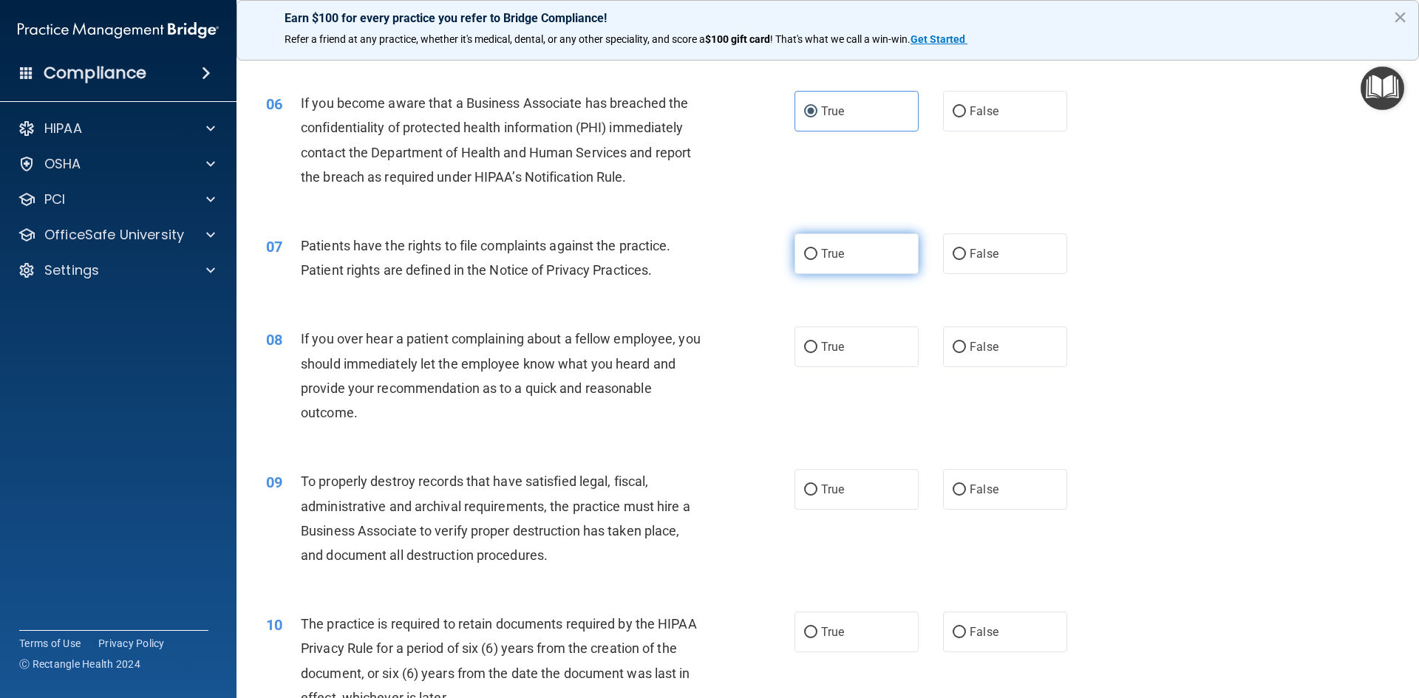
click at [834, 264] on label "True" at bounding box center [857, 254] width 124 height 41
click at [817, 260] on input "True" at bounding box center [810, 254] width 13 height 11
radio input "true"
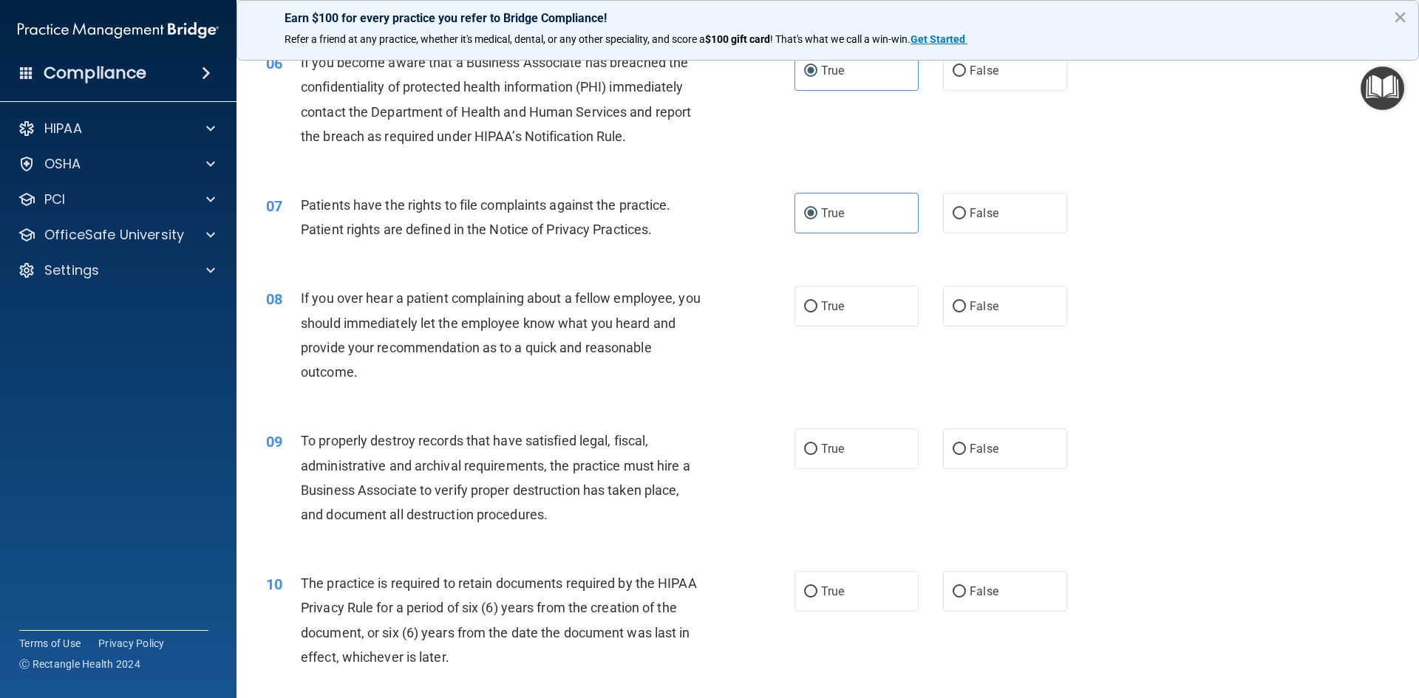
scroll to position [739, 0]
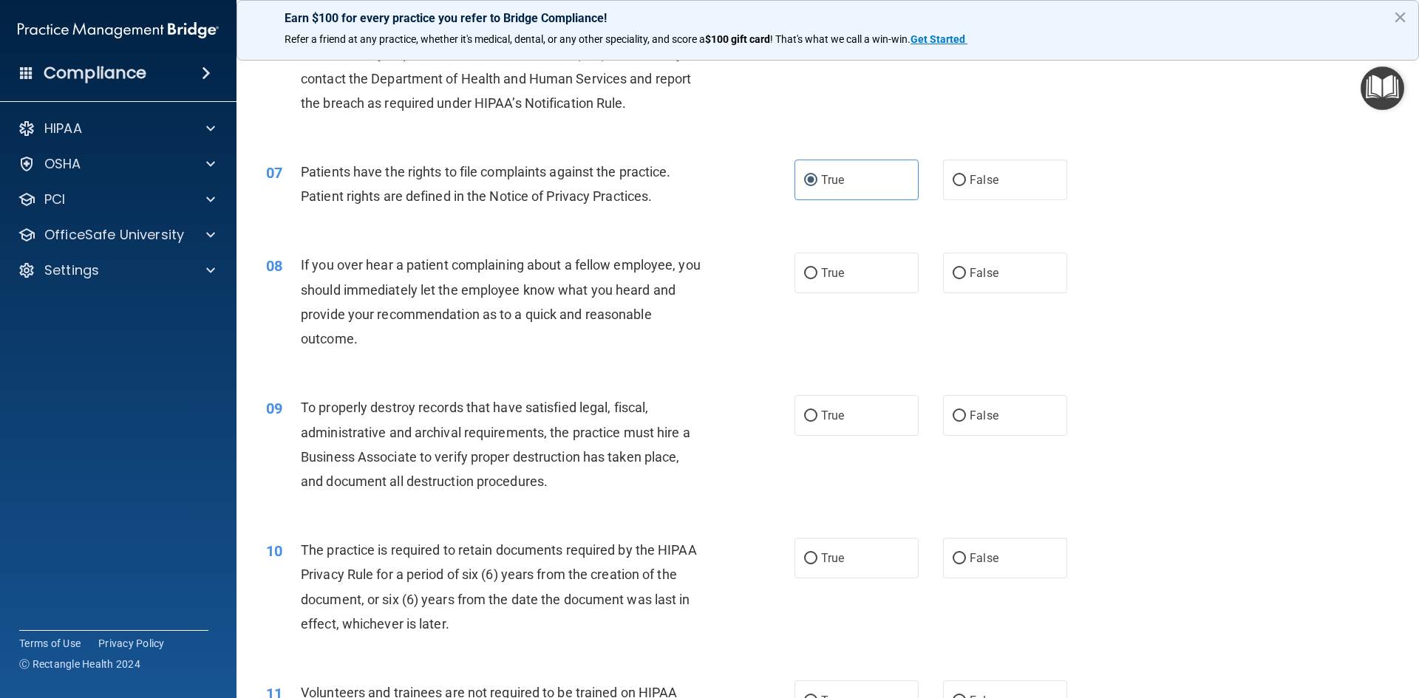
drag, startPoint x: 1014, startPoint y: 272, endPoint x: 1007, endPoint y: 309, distance: 37.6
click at [1011, 293] on label "False" at bounding box center [1005, 273] width 124 height 41
click at [966, 279] on input "False" at bounding box center [959, 273] width 13 height 11
radio input "true"
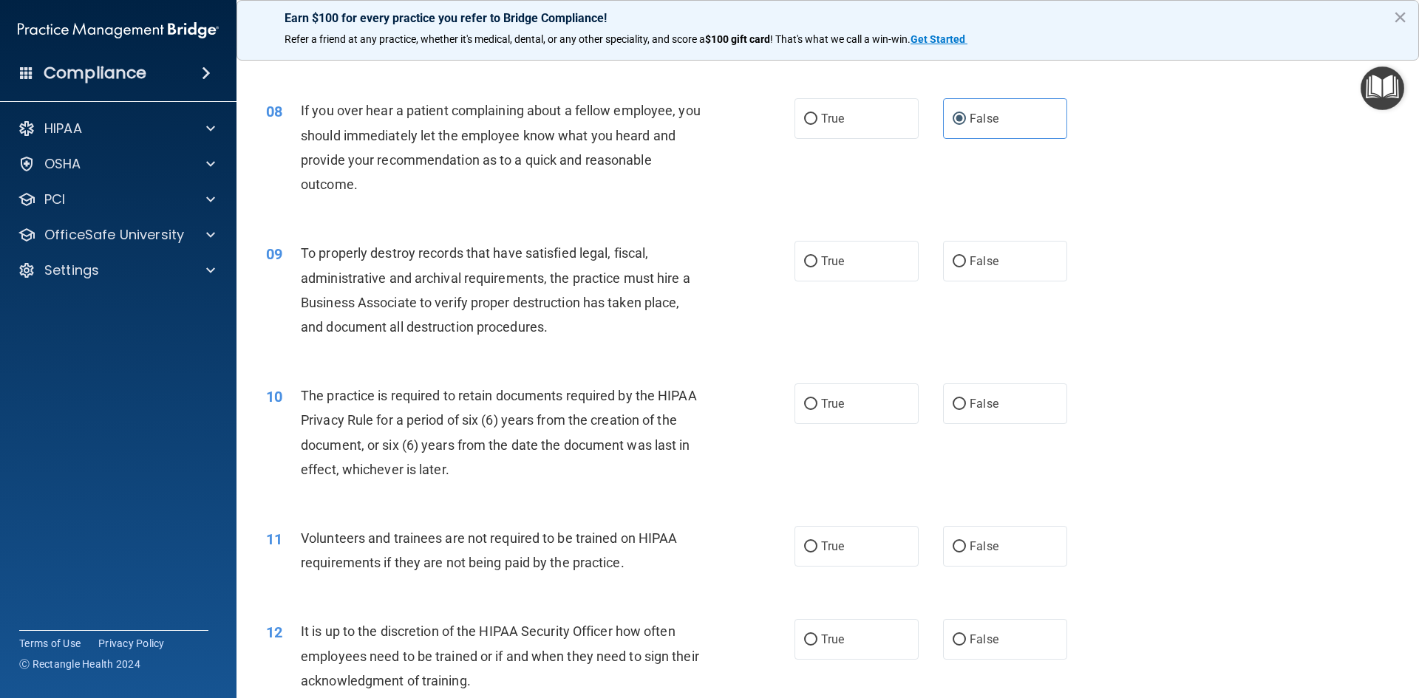
scroll to position [961, 0]
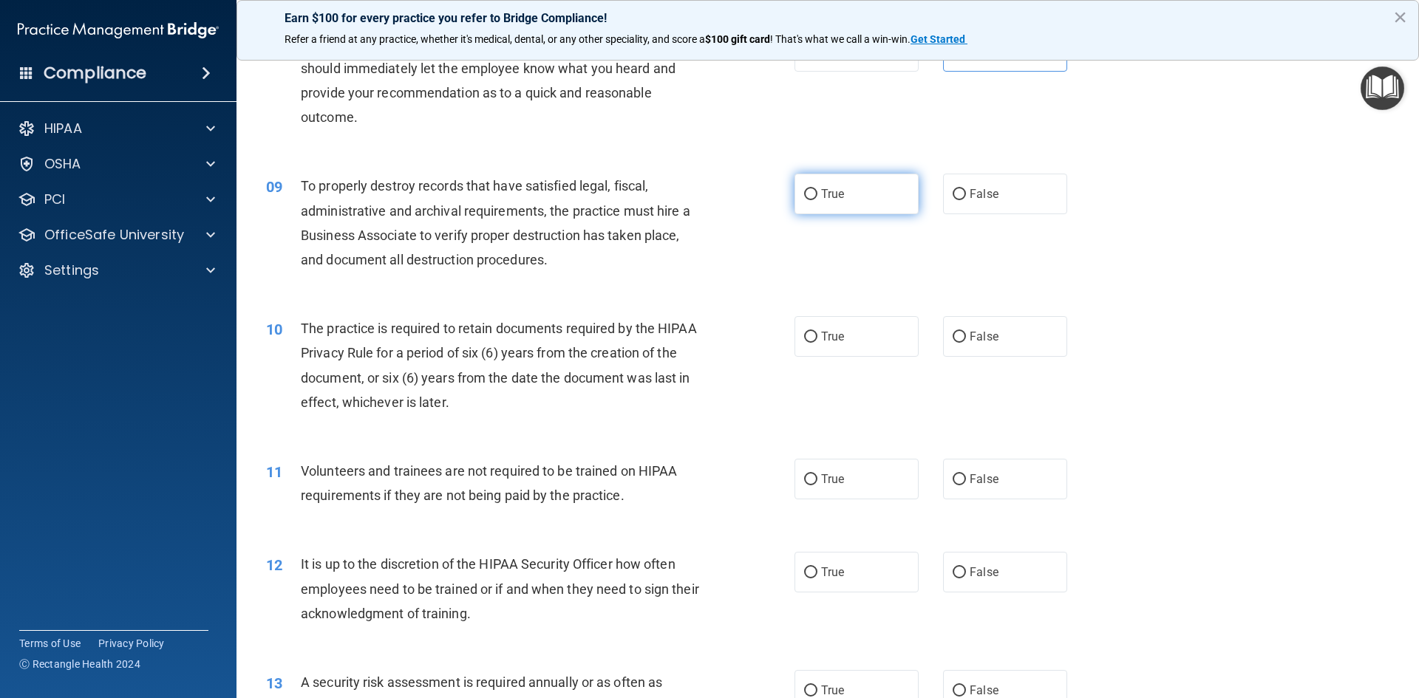
click at [839, 185] on label "True" at bounding box center [857, 194] width 124 height 41
click at [817, 189] on input "True" at bounding box center [810, 194] width 13 height 11
radio input "true"
click at [829, 344] on label "True" at bounding box center [857, 336] width 124 height 41
click at [817, 343] on input "True" at bounding box center [810, 337] width 13 height 11
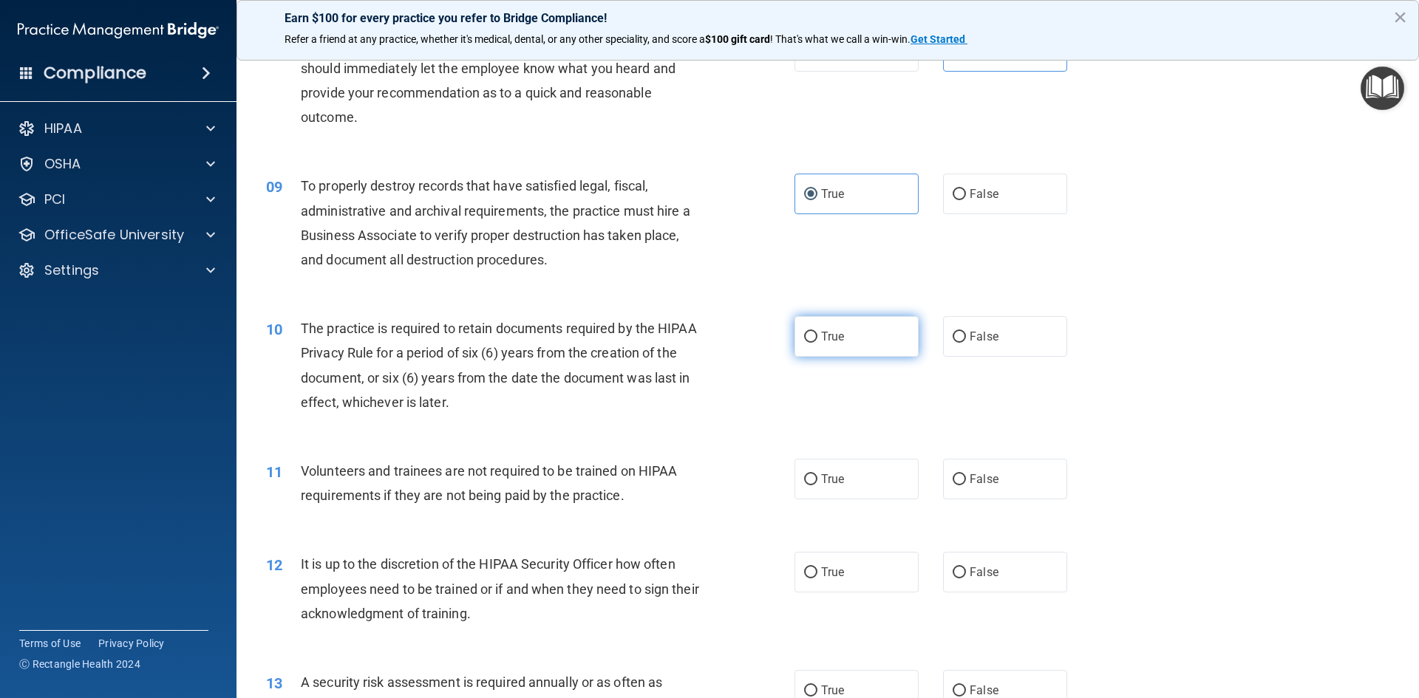
radio input "true"
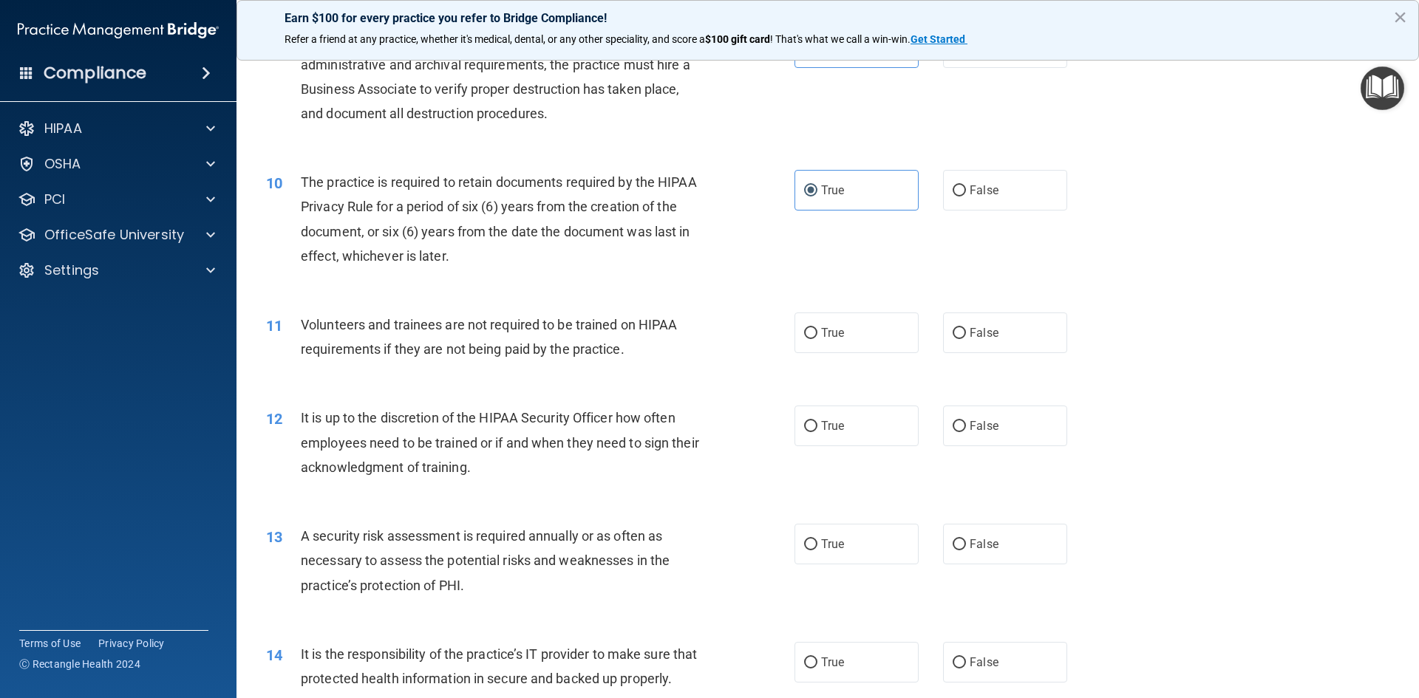
scroll to position [1109, 0]
click at [953, 327] on input "False" at bounding box center [959, 332] width 13 height 11
radio input "true"
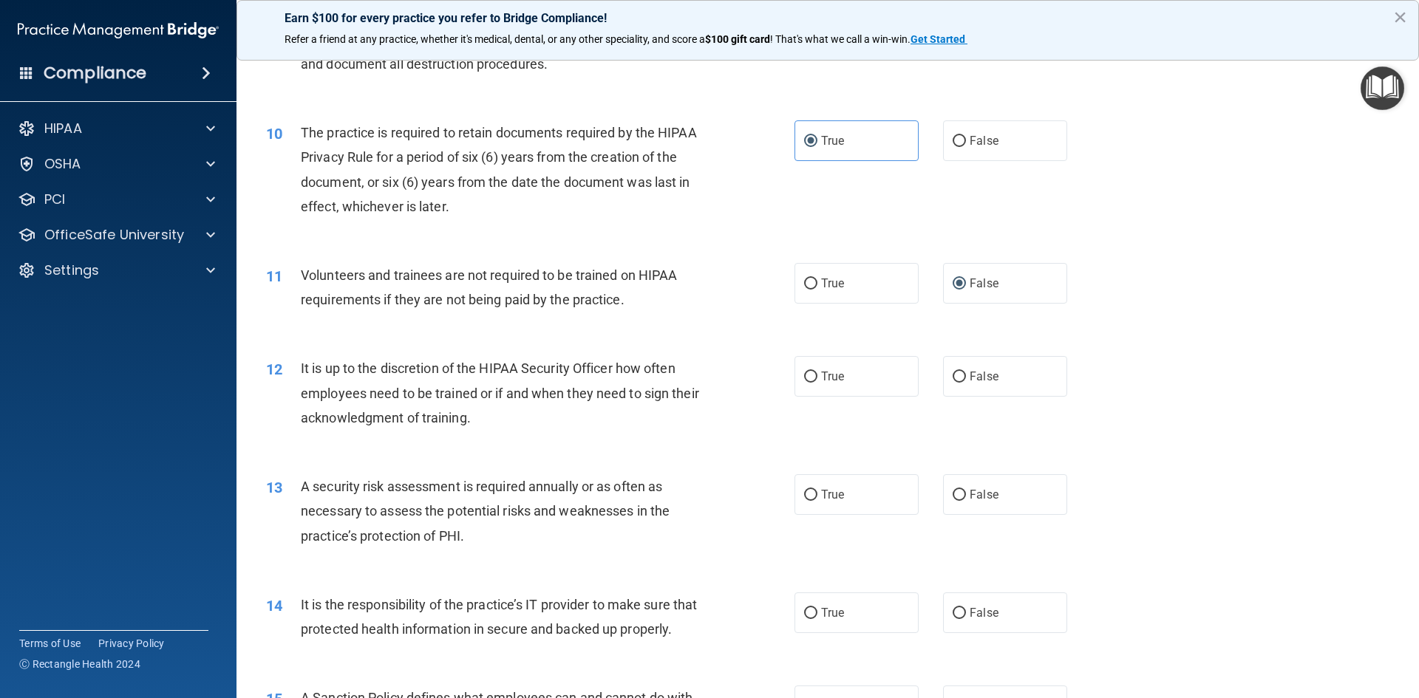
scroll to position [1183, 0]
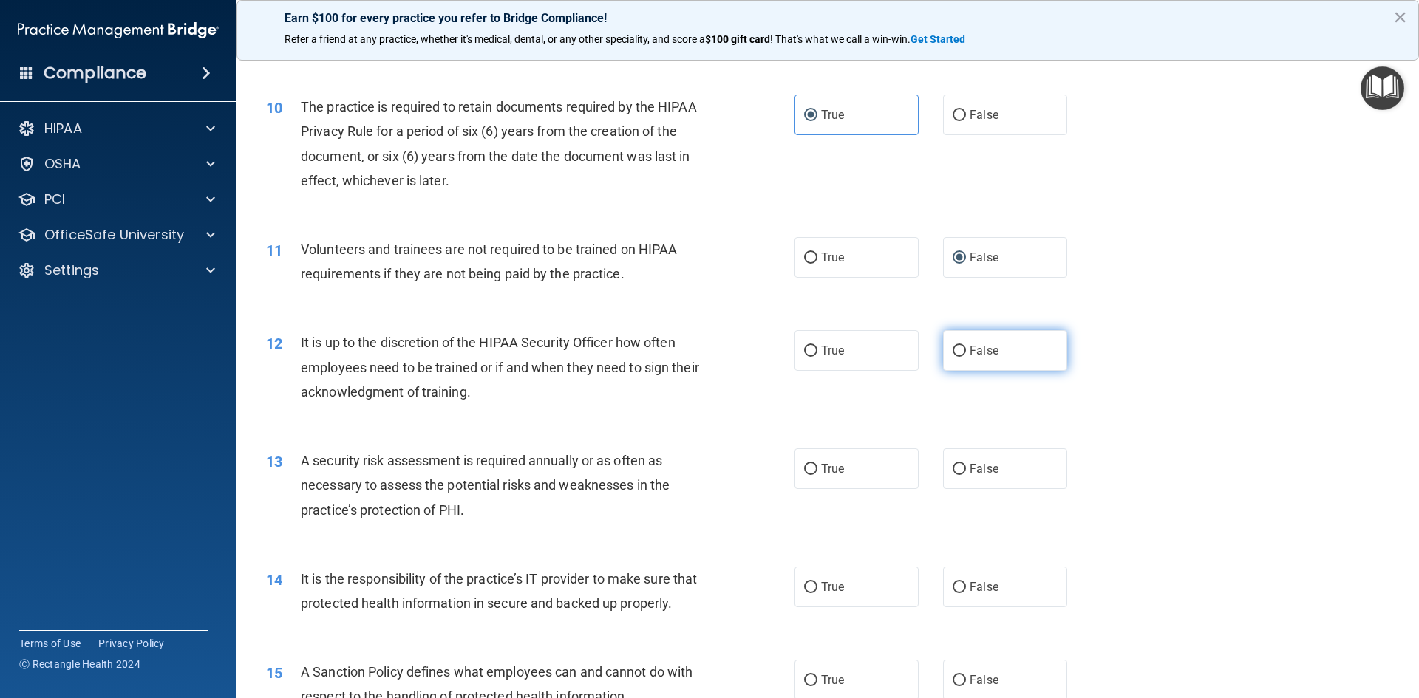
click at [947, 331] on label "False" at bounding box center [1005, 350] width 124 height 41
click at [953, 346] on input "False" at bounding box center [959, 351] width 13 height 11
radio input "true"
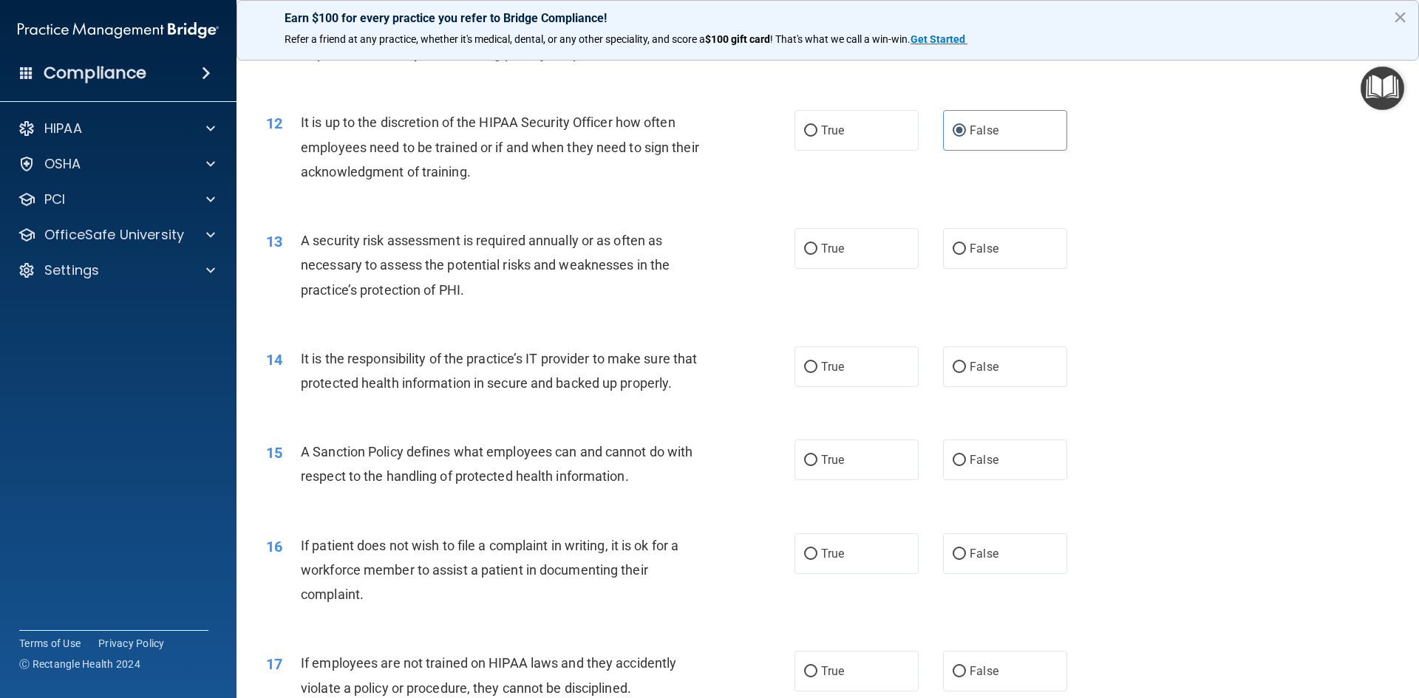
scroll to position [1404, 0]
click at [843, 254] on label "True" at bounding box center [857, 247] width 124 height 41
click at [817, 254] on input "True" at bounding box center [810, 247] width 13 height 11
radio input "true"
click at [788, 367] on div "14 It is the responsibility of the practice’s IT provider to make sure that pro…" at bounding box center [530, 373] width 573 height 56
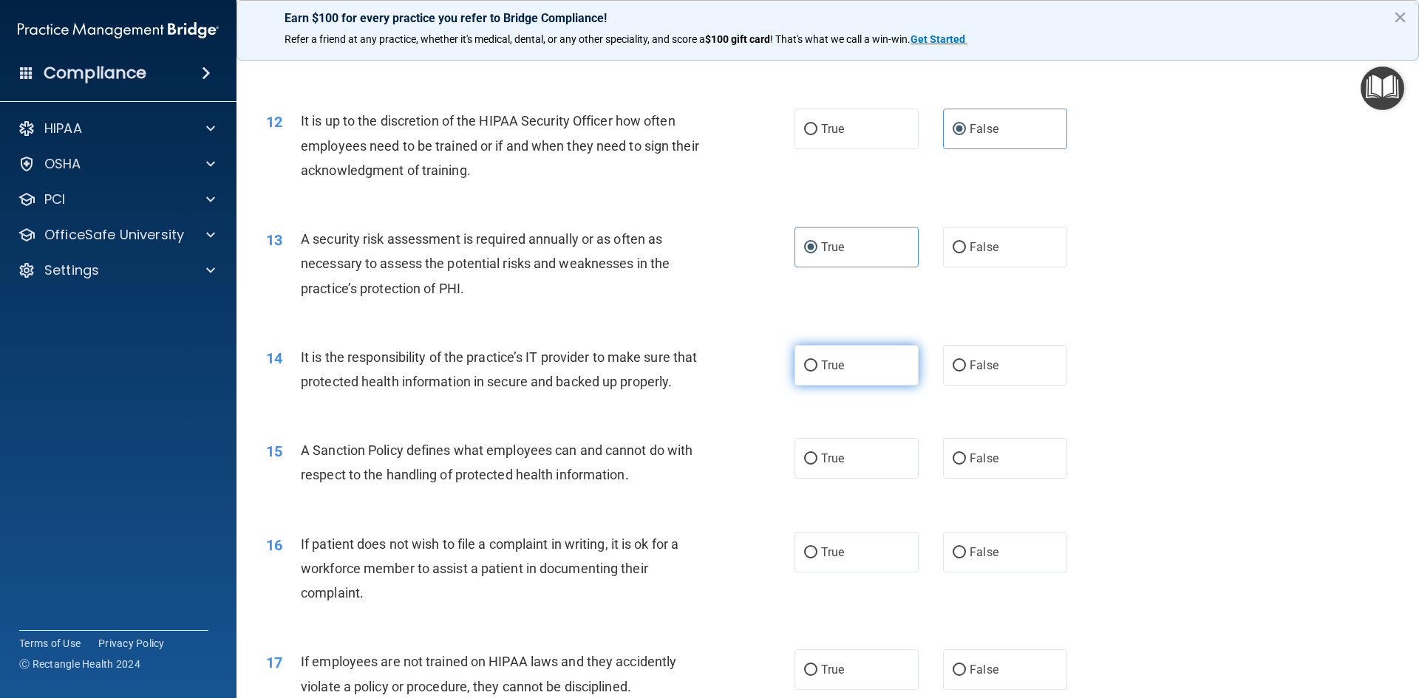
click at [804, 367] on input "True" at bounding box center [810, 366] width 13 height 11
radio input "true"
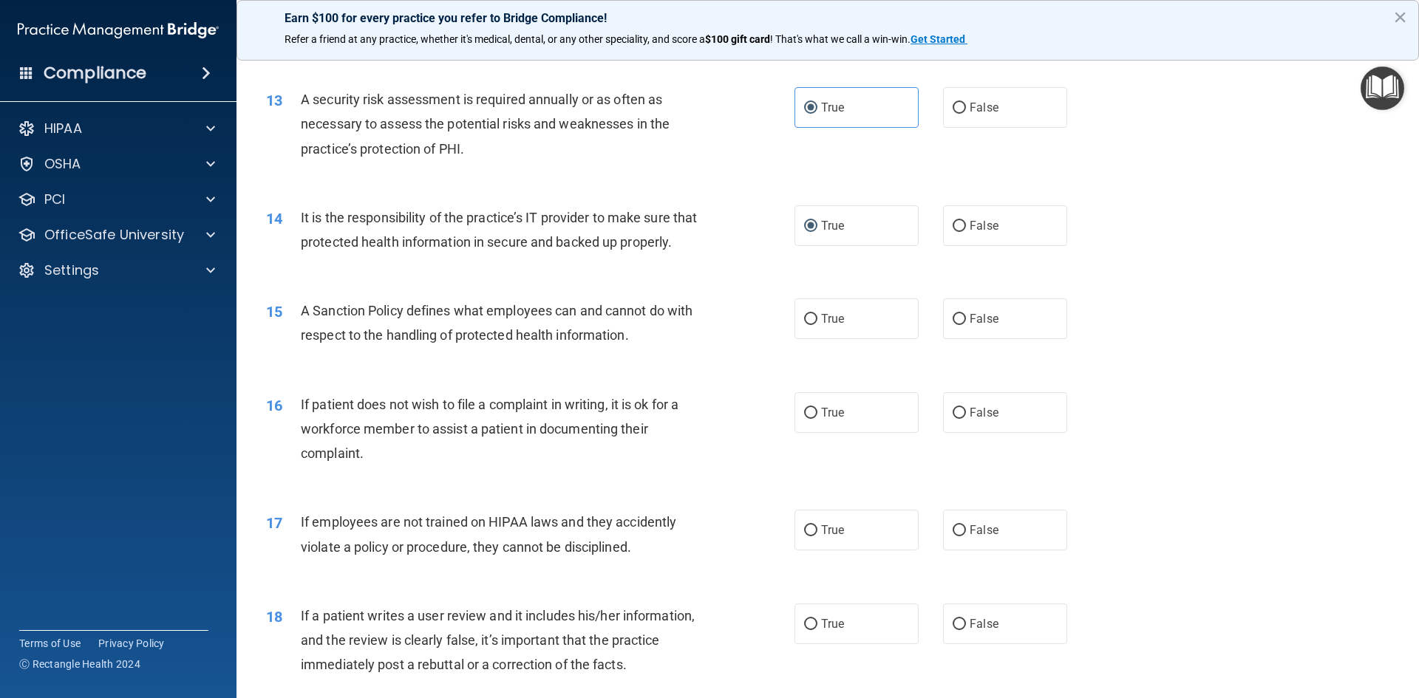
scroll to position [1552, 0]
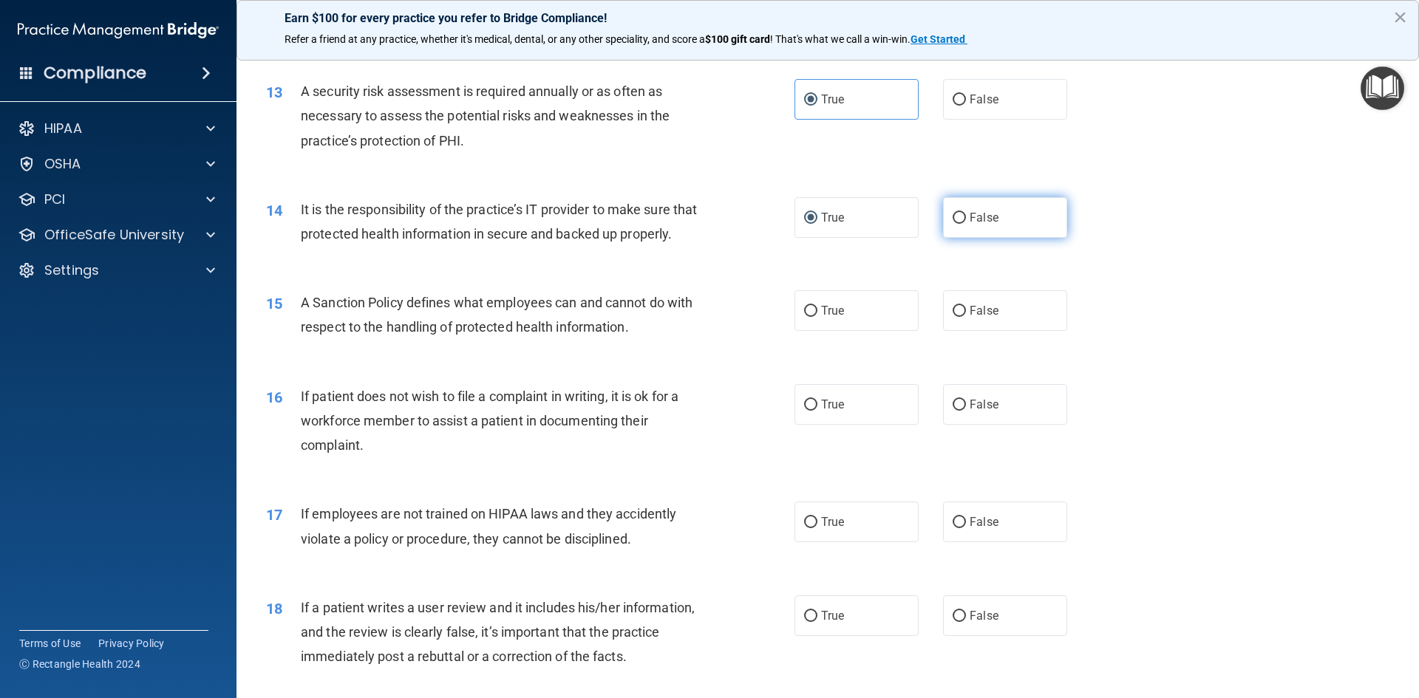
click at [1024, 211] on label "False" at bounding box center [1005, 217] width 124 height 41
click at [966, 213] on input "False" at bounding box center [959, 218] width 13 height 11
radio input "true"
radio input "false"
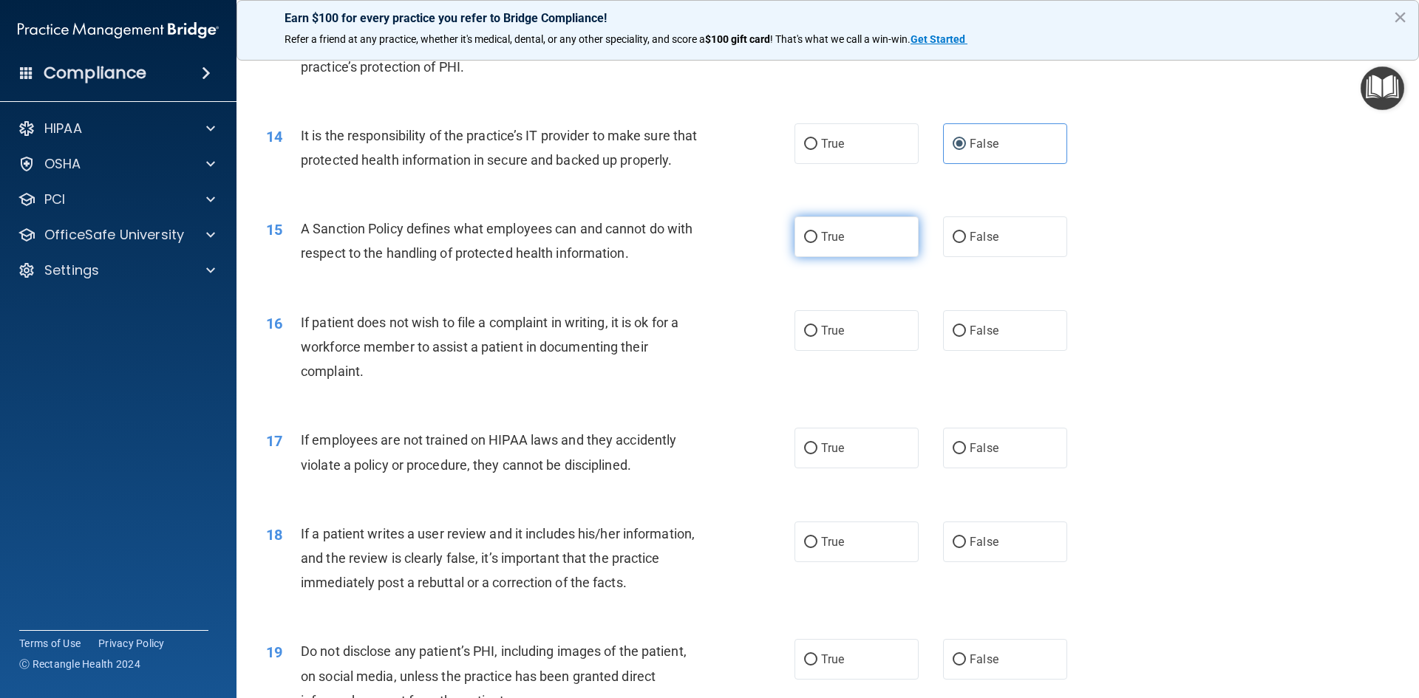
click at [827, 244] on span "True" at bounding box center [832, 237] width 23 height 14
click at [817, 243] on input "True" at bounding box center [810, 237] width 13 height 11
radio input "true"
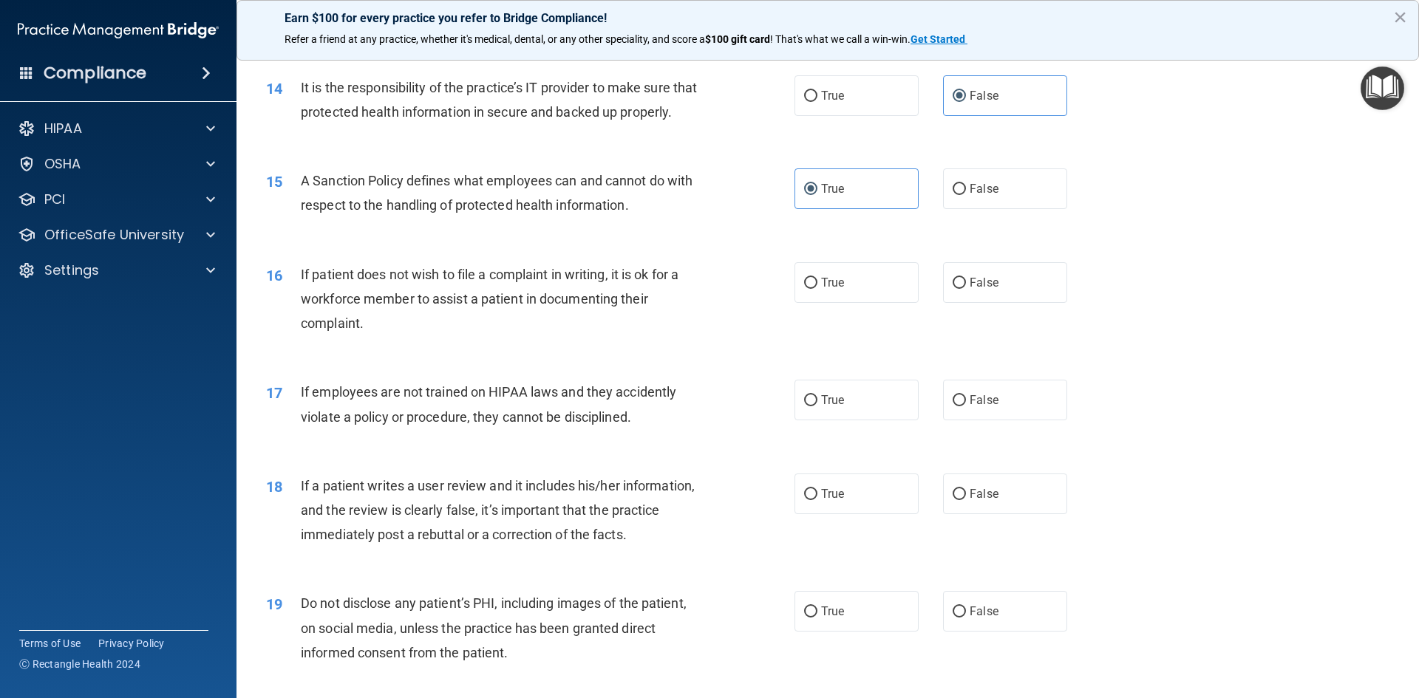
scroll to position [1700, 0]
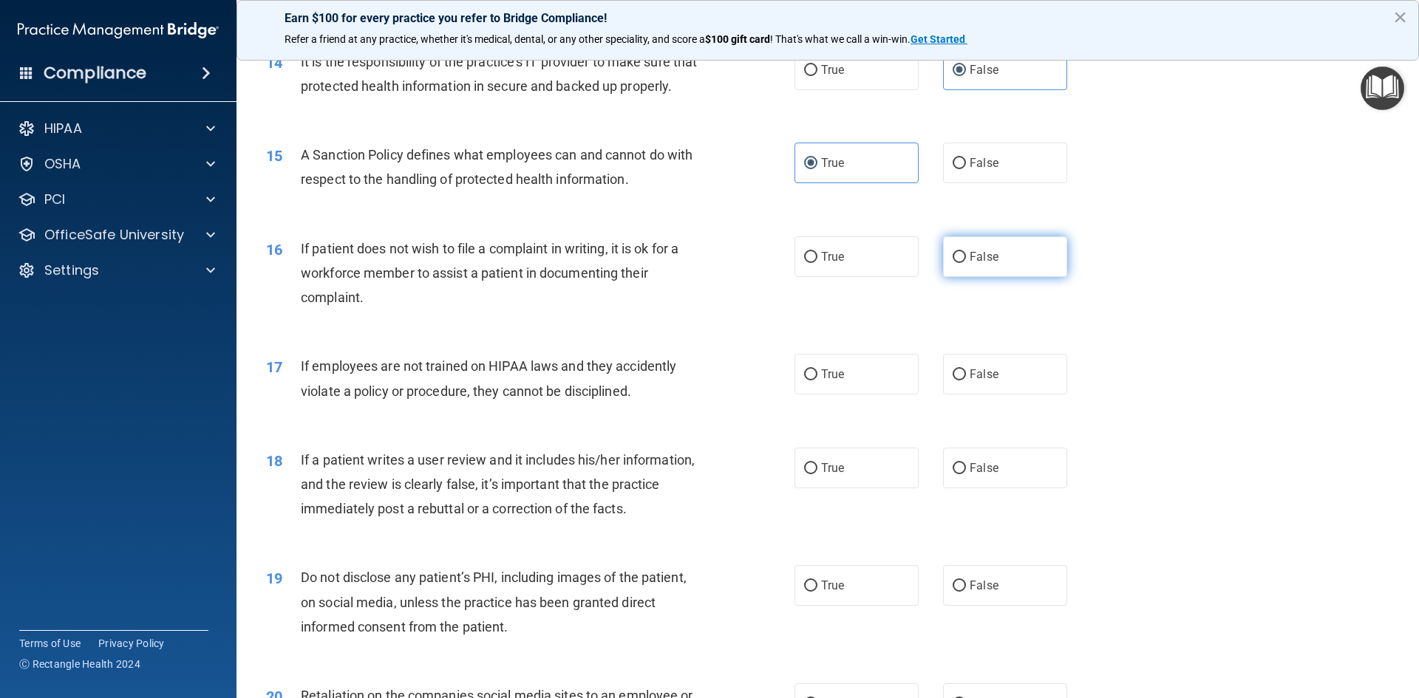
click at [967, 277] on label "False" at bounding box center [1005, 257] width 124 height 41
click at [966, 263] on input "False" at bounding box center [959, 257] width 13 height 11
radio input "true"
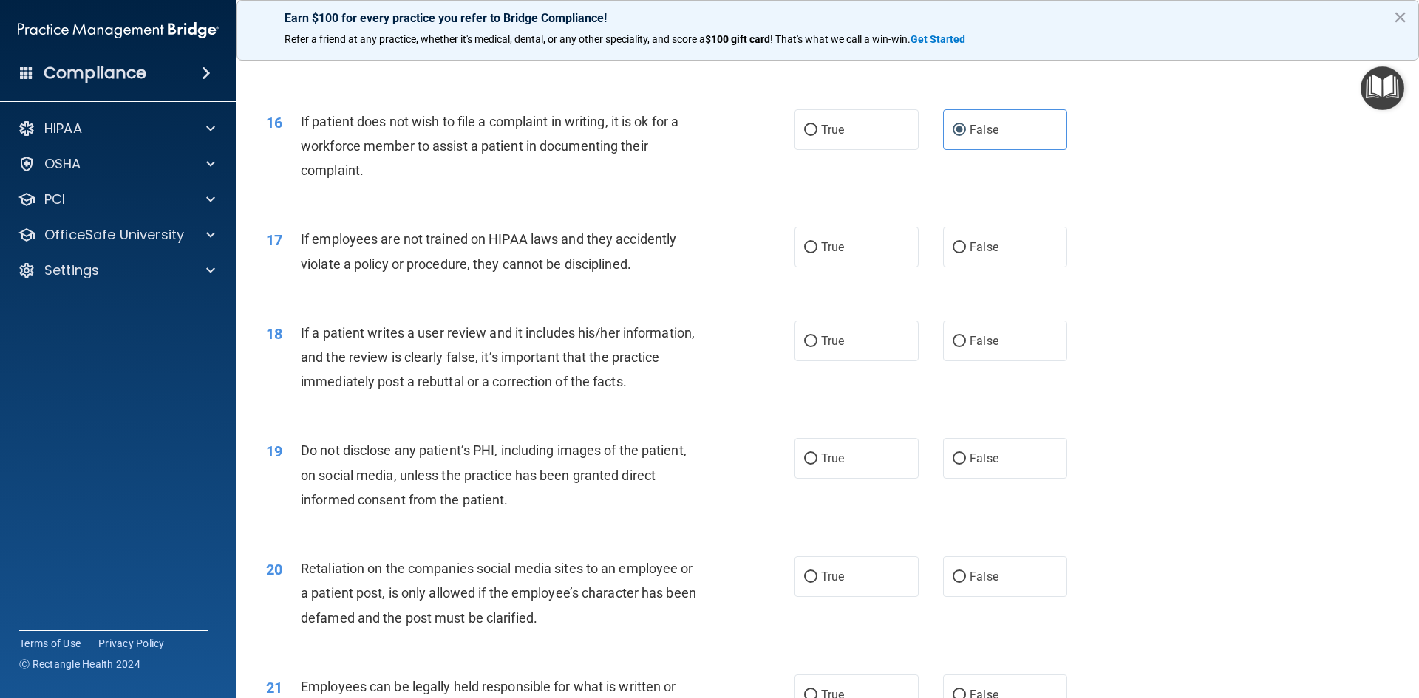
scroll to position [1848, 0]
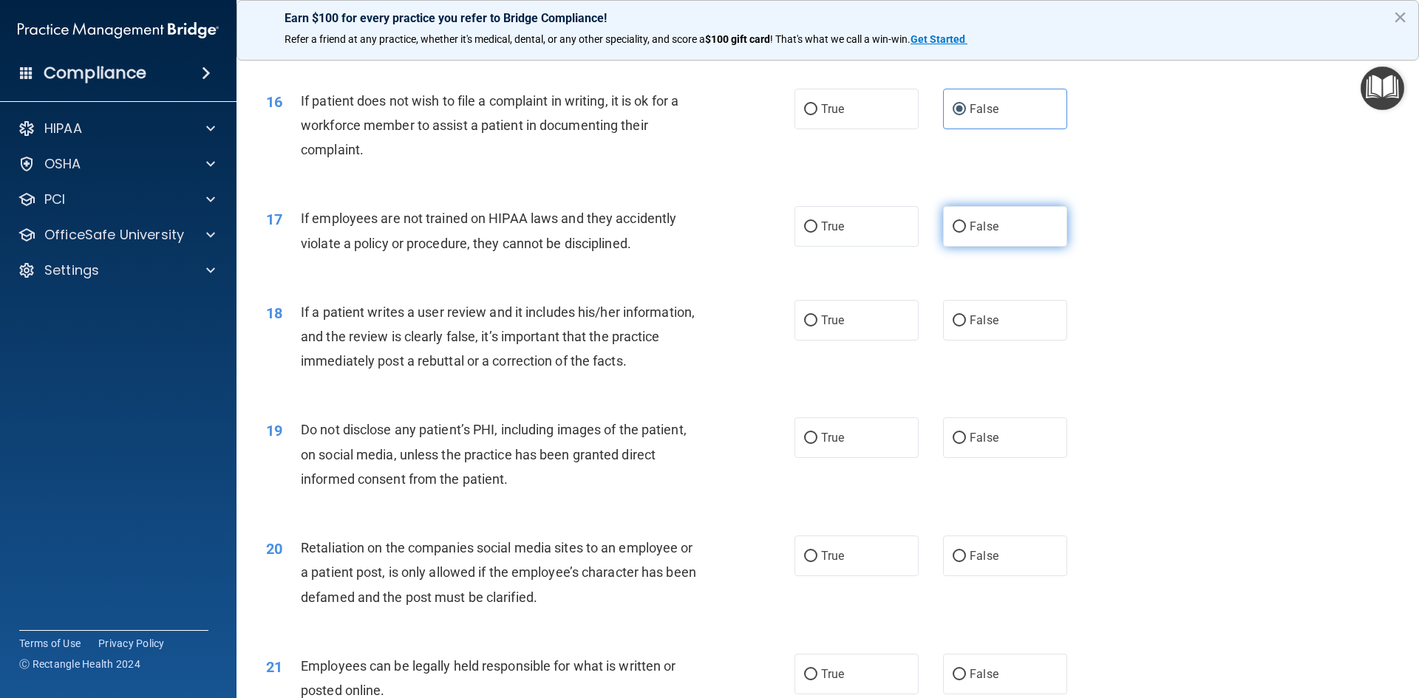
click at [958, 247] on label "False" at bounding box center [1005, 226] width 124 height 41
click at [958, 233] on input "False" at bounding box center [959, 227] width 13 height 11
radio input "true"
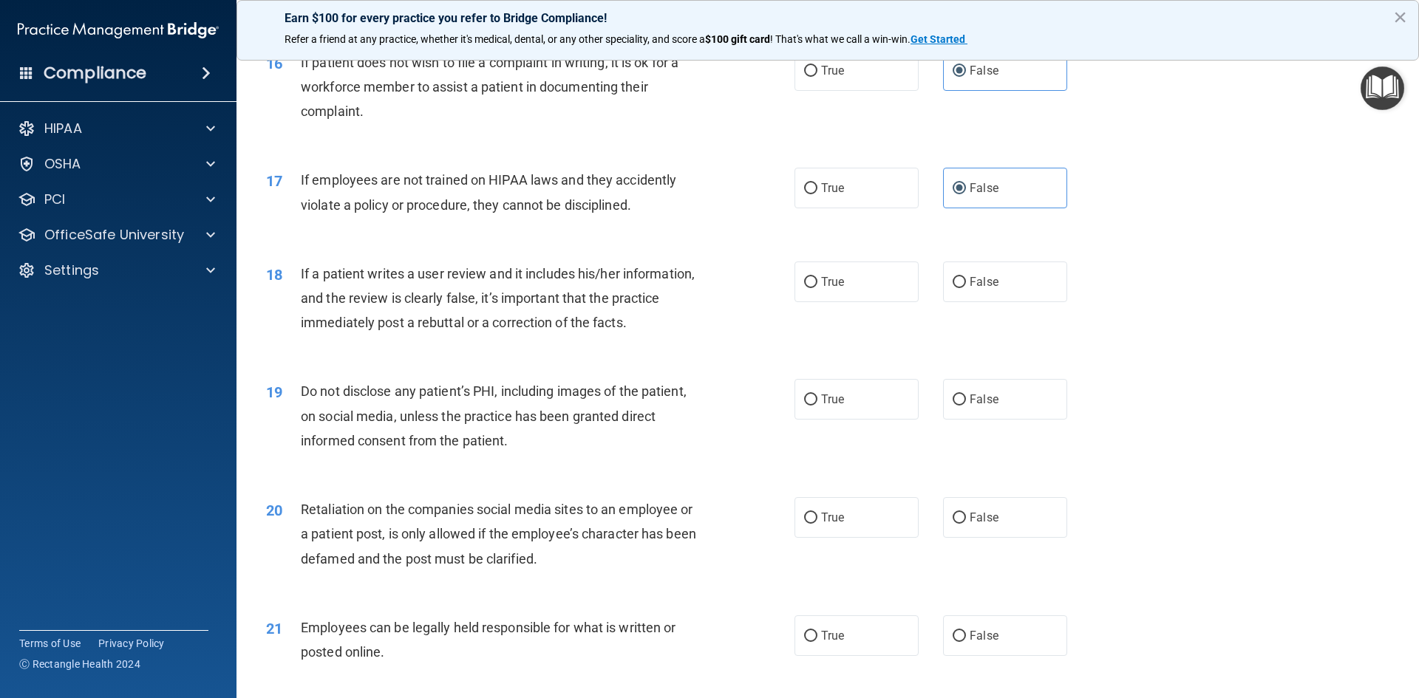
scroll to position [1922, 0]
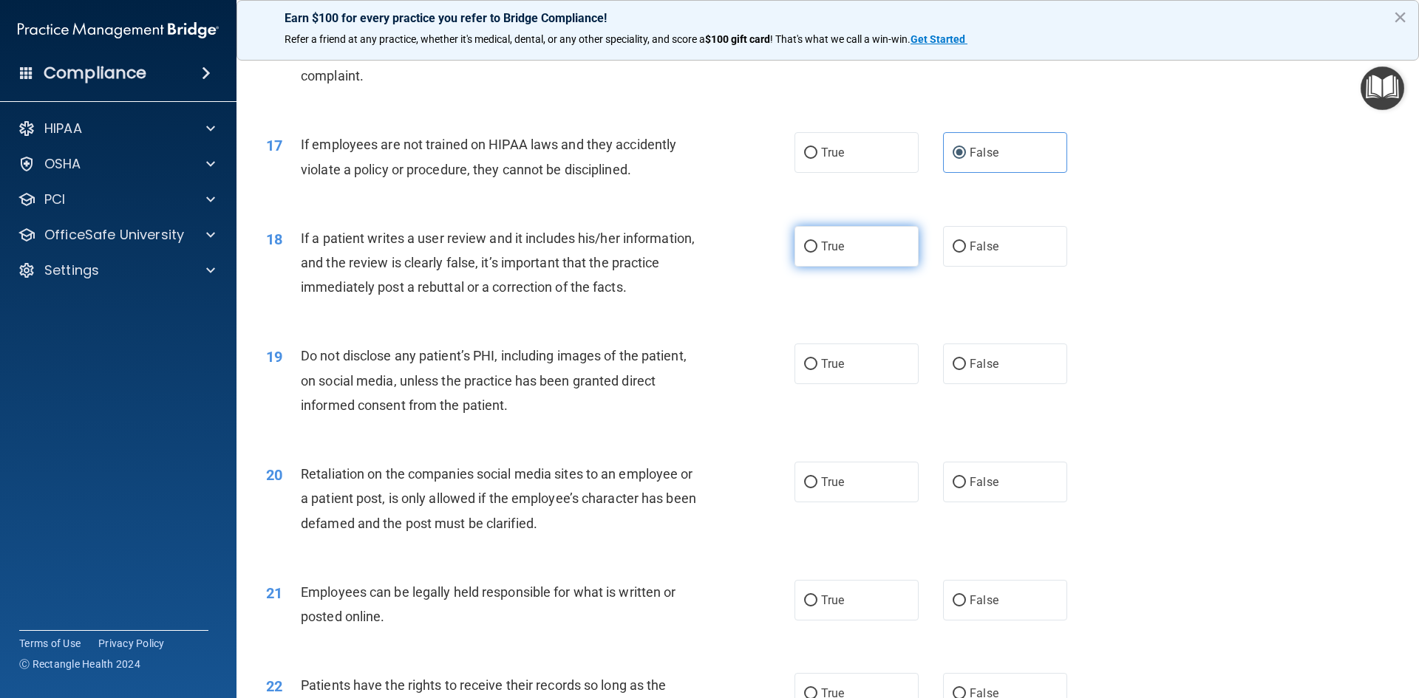
click at [834, 254] on span "True" at bounding box center [832, 246] width 23 height 14
click at [817, 253] on input "True" at bounding box center [810, 247] width 13 height 11
radio input "true"
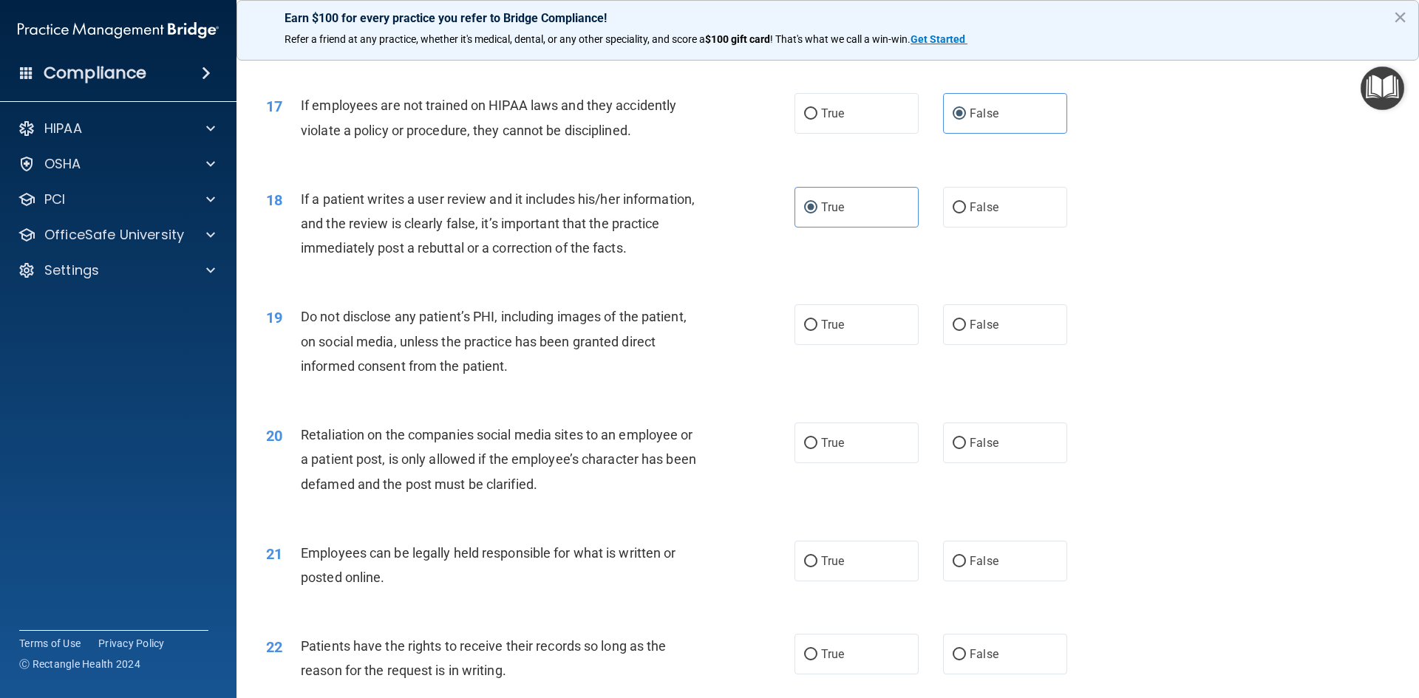
scroll to position [1996, 0]
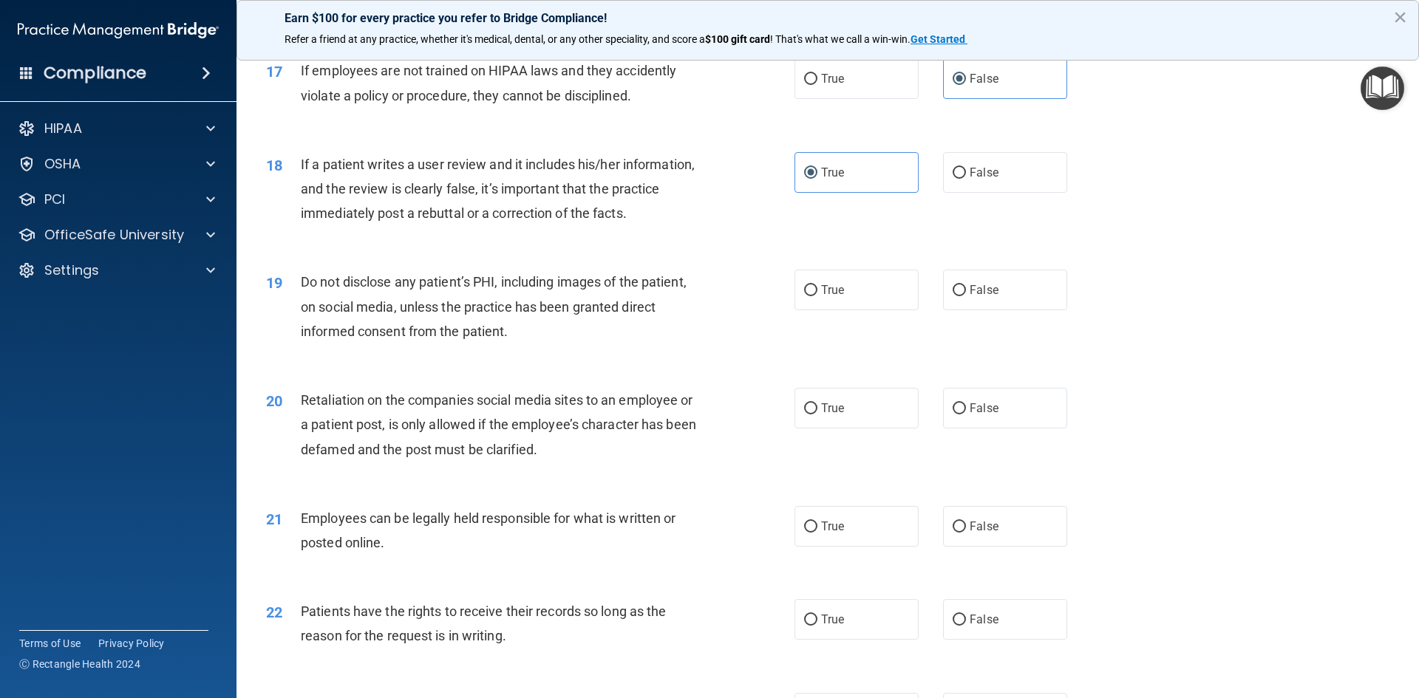
click at [837, 342] on div "19 Do not disclose any patient’s PHI, including images of the patient, on socia…" at bounding box center [828, 310] width 1146 height 118
click at [832, 310] on label "True" at bounding box center [857, 290] width 124 height 41
click at [817, 296] on input "True" at bounding box center [810, 290] width 13 height 11
radio input "true"
click at [1019, 429] on label "False" at bounding box center [1005, 408] width 124 height 41
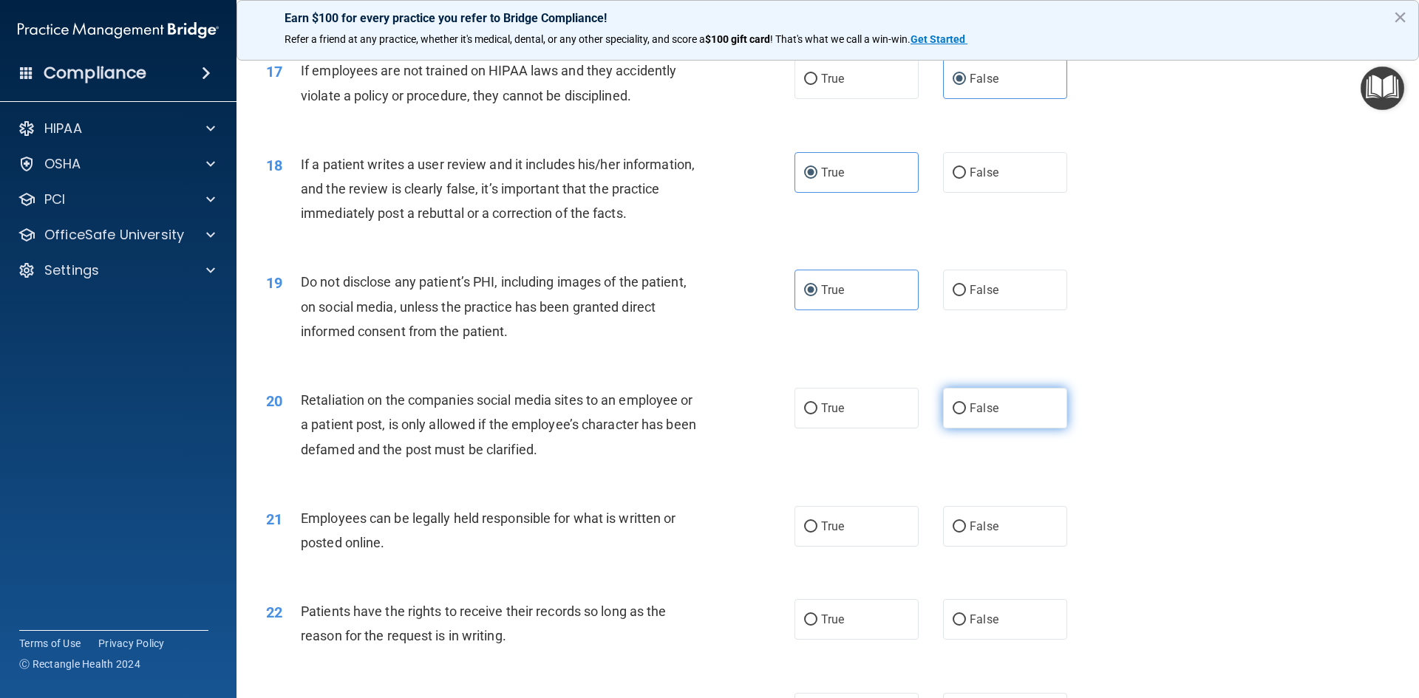
click at [966, 415] on input "False" at bounding box center [959, 409] width 13 height 11
radio input "true"
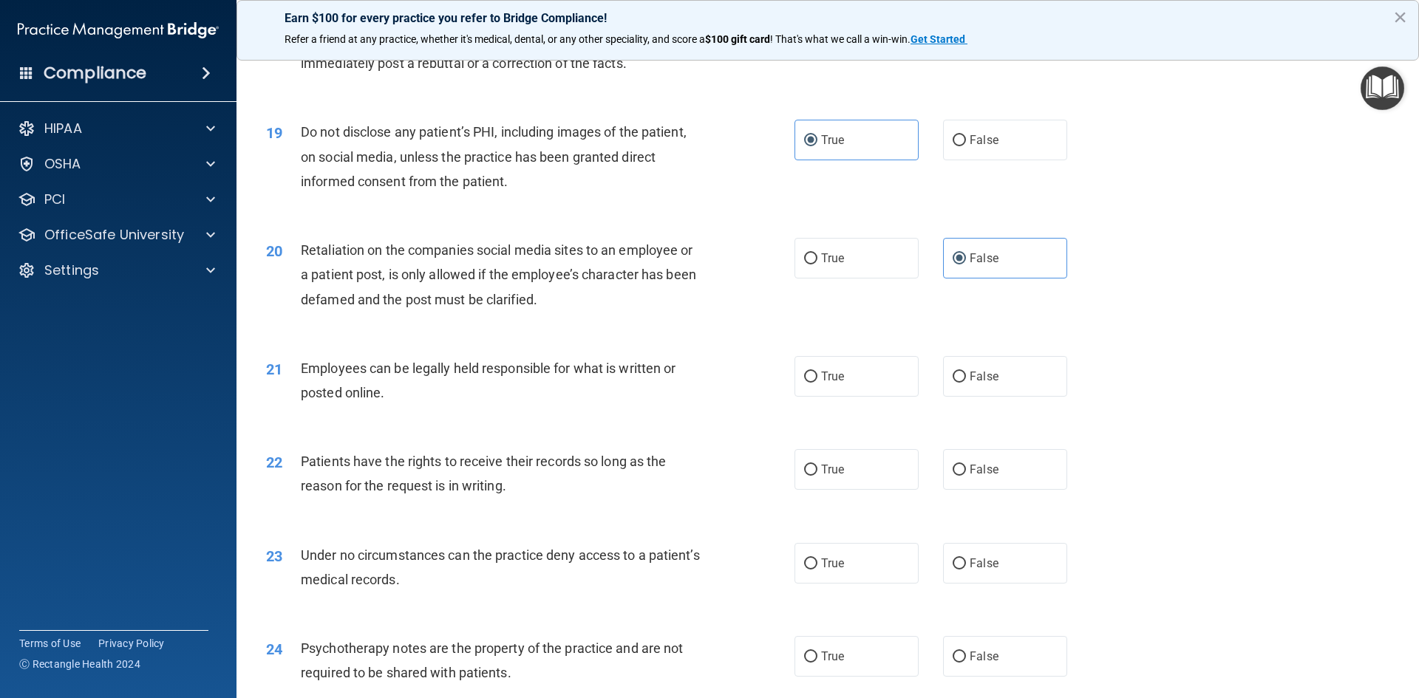
scroll to position [2217, 0]
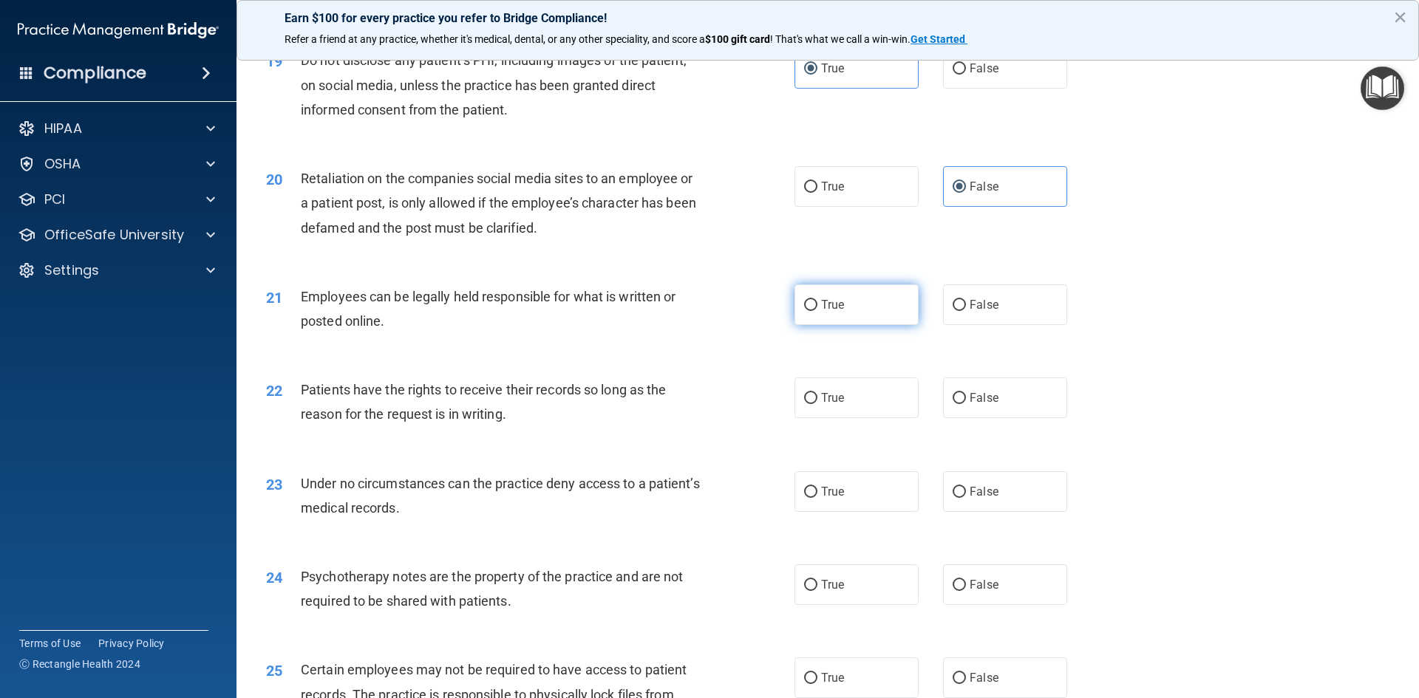
click at [858, 318] on label "True" at bounding box center [857, 305] width 124 height 41
click at [817, 311] on input "True" at bounding box center [810, 305] width 13 height 11
radio input "true"
click at [817, 411] on label "True" at bounding box center [857, 398] width 124 height 41
click at [817, 404] on input "True" at bounding box center [810, 398] width 13 height 11
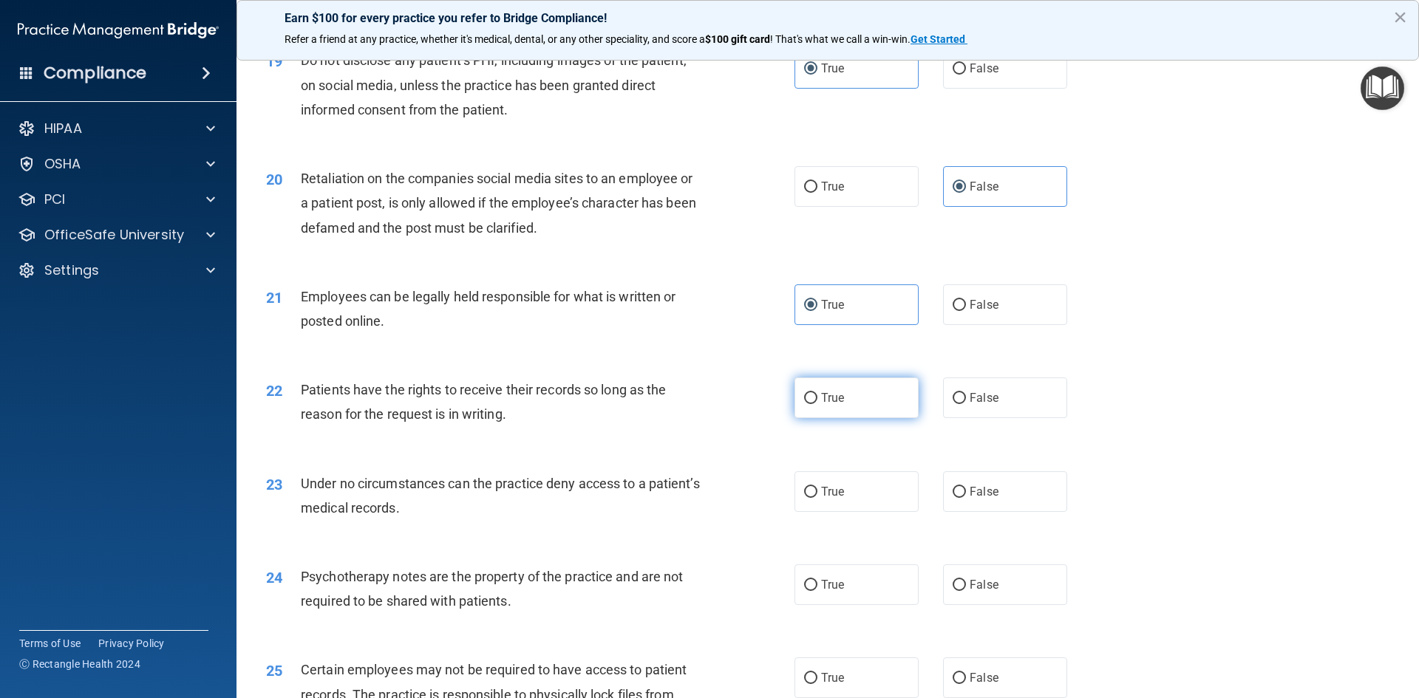
radio input "true"
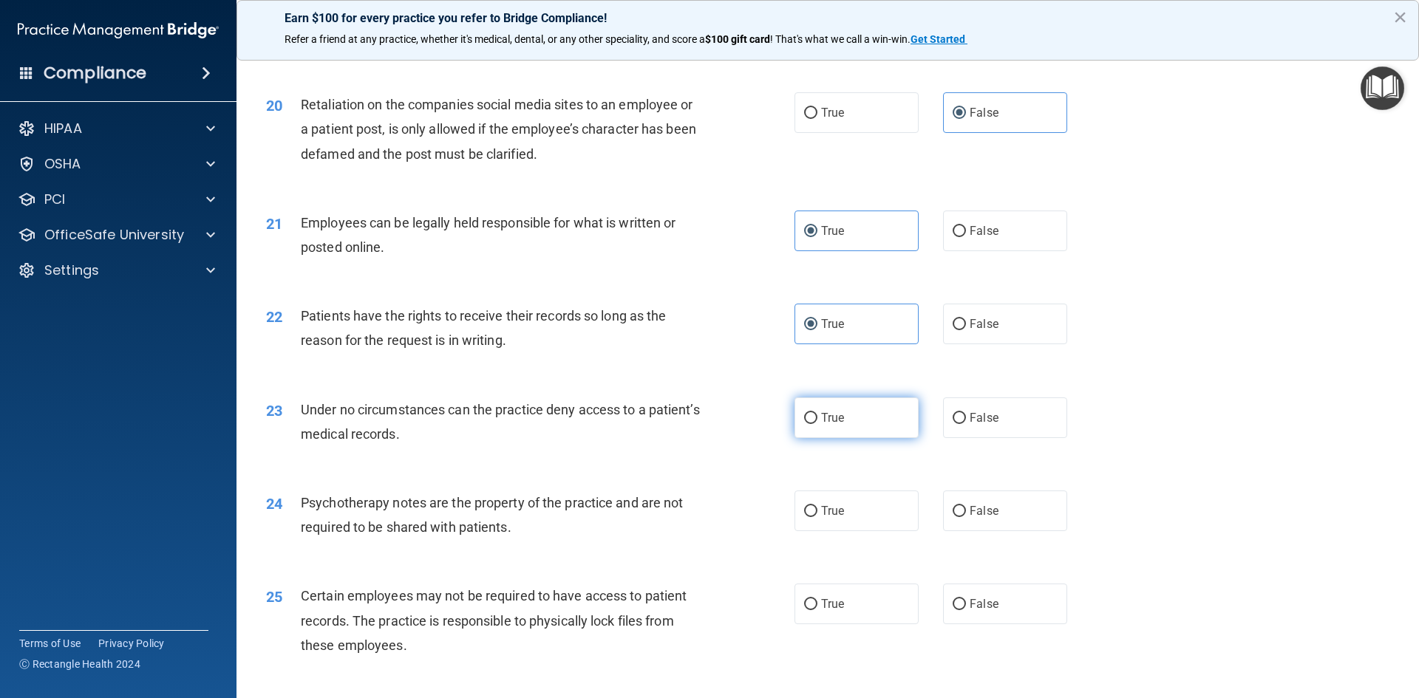
click at [804, 432] on label "True" at bounding box center [857, 418] width 124 height 41
click at [804, 424] on input "True" at bounding box center [810, 418] width 13 height 11
radio input "true"
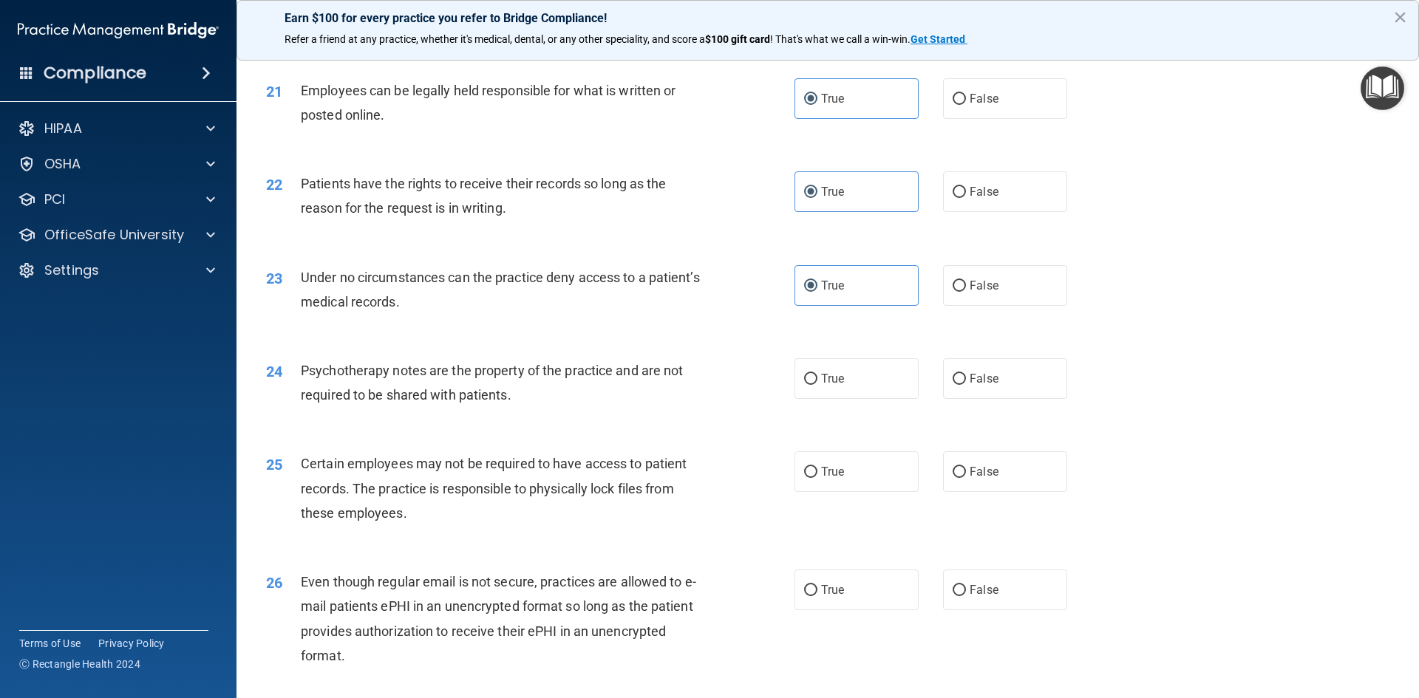
scroll to position [2439, 0]
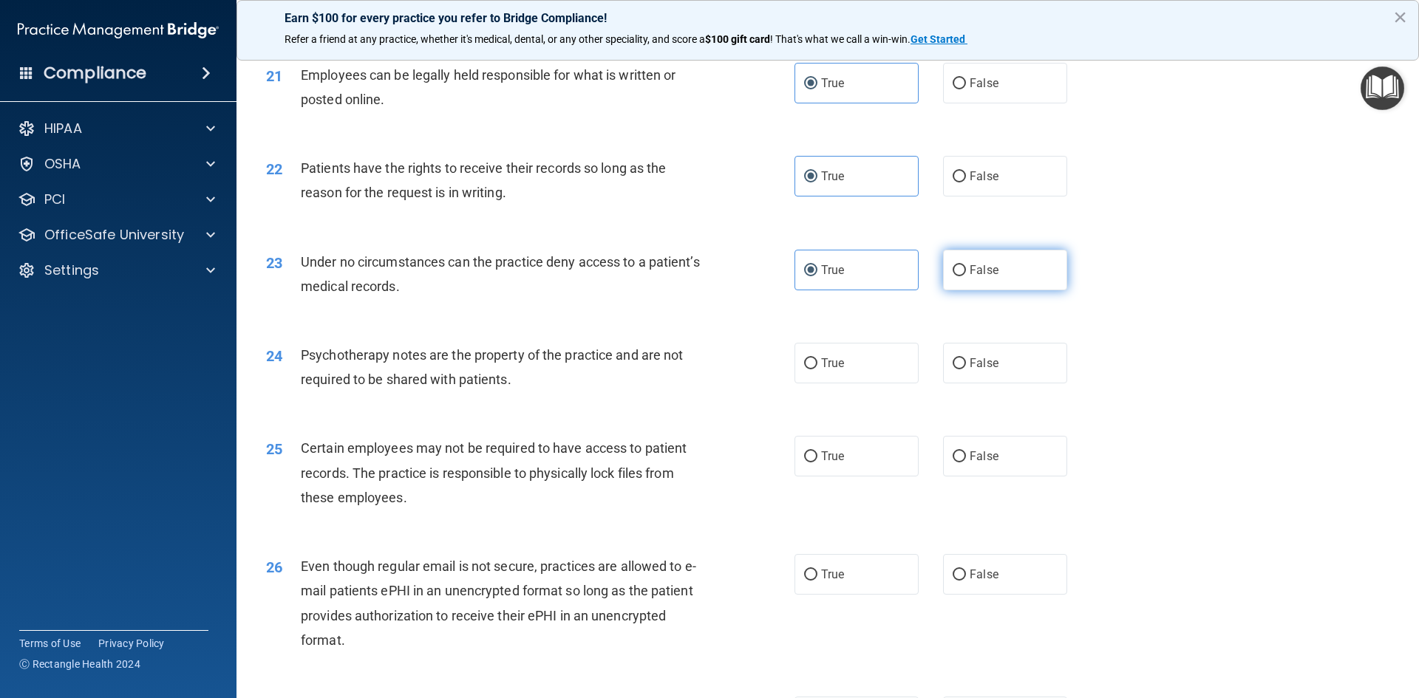
click at [1020, 290] on label "False" at bounding box center [1005, 270] width 124 height 41
click at [966, 276] on input "False" at bounding box center [959, 270] width 13 height 11
radio input "true"
click at [867, 384] on label "True" at bounding box center [857, 363] width 124 height 41
click at [817, 370] on input "True" at bounding box center [810, 363] width 13 height 11
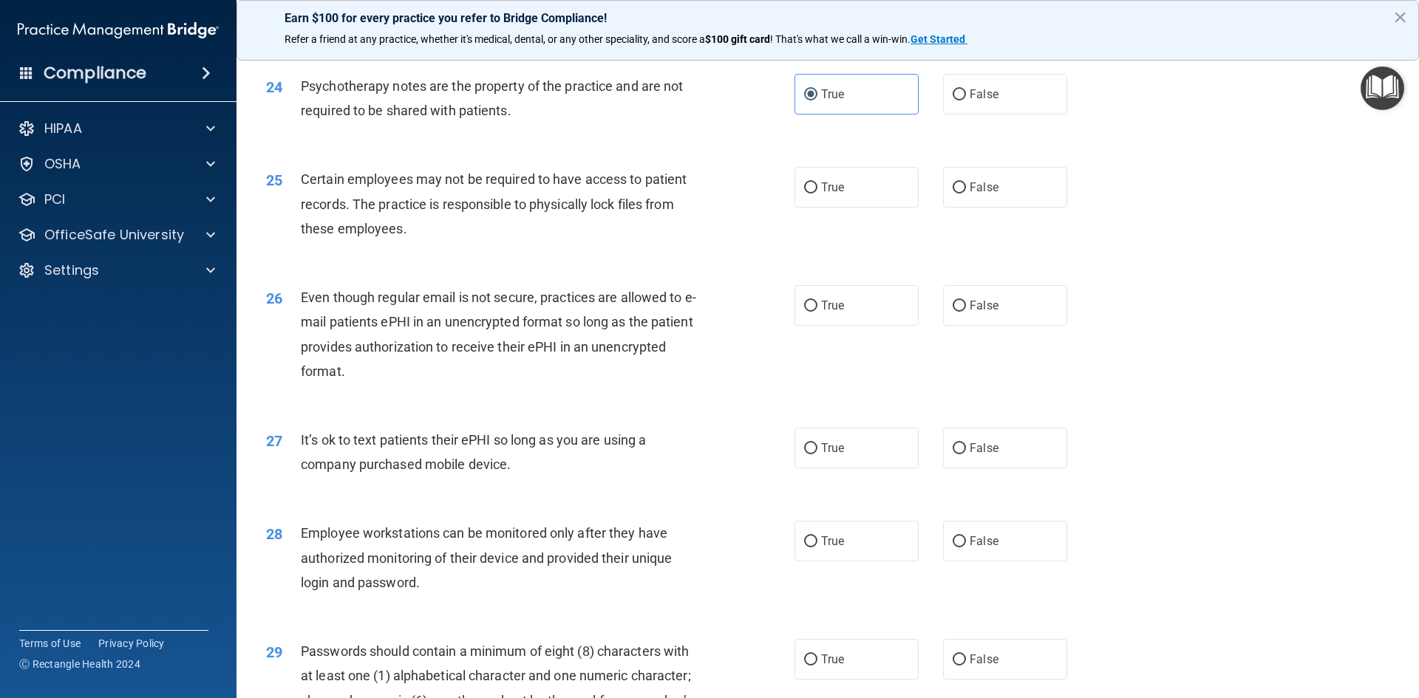
scroll to position [2735, 0]
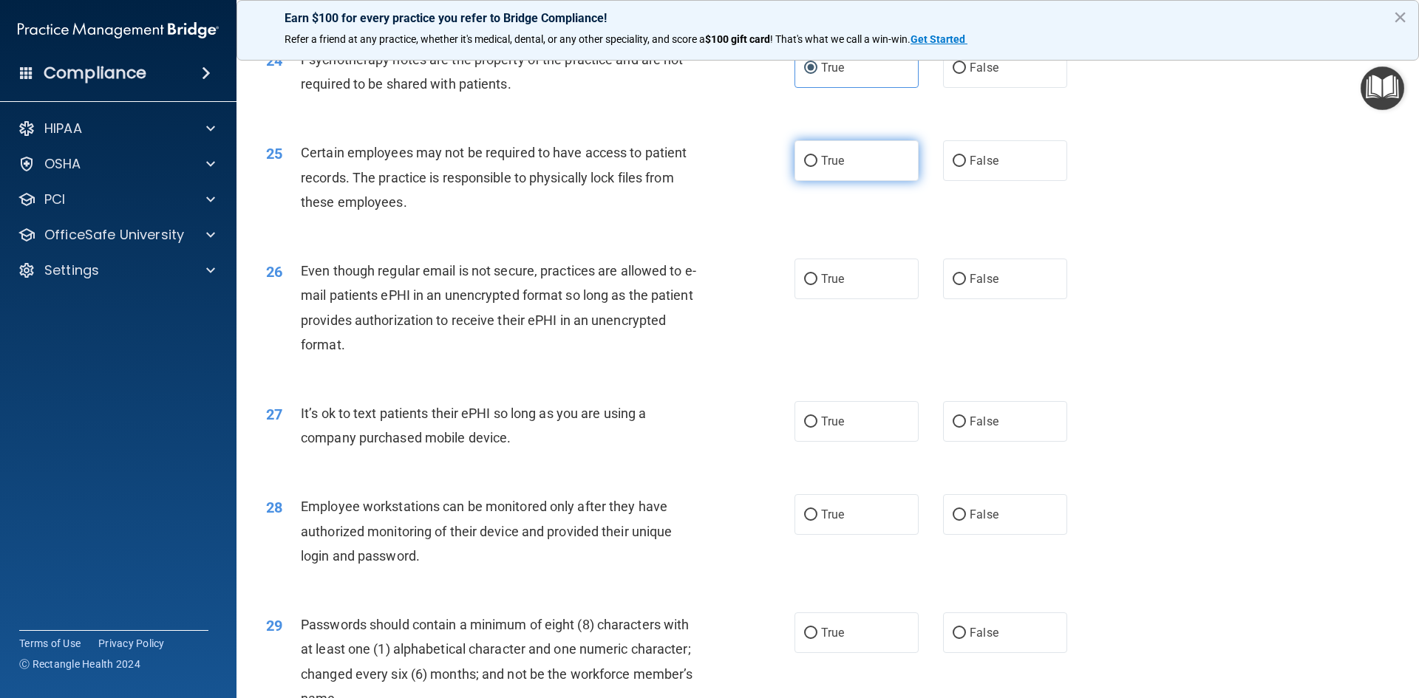
click at [860, 173] on label "True" at bounding box center [857, 160] width 124 height 41
click at [817, 167] on input "True" at bounding box center [810, 161] width 13 height 11
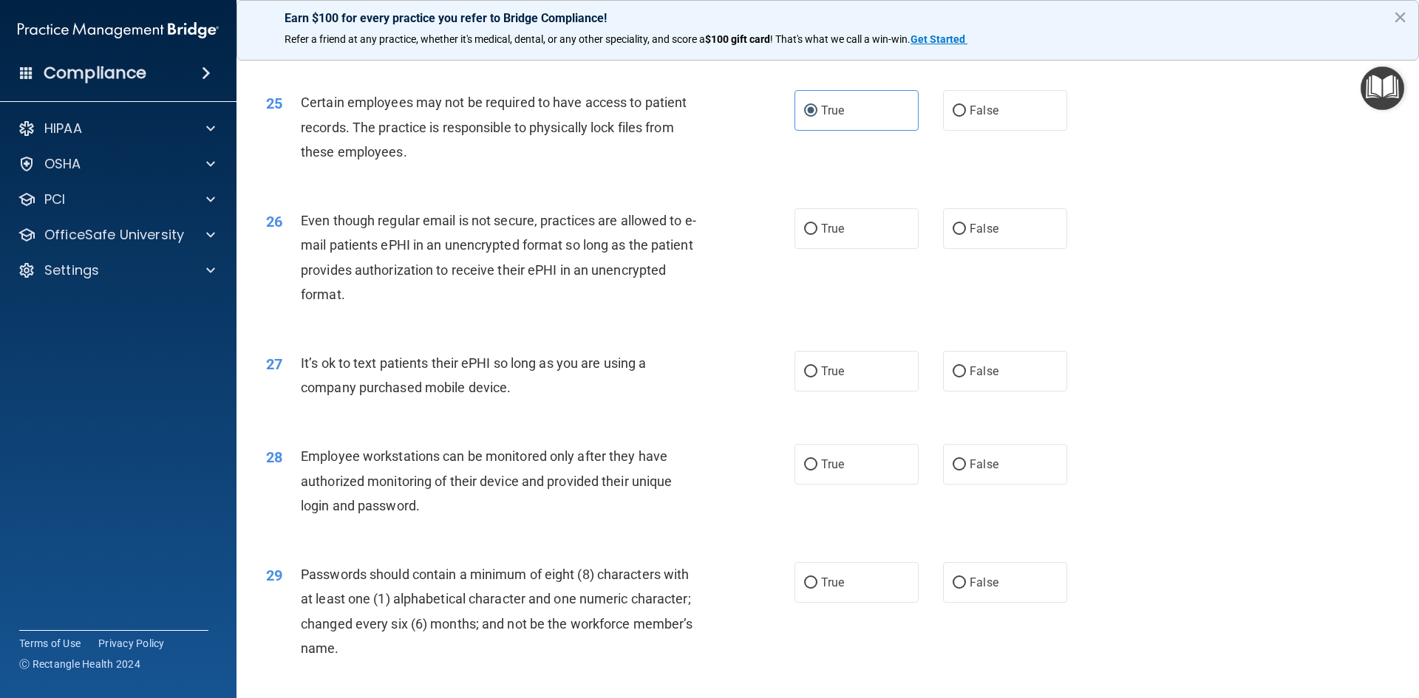
scroll to position [2809, 0]
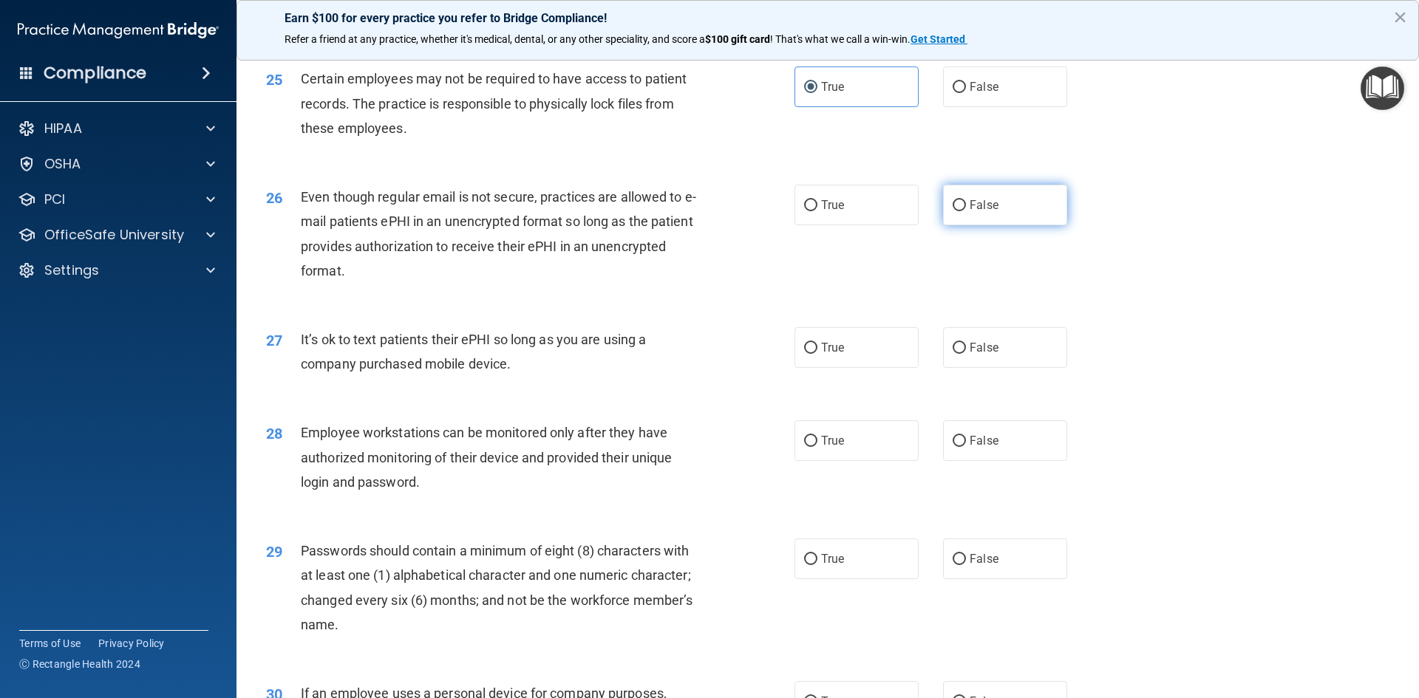
click at [943, 225] on label "False" at bounding box center [1005, 205] width 124 height 41
click at [953, 211] on input "False" at bounding box center [959, 205] width 13 height 11
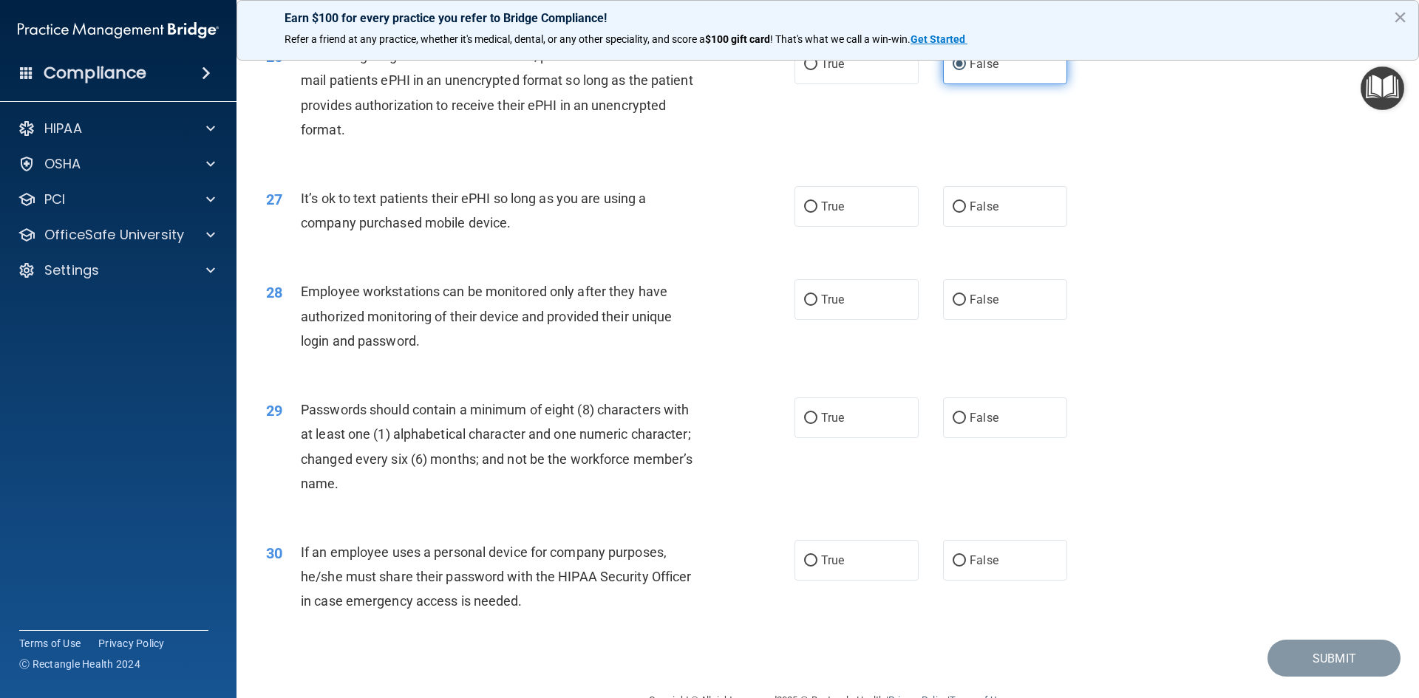
scroll to position [2957, 0]
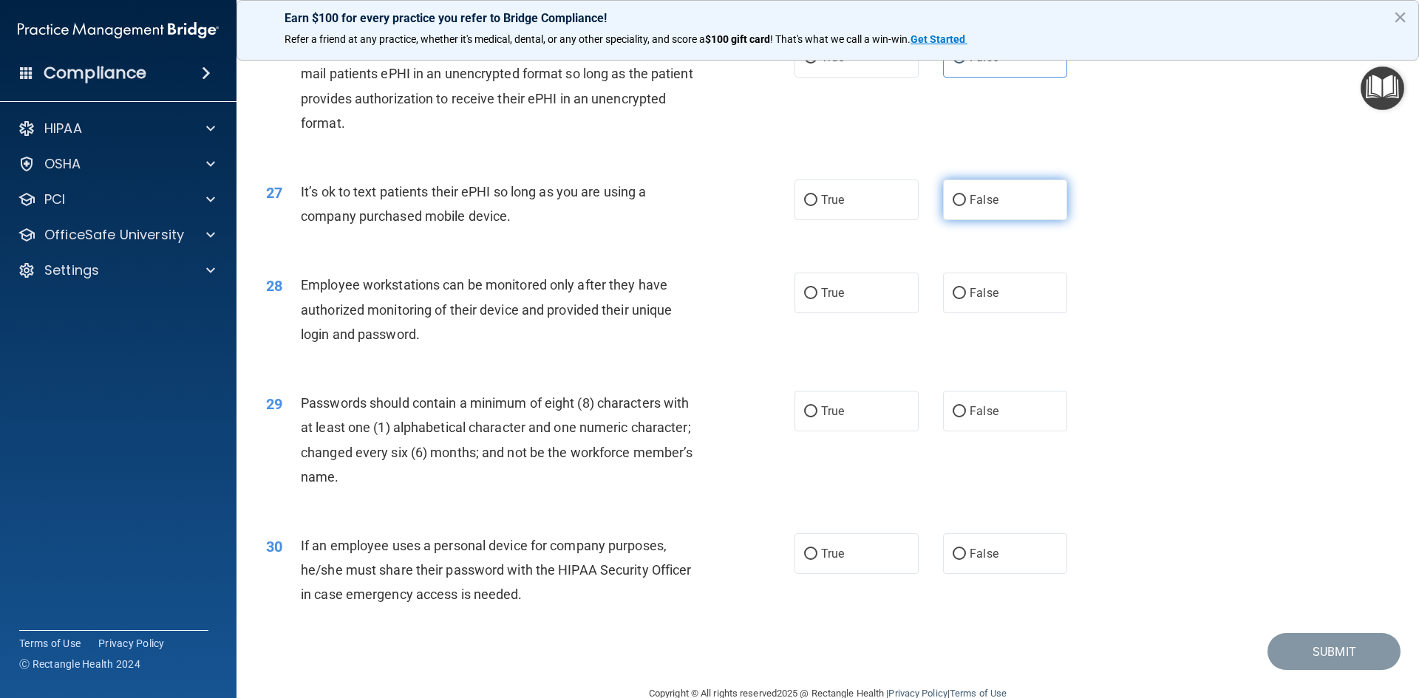
click at [987, 220] on label "False" at bounding box center [1005, 200] width 124 height 41
click at [966, 206] on input "False" at bounding box center [959, 200] width 13 height 11
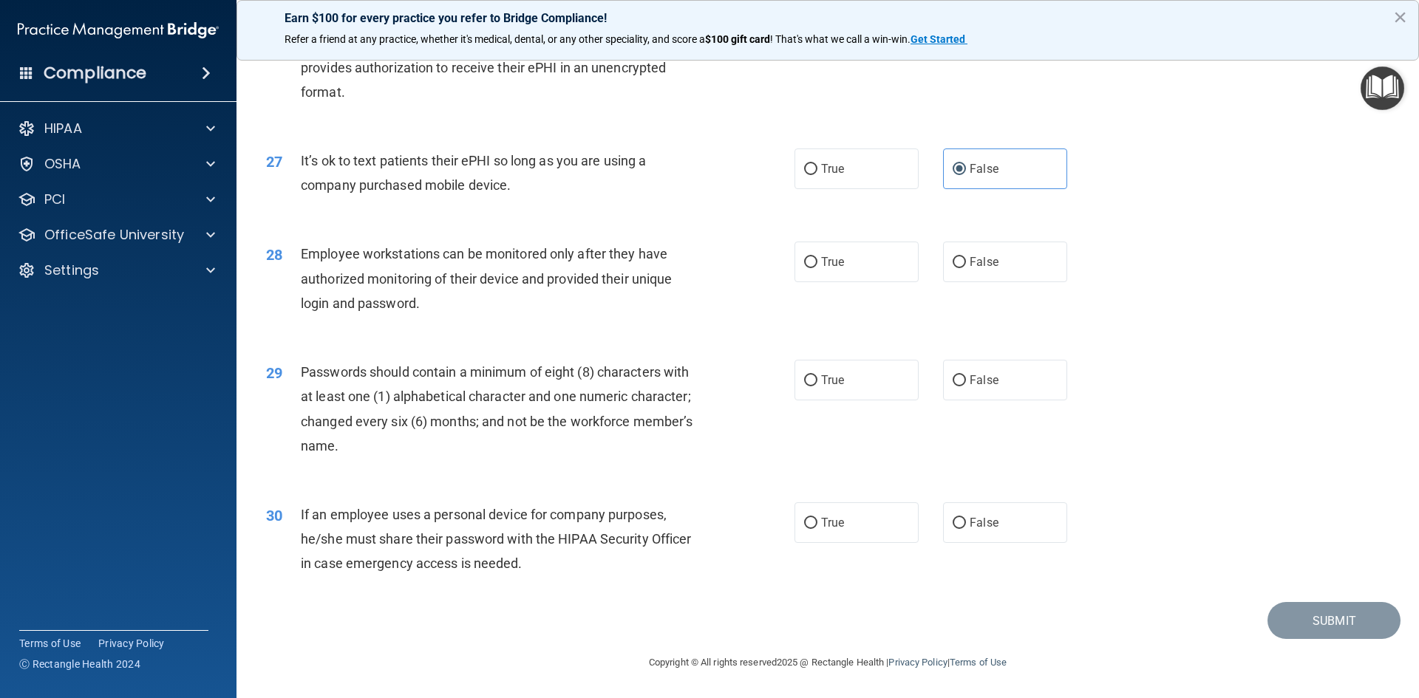
scroll to position [3012, 0]
click at [842, 180] on label "True" at bounding box center [857, 169] width 124 height 41
click at [817, 175] on input "True" at bounding box center [810, 169] width 13 height 11
drag, startPoint x: 829, startPoint y: 252, endPoint x: 821, endPoint y: 254, distance: 7.5
click at [828, 253] on label "True" at bounding box center [857, 262] width 124 height 41
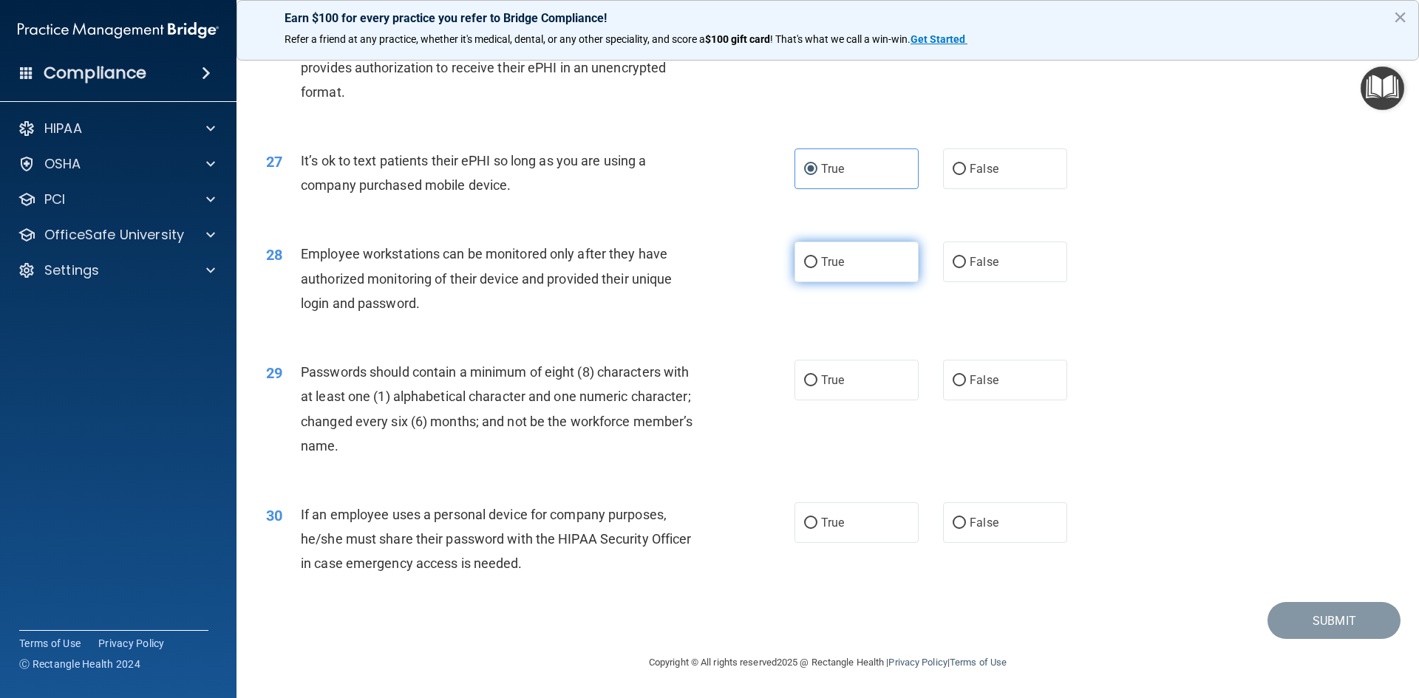
click at [817, 257] on input "True" at bounding box center [810, 262] width 13 height 11
click at [882, 391] on label "True" at bounding box center [857, 380] width 124 height 41
click at [817, 387] on input "True" at bounding box center [810, 380] width 13 height 11
click at [962, 532] on label "False" at bounding box center [1005, 523] width 124 height 41
click at [962, 529] on input "False" at bounding box center [959, 523] width 13 height 11
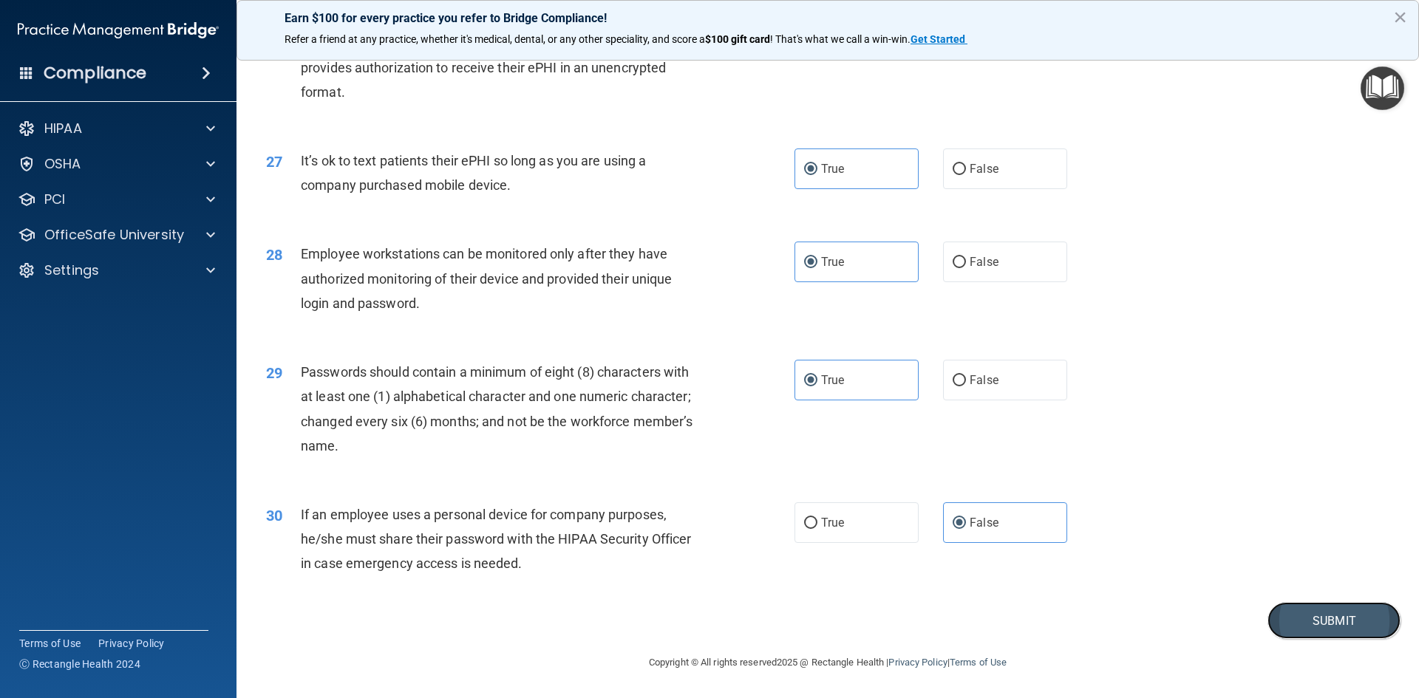
click at [1354, 616] on button "Submit" at bounding box center [1334, 621] width 133 height 38
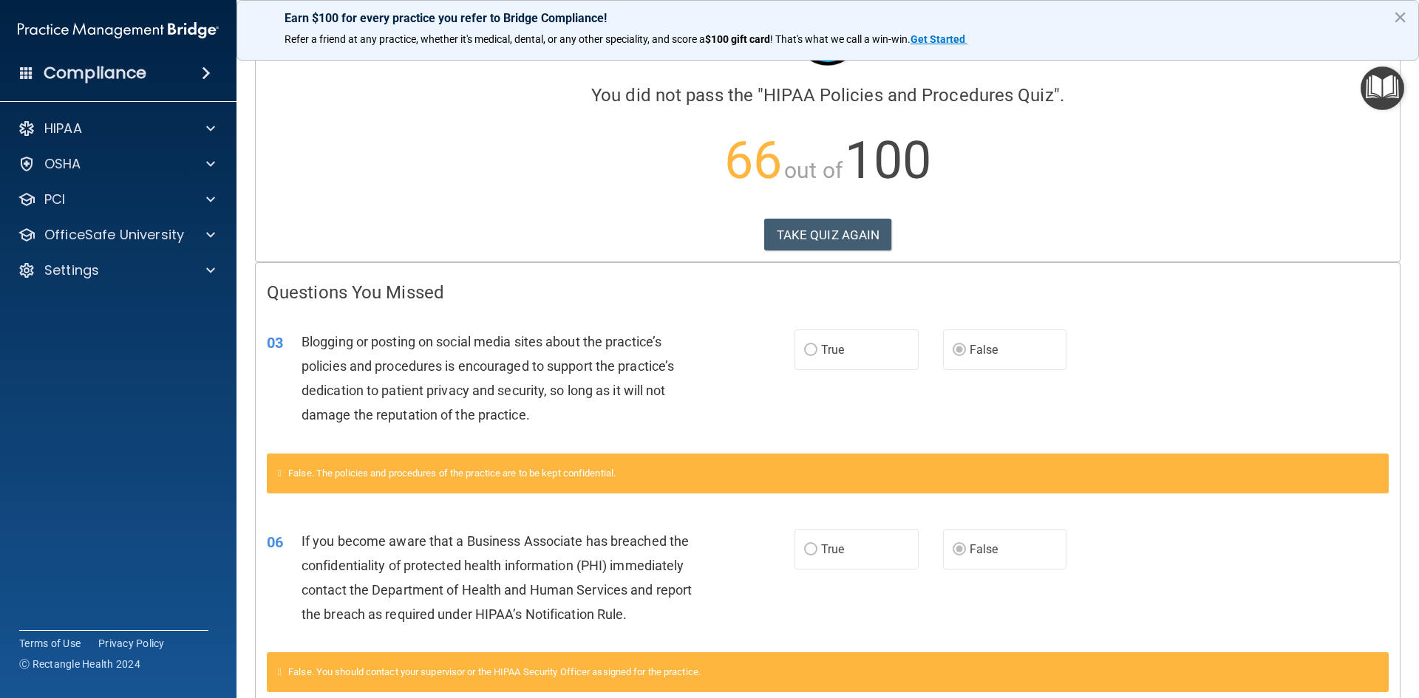
scroll to position [64, 0]
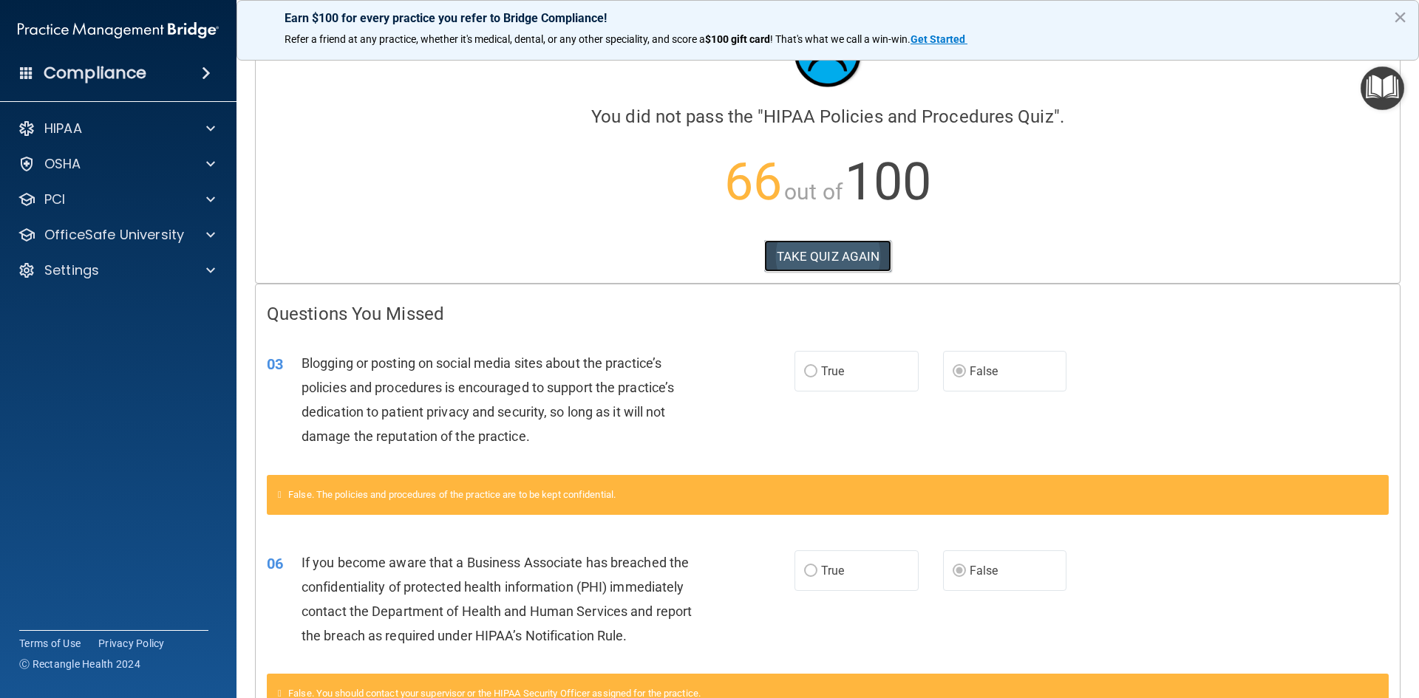
click at [807, 262] on button "TAKE QUIZ AGAIN" at bounding box center [828, 256] width 128 height 33
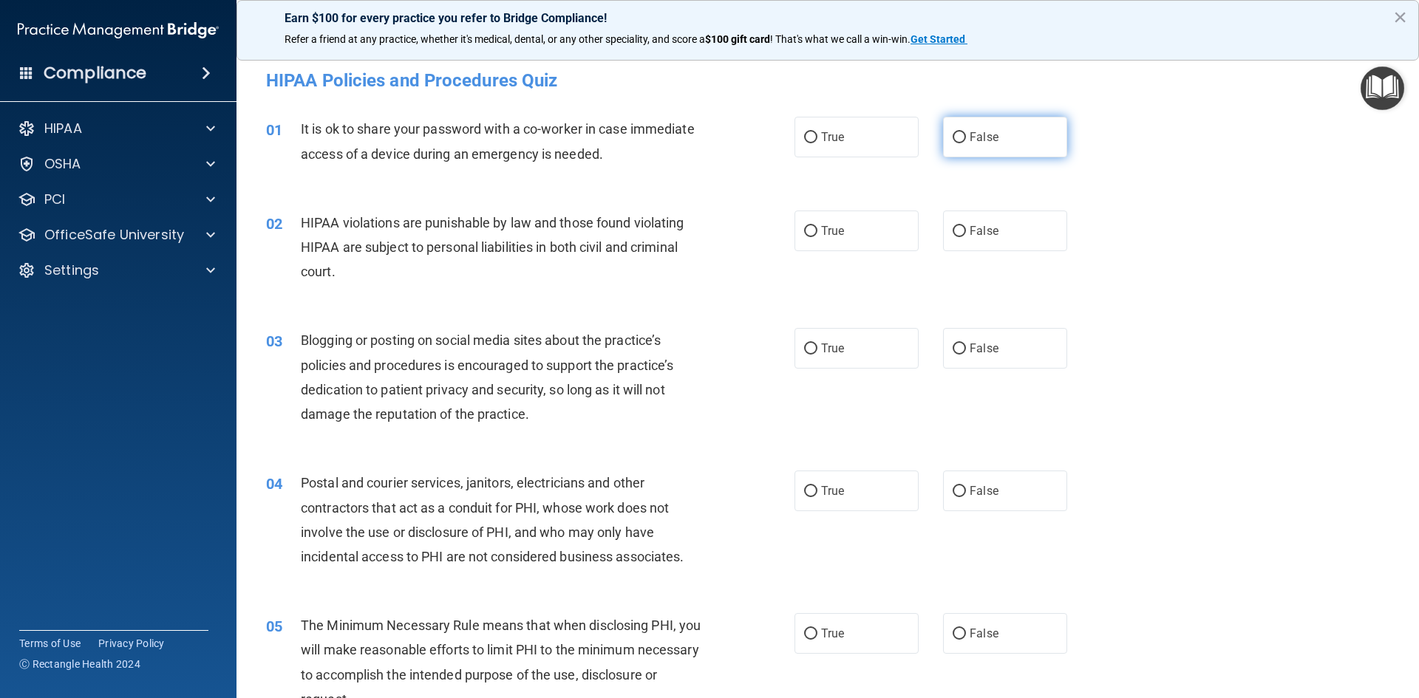
click at [973, 137] on span "False" at bounding box center [984, 137] width 29 height 14
click at [966, 137] on input "False" at bounding box center [959, 137] width 13 height 11
click at [891, 235] on label "True" at bounding box center [857, 231] width 124 height 41
click at [817, 235] on input "True" at bounding box center [810, 231] width 13 height 11
click at [953, 345] on input "False" at bounding box center [959, 349] width 13 height 11
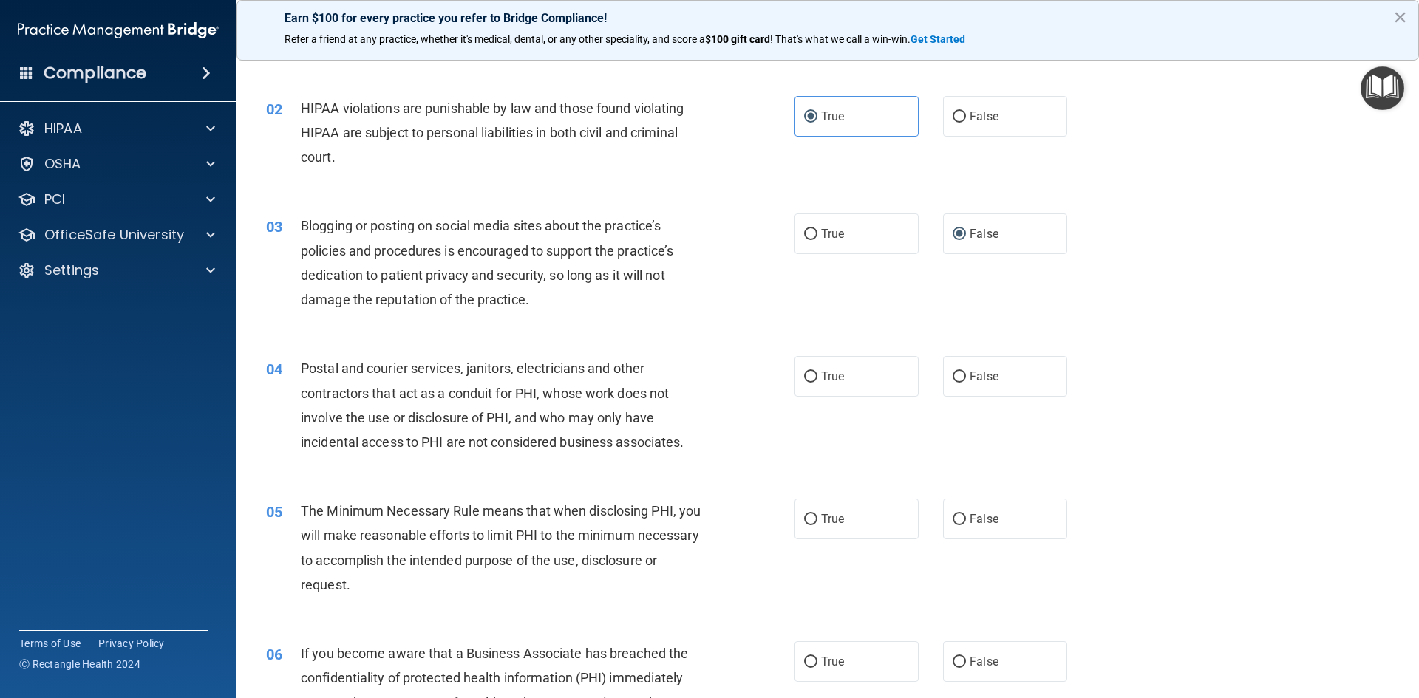
scroll to position [222, 0]
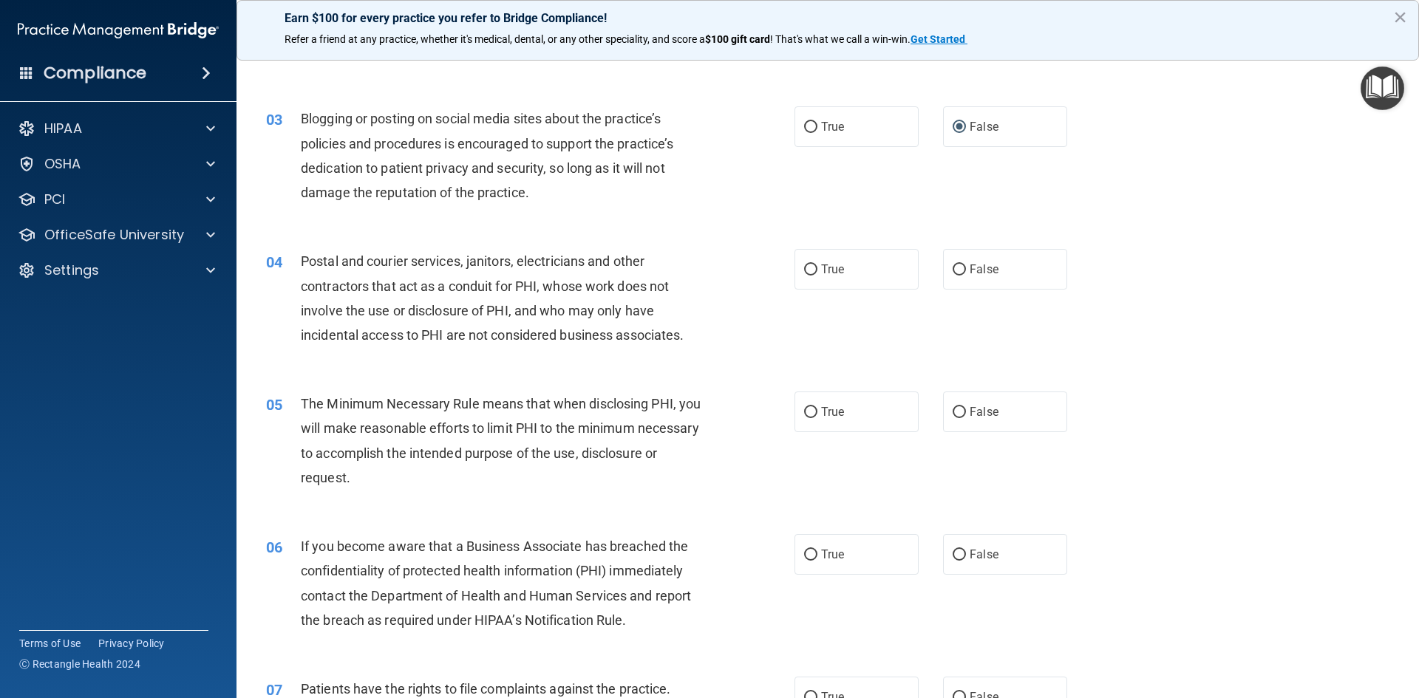
click at [783, 271] on div "04 Postal and courier services, janitors, electricians and other contractors th…" at bounding box center [530, 302] width 573 height 106
click at [832, 262] on label "True" at bounding box center [857, 269] width 124 height 41
click at [817, 265] on input "True" at bounding box center [810, 270] width 13 height 11
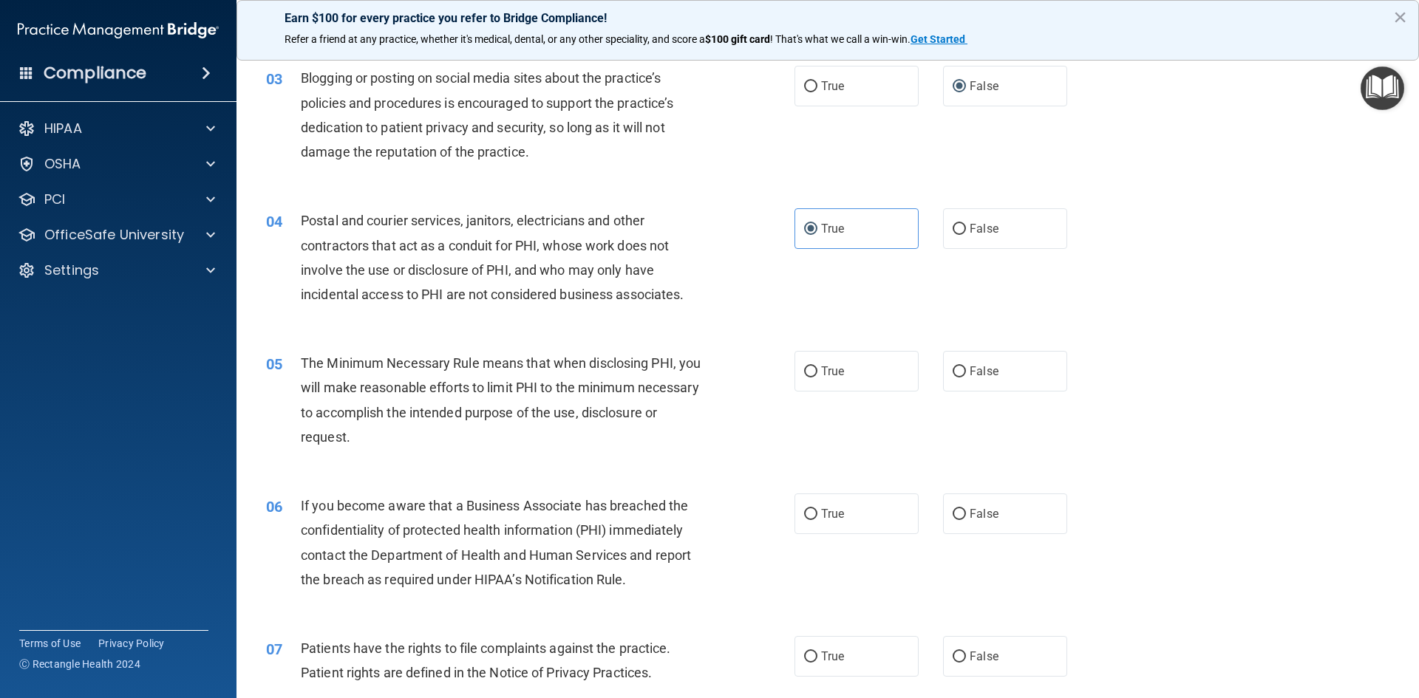
scroll to position [370, 0]
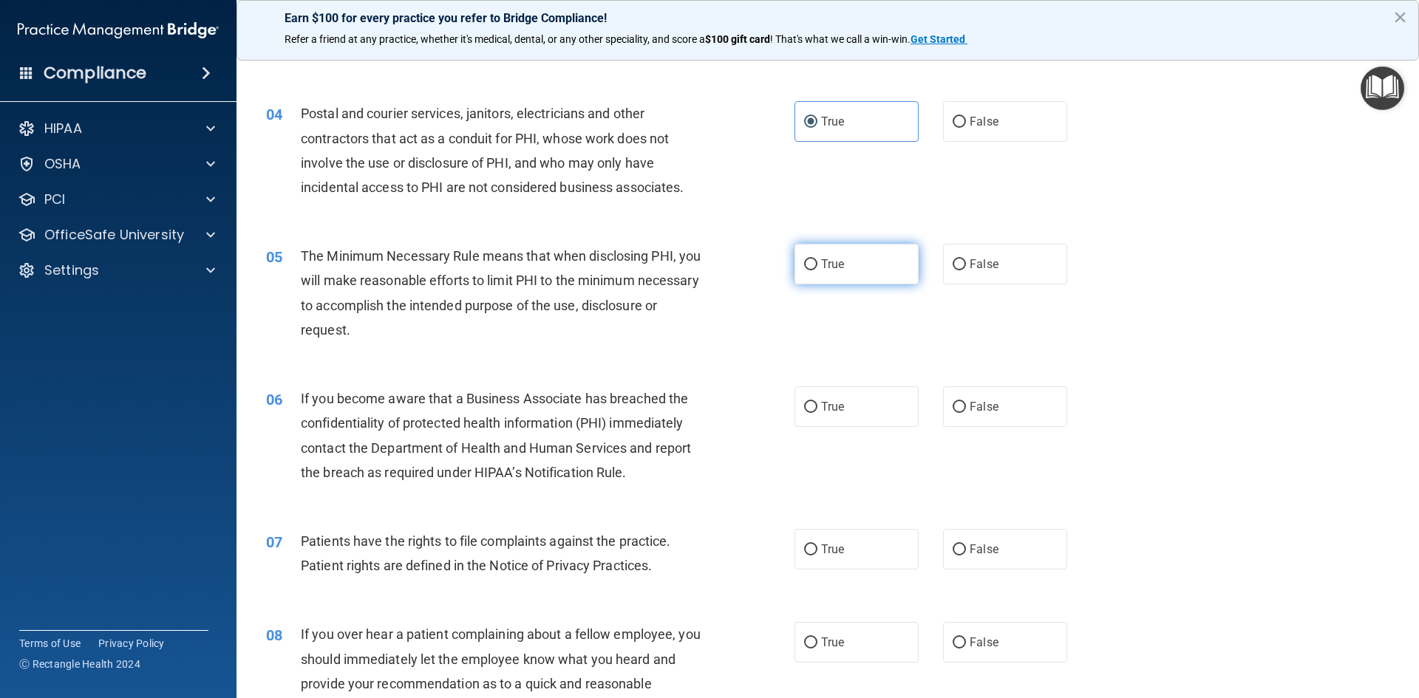
click at [857, 271] on label "True" at bounding box center [857, 264] width 124 height 41
click at [817, 271] on input "True" at bounding box center [810, 264] width 13 height 11
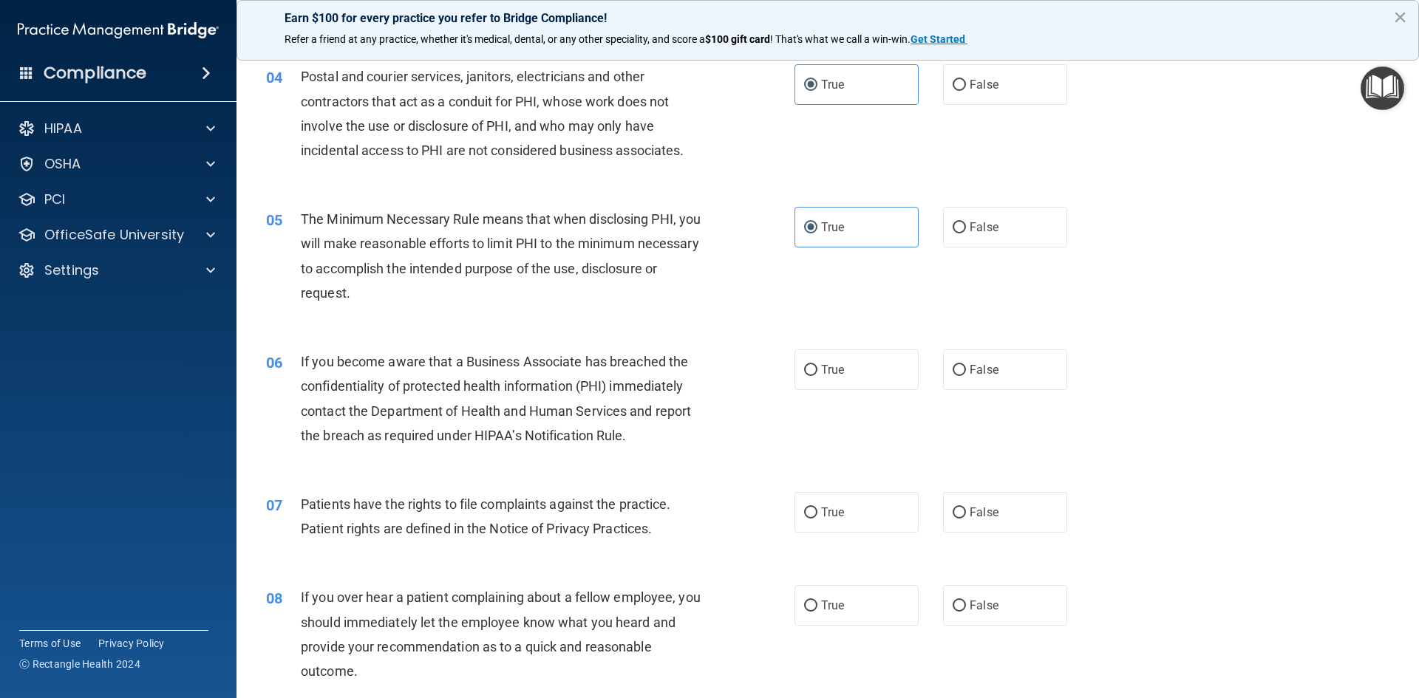
scroll to position [443, 0]
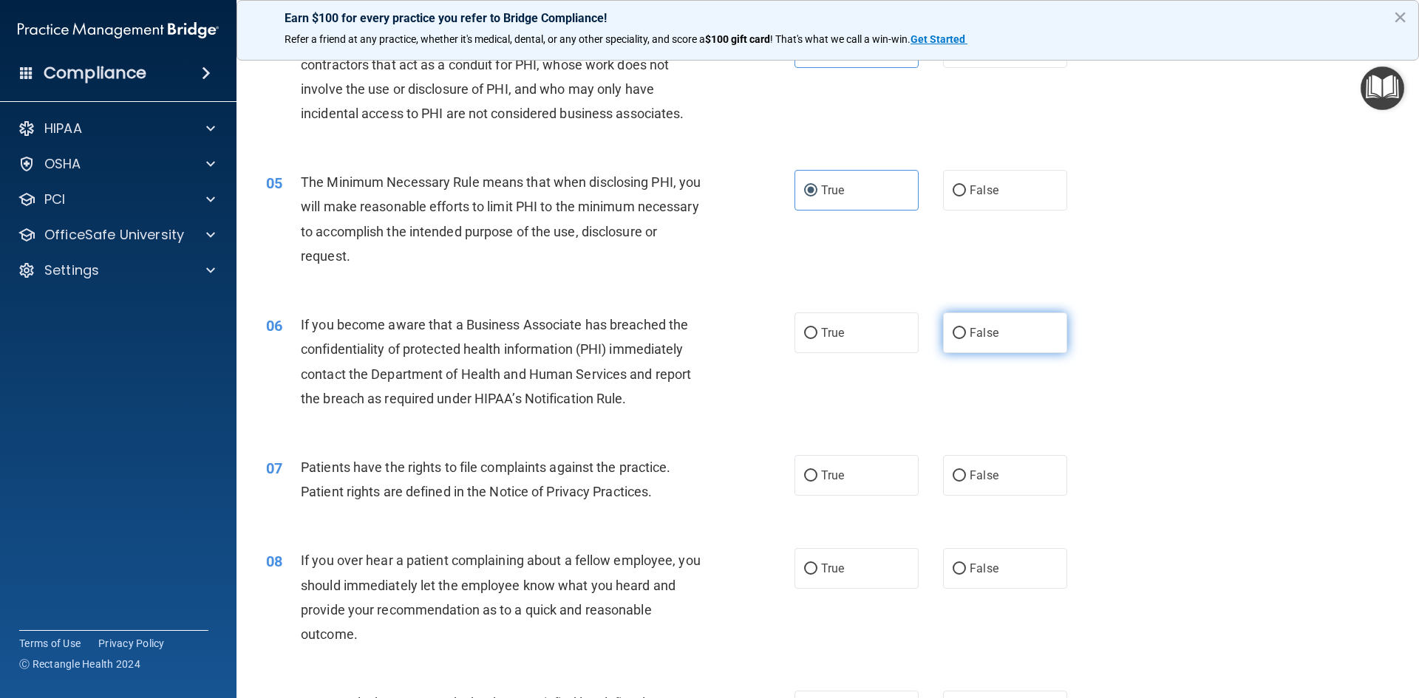
click at [997, 339] on label "False" at bounding box center [1005, 333] width 124 height 41
click at [966, 339] on input "False" at bounding box center [959, 333] width 13 height 11
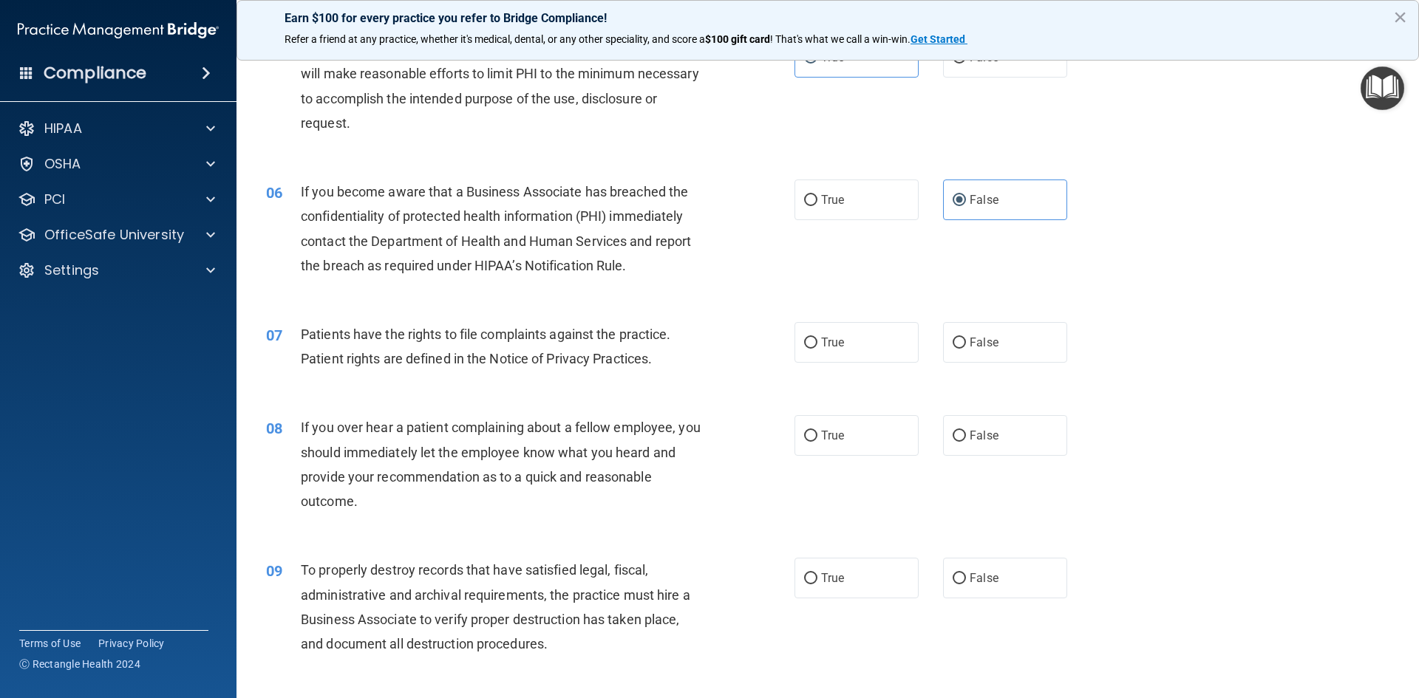
scroll to position [591, 0]
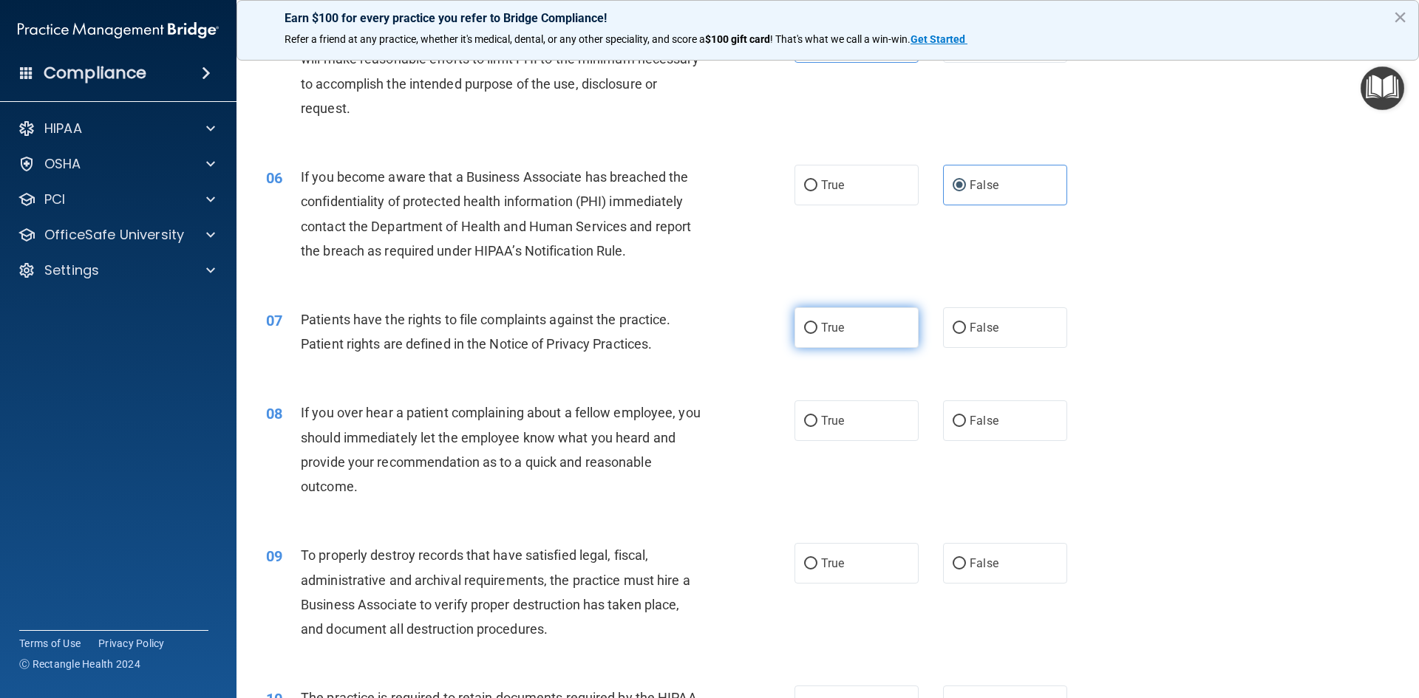
click at [874, 314] on label "True" at bounding box center [857, 327] width 124 height 41
click at [817, 323] on input "True" at bounding box center [810, 328] width 13 height 11
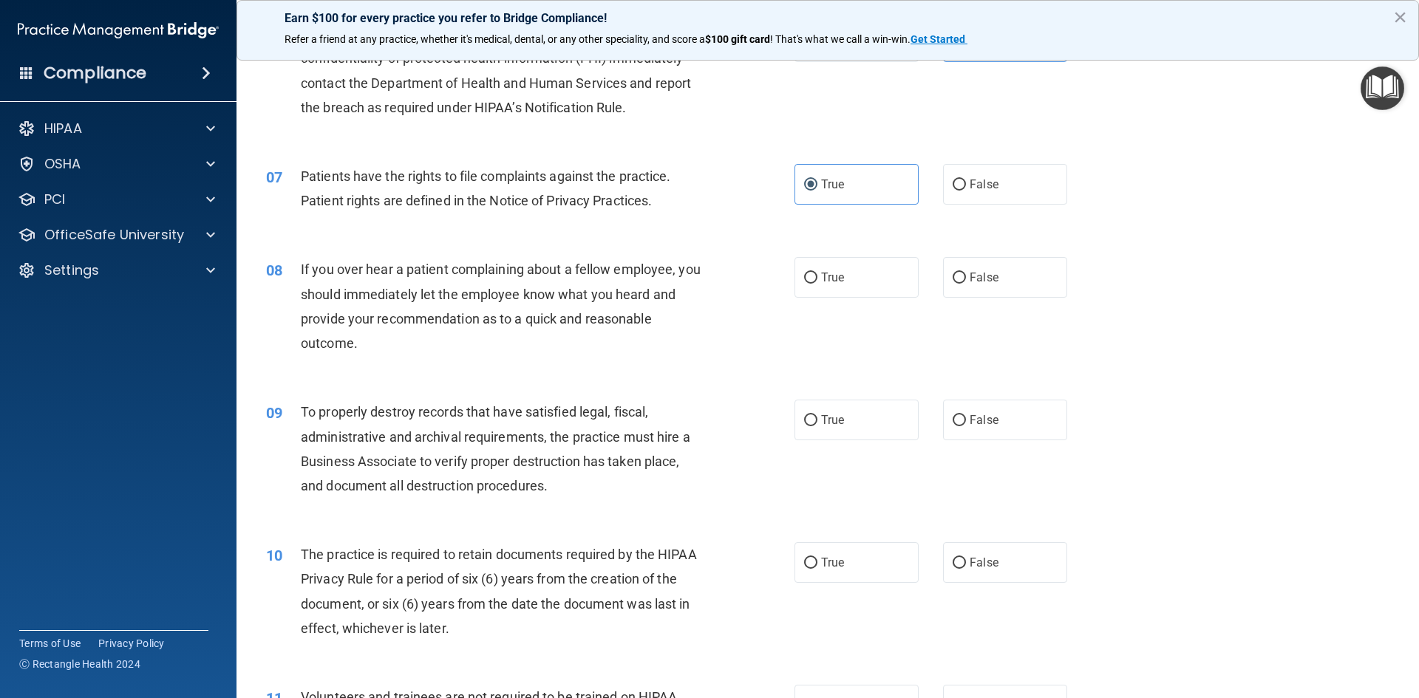
scroll to position [739, 0]
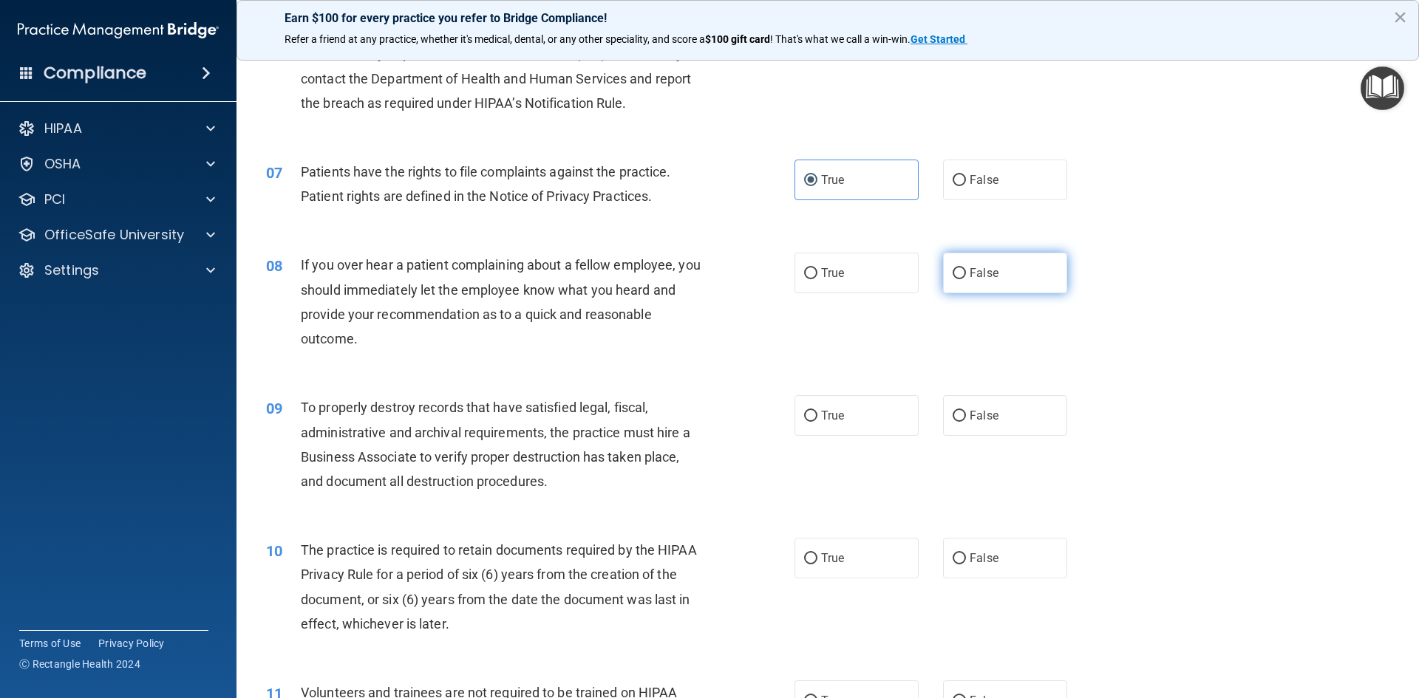
click at [944, 281] on label "False" at bounding box center [1005, 273] width 124 height 41
click at [953, 279] on input "False" at bounding box center [959, 273] width 13 height 11
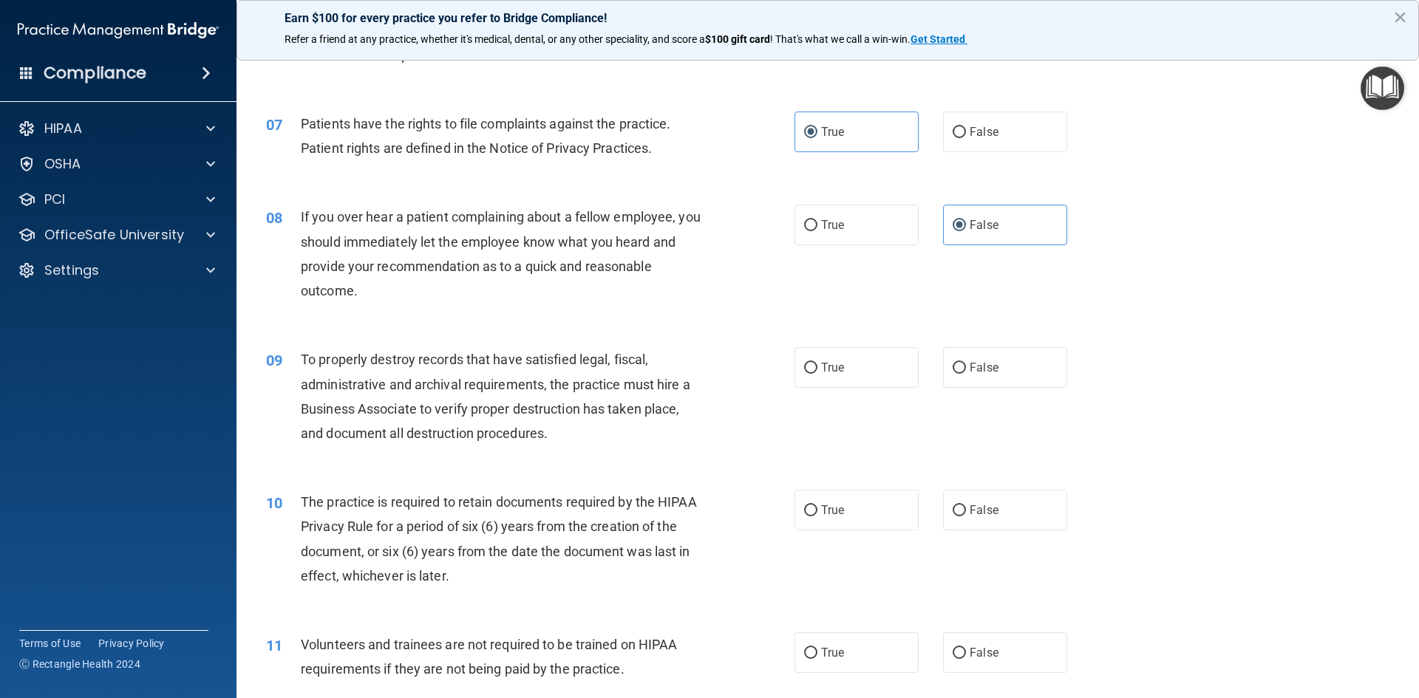
scroll to position [813, 0]
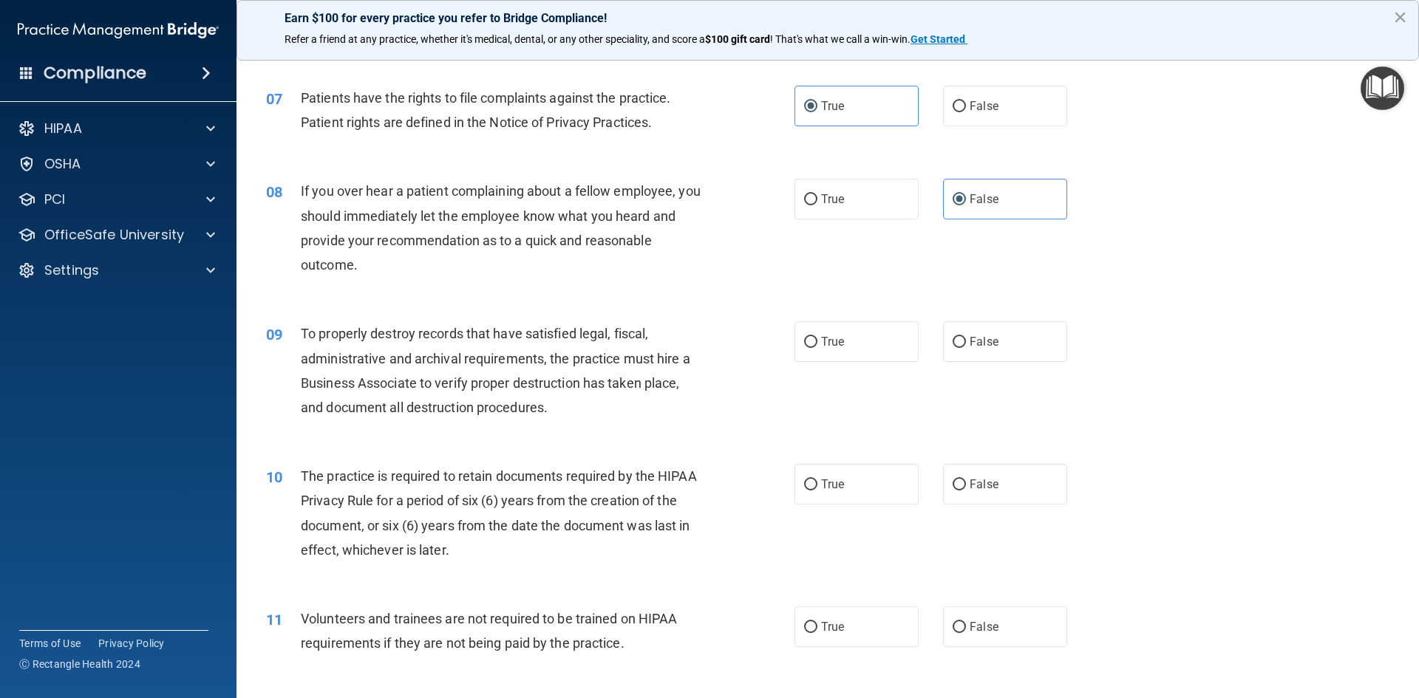
drag, startPoint x: 954, startPoint y: 336, endPoint x: 772, endPoint y: 350, distance: 183.1
click at [955, 337] on input "False" at bounding box center [959, 342] width 13 height 11
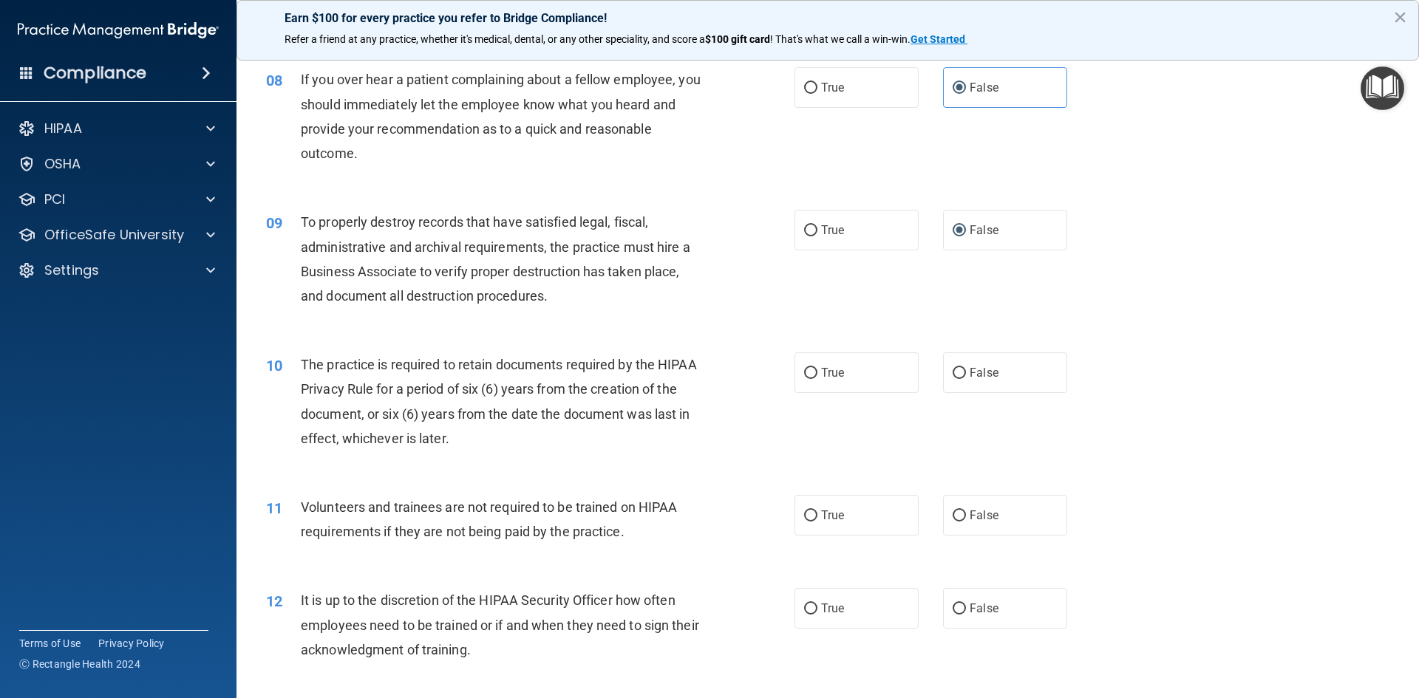
scroll to position [961, 0]
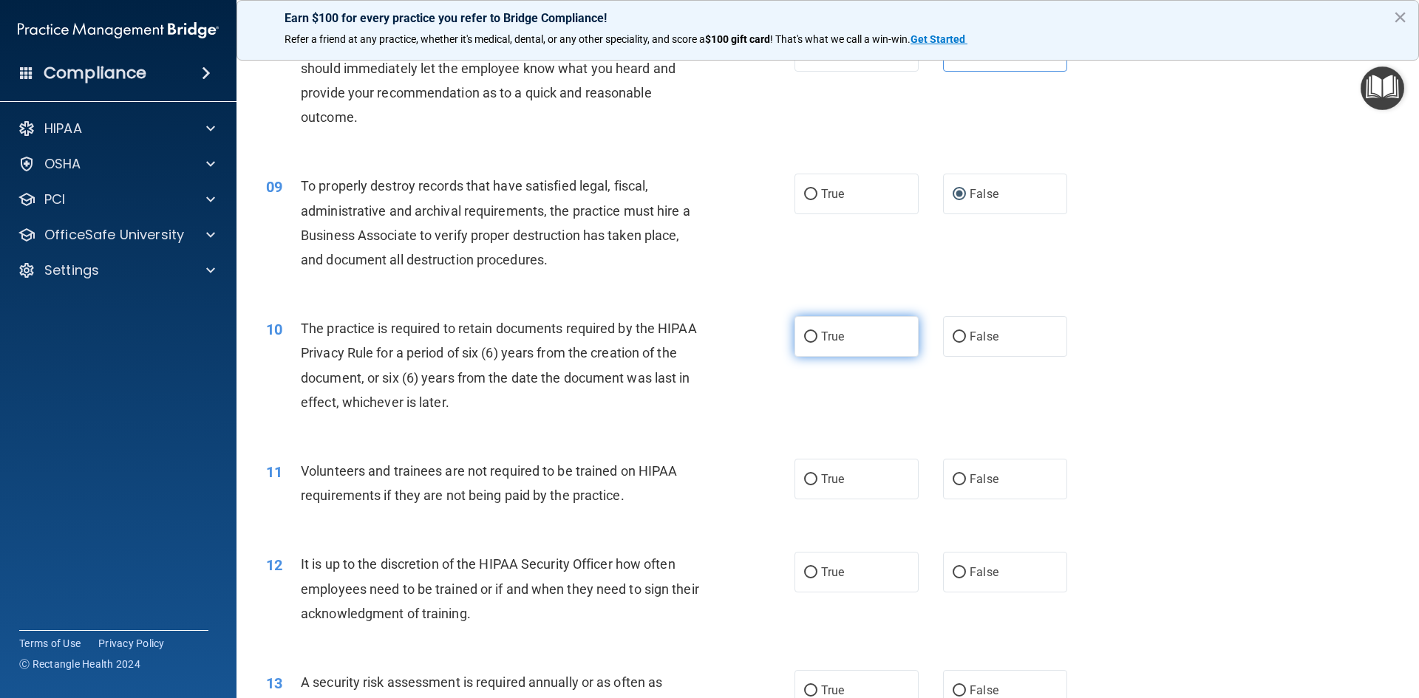
click at [836, 342] on span "True" at bounding box center [832, 337] width 23 height 14
click at [817, 342] on input "True" at bounding box center [810, 337] width 13 height 11
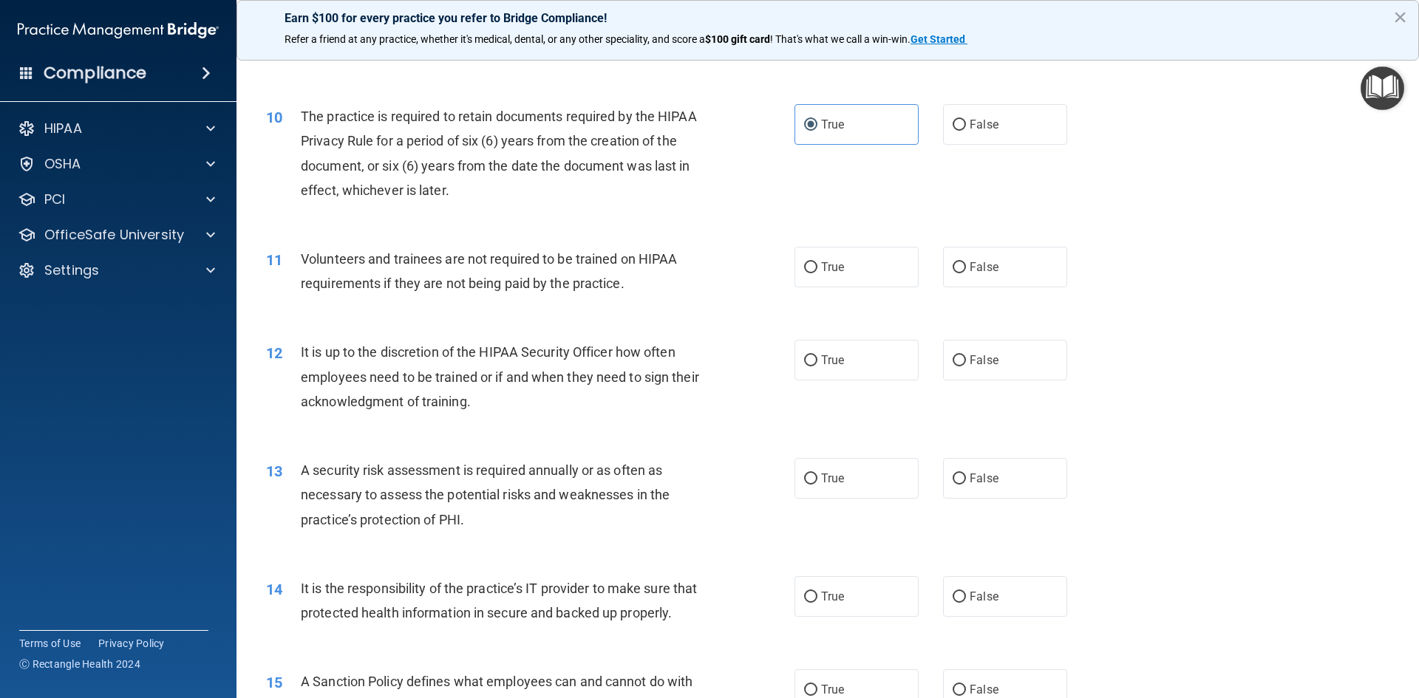
scroll to position [1183, 0]
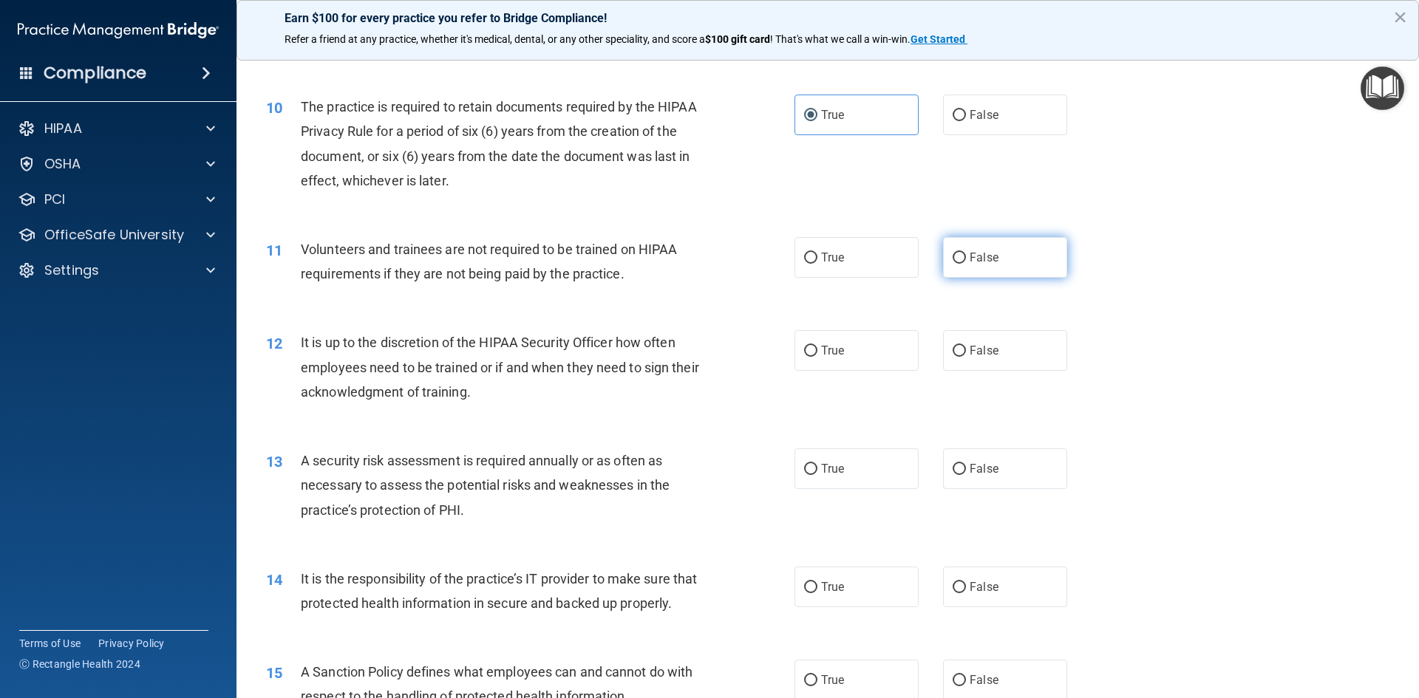
click at [995, 265] on label "False" at bounding box center [1005, 257] width 124 height 41
click at [966, 264] on input "False" at bounding box center [959, 258] width 13 height 11
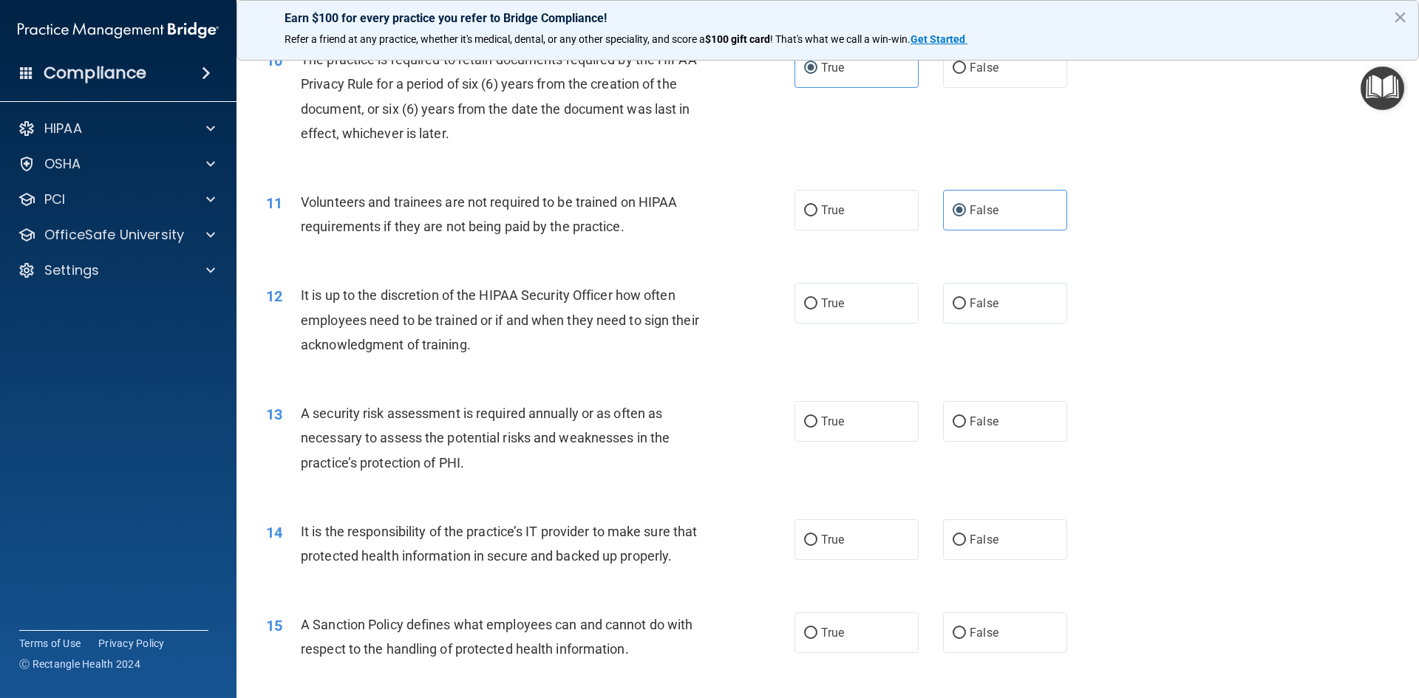
scroll to position [1257, 0]
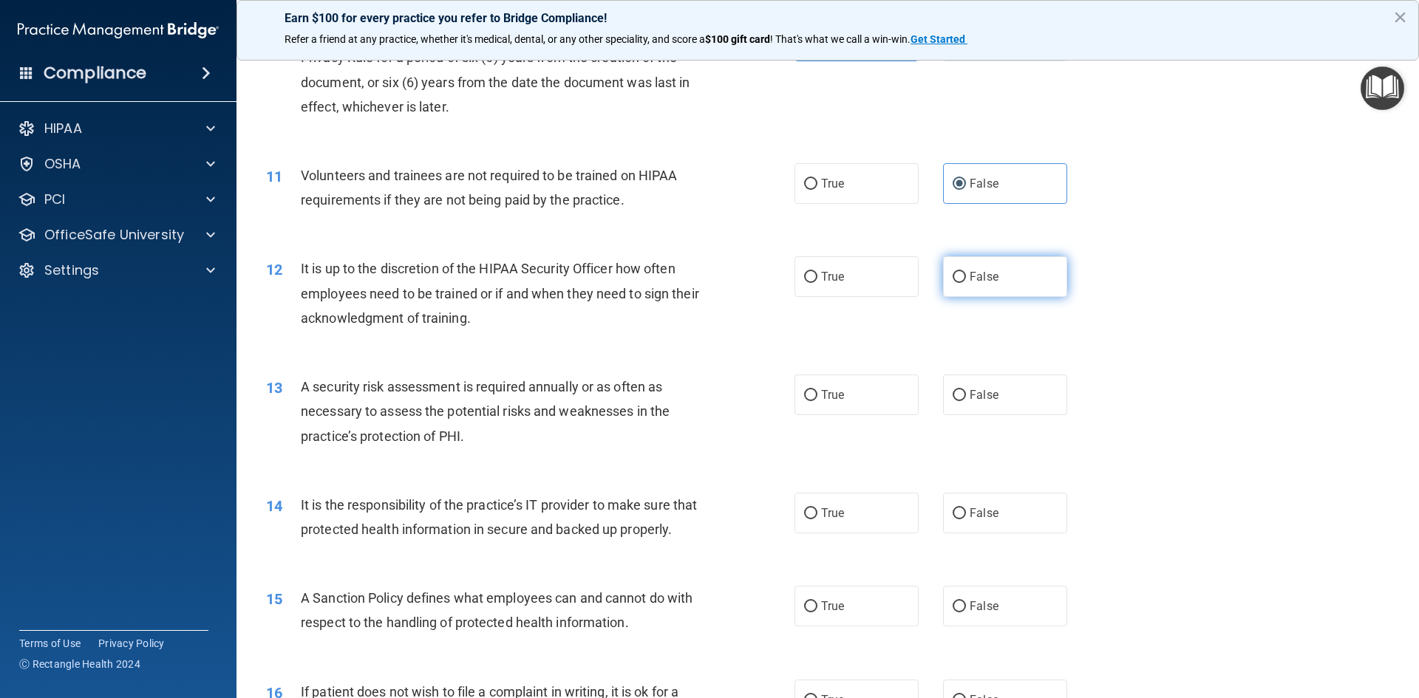
click at [962, 279] on label "False" at bounding box center [1005, 276] width 124 height 41
click at [962, 279] on input "False" at bounding box center [959, 277] width 13 height 11
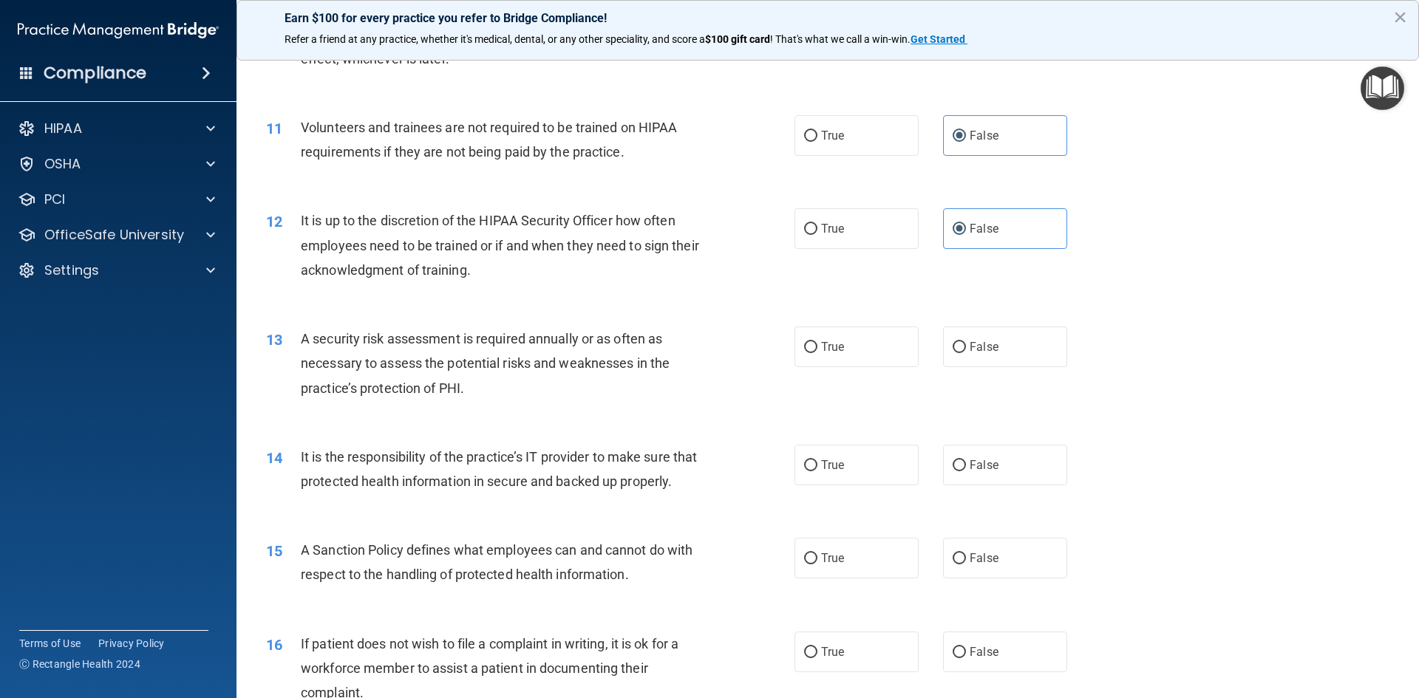
scroll to position [1404, 0]
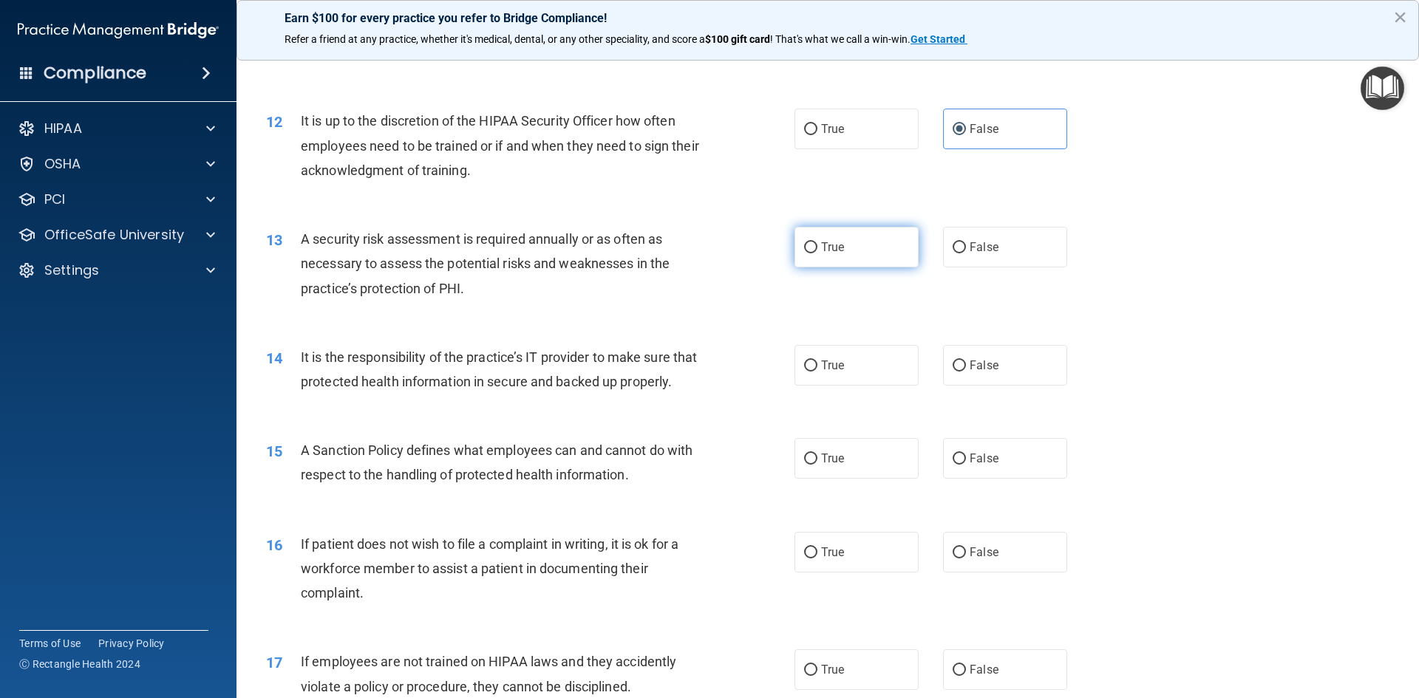
click at [862, 259] on label "True" at bounding box center [857, 247] width 124 height 41
click at [817, 254] on input "True" at bounding box center [810, 247] width 13 height 11
click at [964, 373] on label "False" at bounding box center [1005, 365] width 124 height 41
click at [964, 372] on input "False" at bounding box center [959, 366] width 13 height 11
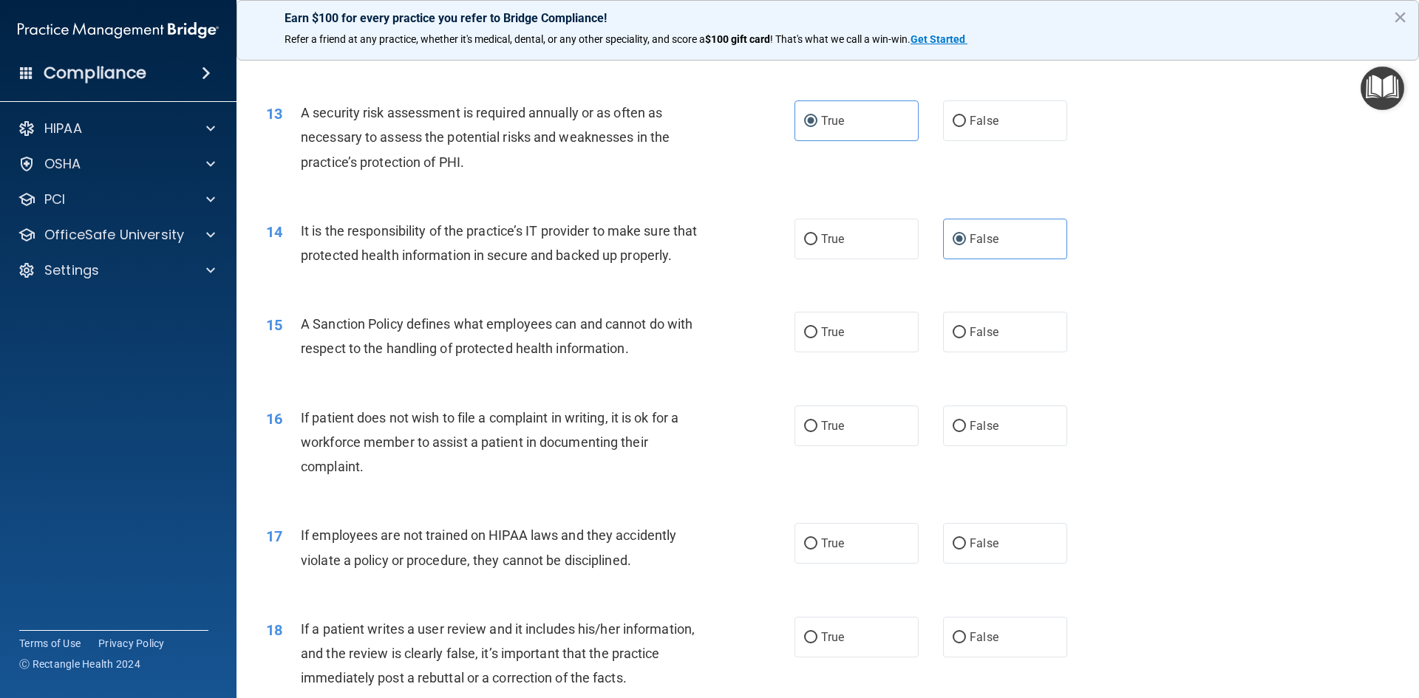
scroll to position [1552, 0]
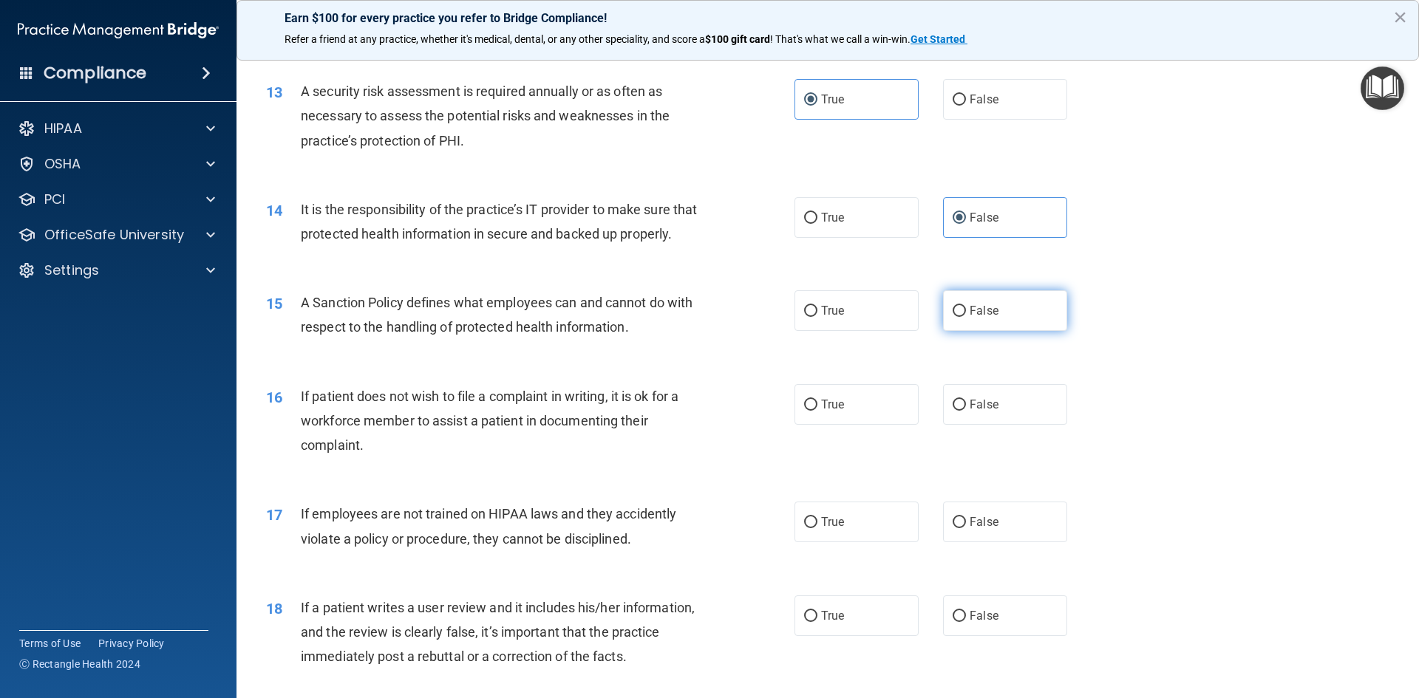
click at [987, 318] on span "False" at bounding box center [984, 311] width 29 height 14
click at [966, 317] on input "False" at bounding box center [959, 311] width 13 height 11
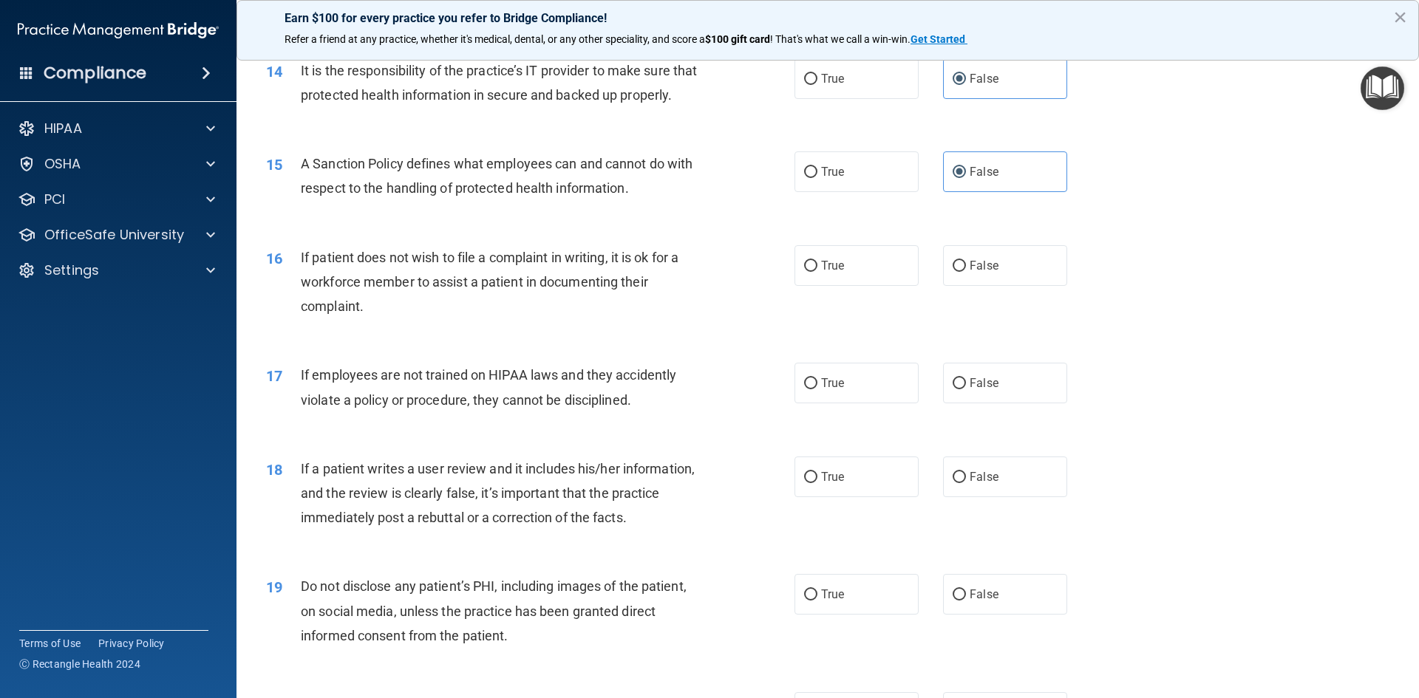
scroll to position [1700, 0]
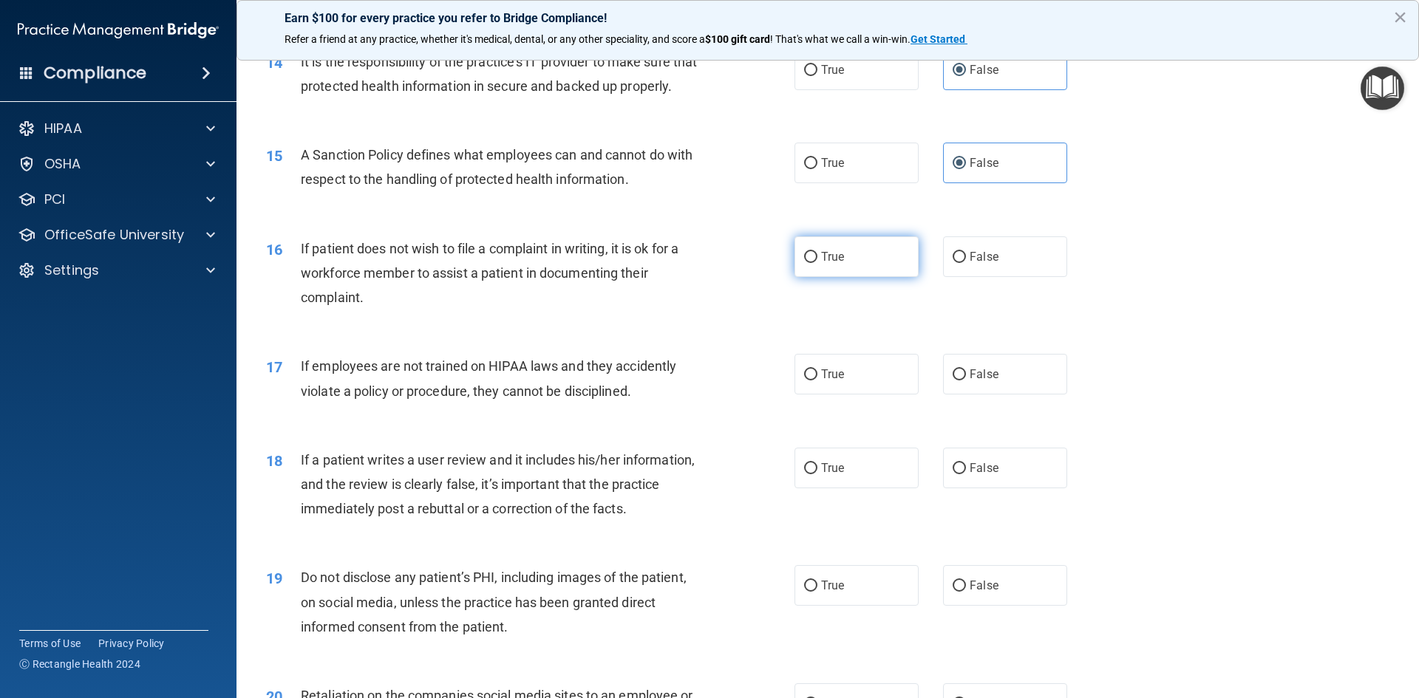
click at [842, 277] on label "True" at bounding box center [857, 257] width 124 height 41
click at [817, 263] on input "True" at bounding box center [810, 257] width 13 height 11
click at [977, 381] on span "False" at bounding box center [984, 374] width 29 height 14
click at [966, 381] on input "False" at bounding box center [959, 375] width 13 height 11
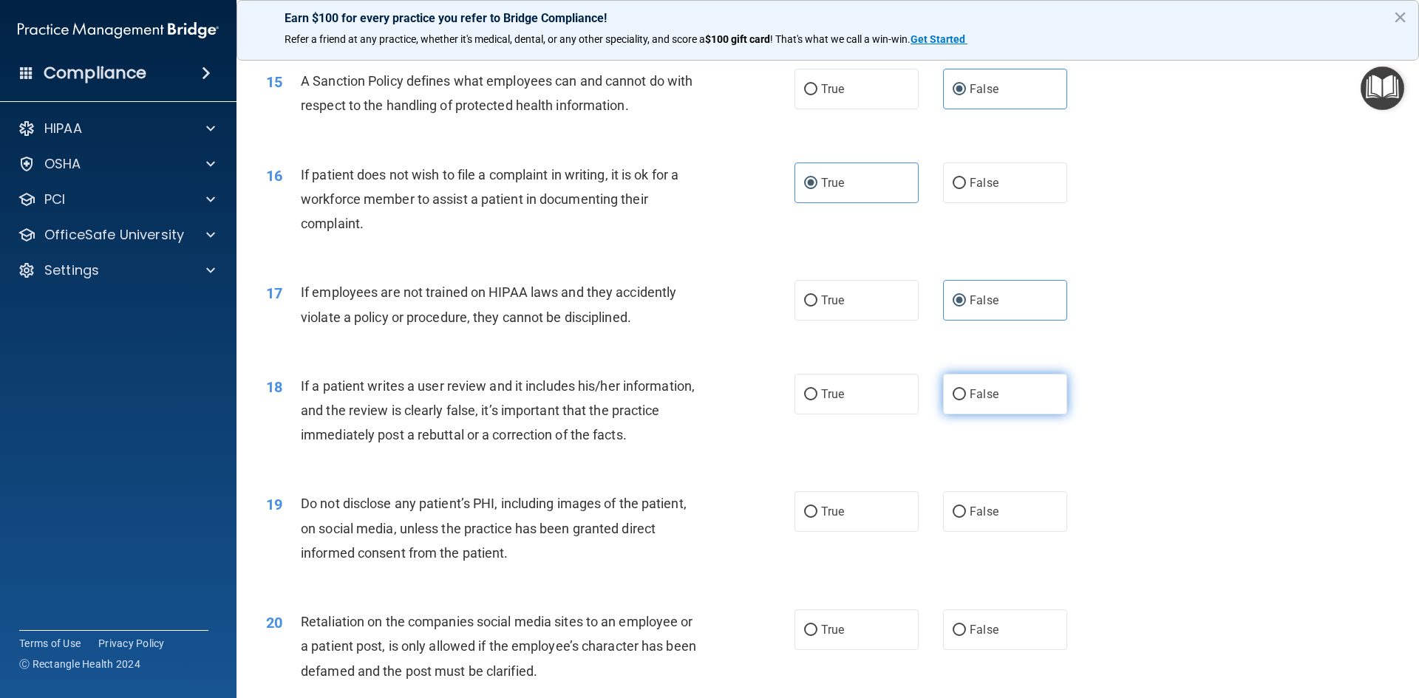
click at [991, 415] on label "False" at bounding box center [1005, 394] width 124 height 41
click at [966, 401] on input "False" at bounding box center [959, 395] width 13 height 11
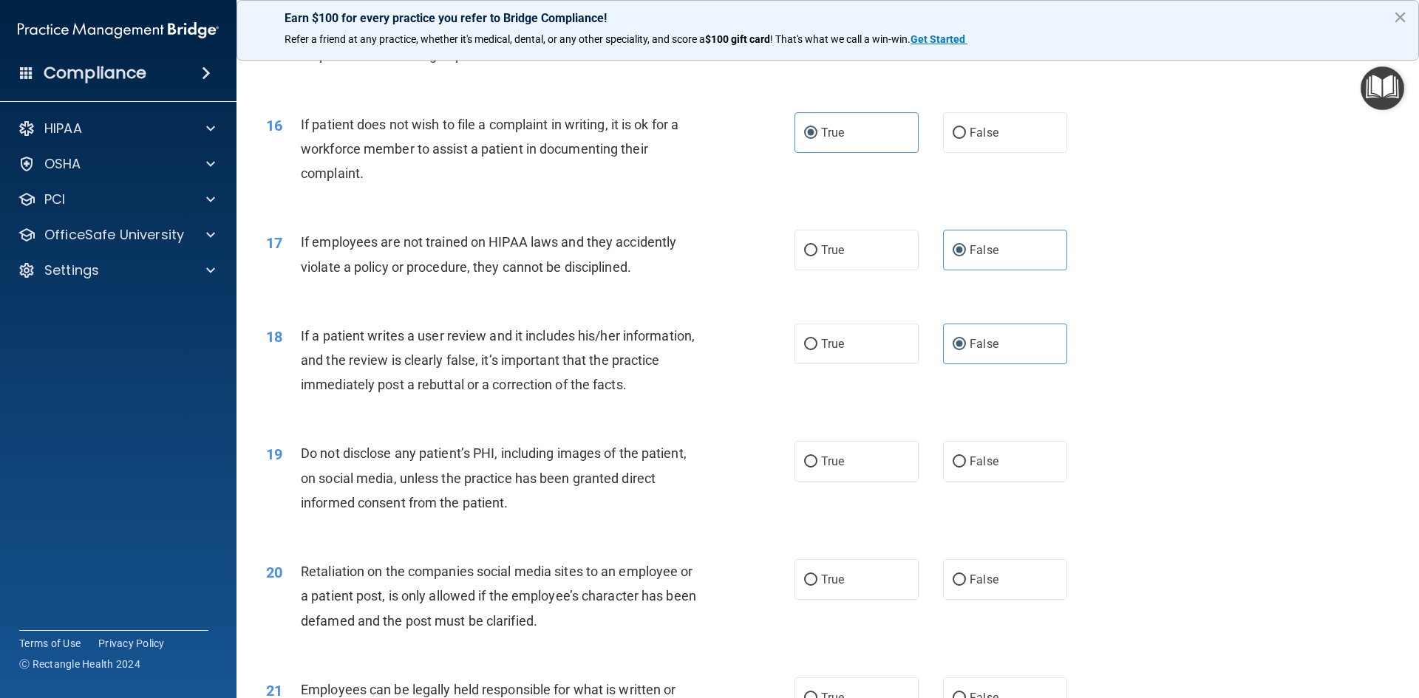
scroll to position [1996, 0]
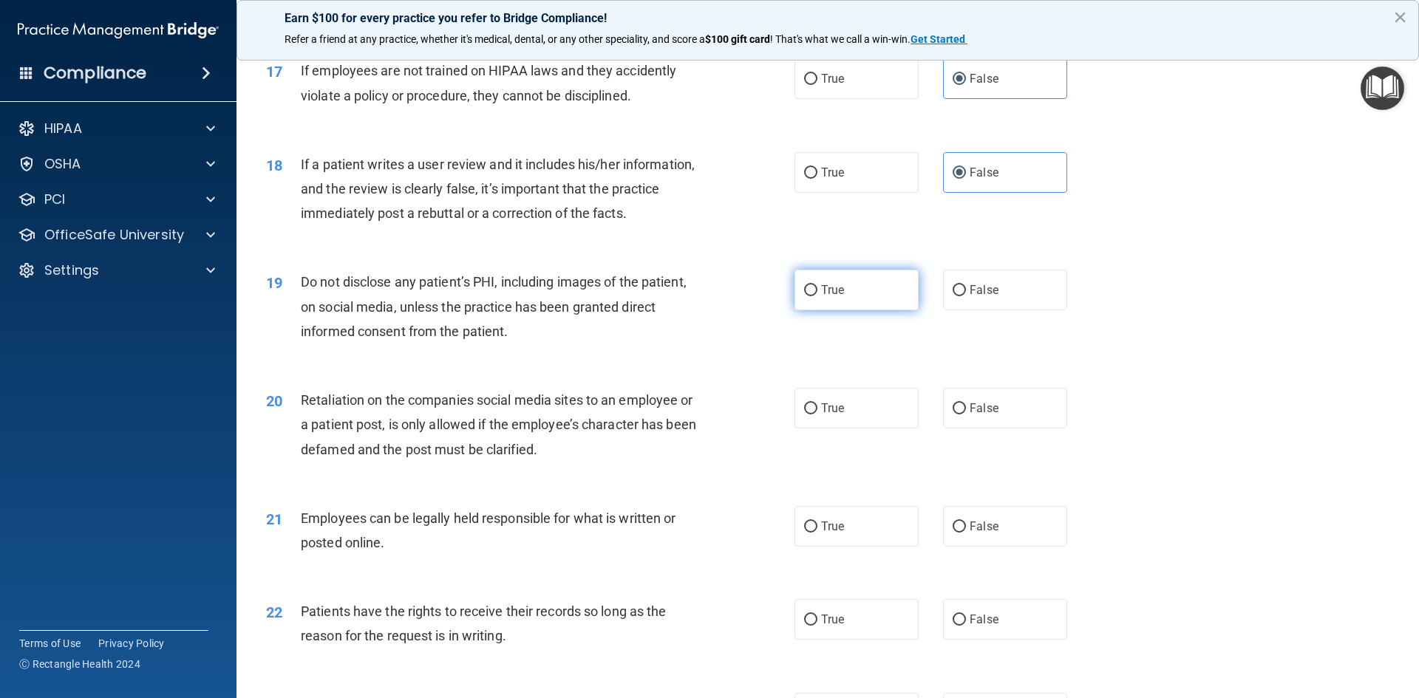
click at [867, 310] on label "True" at bounding box center [857, 290] width 124 height 41
click at [817, 296] on input "True" at bounding box center [810, 290] width 13 height 11
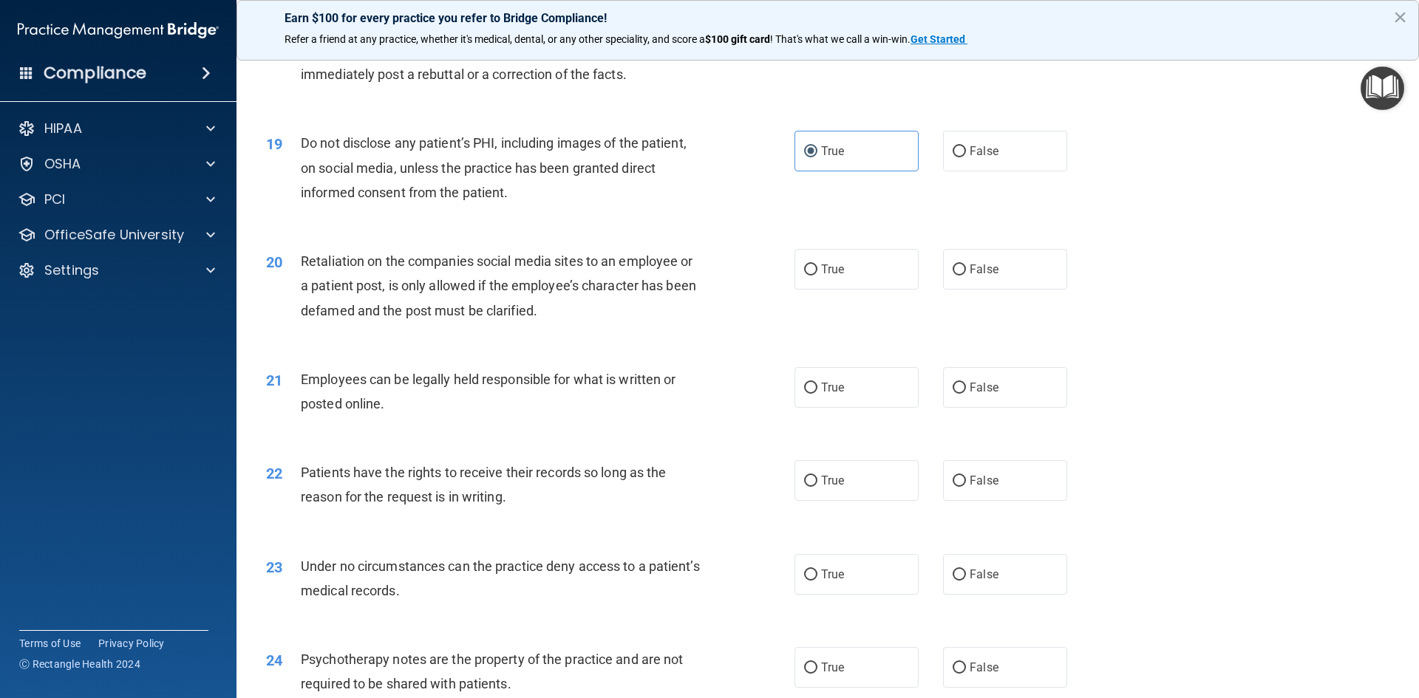
scroll to position [2143, 0]
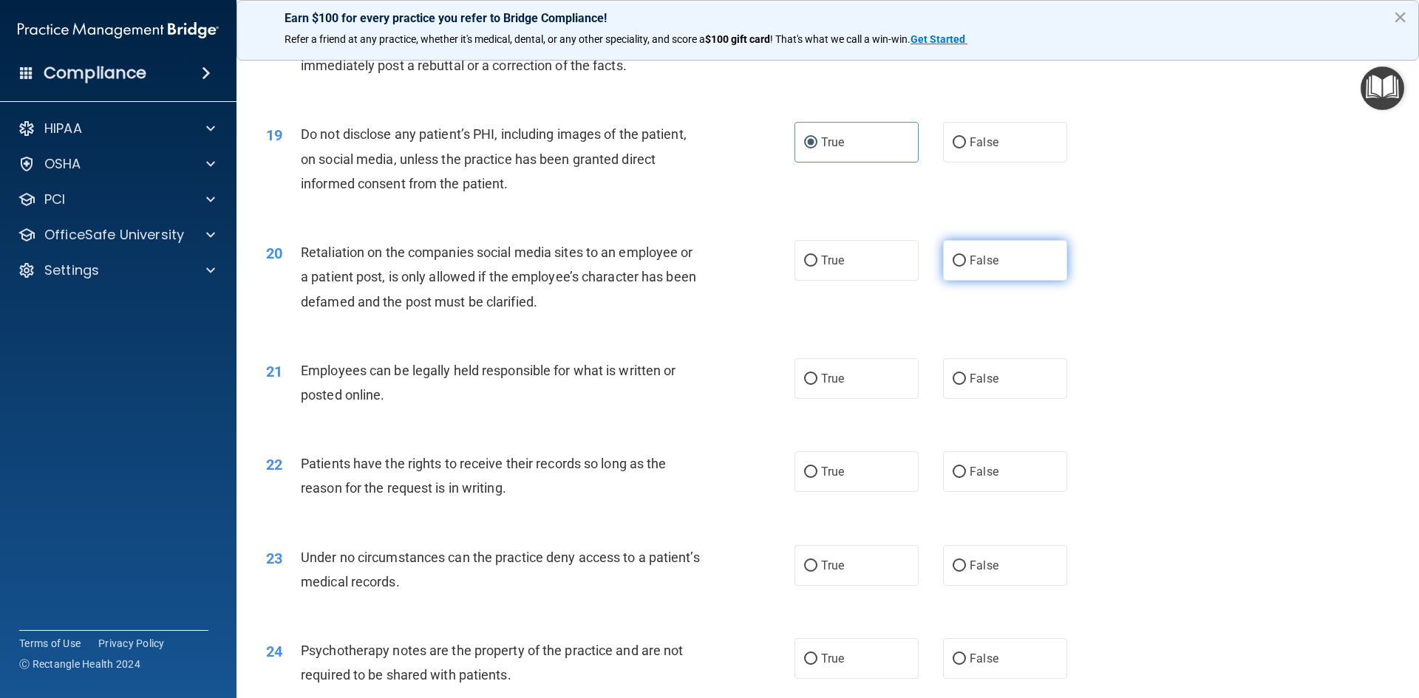
click at [945, 281] on label "False" at bounding box center [1005, 260] width 124 height 41
click at [953, 267] on input "False" at bounding box center [959, 261] width 13 height 11
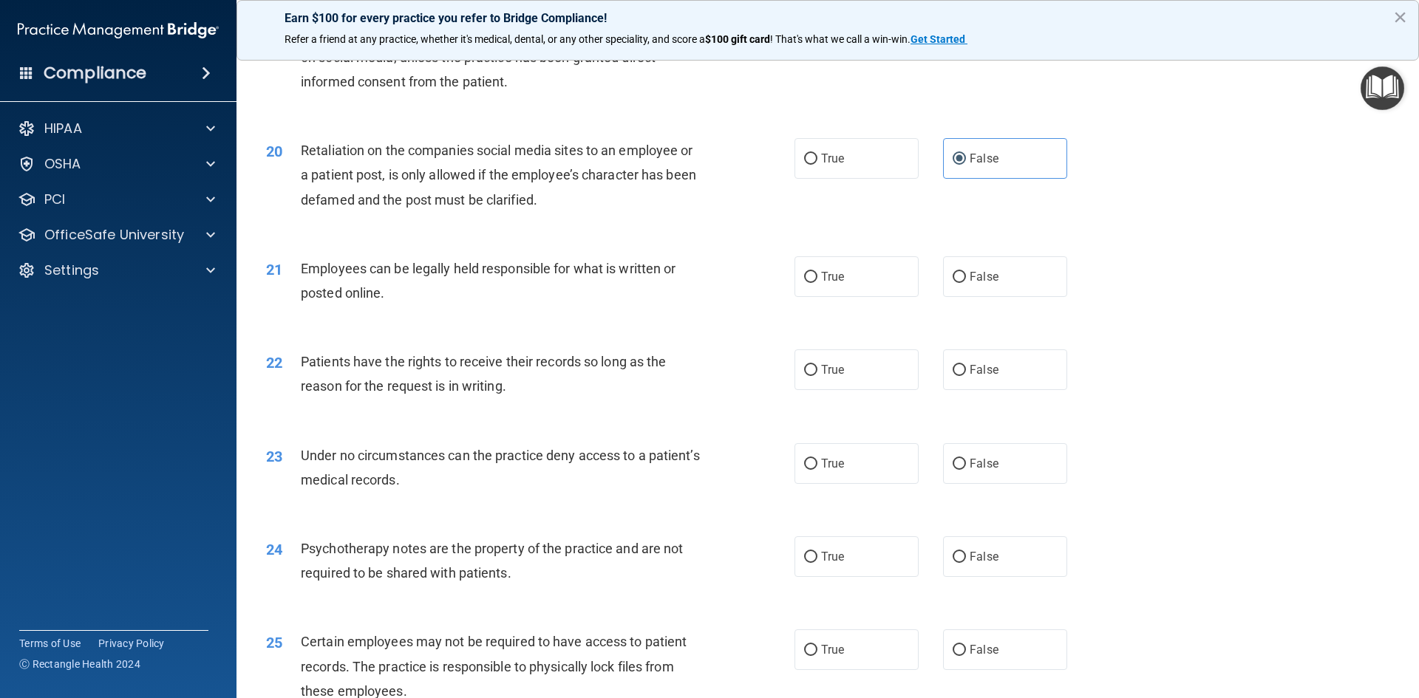
scroll to position [2291, 0]
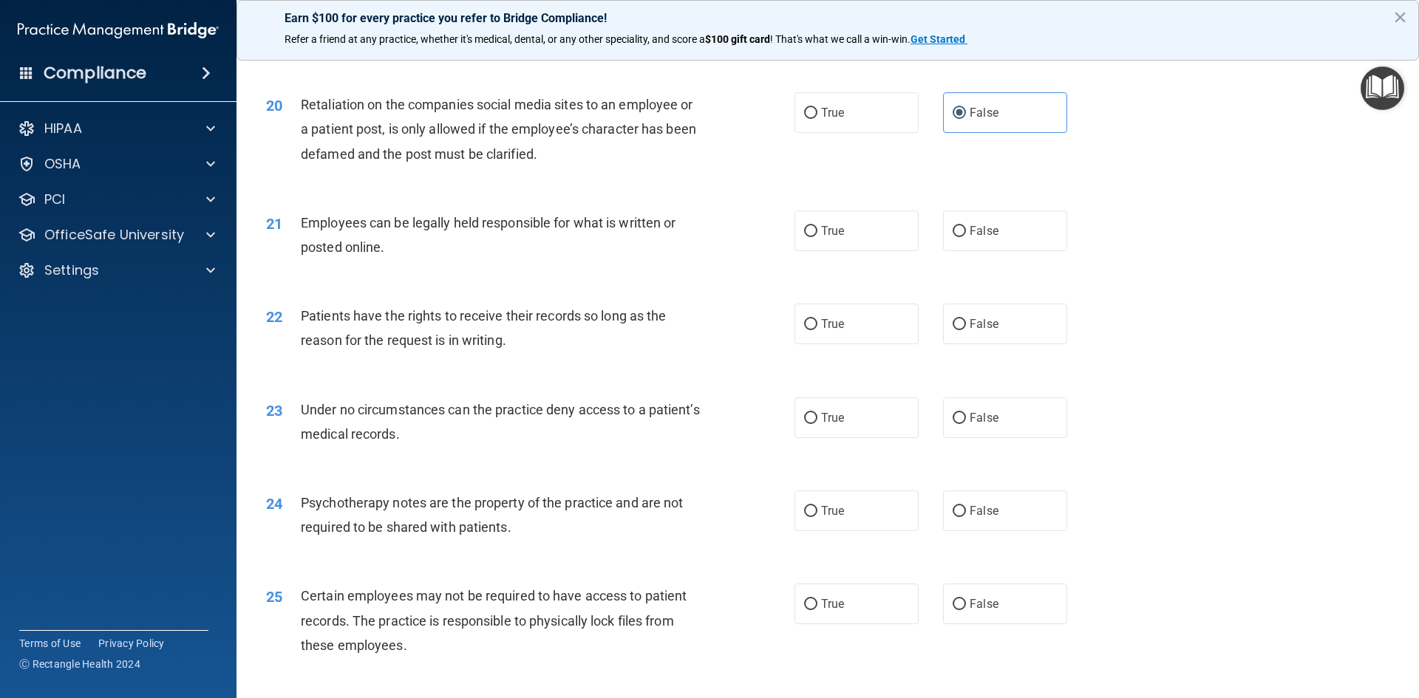
click at [914, 251] on div "True False" at bounding box center [944, 231] width 298 height 41
click at [874, 251] on label "True" at bounding box center [857, 231] width 124 height 41
click at [817, 237] on input "True" at bounding box center [810, 231] width 13 height 11
click at [980, 331] on span "False" at bounding box center [984, 324] width 29 height 14
click at [966, 330] on input "False" at bounding box center [959, 324] width 13 height 11
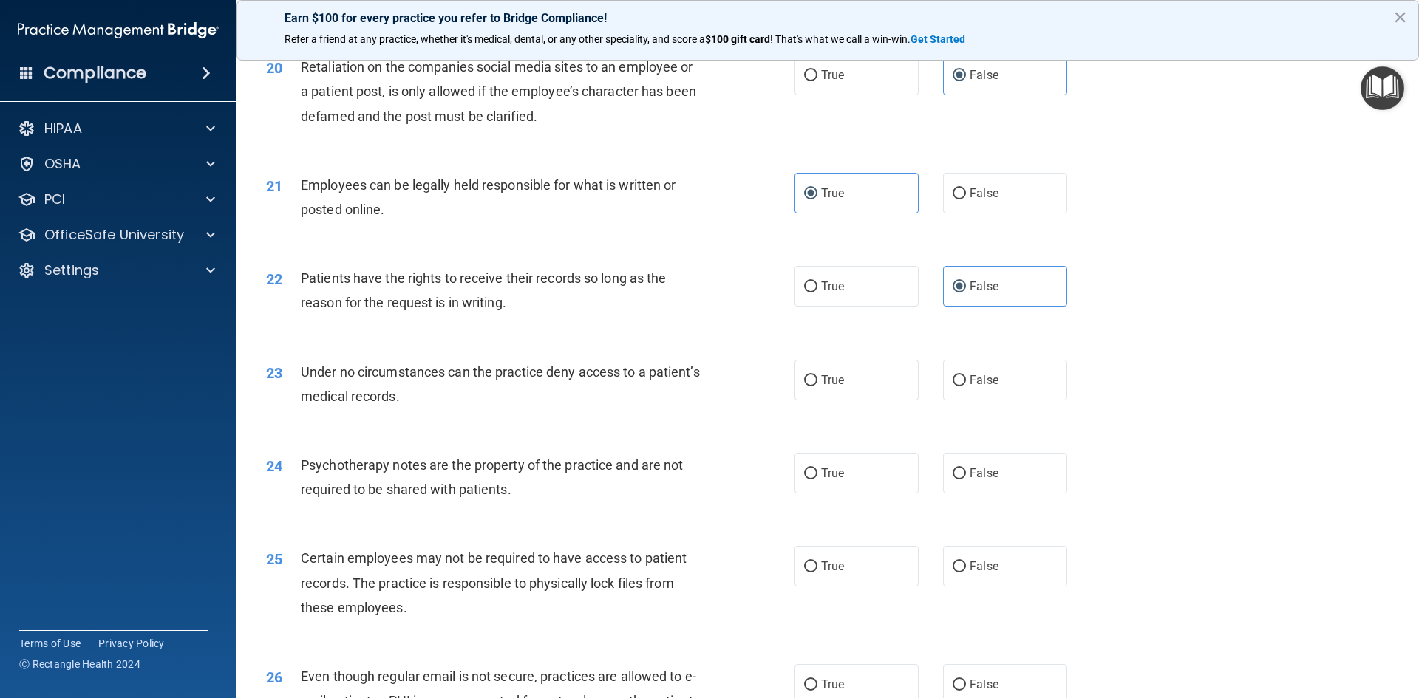
scroll to position [2365, 0]
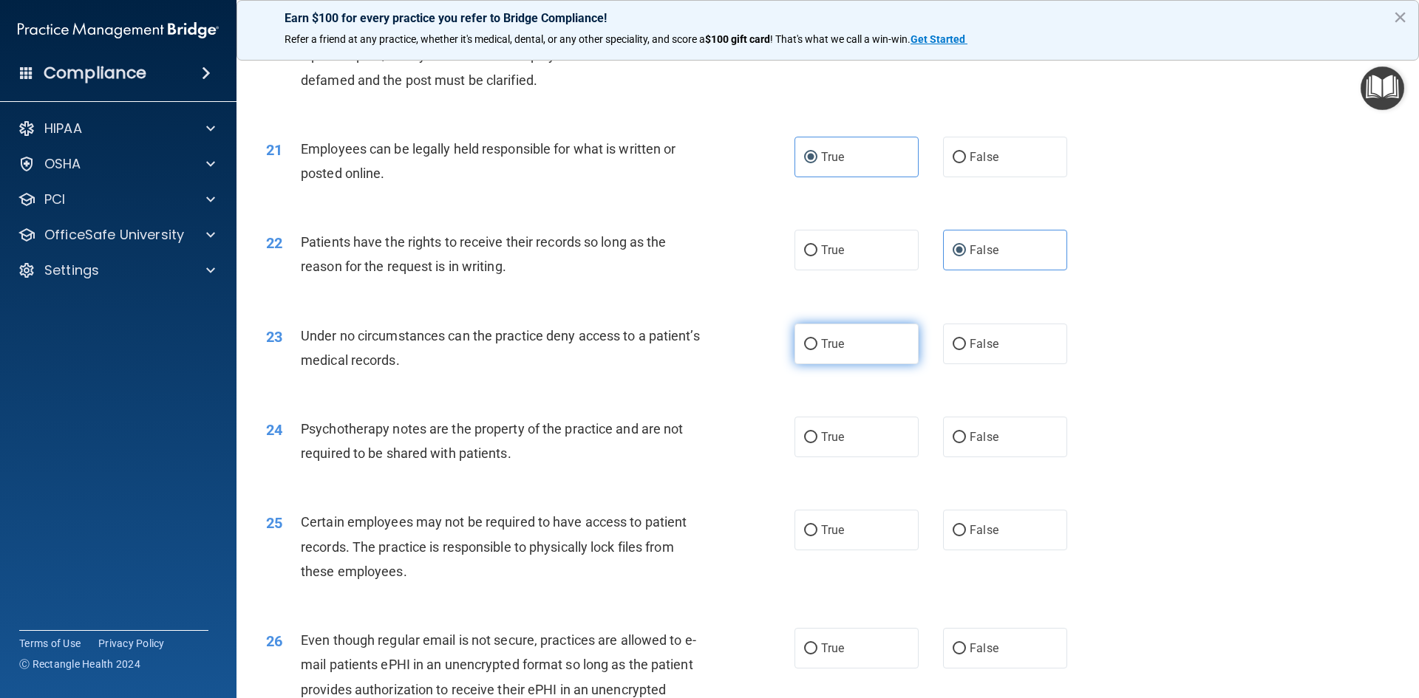
click at [840, 364] on label "True" at bounding box center [857, 344] width 124 height 41
click at [817, 350] on input "True" at bounding box center [810, 344] width 13 height 11
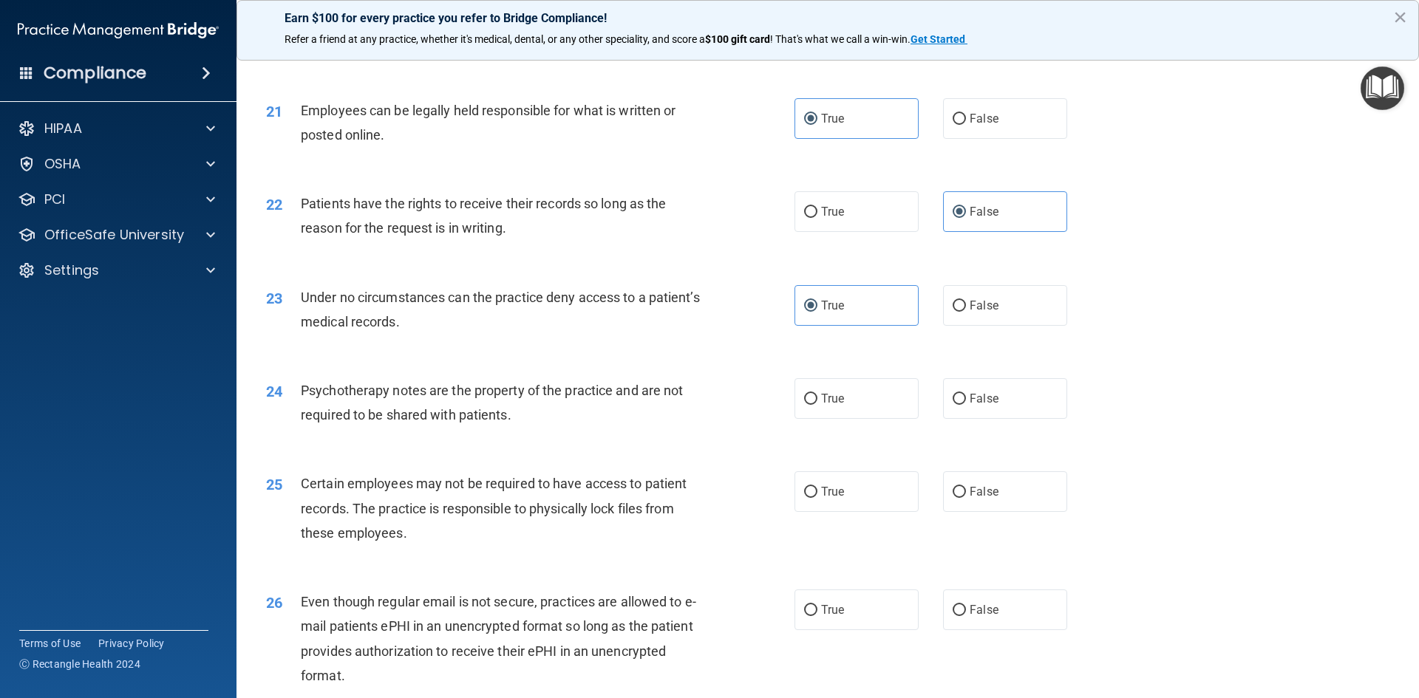
scroll to position [2439, 0]
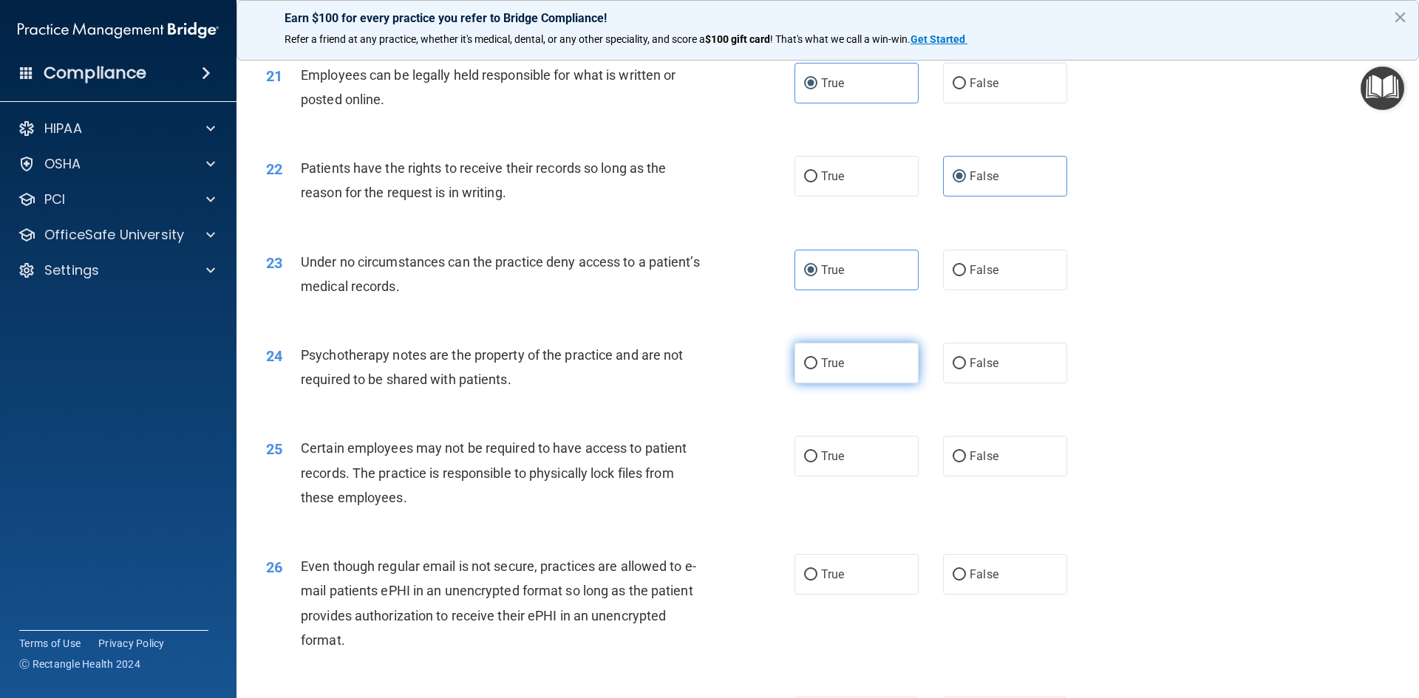
click at [891, 384] on label "True" at bounding box center [857, 363] width 124 height 41
click at [817, 370] on input "True" at bounding box center [810, 363] width 13 height 11
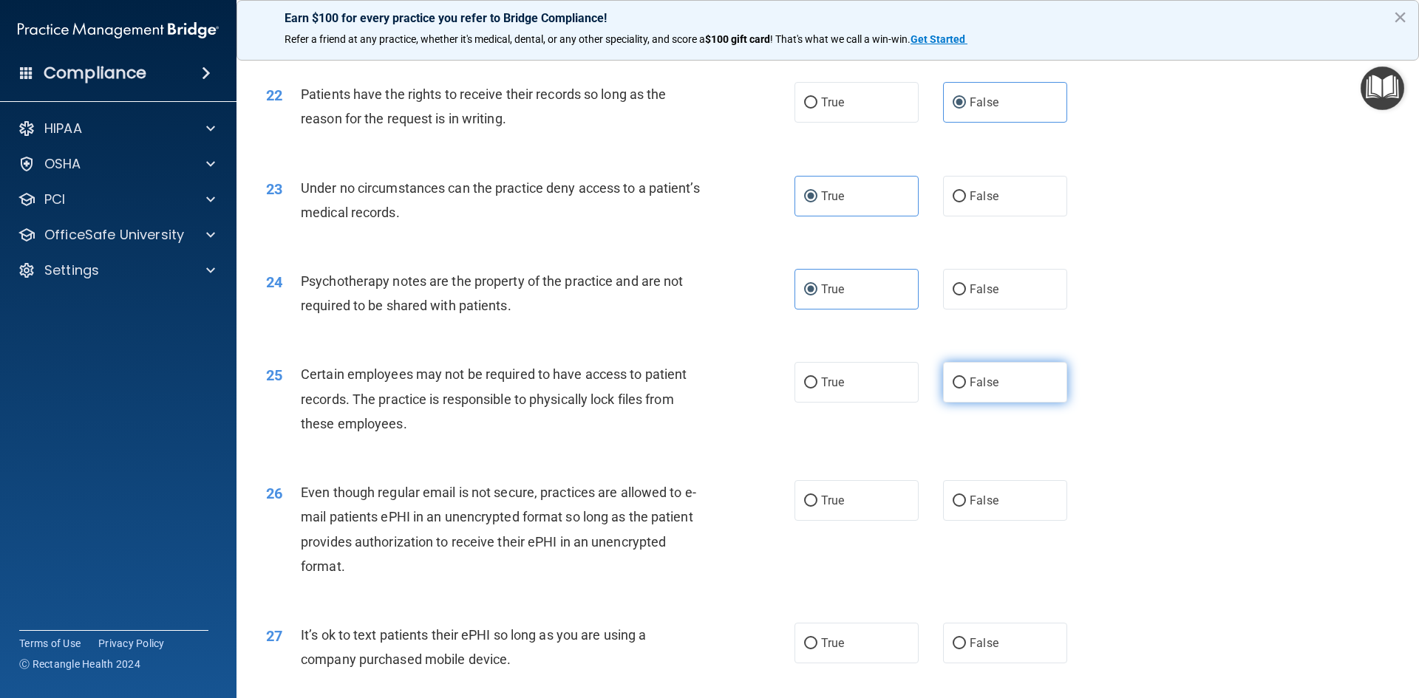
click at [965, 403] on label "False" at bounding box center [1005, 382] width 124 height 41
click at [965, 389] on input "False" at bounding box center [959, 383] width 13 height 11
click at [821, 390] on span "True" at bounding box center [832, 382] width 23 height 14
click at [817, 389] on input "True" at bounding box center [810, 383] width 13 height 11
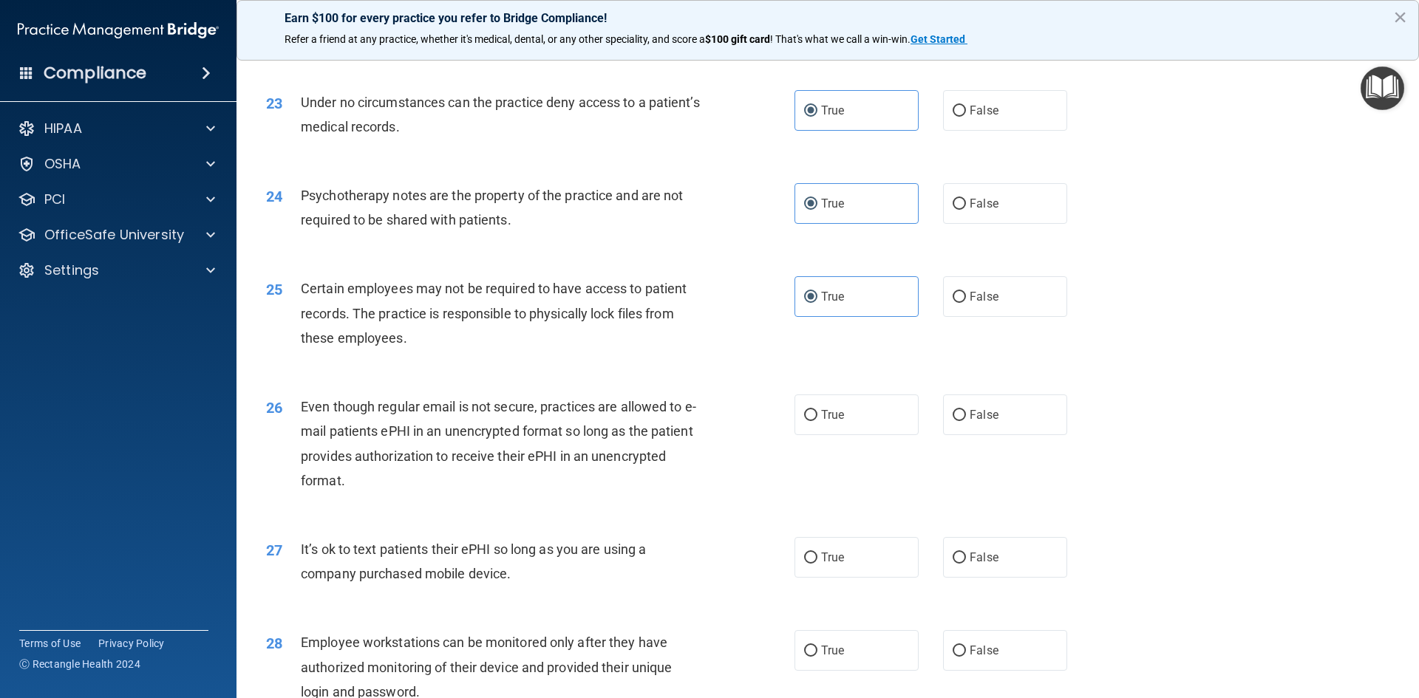
scroll to position [2661, 0]
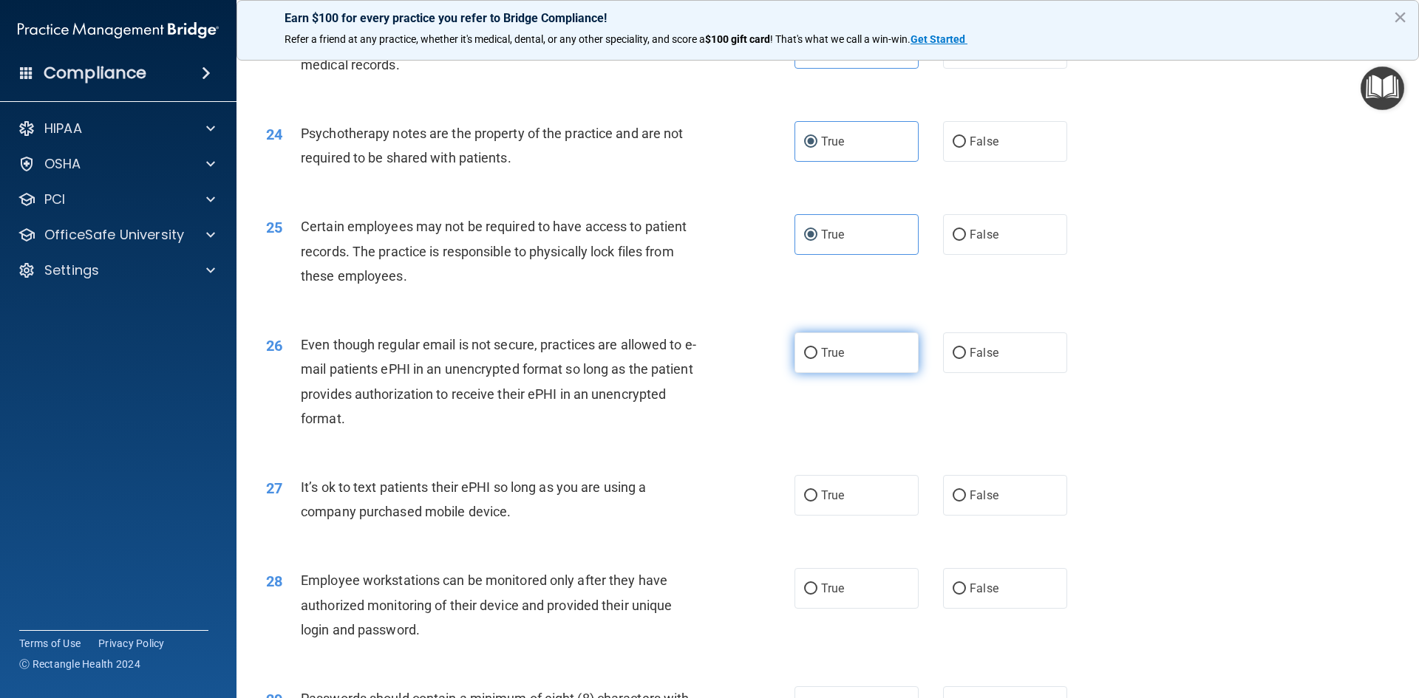
click at [838, 373] on label "True" at bounding box center [857, 353] width 124 height 41
click at [817, 359] on input "True" at bounding box center [810, 353] width 13 height 11
click at [982, 503] on span "False" at bounding box center [984, 496] width 29 height 14
click at [966, 502] on input "False" at bounding box center [959, 496] width 13 height 11
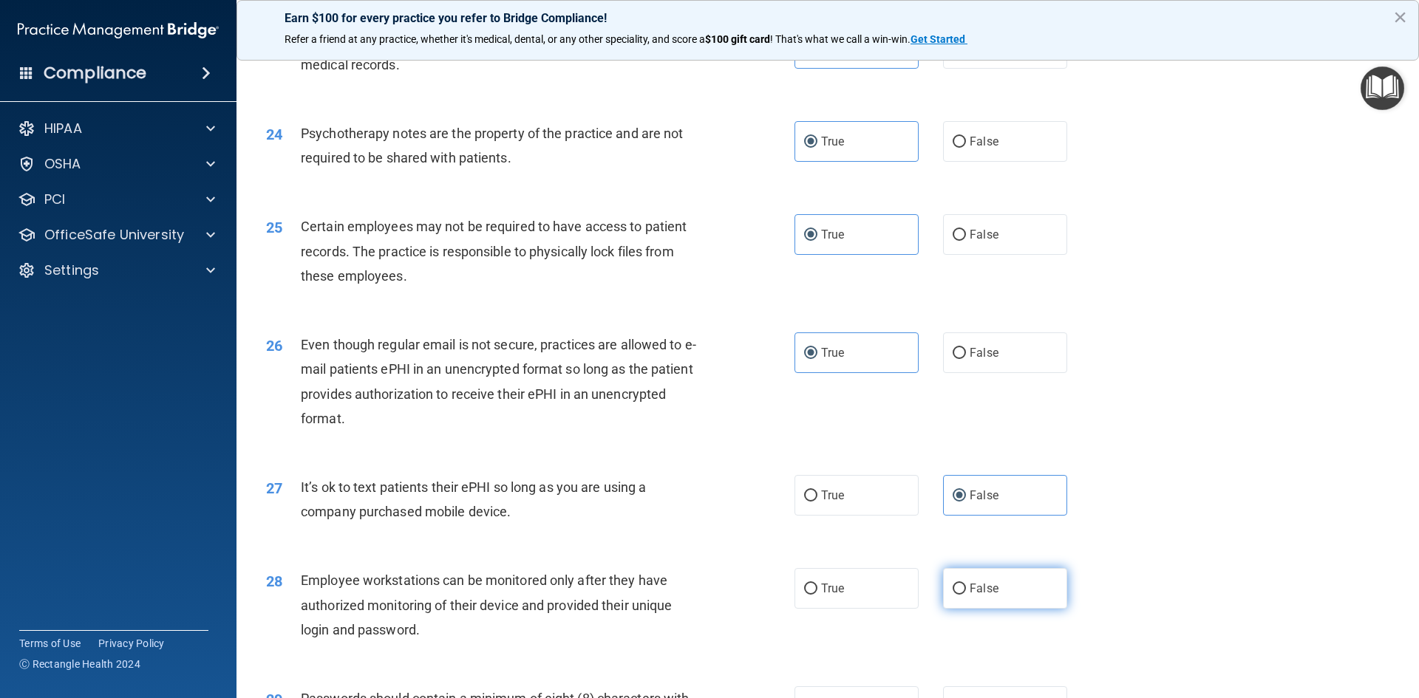
click at [990, 596] on span "False" at bounding box center [984, 589] width 29 height 14
click at [966, 595] on input "False" at bounding box center [959, 589] width 13 height 11
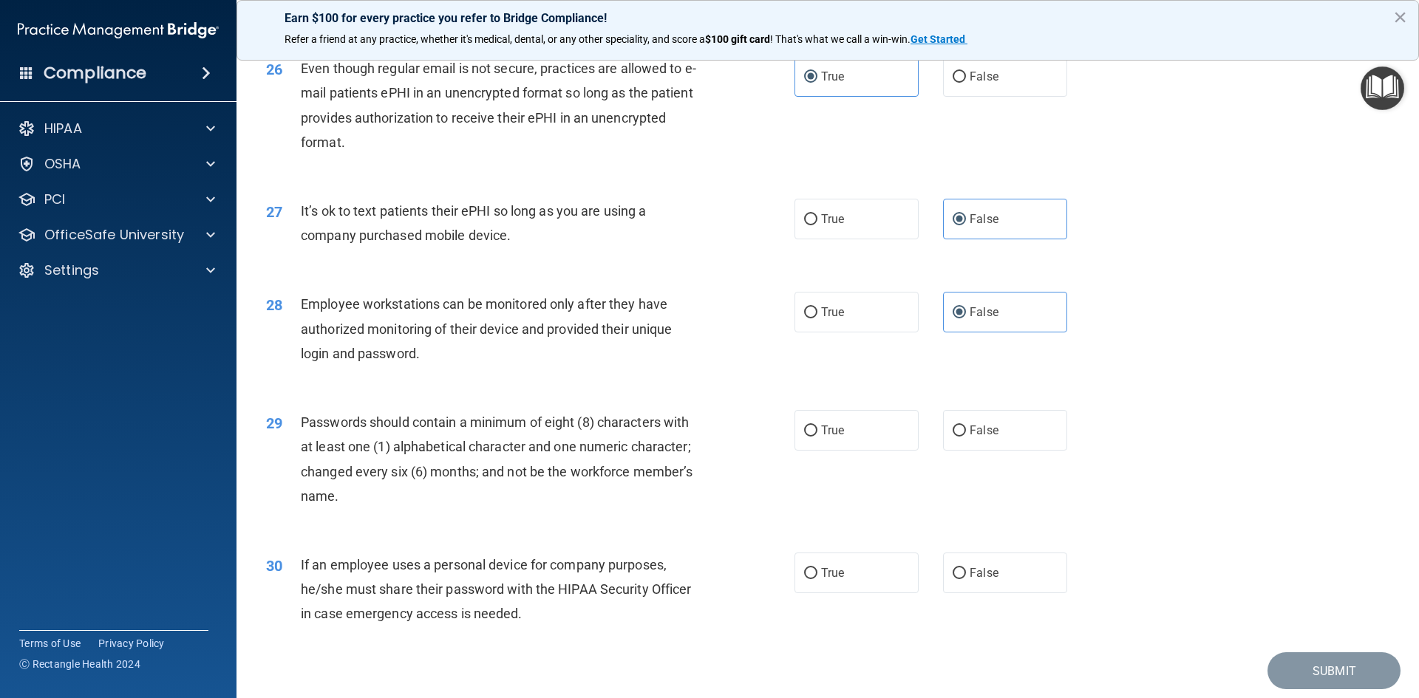
scroll to position [3012, 0]
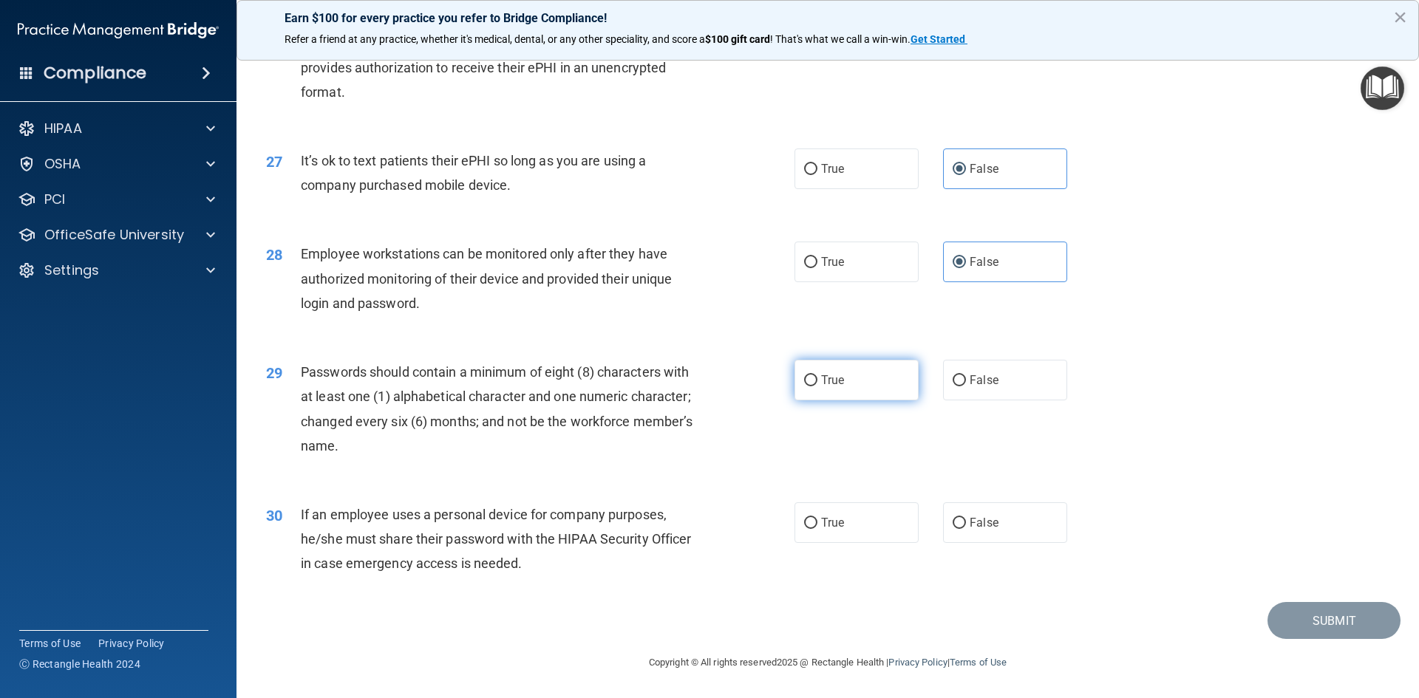
click at [903, 388] on label "True" at bounding box center [857, 380] width 124 height 41
click at [817, 387] on input "True" at bounding box center [810, 380] width 13 height 11
click at [965, 538] on label "False" at bounding box center [1005, 523] width 124 height 41
click at [965, 529] on input "False" at bounding box center [959, 523] width 13 height 11
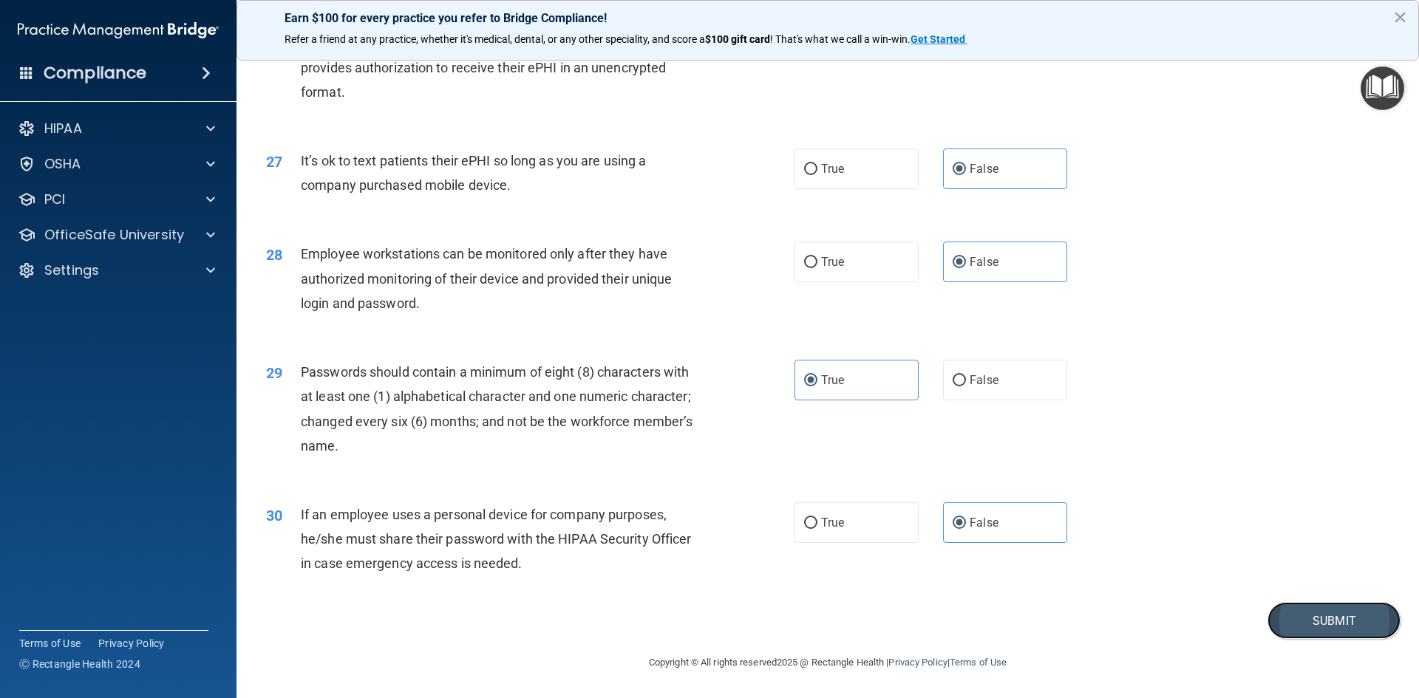
click at [1312, 616] on button "Submit" at bounding box center [1334, 621] width 133 height 38
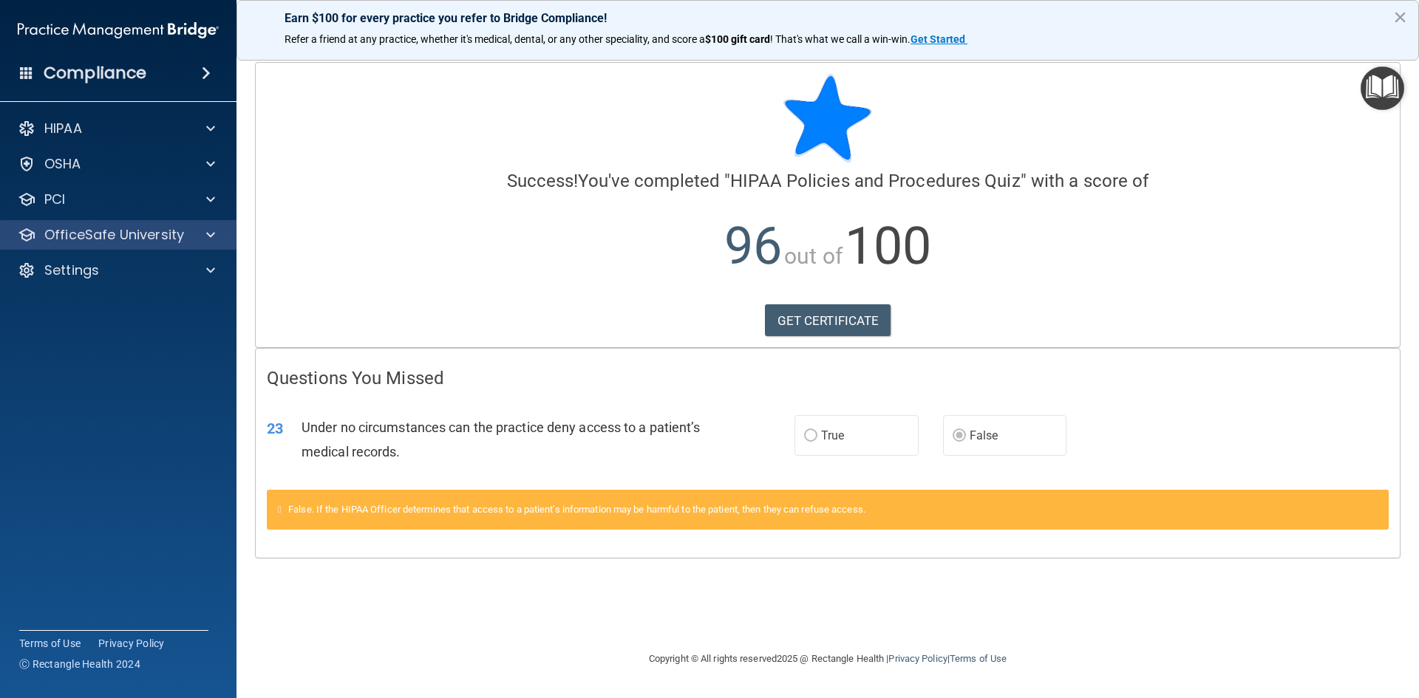
click at [111, 246] on div "OfficeSafe University" at bounding box center [118, 235] width 237 height 30
click at [110, 239] on p "OfficeSafe University" at bounding box center [114, 235] width 140 height 18
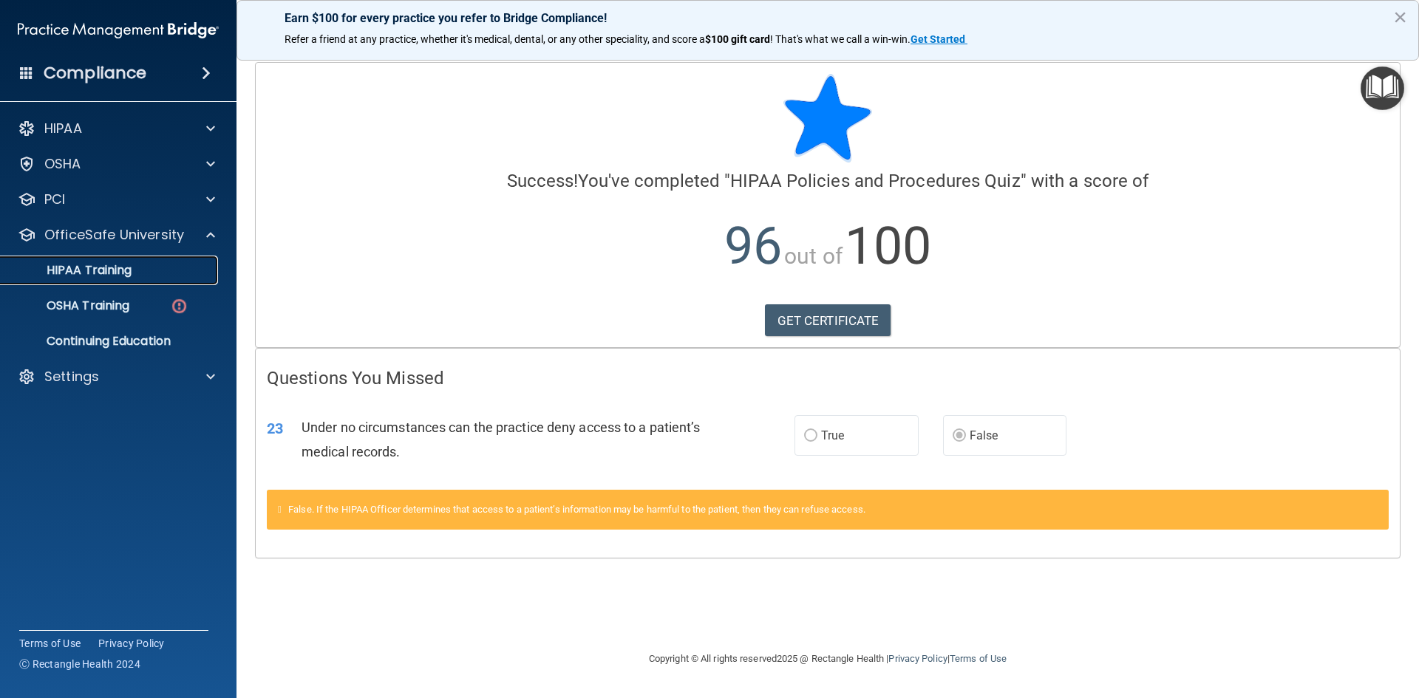
click at [107, 268] on p "HIPAA Training" at bounding box center [71, 270] width 122 height 15
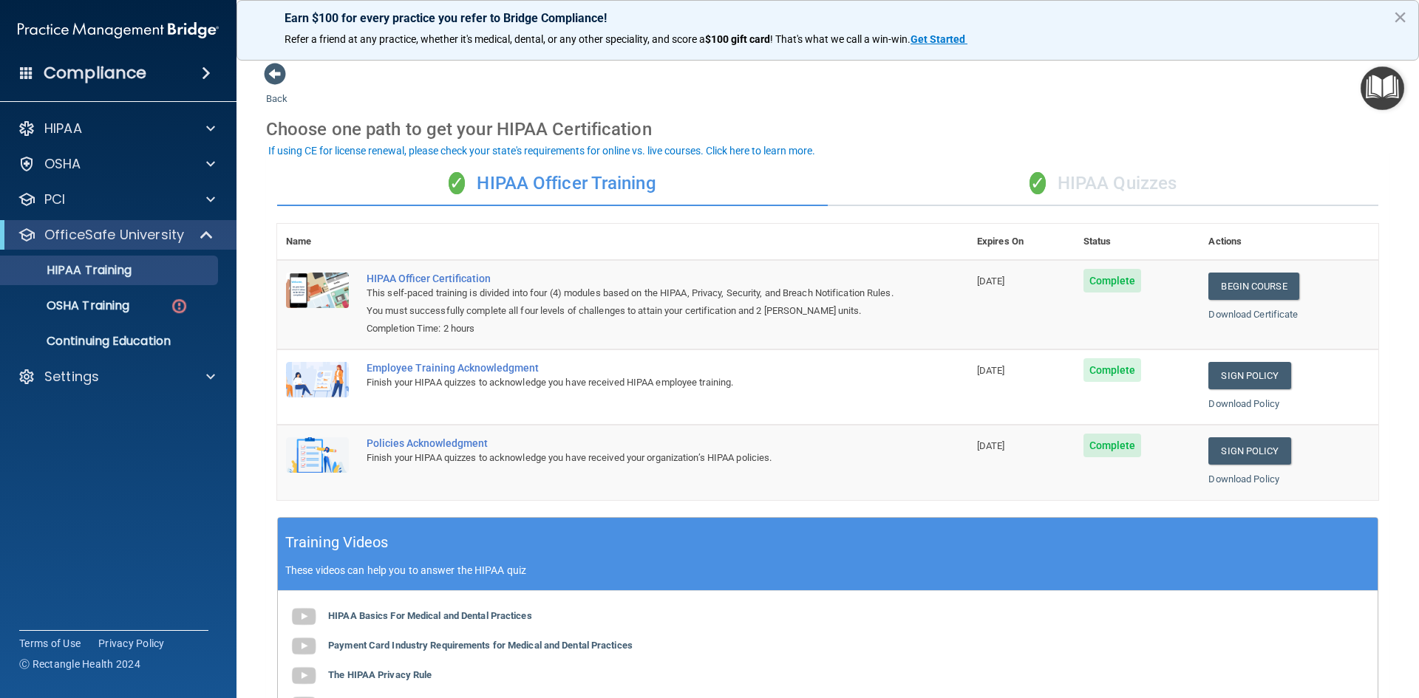
drag, startPoint x: 1032, startPoint y: 171, endPoint x: 1045, endPoint y: 177, distance: 14.3
click at [1043, 175] on div "✓ HIPAA Quizzes" at bounding box center [1103, 184] width 551 height 44
